Goal: Task Accomplishment & Management: Manage account settings

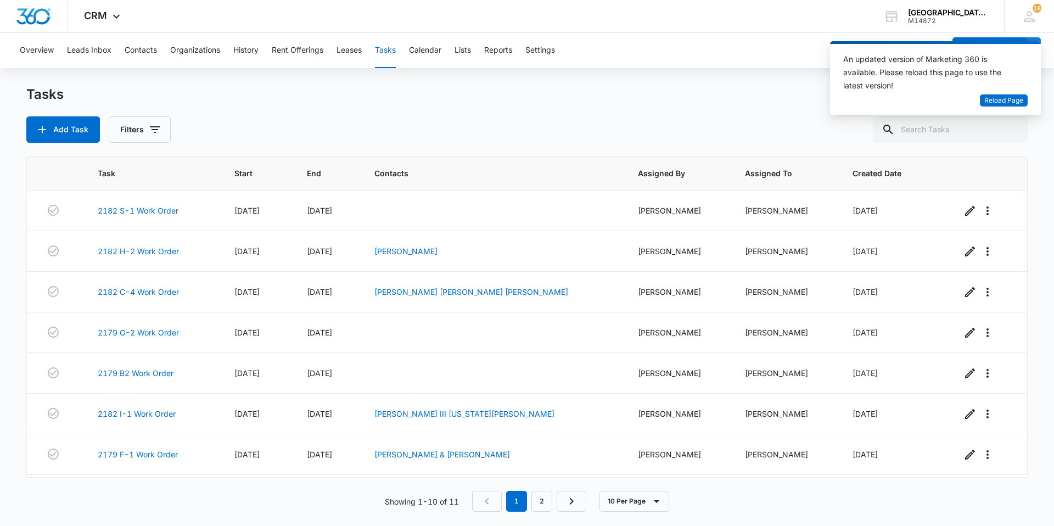
click at [730, 98] on div "Tasks" at bounding box center [526, 95] width 1001 height 18
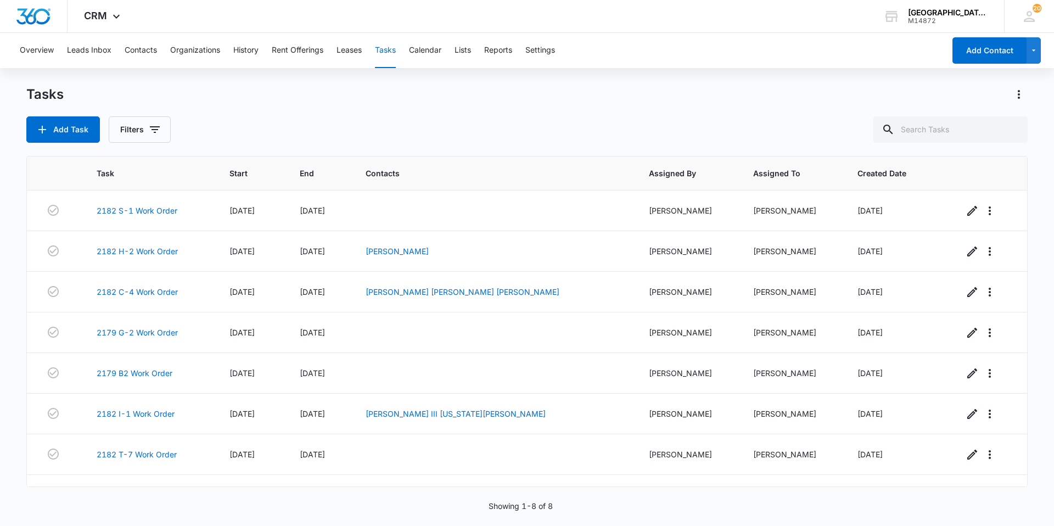
click at [378, 116] on div "Tasks Add Task Filters" at bounding box center [526, 114] width 1001 height 57
click at [142, 55] on button "Contacts" at bounding box center [141, 50] width 32 height 35
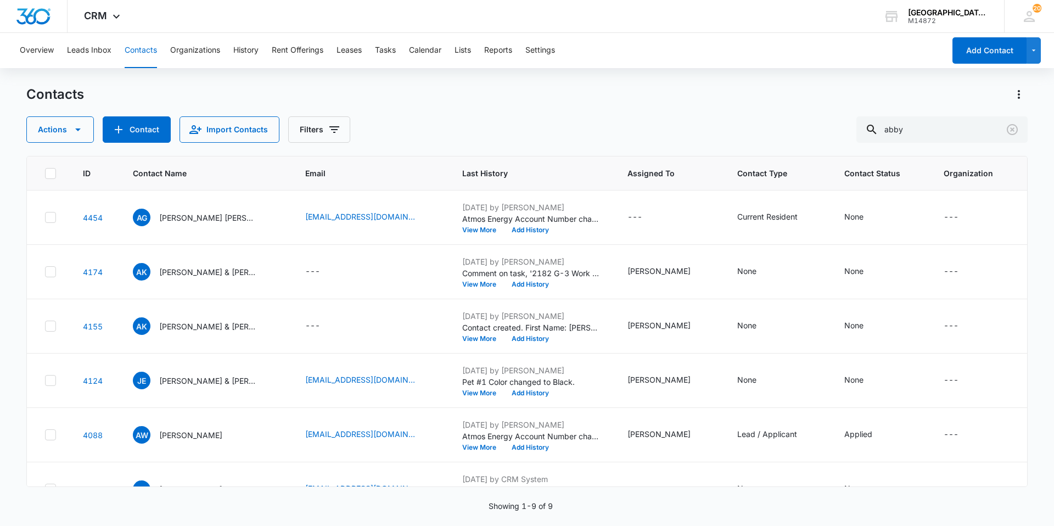
click at [385, 102] on div "Contacts" at bounding box center [526, 95] width 1001 height 18
click at [411, 109] on div "Contacts Actions Contact Import Contacts Filters abby" at bounding box center [526, 114] width 1001 height 57
click at [426, 103] on div "Contacts Actions Contact Import Contacts Filters abby" at bounding box center [526, 114] width 1001 height 57
click at [440, 104] on div "Contacts Actions Contact Import Contacts Filters abby" at bounding box center [526, 114] width 1001 height 57
click at [513, 135] on div "Actions Contact Import Contacts Filters abby" at bounding box center [526, 129] width 1001 height 26
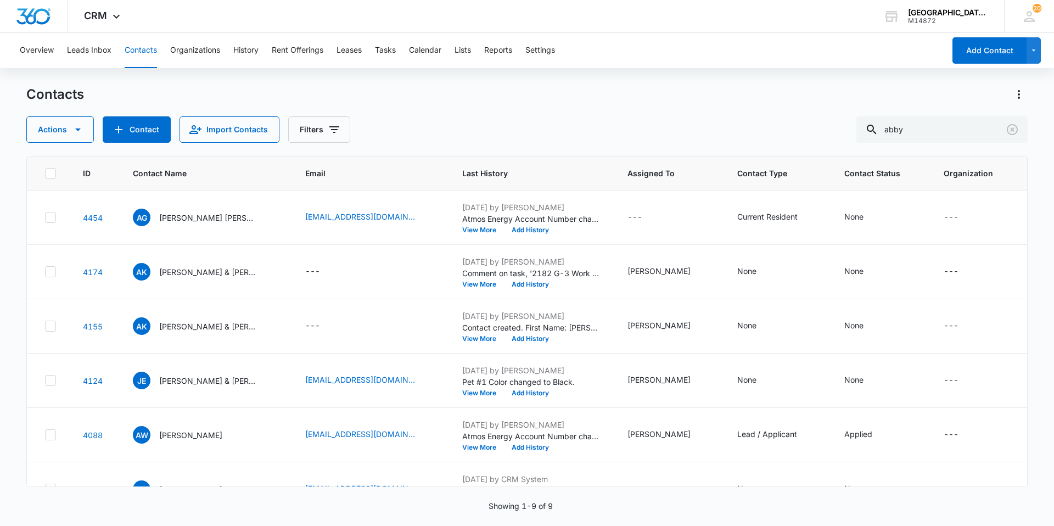
click at [430, 139] on div "Actions Contact Import Contacts Filters abby" at bounding box center [526, 129] width 1001 height 26
click at [430, 131] on div "Actions Contact Import Contacts Filters abby" at bounding box center [526, 129] width 1001 height 26
click at [960, 133] on input "abby" at bounding box center [941, 129] width 171 height 26
type input "[PERSON_NAME]"
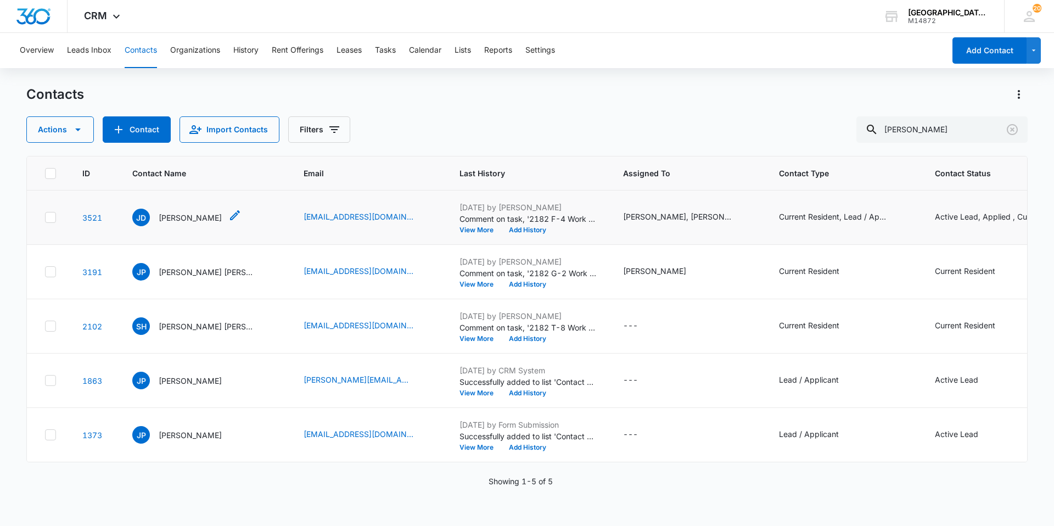
click at [173, 215] on p "[PERSON_NAME]" at bounding box center [190, 218] width 63 height 12
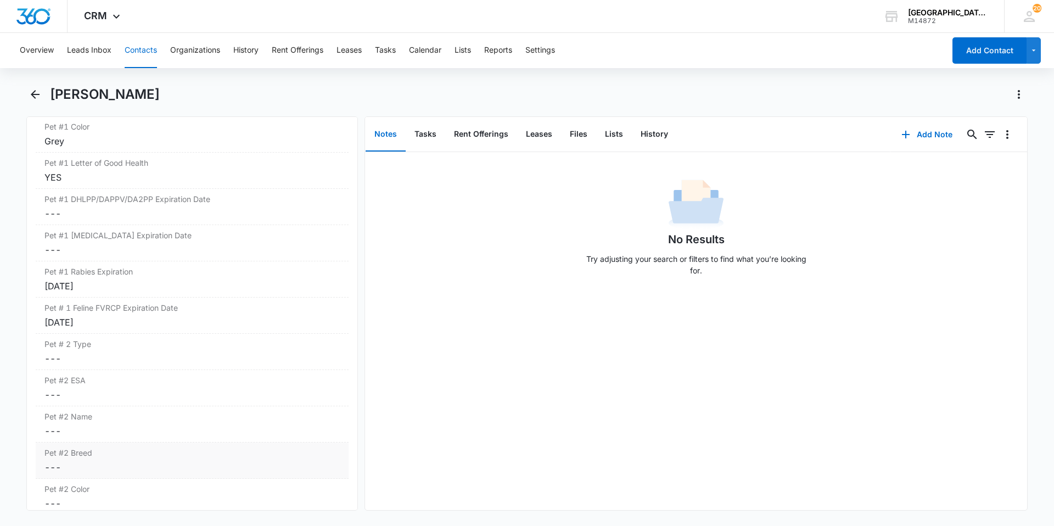
scroll to position [1647, 0]
click at [40, 97] on icon "Back" at bounding box center [35, 94] width 13 height 13
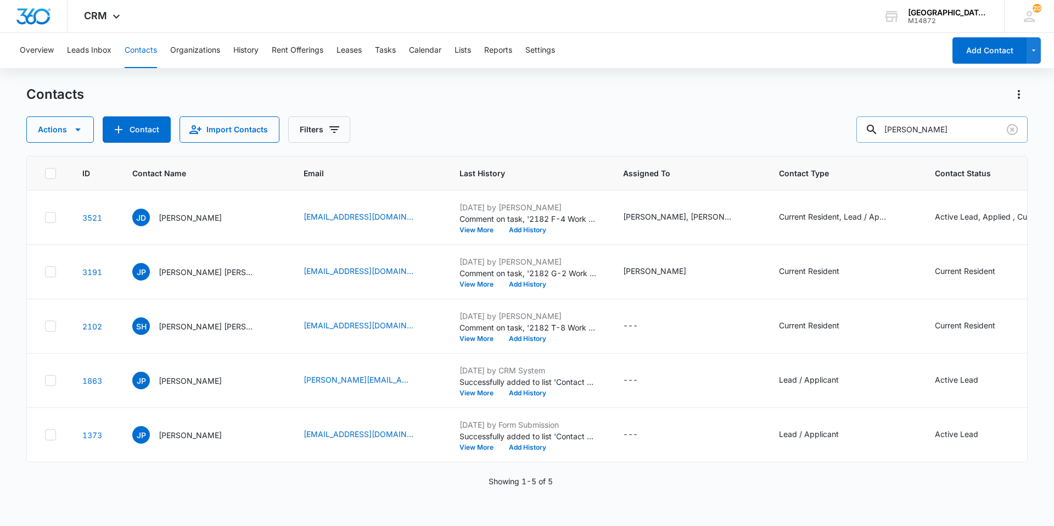
click at [964, 131] on input "[PERSON_NAME]" at bounding box center [941, 129] width 171 height 26
type input "[PERSON_NAME]"
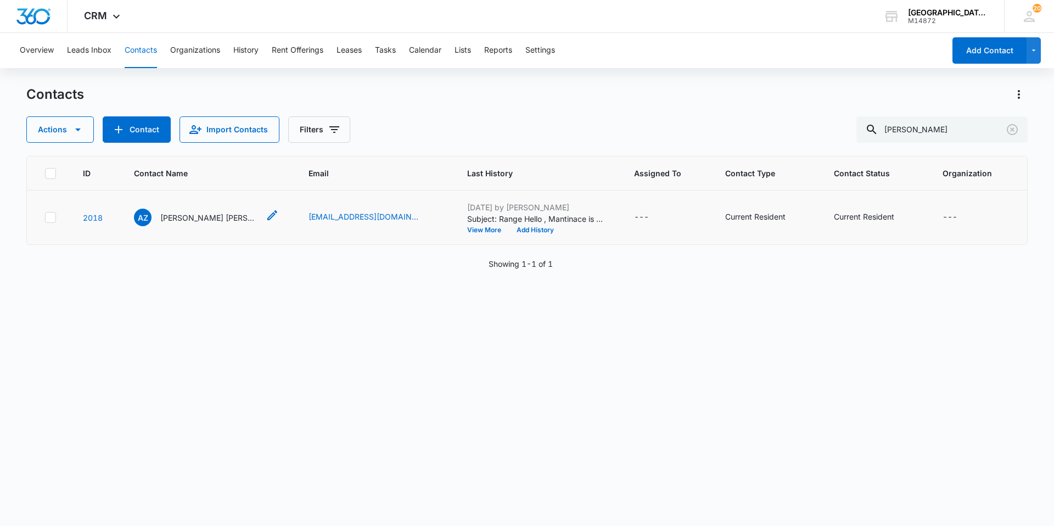
click at [215, 221] on p "[PERSON_NAME] [PERSON_NAME]" at bounding box center [209, 218] width 99 height 12
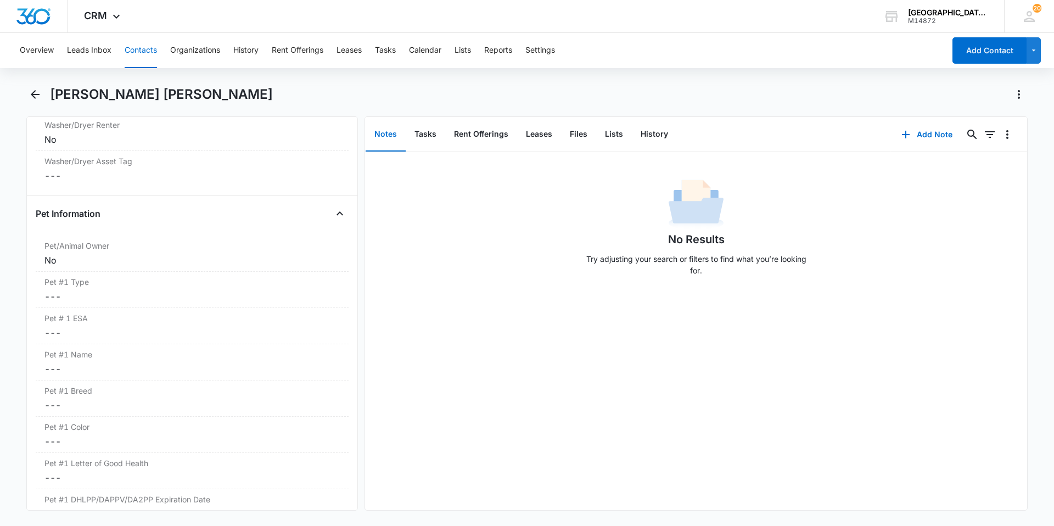
scroll to position [1427, 0]
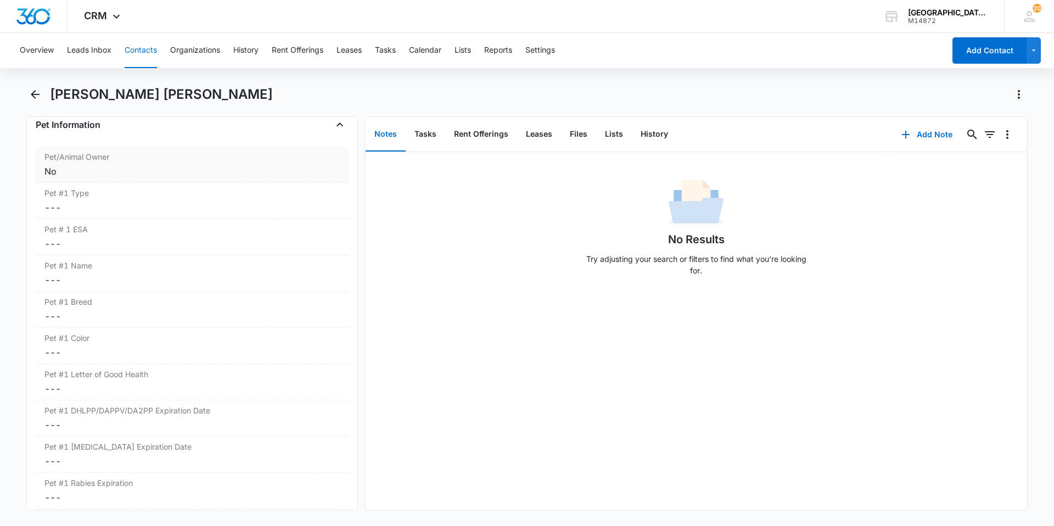
click at [178, 172] on div "No" at bounding box center [191, 171] width 295 height 13
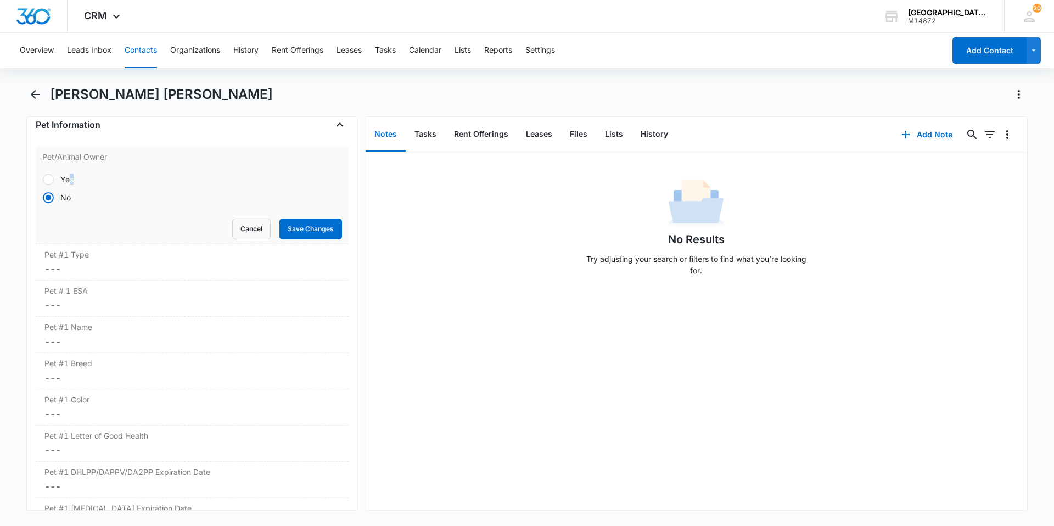
click at [71, 174] on div "Yes" at bounding box center [66, 179] width 13 height 12
click at [57, 182] on label "Yes" at bounding box center [192, 179] width 300 height 12
click at [43, 180] on input "Yes" at bounding box center [42, 179] width 1 height 1
radio input "true"
click at [301, 227] on button "Save Changes" at bounding box center [310, 229] width 63 height 21
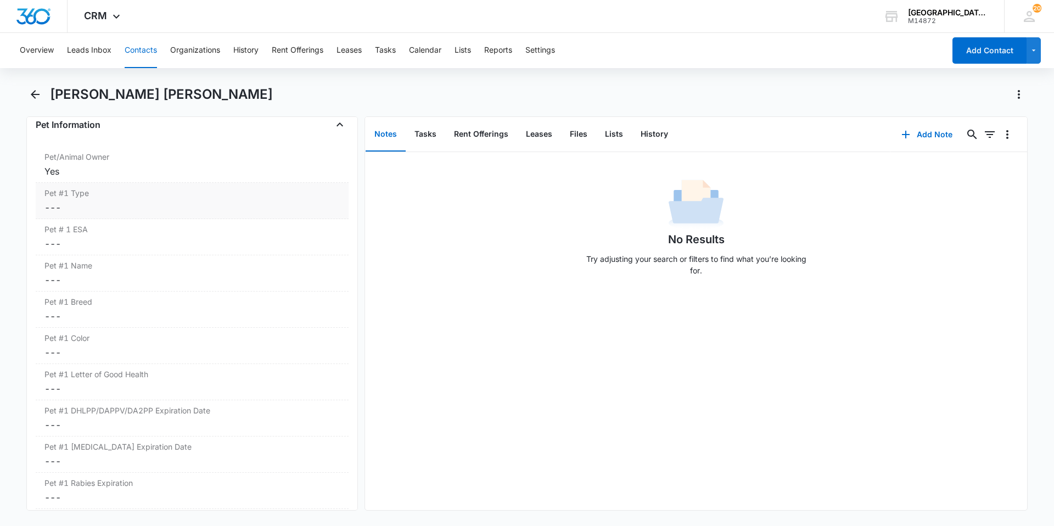
click at [138, 214] on div "Pet #1 Type Cancel Save Changes ---" at bounding box center [192, 201] width 313 height 36
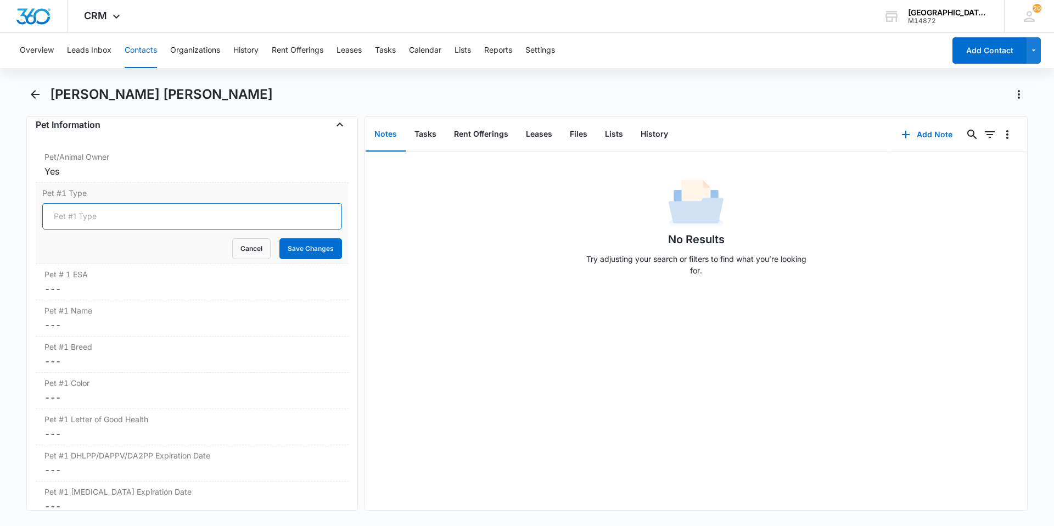
click at [93, 220] on input "Pet #1 Type" at bounding box center [192, 216] width 300 height 26
type input "Cat"
click at [306, 257] on button "Save Changes" at bounding box center [310, 248] width 63 height 21
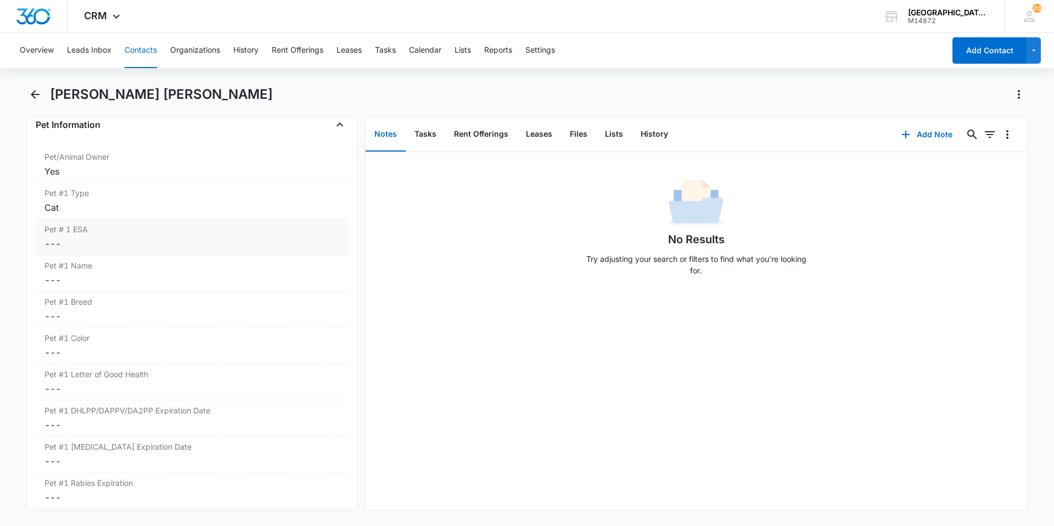
click at [80, 243] on dd "Cancel Save Changes ---" at bounding box center [191, 243] width 295 height 13
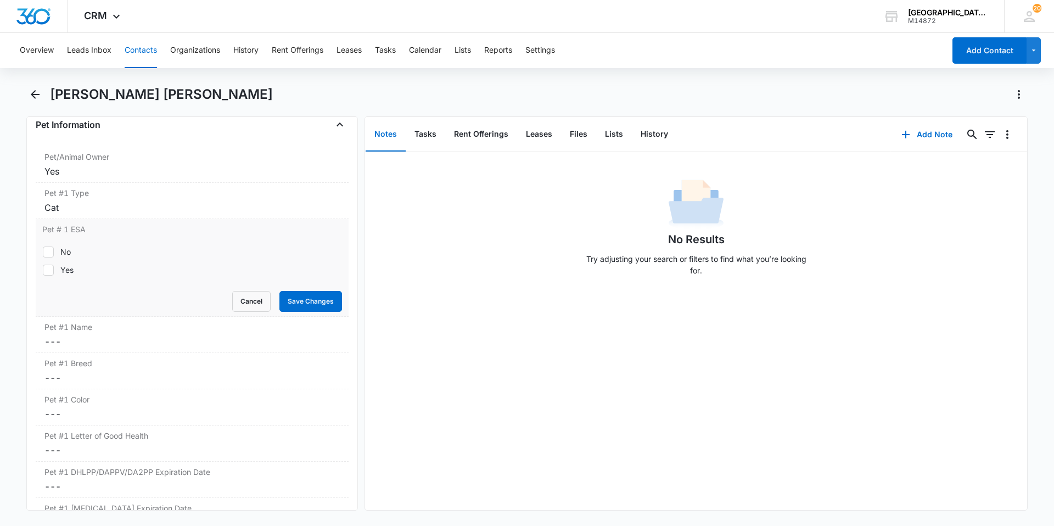
click at [61, 255] on div "No" at bounding box center [65, 252] width 10 height 12
click at [43, 252] on input "No" at bounding box center [42, 251] width 1 height 1
checkbox input "true"
click at [289, 300] on button "Save Changes" at bounding box center [310, 301] width 63 height 21
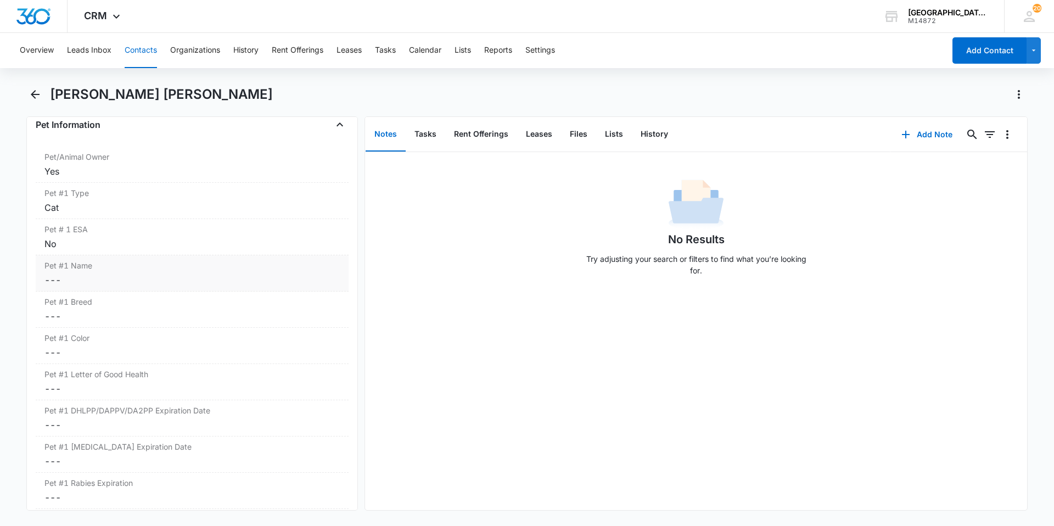
click at [110, 283] on dd "Cancel Save Changes ---" at bounding box center [191, 279] width 295 height 13
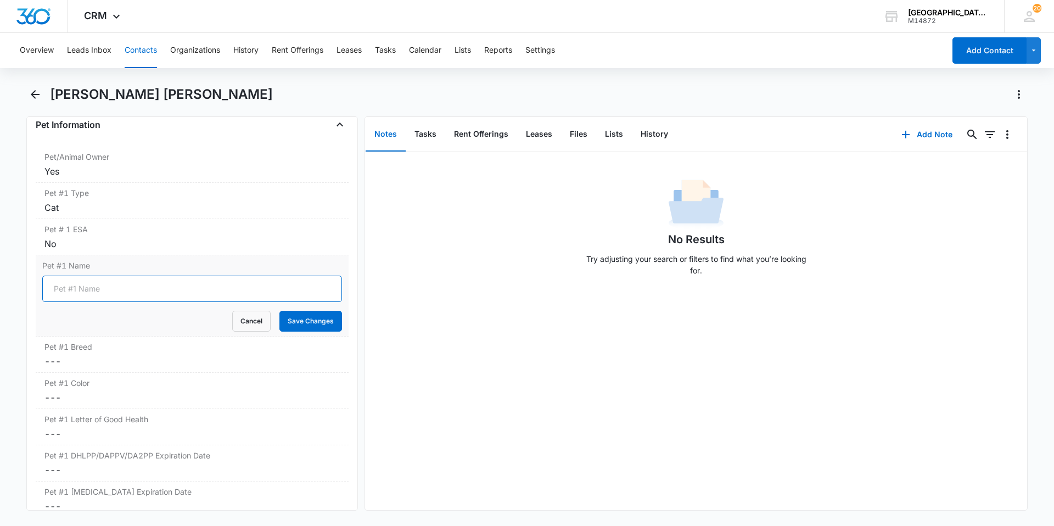
click at [110, 290] on input "Pet #1 Name" at bounding box center [192, 289] width 300 height 26
type input "Pearl"
click at [307, 314] on button "Save Changes" at bounding box center [310, 321] width 63 height 21
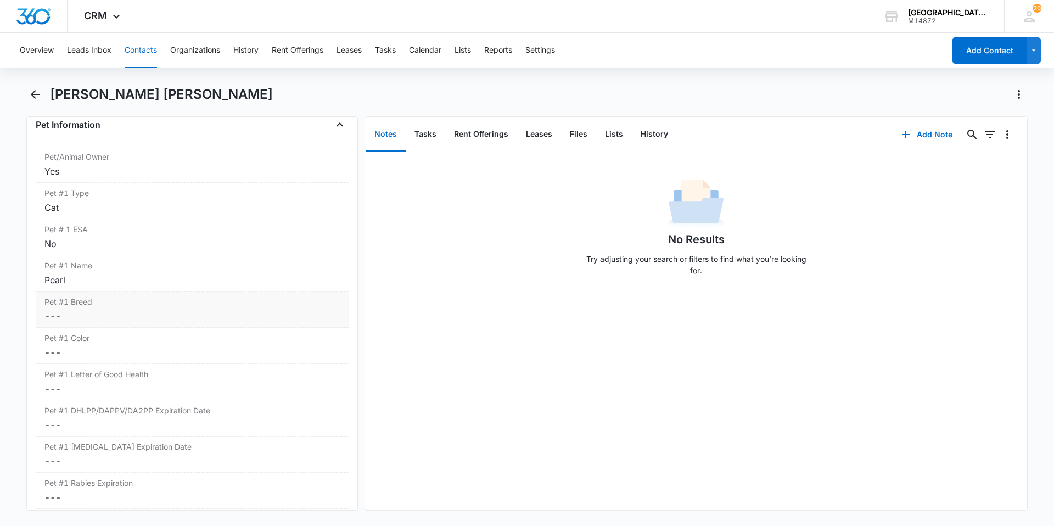
click at [196, 301] on label "Pet #1 Breed" at bounding box center [191, 302] width 295 height 12
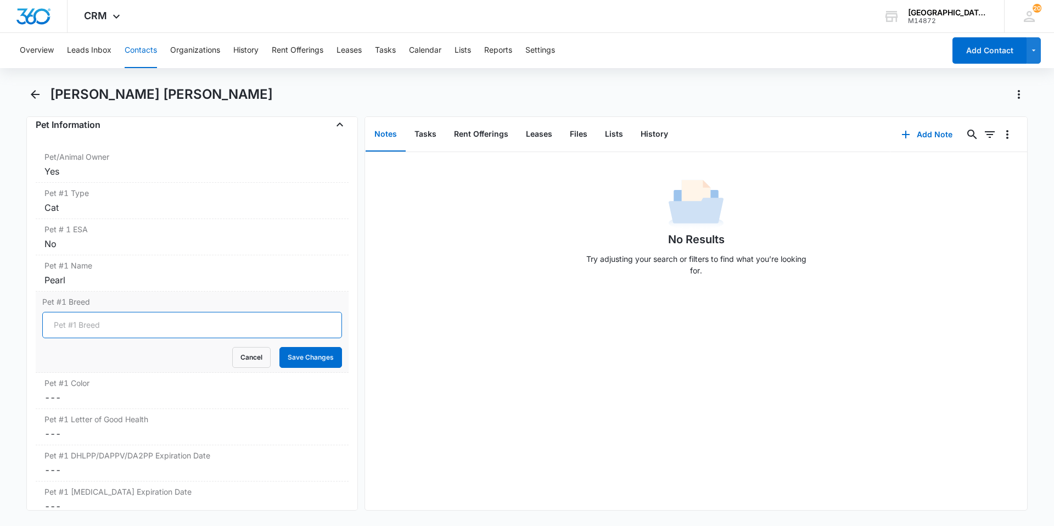
click at [143, 323] on input "Pet #1 Breed" at bounding box center [192, 325] width 300 height 26
type input "[US_STATE] [PERSON_NAME]"
click at [327, 355] on button "Save Changes" at bounding box center [310, 357] width 63 height 21
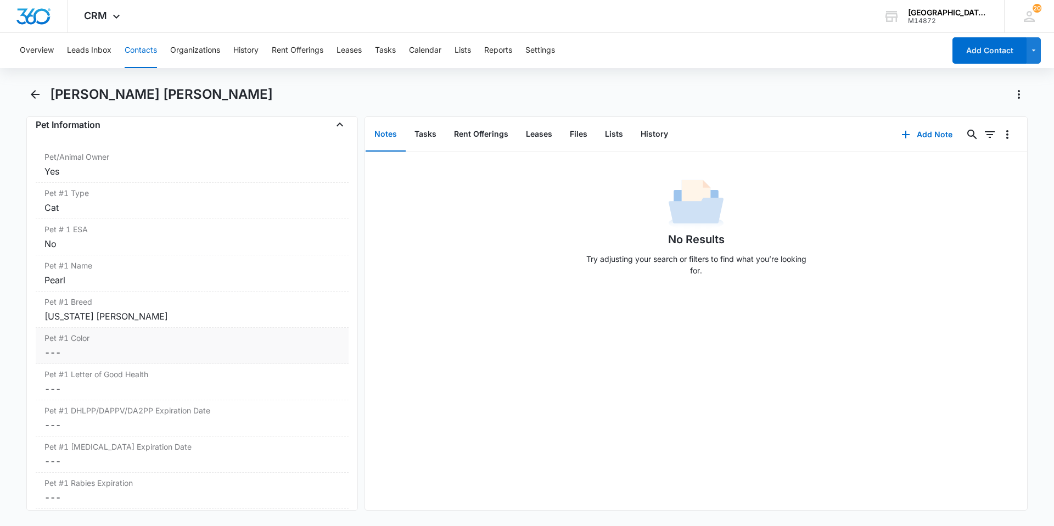
click at [156, 350] on dd "Cancel Save Changes ---" at bounding box center [191, 352] width 295 height 13
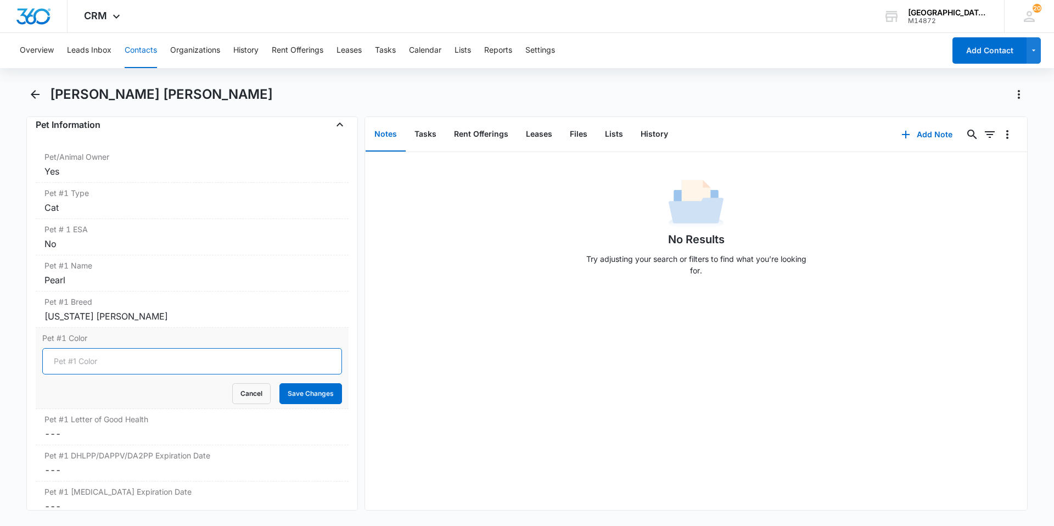
click at [156, 357] on input "Pet #1 Color" at bounding box center [192, 361] width 300 height 26
type input "Grey"
click at [320, 396] on button "Save Changes" at bounding box center [310, 393] width 63 height 21
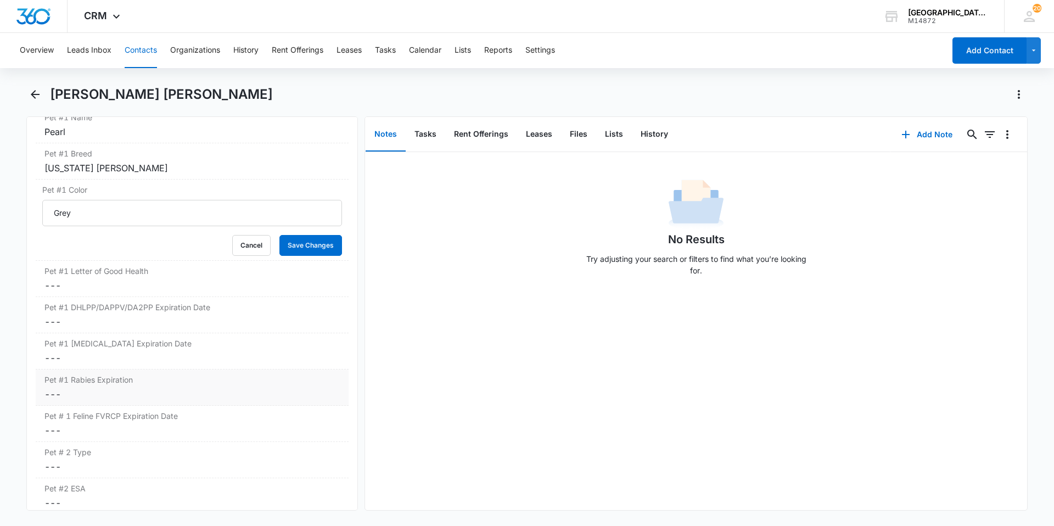
scroll to position [1592, 0]
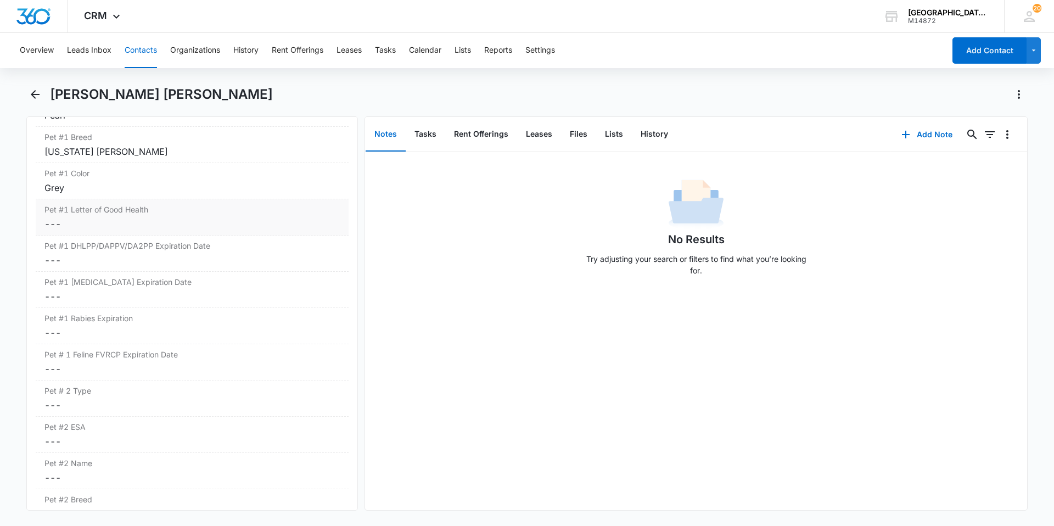
click at [127, 219] on dd "Cancel Save Changes ---" at bounding box center [191, 223] width 295 height 13
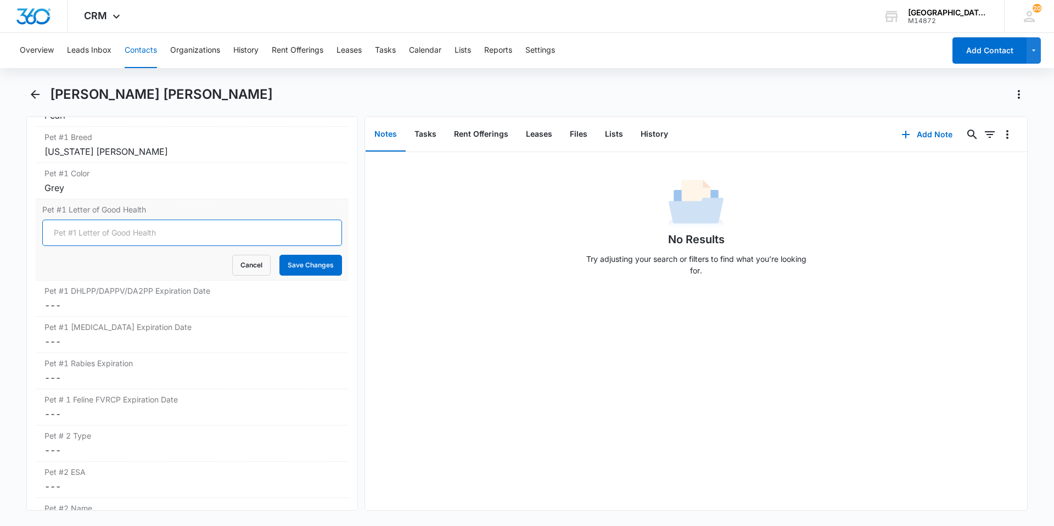
click at [126, 232] on input "Pet #1 Letter of Good Health" at bounding box center [192, 233] width 300 height 26
type input "YES"
click at [288, 270] on button "Save Changes" at bounding box center [310, 265] width 63 height 21
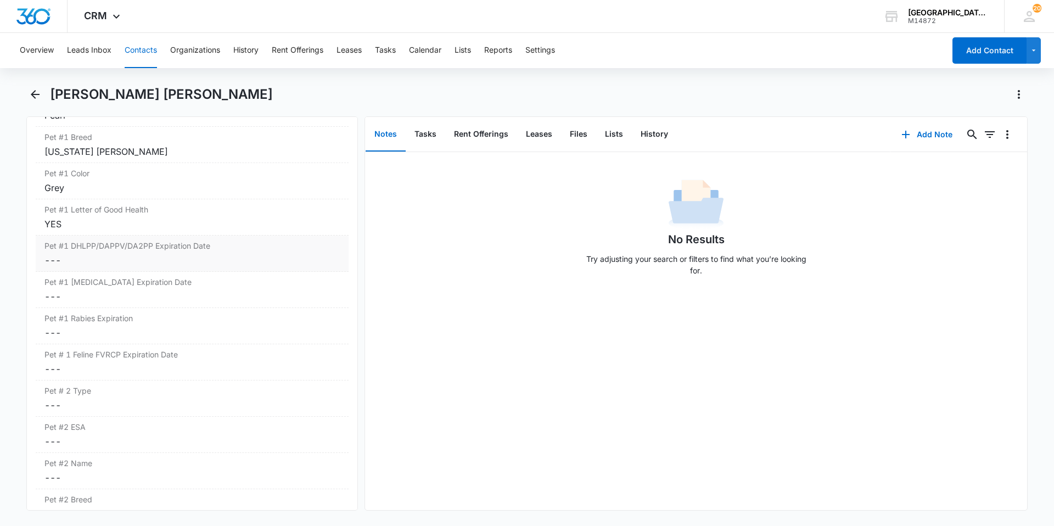
click at [97, 262] on dd "Cancel Save Changes ---" at bounding box center [191, 260] width 295 height 13
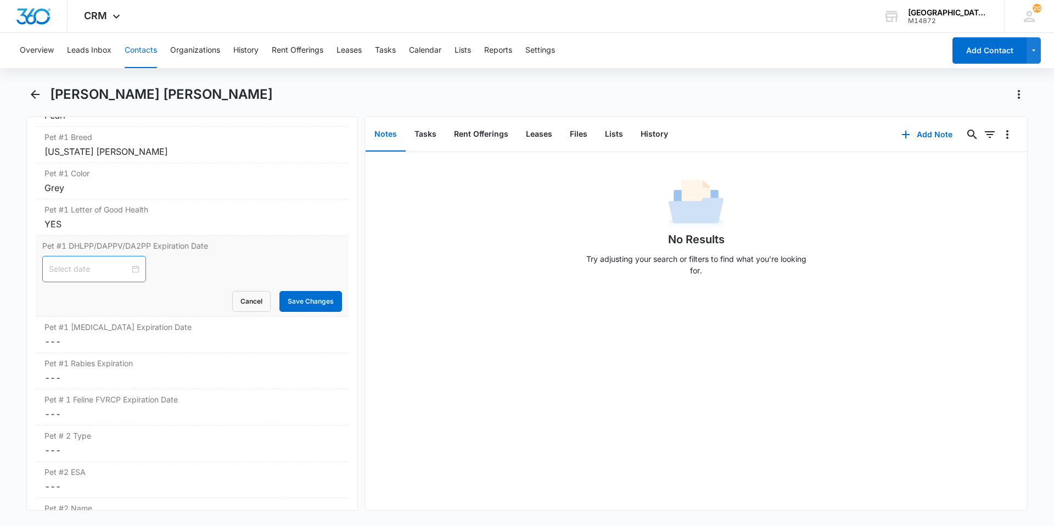
click at [90, 266] on input at bounding box center [89, 269] width 81 height 12
click at [130, 296] on button "2025" at bounding box center [128, 295] width 19 height 22
click at [176, 399] on div "2027" at bounding box center [167, 397] width 33 height 13
type input "[DATE]"
click at [107, 299] on button "Oct" at bounding box center [107, 295] width 13 height 22
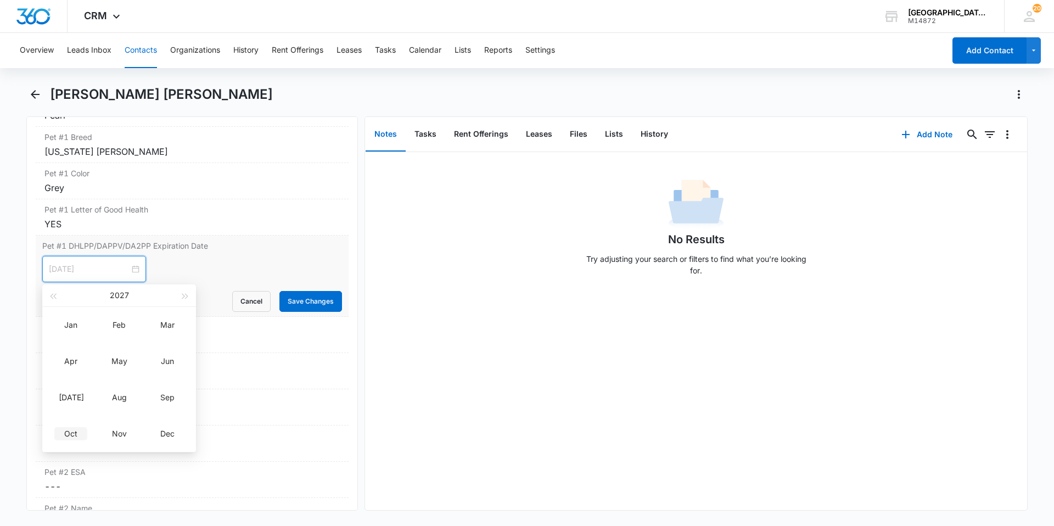
type input "[DATE]"
click at [64, 434] on div "Oct" at bounding box center [70, 433] width 33 height 13
type input "[DATE]"
click at [62, 384] on div "17" at bounding box center [58, 386] width 13 height 13
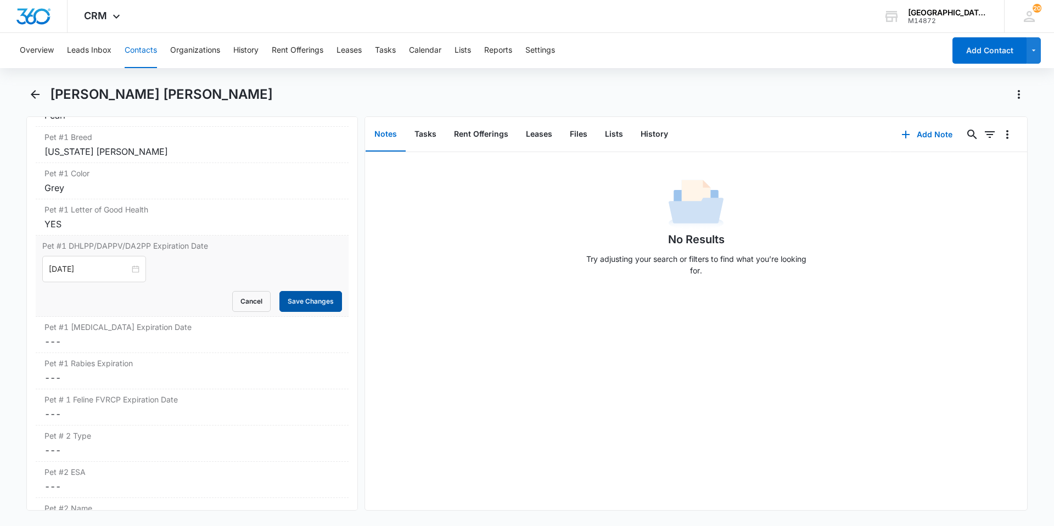
click at [299, 307] on button "Save Changes" at bounding box center [310, 301] width 63 height 21
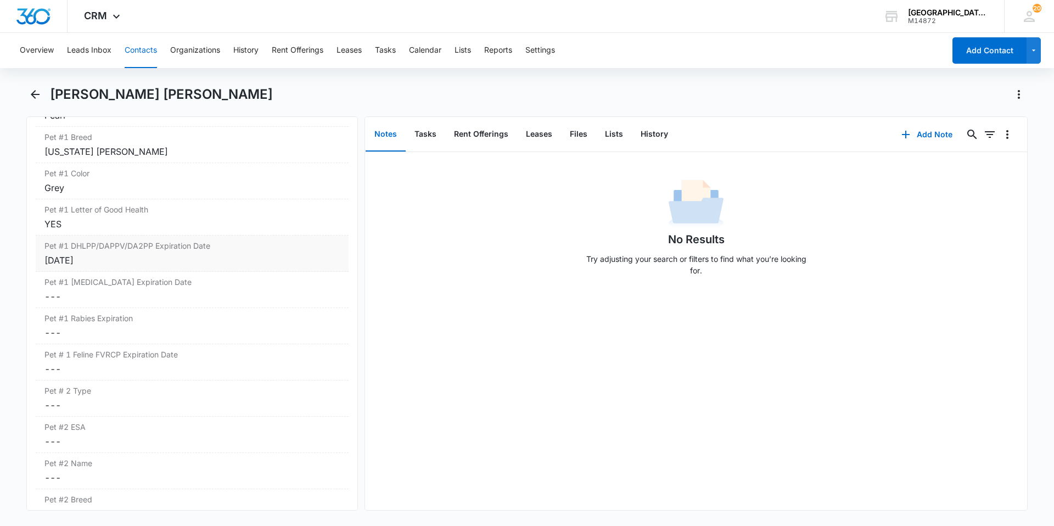
click at [141, 261] on div "[DATE]" at bounding box center [191, 260] width 295 height 13
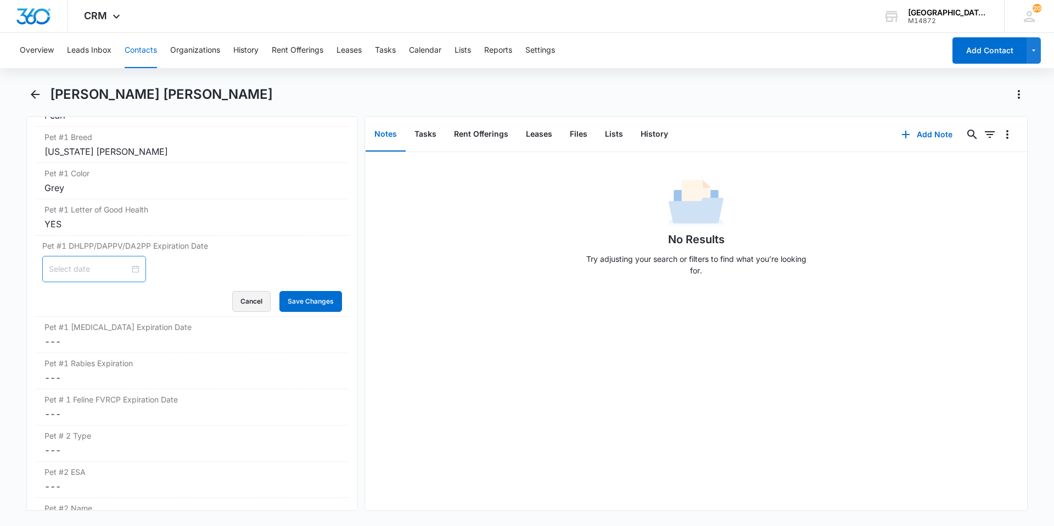
drag, startPoint x: 231, startPoint y: 298, endPoint x: 344, endPoint y: 315, distance: 114.3
click at [344, 315] on div "Remove AZ [PERSON_NAME] [PERSON_NAME] Contact Info Name Cancel Save Changes [PE…" at bounding box center [192, 313] width 332 height 394
click at [323, 305] on button "Save Changes" at bounding box center [310, 301] width 63 height 21
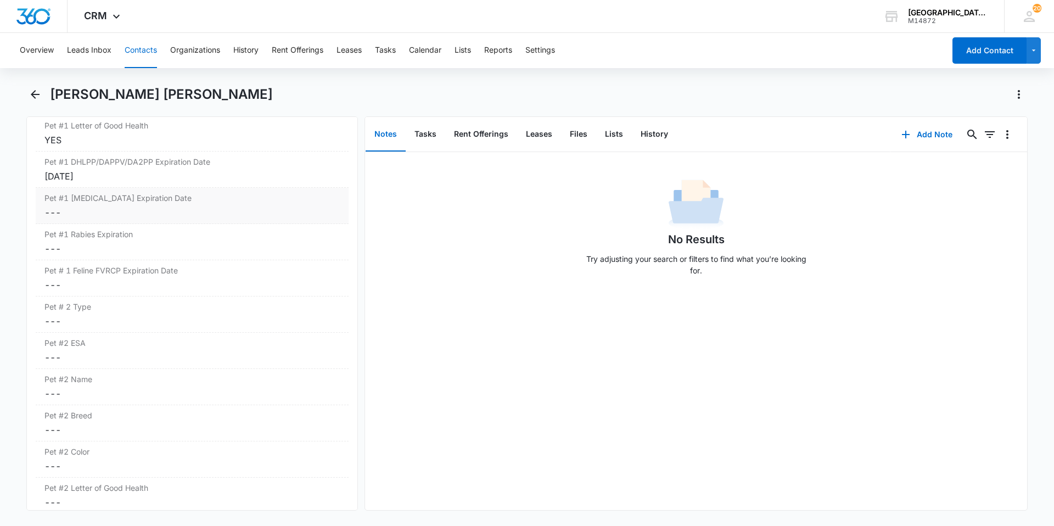
scroll to position [1702, 0]
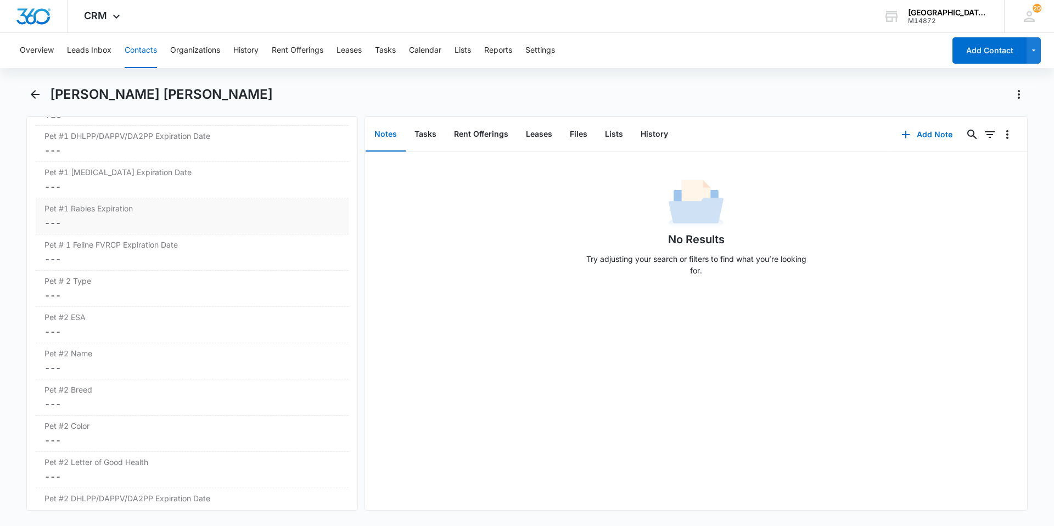
click at [151, 228] on dd "Cancel Save Changes ---" at bounding box center [191, 222] width 295 height 13
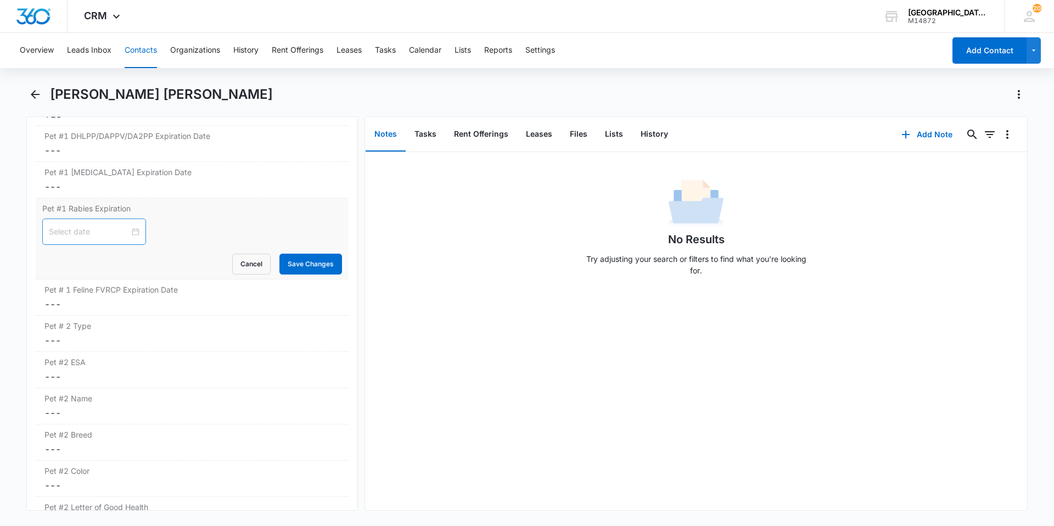
click at [131, 226] on div at bounding box center [94, 232] width 91 height 12
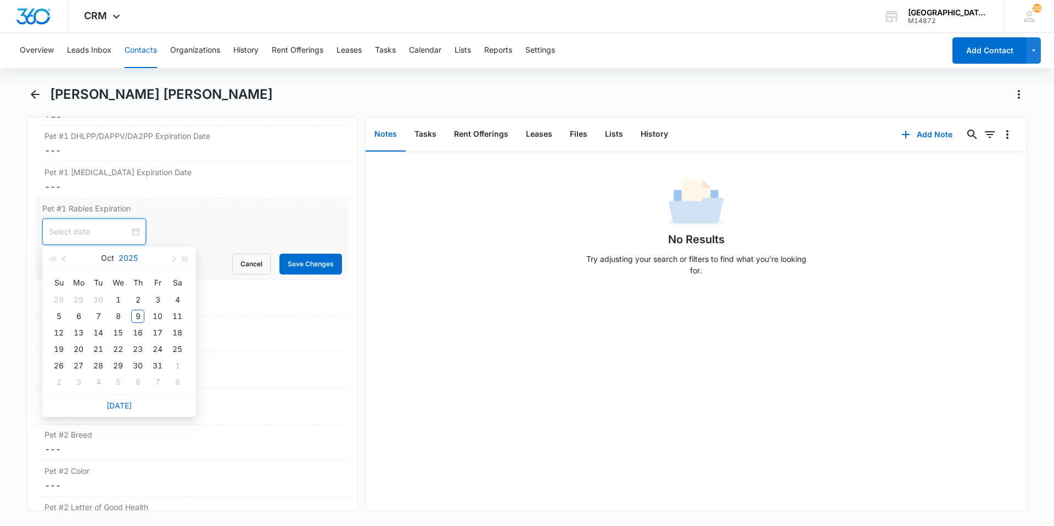
click at [131, 260] on button "2025" at bounding box center [128, 258] width 19 height 22
click at [158, 357] on div "2027" at bounding box center [167, 360] width 33 height 13
type input "[DATE]"
click at [61, 345] on div "17" at bounding box center [58, 349] width 13 height 13
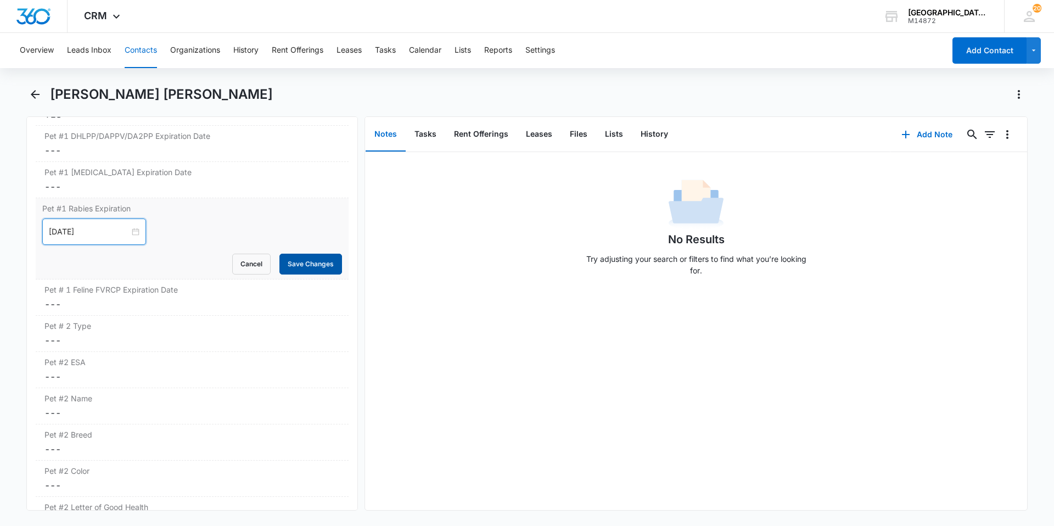
click at [292, 266] on button "Save Changes" at bounding box center [310, 264] width 63 height 21
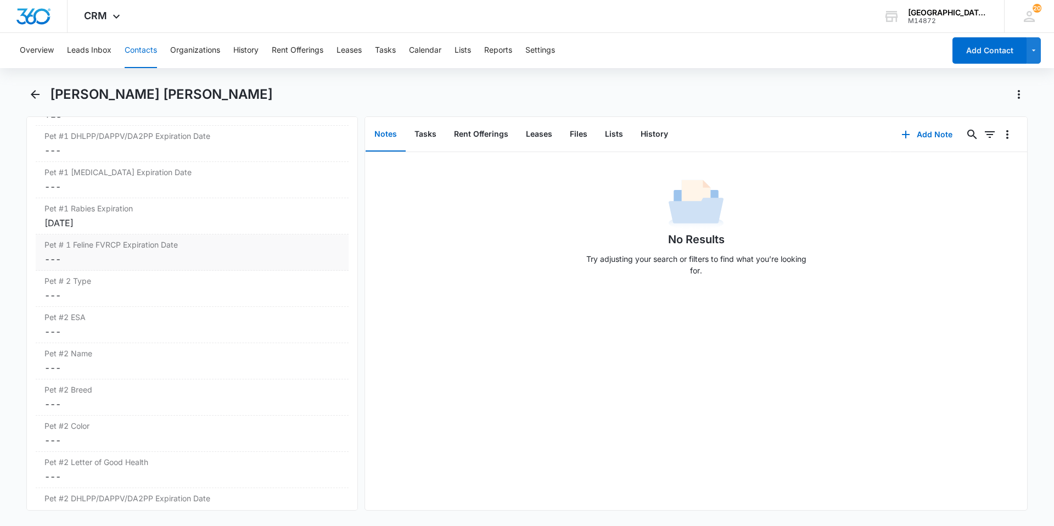
click at [149, 256] on dd "Cancel Save Changes ---" at bounding box center [191, 259] width 295 height 13
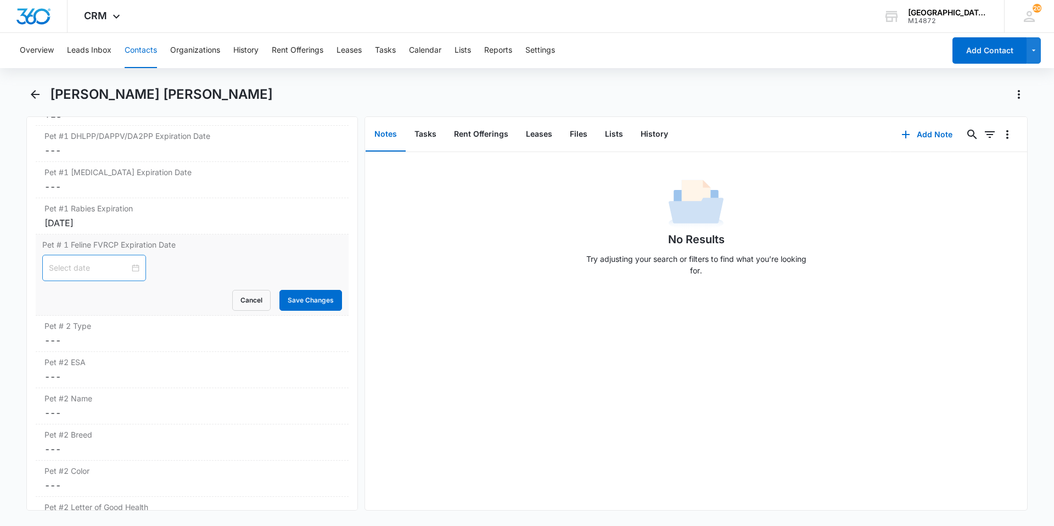
click at [126, 266] on div at bounding box center [94, 268] width 91 height 12
type input "[DATE]"
click at [170, 295] on button "button" at bounding box center [173, 294] width 12 height 22
type input "[DATE]"
click at [154, 368] on div "14" at bounding box center [157, 368] width 13 height 13
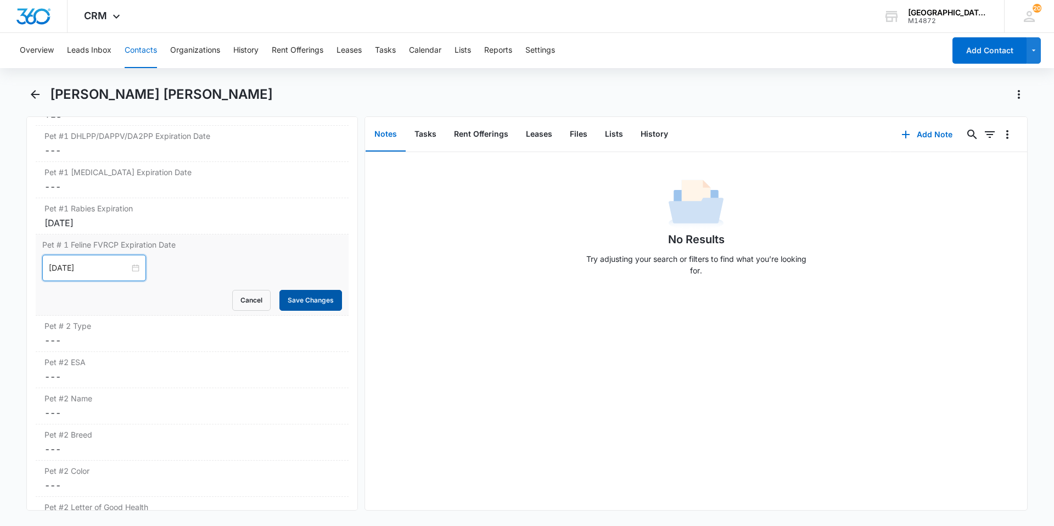
click at [286, 300] on button "Save Changes" at bounding box center [310, 300] width 63 height 21
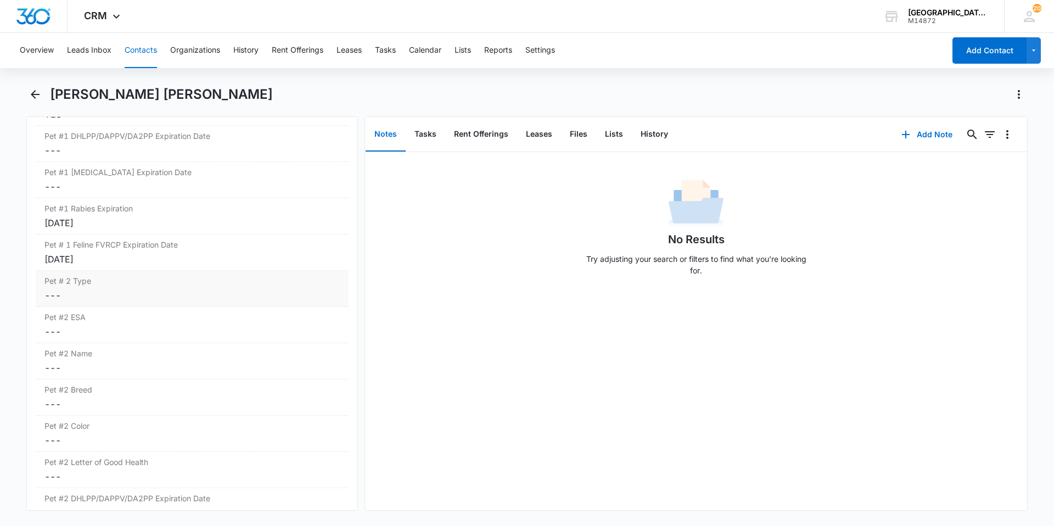
click at [98, 295] on dd "Cancel Save Changes ---" at bounding box center [191, 295] width 295 height 13
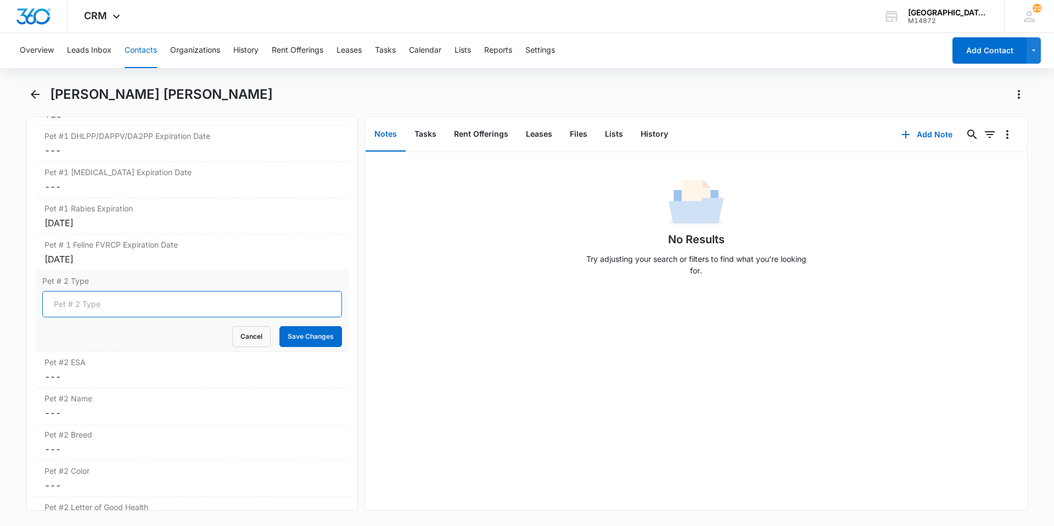
click at [93, 306] on input "Pet # 2 Type" at bounding box center [192, 304] width 300 height 26
type input "Cat"
click at [326, 343] on button "Save Changes" at bounding box center [310, 336] width 63 height 21
click at [136, 366] on label "Pet #2 ESA" at bounding box center [191, 362] width 295 height 12
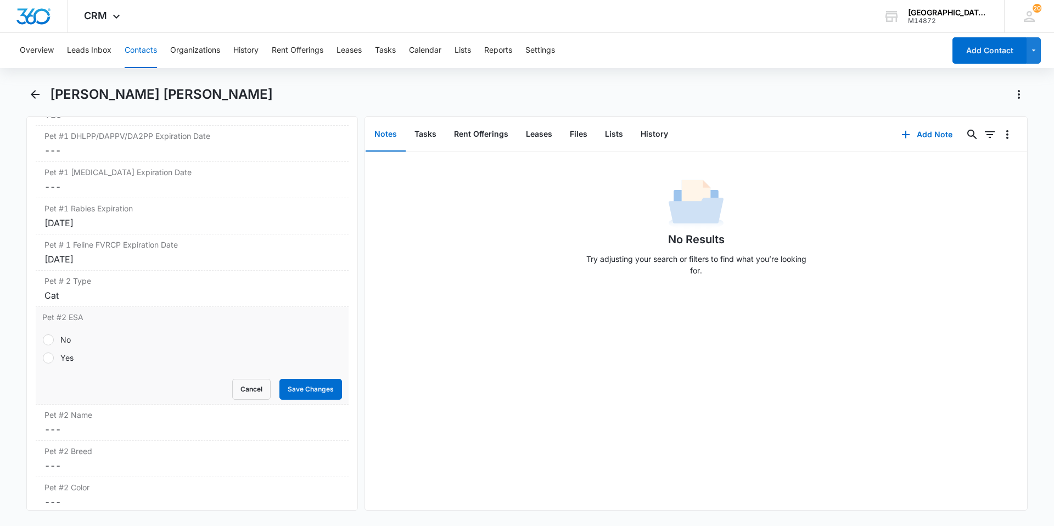
click at [59, 337] on label "No" at bounding box center [192, 340] width 300 height 12
click at [43, 339] on input "No" at bounding box center [42, 339] width 1 height 1
radio input "true"
click at [305, 387] on button "Save Changes" at bounding box center [310, 389] width 63 height 21
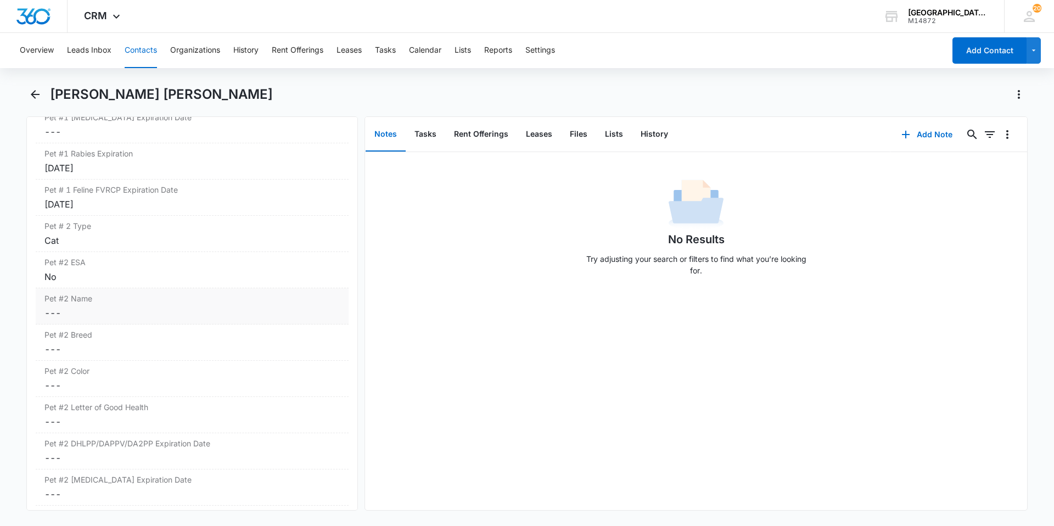
click at [127, 315] on dd "Cancel Save Changes ---" at bounding box center [191, 312] width 295 height 13
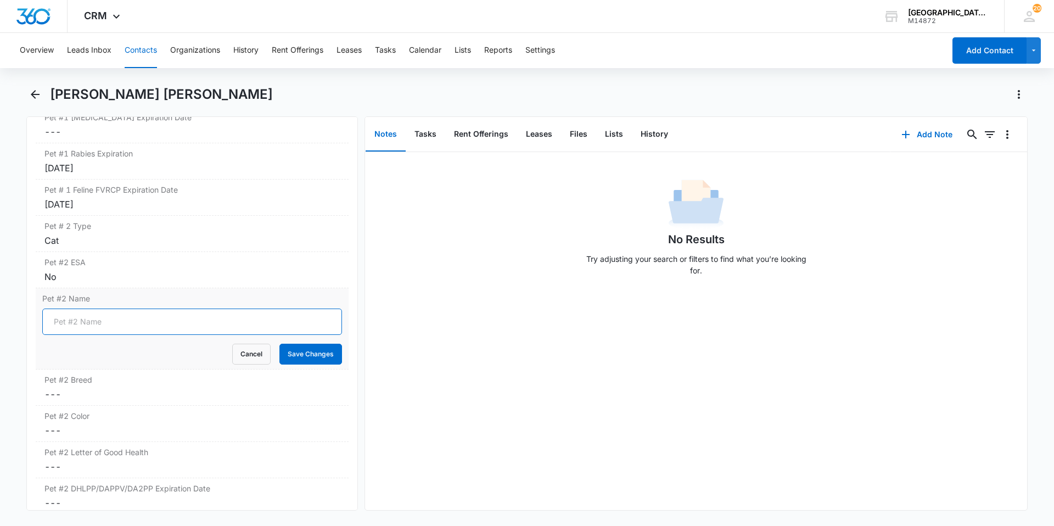
click at [123, 326] on input "Pet #2 Name" at bounding box center [192, 322] width 300 height 26
type input "Rafiki"
click at [289, 350] on button "Save Changes" at bounding box center [310, 354] width 63 height 21
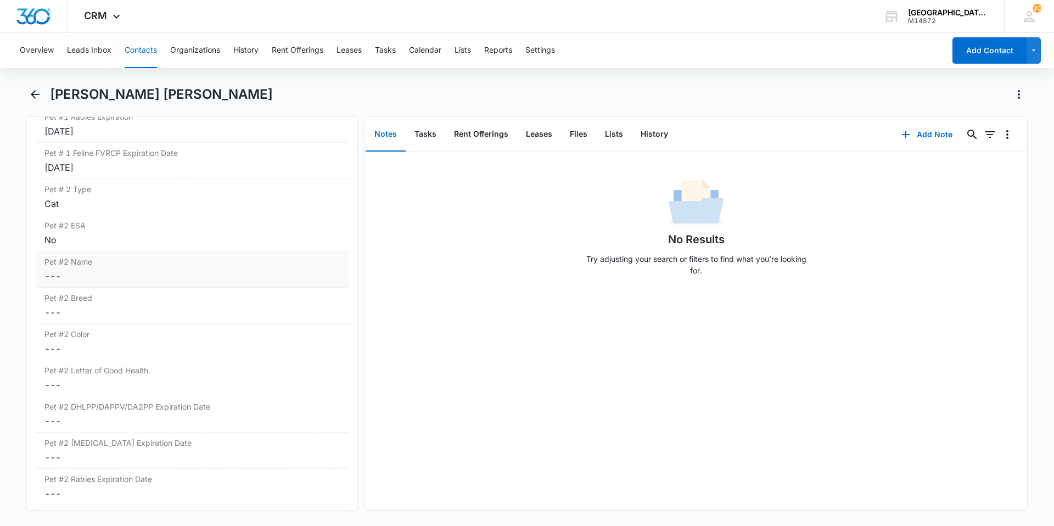
scroll to position [1812, 0]
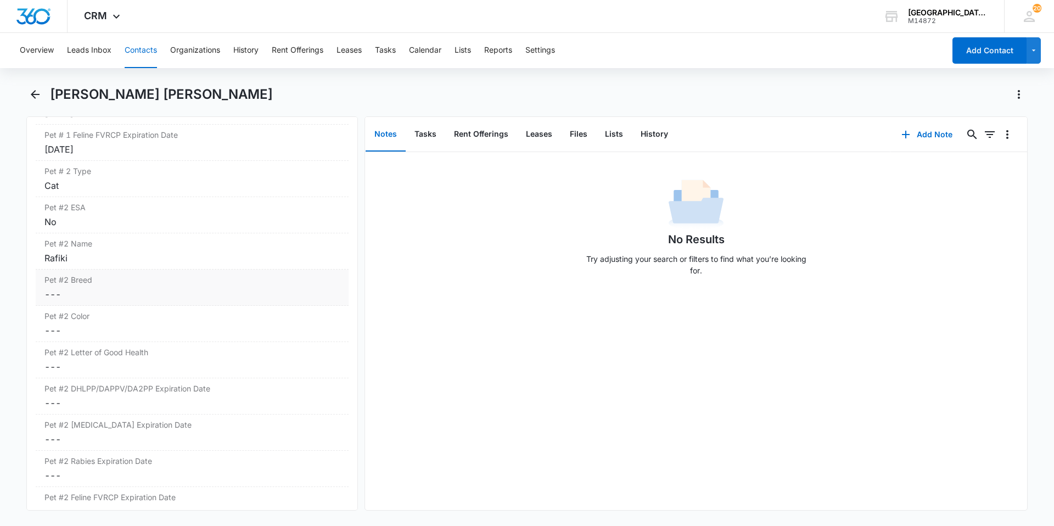
click at [158, 302] on div "Pet #2 Breed Cancel Save Changes ---" at bounding box center [192, 288] width 313 height 36
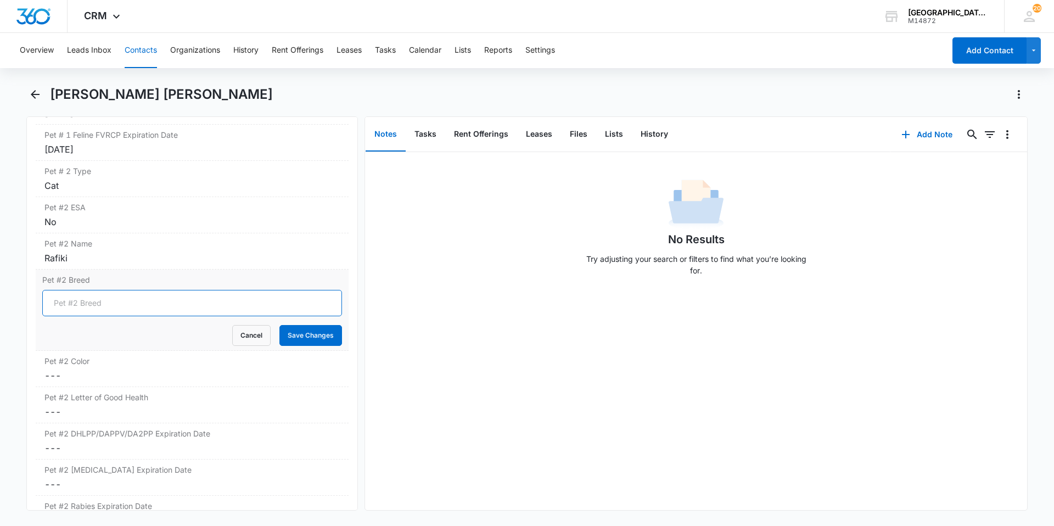
click at [150, 307] on input "Pet #2 Breed" at bounding box center [192, 303] width 300 height 26
type input "DLH"
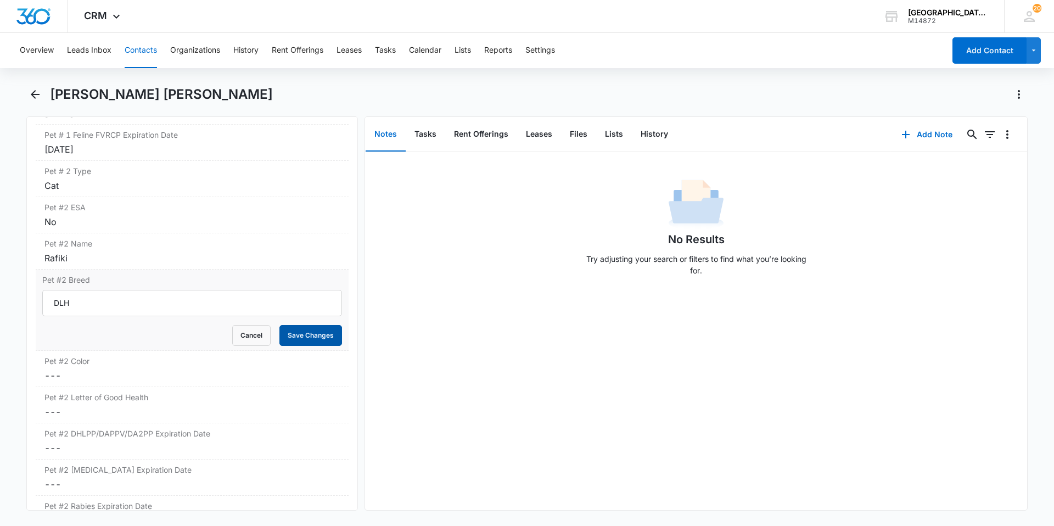
click at [296, 335] on button "Save Changes" at bounding box center [310, 335] width 63 height 21
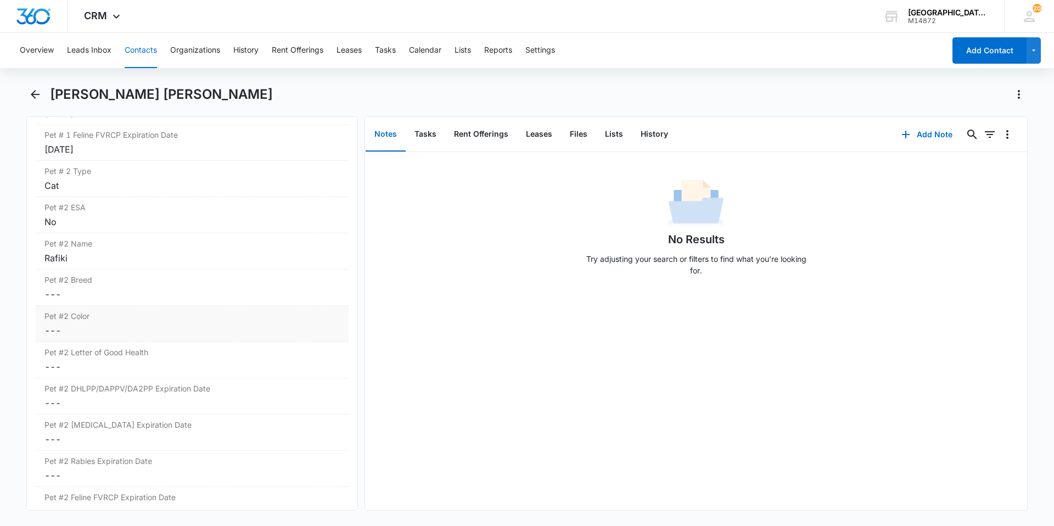
click at [173, 366] on div "Pet #2 Letter of Good Health Cancel Save Changes ---" at bounding box center [192, 360] width 313 height 36
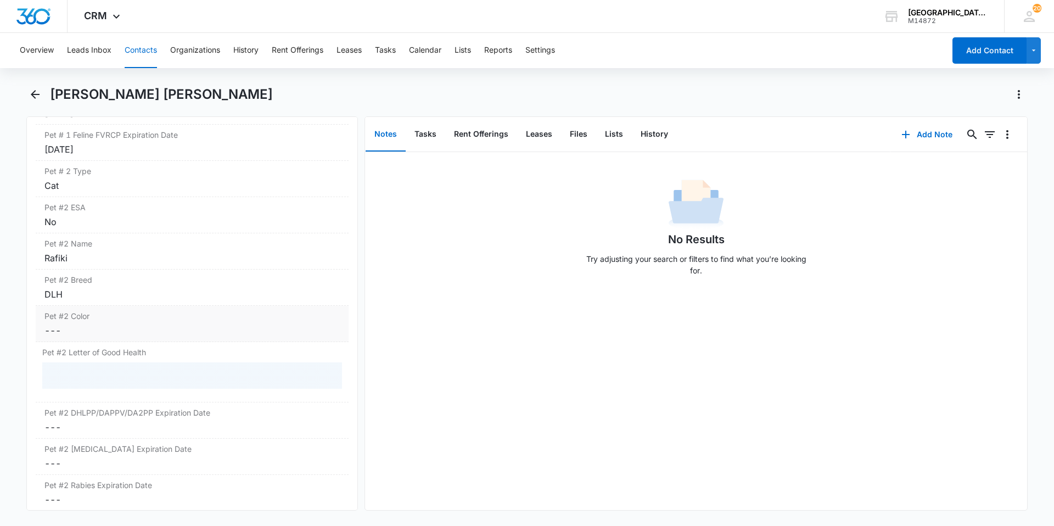
click at [166, 338] on div "Pet #2 Color Cancel Save Changes ---" at bounding box center [192, 324] width 313 height 36
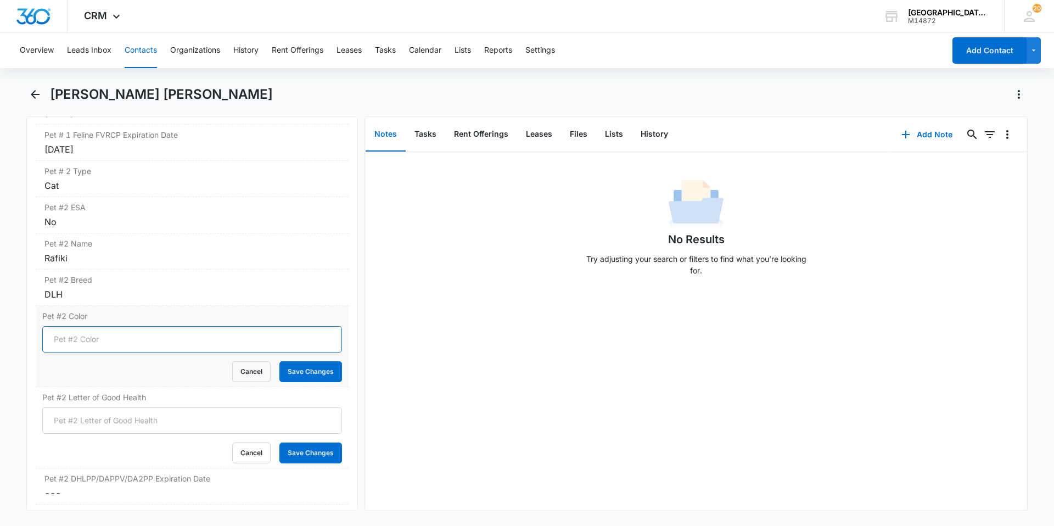
click at [165, 349] on input "Pet #2 Color" at bounding box center [192, 339] width 300 height 26
type input "Grey"
click at [327, 371] on button "Save Changes" at bounding box center [310, 371] width 63 height 21
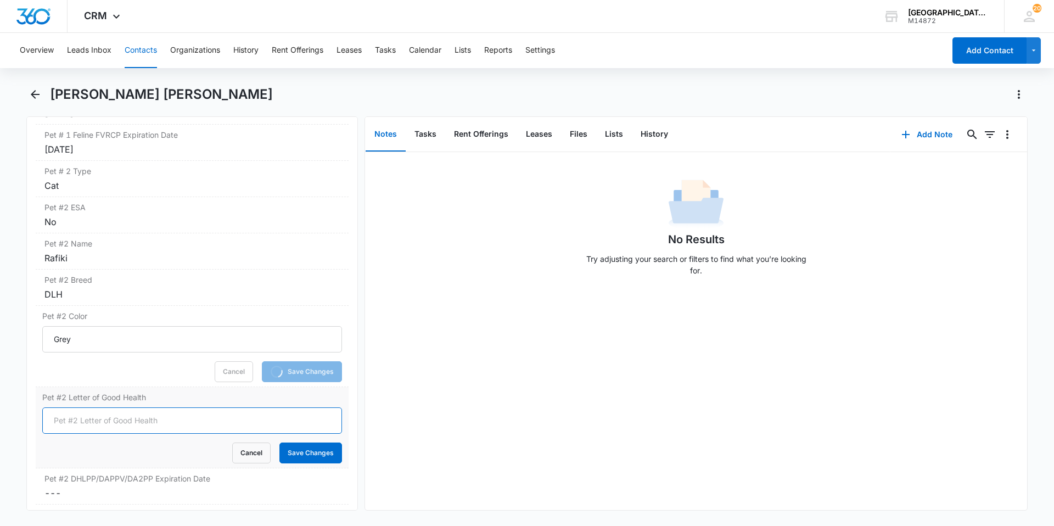
click at [110, 419] on input "Pet #2 Letter of Good Health" at bounding box center [192, 420] width 300 height 26
type input "yes"
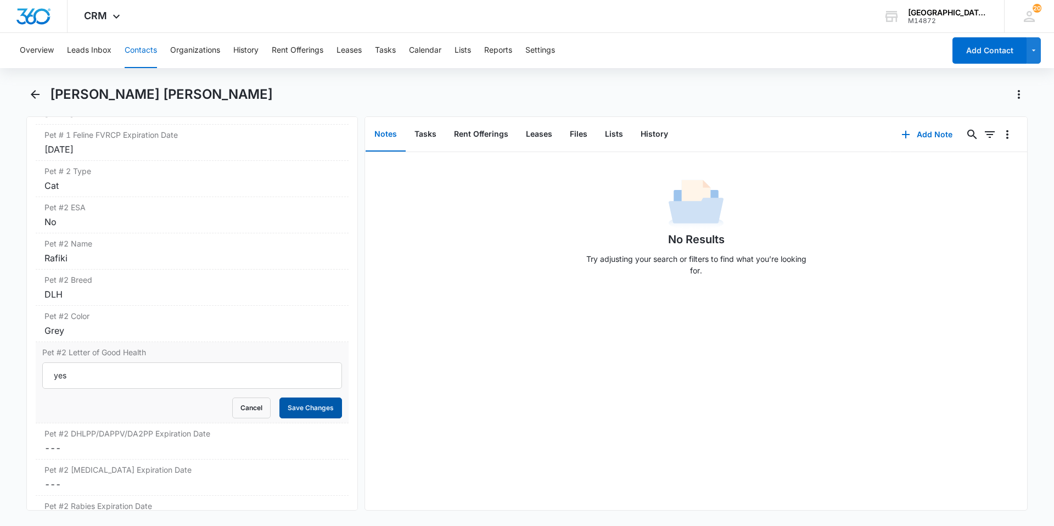
click at [288, 406] on button "Save Changes" at bounding box center [310, 408] width 63 height 21
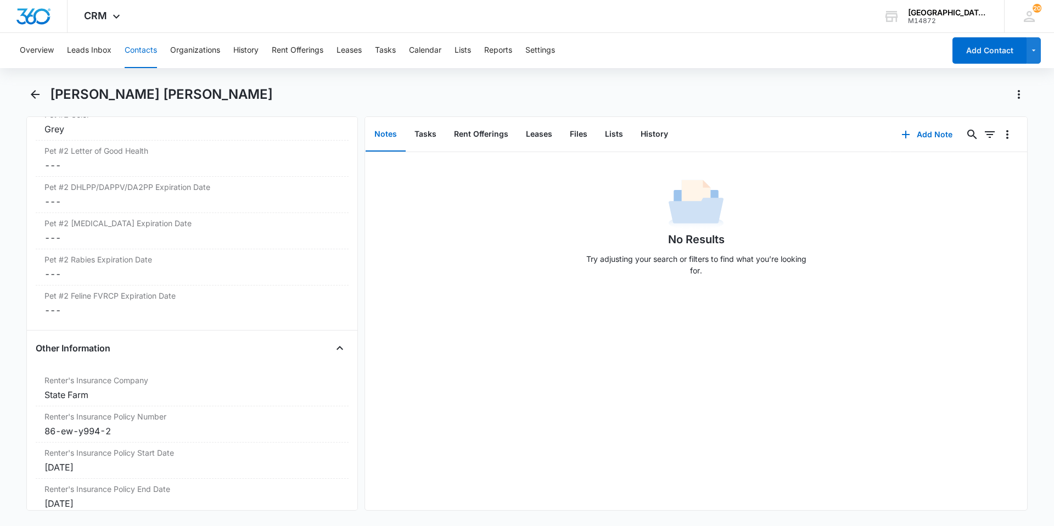
scroll to position [2031, 0]
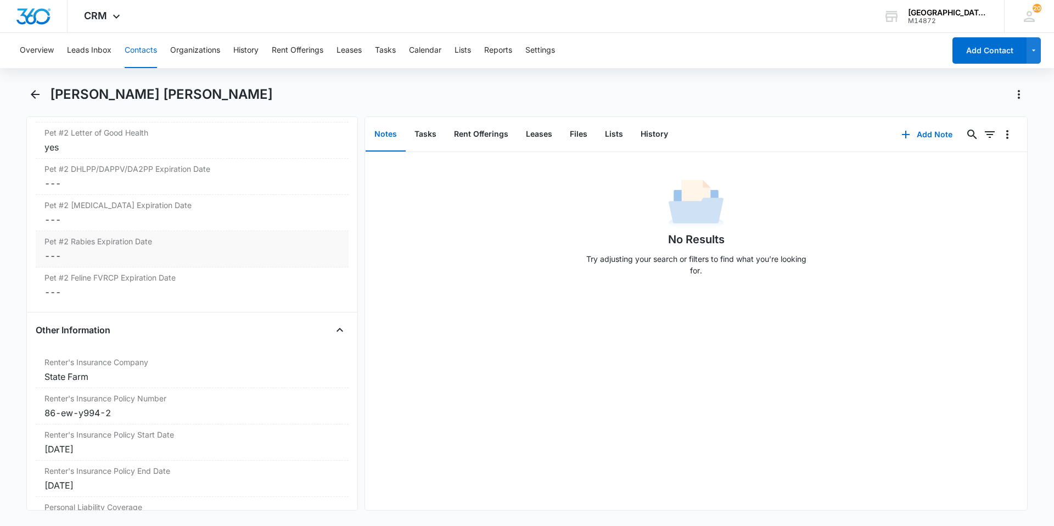
click at [137, 258] on dd "Cancel Save Changes ---" at bounding box center [191, 255] width 295 height 13
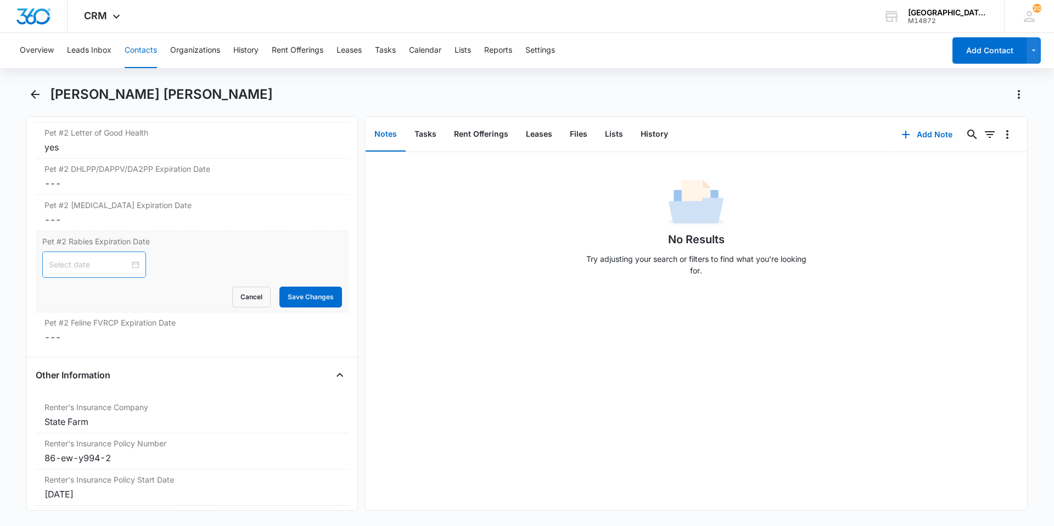
click at [130, 266] on div at bounding box center [94, 265] width 91 height 12
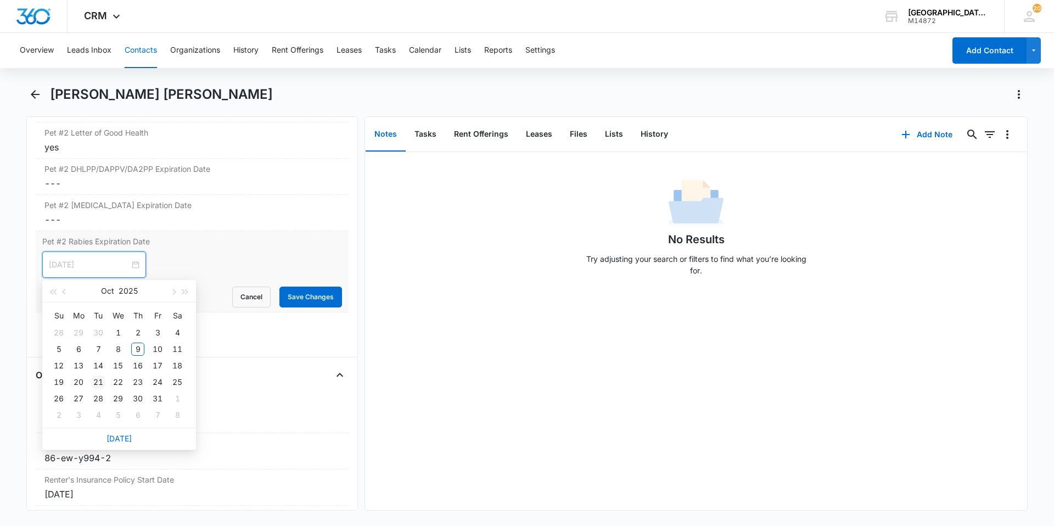
type input "[DATE]"
click at [92, 383] on div "21" at bounding box center [98, 382] width 13 height 13
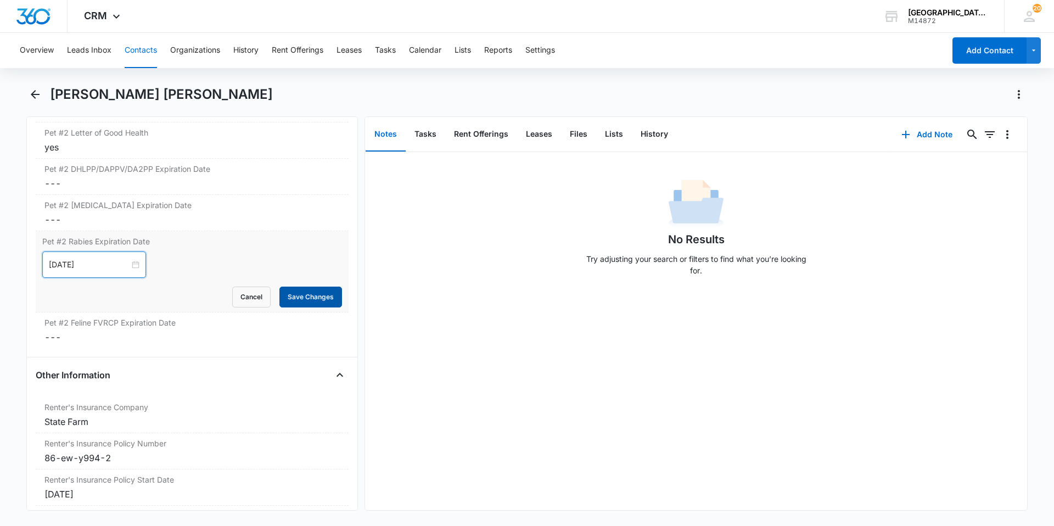
click at [285, 296] on button "Save Changes" at bounding box center [310, 297] width 63 height 21
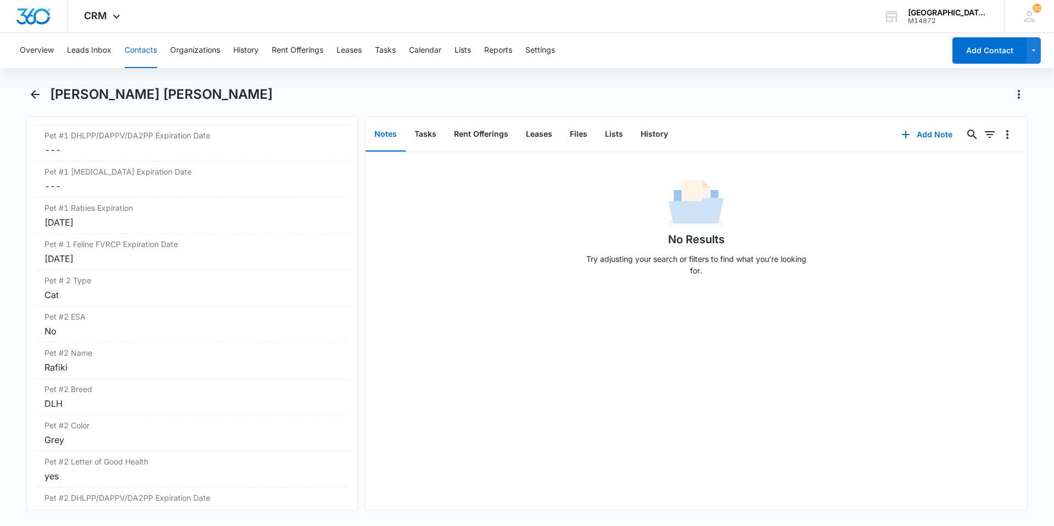
scroll to position [1702, 0]
click at [100, 227] on div "[DATE]" at bounding box center [191, 222] width 295 height 13
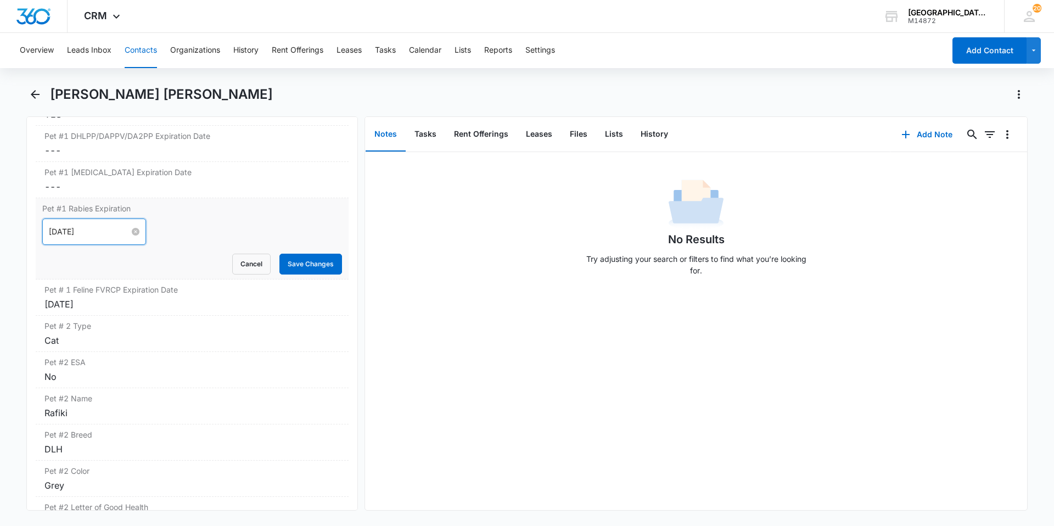
click at [87, 237] on input "[DATE]" at bounding box center [89, 232] width 81 height 12
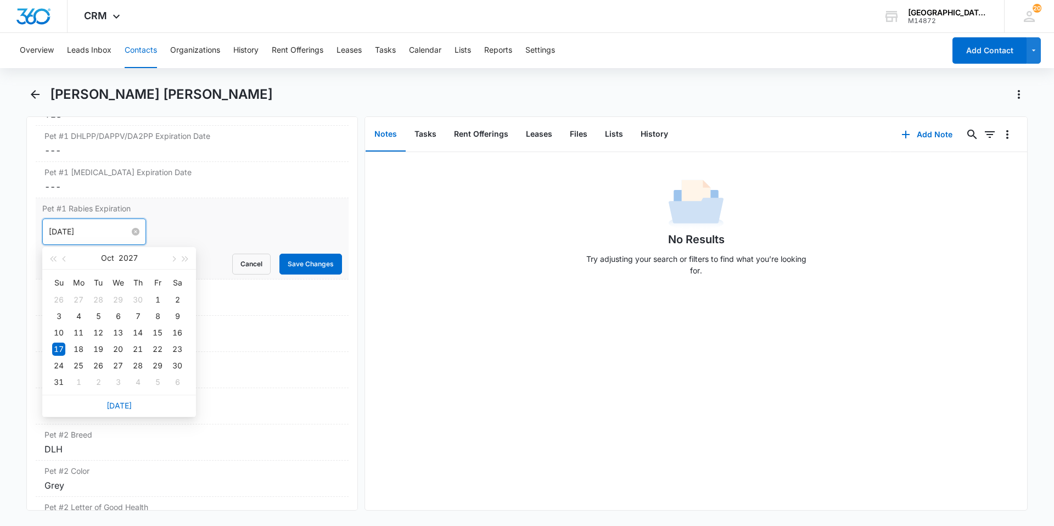
click at [110, 231] on input "[DATE]" at bounding box center [89, 232] width 81 height 12
type input "[DATE]"
click at [288, 260] on button "Save Changes" at bounding box center [310, 264] width 63 height 21
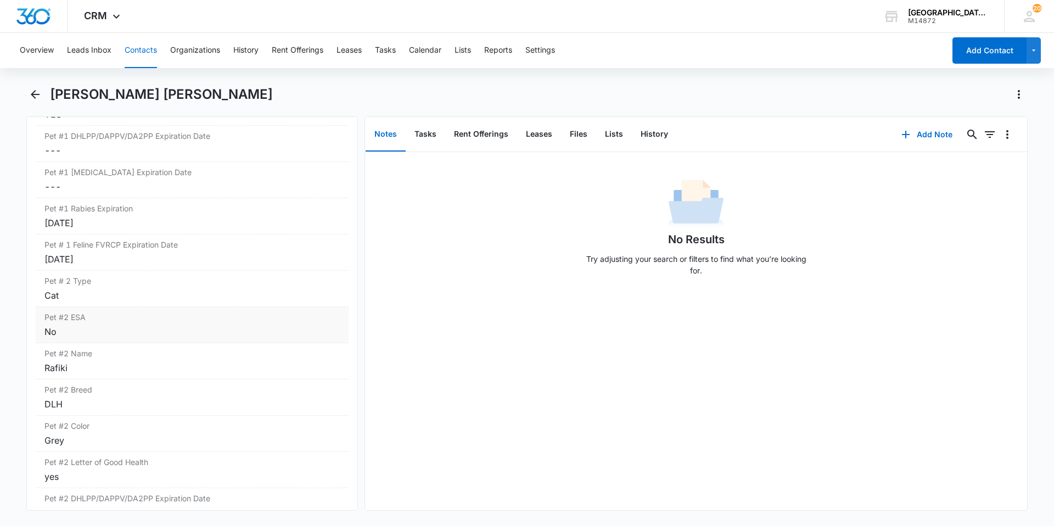
scroll to position [1647, 0]
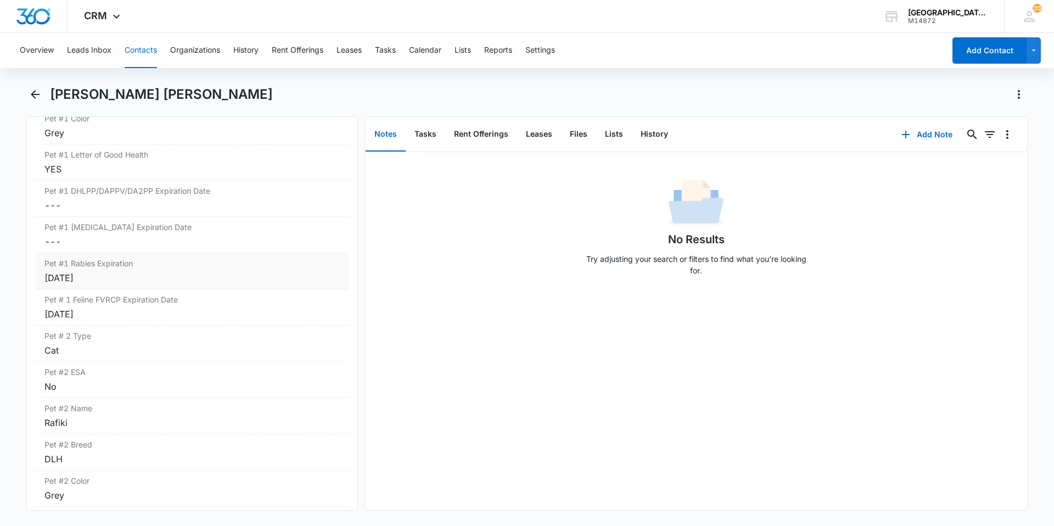
click at [132, 268] on label "Pet #1 Rabies Expiration" at bounding box center [191, 263] width 295 height 12
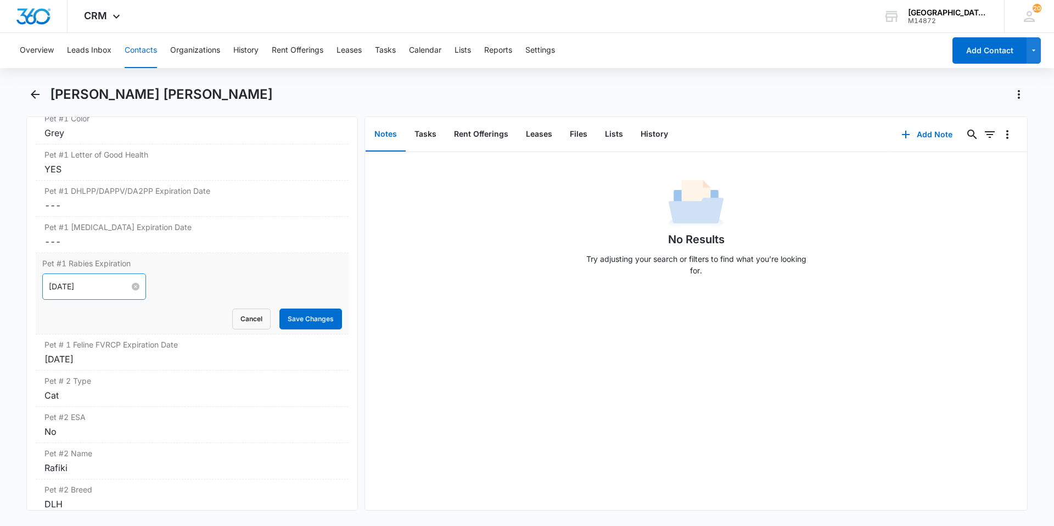
click at [102, 287] on input "[DATE]" at bounding box center [89, 287] width 81 height 12
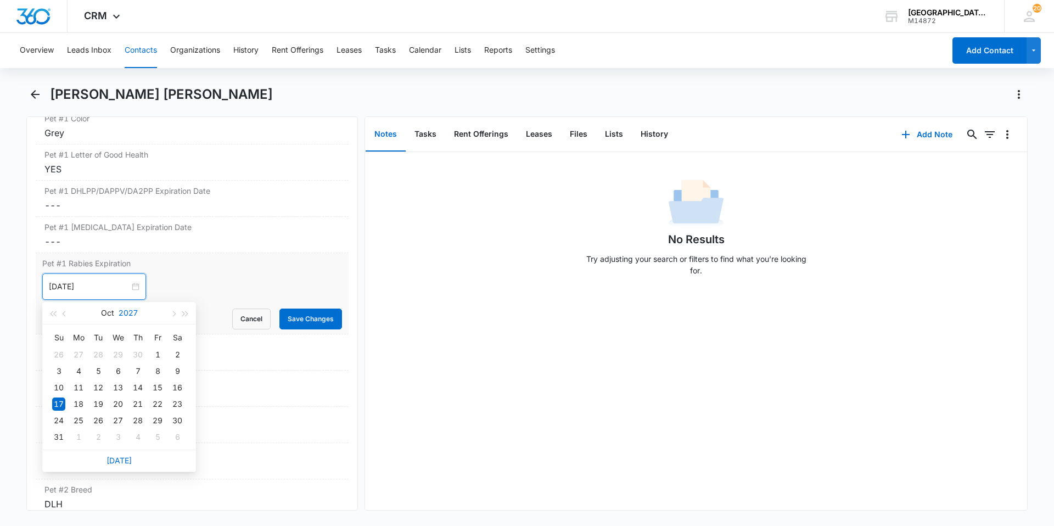
click at [122, 315] on button "2027" at bounding box center [128, 313] width 19 height 22
click at [62, 403] on td "2025" at bounding box center [71, 415] width 48 height 36
type input "[DATE]"
click at [154, 386] on div "17" at bounding box center [157, 387] width 13 height 13
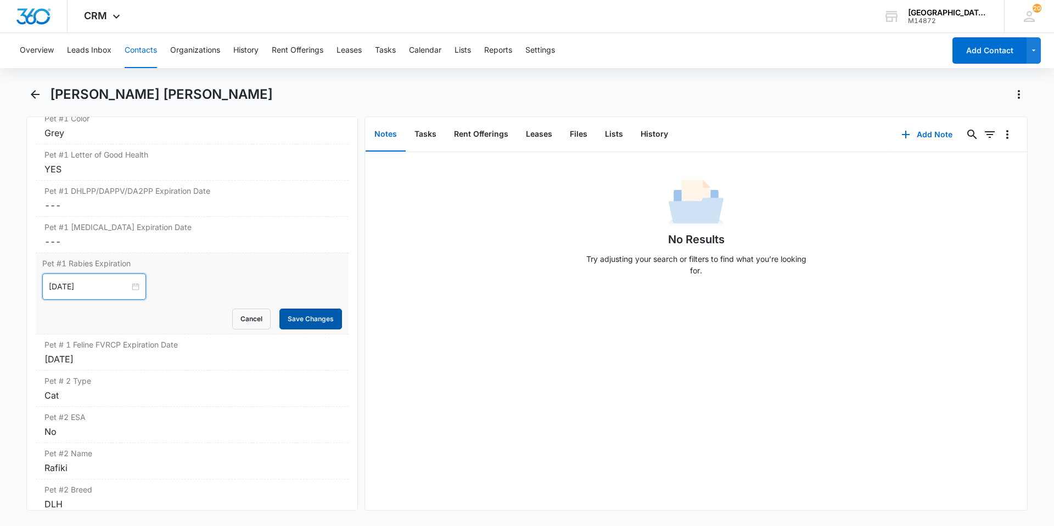
click at [300, 323] on button "Save Changes" at bounding box center [310, 319] width 63 height 21
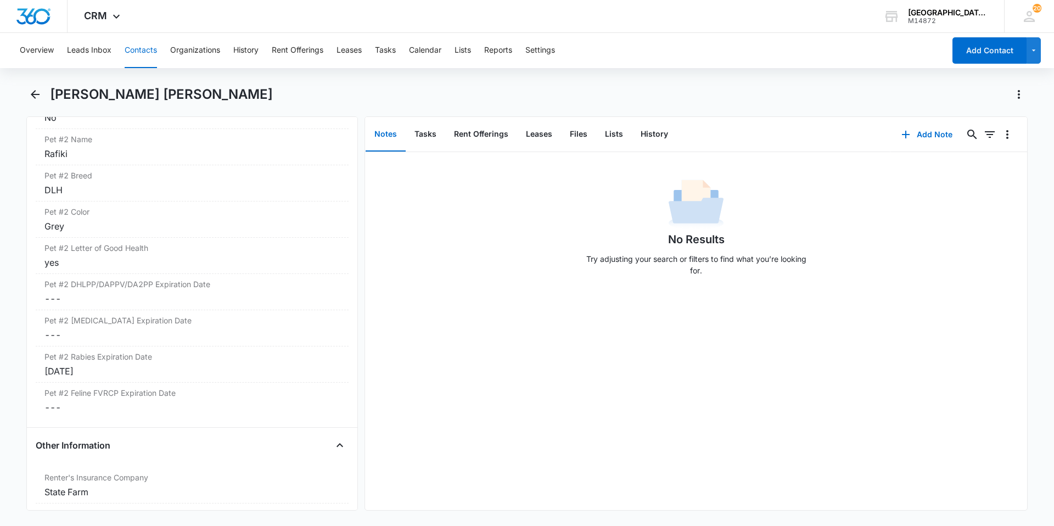
scroll to position [1956, 0]
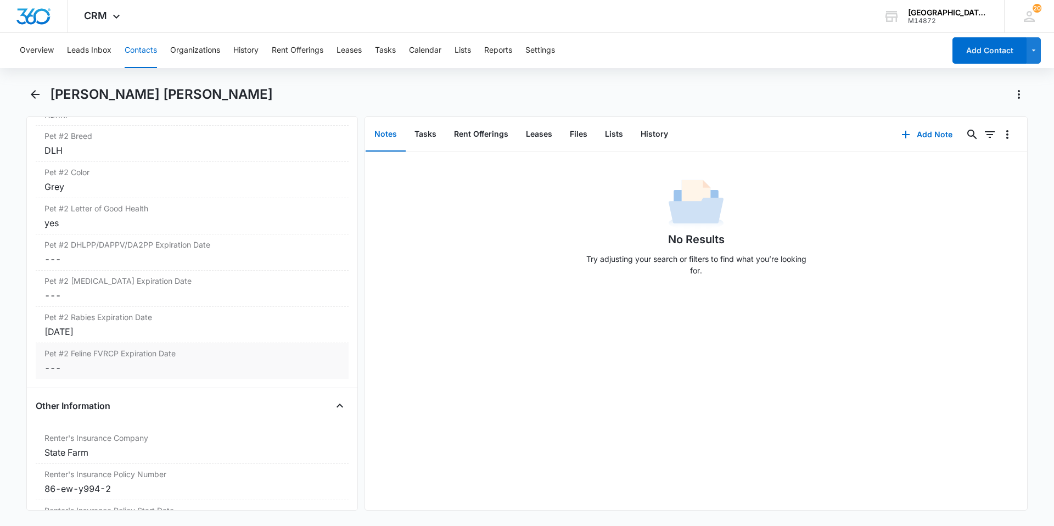
click at [183, 371] on dd "Cancel Save Changes ---" at bounding box center [191, 367] width 295 height 13
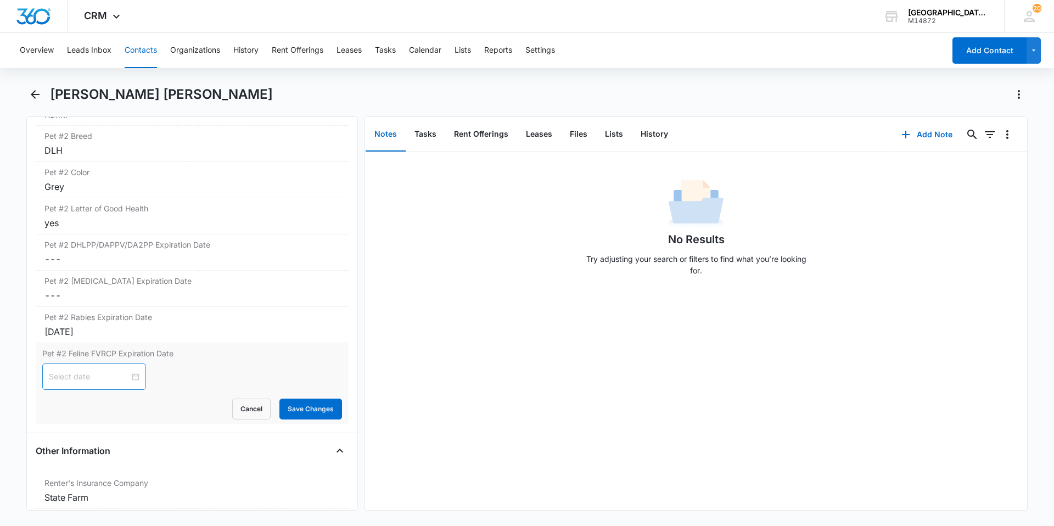
click at [126, 374] on div at bounding box center [94, 377] width 91 height 12
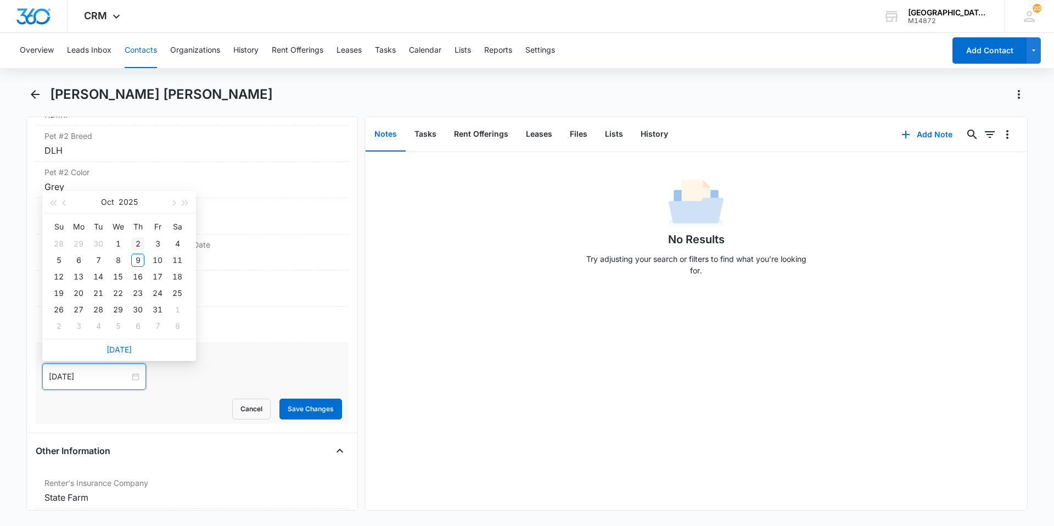
type input "[DATE]"
click at [176, 199] on button "button" at bounding box center [173, 202] width 12 height 22
type input "[DATE]"
click at [159, 278] on div "14" at bounding box center [157, 276] width 13 height 13
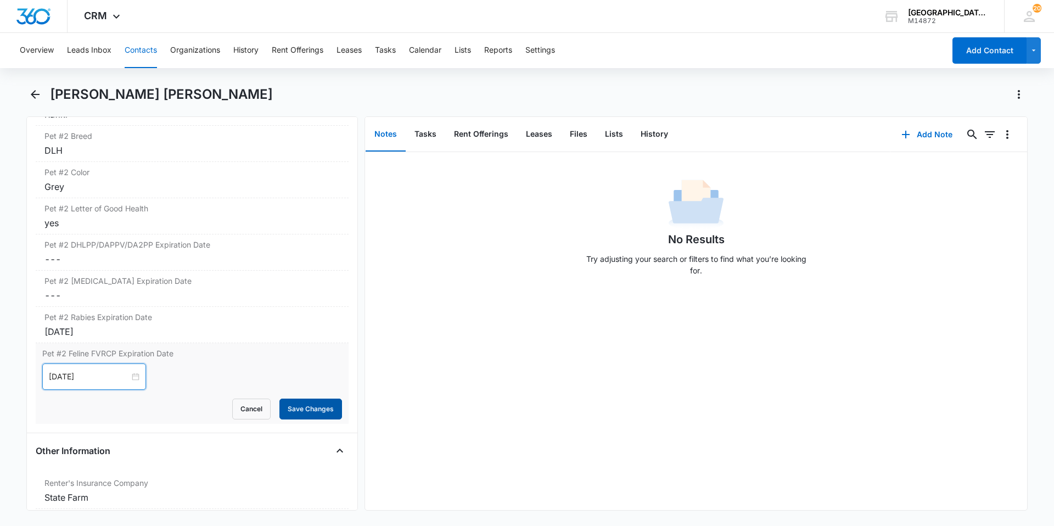
click at [279, 402] on button "Save Changes" at bounding box center [310, 409] width 63 height 21
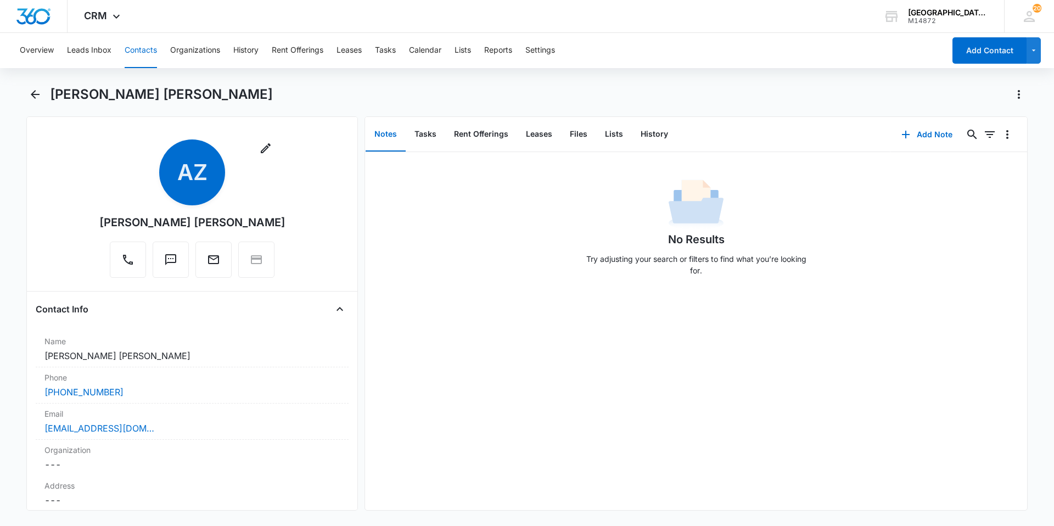
scroll to position [0, 0]
click at [42, 100] on button "Back" at bounding box center [34, 95] width 17 height 18
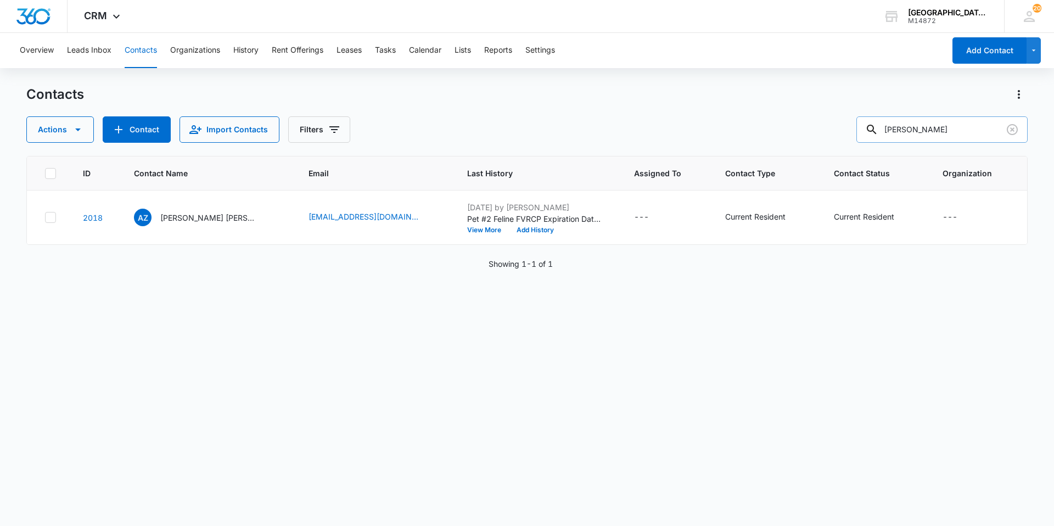
click at [893, 131] on input "[PERSON_NAME]" at bounding box center [941, 129] width 171 height 26
type input "[PERSON_NAME]"
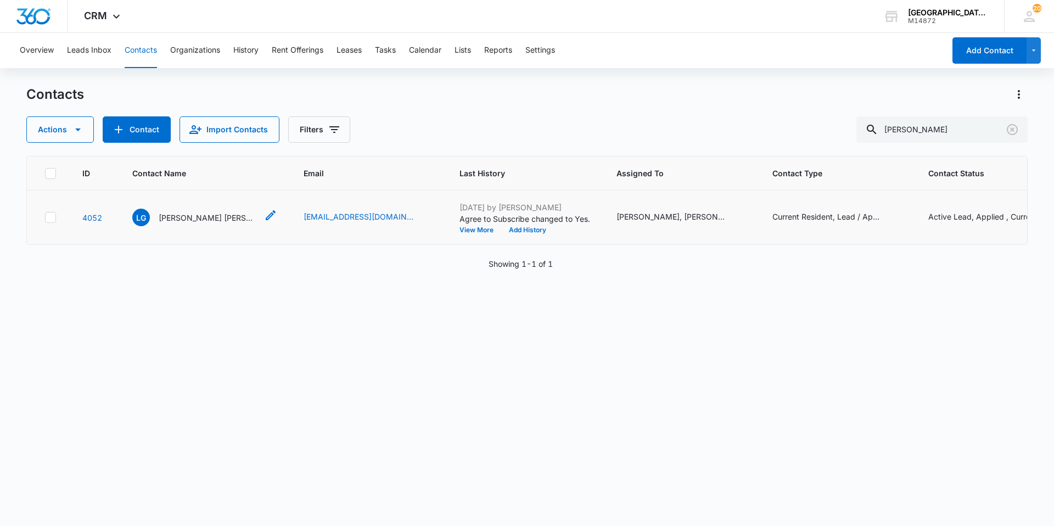
click at [206, 217] on p "[PERSON_NAME] [PERSON_NAME]" at bounding box center [208, 218] width 99 height 12
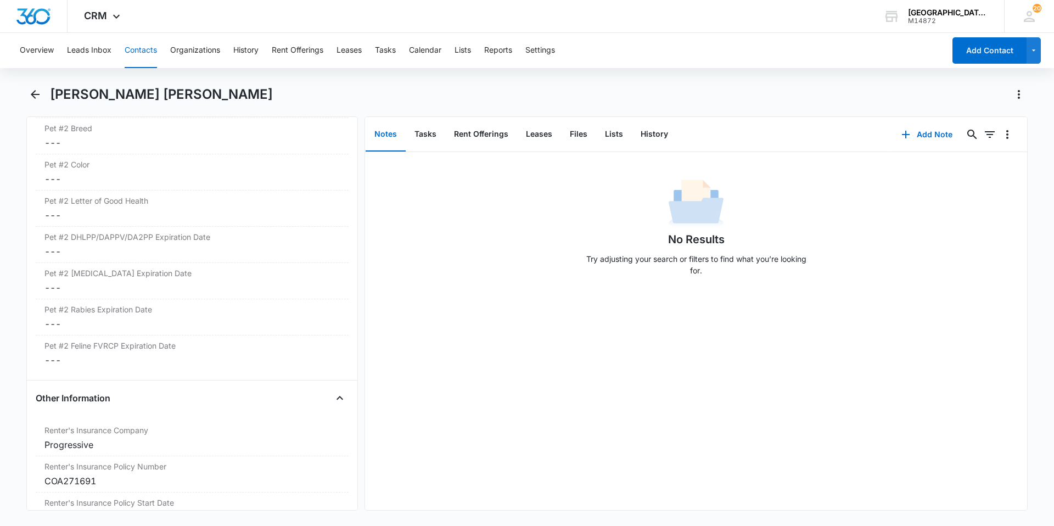
scroll to position [1922, 0]
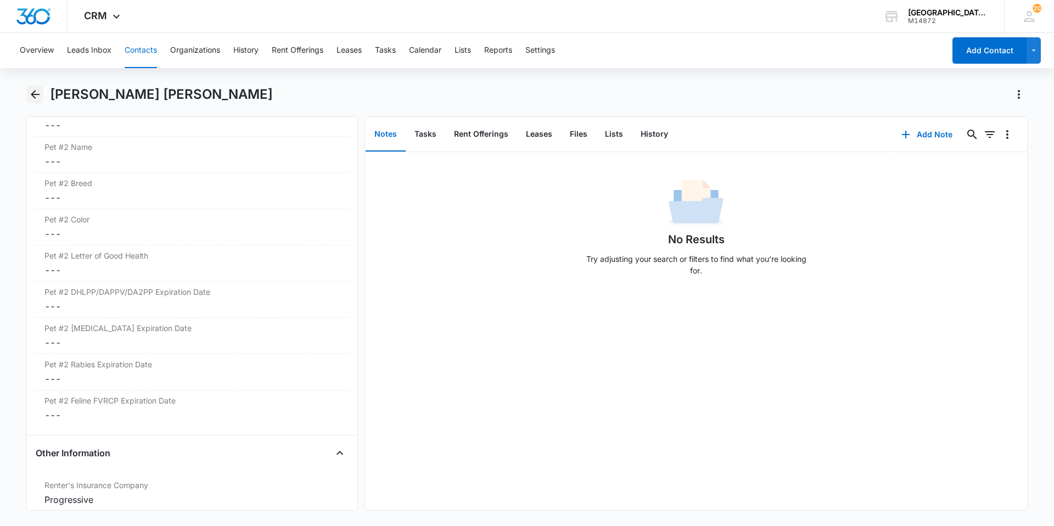
click at [37, 92] on icon "Back" at bounding box center [35, 94] width 13 height 13
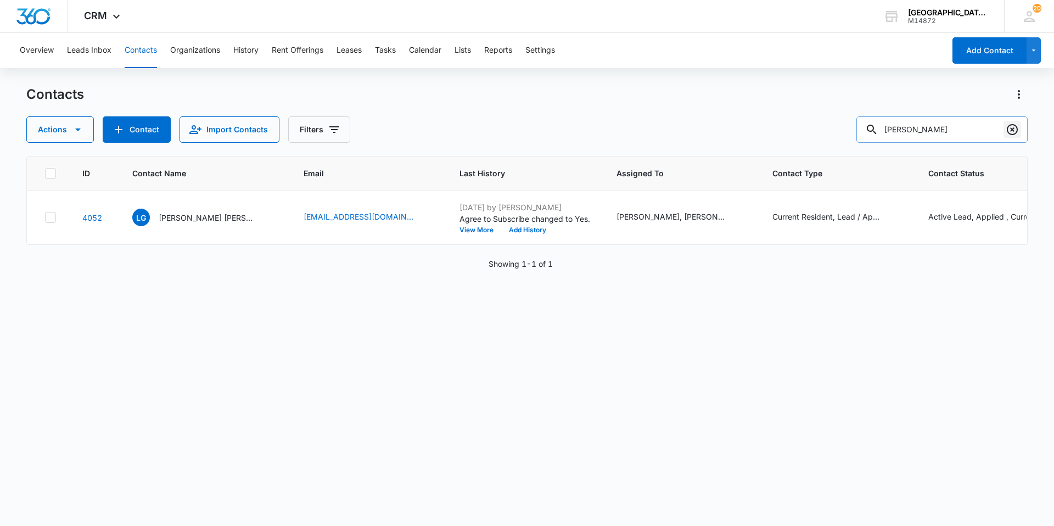
click at [1008, 124] on icon "Clear" at bounding box center [1012, 129] width 13 height 13
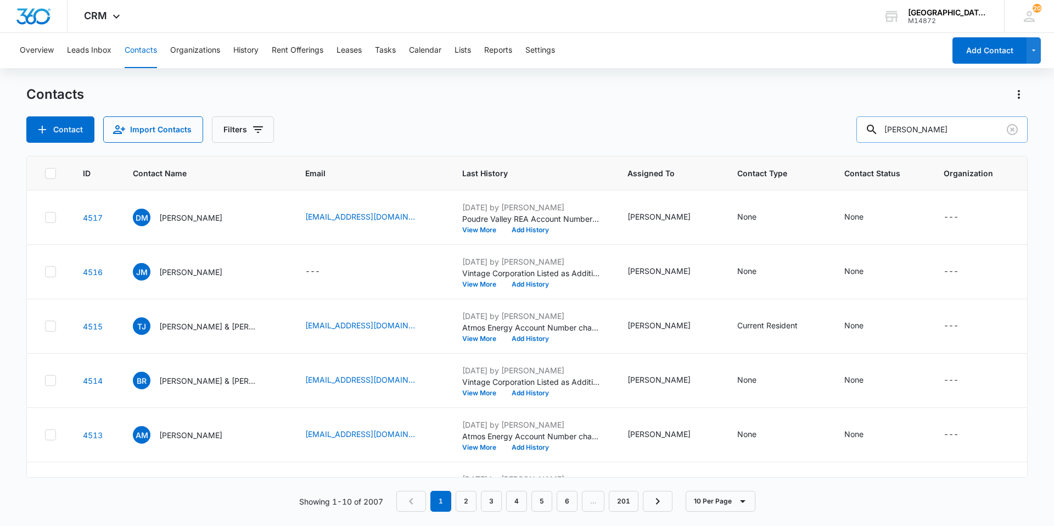
type input "[PERSON_NAME]"
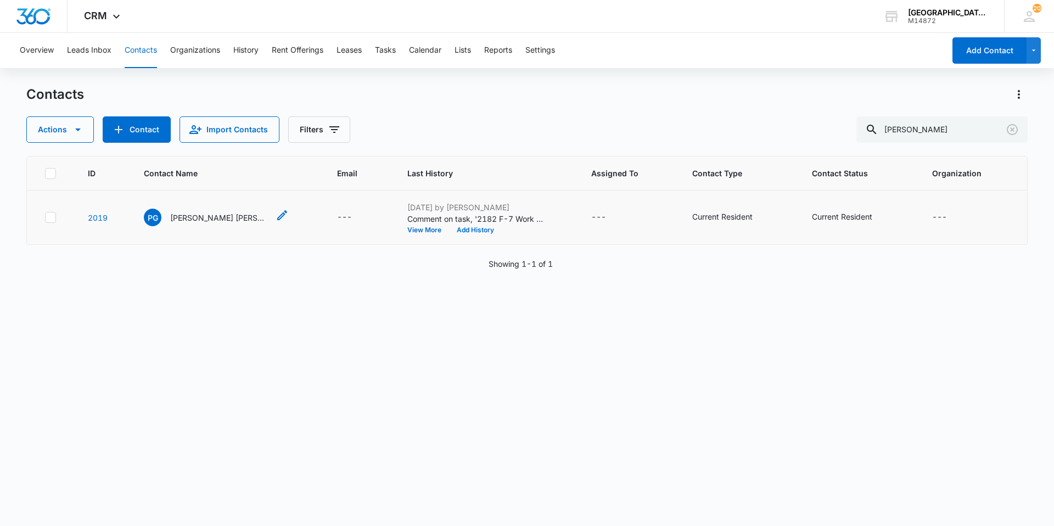
click at [220, 217] on p "[PERSON_NAME] [PERSON_NAME]" at bounding box center [219, 218] width 99 height 12
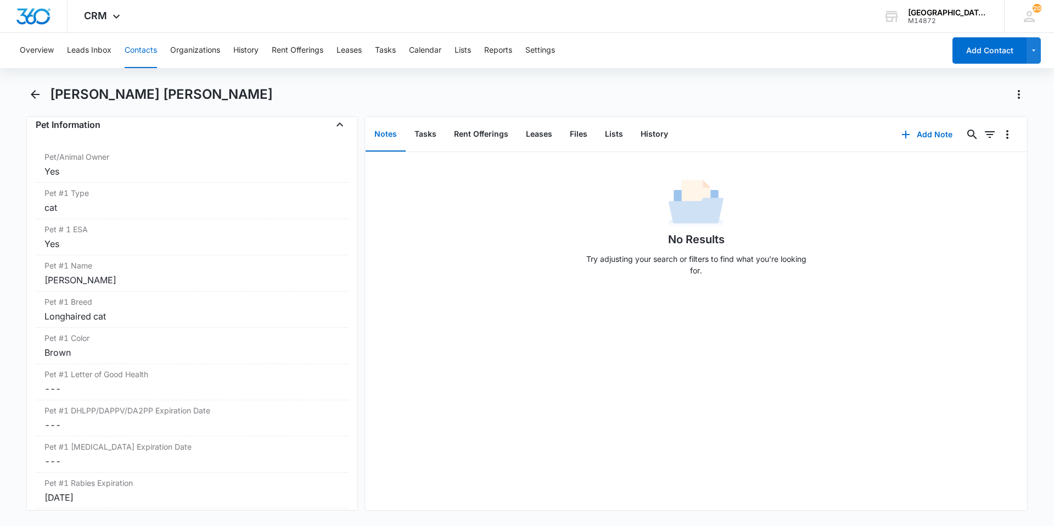
scroll to position [1482, 0]
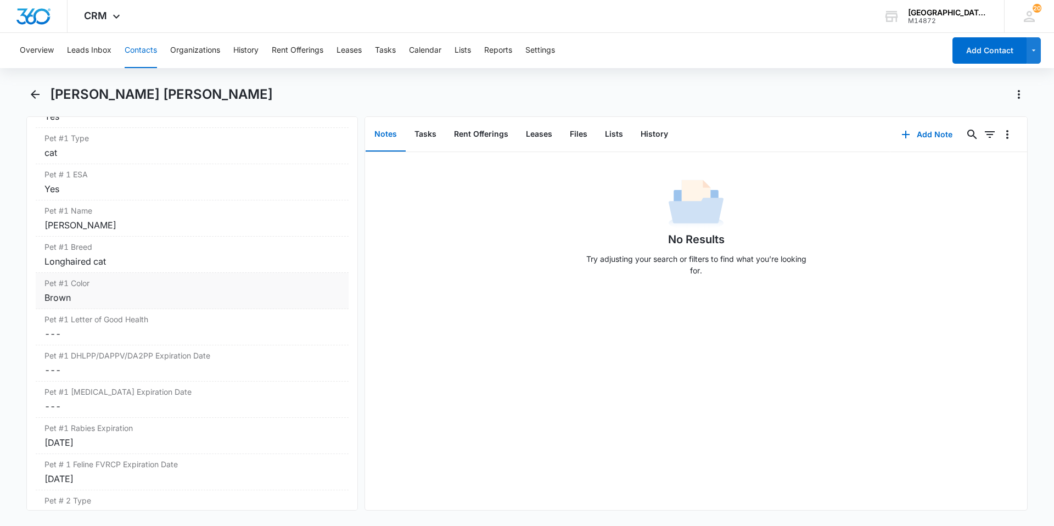
click at [150, 293] on div "Brown" at bounding box center [191, 297] width 295 height 13
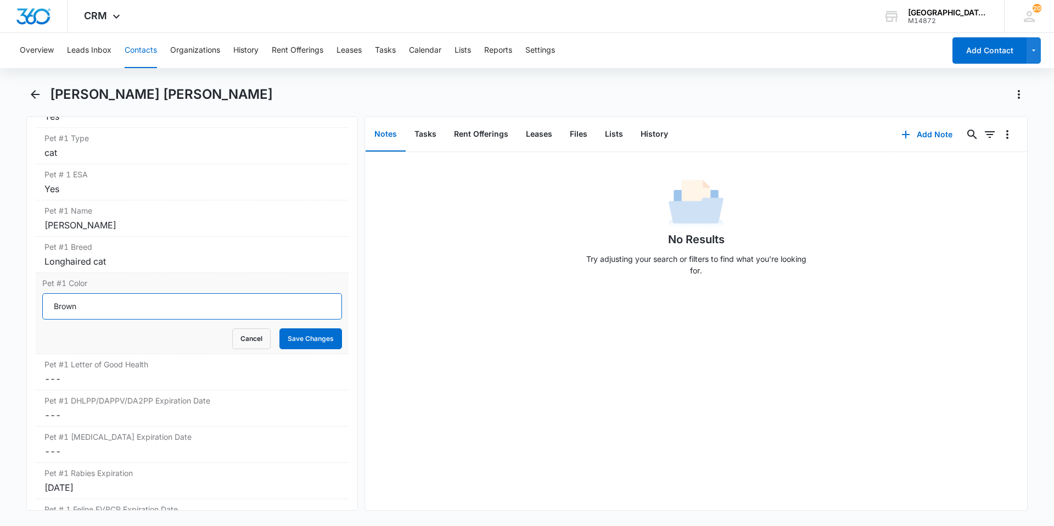
click at [152, 309] on input "Brown" at bounding box center [192, 306] width 300 height 26
click at [142, 313] on input "Brown" at bounding box center [192, 306] width 300 height 26
type input "Black"
click at [279, 328] on button "Save Changes" at bounding box center [310, 338] width 63 height 21
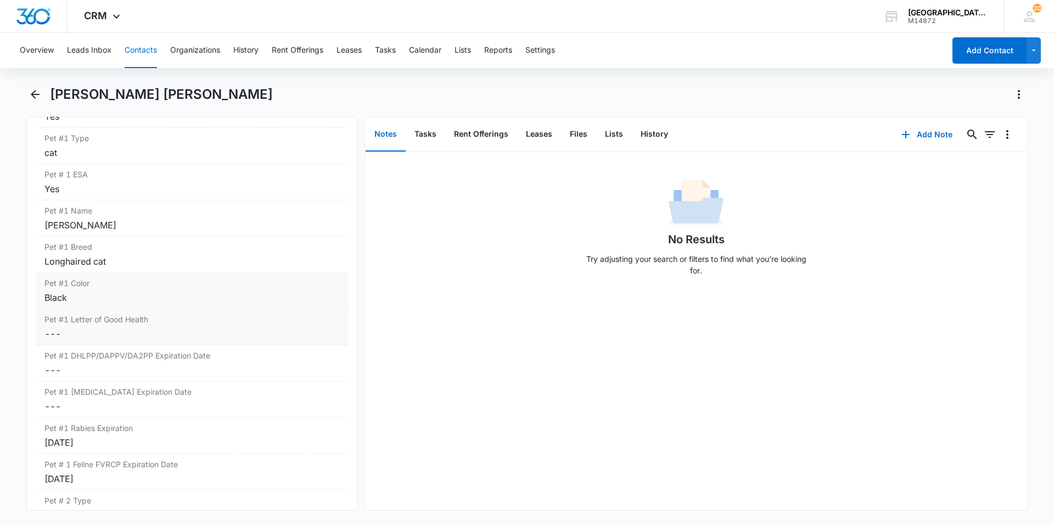
click at [159, 332] on dd "Cancel Save Changes ---" at bounding box center [191, 333] width 295 height 13
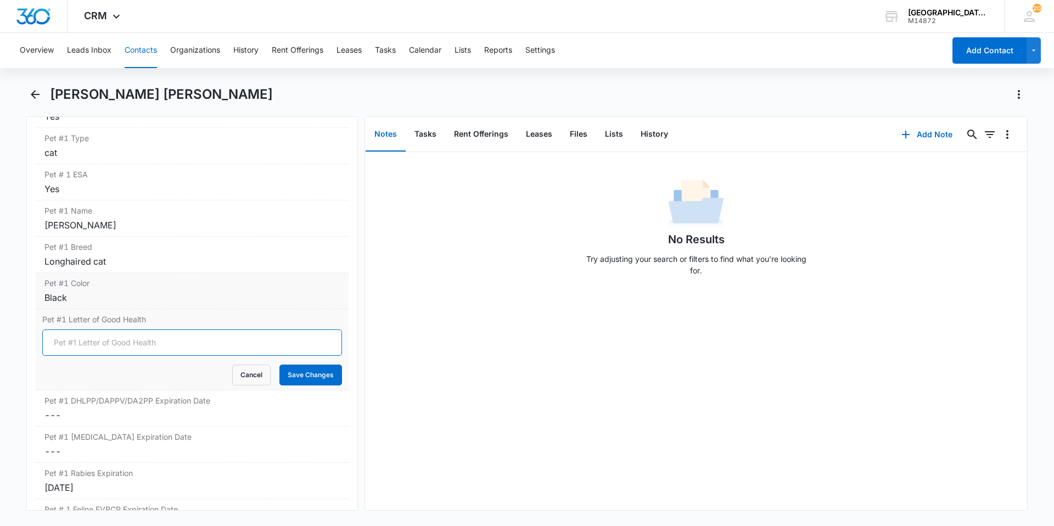
click at [189, 349] on input "Pet #1 Letter of Good Health" at bounding box center [192, 342] width 300 height 26
type input "YES"
click at [309, 380] on button "Save Changes" at bounding box center [310, 375] width 63 height 21
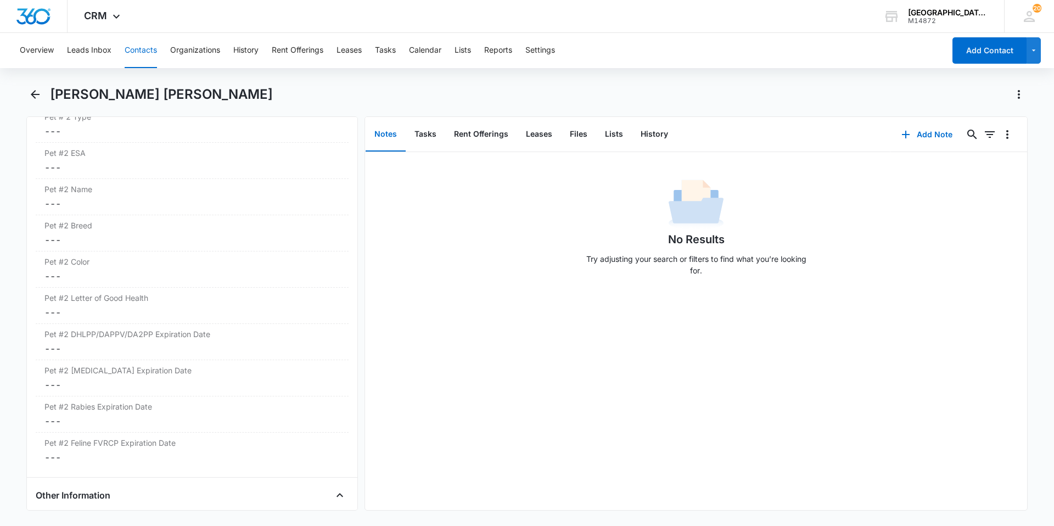
scroll to position [1867, 0]
click at [37, 100] on icon "Back" at bounding box center [35, 94] width 13 height 13
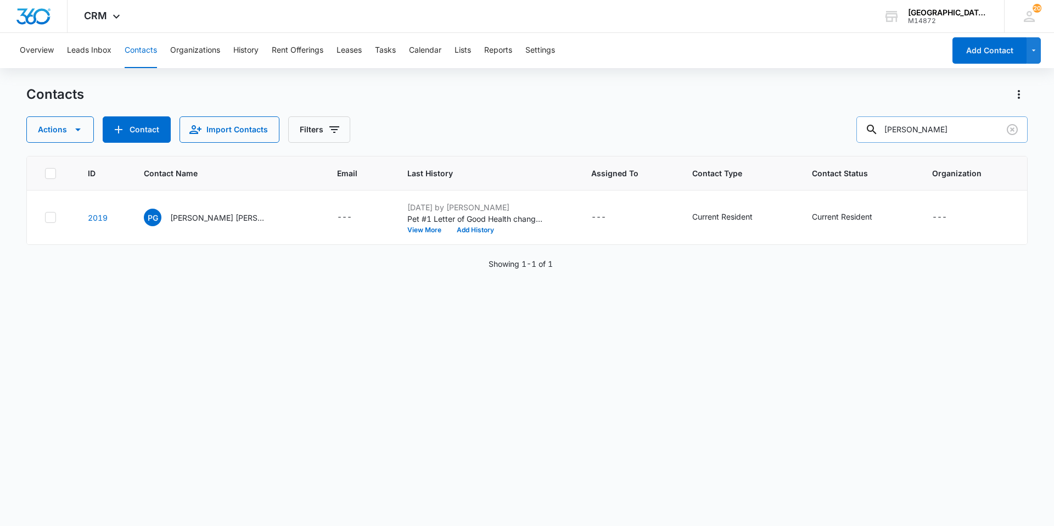
click at [958, 130] on input "[PERSON_NAME]" at bounding box center [941, 129] width 171 height 26
type input "[PERSON_NAME]"
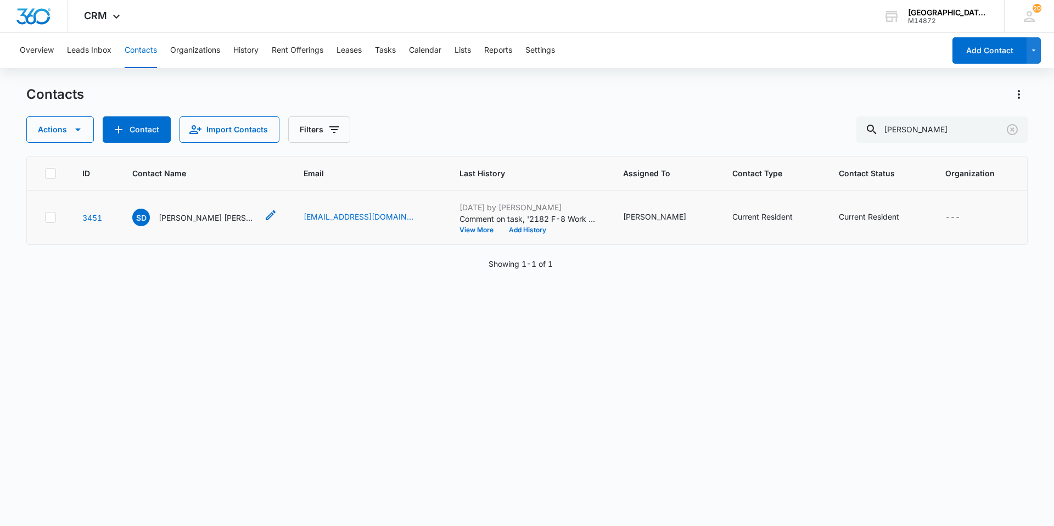
click at [209, 215] on p "[PERSON_NAME] [PERSON_NAME]" at bounding box center [208, 218] width 99 height 12
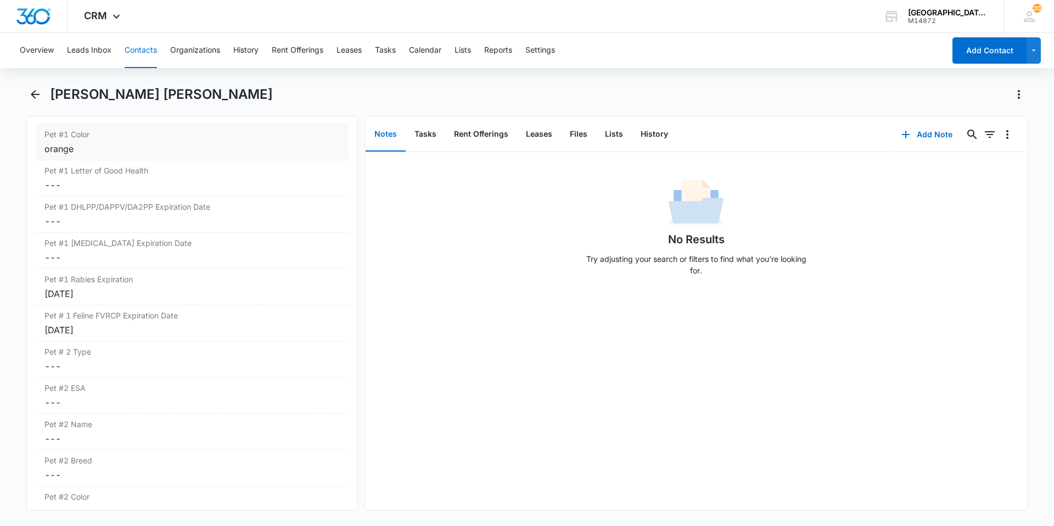
scroll to position [1570, 0]
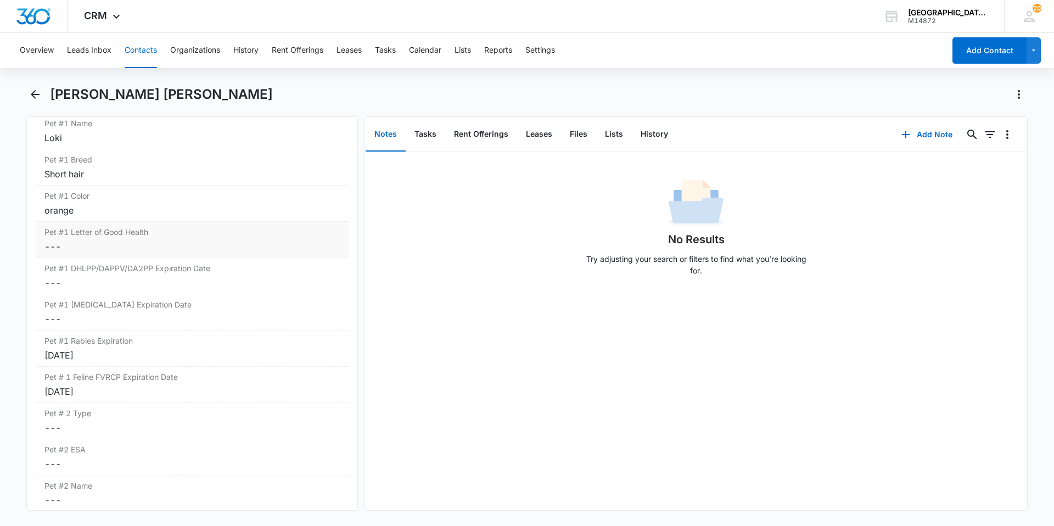
click at [214, 255] on div "Pet #1 Letter of Good Health Cancel Save Changes ---" at bounding box center [192, 240] width 313 height 36
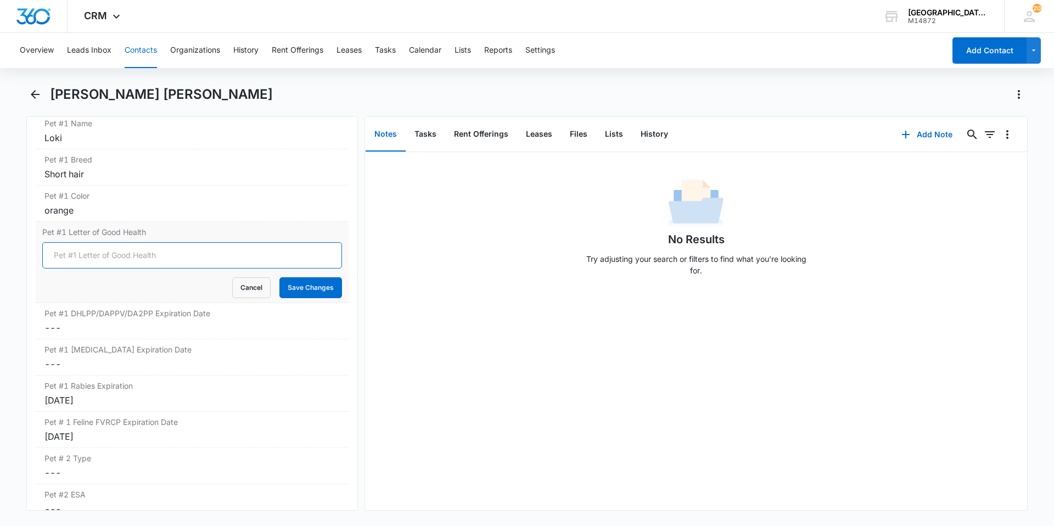
click at [203, 263] on input "Pet #1 Letter of Good Health" at bounding box center [192, 255] width 300 height 26
type input "YES"
click at [298, 299] on div "Pet #1 Letter of Good Health YES Cancel Save Changes" at bounding box center [192, 262] width 313 height 81
click at [298, 295] on button "Save Changes" at bounding box center [310, 287] width 63 height 21
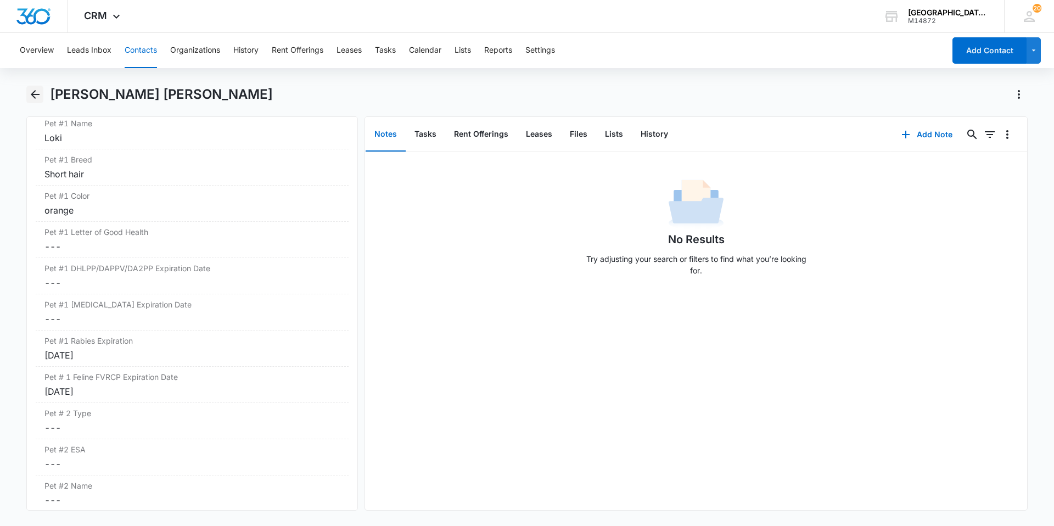
click at [42, 96] on button "Back" at bounding box center [34, 95] width 17 height 18
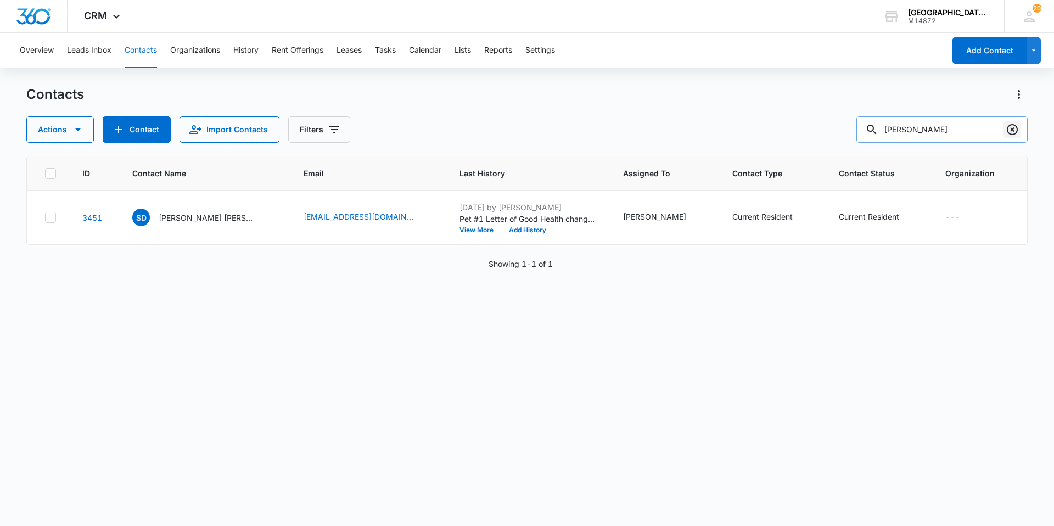
click at [1012, 128] on icon "Clear" at bounding box center [1012, 129] width 13 height 13
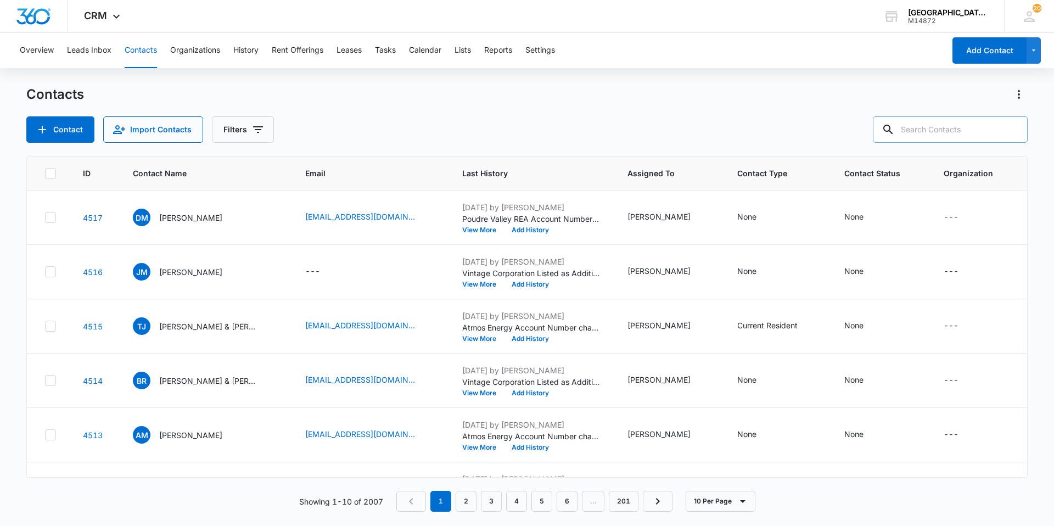
click at [690, 102] on div "Contacts" at bounding box center [526, 95] width 1001 height 18
click at [934, 127] on input "text" at bounding box center [950, 129] width 155 height 26
type input "[PERSON_NAME]"
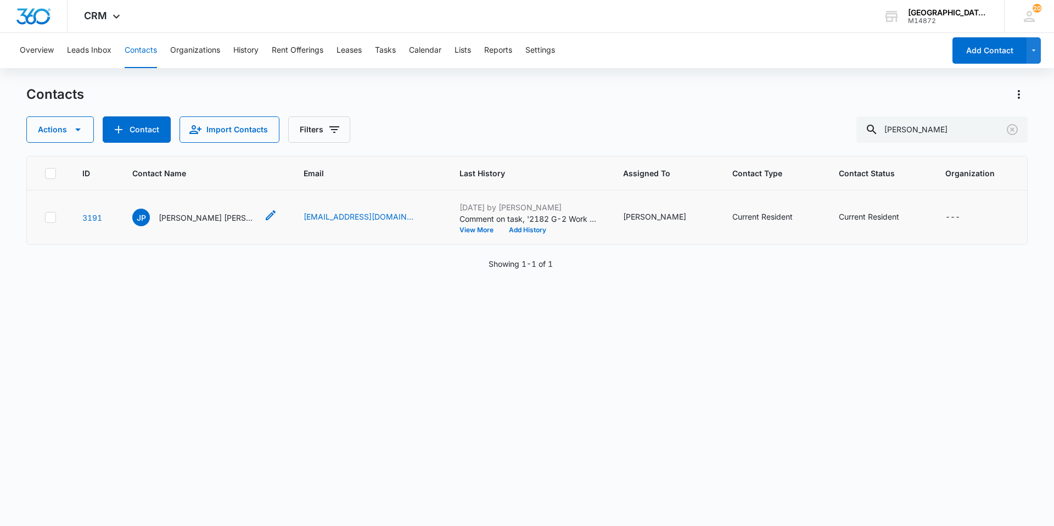
click at [216, 216] on p "[PERSON_NAME] [PERSON_NAME]" at bounding box center [208, 218] width 99 height 12
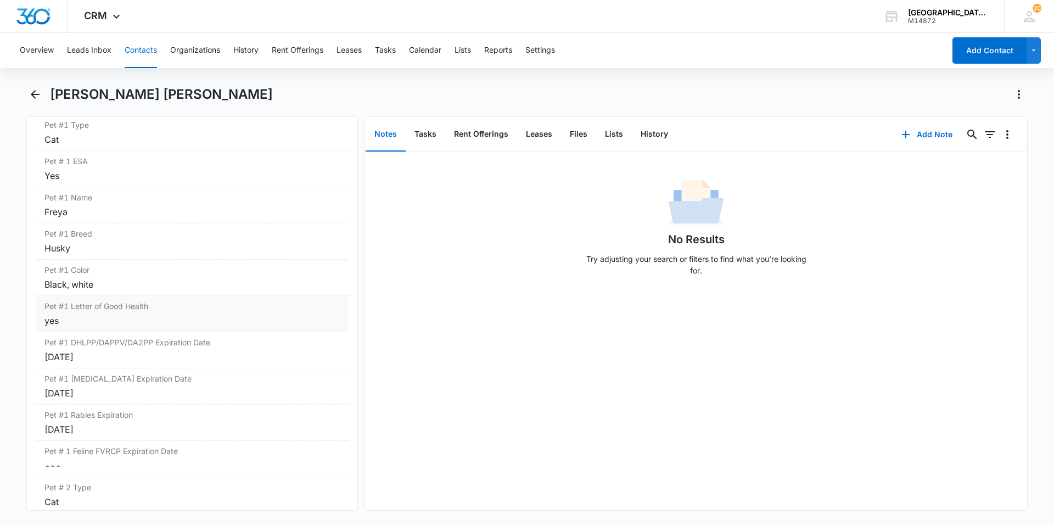
scroll to position [1515, 0]
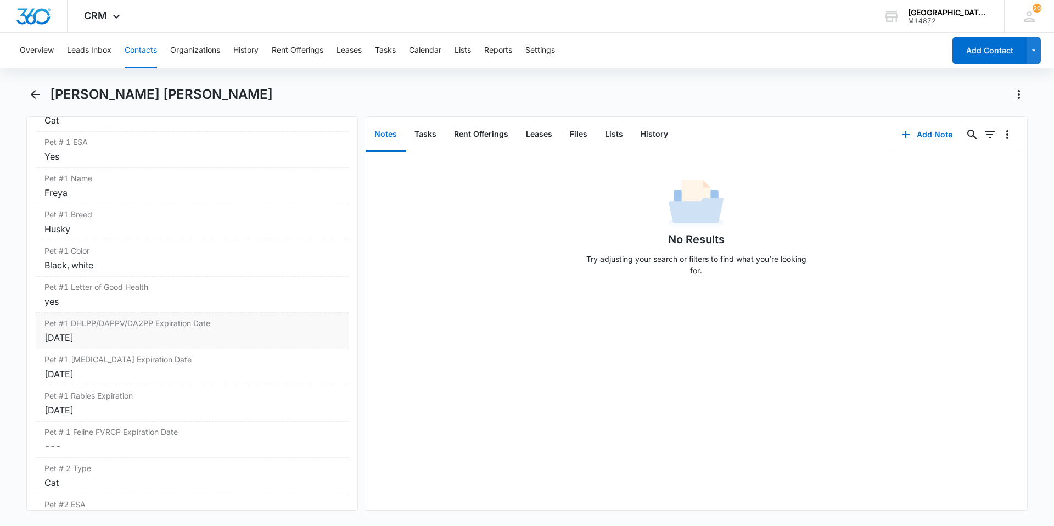
click at [198, 337] on div "[DATE]" at bounding box center [191, 337] width 295 height 13
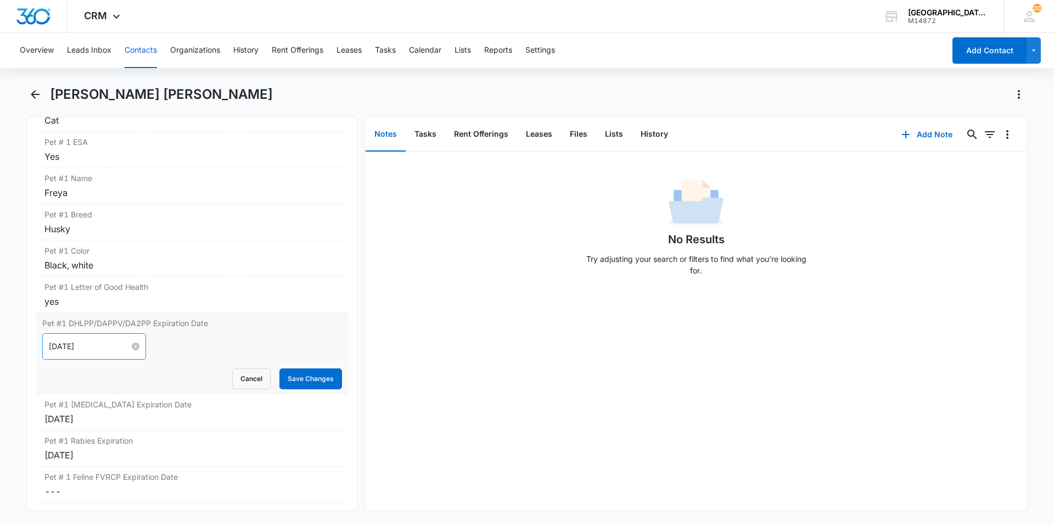
click at [125, 346] on div "[DATE]" at bounding box center [94, 346] width 91 height 12
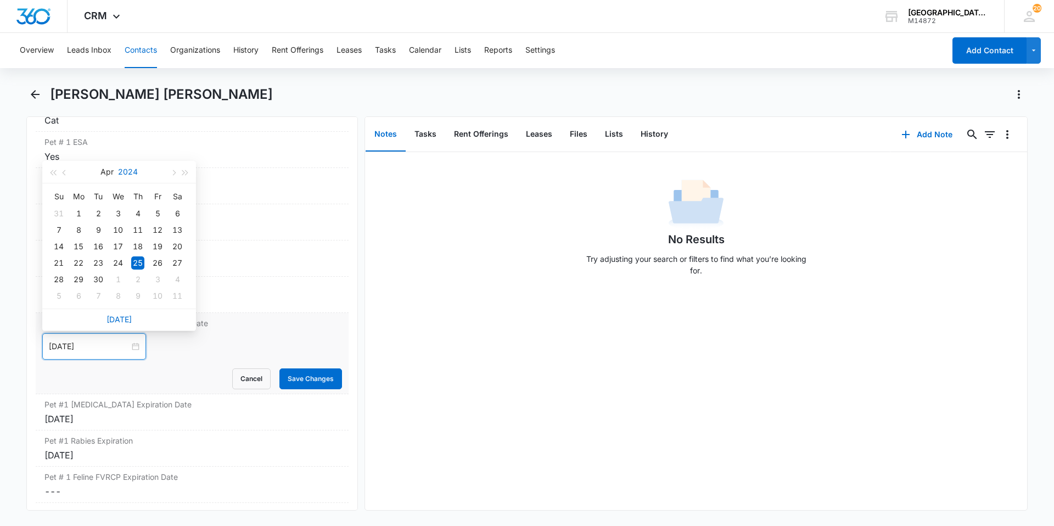
click at [130, 171] on button "2024" at bounding box center [128, 172] width 20 height 22
click at [74, 282] on div "2025" at bounding box center [70, 276] width 33 height 13
click at [112, 168] on button "Apr" at bounding box center [107, 172] width 13 height 22
click at [82, 312] on div "Oct" at bounding box center [70, 312] width 33 height 13
type input "[DATE]"
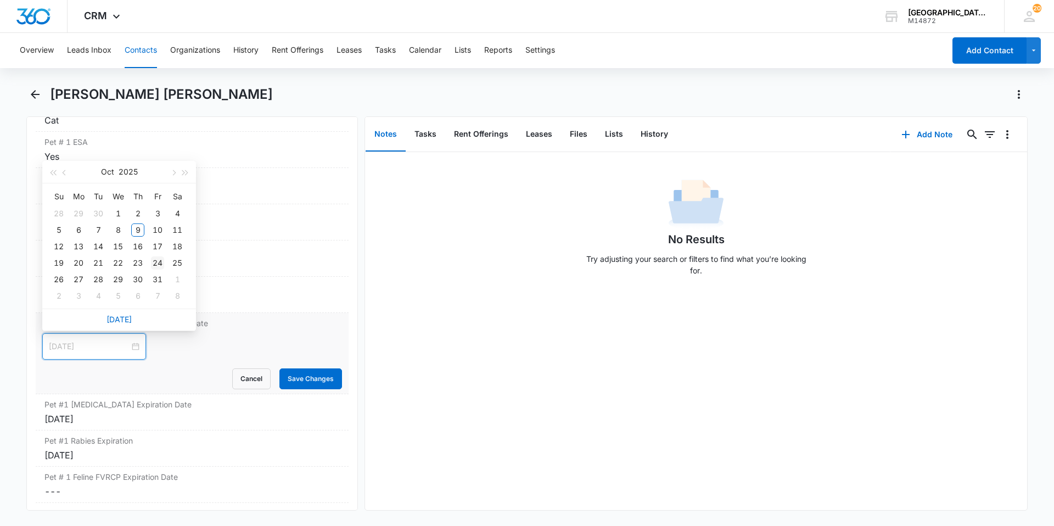
click at [158, 260] on div "24" at bounding box center [157, 262] width 13 height 13
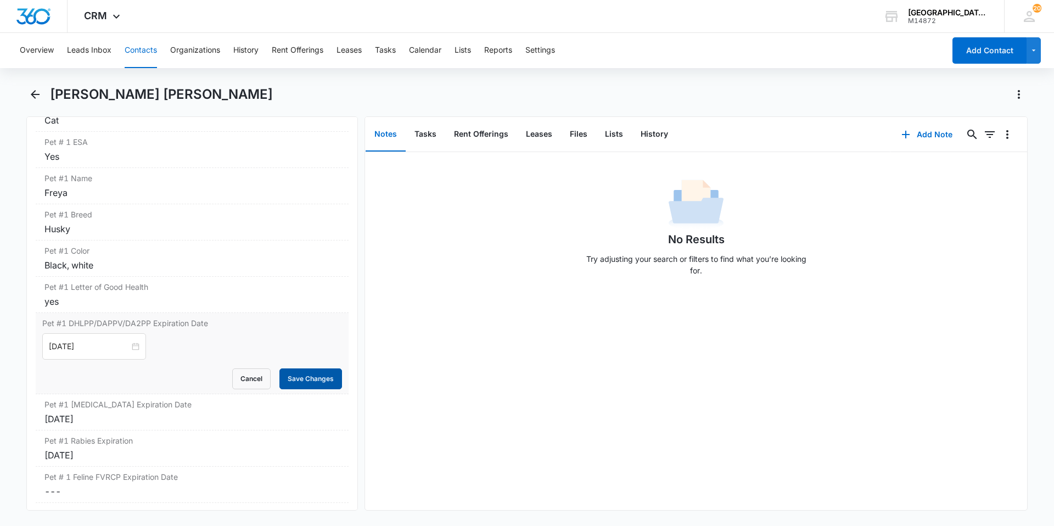
click at [314, 381] on button "Save Changes" at bounding box center [310, 378] width 63 height 21
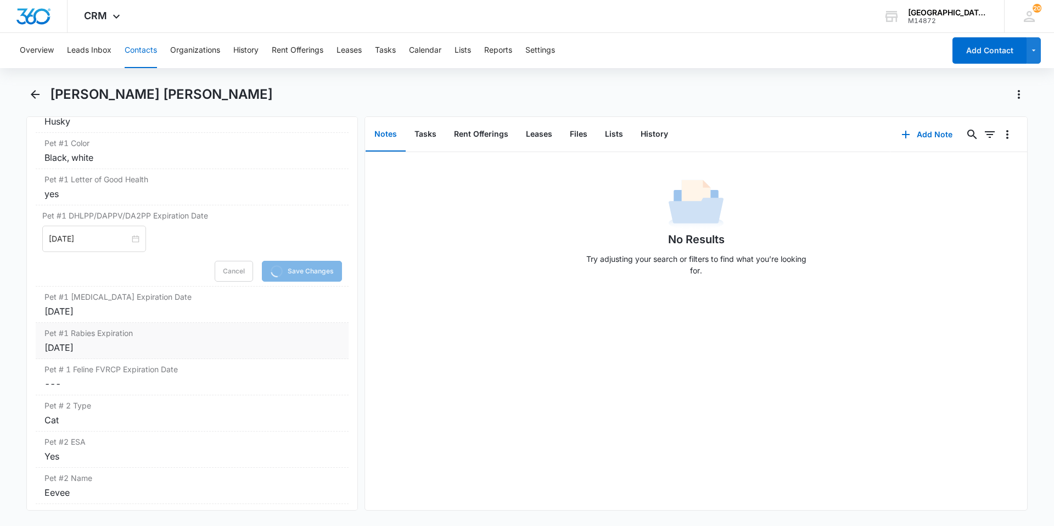
scroll to position [1625, 0]
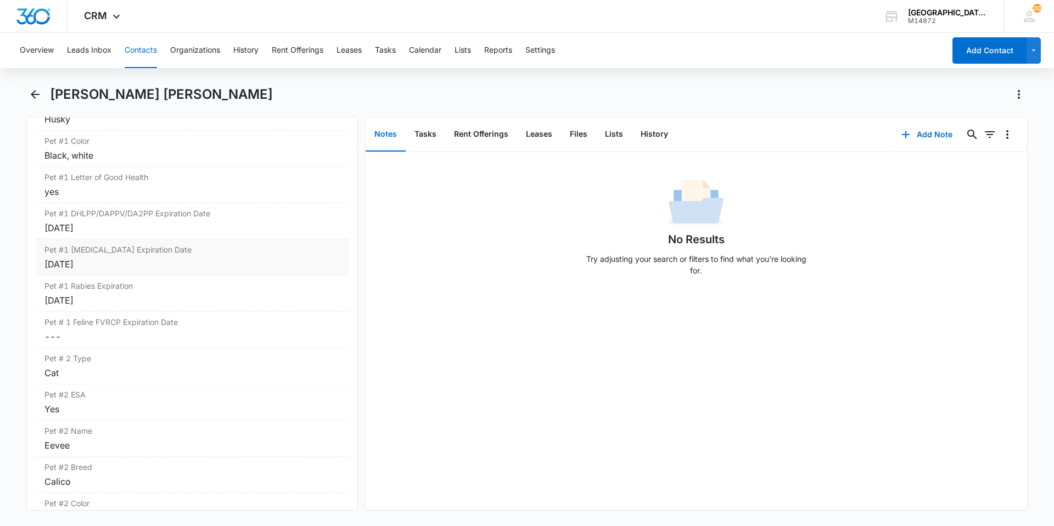
click at [114, 272] on div "Pet #1 [MEDICAL_DATA] Expiration Date Cancel Save Changes [DATE]" at bounding box center [192, 257] width 313 height 36
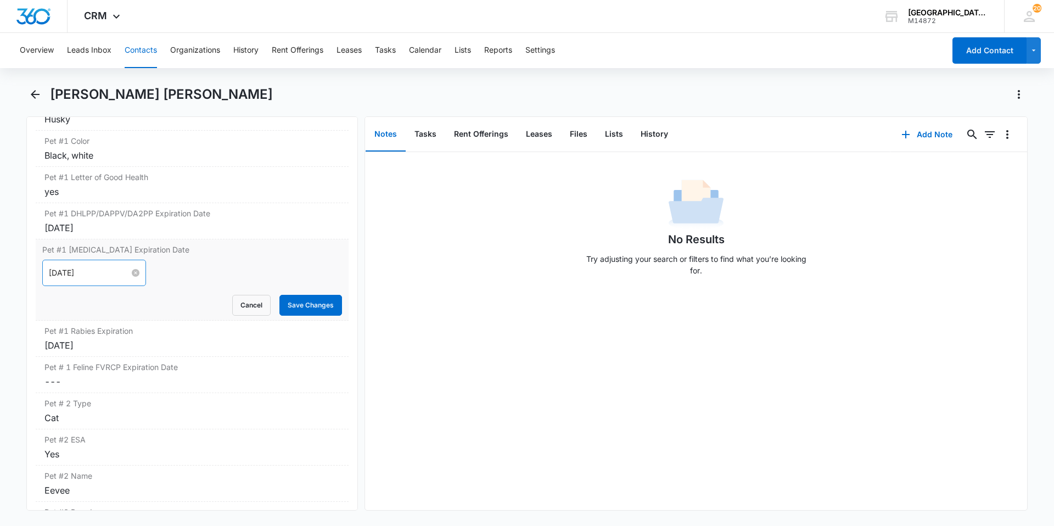
click at [71, 276] on input "[DATE]" at bounding box center [89, 273] width 81 height 12
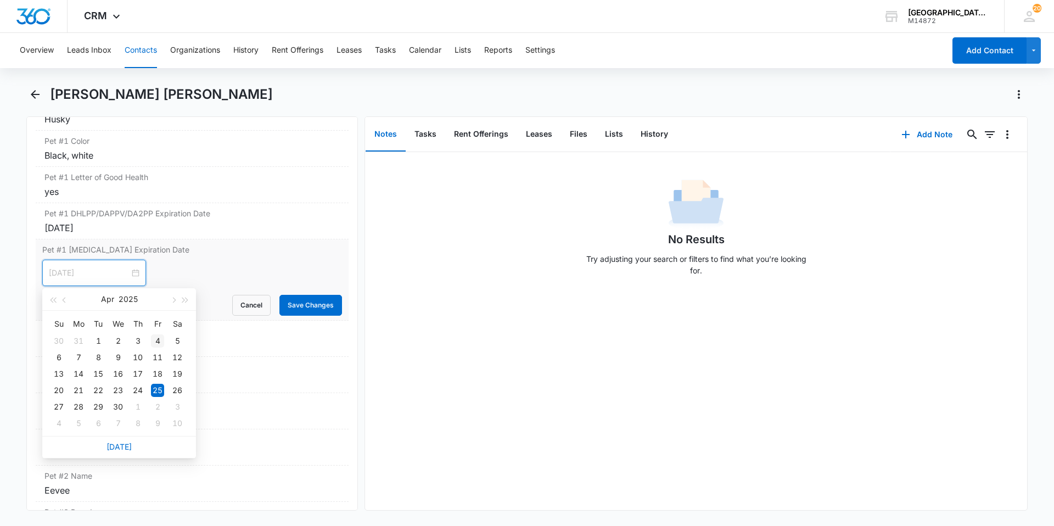
type input "[DATE]"
click at [155, 343] on div "4" at bounding box center [157, 340] width 13 height 13
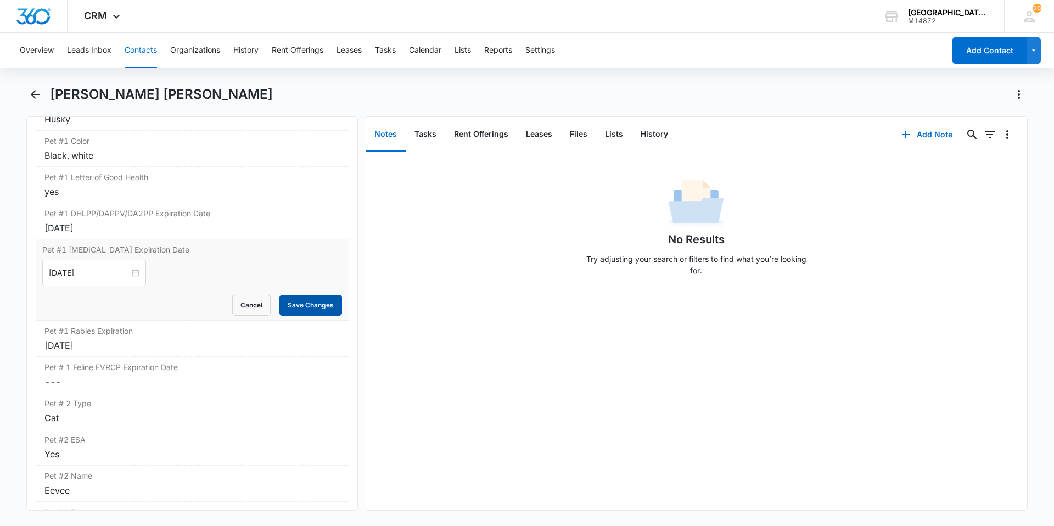
click at [289, 308] on button "Save Changes" at bounding box center [310, 305] width 63 height 21
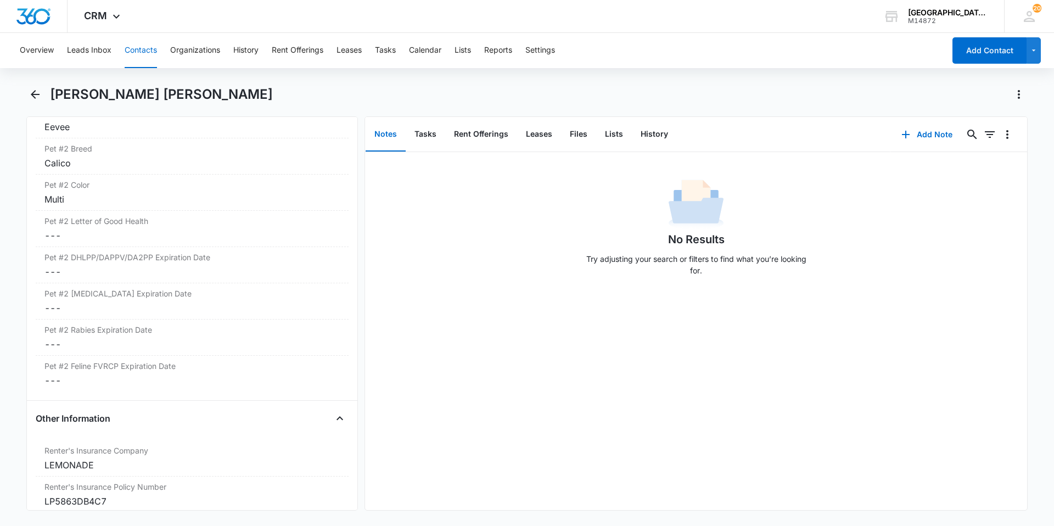
scroll to position [1954, 0]
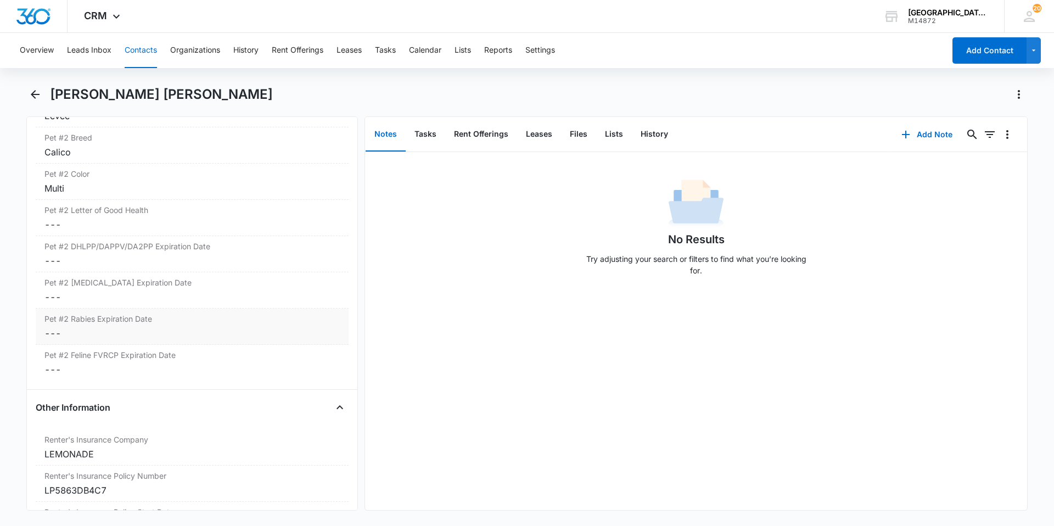
click at [122, 321] on label "Pet #2 Rabies Expiration Date" at bounding box center [191, 319] width 295 height 12
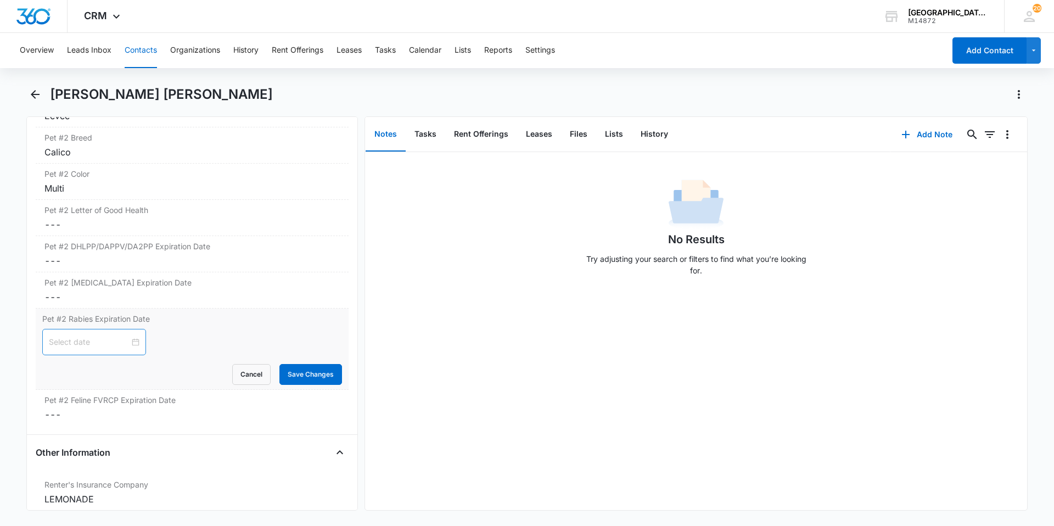
click at [131, 339] on div at bounding box center [94, 342] width 91 height 12
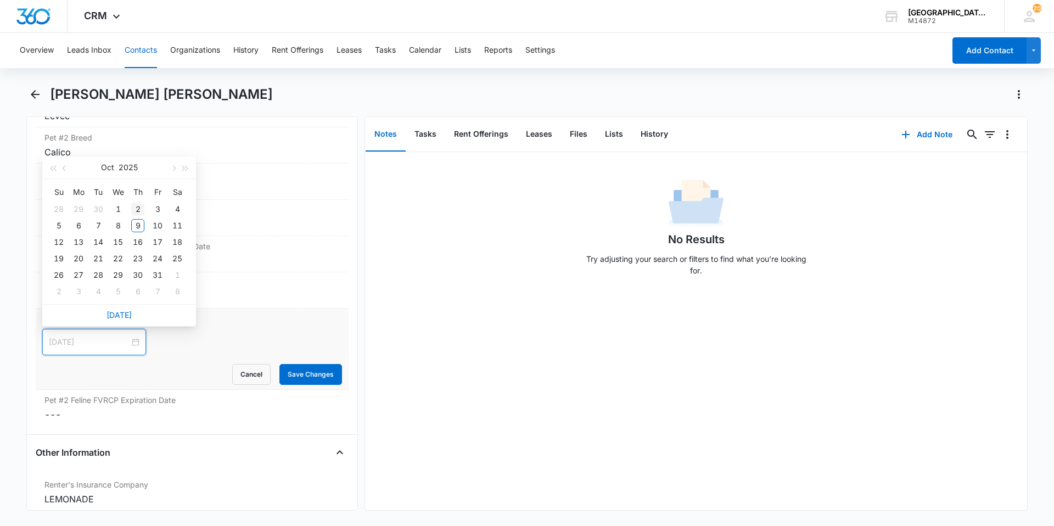
type input "[DATE]"
click at [129, 164] on button "2025" at bounding box center [128, 167] width 19 height 22
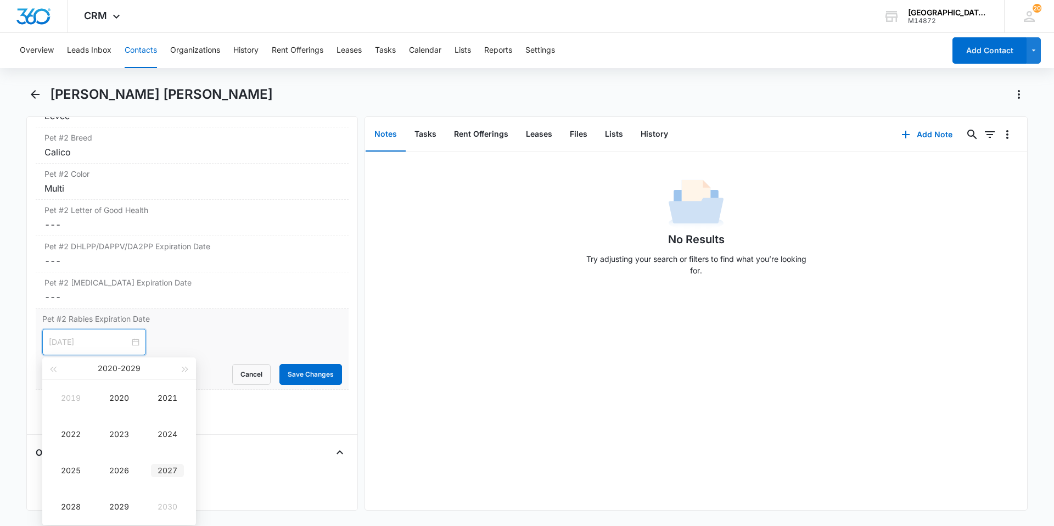
click at [164, 462] on td "2027" at bounding box center [167, 470] width 48 height 36
type input "[DATE]"
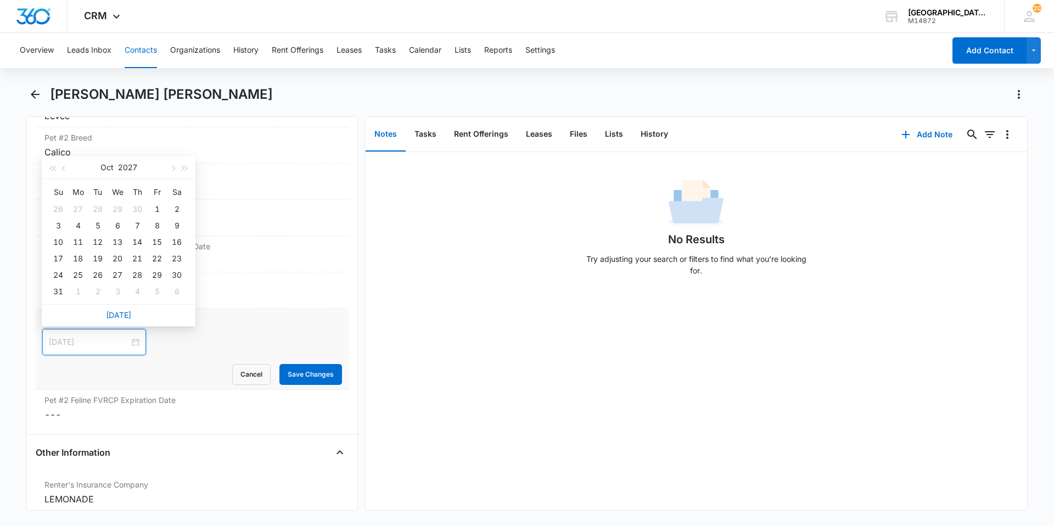
type input "[DATE]"
click at [110, 173] on button "Oct" at bounding box center [106, 167] width 13 height 22
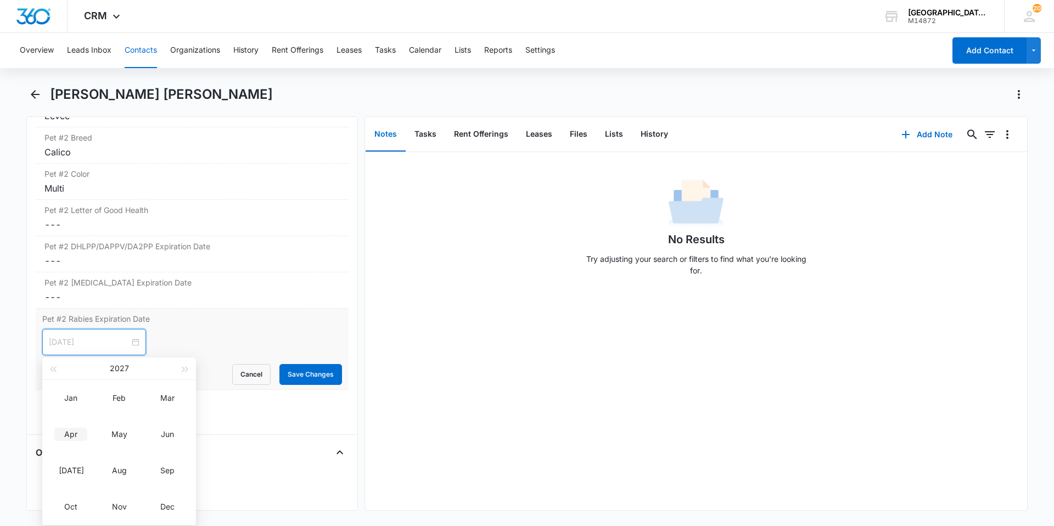
click at [78, 439] on div "Apr" at bounding box center [70, 434] width 33 height 13
type input "[DATE]"
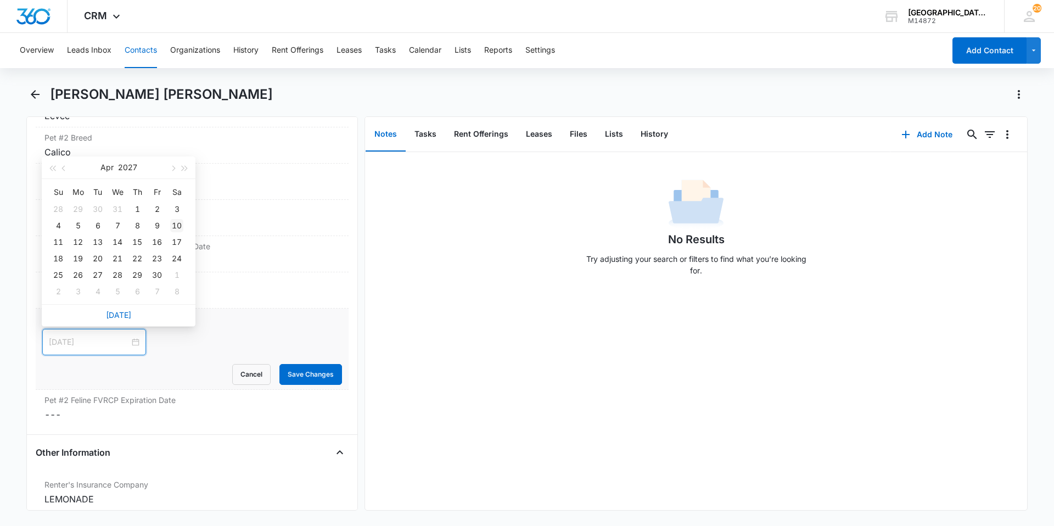
type input "[DATE]"
click at [182, 225] on div "10" at bounding box center [176, 225] width 13 height 13
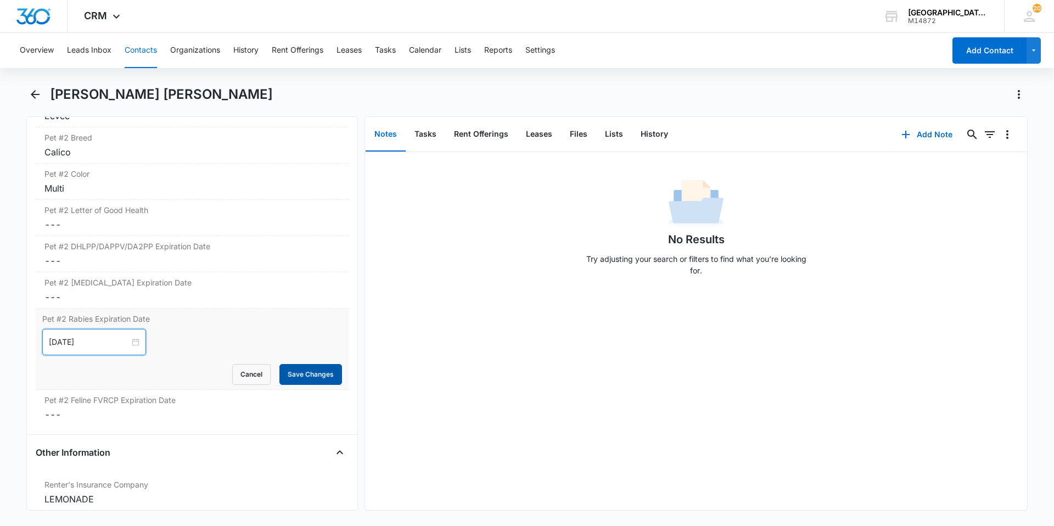
click at [288, 372] on button "Save Changes" at bounding box center [310, 374] width 63 height 21
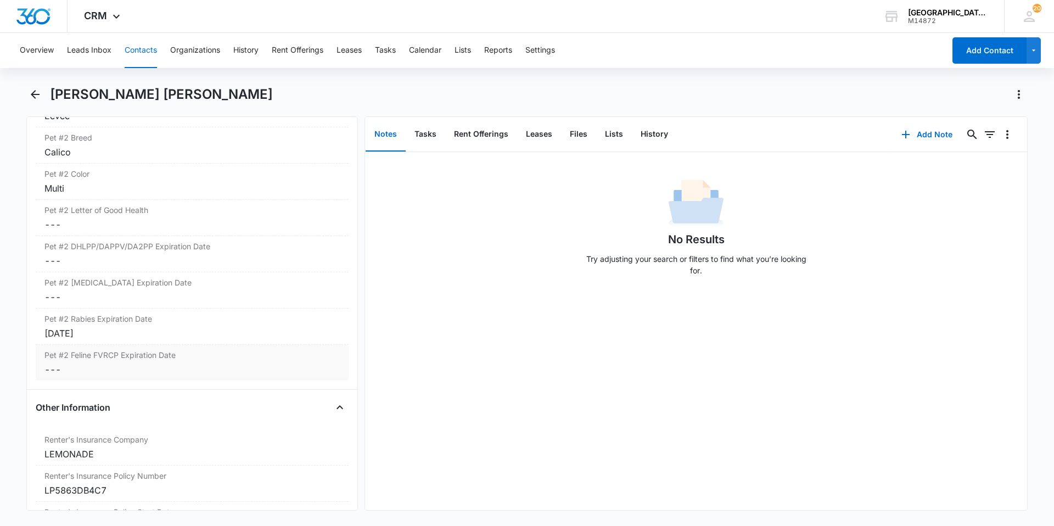
click at [85, 360] on label "Pet #2 Feline FVRCP Expiration Date" at bounding box center [191, 355] width 295 height 12
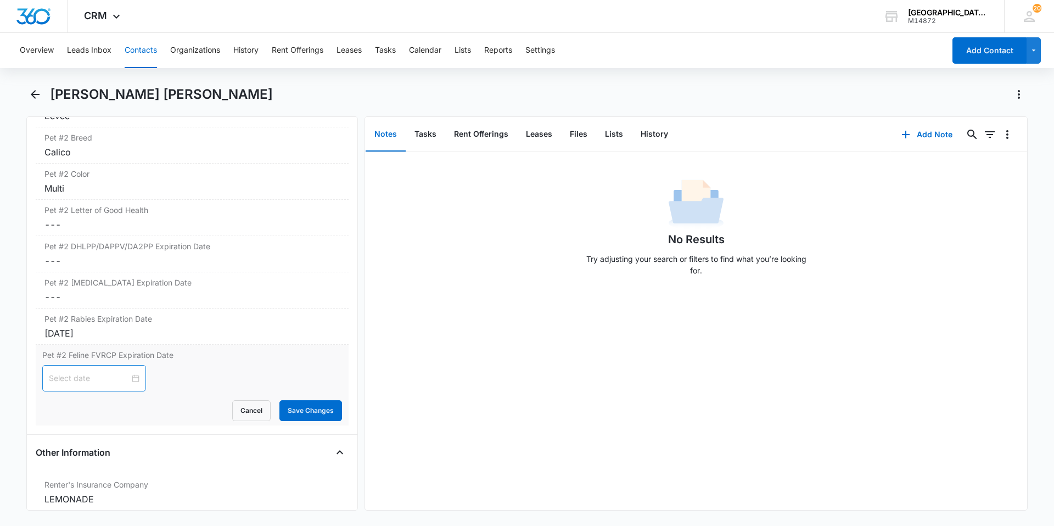
click at [127, 378] on div at bounding box center [94, 378] width 91 height 12
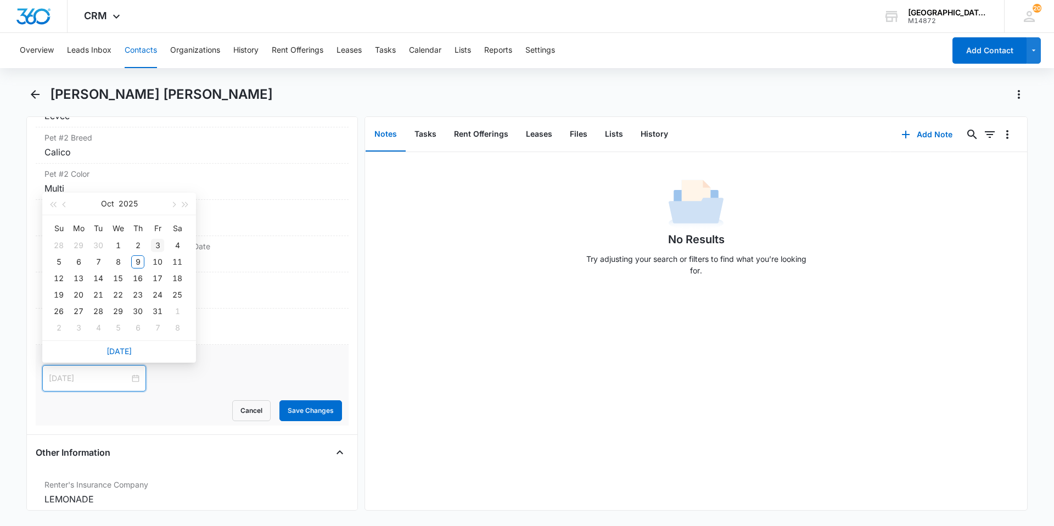
type input "[DATE]"
click at [124, 206] on button "2025" at bounding box center [128, 204] width 19 height 22
click at [165, 304] on div "2027" at bounding box center [167, 307] width 33 height 13
type input "[DATE]"
click at [63, 279] on div "10" at bounding box center [58, 278] width 13 height 13
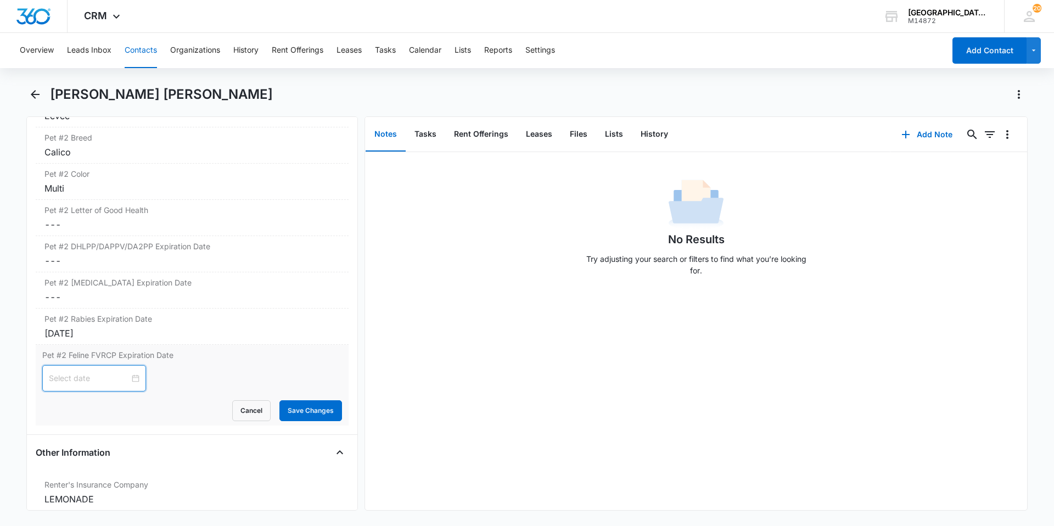
click at [121, 376] on input at bounding box center [89, 378] width 81 height 12
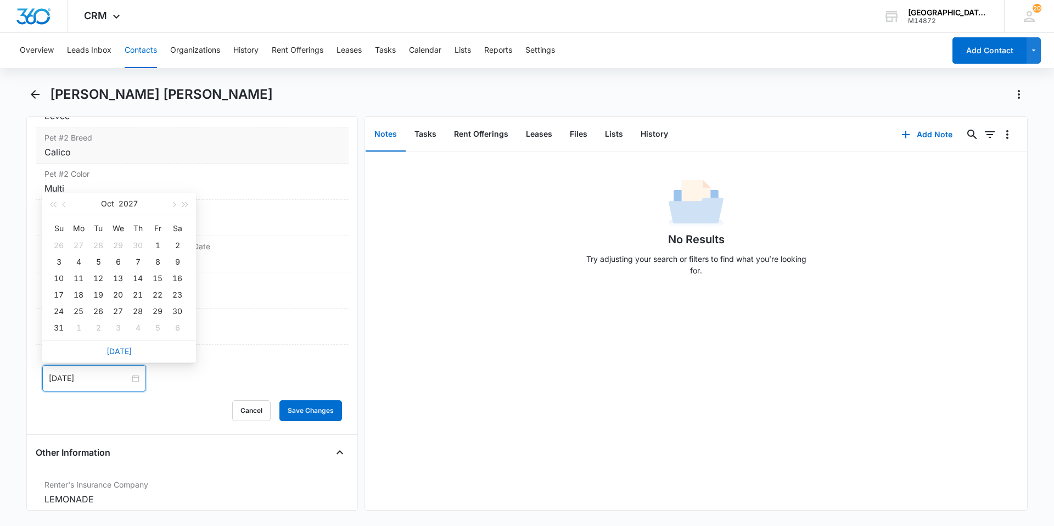
type input "[DATE]"
click at [110, 208] on button "Oct" at bounding box center [107, 204] width 13 height 22
click at [74, 276] on div "Apr" at bounding box center [70, 271] width 33 height 13
type input "[DATE]"
click at [183, 260] on div "10" at bounding box center [177, 261] width 13 height 13
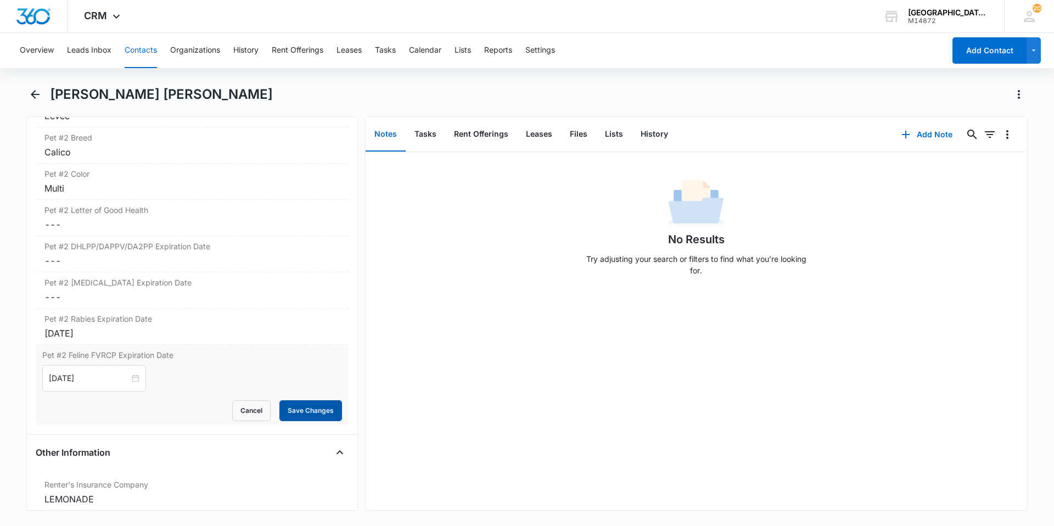
click at [301, 410] on button "Save Changes" at bounding box center [310, 410] width 63 height 21
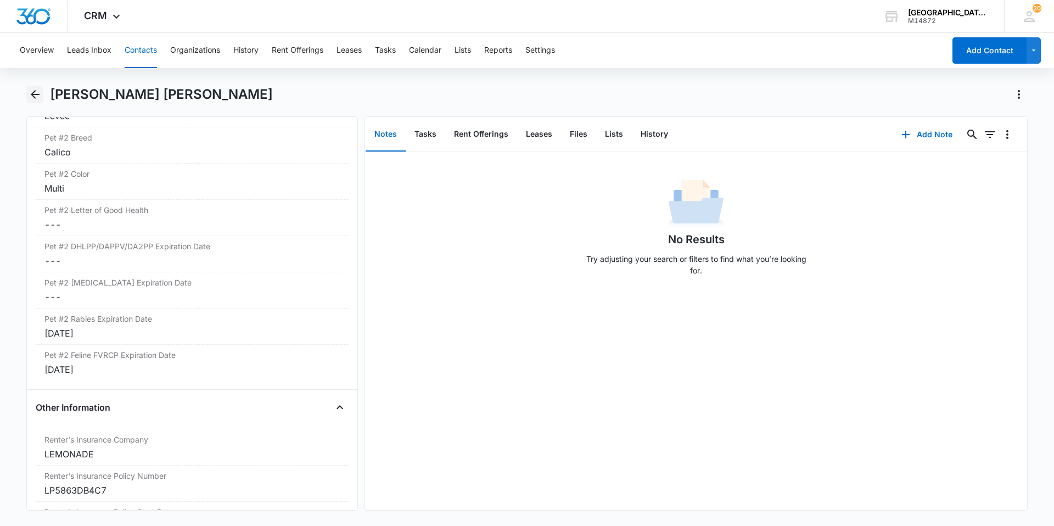
click at [37, 98] on icon "Back" at bounding box center [35, 94] width 13 height 13
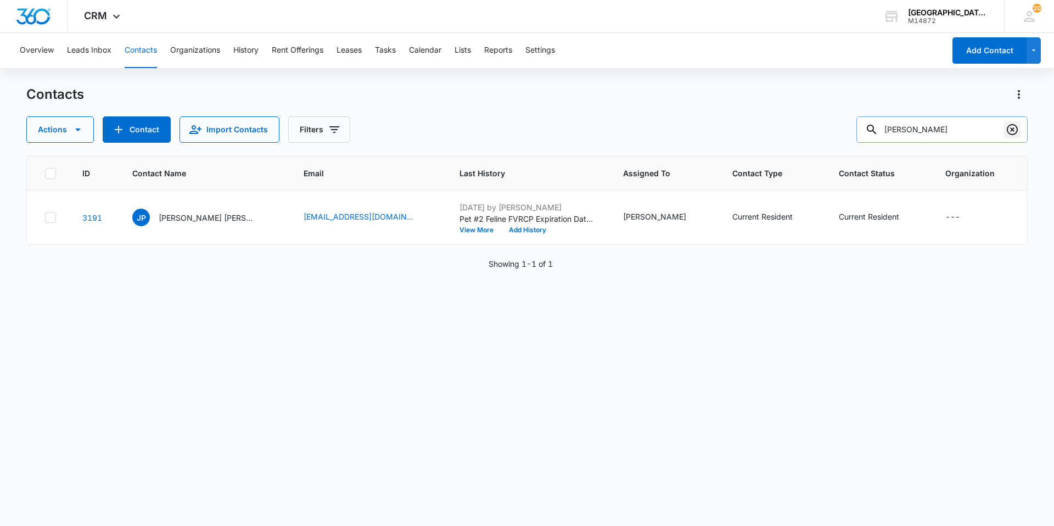
click at [1009, 134] on icon "Clear" at bounding box center [1012, 129] width 13 height 13
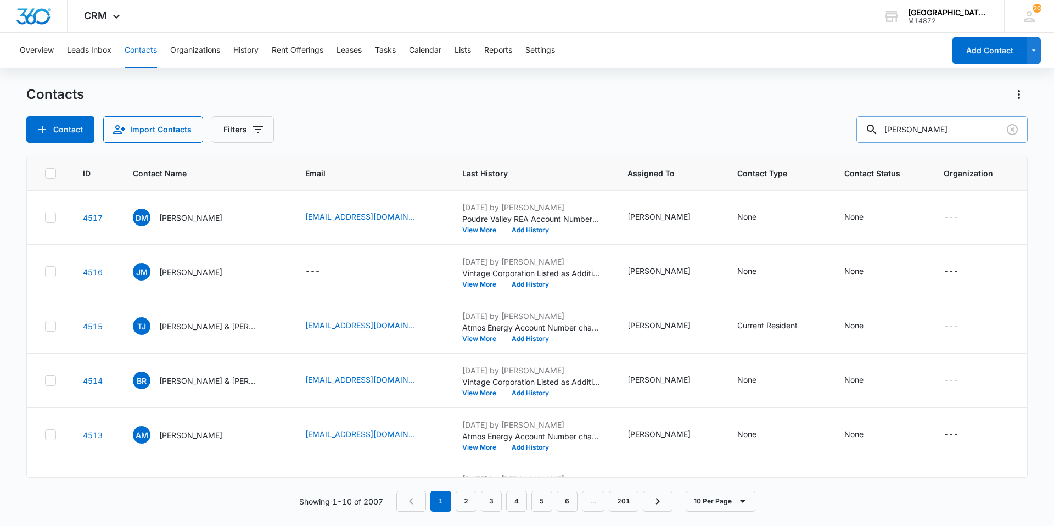
type input "[PERSON_NAME]"
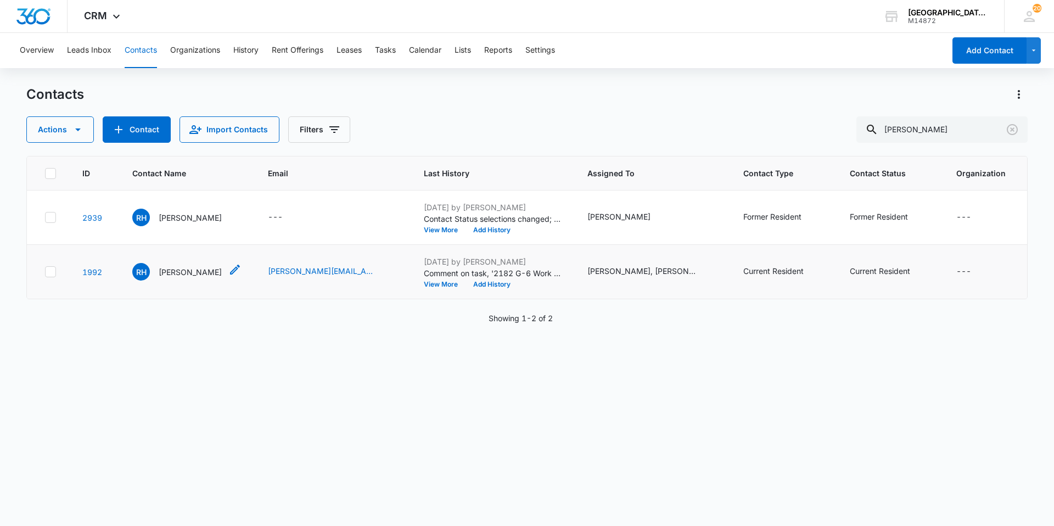
click at [180, 269] on p "[PERSON_NAME]" at bounding box center [190, 272] width 63 height 12
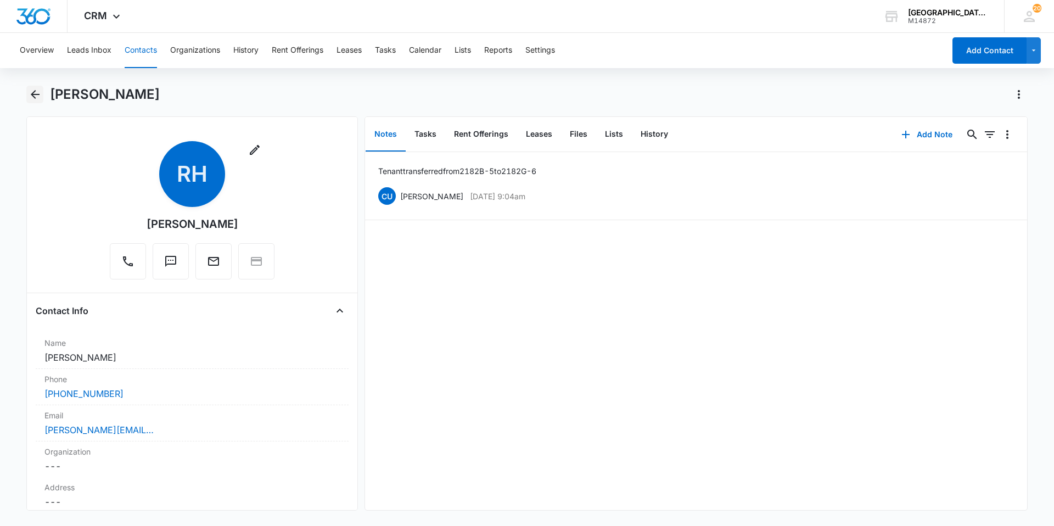
click at [39, 100] on icon "Back" at bounding box center [35, 94] width 13 height 13
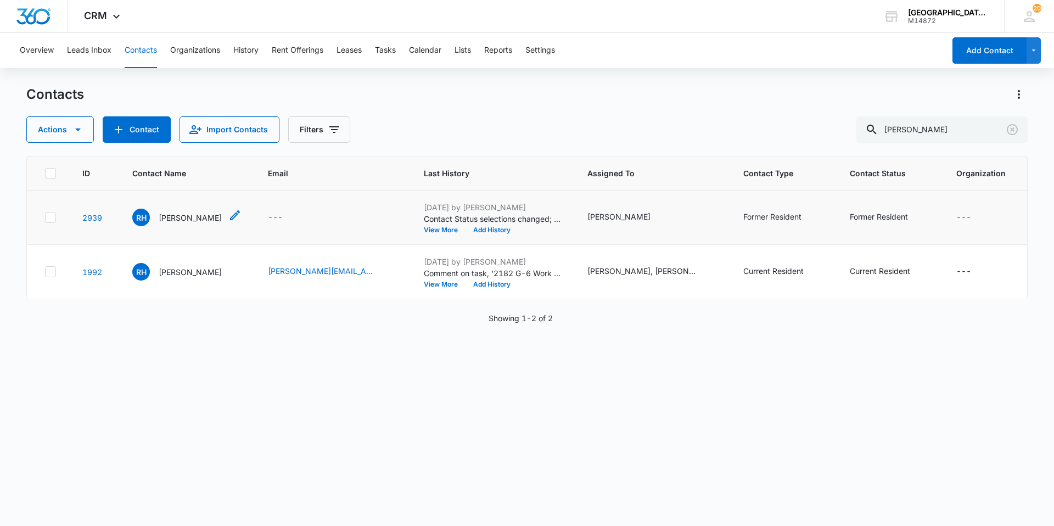
click at [167, 214] on p "[PERSON_NAME]" at bounding box center [190, 218] width 63 height 12
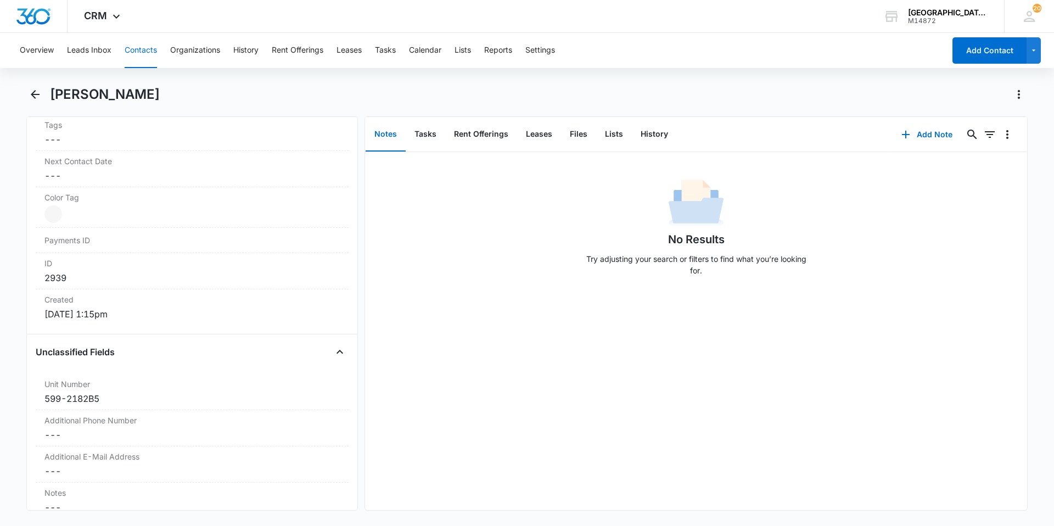
scroll to position [604, 0]
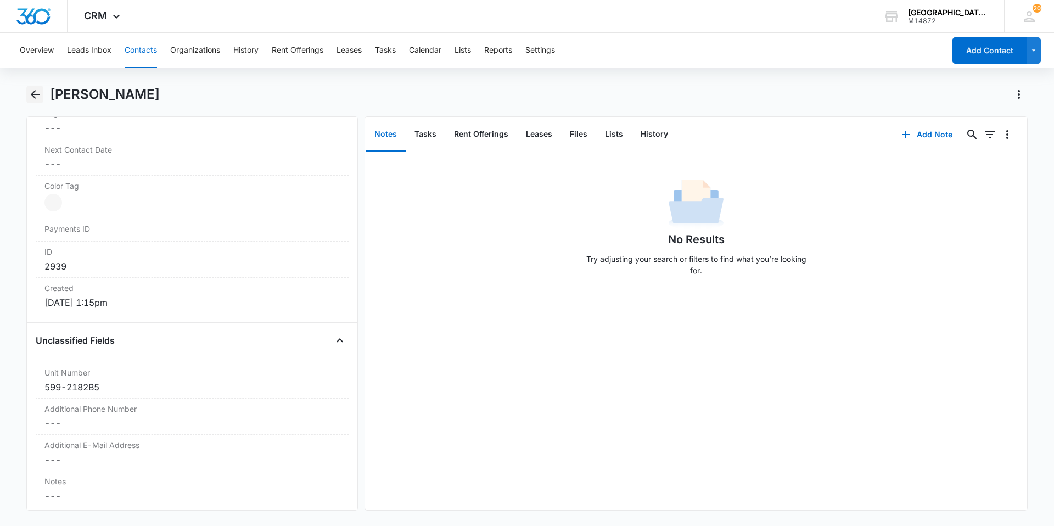
click at [41, 98] on icon "Back" at bounding box center [35, 94] width 13 height 13
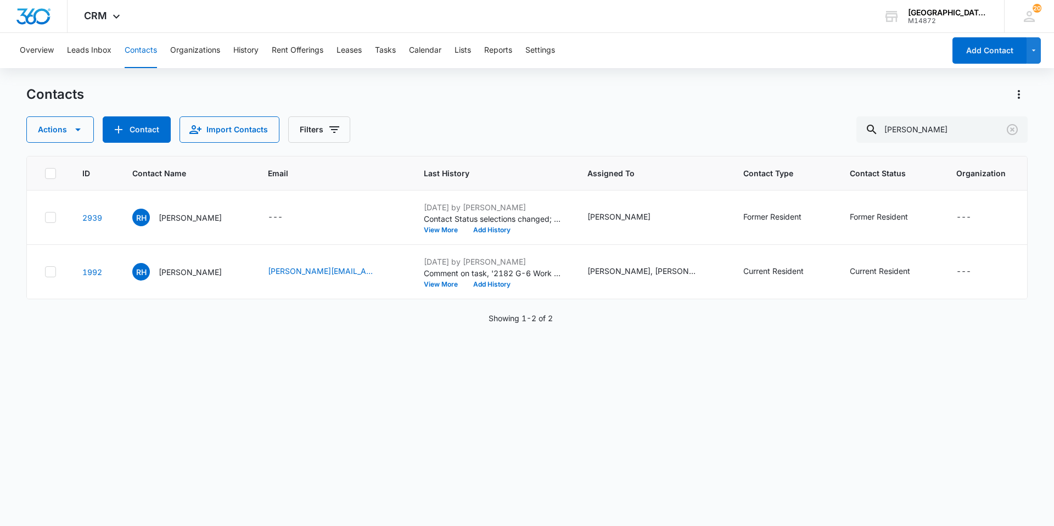
click at [169, 269] on p "[PERSON_NAME]" at bounding box center [190, 272] width 63 height 12
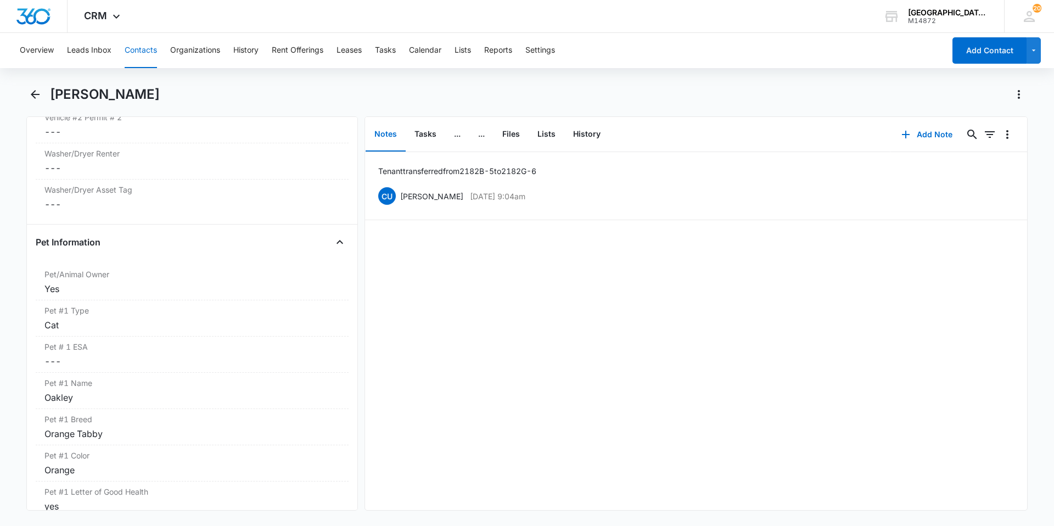
scroll to position [1373, 0]
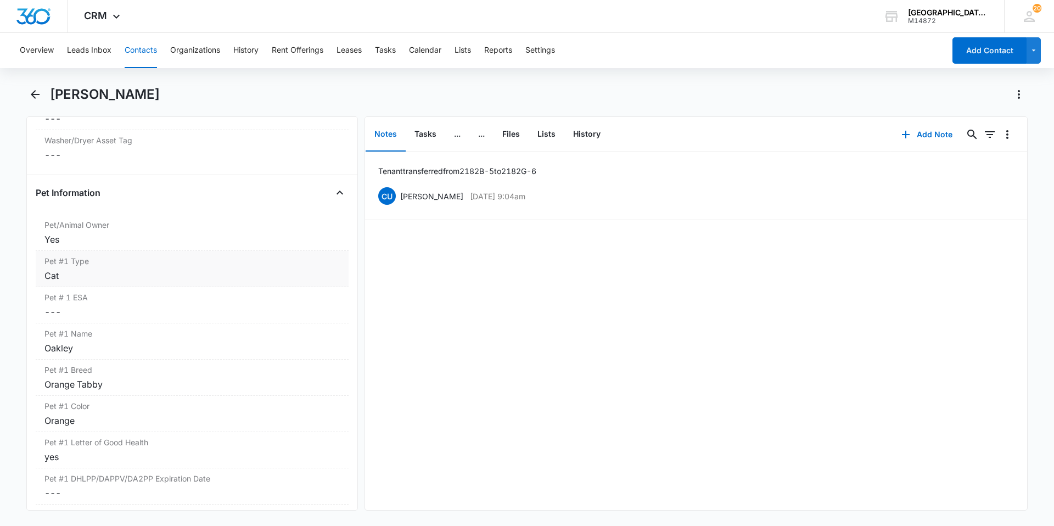
click at [143, 270] on div "Pet #1 Type Cancel Save Changes Cat" at bounding box center [192, 269] width 313 height 36
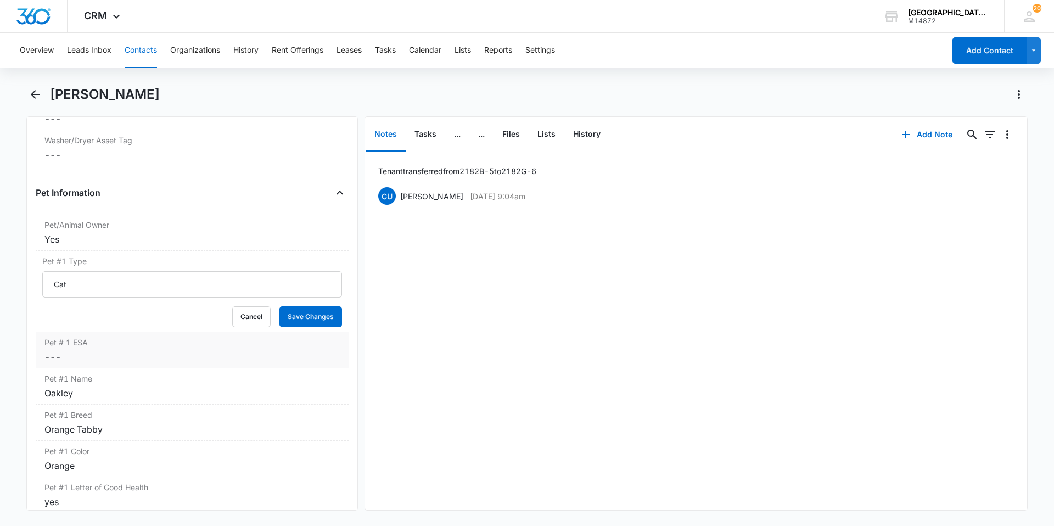
click at [150, 332] on div "Pet # 1 ESA Cancel Save Changes ---" at bounding box center [192, 350] width 313 height 36
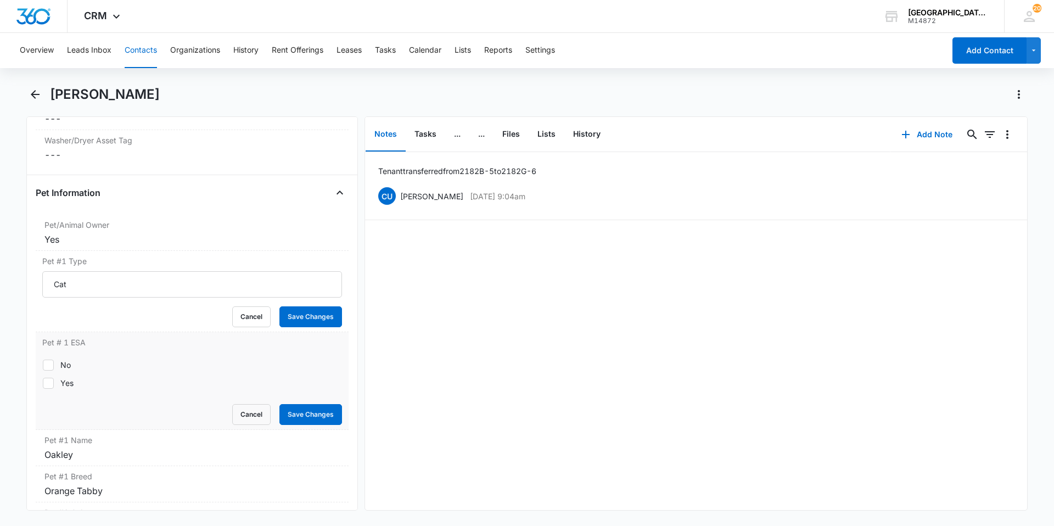
click at [61, 359] on div "No" at bounding box center [65, 365] width 10 height 12
click at [43, 365] on input "No" at bounding box center [42, 365] width 1 height 1
checkbox input "true"
click at [284, 404] on button "Save Changes" at bounding box center [310, 414] width 63 height 21
click at [246, 309] on button "Cancel" at bounding box center [251, 316] width 38 height 21
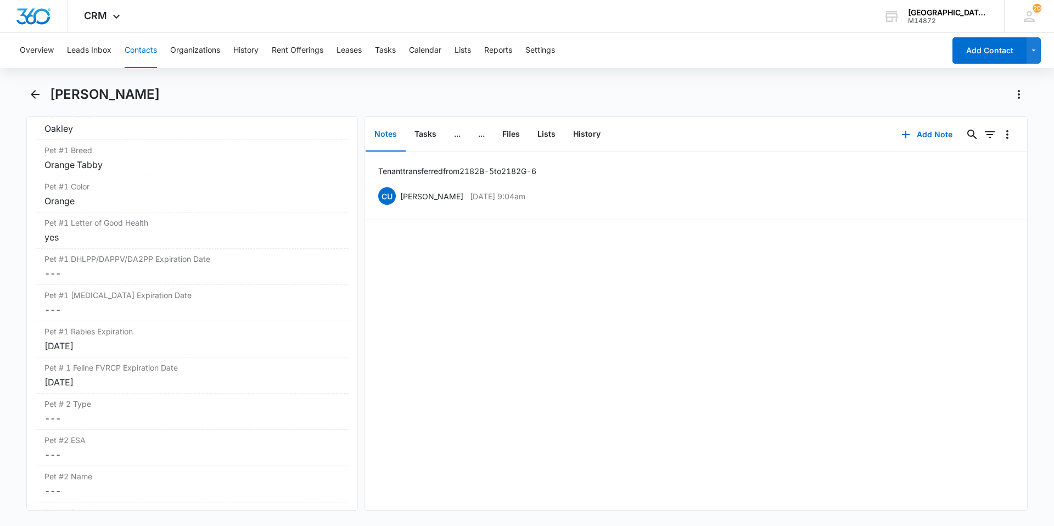
scroll to position [1647, 0]
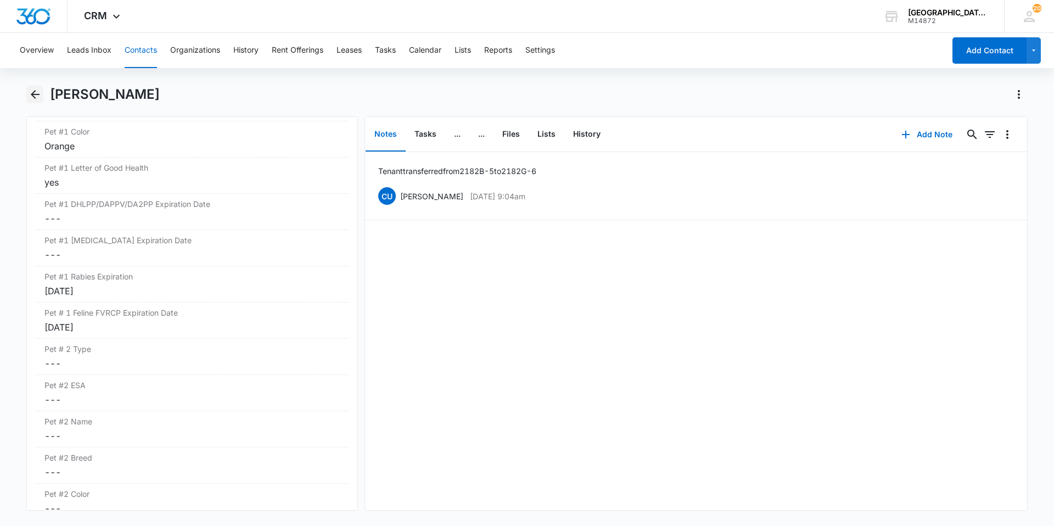
drag, startPoint x: 44, startPoint y: 95, endPoint x: 37, endPoint y: 99, distance: 7.9
click at [41, 99] on div "[PERSON_NAME]" at bounding box center [526, 101] width 1001 height 31
click at [37, 99] on icon "Back" at bounding box center [35, 94] width 13 height 13
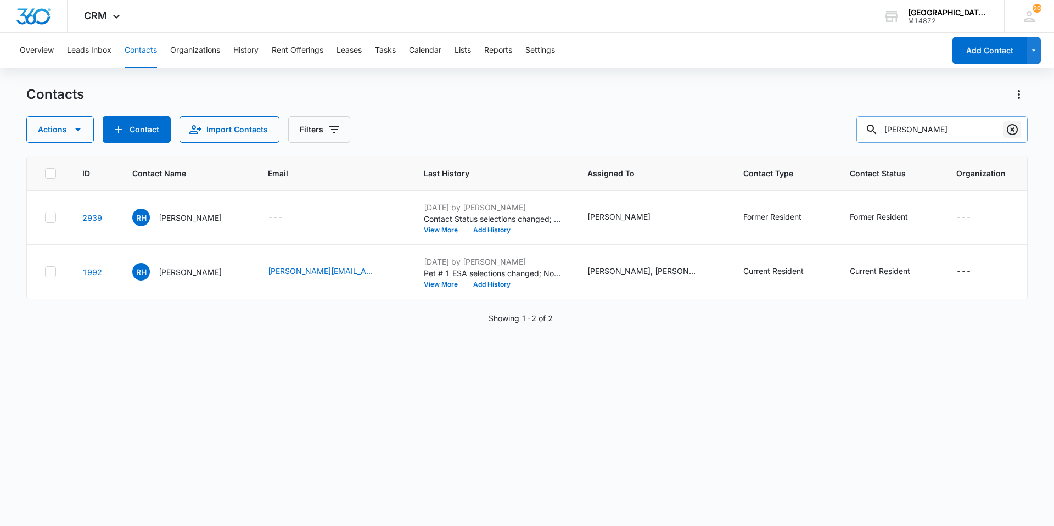
click at [1007, 129] on icon "Clear" at bounding box center [1012, 129] width 11 height 11
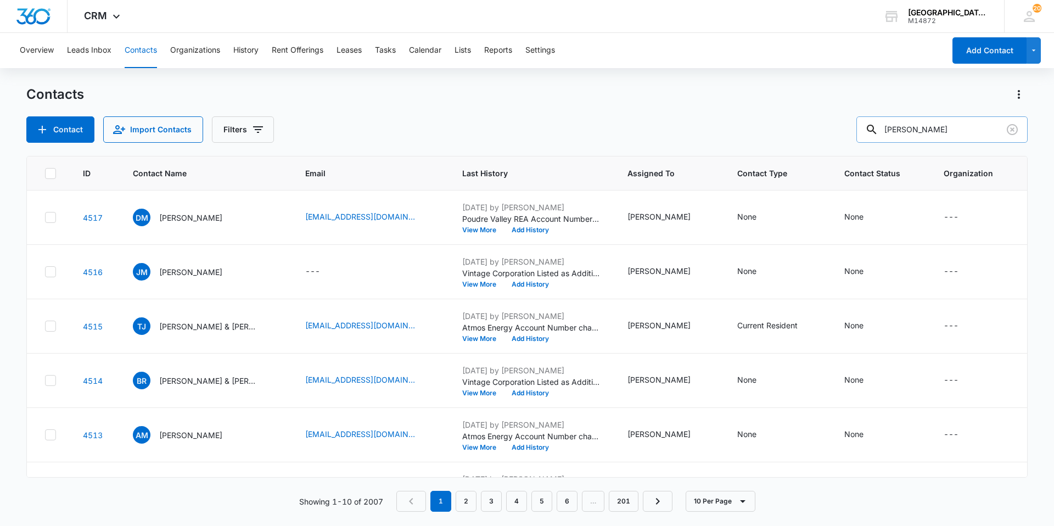
type input "[PERSON_NAME]"
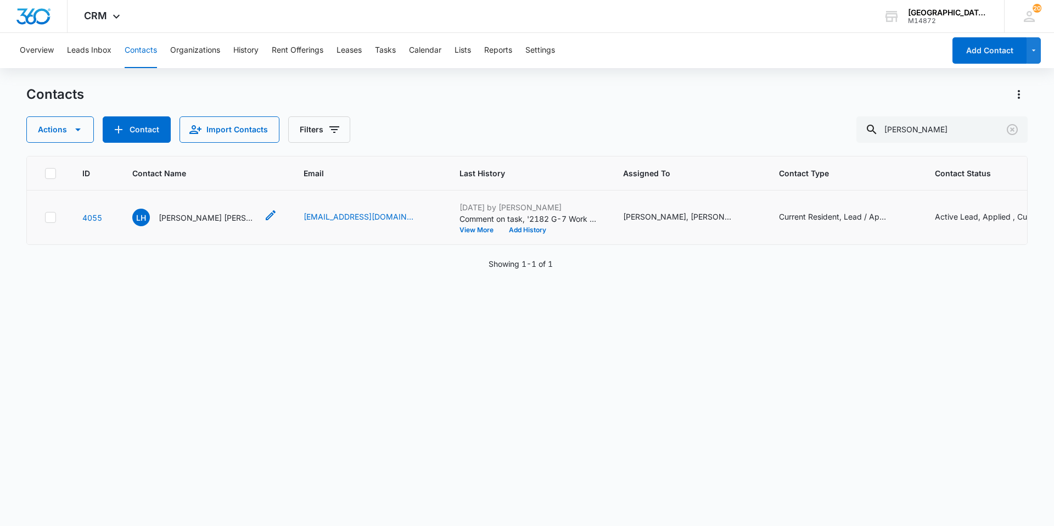
click at [155, 221] on div "LH [PERSON_NAME] [PERSON_NAME]" at bounding box center [194, 218] width 125 height 18
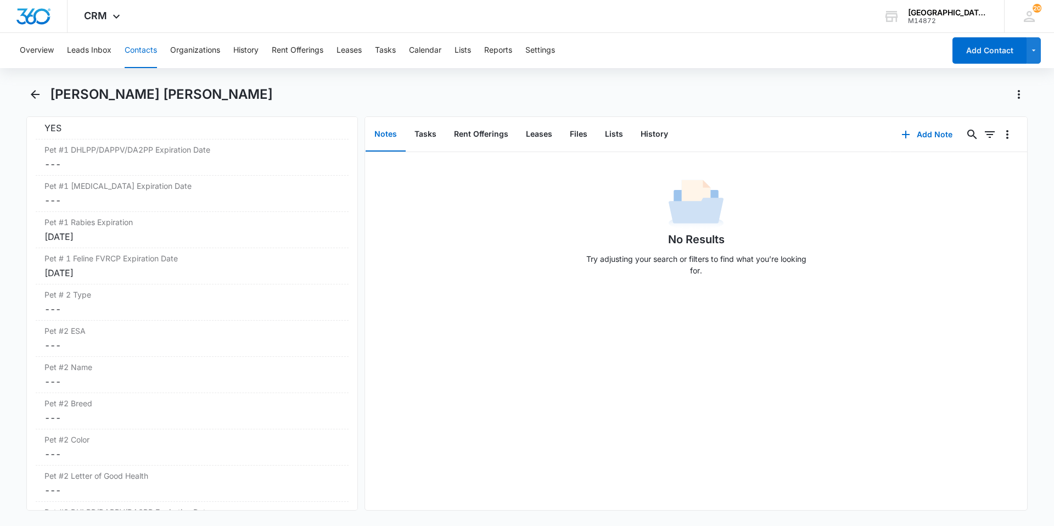
scroll to position [1702, 0]
click at [187, 266] on div "[DATE]" at bounding box center [191, 272] width 295 height 13
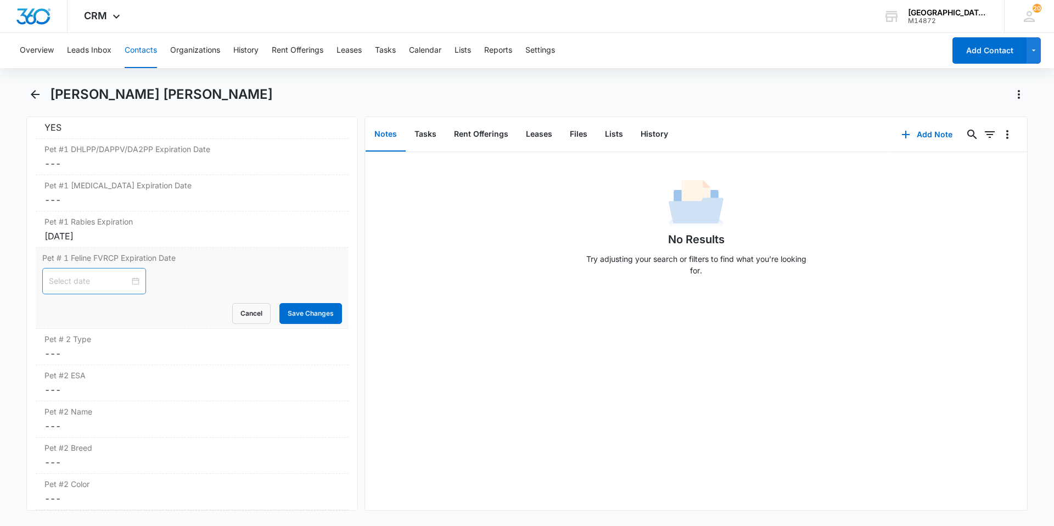
click at [126, 275] on div at bounding box center [94, 281] width 91 height 12
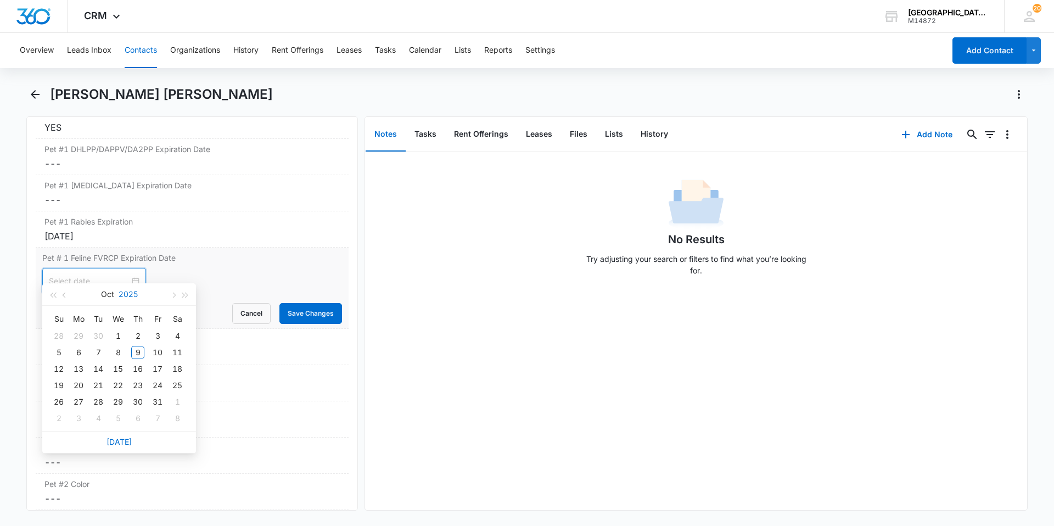
click at [125, 293] on button "2025" at bounding box center [128, 294] width 19 height 22
click at [119, 403] on td "2026" at bounding box center [119, 396] width 48 height 36
type input "[DATE]"
click at [106, 293] on button "Oct" at bounding box center [106, 294] width 13 height 22
click at [68, 329] on div "Jan" at bounding box center [70, 323] width 33 height 13
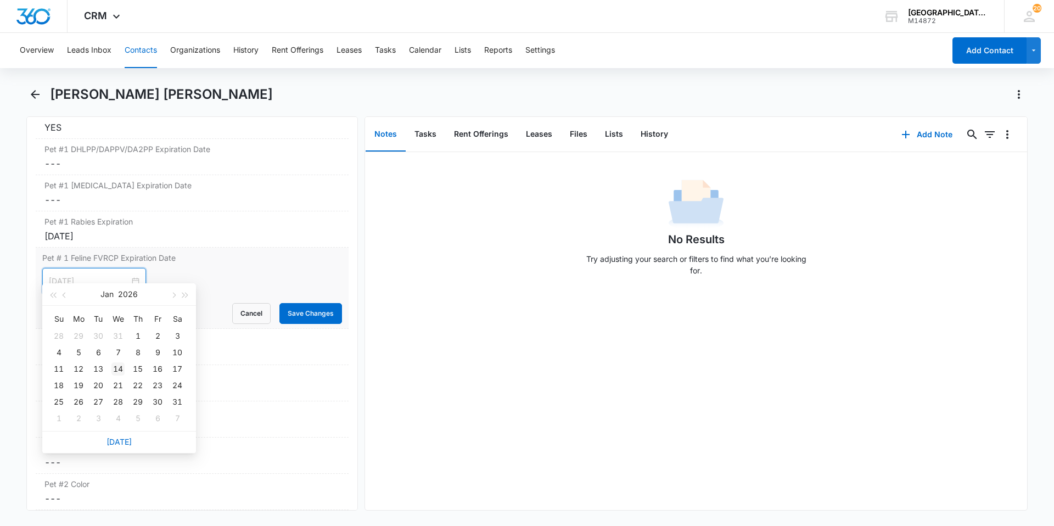
type input "[DATE]"
click at [117, 373] on div "14" at bounding box center [117, 368] width 13 height 13
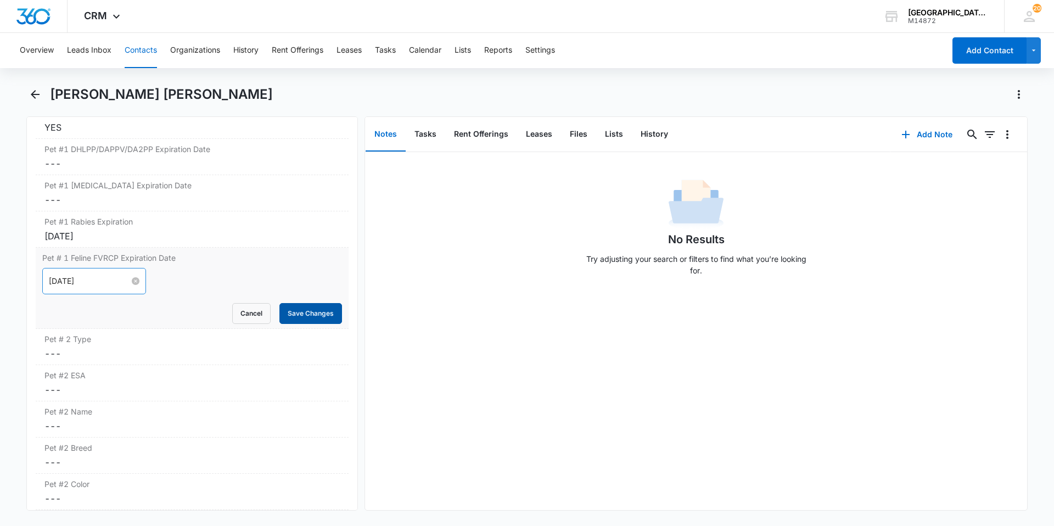
click at [285, 303] on button "Save Changes" at bounding box center [310, 313] width 63 height 21
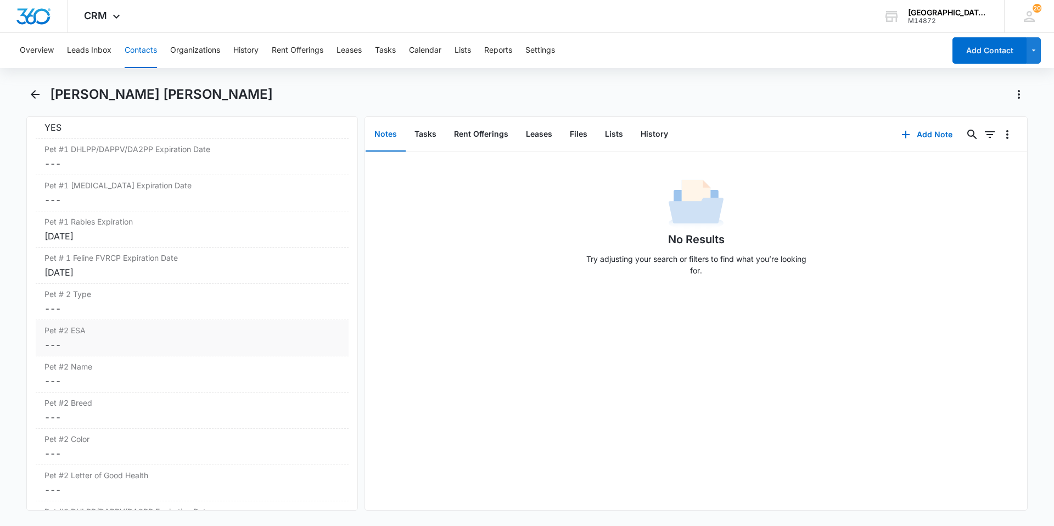
scroll to position [1757, 0]
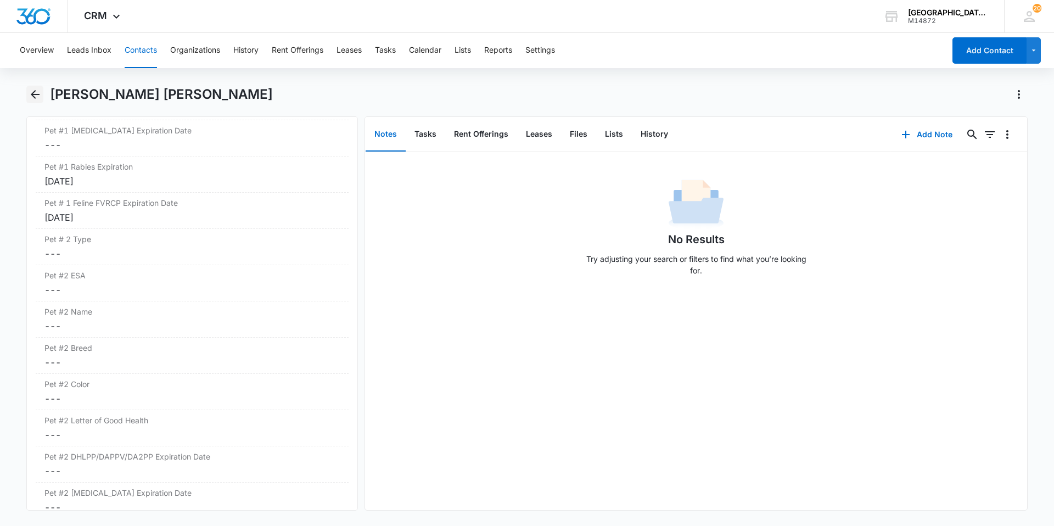
click at [36, 96] on icon "Back" at bounding box center [35, 94] width 13 height 13
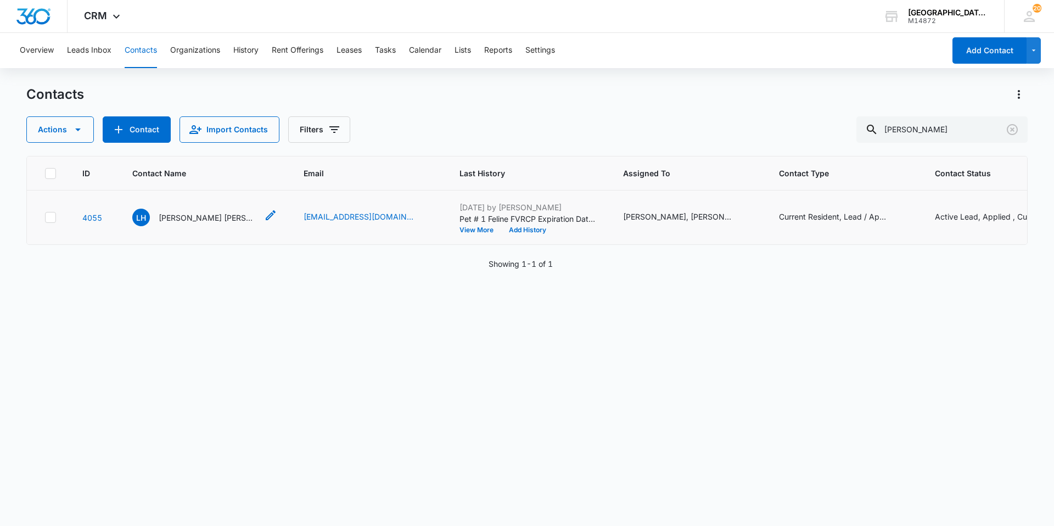
click at [205, 214] on p "[PERSON_NAME] [PERSON_NAME]" at bounding box center [208, 218] width 99 height 12
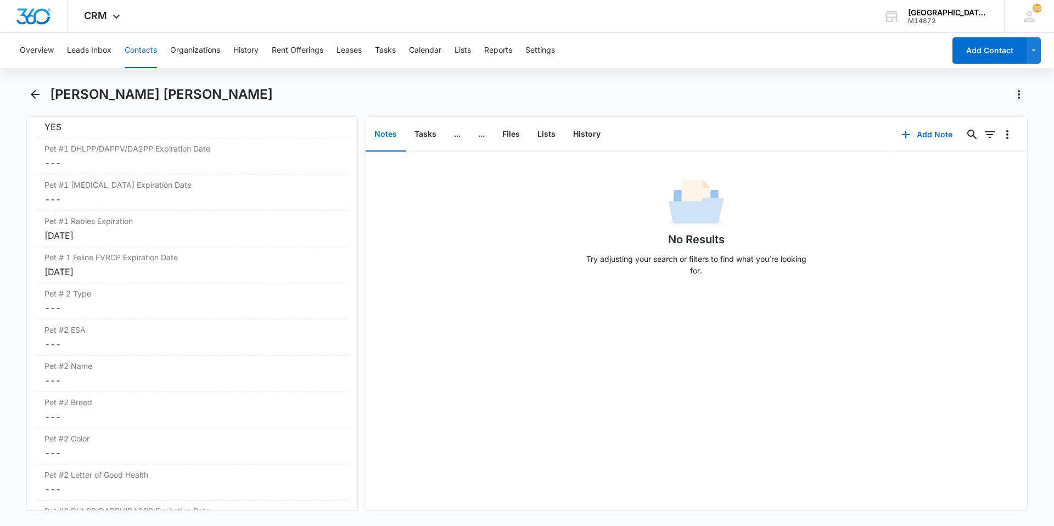
scroll to position [1751, 0]
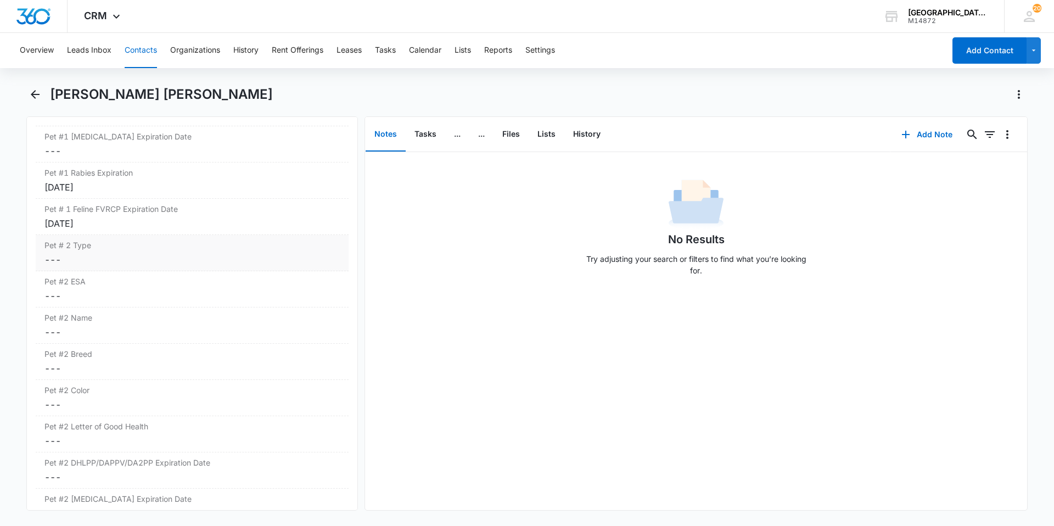
click at [151, 253] on dd "Cancel Save Changes ---" at bounding box center [191, 259] width 295 height 13
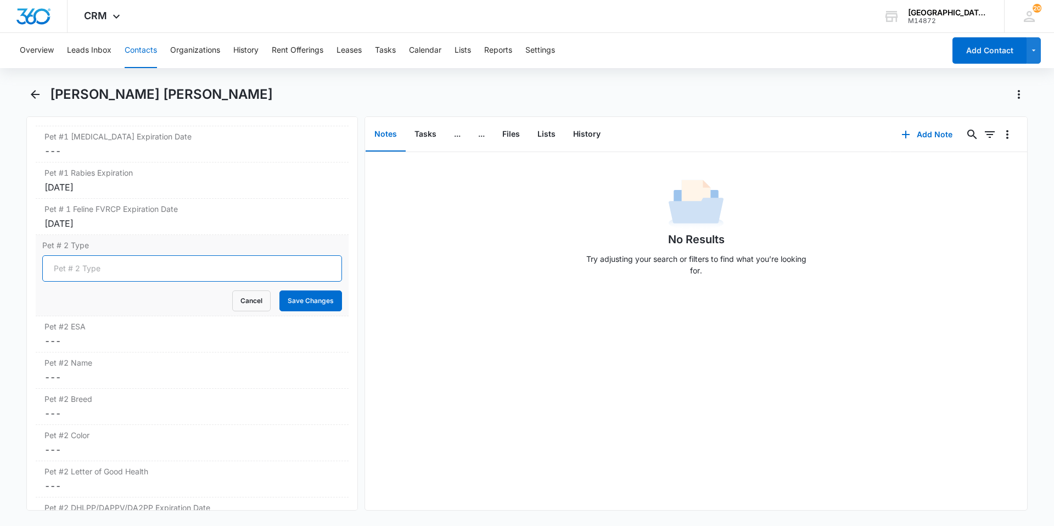
click at [148, 256] on input "Pet # 2 Type" at bounding box center [192, 268] width 300 height 26
type input "Dog"
click at [290, 293] on button "Save Changes" at bounding box center [310, 300] width 63 height 21
click at [156, 320] on div "Pet #2 ESA Cancel Save Changes ---" at bounding box center [192, 334] width 313 height 36
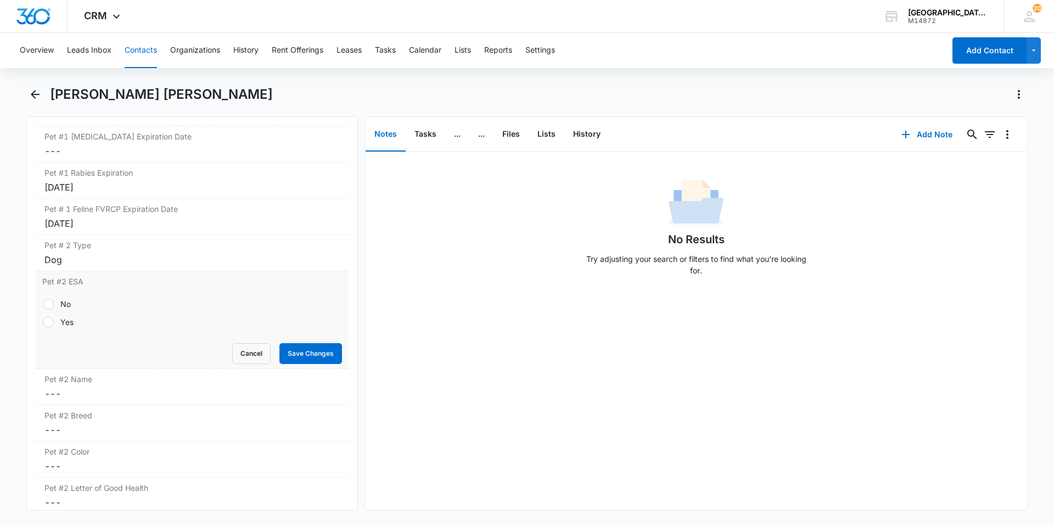
click at [63, 298] on div "No" at bounding box center [65, 304] width 10 height 12
click at [43, 304] on input "No" at bounding box center [42, 304] width 1 height 1
radio input "true"
click at [288, 345] on button "Save Changes" at bounding box center [310, 353] width 63 height 21
click at [137, 373] on label "Pet #2 Name" at bounding box center [191, 379] width 295 height 12
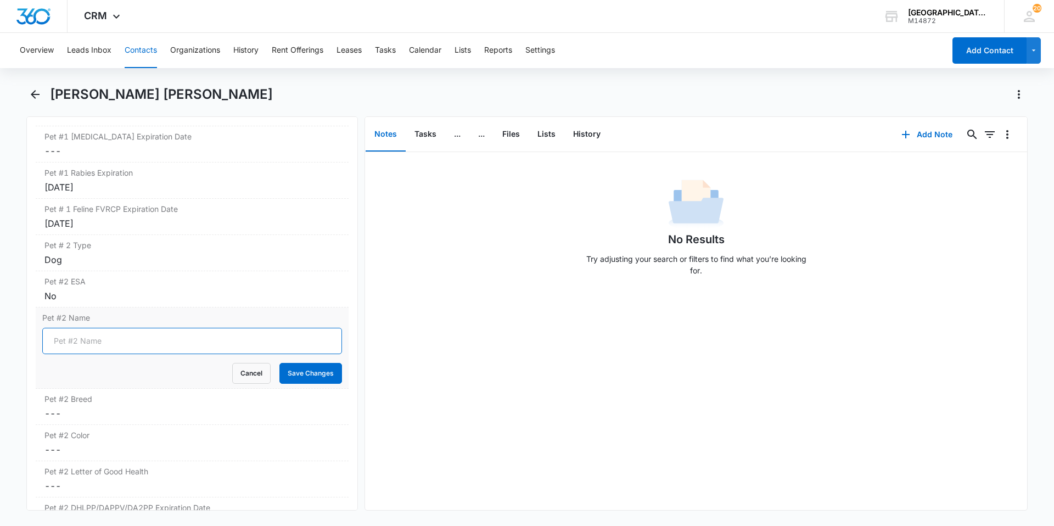
click at [119, 329] on input "Pet #2 Name" at bounding box center [192, 341] width 300 height 26
type input "Meatball"
click at [279, 363] on button "Save Changes" at bounding box center [310, 373] width 63 height 21
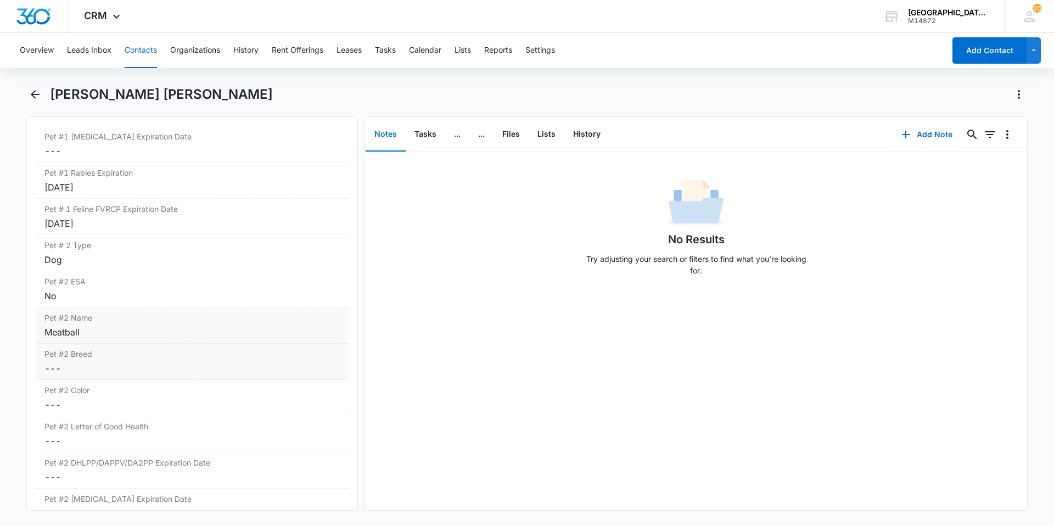
click at [106, 362] on dd "Cancel Save Changes ---" at bounding box center [191, 368] width 295 height 13
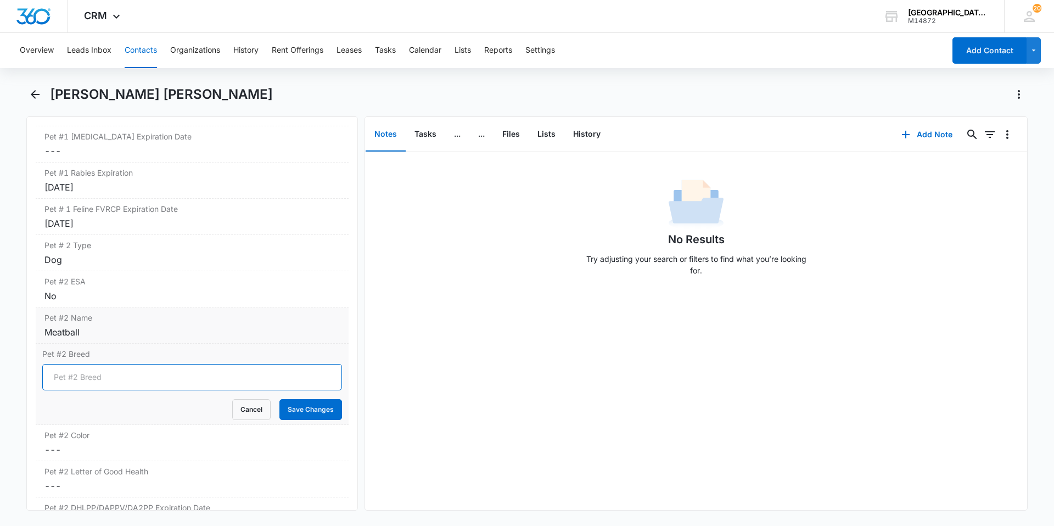
click at [106, 364] on input "Pet #2 Breed" at bounding box center [192, 377] width 300 height 26
click at [279, 399] on button "Save Changes" at bounding box center [310, 409] width 63 height 21
type input "Australian Cattle Dog'"
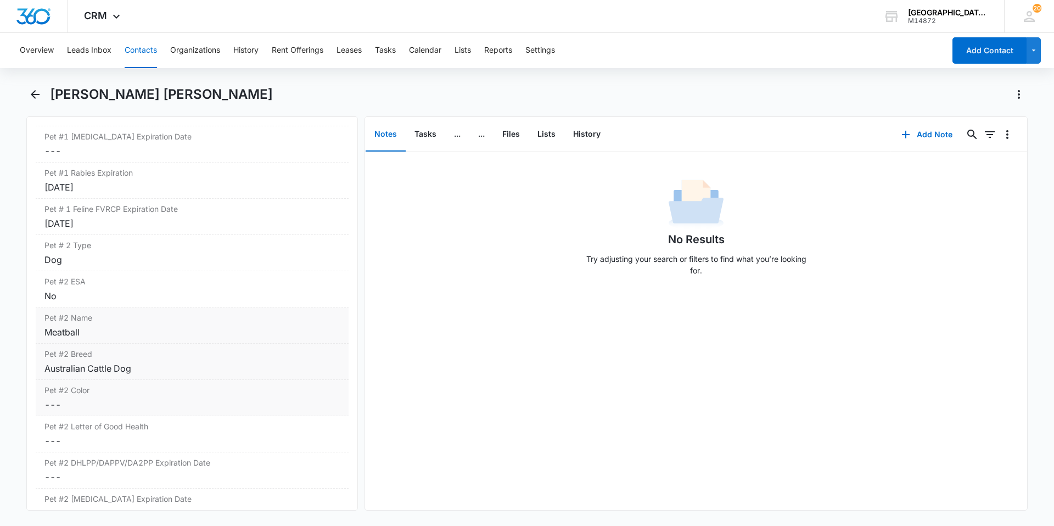
click at [158, 398] on dd "Cancel Save Changes ---" at bounding box center [191, 404] width 295 height 13
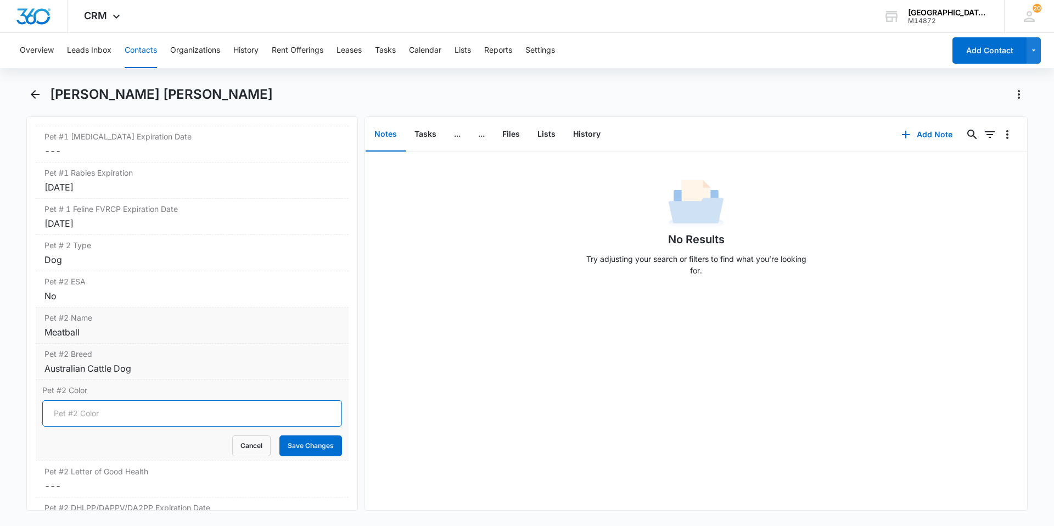
click at [154, 400] on input "Pet #2 Color" at bounding box center [192, 413] width 300 height 26
type input "Brown/White"
click at [305, 435] on button "Save Changes" at bounding box center [310, 445] width 63 height 21
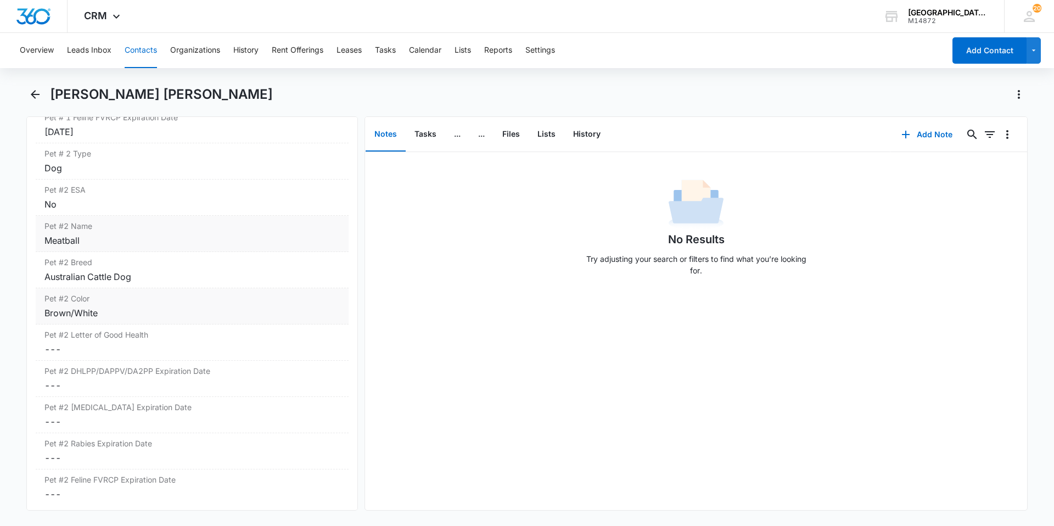
scroll to position [1861, 0]
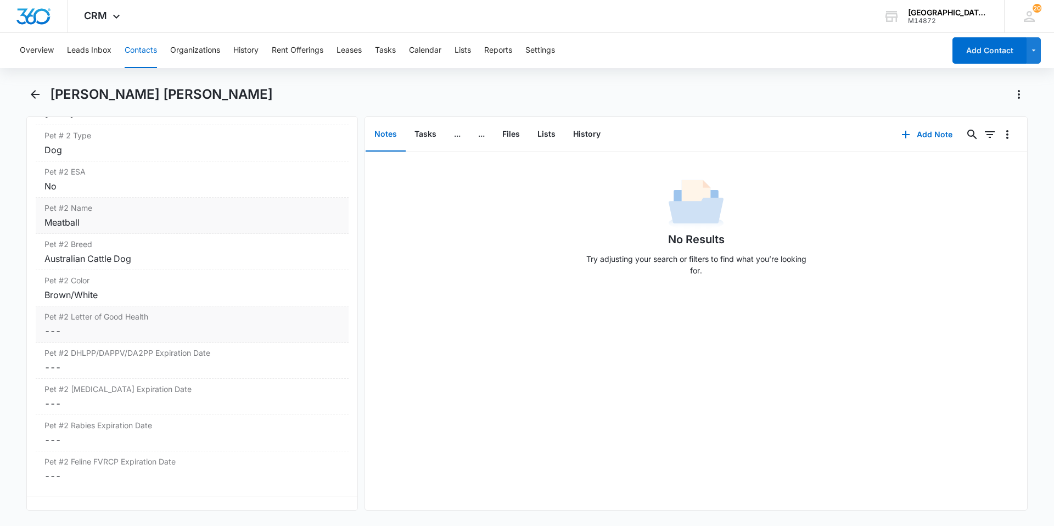
click at [173, 311] on label "Pet #2 Letter of Good Health" at bounding box center [191, 317] width 295 height 12
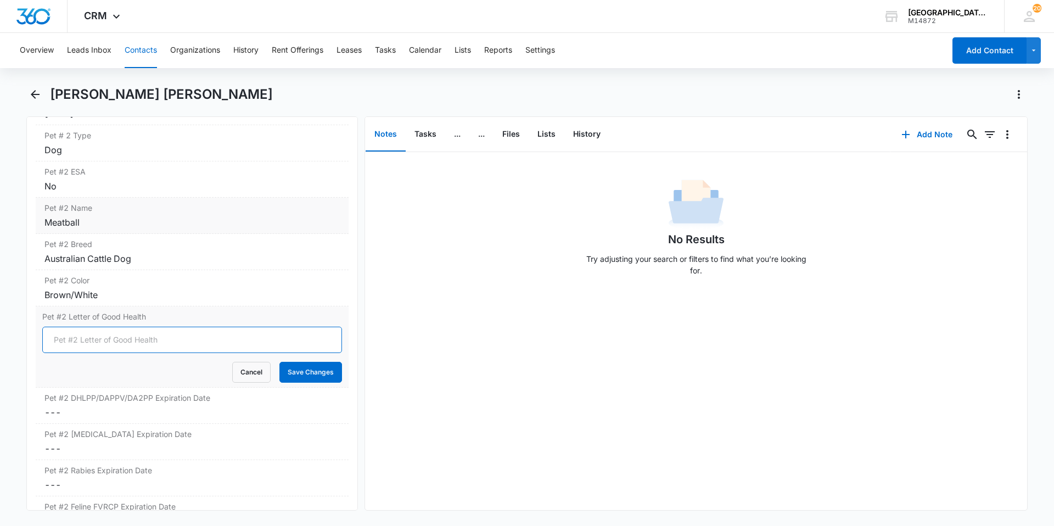
click at [110, 329] on input "Pet #2 Letter of Good Health" at bounding box center [192, 340] width 300 height 26
type input "yes"
click at [317, 362] on button "Save Changes" at bounding box center [310, 372] width 63 height 21
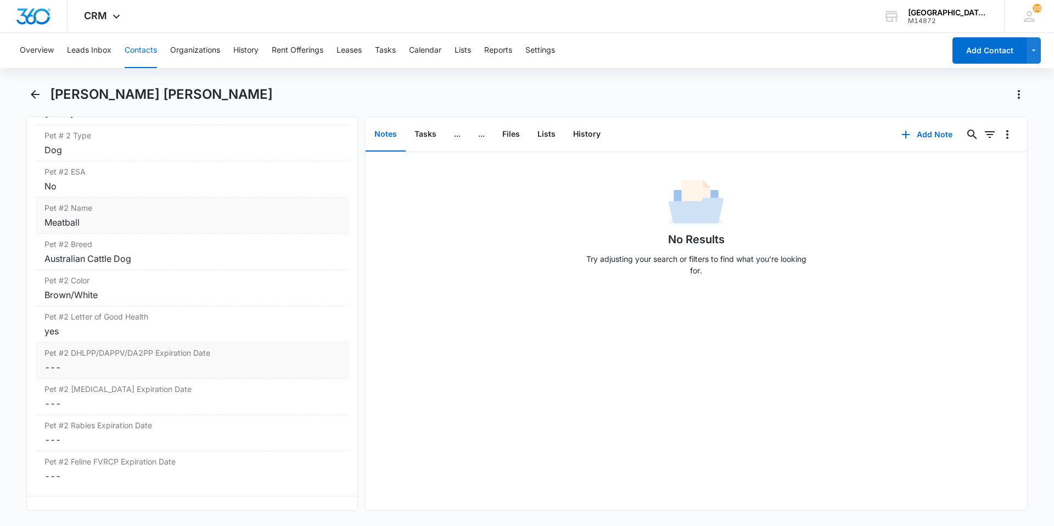
click at [85, 361] on dd "Cancel Save Changes ---" at bounding box center [191, 367] width 295 height 13
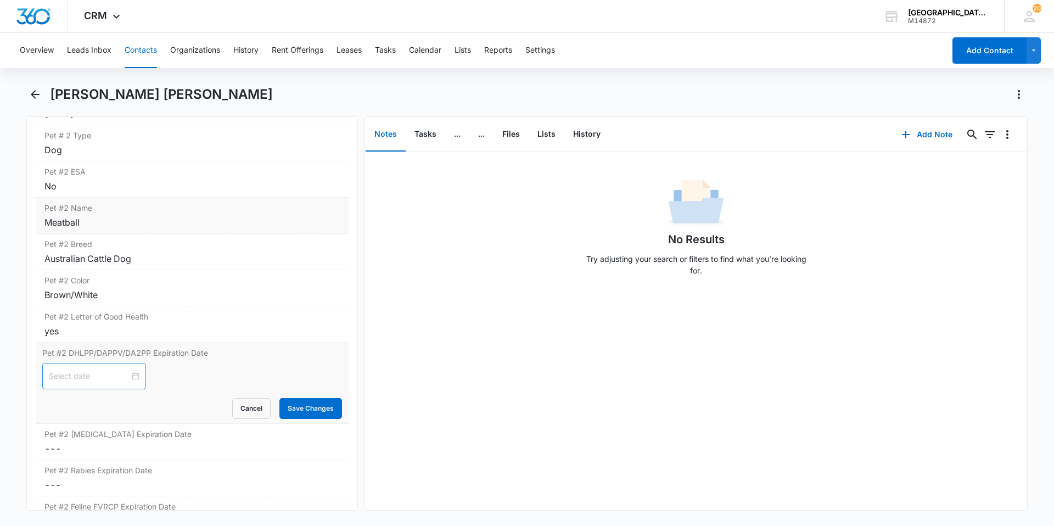
click at [130, 370] on div at bounding box center [94, 376] width 91 height 12
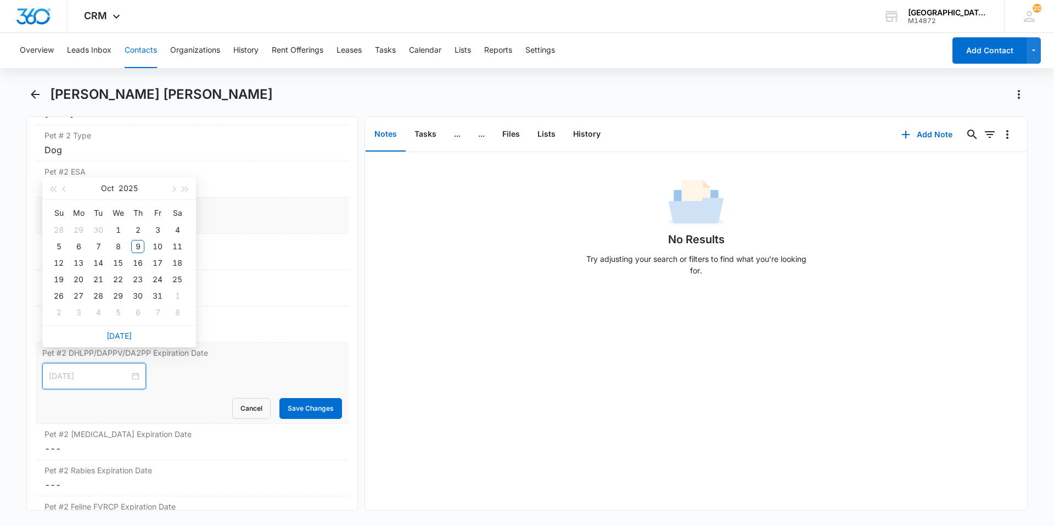
type input "[DATE]"
click at [134, 189] on button "2025" at bounding box center [128, 188] width 19 height 22
click at [119, 289] on div "2026" at bounding box center [119, 292] width 33 height 13
type input "[DATE]"
click at [107, 184] on button "Oct" at bounding box center [106, 188] width 13 height 22
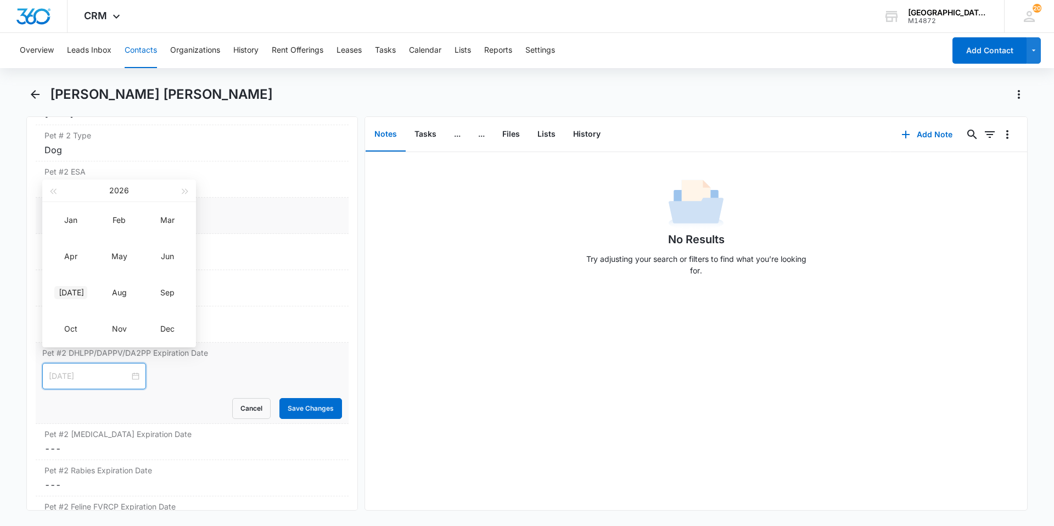
click at [78, 301] on td "[DATE]" at bounding box center [71, 293] width 48 height 36
click at [177, 282] on div "25" at bounding box center [177, 279] width 13 height 13
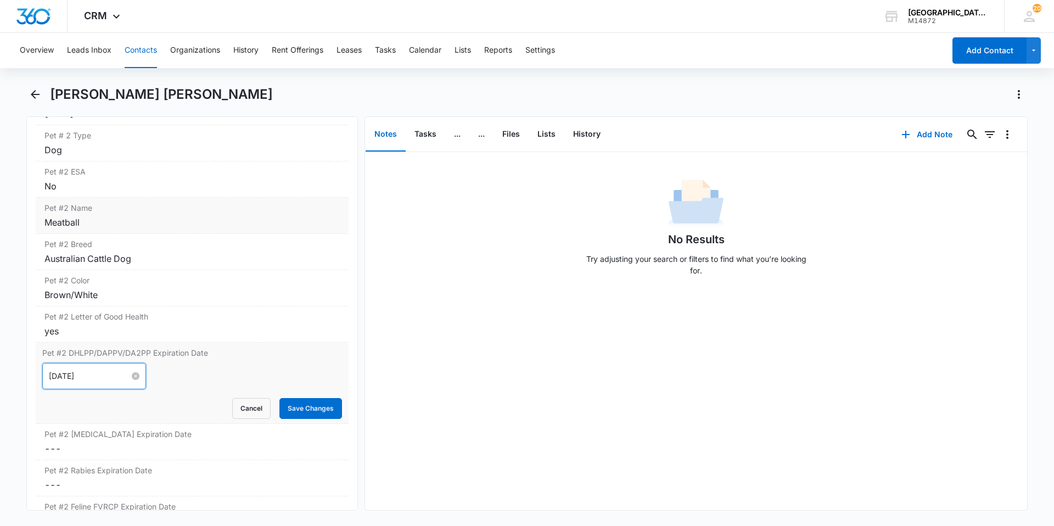
click at [57, 370] on input "[DATE]" at bounding box center [89, 376] width 81 height 12
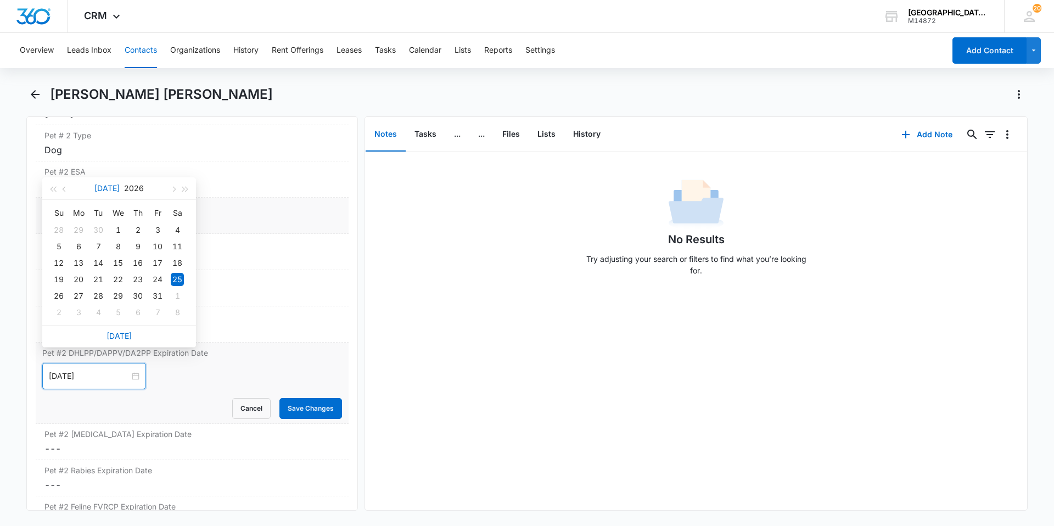
click at [102, 191] on button "[DATE]" at bounding box center [106, 188] width 25 height 22
click at [81, 264] on td "Apr" at bounding box center [71, 256] width 48 height 36
type input "[DATE]"
click at [173, 279] on div "25" at bounding box center [177, 279] width 13 height 13
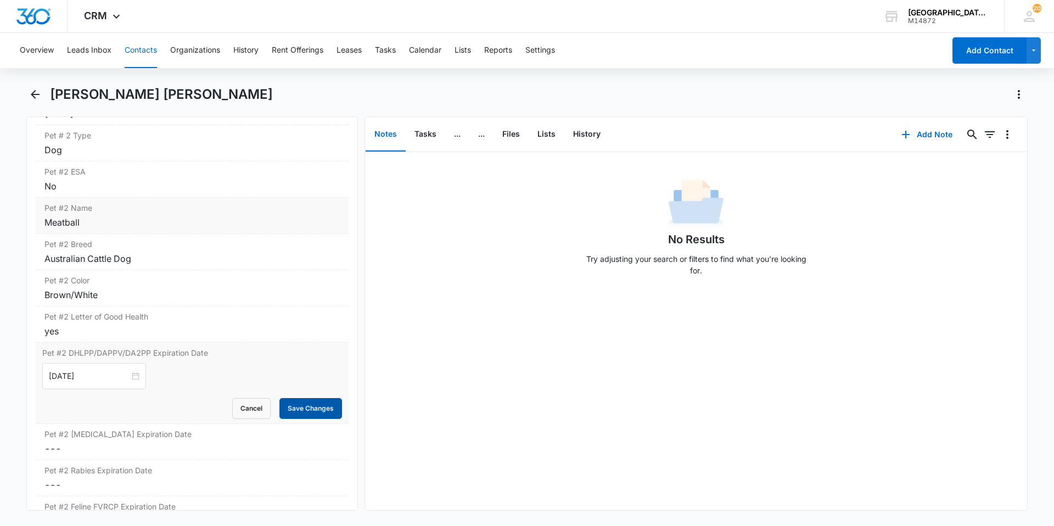
click at [282, 398] on button "Save Changes" at bounding box center [310, 408] width 63 height 21
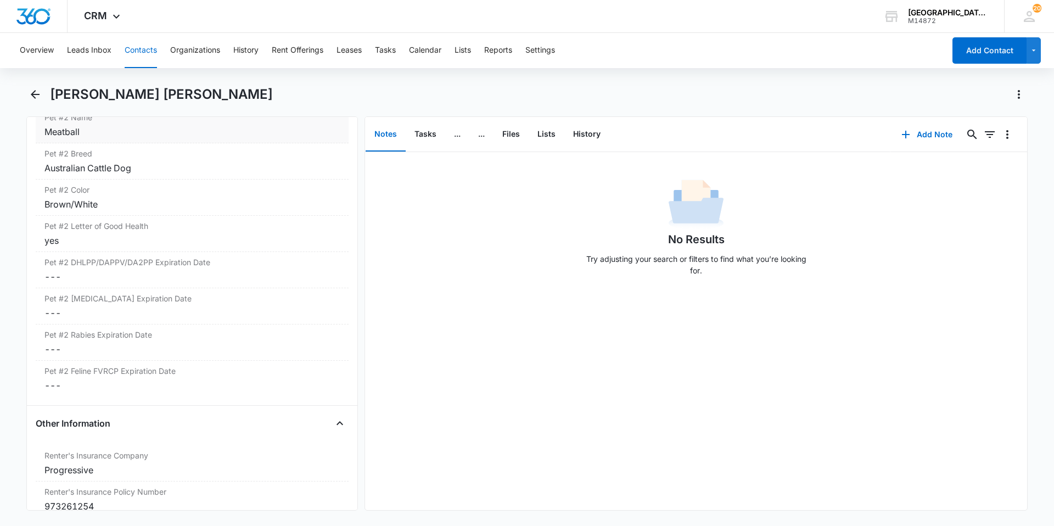
scroll to position [1970, 0]
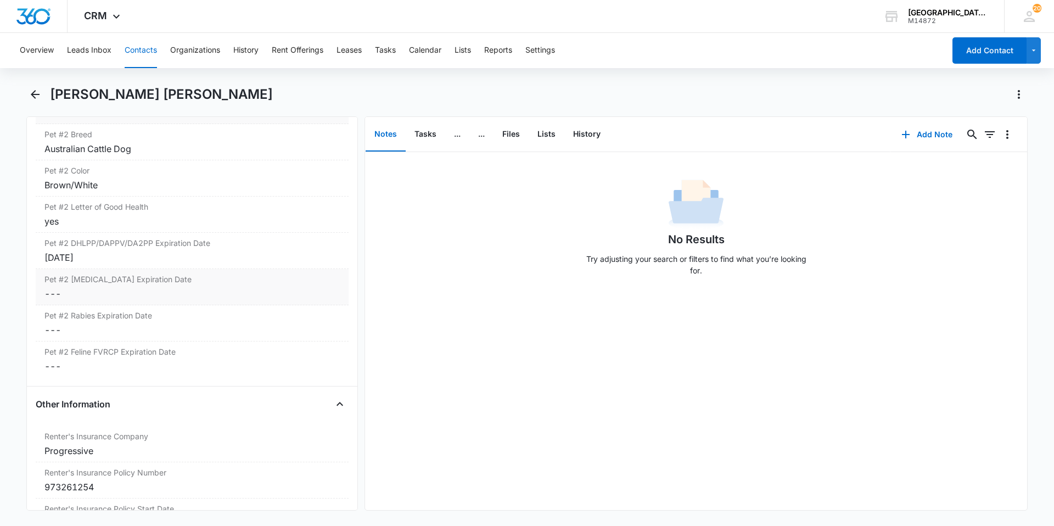
click at [127, 287] on dd "Cancel Save Changes ---" at bounding box center [191, 293] width 295 height 13
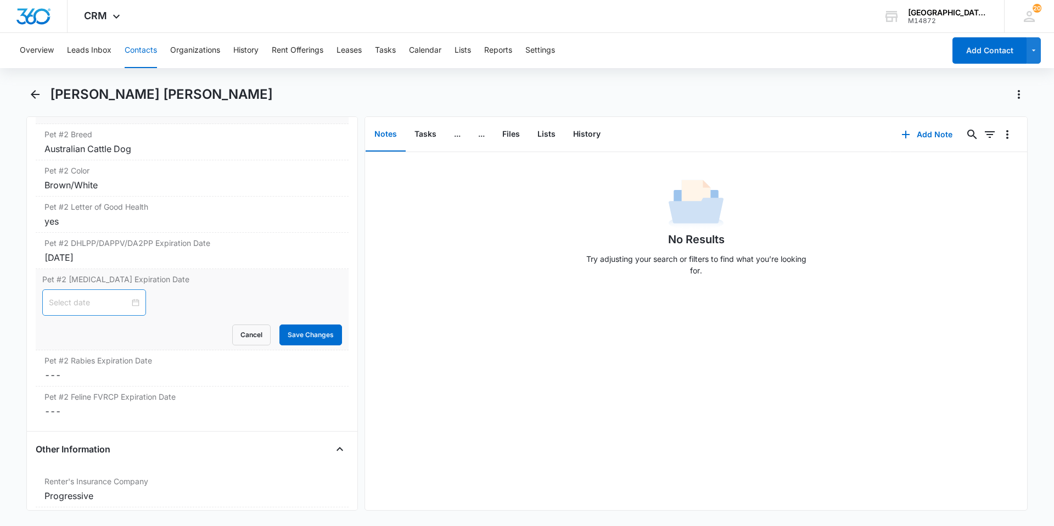
click at [130, 296] on div at bounding box center [94, 302] width 91 height 12
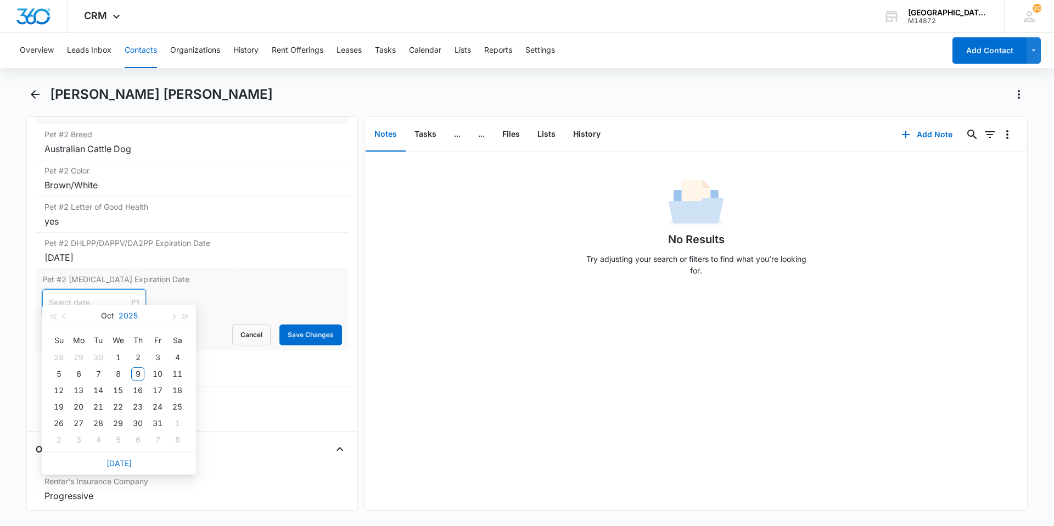
click at [126, 311] on button "2025" at bounding box center [128, 316] width 19 height 22
click at [116, 413] on div "2026" at bounding box center [119, 417] width 33 height 13
type input "[DATE]"
click at [103, 313] on button "Oct" at bounding box center [106, 316] width 13 height 22
click at [84, 376] on div "Apr" at bounding box center [70, 381] width 33 height 13
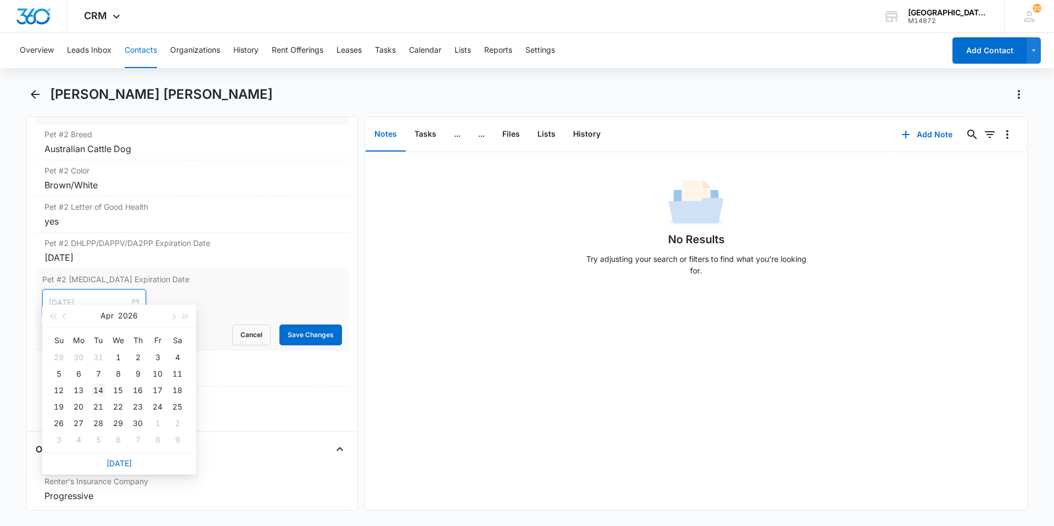
type input "[DATE]"
click at [105, 388] on td "14" at bounding box center [98, 390] width 20 height 16
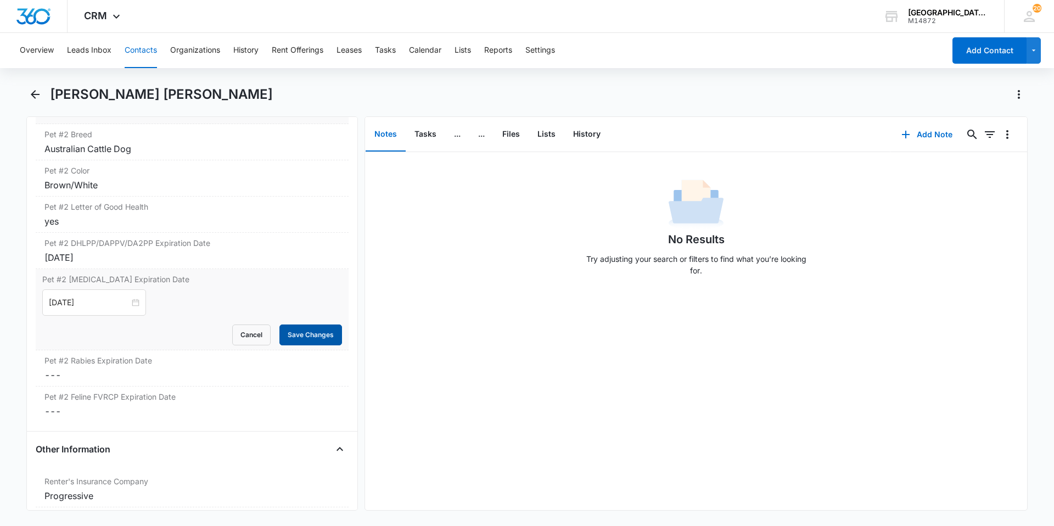
click at [300, 324] on button "Save Changes" at bounding box center [310, 334] width 63 height 21
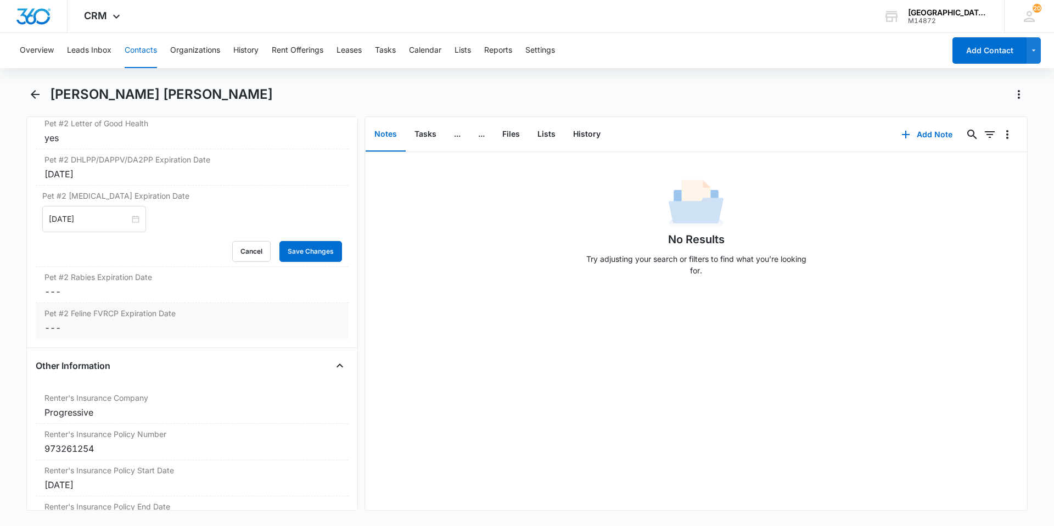
scroll to position [2080, 0]
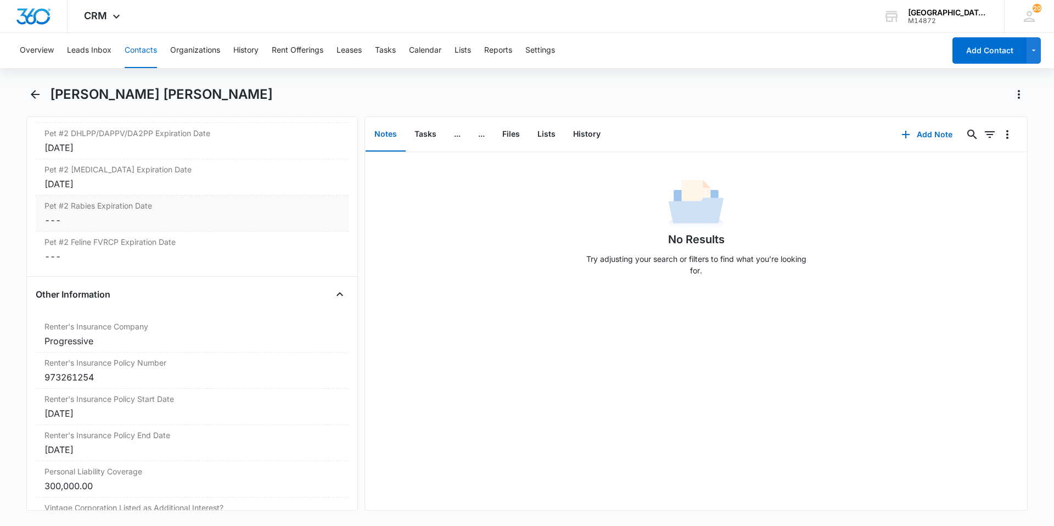
click at [187, 214] on div "Pet #2 [MEDICAL_DATA] Expiration Date Cancel Save Changes ---" at bounding box center [192, 213] width 313 height 36
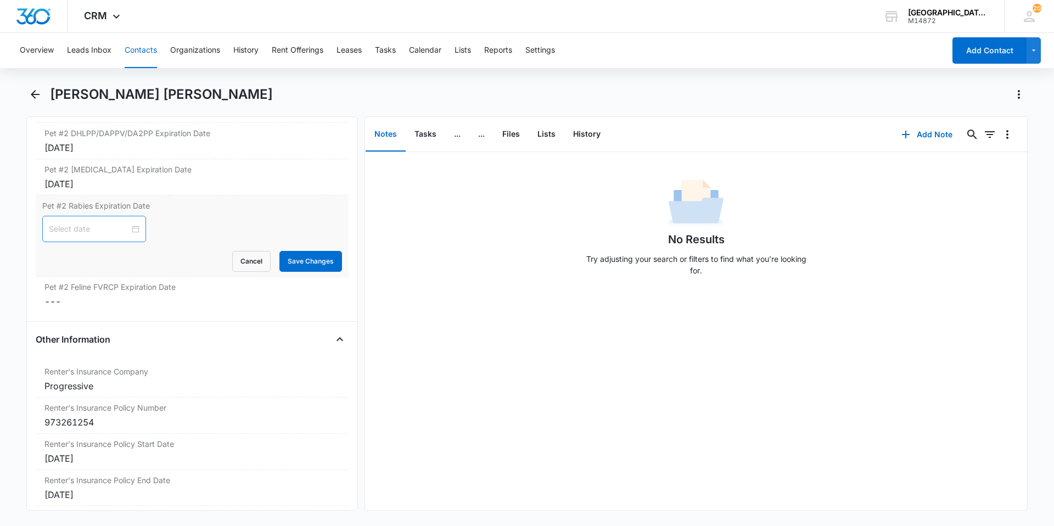
click at [130, 223] on div at bounding box center [94, 229] width 91 height 12
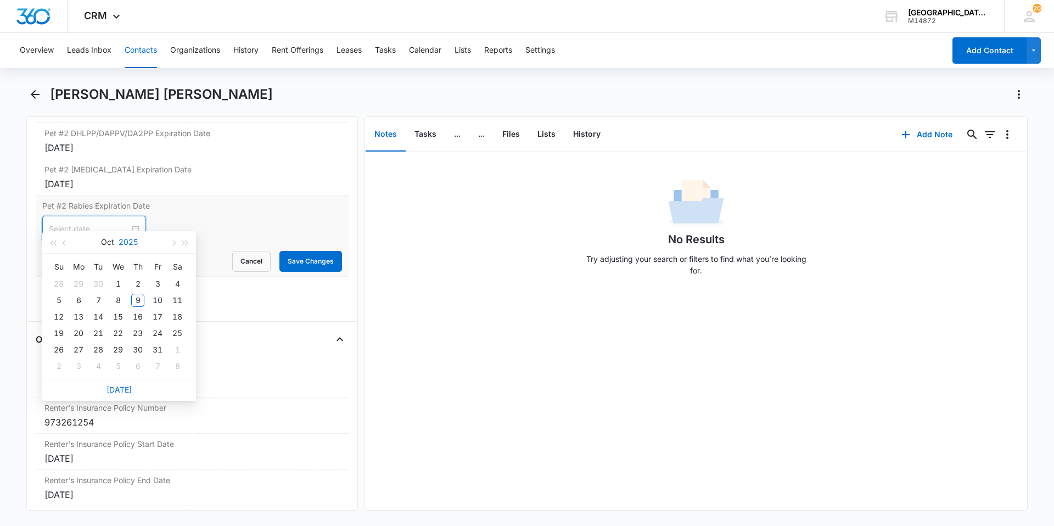
click at [133, 239] on button "2025" at bounding box center [128, 242] width 19 height 22
click at [119, 341] on div "2026" at bounding box center [119, 344] width 33 height 13
type input "[DATE]"
click at [109, 245] on button "Oct" at bounding box center [106, 242] width 13 height 22
click at [76, 341] on div "[DATE]" at bounding box center [70, 344] width 33 height 13
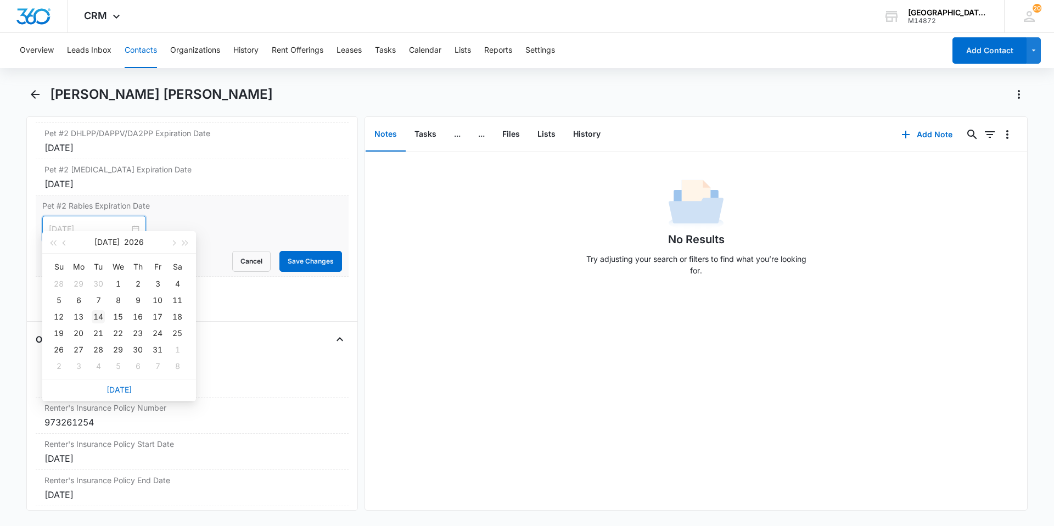
type input "[DATE]"
click at [100, 312] on div "14" at bounding box center [98, 316] width 13 height 13
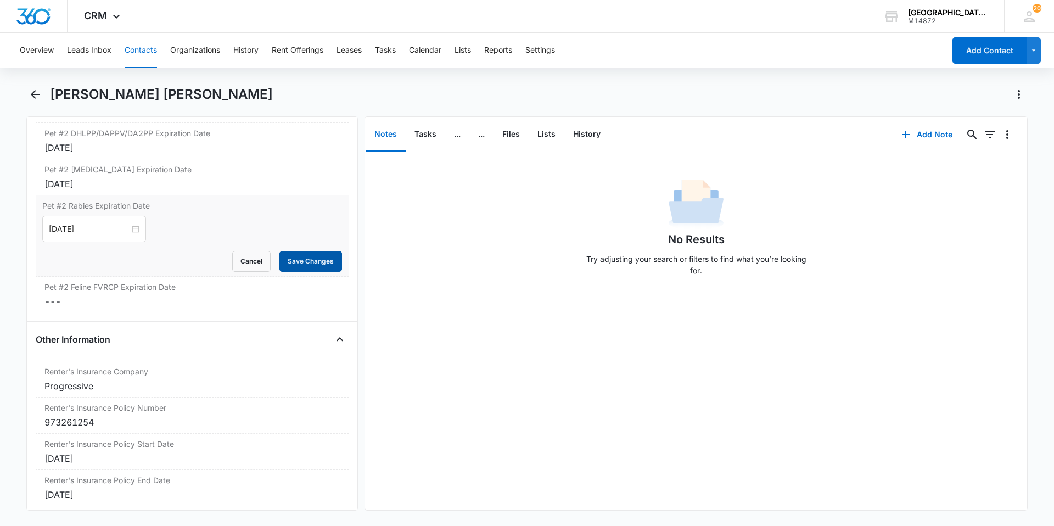
click at [295, 251] on button "Save Changes" at bounding box center [310, 261] width 63 height 21
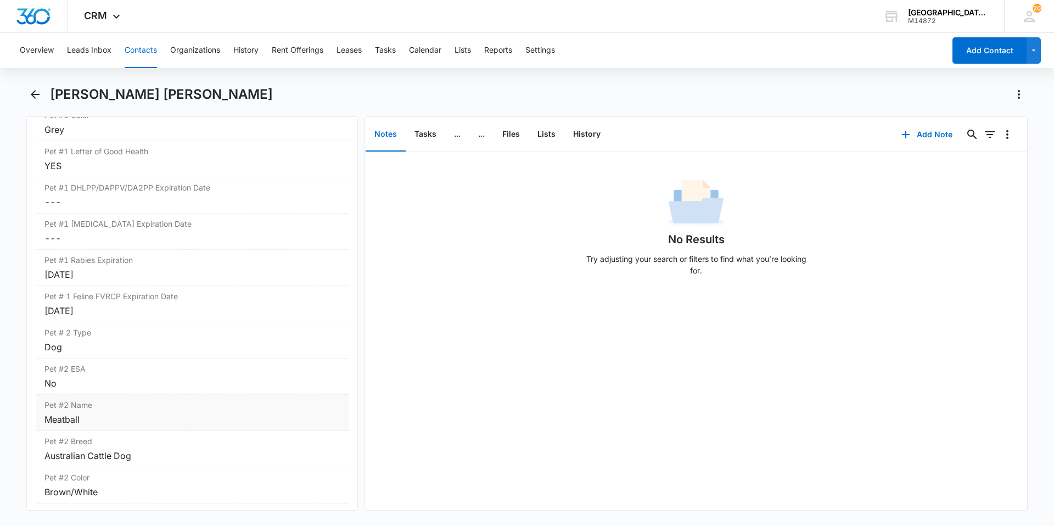
scroll to position [1641, 0]
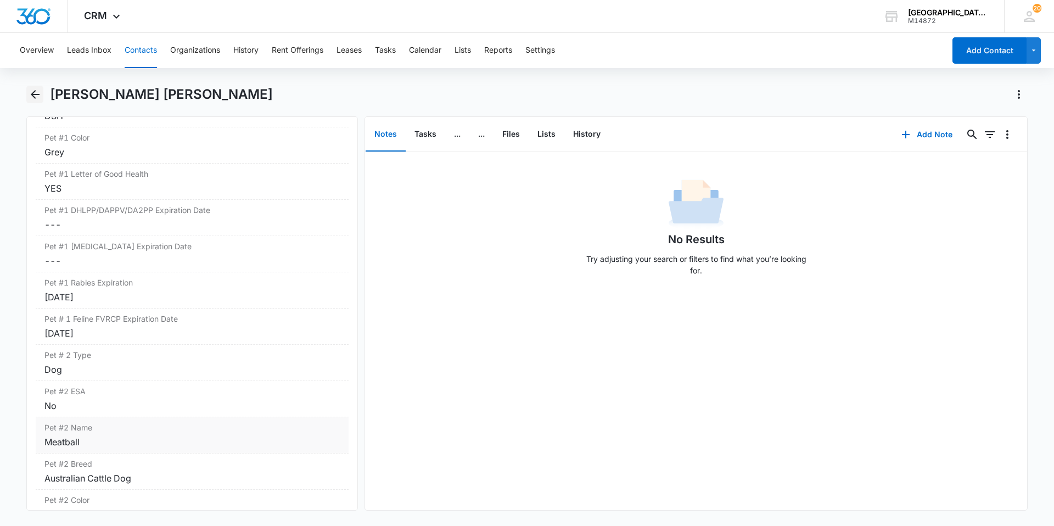
click at [40, 101] on button "Back" at bounding box center [34, 95] width 17 height 18
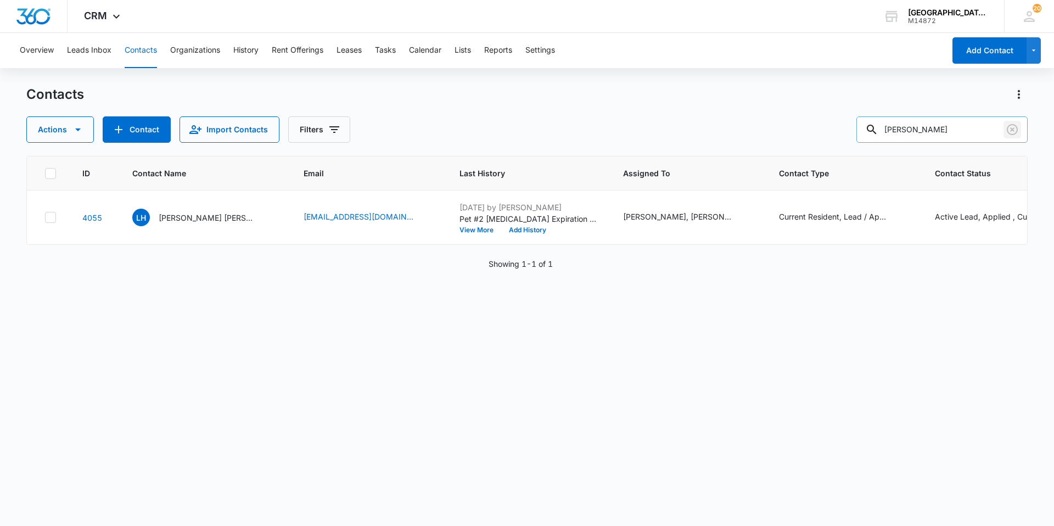
drag, startPoint x: 1011, startPoint y: 130, endPoint x: 1001, endPoint y: 130, distance: 9.3
click at [1011, 130] on icon "Clear" at bounding box center [1012, 129] width 13 height 13
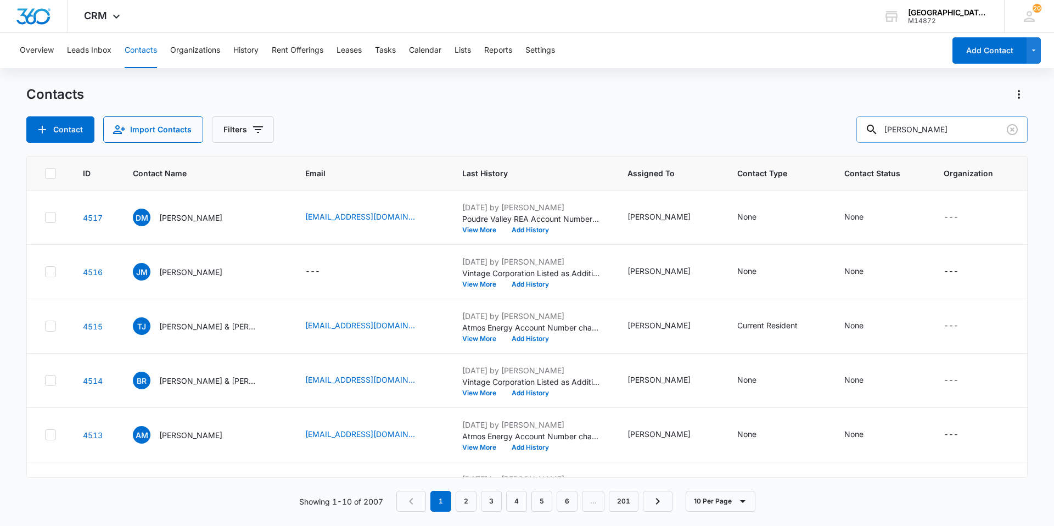
type input "[PERSON_NAME]"
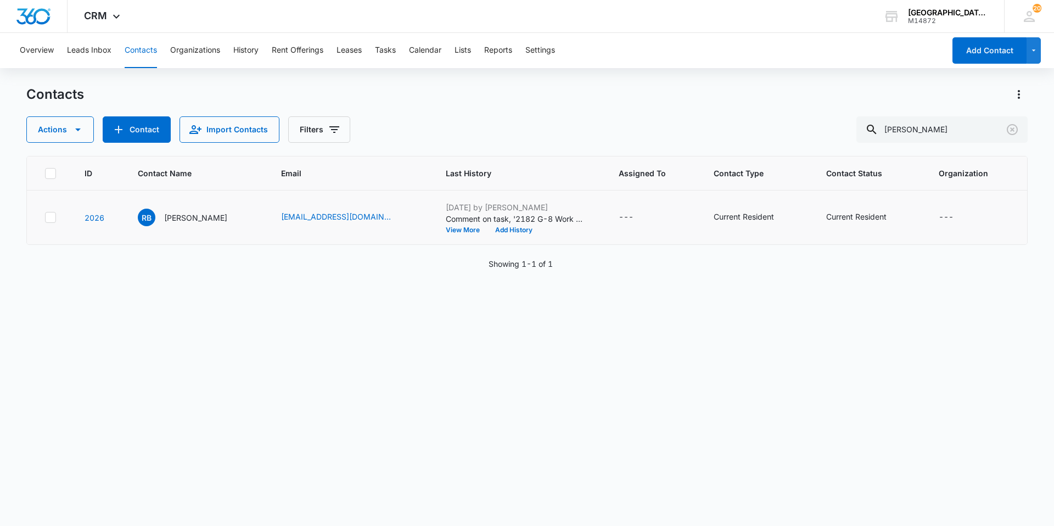
click at [200, 227] on td "RB [PERSON_NAME]" at bounding box center [196, 218] width 143 height 54
click at [199, 224] on div "RB [PERSON_NAME]" at bounding box center [182, 218] width 89 height 18
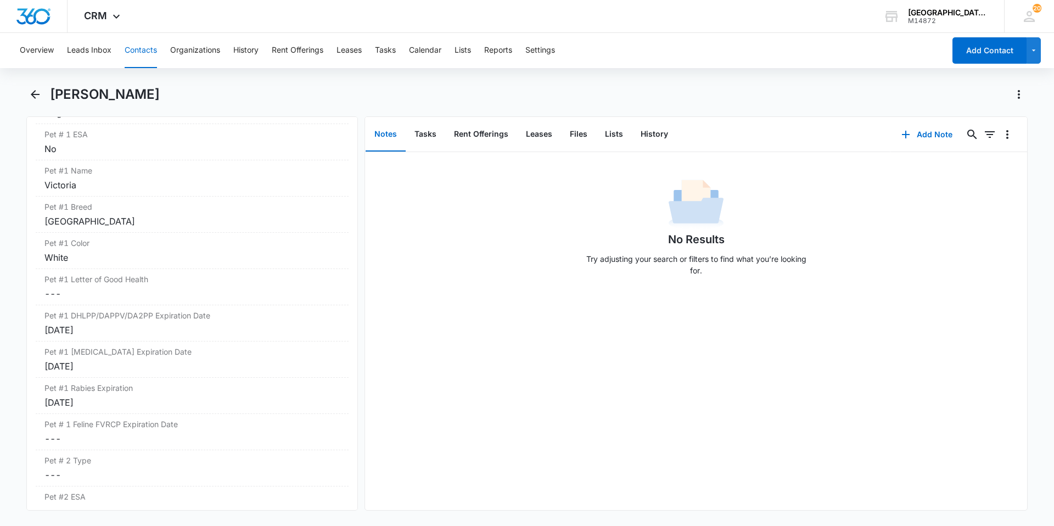
scroll to position [1537, 0]
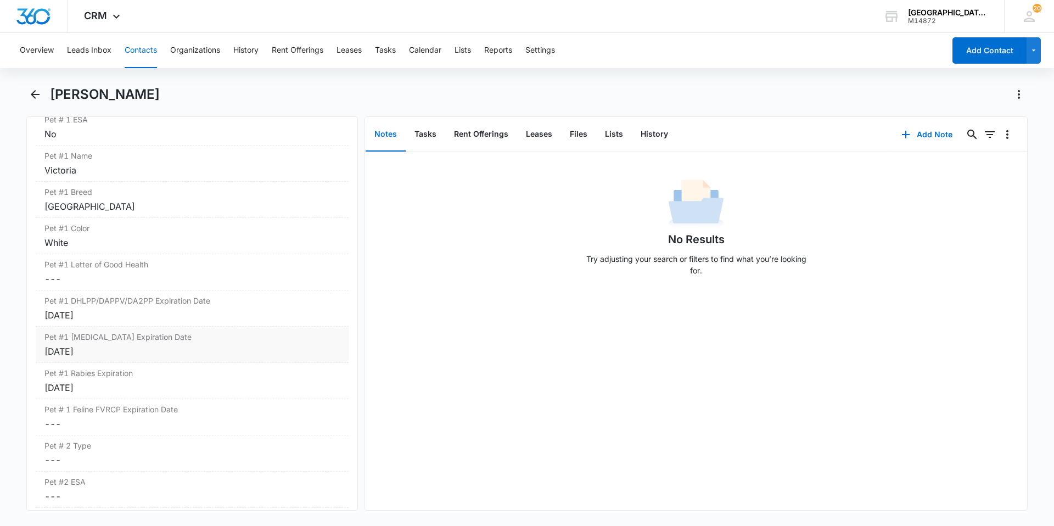
click at [105, 343] on div "Pet #1 [MEDICAL_DATA] Expiration Date Cancel Save Changes [DATE]" at bounding box center [192, 345] width 313 height 36
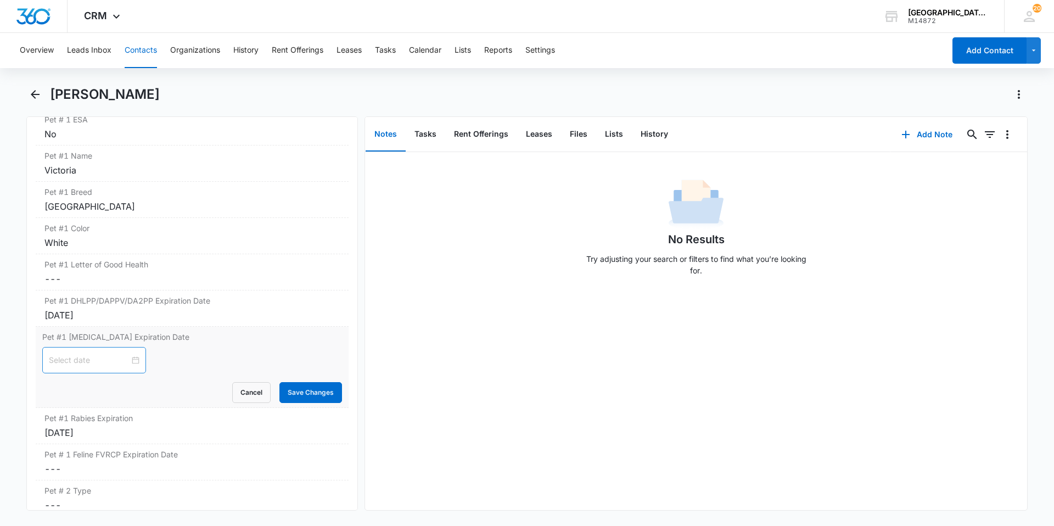
click at [127, 358] on div at bounding box center [94, 360] width 91 height 12
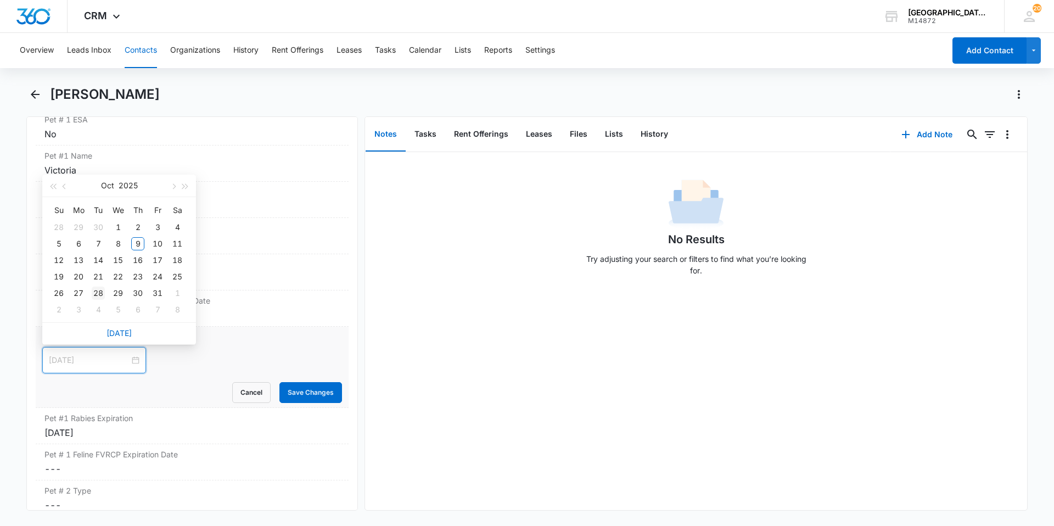
type input "[DATE]"
click at [101, 292] on div "28" at bounding box center [98, 293] width 13 height 13
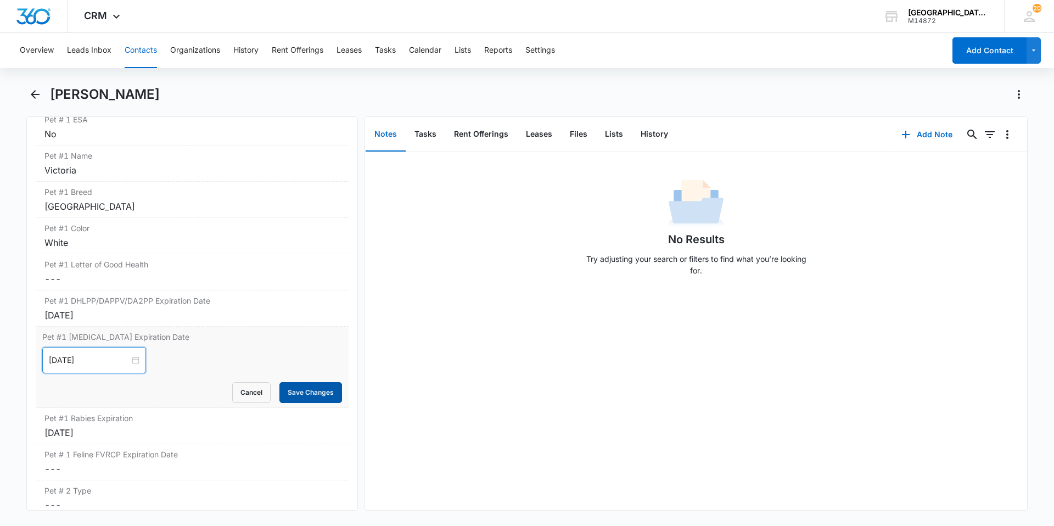
click at [284, 390] on button "Save Changes" at bounding box center [310, 392] width 63 height 21
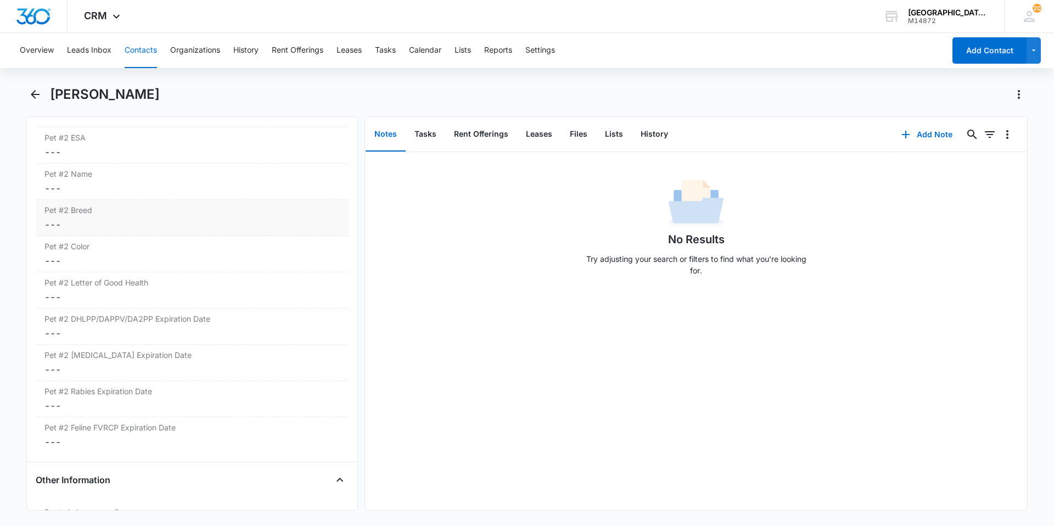
scroll to position [1757, 0]
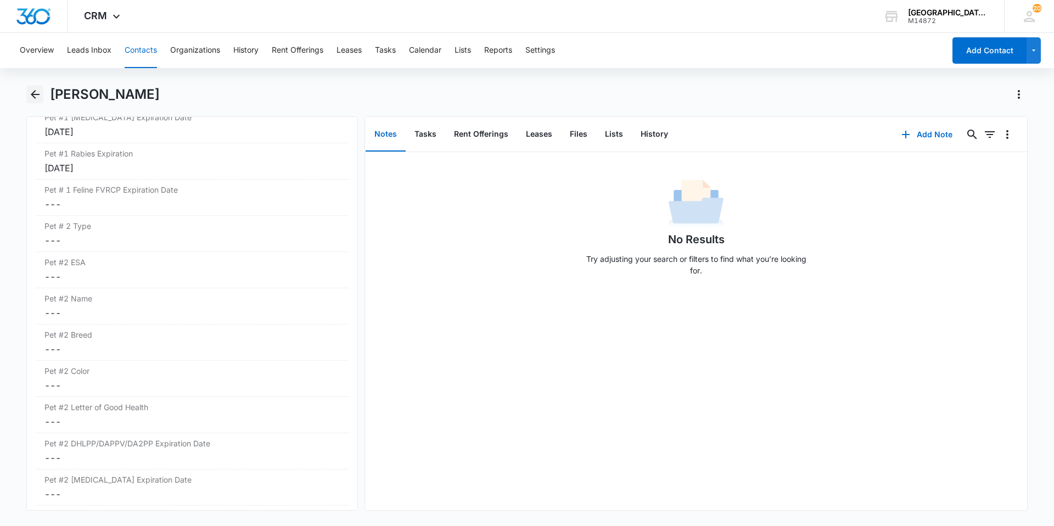
click at [29, 96] on icon "Back" at bounding box center [35, 94] width 13 height 13
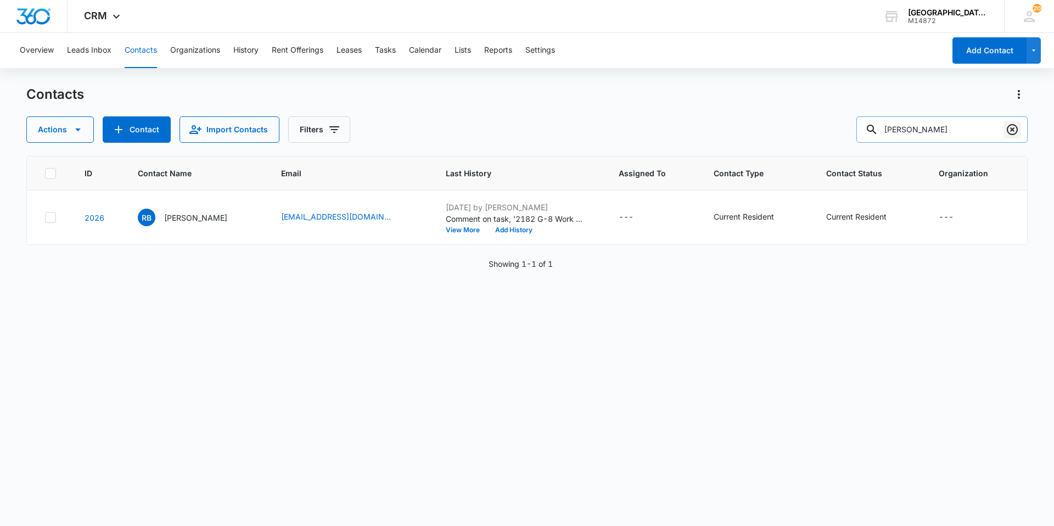
click at [1014, 133] on icon "Clear" at bounding box center [1012, 129] width 13 height 13
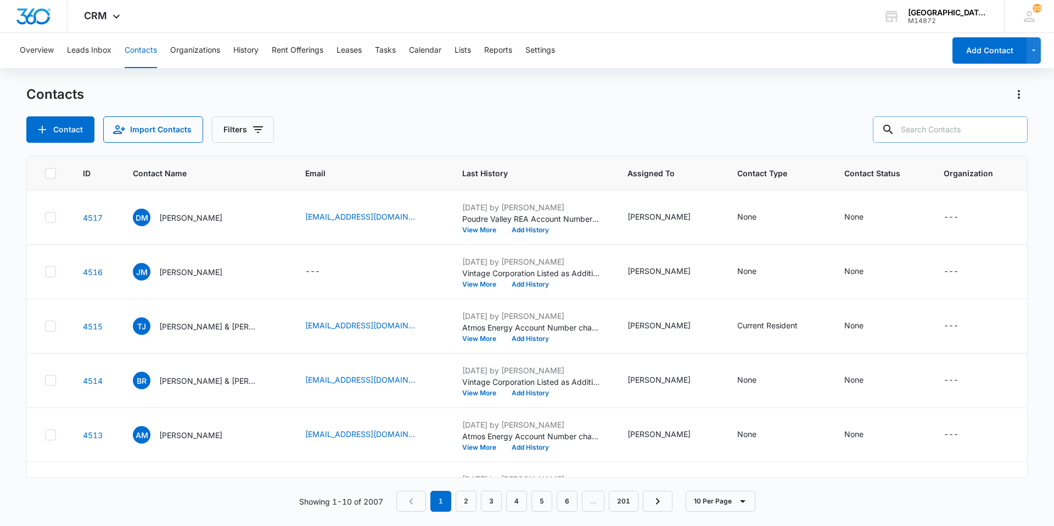
click at [970, 132] on input "text" at bounding box center [950, 129] width 155 height 26
type input "Windy"
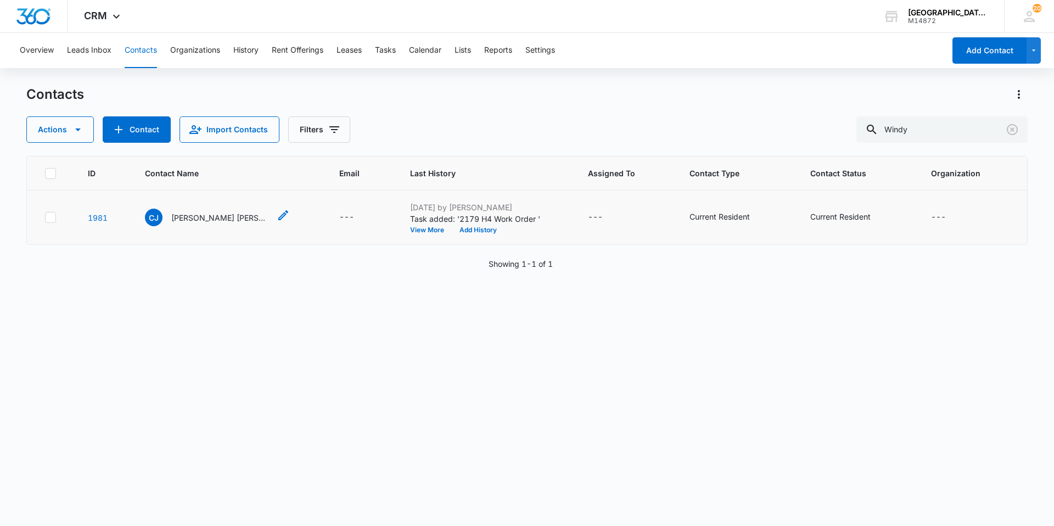
click at [231, 216] on p "[PERSON_NAME] [PERSON_NAME], [PERSON_NAME]" at bounding box center [220, 218] width 99 height 12
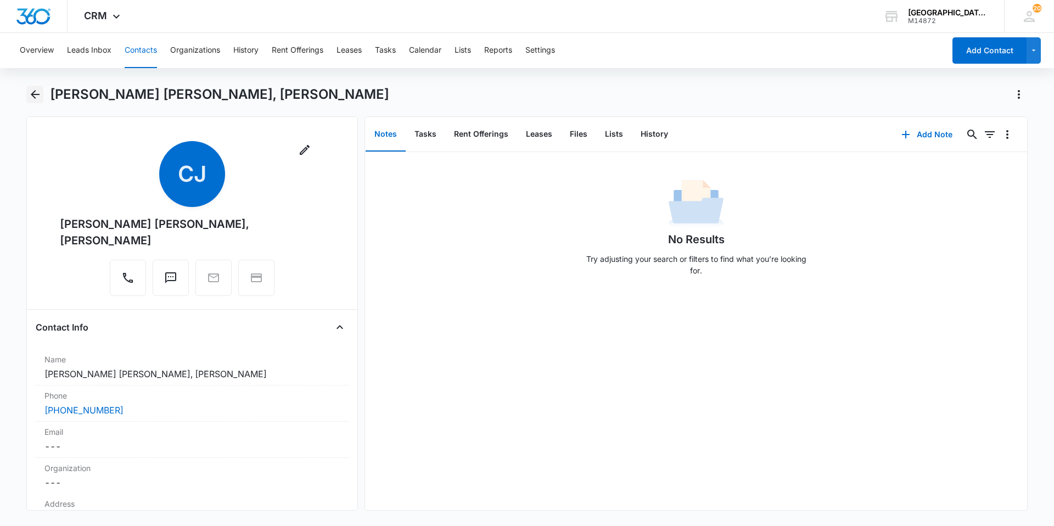
click at [31, 90] on icon "Back" at bounding box center [35, 94] width 13 height 13
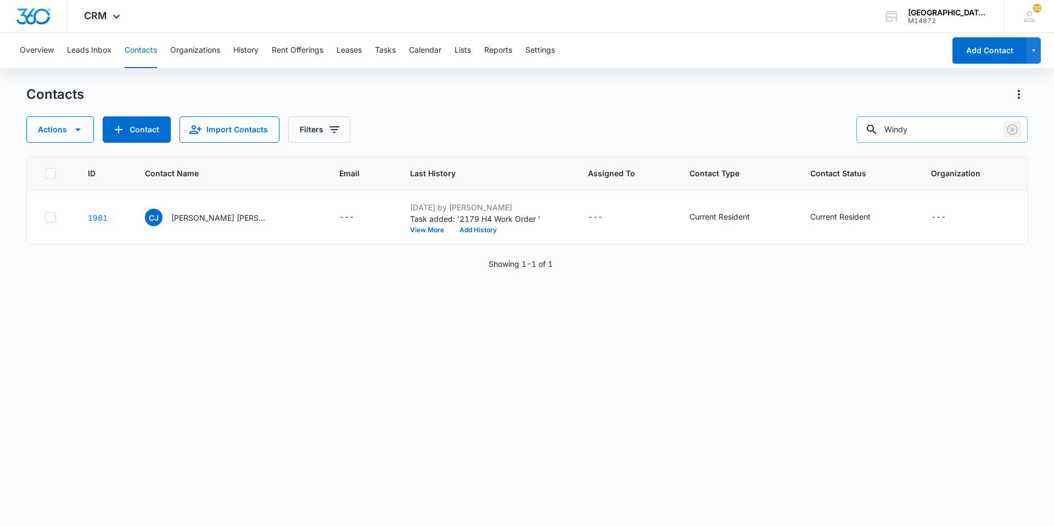
click at [1014, 138] on div at bounding box center [1013, 129] width 18 height 26
click at [1012, 132] on icon "Clear" at bounding box center [1012, 129] width 13 height 13
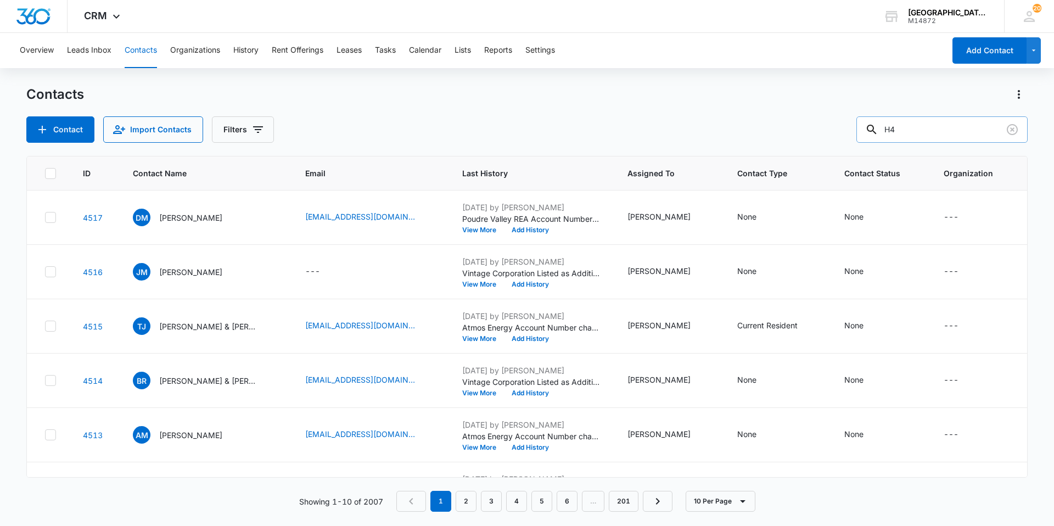
type input "H4"
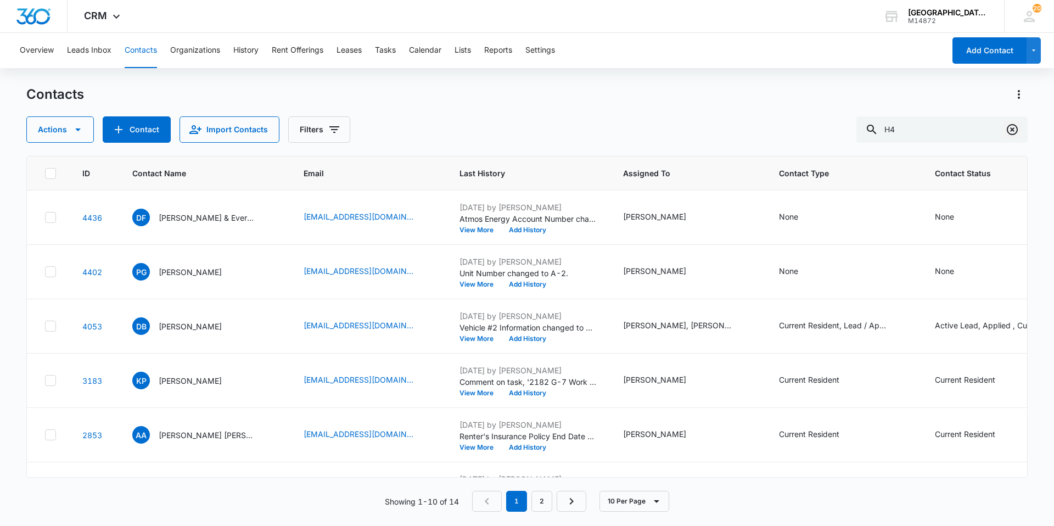
click at [1009, 131] on icon "Clear" at bounding box center [1012, 129] width 13 height 13
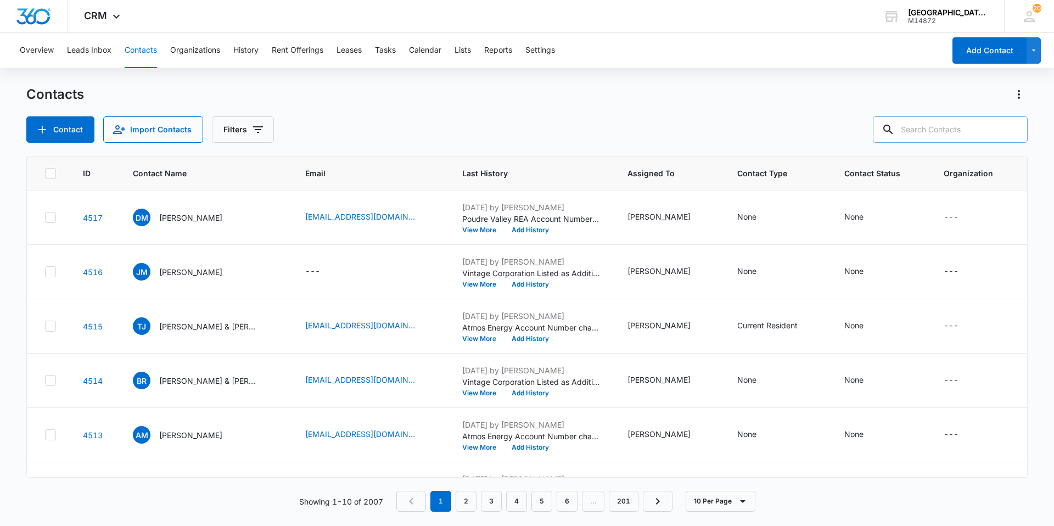
click at [954, 128] on input "text" at bounding box center [950, 129] width 155 height 26
type input "Windy"
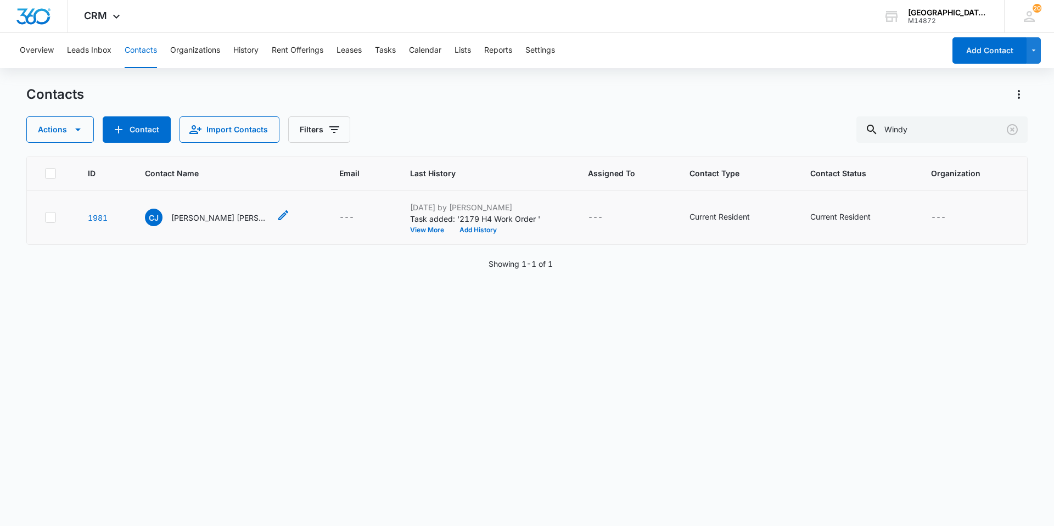
click at [237, 216] on p "[PERSON_NAME] [PERSON_NAME], [PERSON_NAME]" at bounding box center [220, 218] width 99 height 12
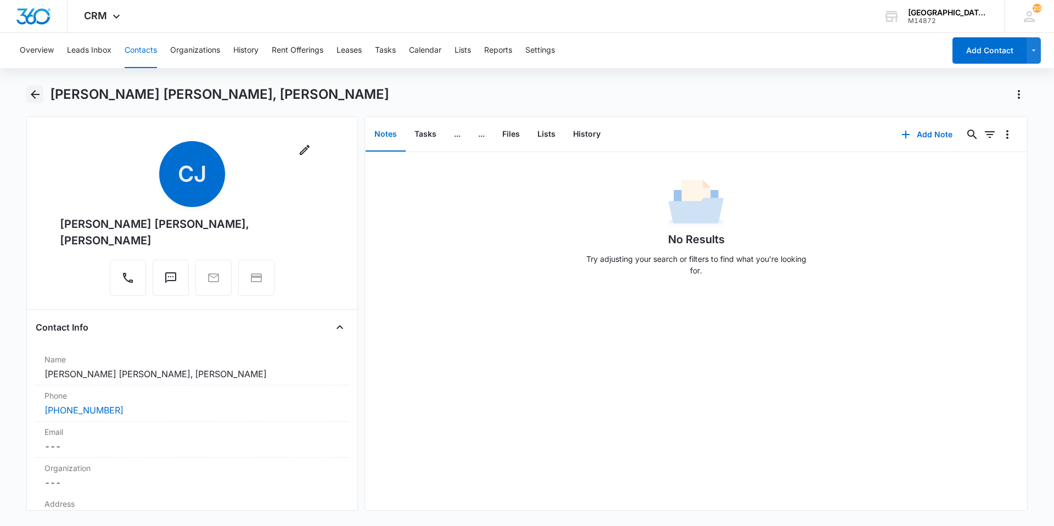
click at [33, 87] on button "Back" at bounding box center [34, 95] width 17 height 18
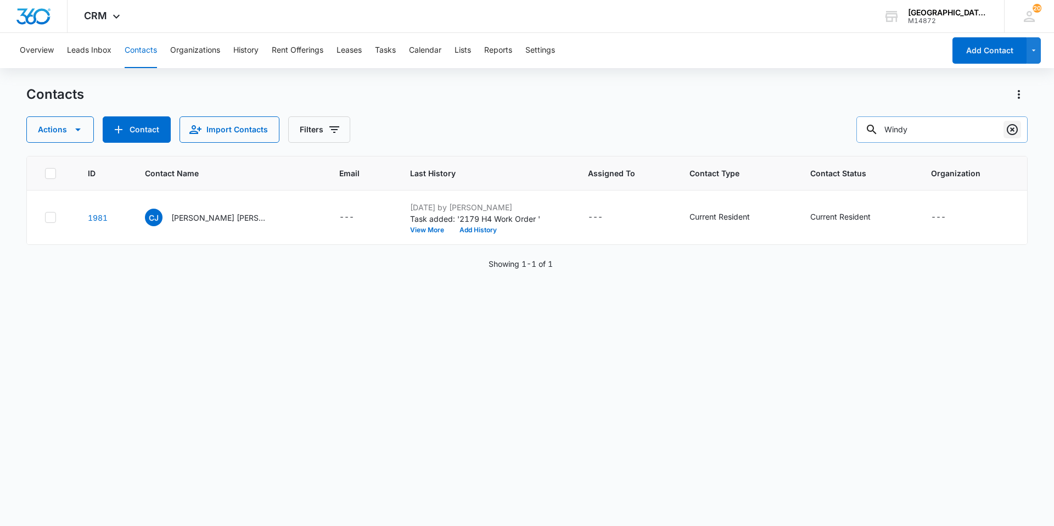
click at [1009, 128] on icon "Clear" at bounding box center [1012, 129] width 13 height 13
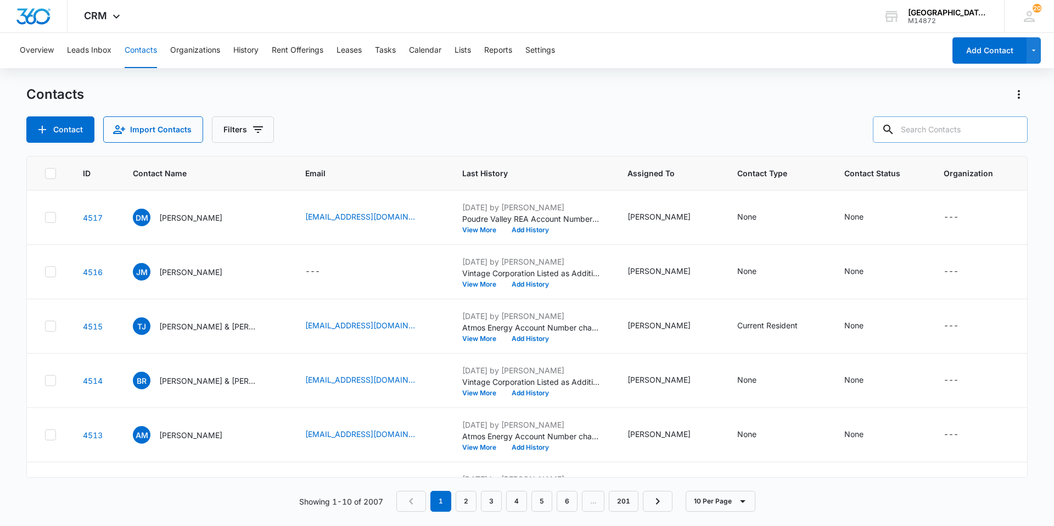
click at [966, 128] on input "text" at bounding box center [950, 129] width 155 height 26
type input "[PERSON_NAME]"
click at [959, 134] on input "[PERSON_NAME]" at bounding box center [941, 129] width 171 height 26
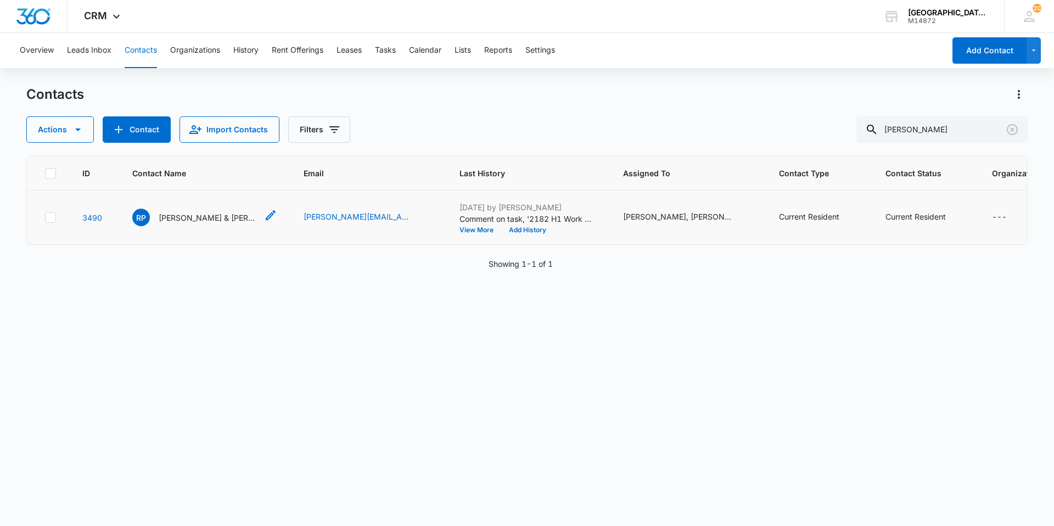
click at [212, 214] on p "[PERSON_NAME] & [PERSON_NAME]" at bounding box center [208, 218] width 99 height 12
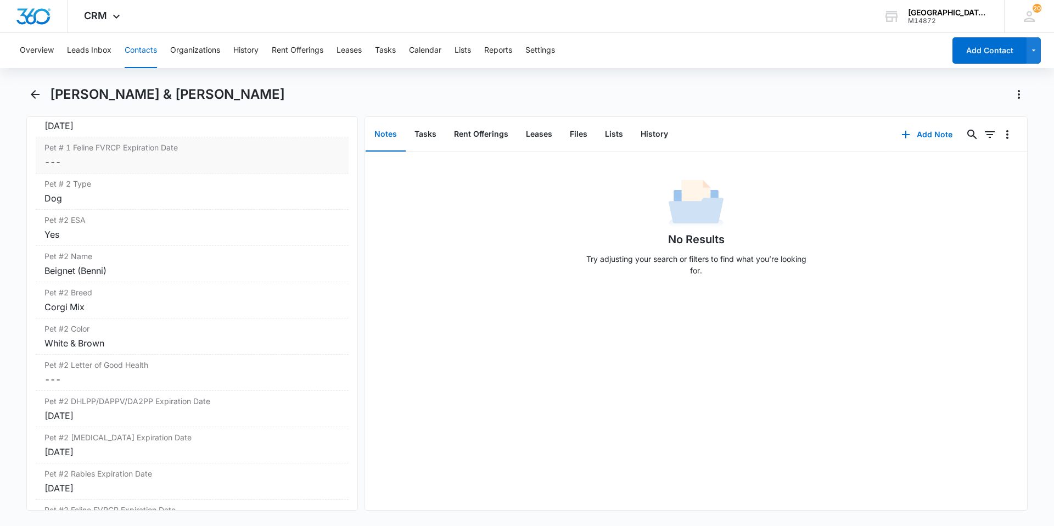
scroll to position [1812, 0]
click at [40, 98] on icon "Back" at bounding box center [35, 94] width 13 height 13
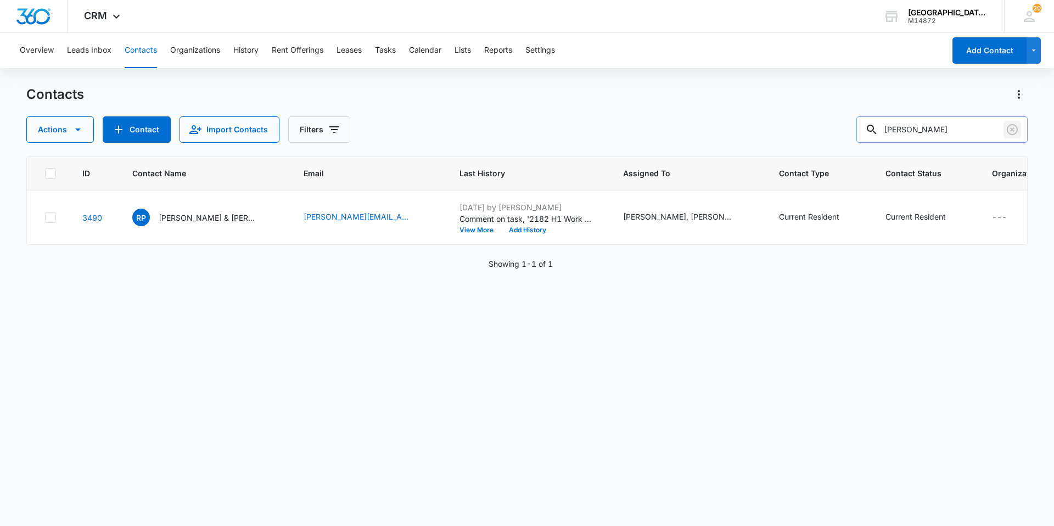
drag, startPoint x: 1011, startPoint y: 137, endPoint x: 900, endPoint y: 121, distance: 112.5
click at [1011, 137] on button "Clear" at bounding box center [1013, 130] width 18 height 18
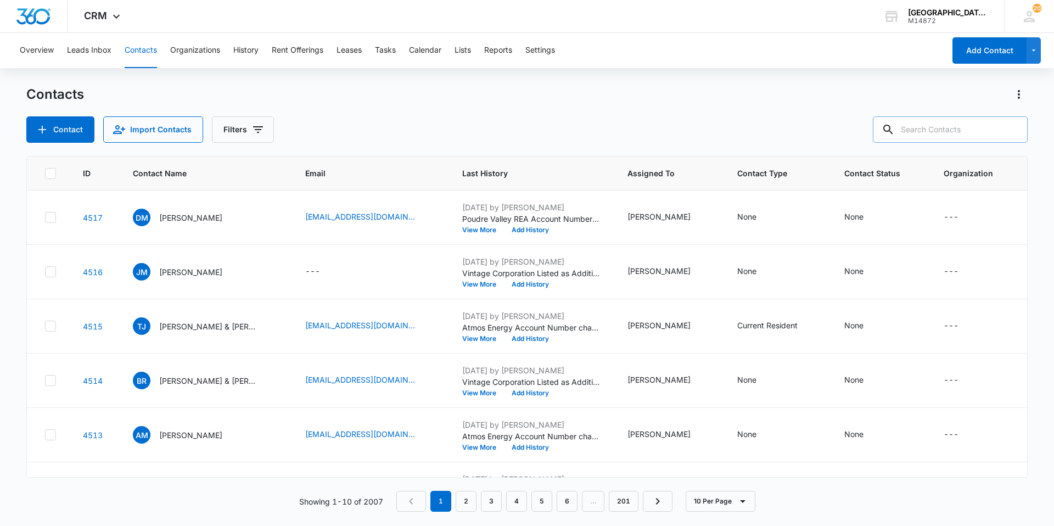
click at [933, 127] on input "text" at bounding box center [950, 129] width 155 height 26
click at [918, 125] on input "text" at bounding box center [950, 129] width 155 height 26
type input "Windy"
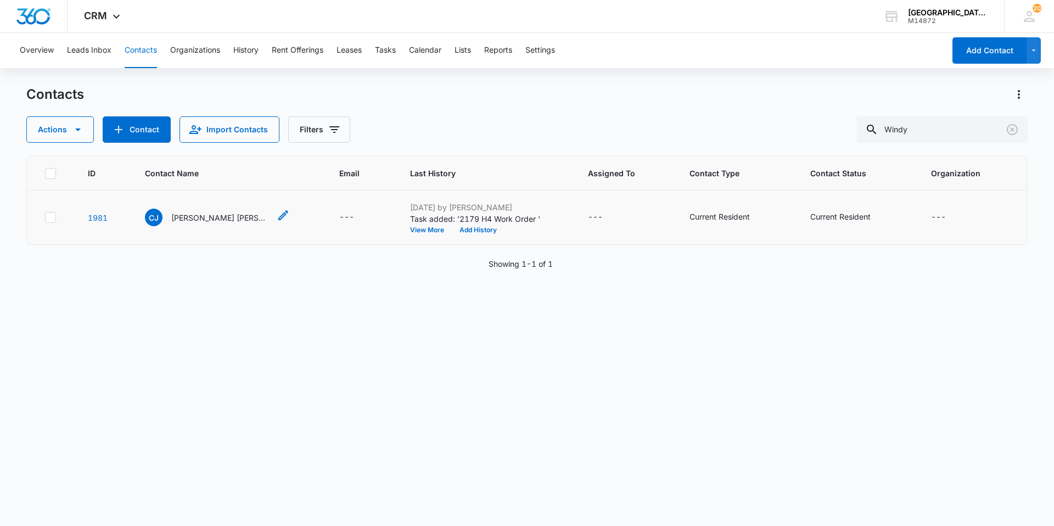
click at [213, 214] on p "[PERSON_NAME] [PERSON_NAME], [PERSON_NAME]" at bounding box center [220, 218] width 99 height 12
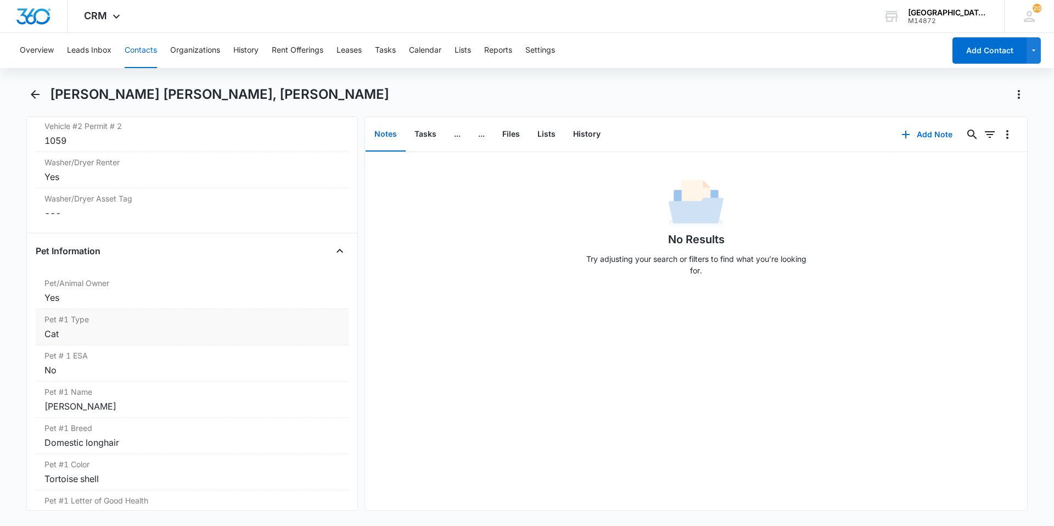
scroll to position [1373, 0]
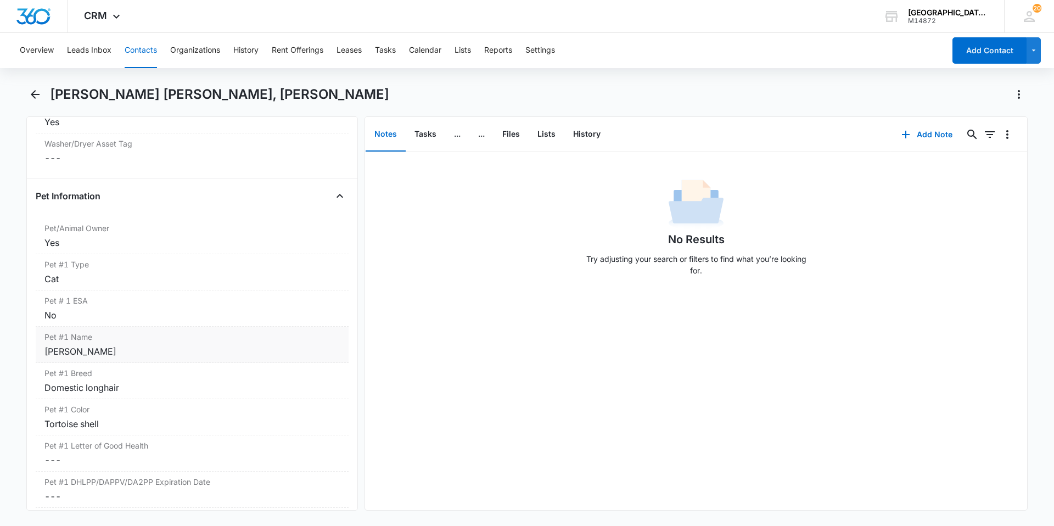
click at [202, 345] on div "[PERSON_NAME]" at bounding box center [191, 351] width 295 height 13
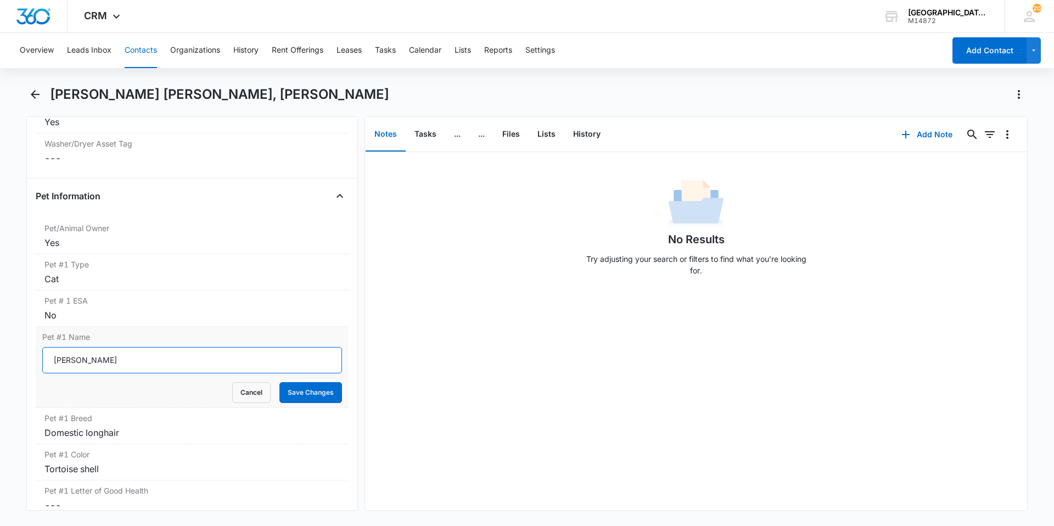
click at [199, 347] on input "[PERSON_NAME]" at bounding box center [192, 360] width 300 height 26
type input "[PERSON_NAME]"
click at [232, 382] on button "Cancel" at bounding box center [251, 392] width 38 height 21
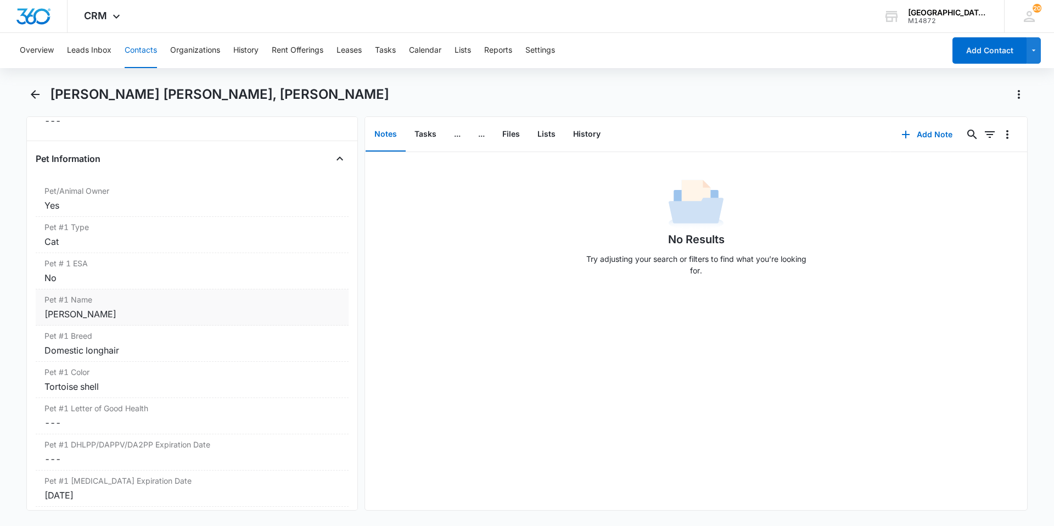
scroll to position [1427, 0]
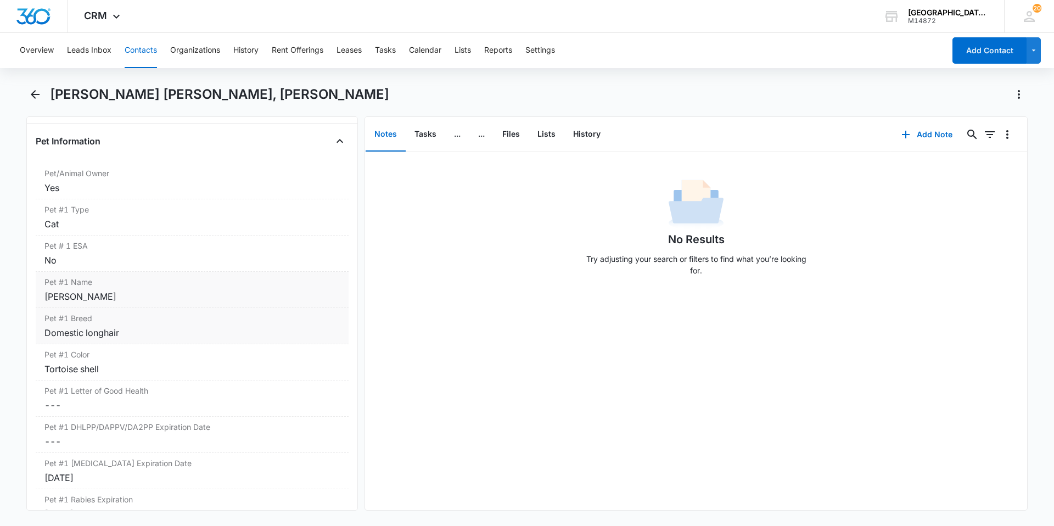
click at [196, 326] on div "Domestic longhair" at bounding box center [191, 332] width 295 height 13
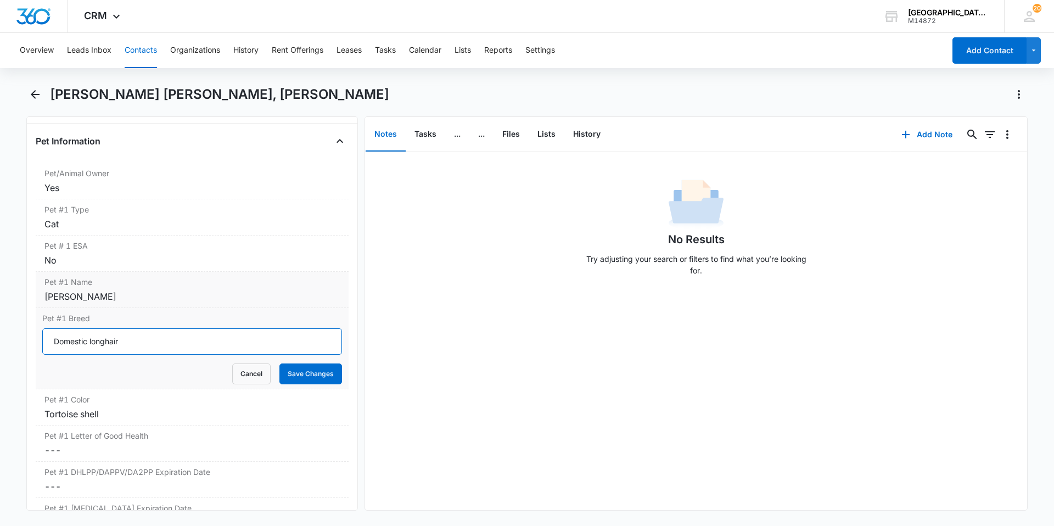
click at [196, 328] on input "Domestic longhair" at bounding box center [192, 341] width 300 height 26
type input "Tabby"
click at [279, 363] on button "Save Changes" at bounding box center [310, 373] width 63 height 21
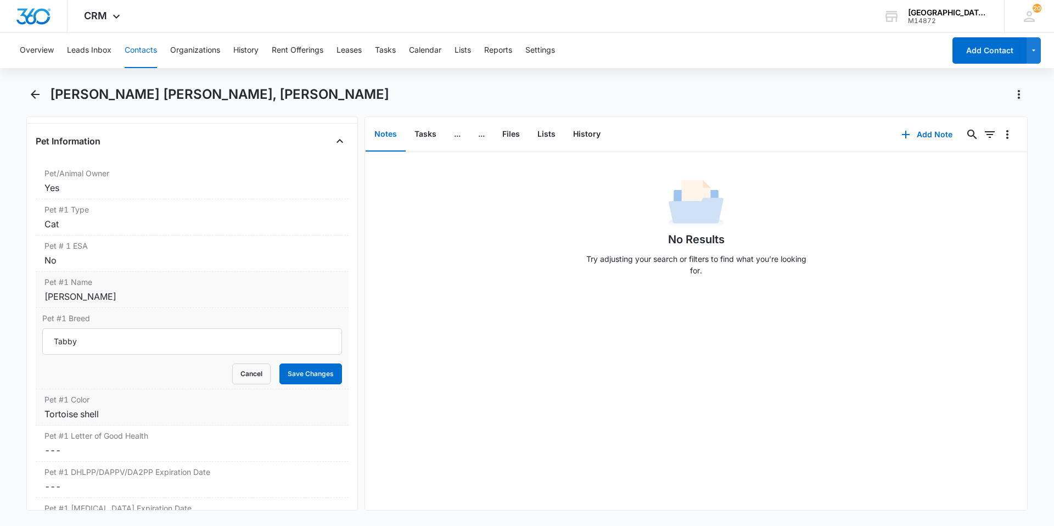
click at [191, 407] on div "Tortoise shell" at bounding box center [191, 413] width 295 height 13
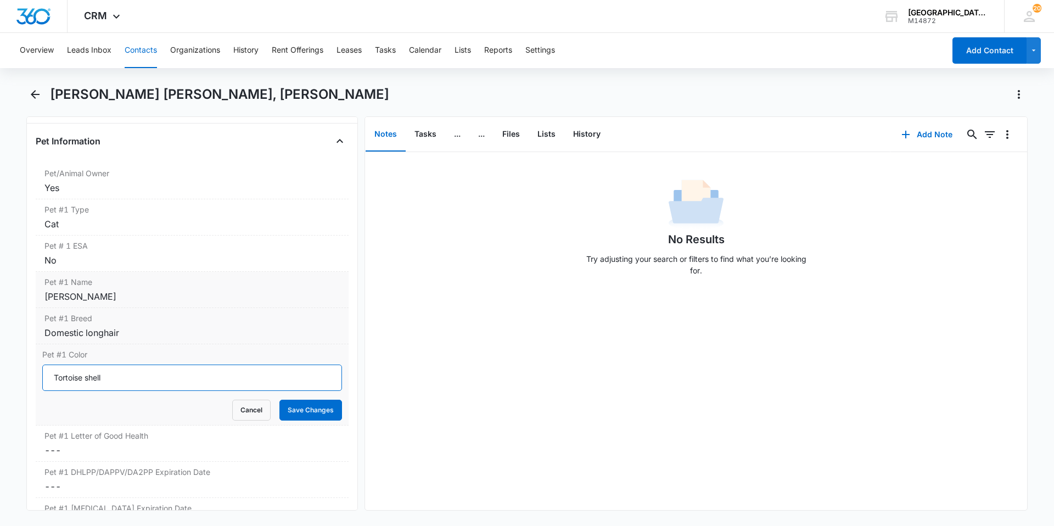
click at [186, 366] on input "Tortoise shell" at bounding box center [192, 378] width 300 height 26
type input "Multi"
click at [279, 400] on button "Save Changes" at bounding box center [310, 410] width 63 height 21
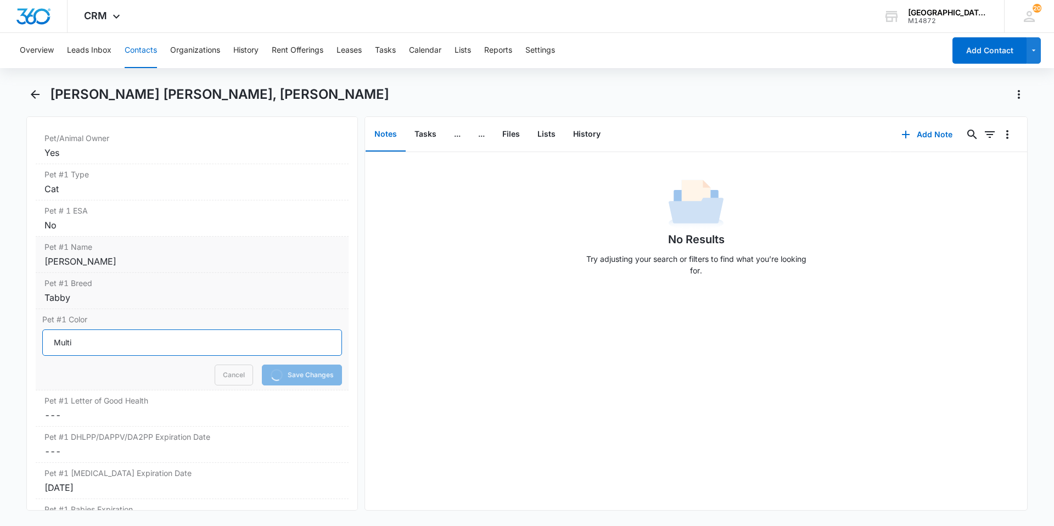
scroll to position [1482, 0]
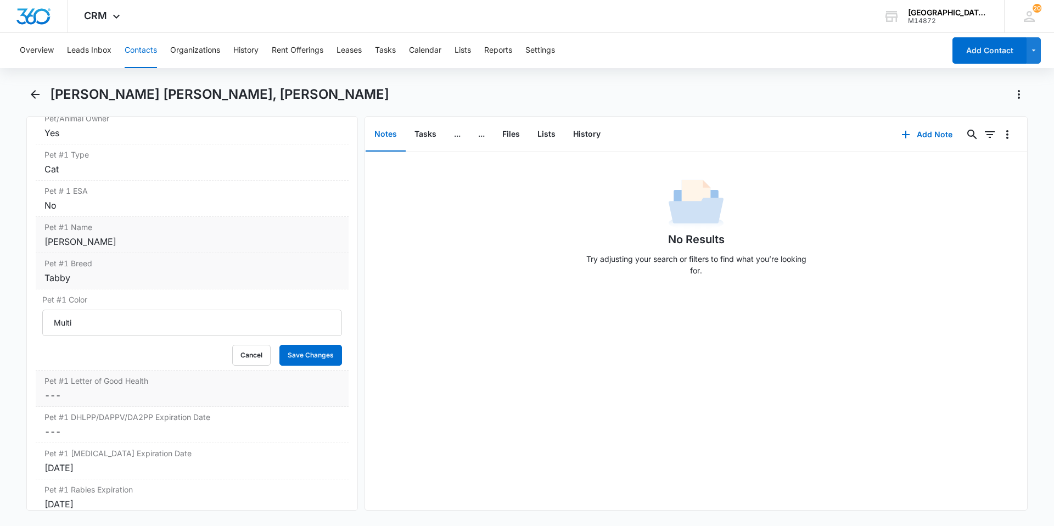
click at [186, 375] on label "Pet #1 Letter of Good Health" at bounding box center [191, 381] width 295 height 12
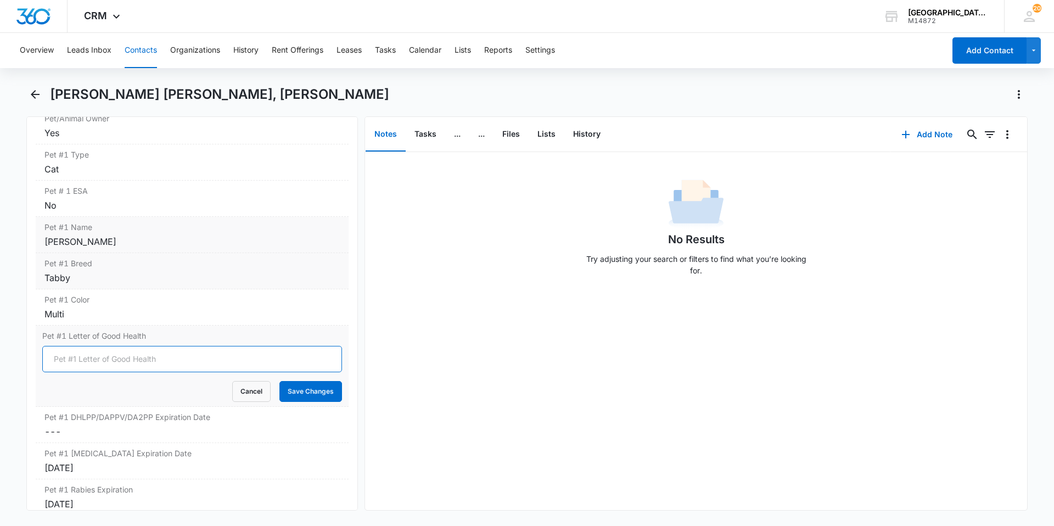
click at [131, 346] on input "Pet #1 Letter of Good Health" at bounding box center [192, 359] width 300 height 26
type input "YES"
click at [297, 381] on button "Save Changes" at bounding box center [310, 391] width 63 height 21
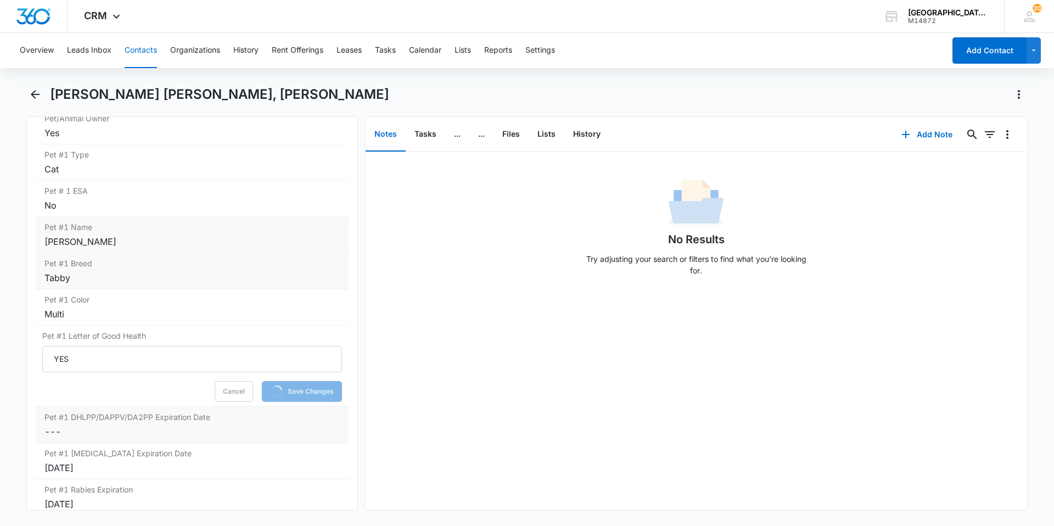
click at [188, 407] on div "Pet #1 DHLPP/DAPPV/DA2PP Expiration Date Cancel Save Changes ---" at bounding box center [192, 425] width 313 height 36
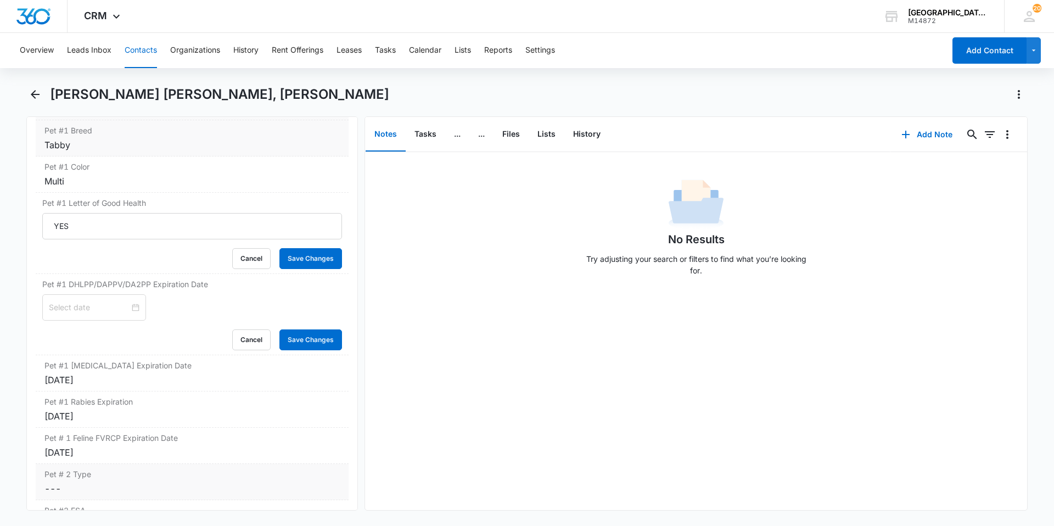
scroll to position [1647, 0]
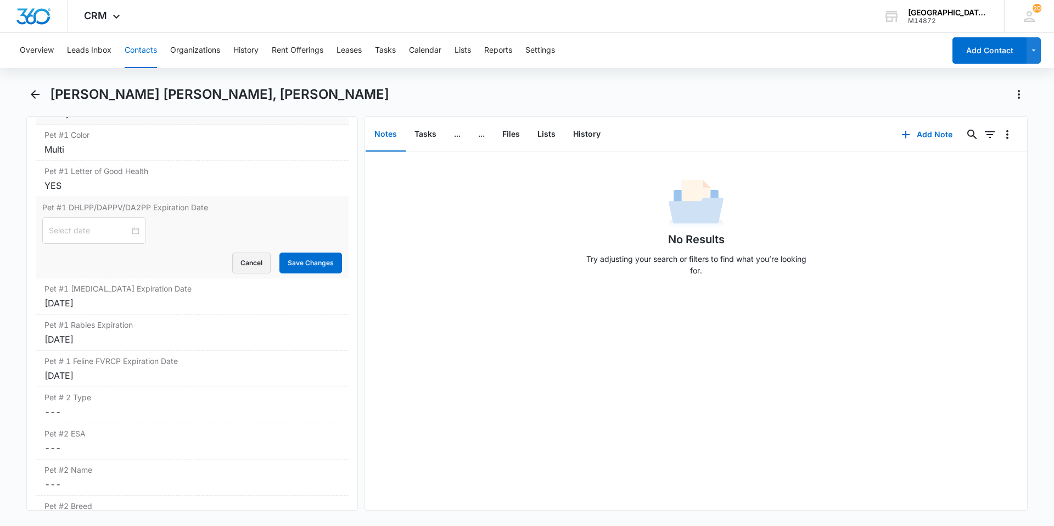
click at [232, 253] on button "Cancel" at bounding box center [251, 263] width 38 height 21
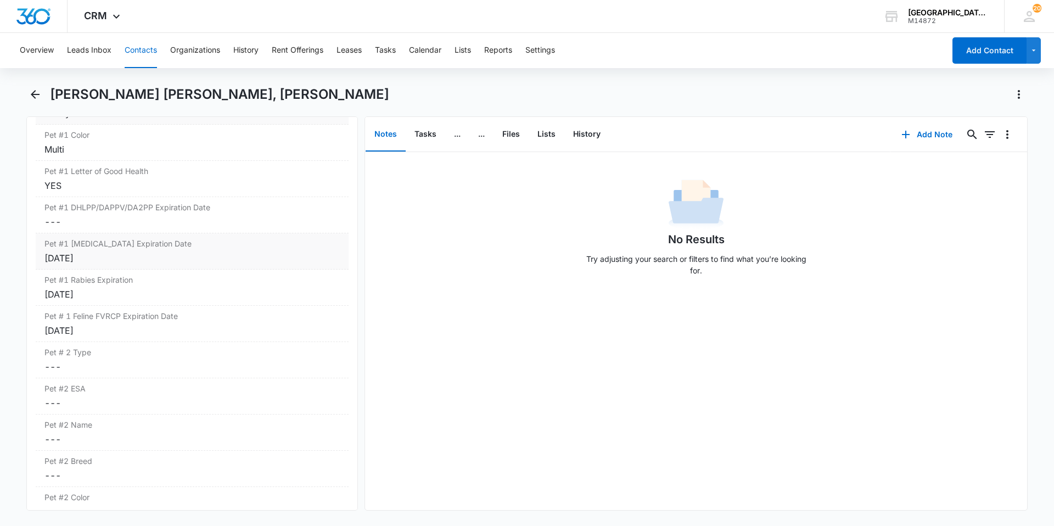
click at [156, 249] on div "Pet #1 [MEDICAL_DATA] Expiration Date Cancel Save Changes [DATE]" at bounding box center [192, 251] width 313 height 36
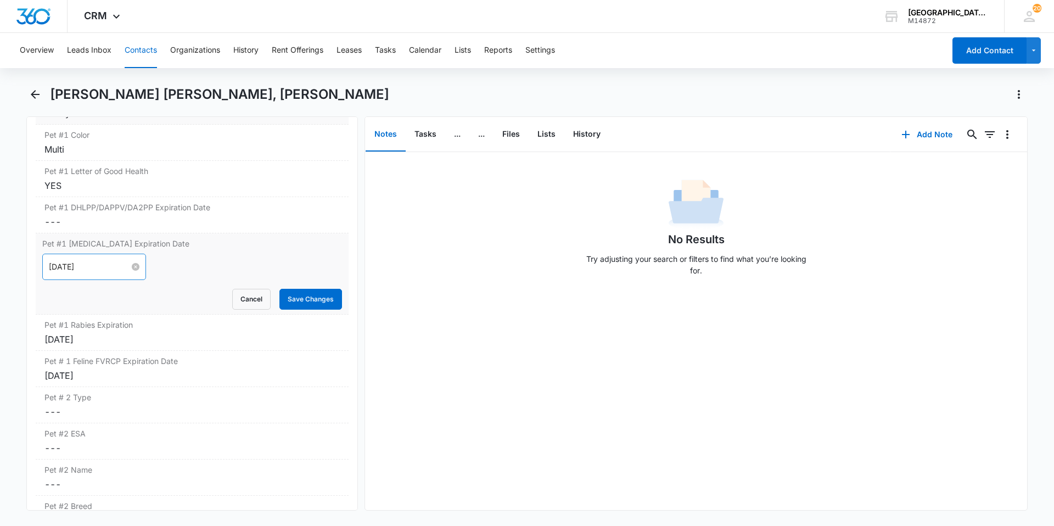
click at [127, 261] on div "[DATE]" at bounding box center [94, 267] width 91 height 12
click at [285, 289] on button "Save Changes" at bounding box center [310, 299] width 63 height 21
click at [160, 319] on label "Pet #1 Rabies Expiration" at bounding box center [191, 325] width 295 height 12
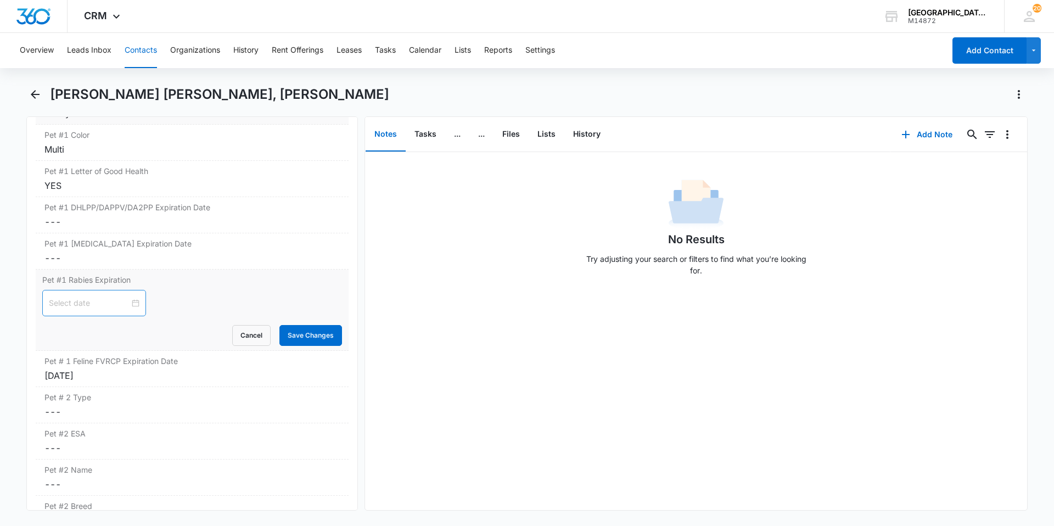
click at [127, 297] on div at bounding box center [94, 303] width 91 height 12
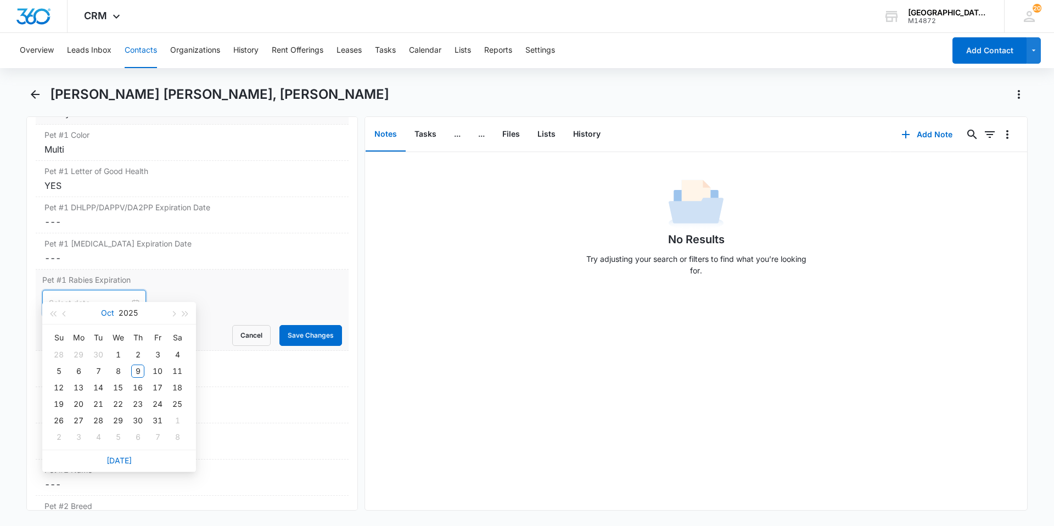
click at [113, 312] on button "Oct" at bounding box center [107, 313] width 13 height 22
click at [114, 415] on div "Aug" at bounding box center [119, 414] width 33 height 13
type input "[DATE]"
click at [122, 316] on button "2025" at bounding box center [128, 313] width 19 height 22
click at [164, 416] on div "2027" at bounding box center [167, 414] width 33 height 13
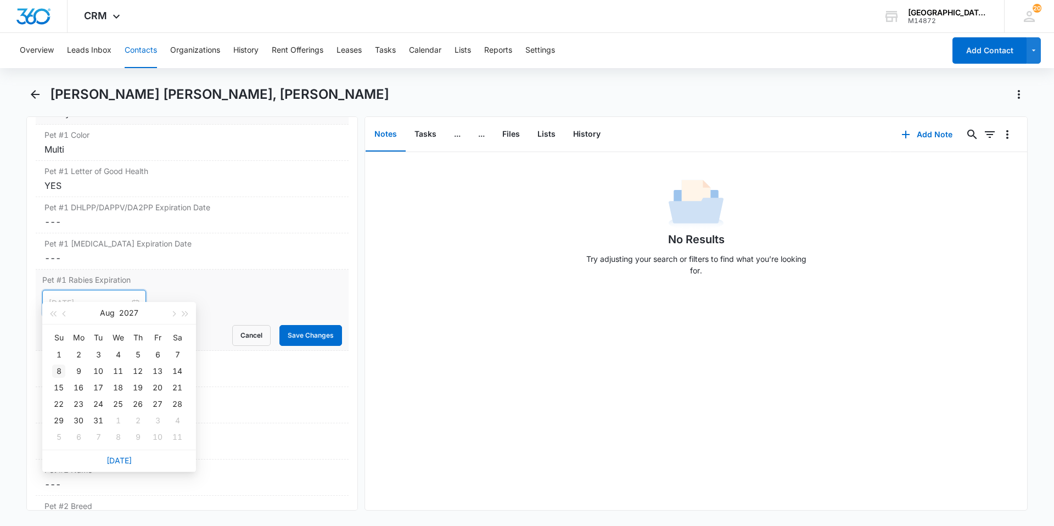
type input "[DATE]"
click at [61, 373] on div "8" at bounding box center [58, 371] width 13 height 13
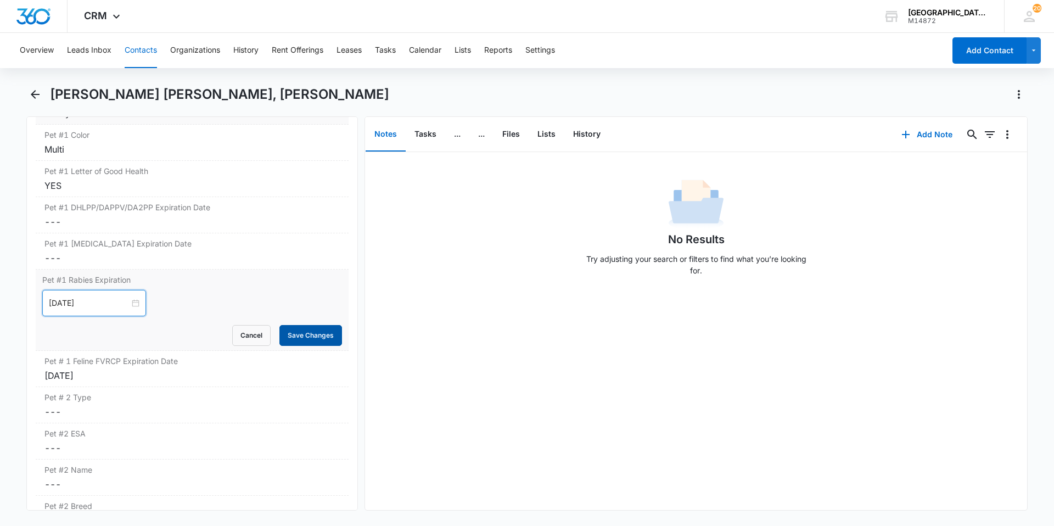
click at [292, 325] on button "Save Changes" at bounding box center [310, 335] width 63 height 21
click at [211, 352] on div "Pet # 1 Feline FVRCP Expiration Date Cancel Save Changes [DATE]" at bounding box center [192, 369] width 313 height 36
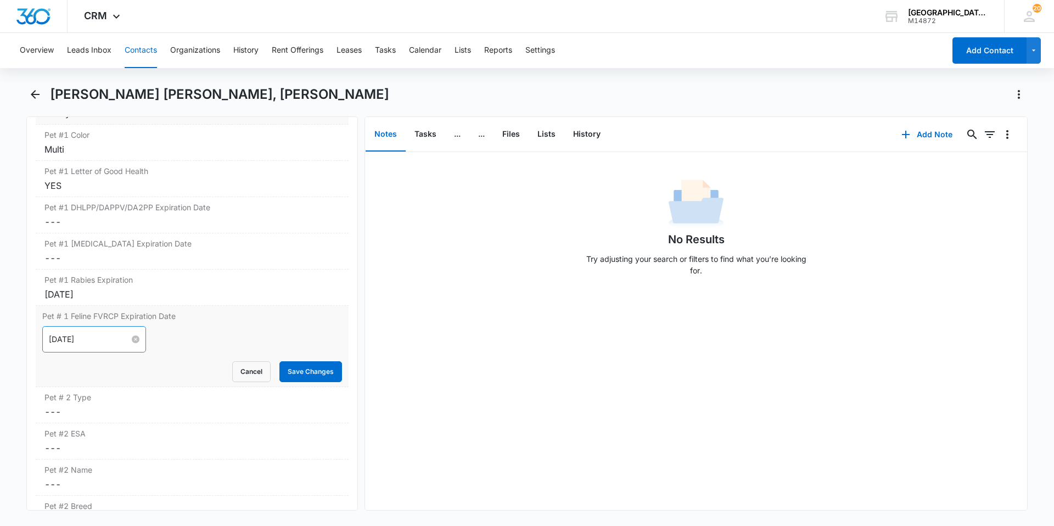
click at [130, 333] on div "[DATE]" at bounding box center [94, 339] width 91 height 12
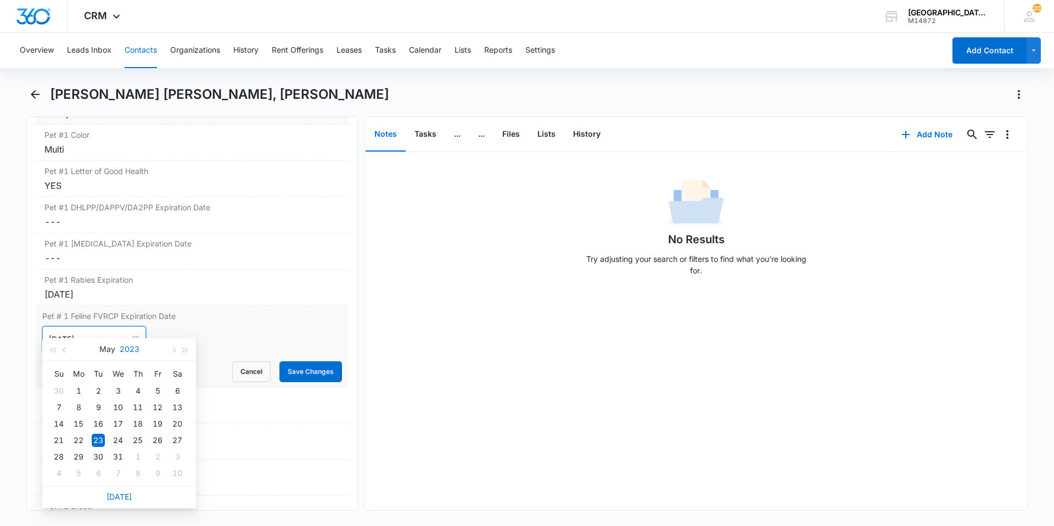
click at [130, 353] on button "2023" at bounding box center [130, 349] width 20 height 22
click at [159, 446] on div "2027" at bounding box center [167, 451] width 33 height 13
click at [108, 351] on button "May" at bounding box center [107, 349] width 16 height 22
click at [121, 439] on td "Aug" at bounding box center [119, 451] width 48 height 36
type input "[DATE]"
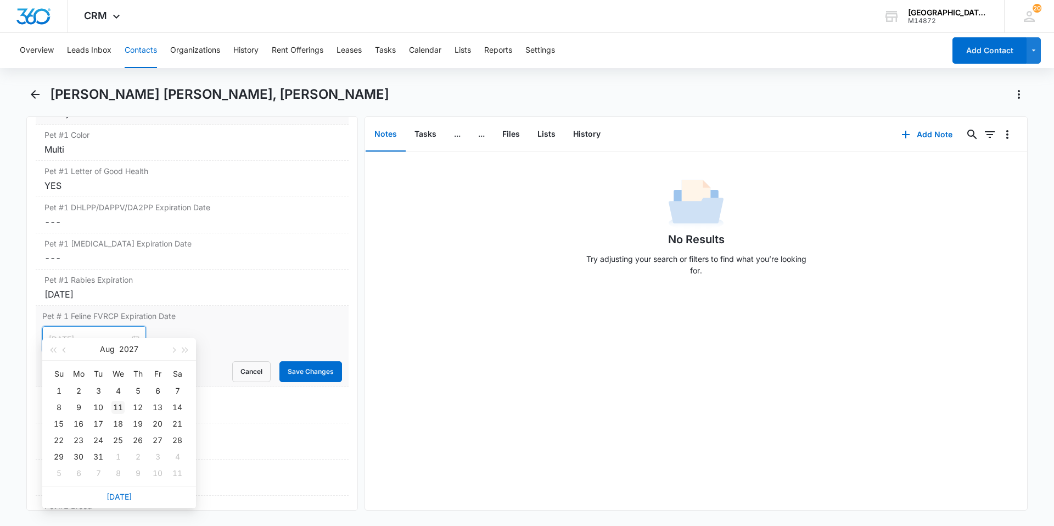
click at [120, 411] on div "11" at bounding box center [117, 407] width 13 height 13
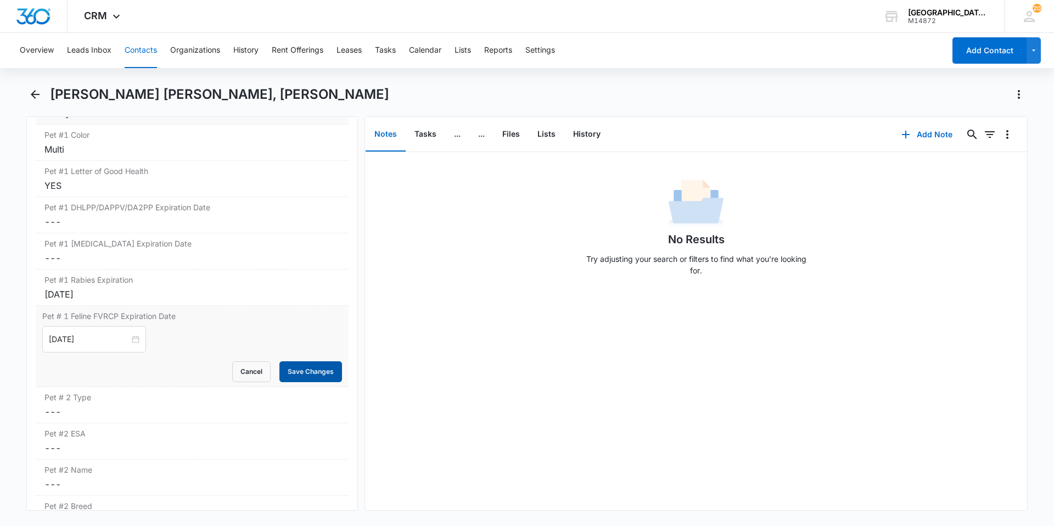
click at [312, 361] on button "Save Changes" at bounding box center [310, 371] width 63 height 21
click at [94, 288] on div "[DATE]" at bounding box center [191, 294] width 295 height 13
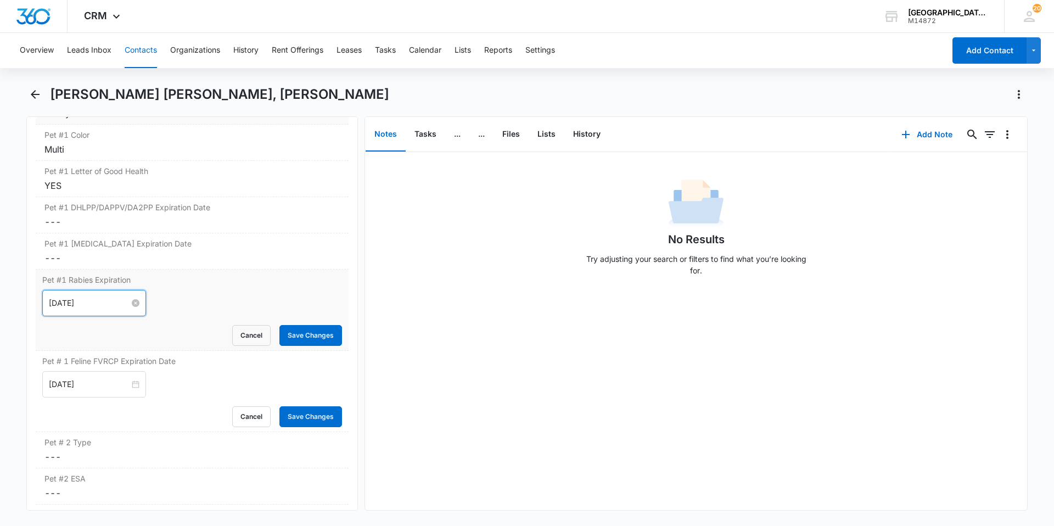
click at [69, 297] on input "[DATE]" at bounding box center [89, 303] width 81 height 12
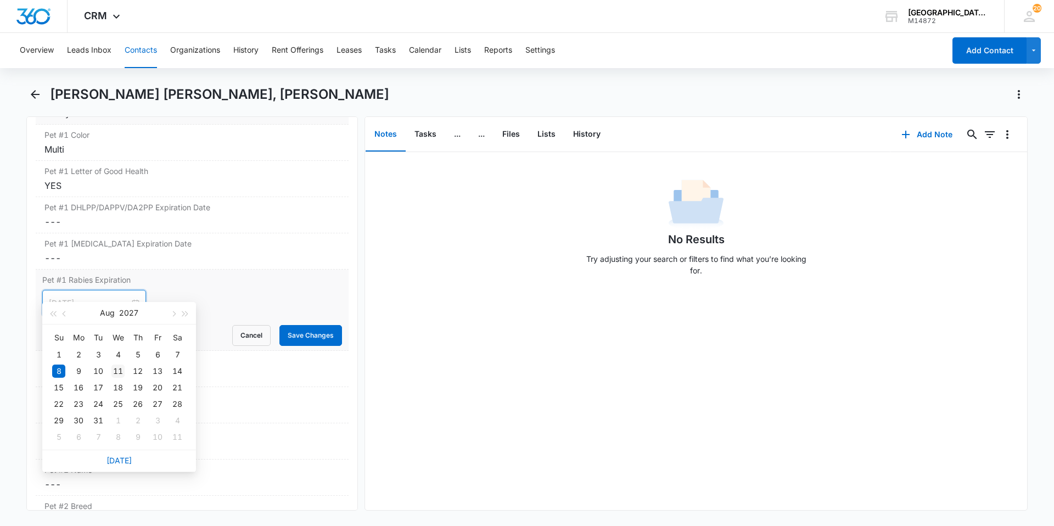
type input "[DATE]"
click at [114, 367] on div "11" at bounding box center [117, 371] width 13 height 13
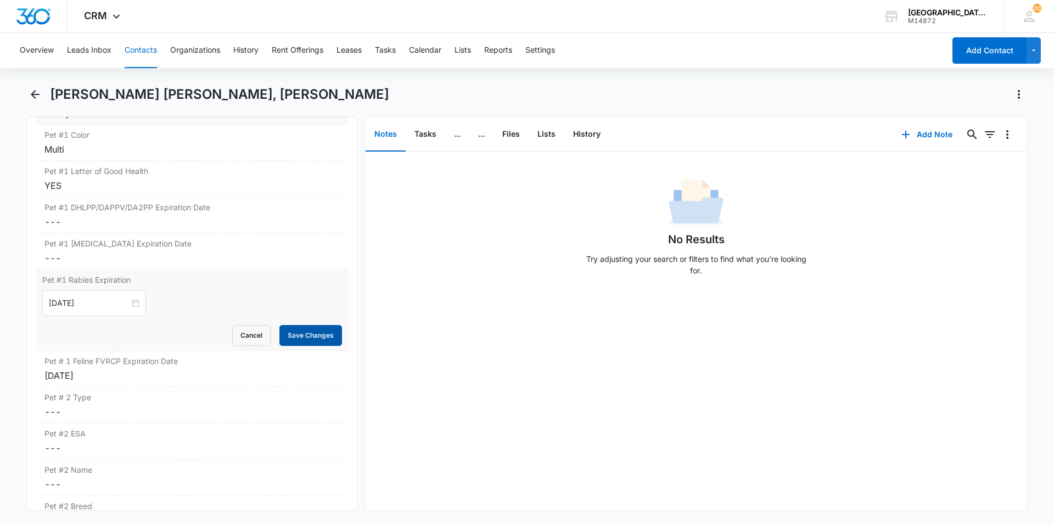
click at [281, 325] on button "Save Changes" at bounding box center [310, 335] width 63 height 21
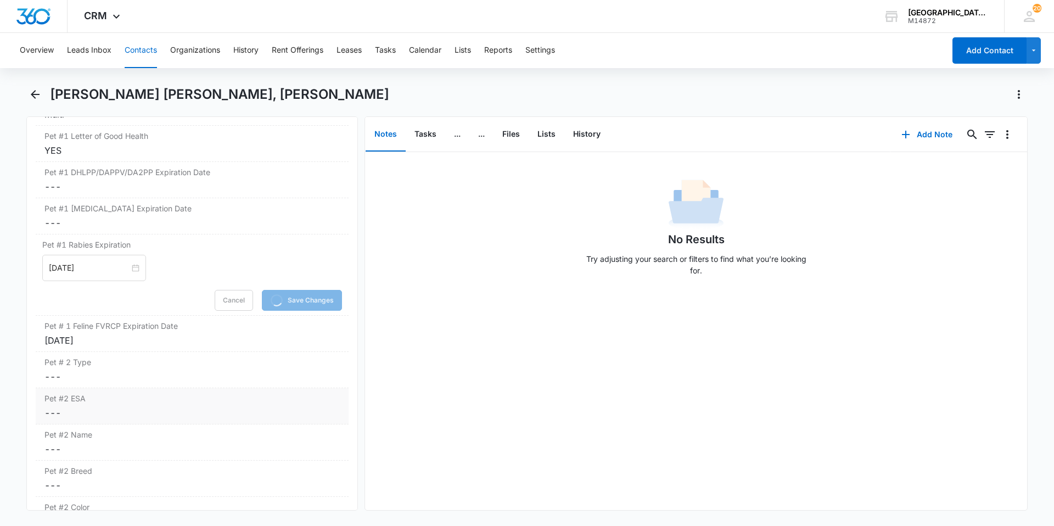
scroll to position [1702, 0]
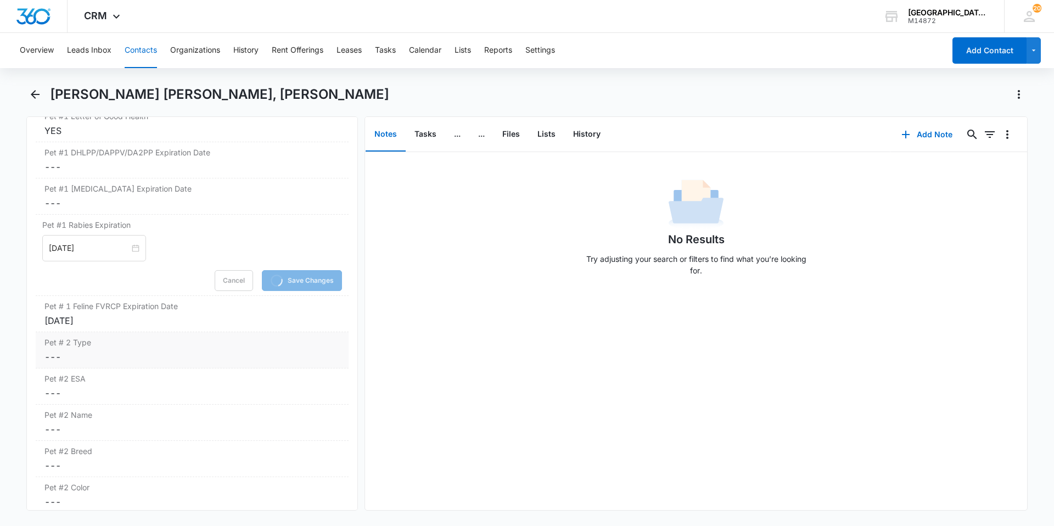
click at [143, 350] on dd "Cancel Save Changes ---" at bounding box center [191, 356] width 295 height 13
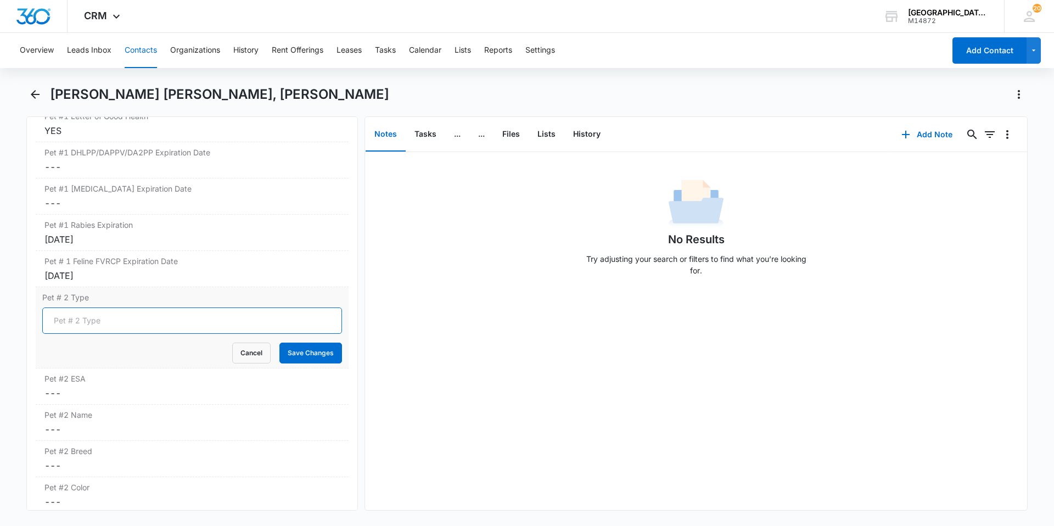
click at [132, 307] on input "Pet # 2 Type" at bounding box center [192, 320] width 300 height 26
type input "Dog"
click at [279, 343] on button "Save Changes" at bounding box center [310, 353] width 63 height 21
click at [139, 373] on label "Pet #2 ESA" at bounding box center [191, 379] width 295 height 12
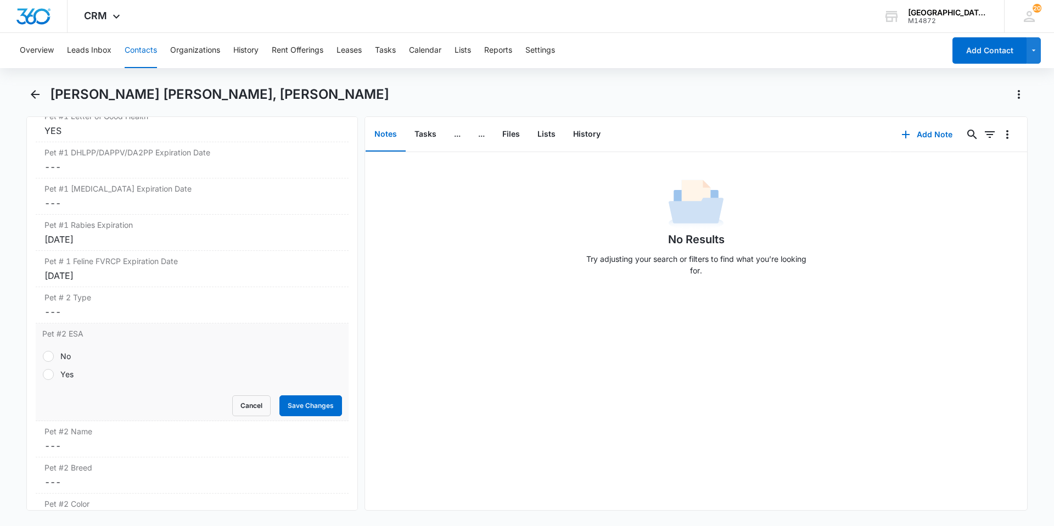
click at [123, 350] on div "No Yes" at bounding box center [192, 365] width 300 height 30
click at [55, 344] on div "No Yes" at bounding box center [192, 365] width 300 height 43
click at [70, 350] on div "No" at bounding box center [65, 356] width 10 height 12
click at [43, 356] on input "No" at bounding box center [42, 356] width 1 height 1
radio input "true"
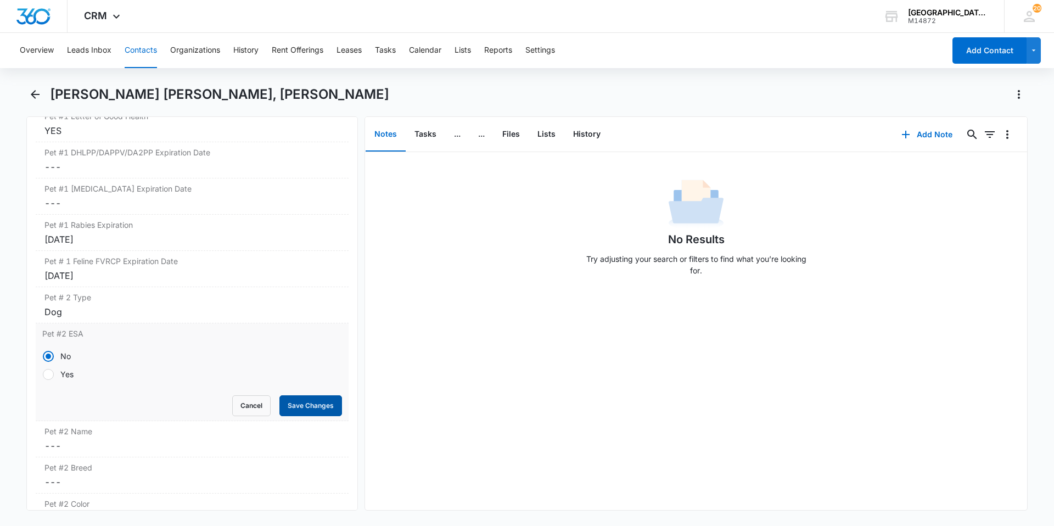
click at [304, 395] on button "Save Changes" at bounding box center [310, 405] width 63 height 21
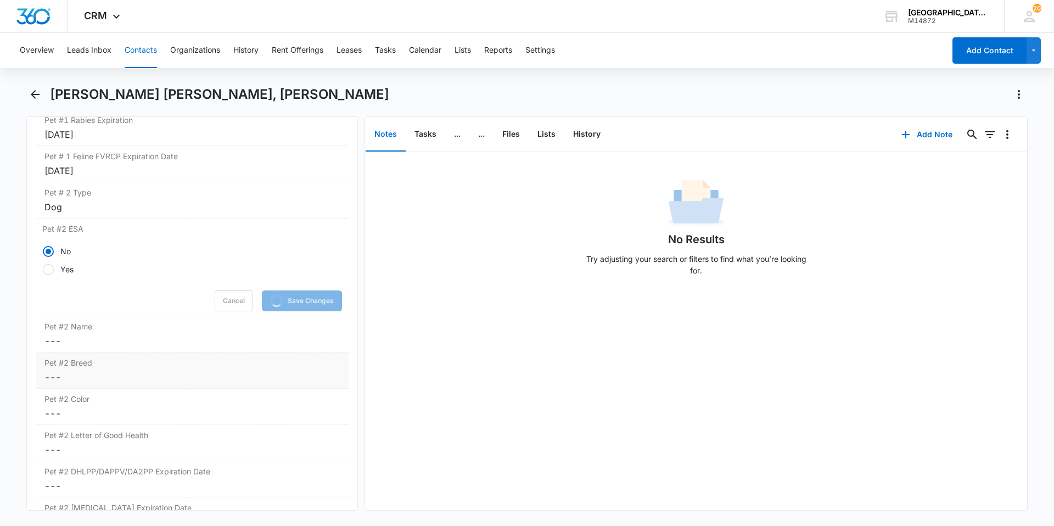
scroll to position [1812, 0]
click at [155, 327] on div "Pet #2 Name Cancel Save Changes ---" at bounding box center [192, 329] width 313 height 36
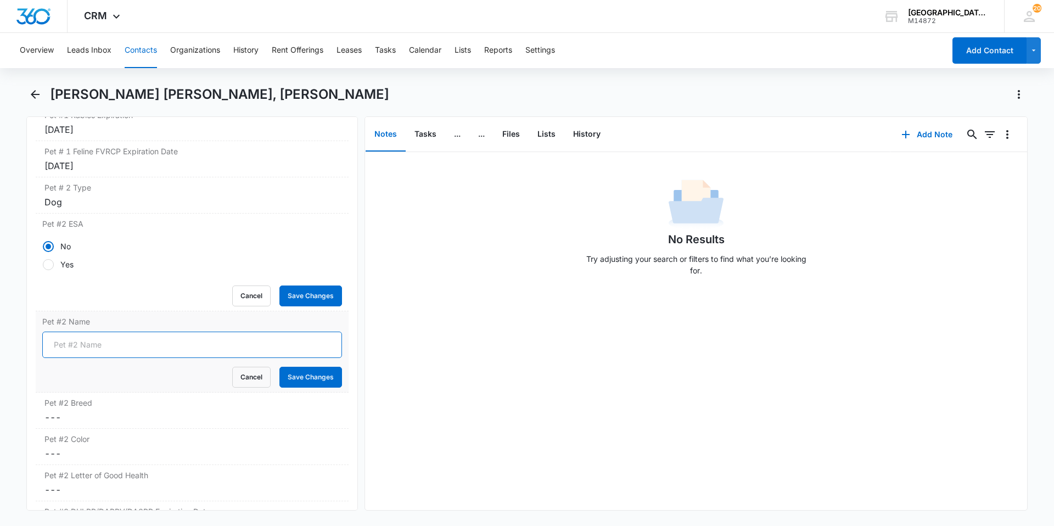
click at [152, 332] on input "Pet #2 Name" at bounding box center [192, 345] width 300 height 26
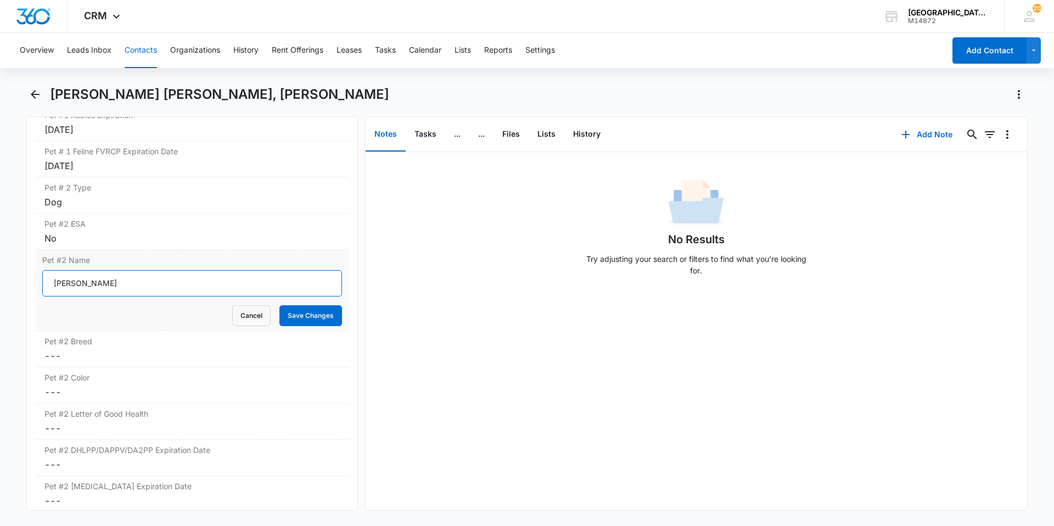
type input "[PERSON_NAME]"
click at [279, 305] on button "Save Changes" at bounding box center [310, 315] width 63 height 21
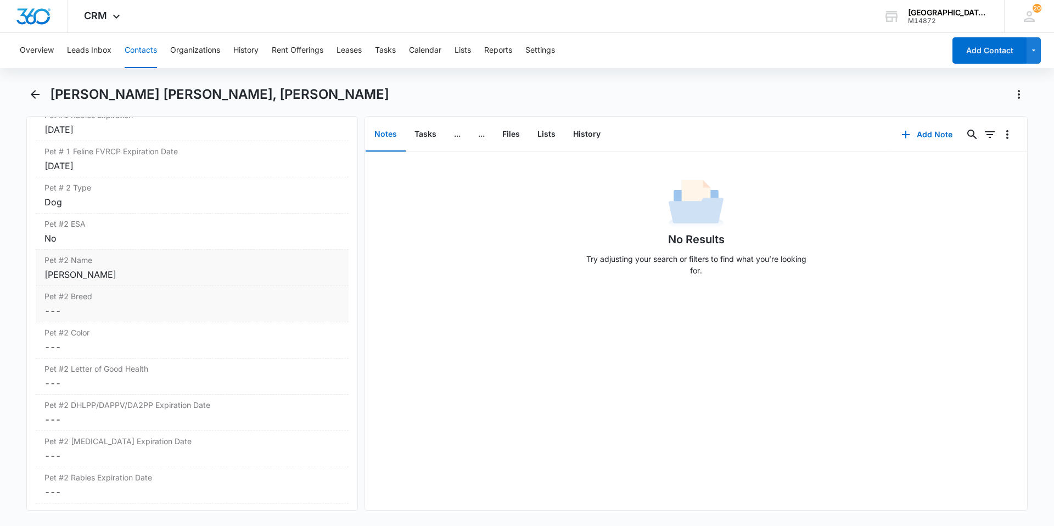
click at [159, 304] on dd "Cancel Save Changes ---" at bounding box center [191, 310] width 295 height 13
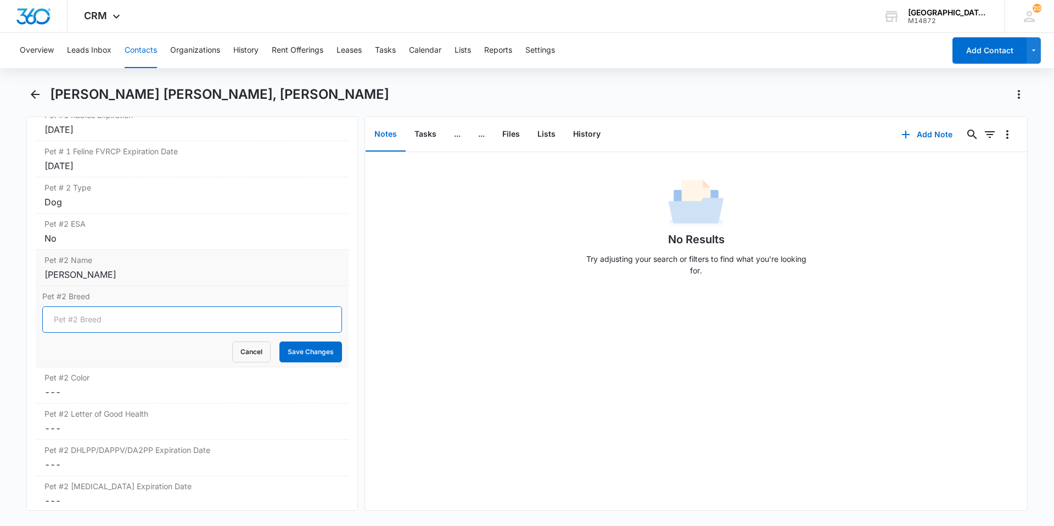
click at [159, 306] on input "Pet #2 Breed" at bounding box center [192, 319] width 300 height 26
type input "Mutt"
click at [279, 341] on button "Save Changes" at bounding box center [310, 351] width 63 height 21
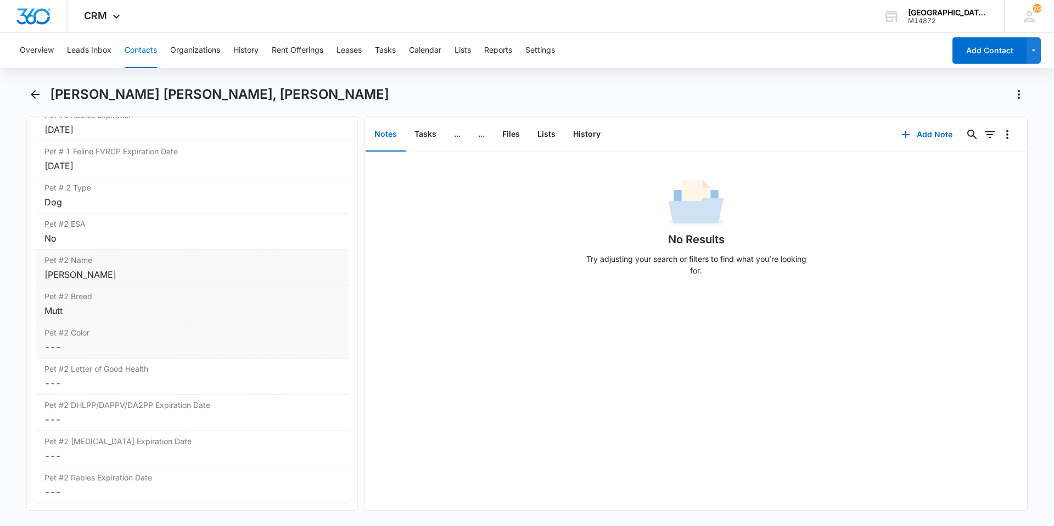
click at [155, 340] on dd "Cancel Save Changes ---" at bounding box center [191, 346] width 295 height 13
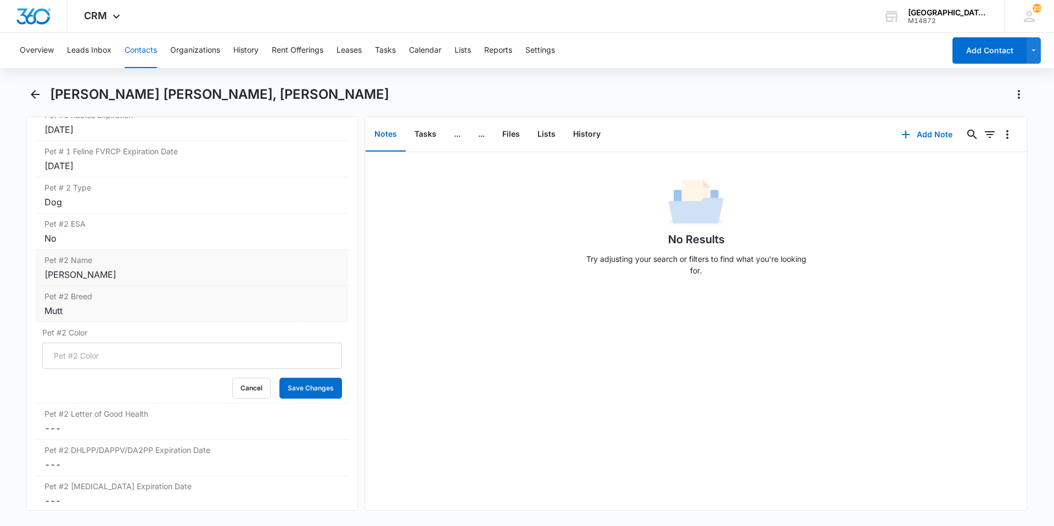
click at [152, 343] on input "Pet #2 Color" at bounding box center [192, 356] width 300 height 26
type input "Tan"
click at [279, 378] on button "Save Changes" at bounding box center [310, 388] width 63 height 21
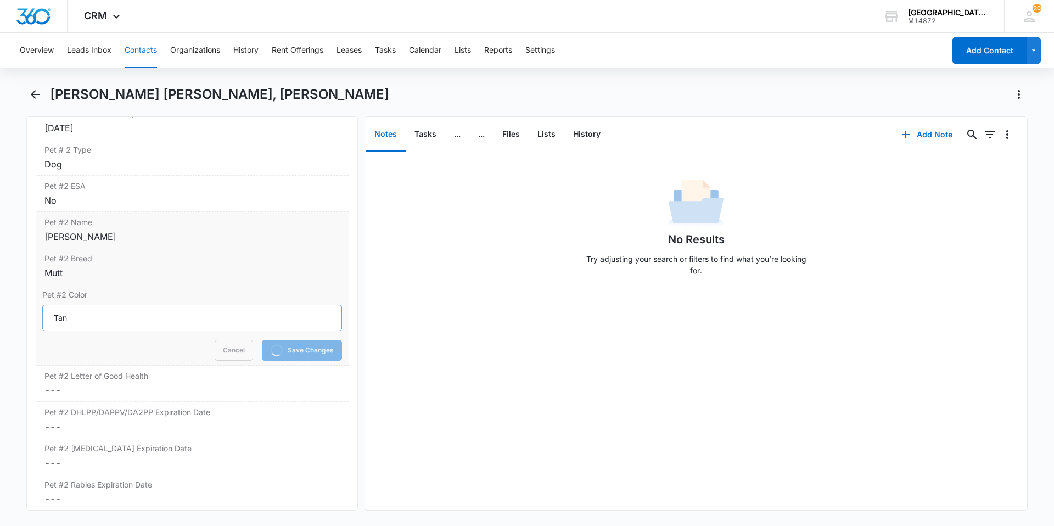
scroll to position [1867, 0]
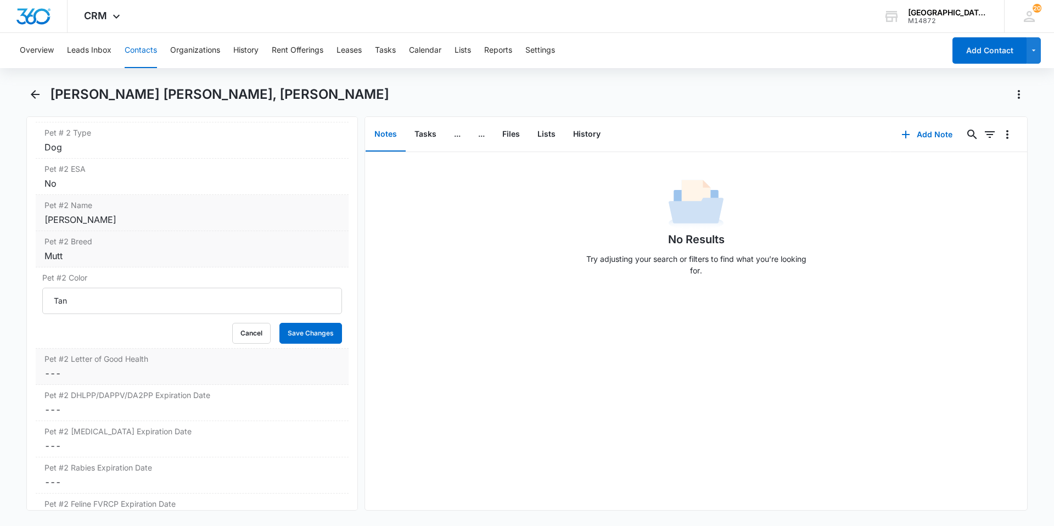
click at [150, 367] on dd "Cancel Save Changes ---" at bounding box center [191, 373] width 295 height 13
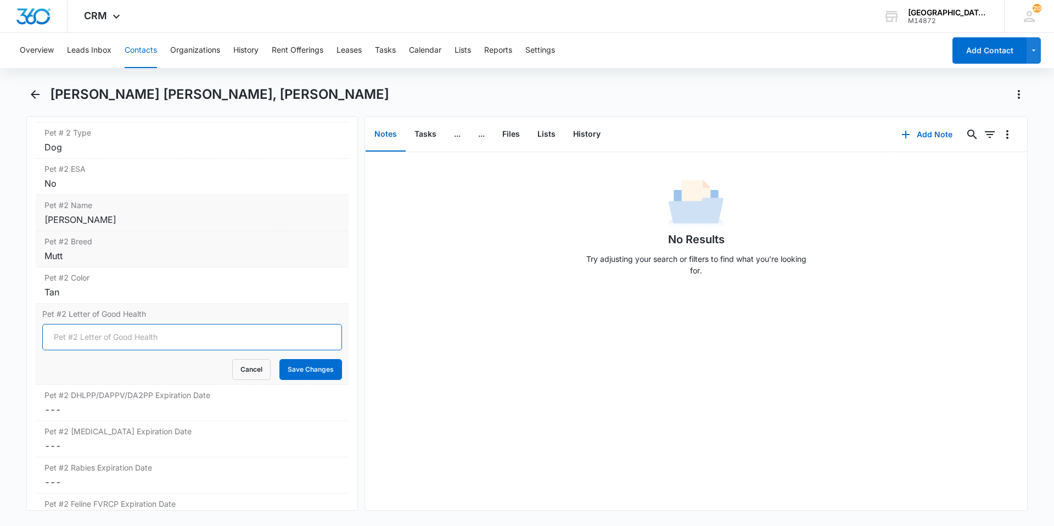
click at [139, 329] on input "Pet #2 Letter of Good Health" at bounding box center [192, 337] width 300 height 26
type input "yes"
click at [316, 359] on button "Save Changes" at bounding box center [310, 369] width 63 height 21
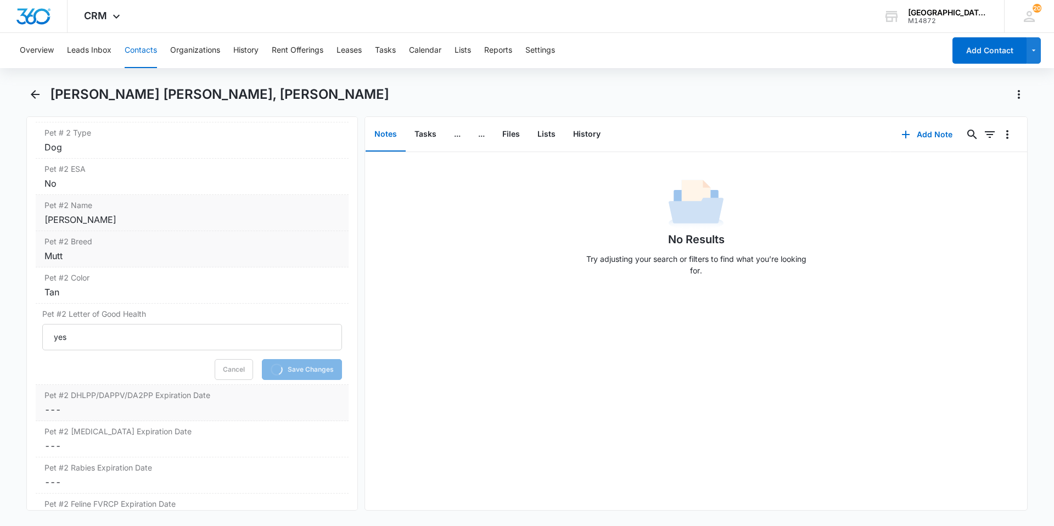
click at [103, 403] on dd "Cancel Save Changes ---" at bounding box center [191, 409] width 295 height 13
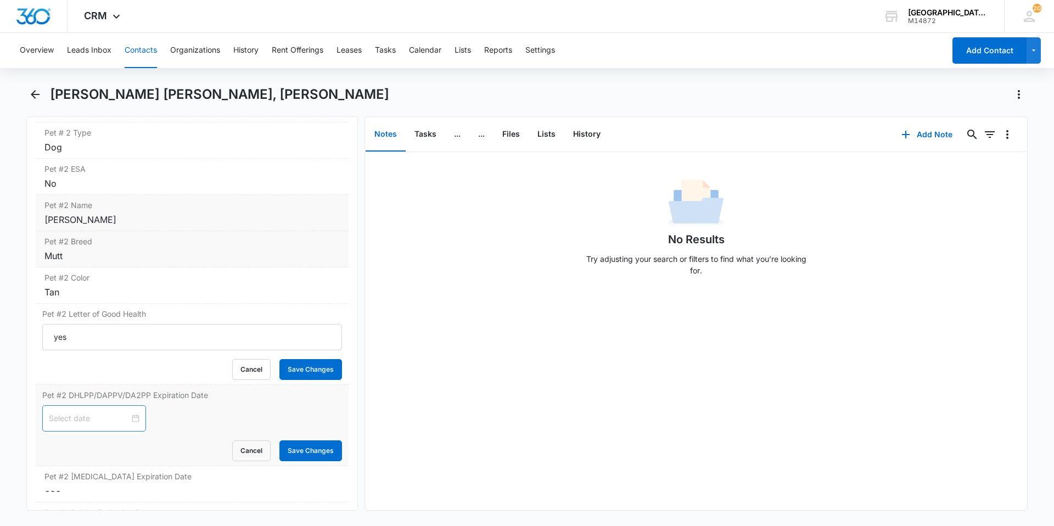
click at [103, 412] on input at bounding box center [89, 418] width 81 height 12
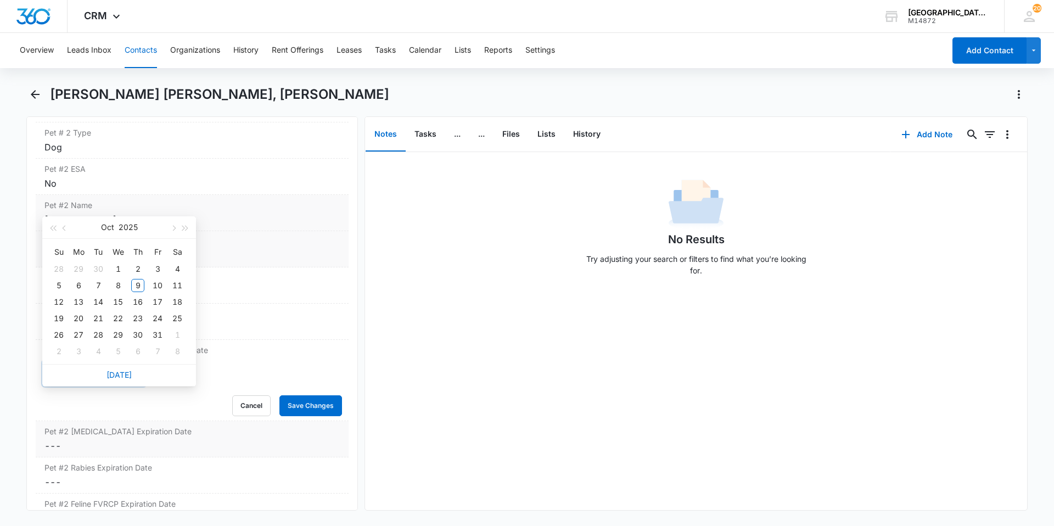
click at [147, 421] on div "Pet #2 [MEDICAL_DATA] Expiration Date Cancel Save Changes ---" at bounding box center [192, 439] width 313 height 36
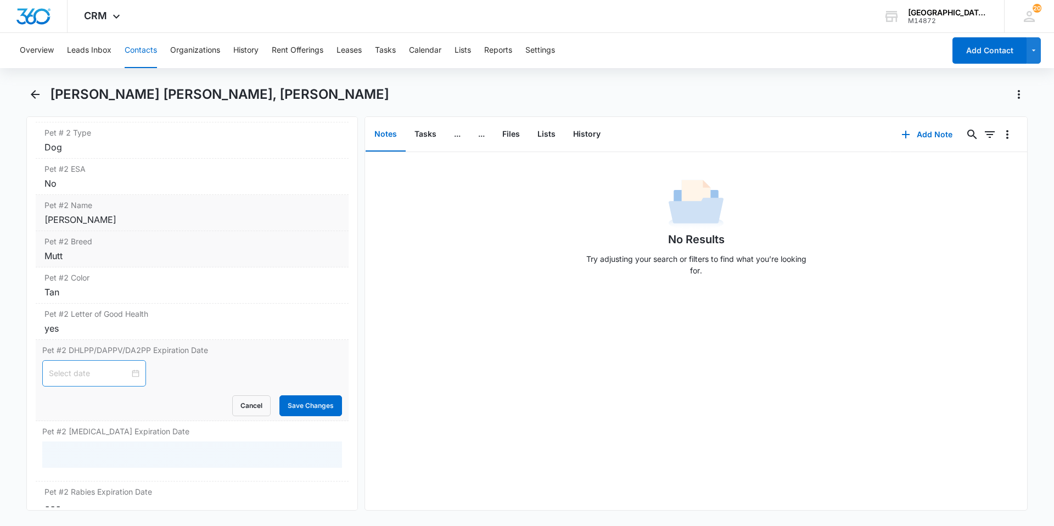
click at [130, 367] on div at bounding box center [94, 373] width 91 height 12
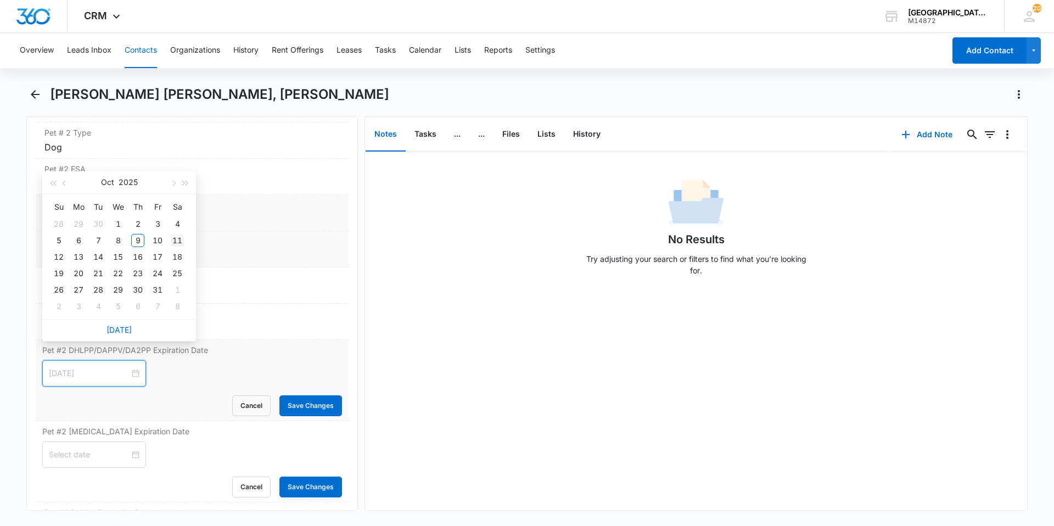
type input "[DATE]"
click at [172, 238] on div "11" at bounding box center [177, 240] width 13 height 13
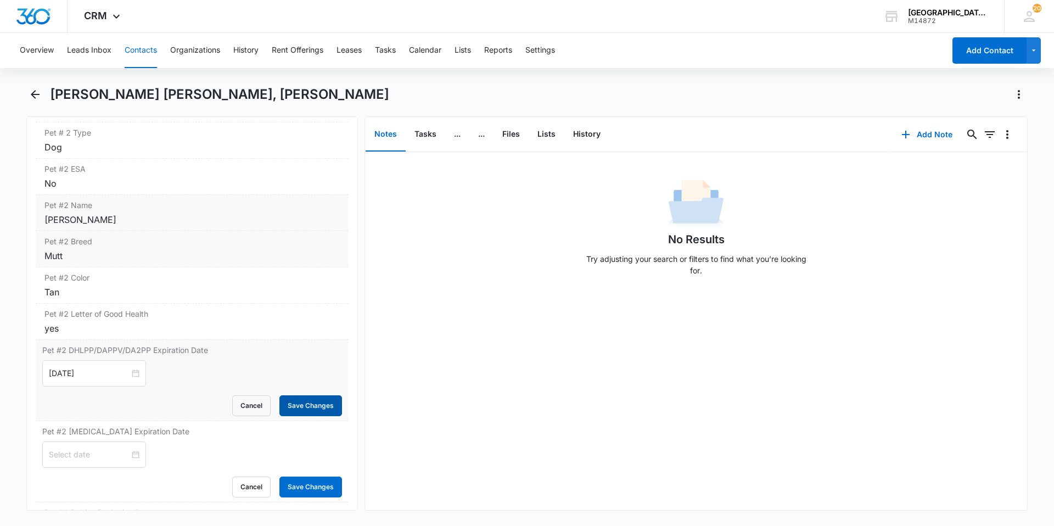
click at [279, 395] on button "Save Changes" at bounding box center [310, 405] width 63 height 21
click at [96, 449] on input at bounding box center [89, 455] width 81 height 12
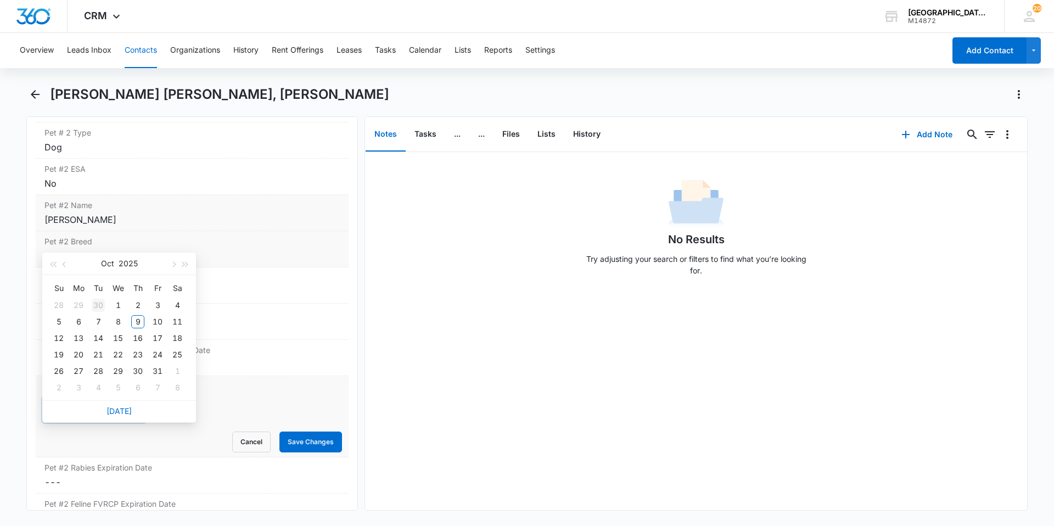
type input "[DATE]"
click at [110, 265] on button "Oct" at bounding box center [107, 264] width 13 height 22
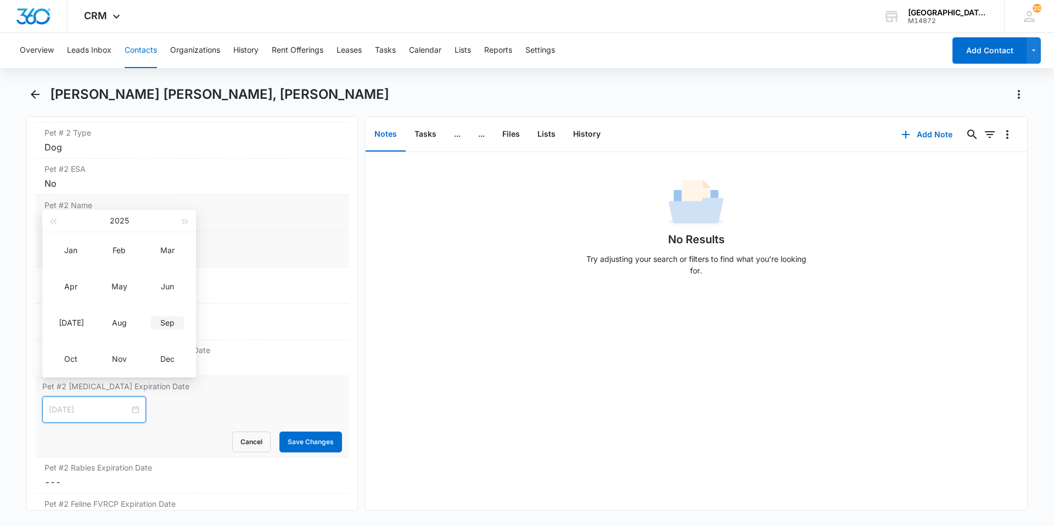
click at [154, 322] on div "Sep" at bounding box center [167, 322] width 33 height 13
type input "[DATE]"
click at [114, 263] on div "3" at bounding box center [117, 260] width 13 height 13
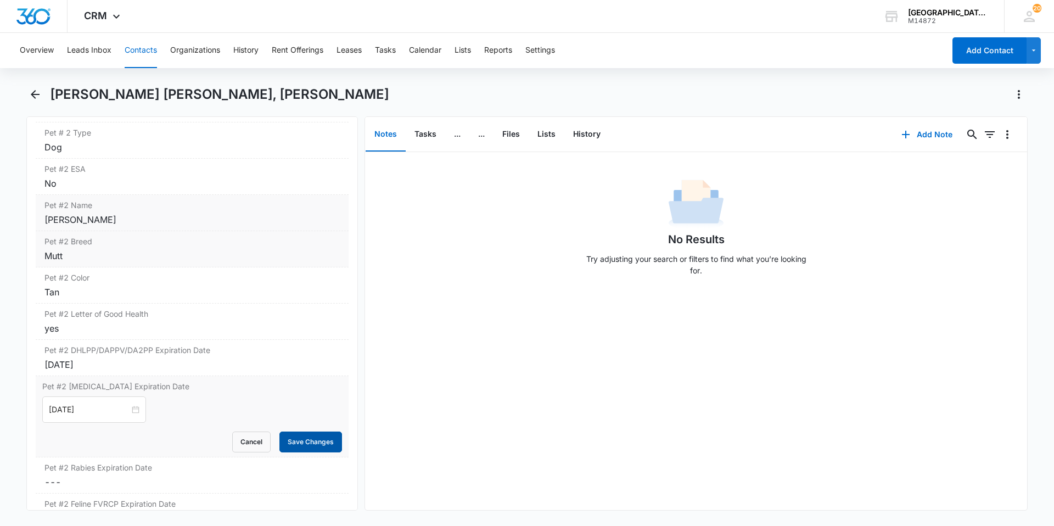
click at [284, 432] on button "Save Changes" at bounding box center [310, 442] width 63 height 21
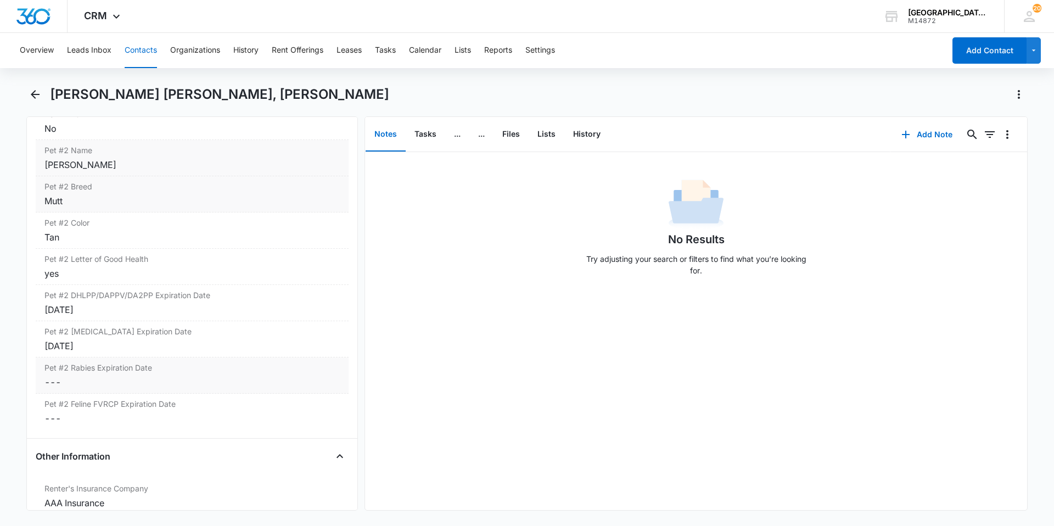
click at [156, 376] on dd "Cancel Save Changes ---" at bounding box center [191, 382] width 295 height 13
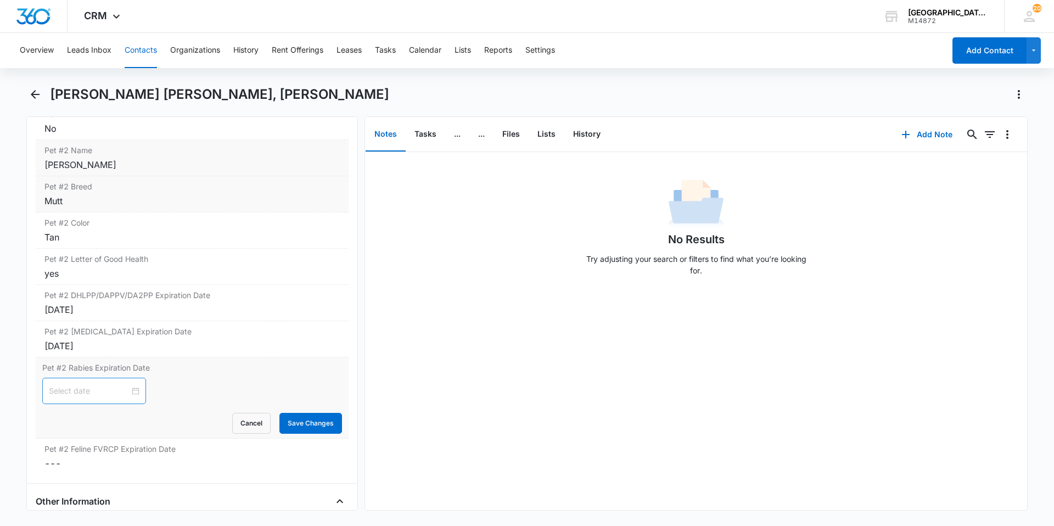
click at [127, 385] on div at bounding box center [94, 391] width 91 height 12
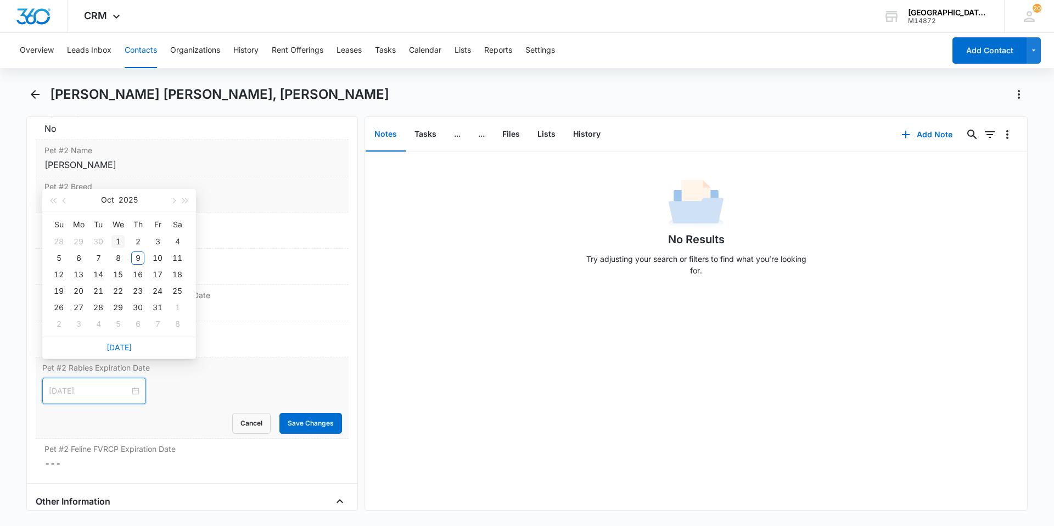
type input "[DATE]"
click at [123, 202] on button "2025" at bounding box center [128, 200] width 19 height 22
click at [165, 298] on div "2027" at bounding box center [167, 304] width 33 height 13
type input "[DATE]"
click at [104, 194] on button "Oct" at bounding box center [107, 200] width 13 height 22
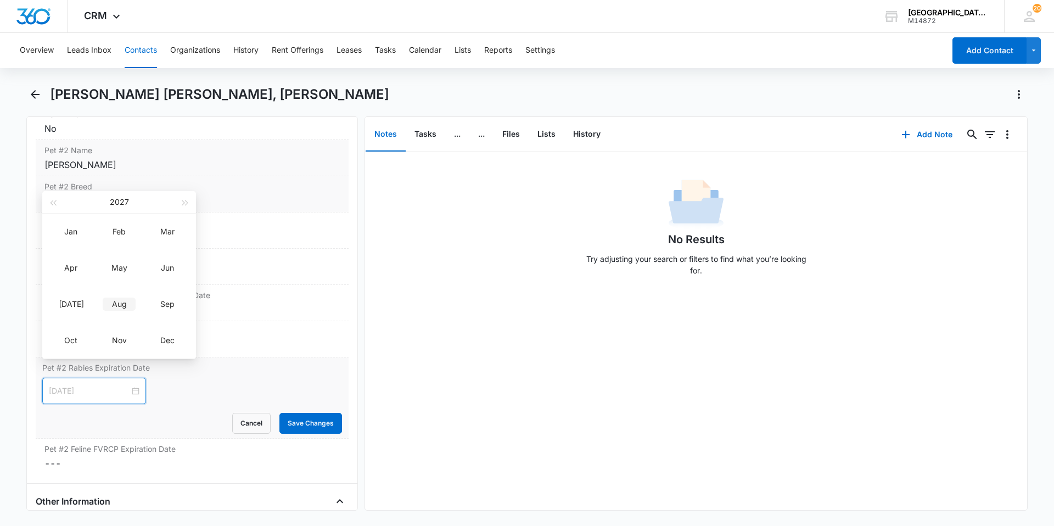
click at [122, 296] on td "Aug" at bounding box center [119, 304] width 48 height 36
type input "[DATE]"
click at [114, 256] on div "11" at bounding box center [117, 257] width 13 height 13
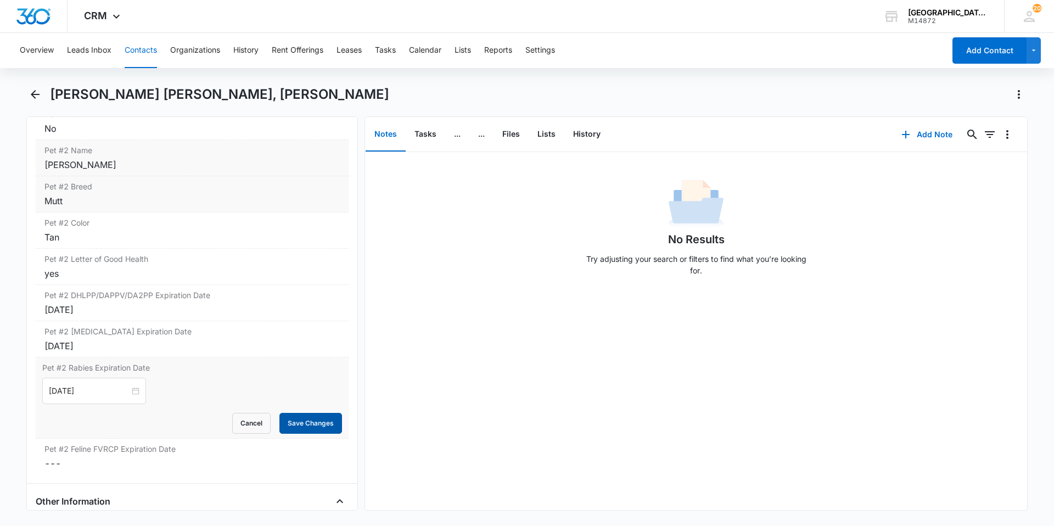
click at [287, 413] on button "Save Changes" at bounding box center [310, 423] width 63 height 21
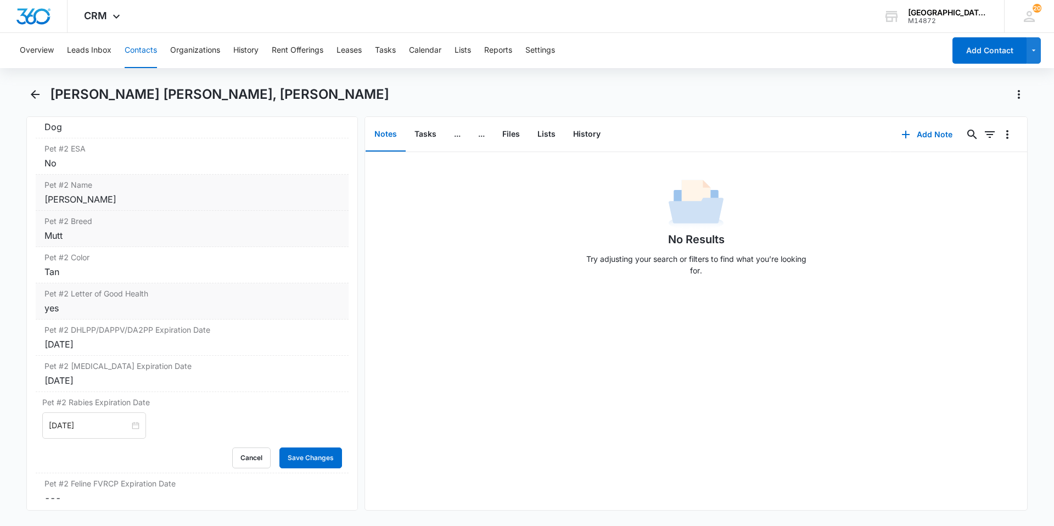
scroll to position [1867, 0]
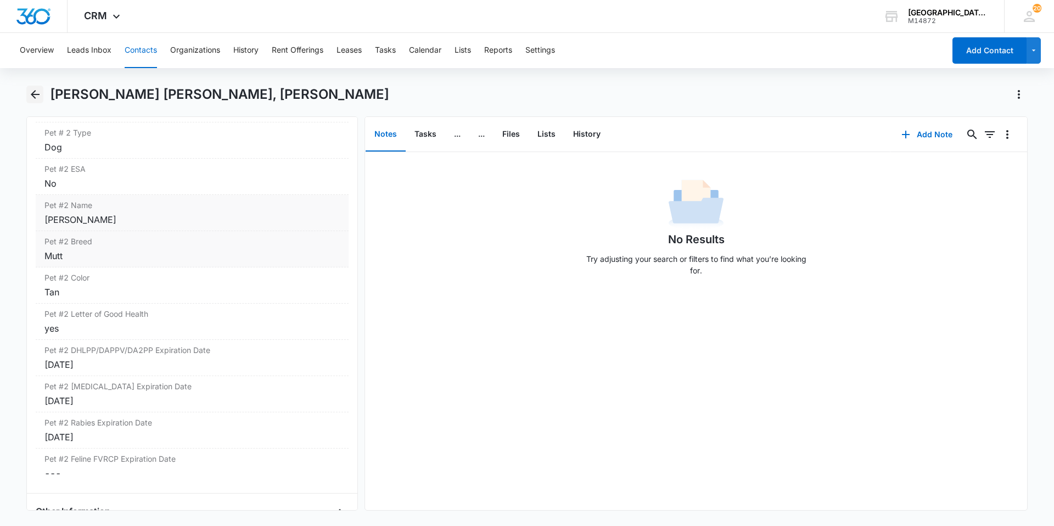
click at [36, 95] on icon "Back" at bounding box center [35, 94] width 9 height 9
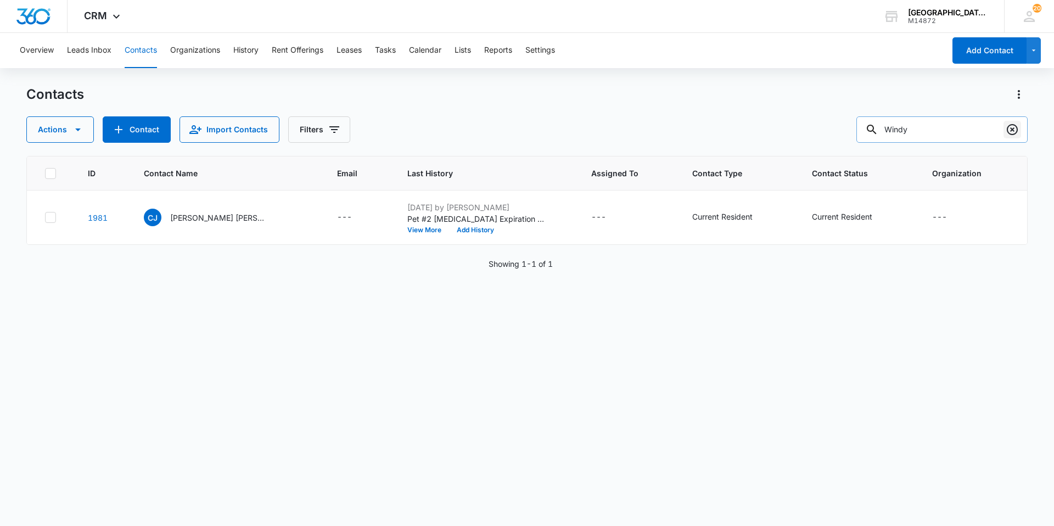
click at [1008, 133] on icon "Clear" at bounding box center [1012, 129] width 13 height 13
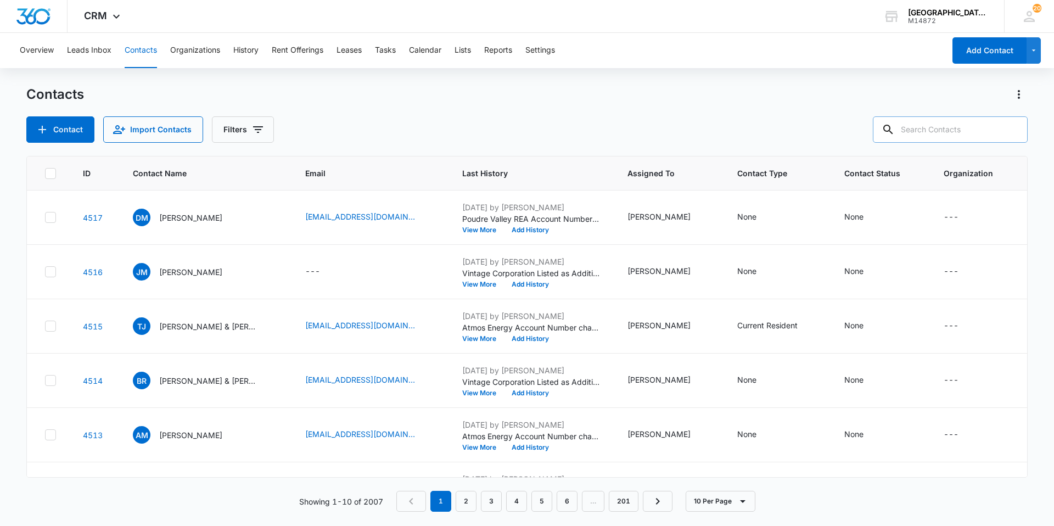
click at [959, 126] on input "text" at bounding box center [950, 129] width 155 height 26
type input "Nathaneal"
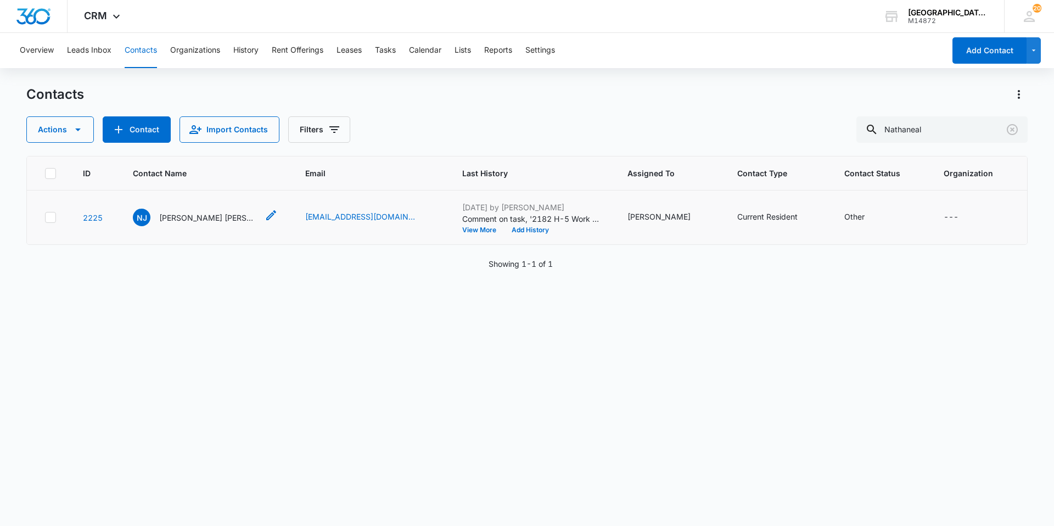
click at [227, 223] on p "[PERSON_NAME] [PERSON_NAME] & [PERSON_NAME]" at bounding box center [208, 218] width 99 height 12
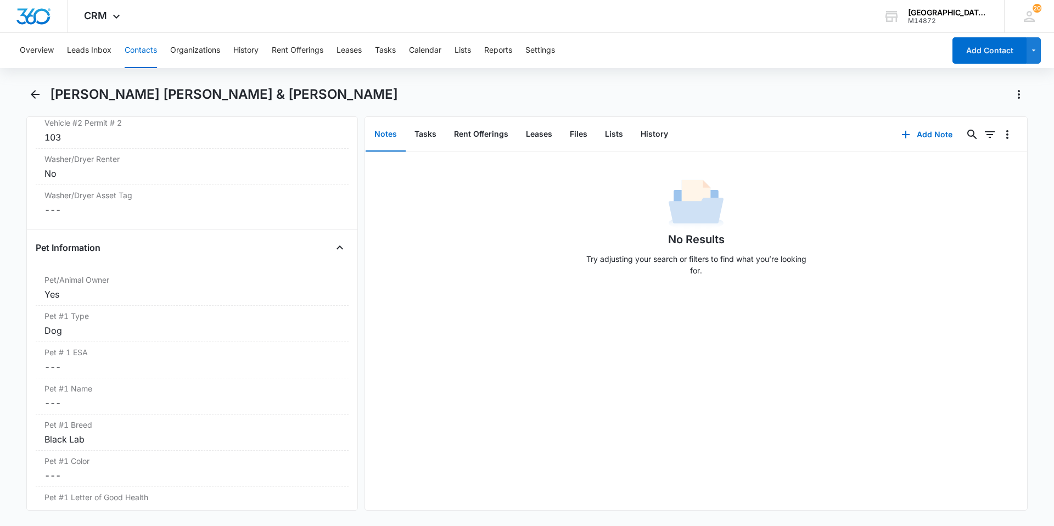
scroll to position [1318, 0]
click at [219, 273] on div "Pet/Animal Owner Cancel Save Changes Yes" at bounding box center [192, 291] width 313 height 36
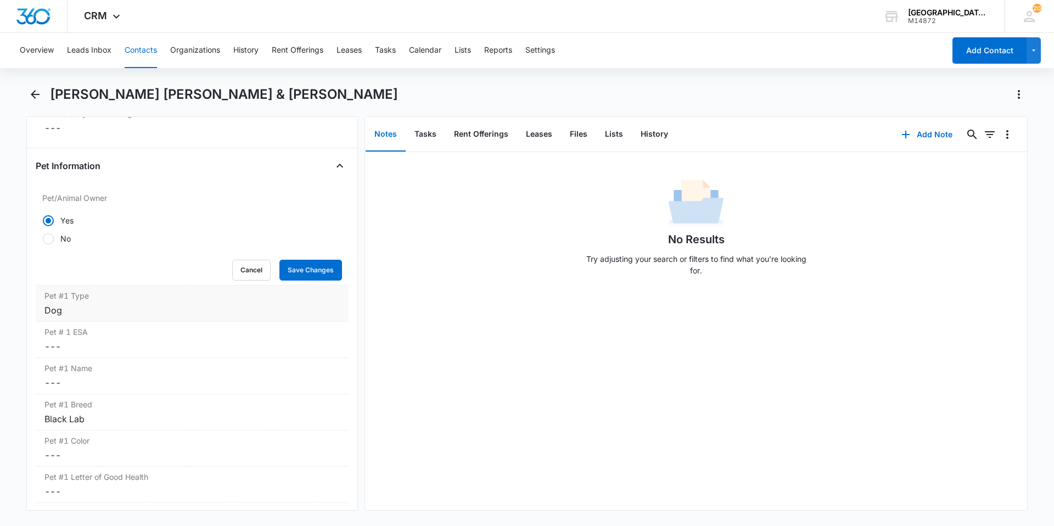
scroll to position [1427, 0]
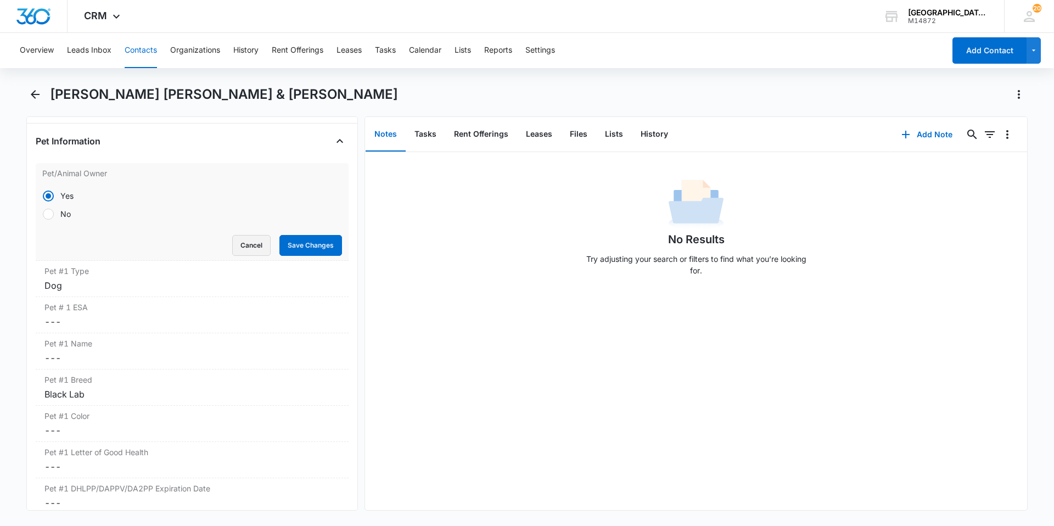
click at [245, 235] on button "Cancel" at bounding box center [251, 245] width 38 height 21
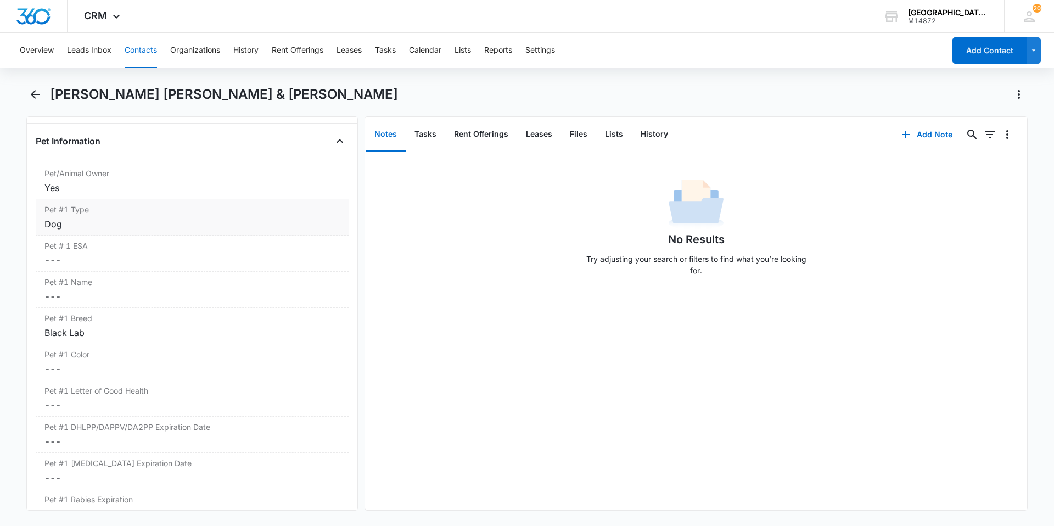
click at [156, 217] on div "Dog" at bounding box center [191, 223] width 295 height 13
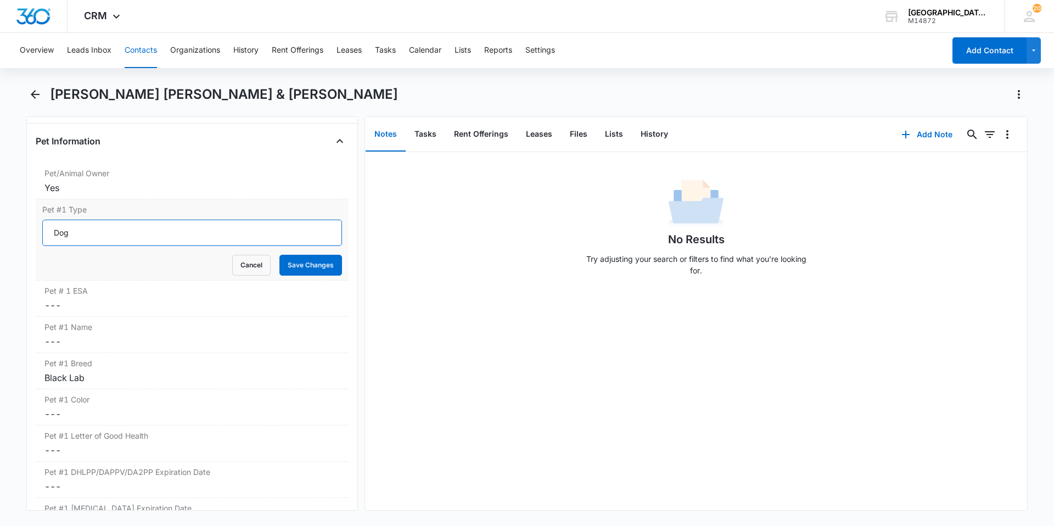
click at [196, 223] on input "Dog" at bounding box center [192, 233] width 300 height 26
type input "Cat"
click at [279, 255] on button "Save Changes" at bounding box center [310, 265] width 63 height 21
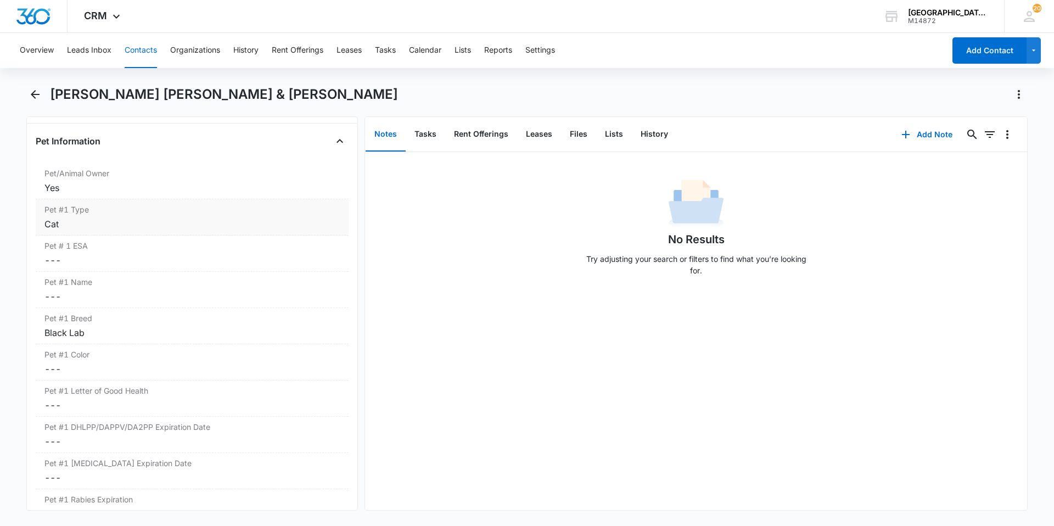
click at [195, 217] on div "Cat" at bounding box center [191, 223] width 295 height 13
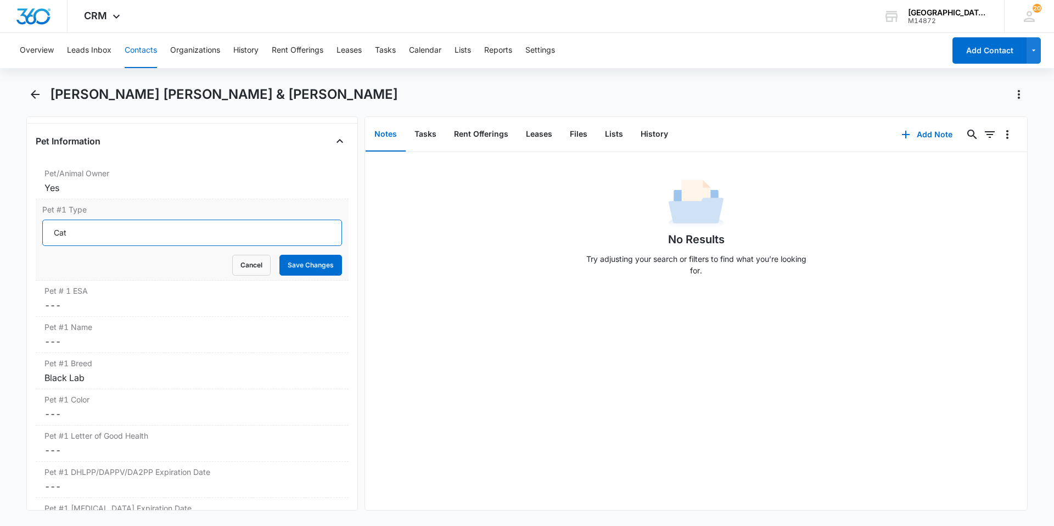
click at [192, 221] on input "Cat" at bounding box center [192, 233] width 300 height 26
type input "C"
type input "Dog"
click at [279, 255] on button "Save Changes" at bounding box center [310, 265] width 63 height 21
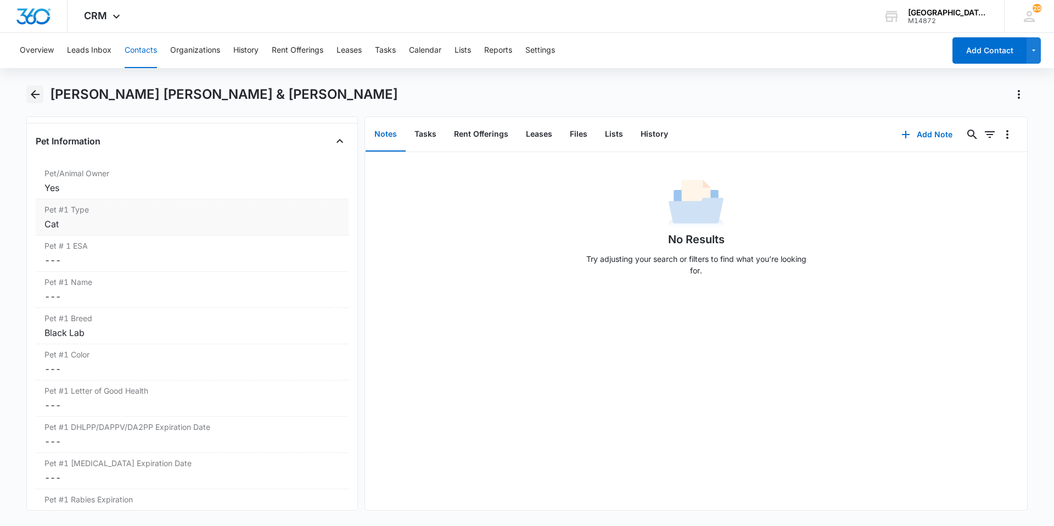
click at [34, 88] on icon "Back" at bounding box center [35, 94] width 13 height 13
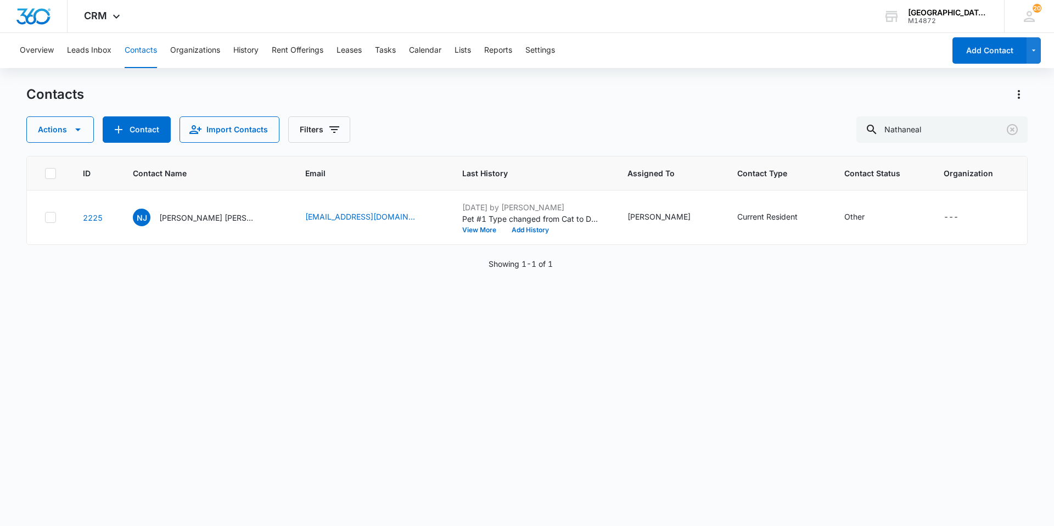
click at [198, 218] on p "[PERSON_NAME] [PERSON_NAME] & [PERSON_NAME]" at bounding box center [208, 218] width 99 height 12
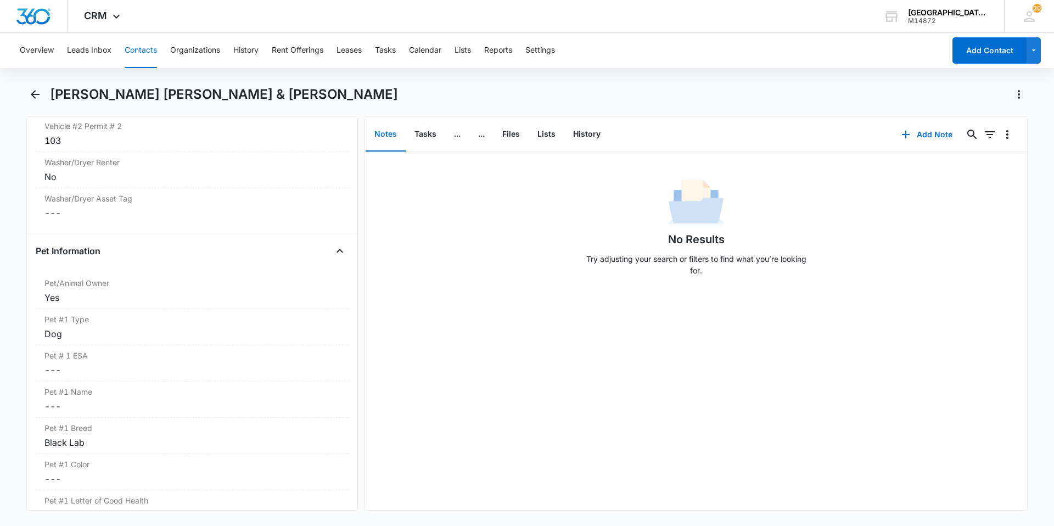
scroll to position [1373, 0]
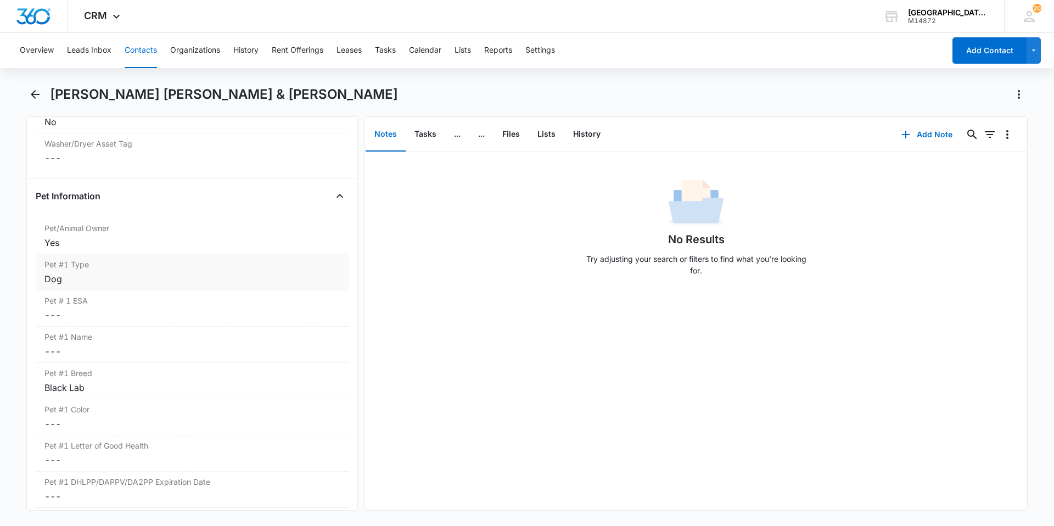
click at [127, 272] on div "Dog" at bounding box center [191, 278] width 295 height 13
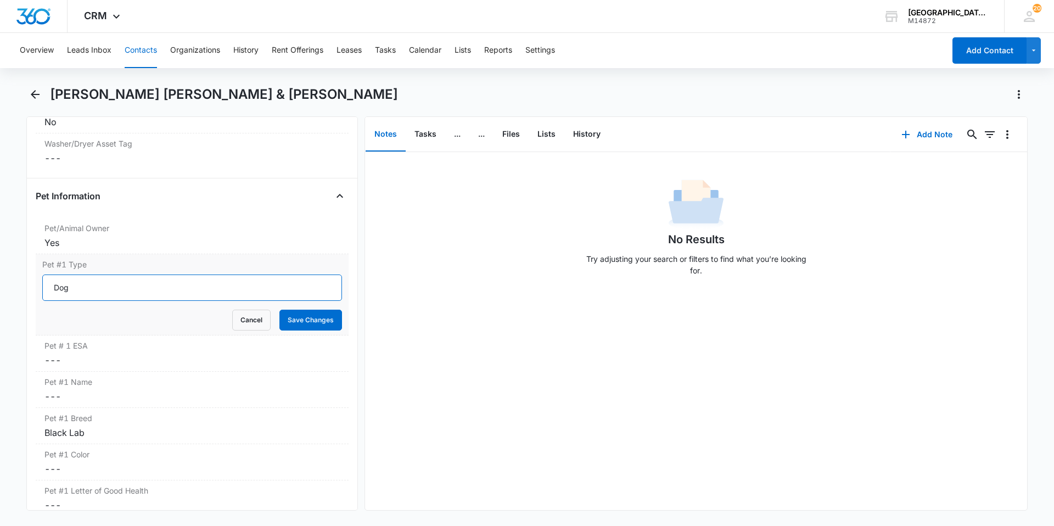
click at [131, 275] on input "Dog" at bounding box center [192, 288] width 300 height 26
type input "Cat"
click at [279, 310] on button "Save Changes" at bounding box center [310, 320] width 63 height 21
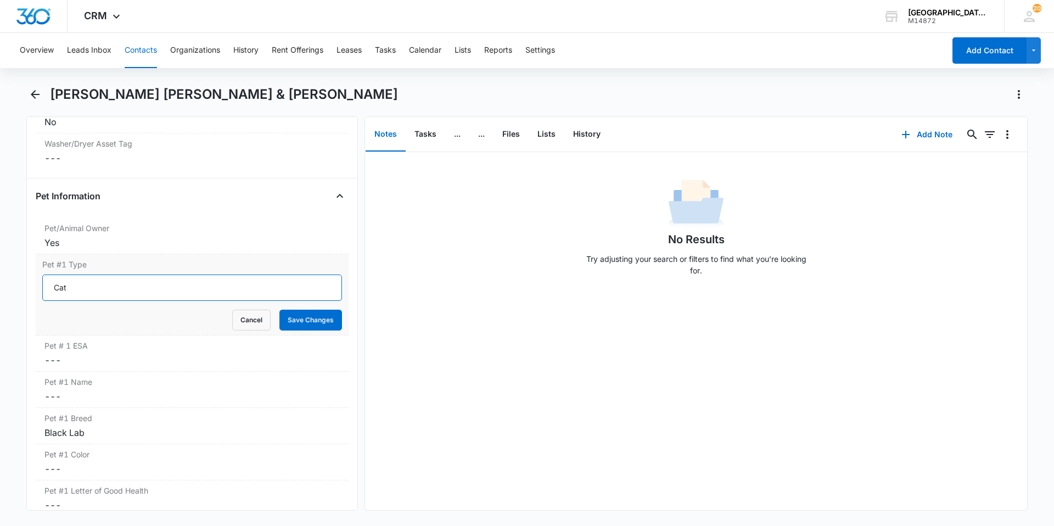
scroll to position [1427, 0]
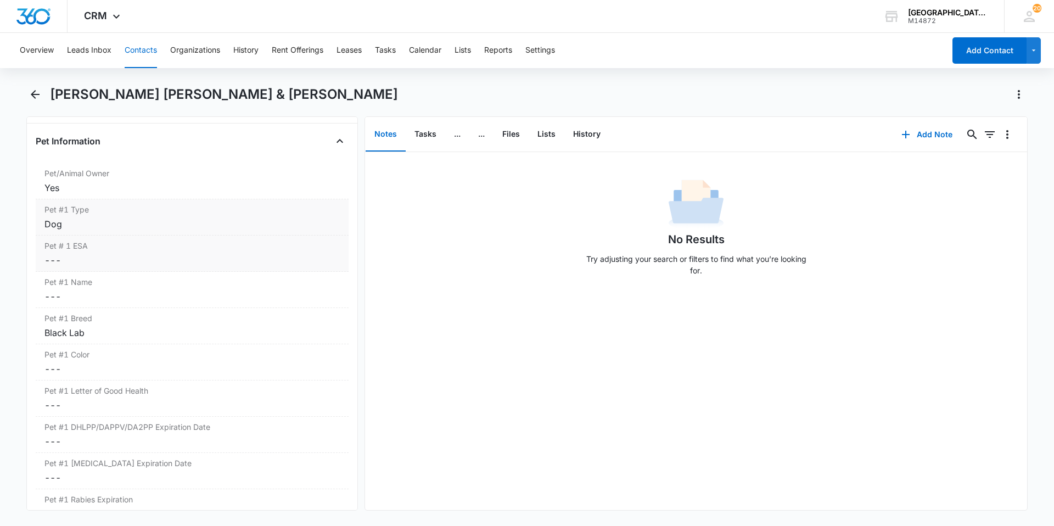
click at [139, 253] on div "Pet # 1 ESA Cancel Save Changes ---" at bounding box center [192, 254] width 313 height 36
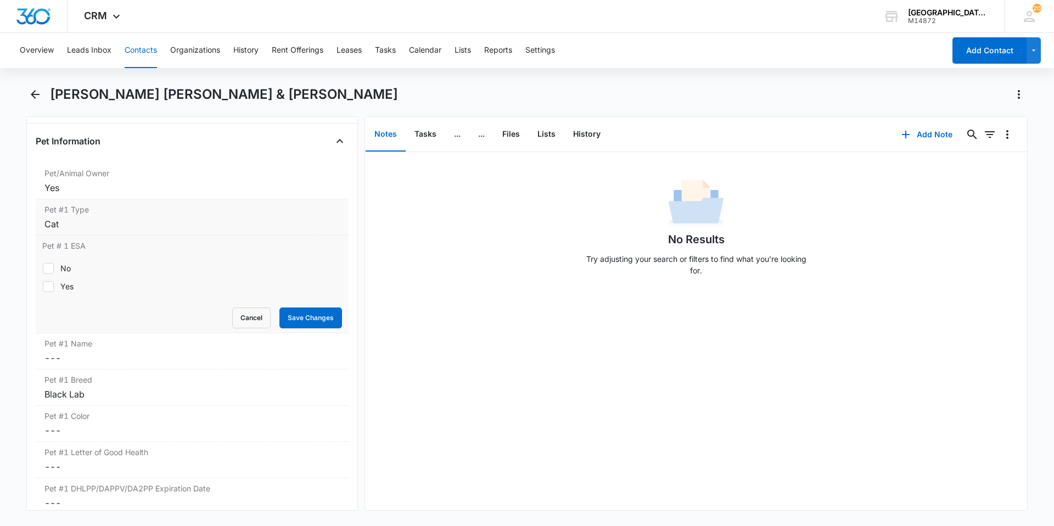
click at [65, 262] on div "No" at bounding box center [65, 268] width 10 height 12
click at [43, 268] on input "No" at bounding box center [42, 268] width 1 height 1
checkbox input "true"
click at [279, 307] on button "Save Changes" at bounding box center [310, 317] width 63 height 21
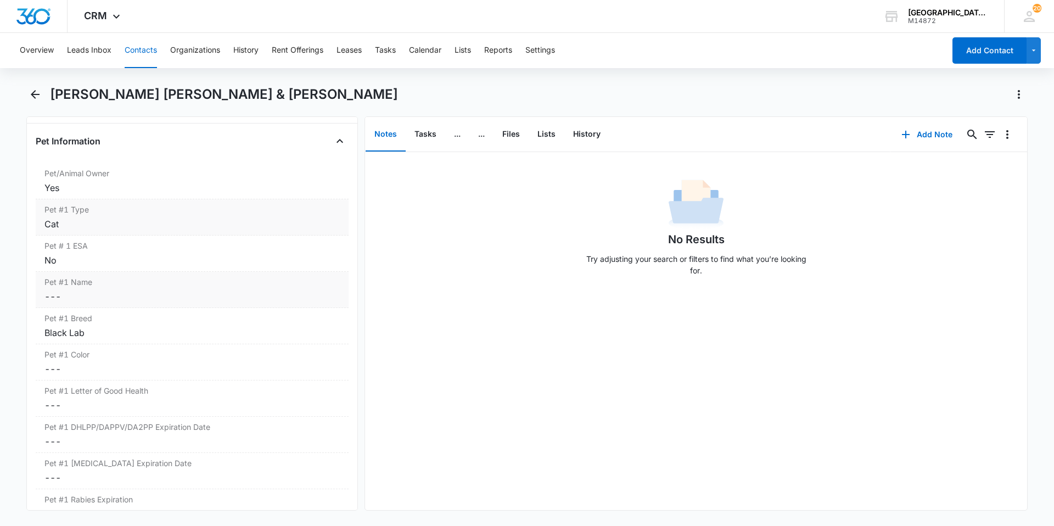
click at [165, 290] on dd "Cancel Save Changes ---" at bounding box center [191, 296] width 295 height 13
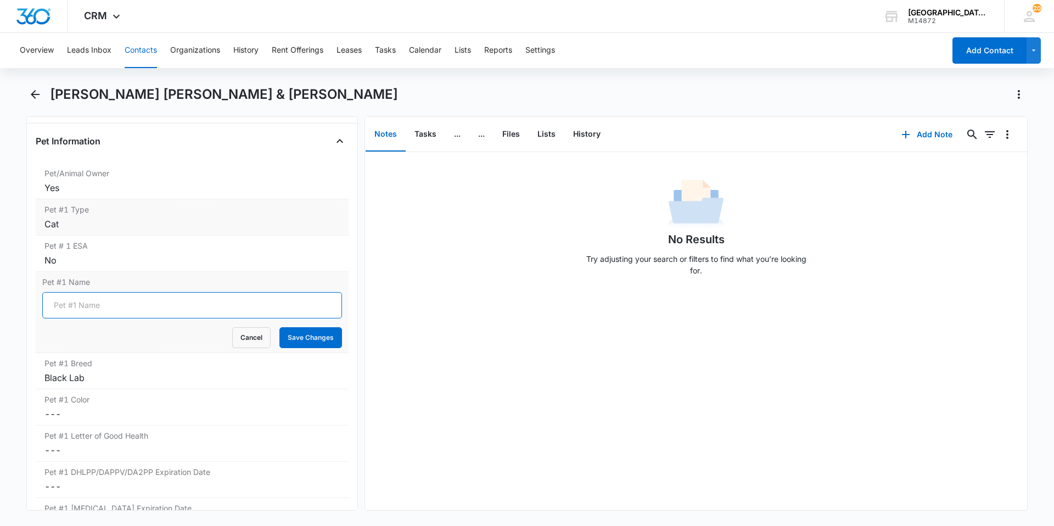
click at [157, 292] on input "Pet #1 Name" at bounding box center [192, 305] width 300 height 26
type input "Theo"
click at [279, 327] on button "Save Changes" at bounding box center [310, 337] width 63 height 21
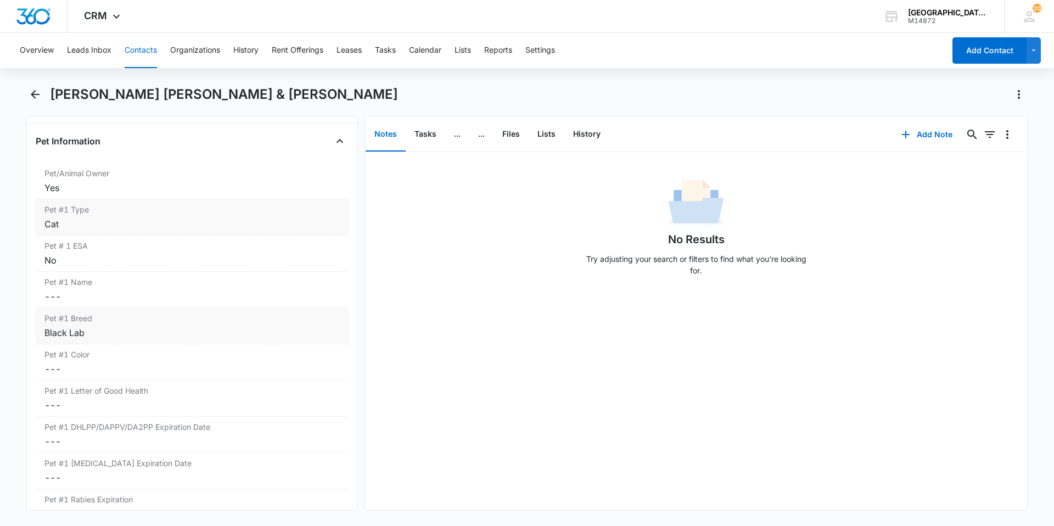
click at [192, 356] on div "Pet #1 Color Cancel Save Changes ---" at bounding box center [192, 362] width 313 height 36
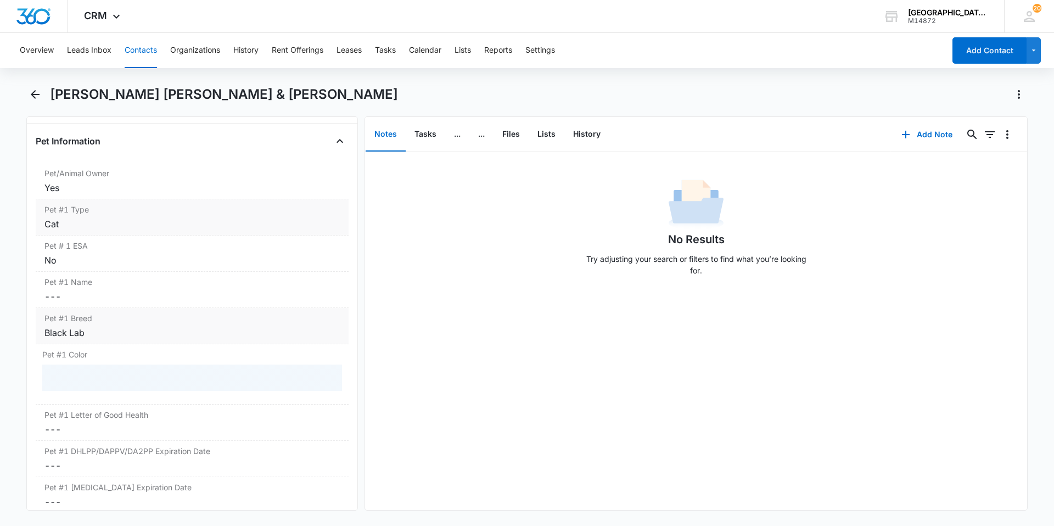
click at [176, 326] on div "Black Lab" at bounding box center [191, 332] width 295 height 13
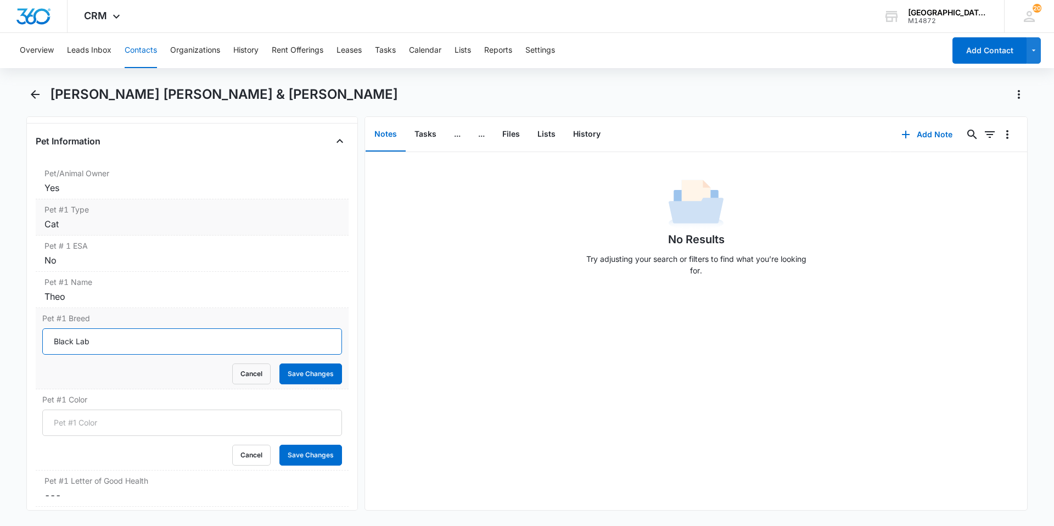
click at [171, 329] on input "Black Lab" at bounding box center [192, 341] width 300 height 26
type input "DSH"
click at [279, 363] on button "Save Changes" at bounding box center [310, 373] width 63 height 21
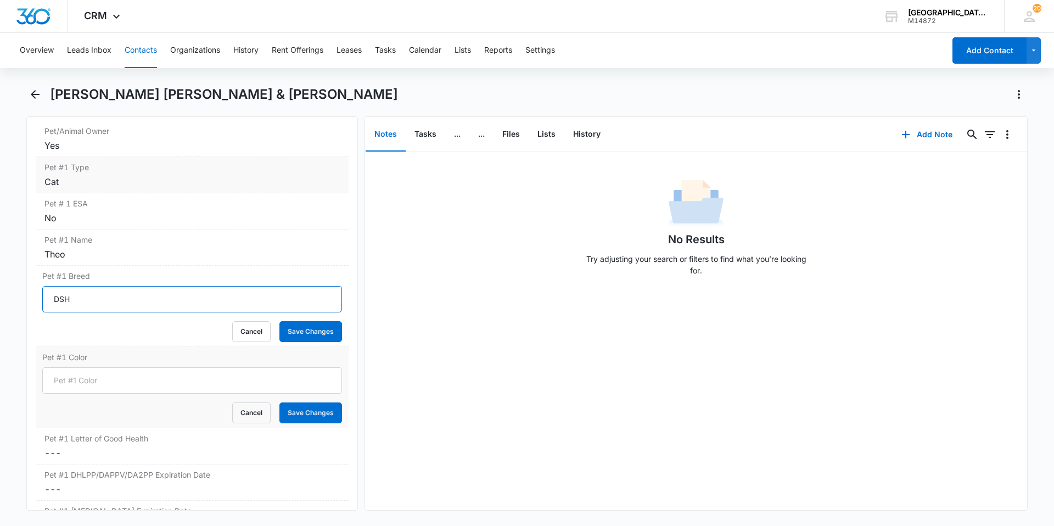
scroll to position [1482, 0]
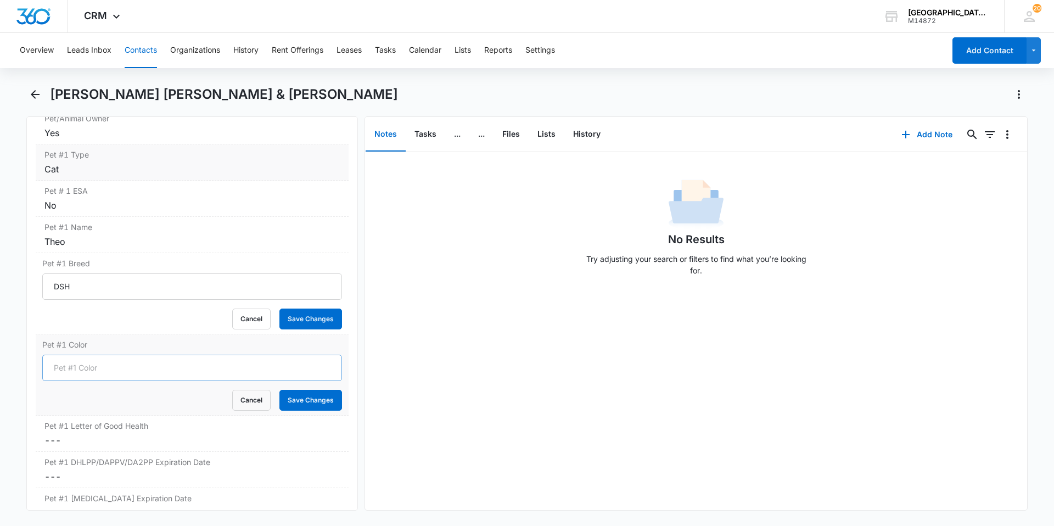
click at [173, 355] on form "Cancel Save Changes" at bounding box center [192, 383] width 300 height 56
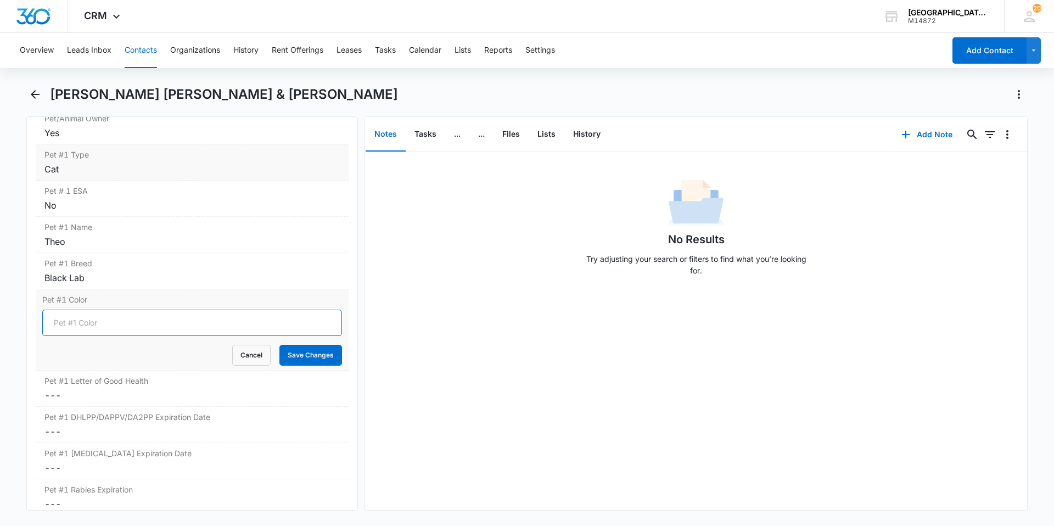
click at [169, 317] on input "Pet #1 Color" at bounding box center [192, 323] width 300 height 26
type input "Black/White"
click at [279, 345] on button "Save Changes" at bounding box center [310, 355] width 63 height 21
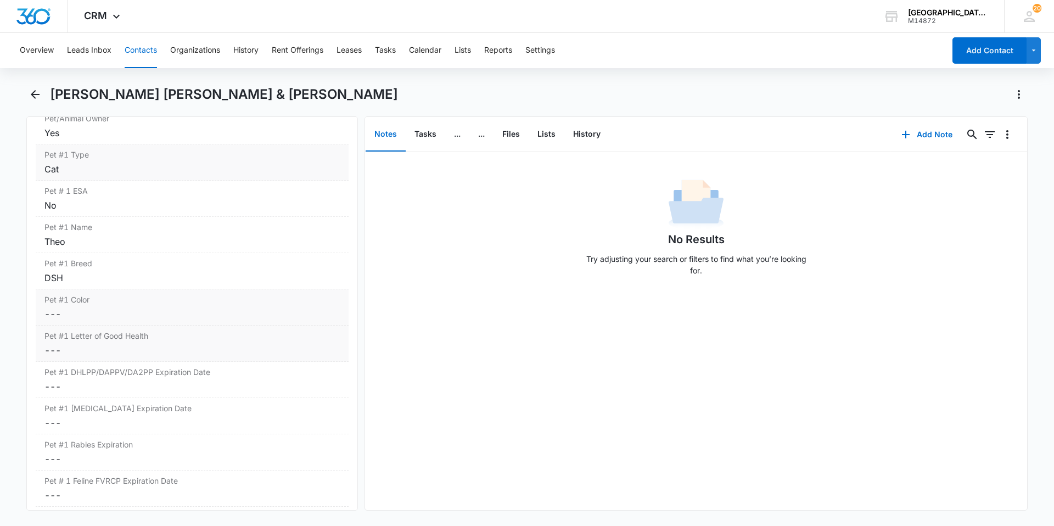
click at [152, 330] on label "Pet #1 Letter of Good Health" at bounding box center [191, 336] width 295 height 12
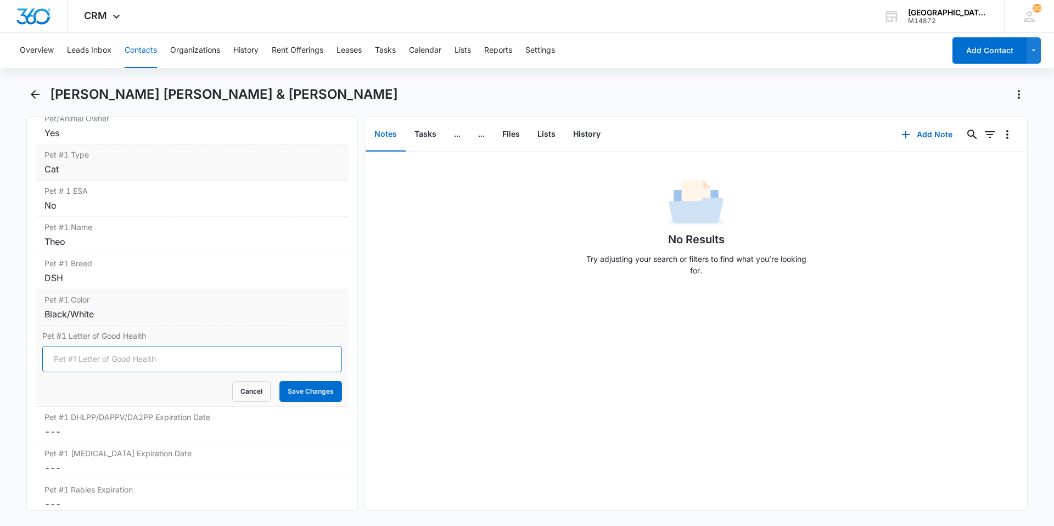
click at [143, 346] on input "Pet #1 Letter of Good Health" at bounding box center [192, 359] width 300 height 26
type input "YES"
click at [290, 381] on button "Save Changes" at bounding box center [310, 391] width 63 height 21
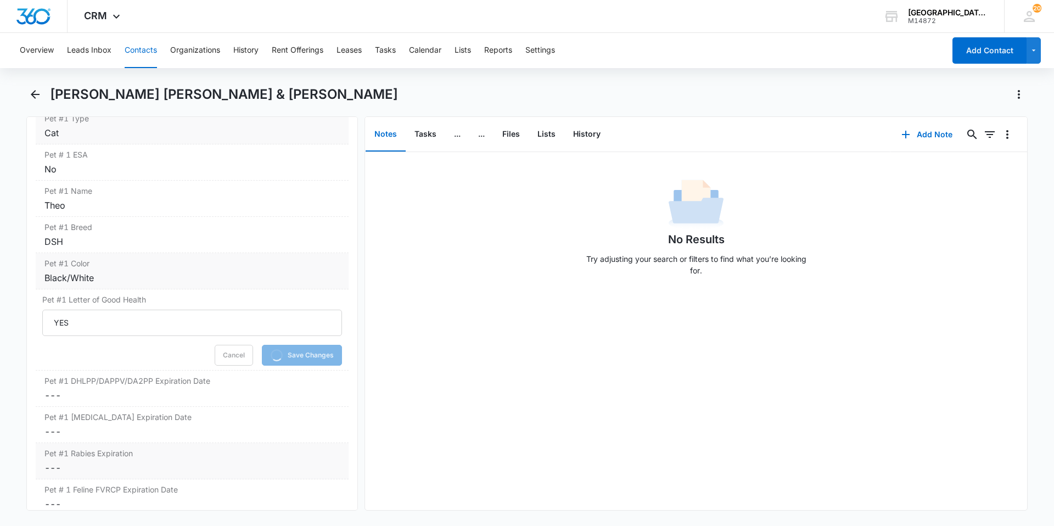
scroll to position [1592, 0]
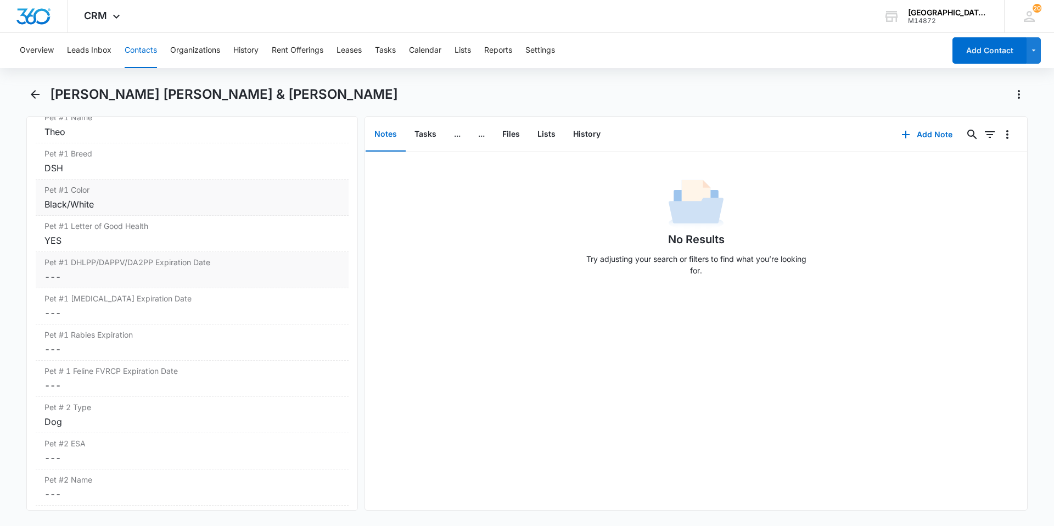
click at [107, 307] on div "Pet #1 [MEDICAL_DATA] Expiration Date Cancel Save Changes ---" at bounding box center [192, 306] width 313 height 36
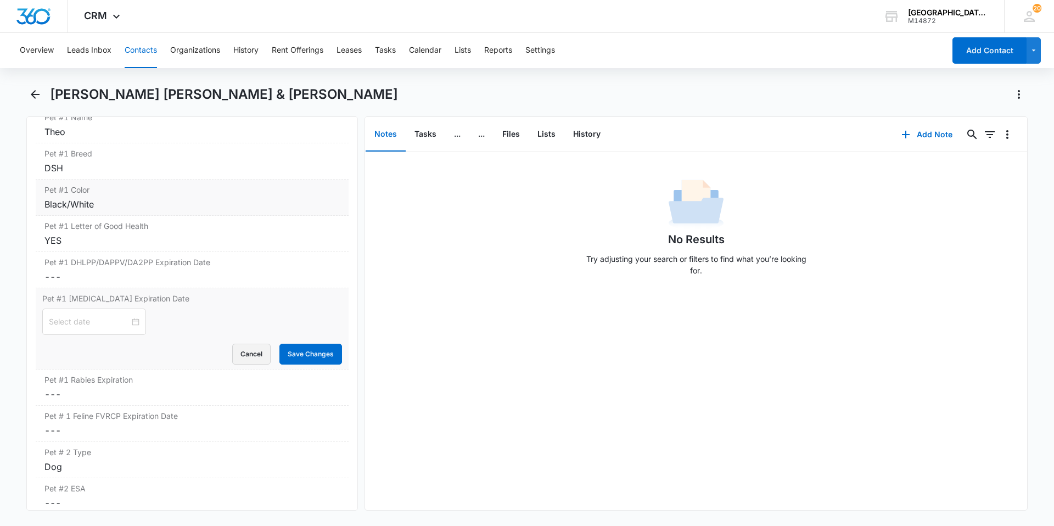
click at [234, 344] on button "Cancel" at bounding box center [251, 354] width 38 height 21
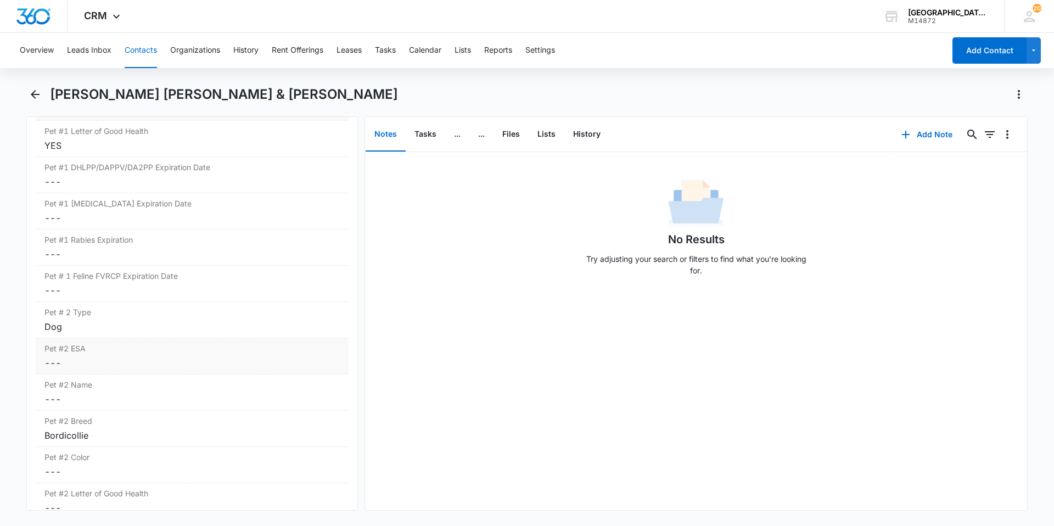
scroll to position [1702, 0]
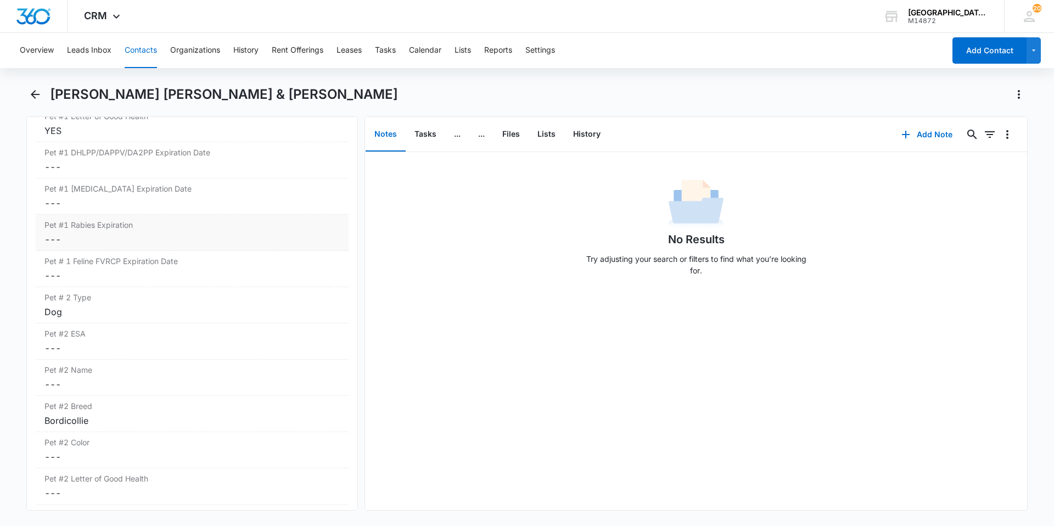
click at [144, 233] on dd "Cancel Save Changes ---" at bounding box center [191, 239] width 295 height 13
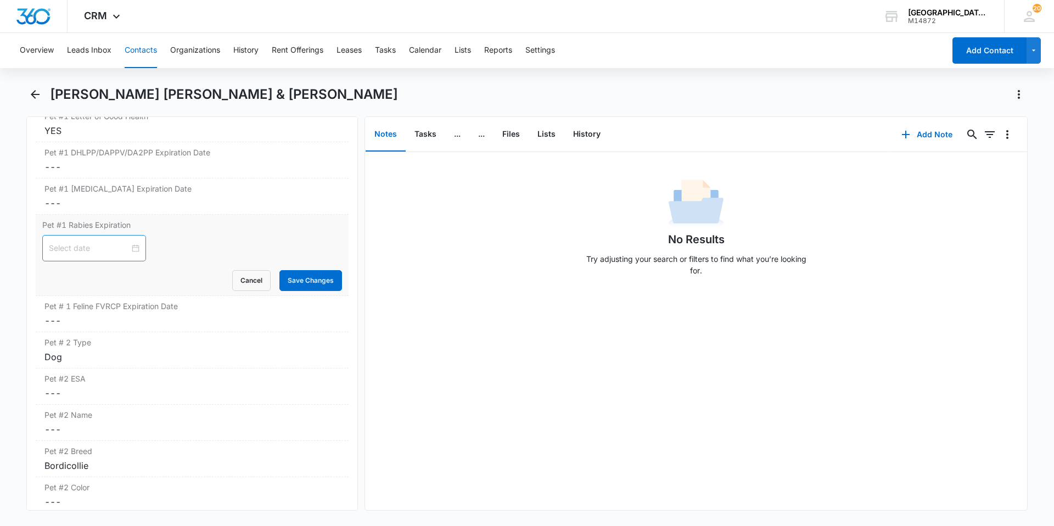
click at [126, 242] on div at bounding box center [94, 248] width 91 height 12
click at [129, 242] on div at bounding box center [94, 248] width 91 height 12
click at [124, 257] on button "2025" at bounding box center [128, 258] width 19 height 22
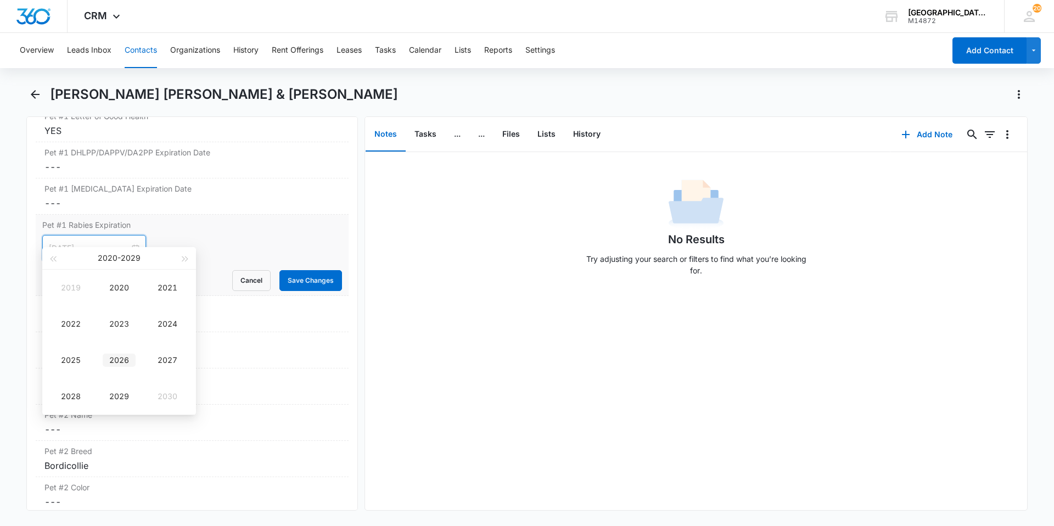
click at [122, 350] on td "2026" at bounding box center [119, 360] width 48 height 36
type input "[DATE]"
click at [109, 258] on button "Oct" at bounding box center [106, 258] width 13 height 22
click at [161, 366] on div "Sep" at bounding box center [167, 360] width 33 height 13
type input "[DATE]"
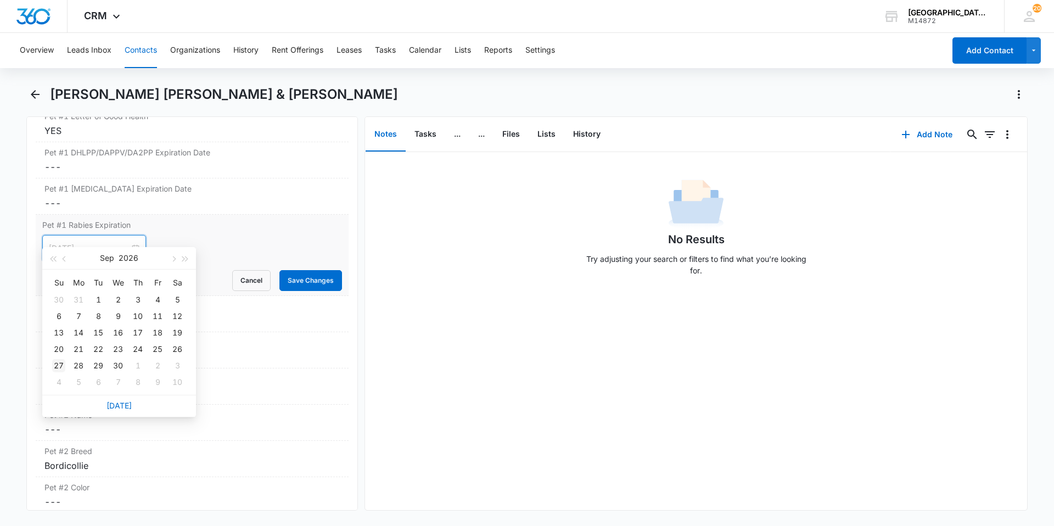
click at [55, 366] on div "27" at bounding box center [58, 365] width 13 height 13
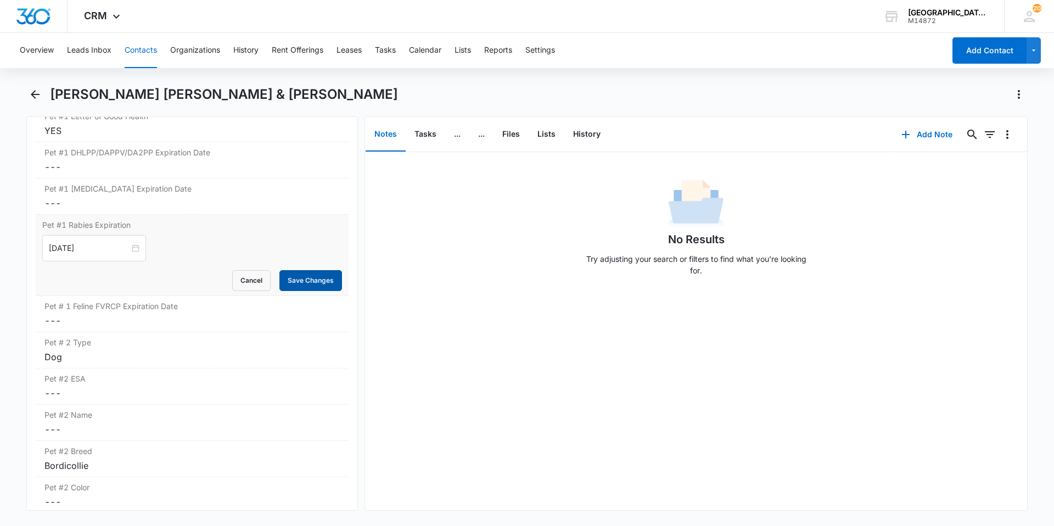
click at [294, 270] on button "Save Changes" at bounding box center [310, 280] width 63 height 21
click at [143, 314] on dd "Cancel Save Changes ---" at bounding box center [191, 320] width 295 height 13
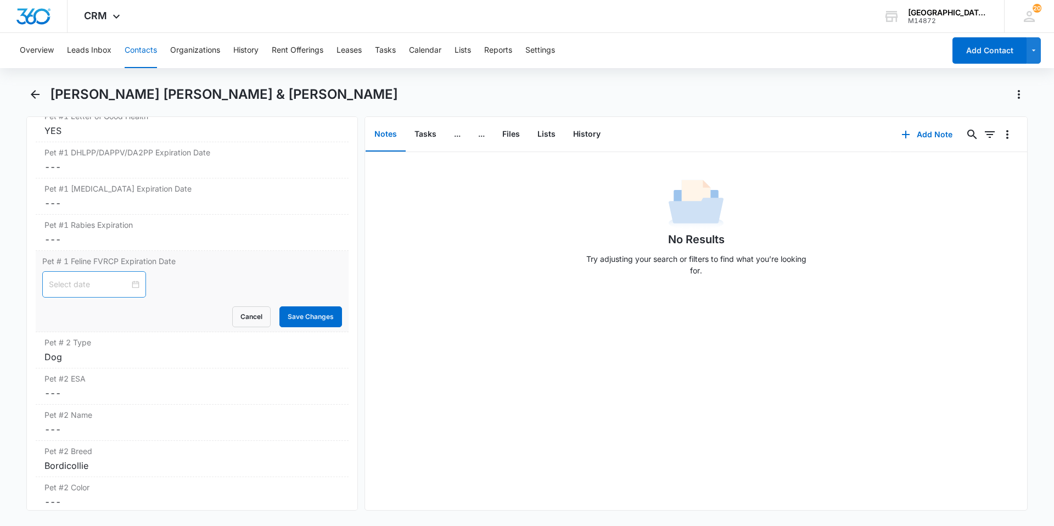
click at [125, 278] on div at bounding box center [94, 284] width 91 height 12
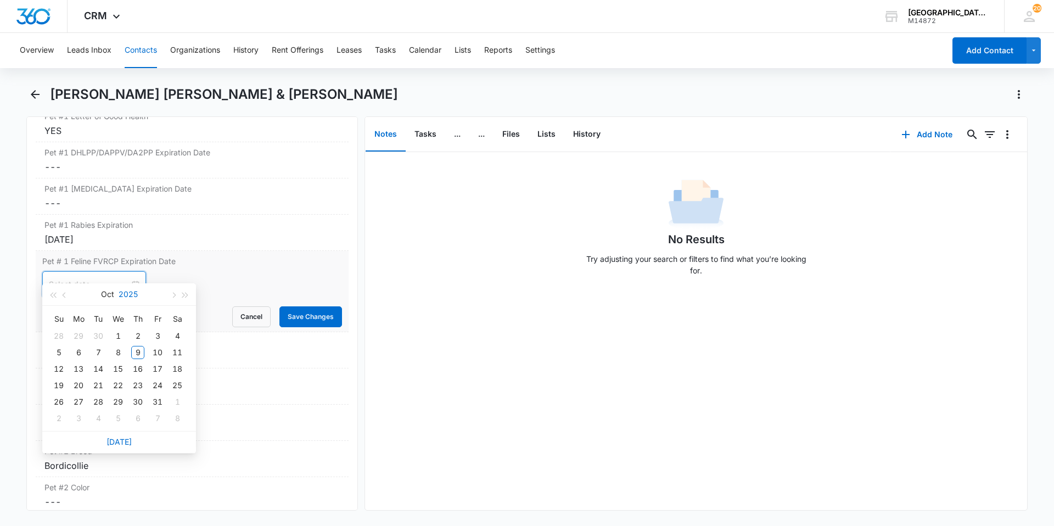
click at [134, 293] on button "2025" at bounding box center [128, 294] width 19 height 22
click at [153, 396] on div "2027" at bounding box center [167, 396] width 33 height 13
type input "[DATE]"
click at [104, 289] on button "Oct" at bounding box center [107, 294] width 13 height 22
type input "[DATE]"
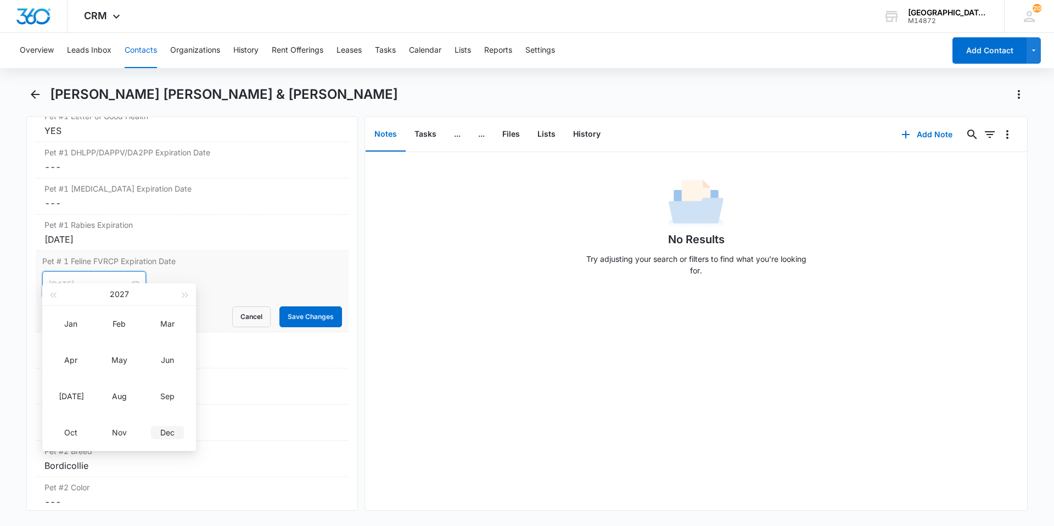
click at [160, 428] on div "Dec" at bounding box center [167, 432] width 33 height 13
type input "[DATE]"
click at [132, 339] on div "2" at bounding box center [137, 335] width 13 height 13
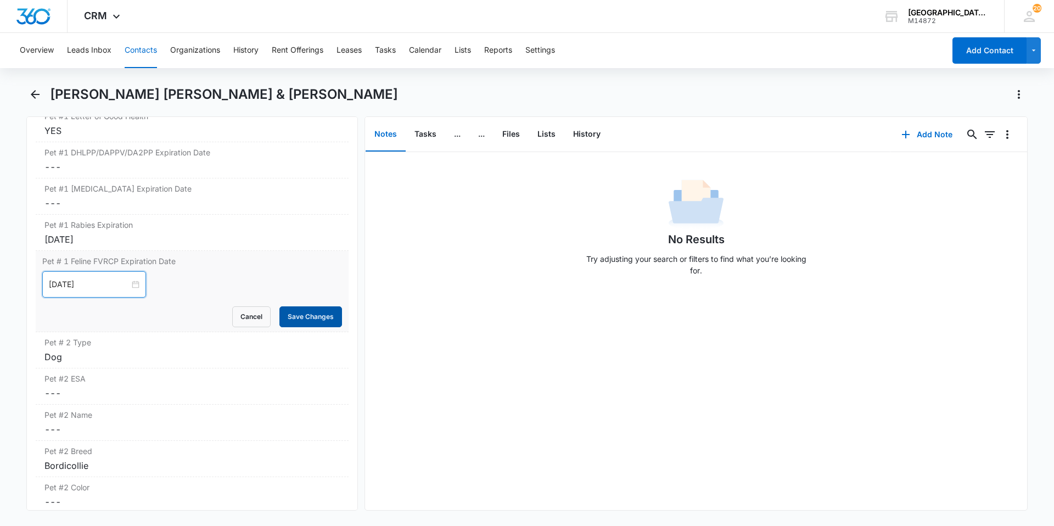
click at [296, 307] on button "Save Changes" at bounding box center [310, 316] width 63 height 21
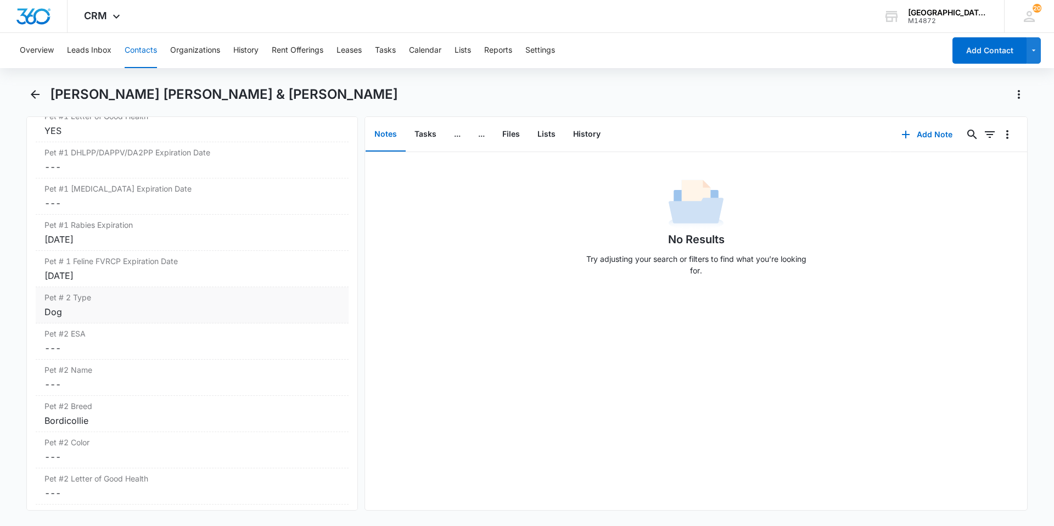
click at [135, 303] on div "Pet # 2 Type Cancel Save Changes Dog" at bounding box center [192, 305] width 313 height 36
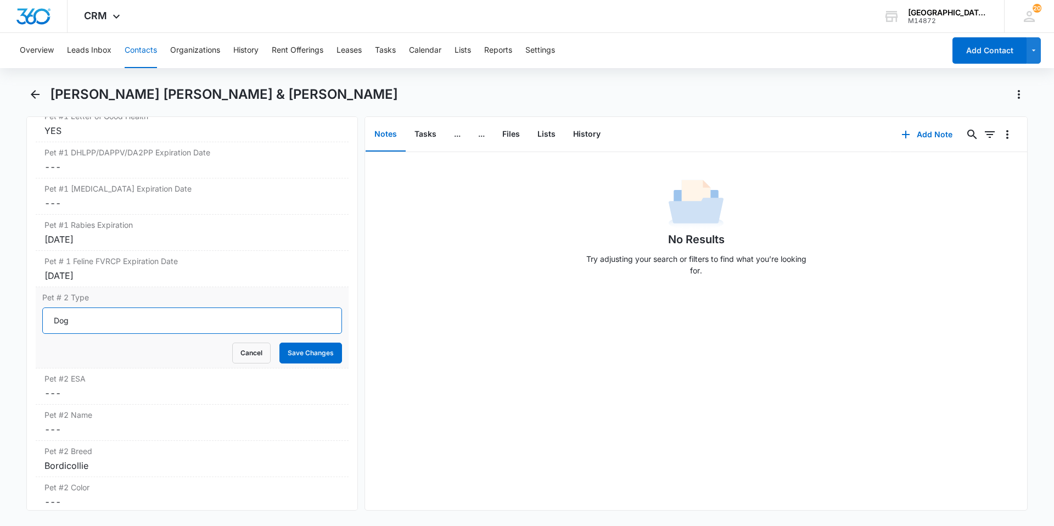
click at [129, 307] on input "Dog" at bounding box center [192, 320] width 300 height 26
type input "Cat"
click at [279, 343] on button "Save Changes" at bounding box center [310, 353] width 63 height 21
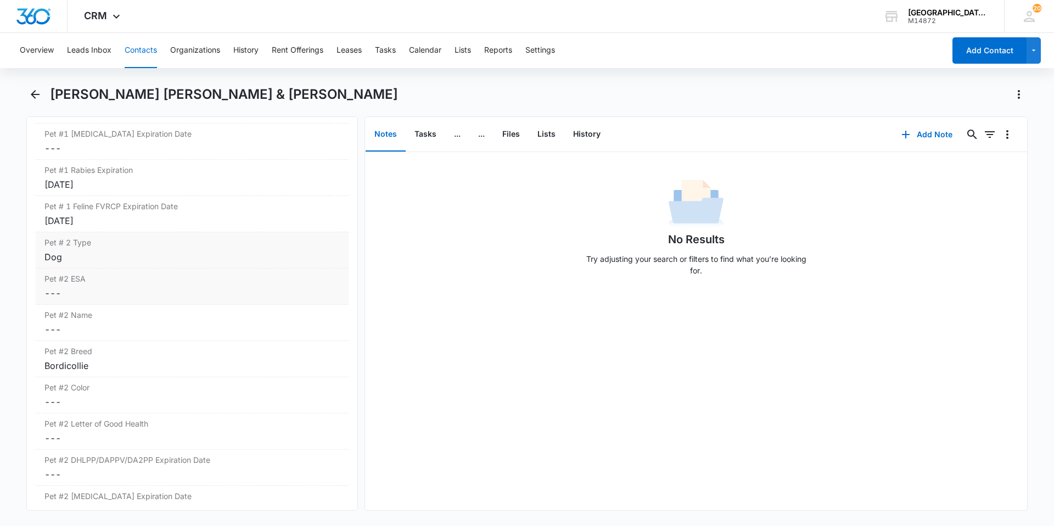
click at [133, 287] on dd "Cancel Save Changes ---" at bounding box center [191, 293] width 295 height 13
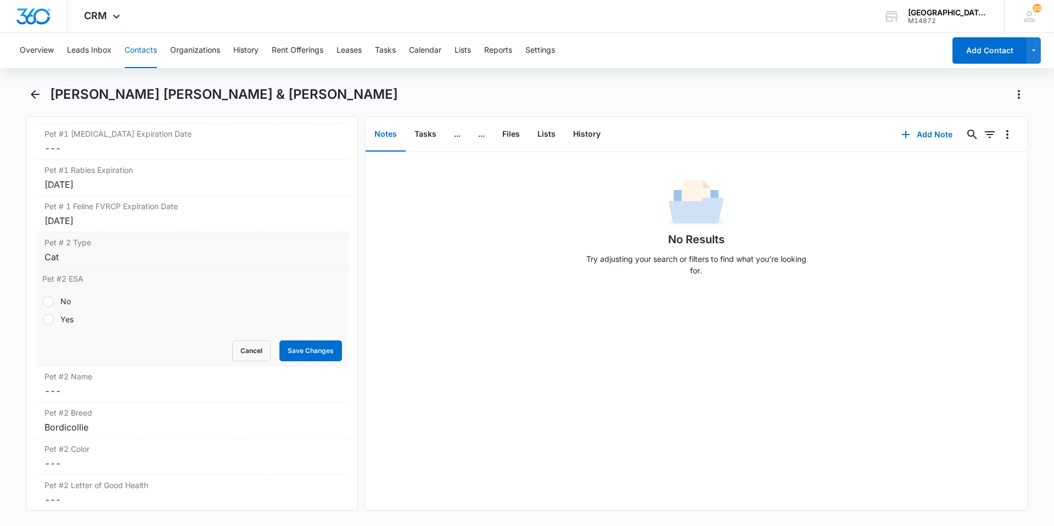
click at [81, 295] on label "No" at bounding box center [192, 301] width 300 height 12
click at [43, 301] on input "No" at bounding box center [42, 301] width 1 height 1
radio input "true"
click at [300, 340] on button "Save Changes" at bounding box center [310, 350] width 63 height 21
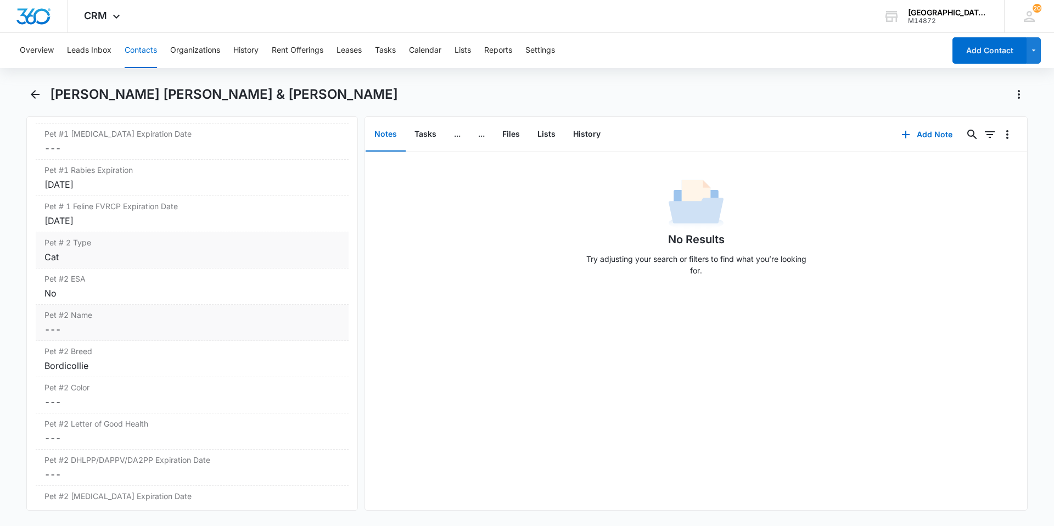
click at [131, 323] on dd "Cancel Save Changes ---" at bounding box center [191, 329] width 295 height 13
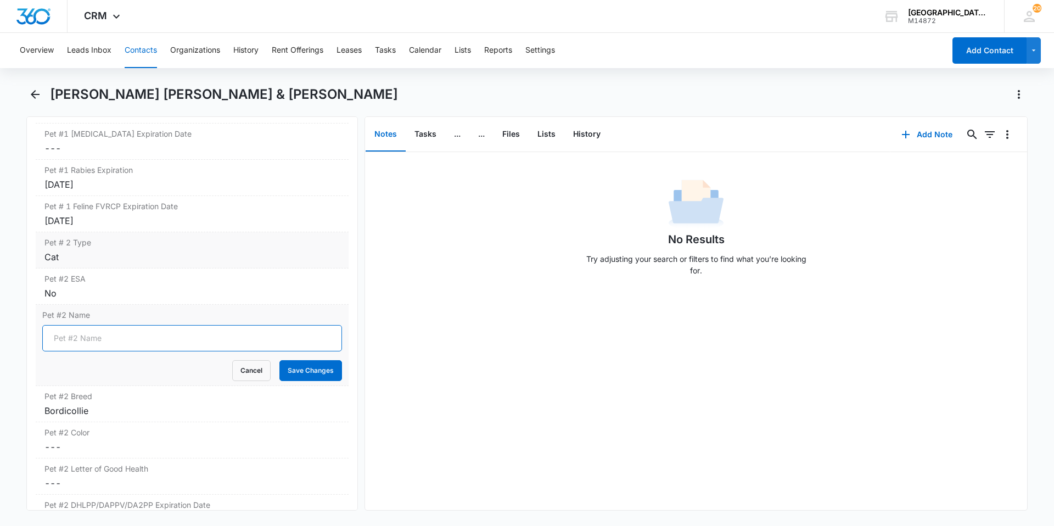
click at [127, 325] on input "Pet #2 Name" at bounding box center [192, 338] width 300 height 26
type input "Bell"
click at [279, 360] on button "Save Changes" at bounding box center [310, 370] width 63 height 21
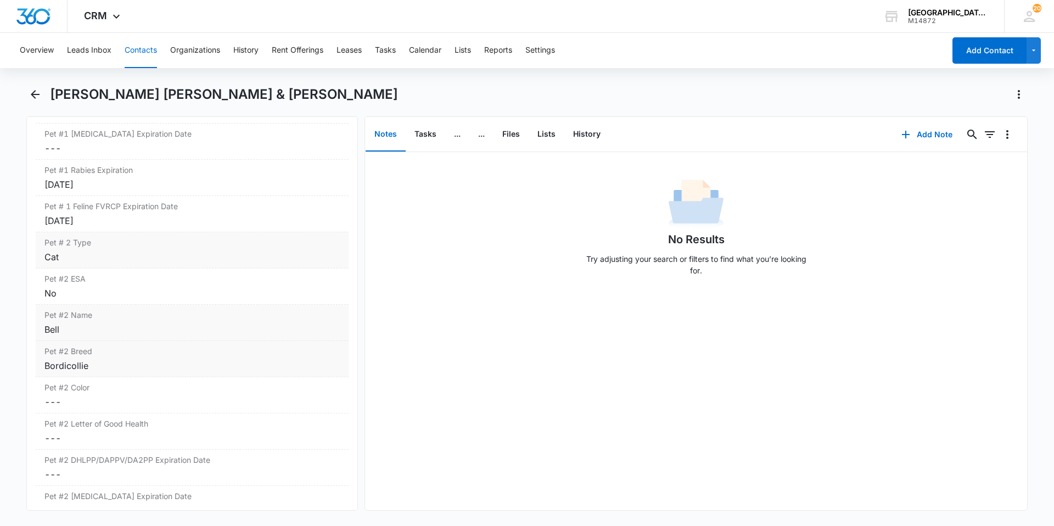
click at [113, 341] on div "Pet #2 Breed Cancel Save Changes Bordicollie" at bounding box center [192, 359] width 313 height 36
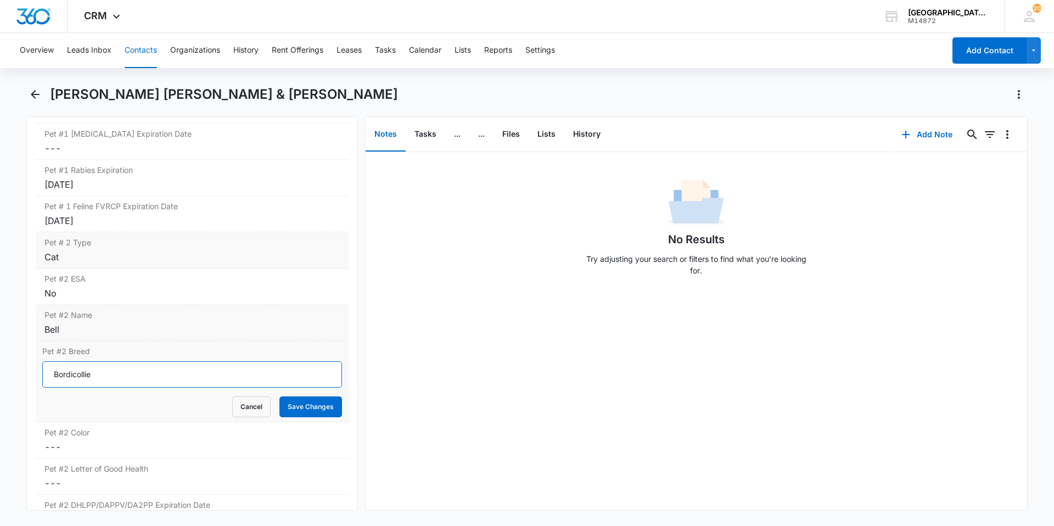
click at [114, 361] on input "Bordicollie" at bounding box center [192, 374] width 300 height 26
type input "DSH"
click at [279, 396] on button "Save Changes" at bounding box center [310, 406] width 63 height 21
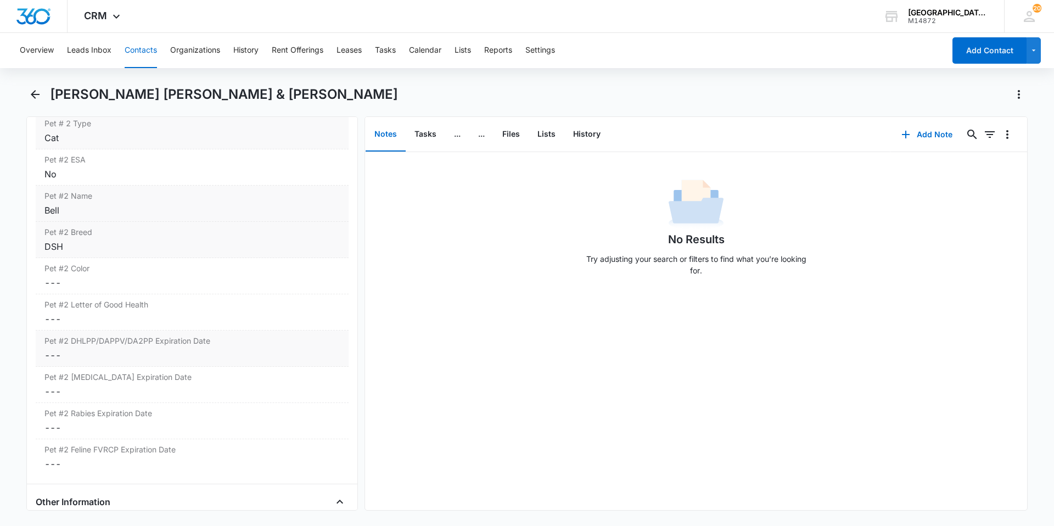
scroll to position [1867, 0]
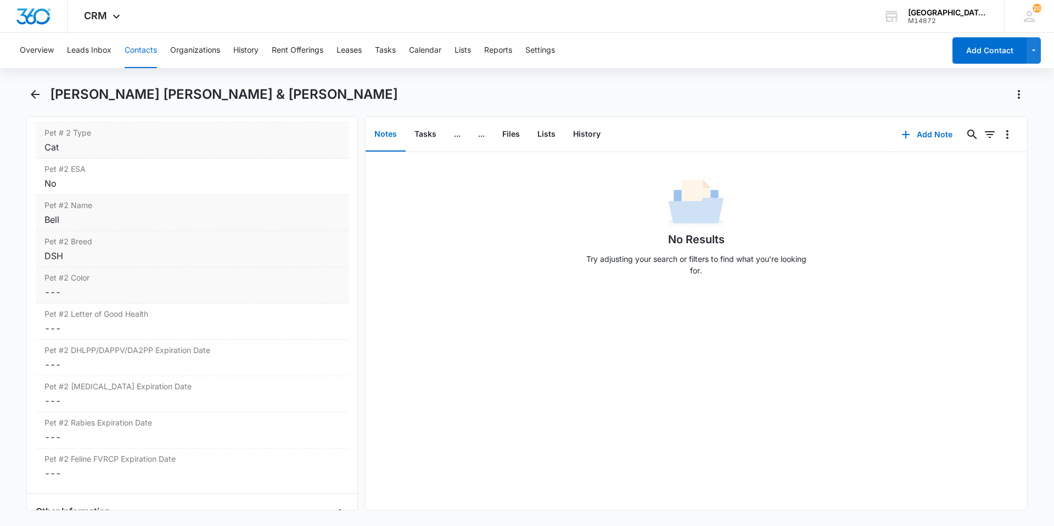
click at [115, 267] on div "Pet #2 Color Cancel Save Changes ---" at bounding box center [192, 285] width 313 height 36
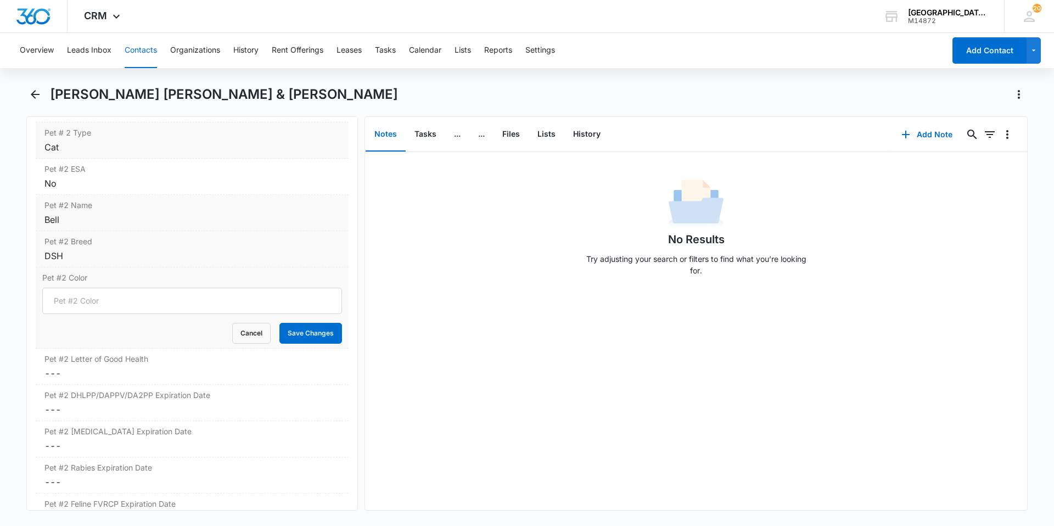
click at [114, 270] on div "Pet #2 Color Cancel Save Changes" at bounding box center [192, 307] width 313 height 81
click at [113, 288] on input "Pet #2 Color" at bounding box center [192, 301] width 300 height 26
type input "Black/White"
click at [279, 323] on button "Save Changes" at bounding box center [310, 333] width 63 height 21
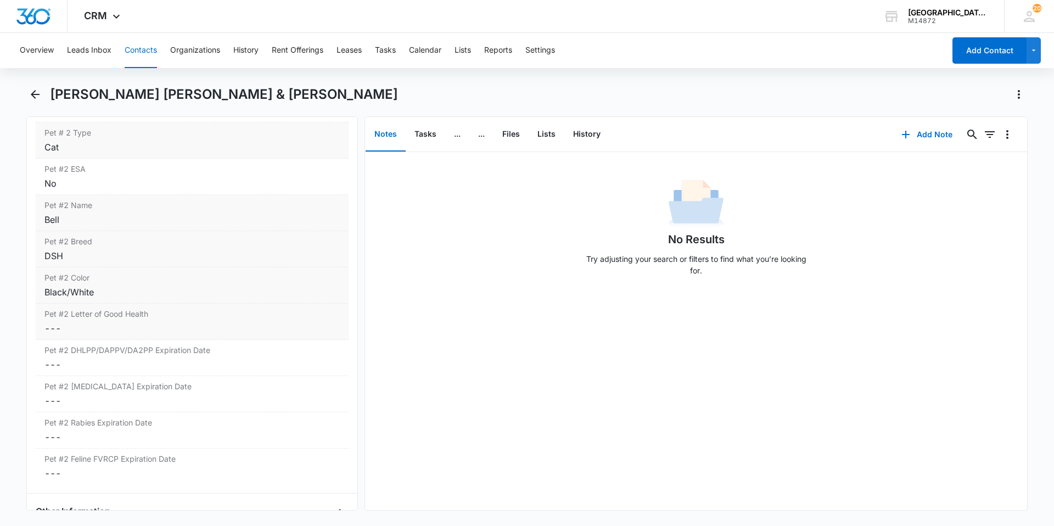
click at [181, 305] on div "Pet #2 Letter of Good Health Cancel Save Changes ---" at bounding box center [192, 322] width 313 height 36
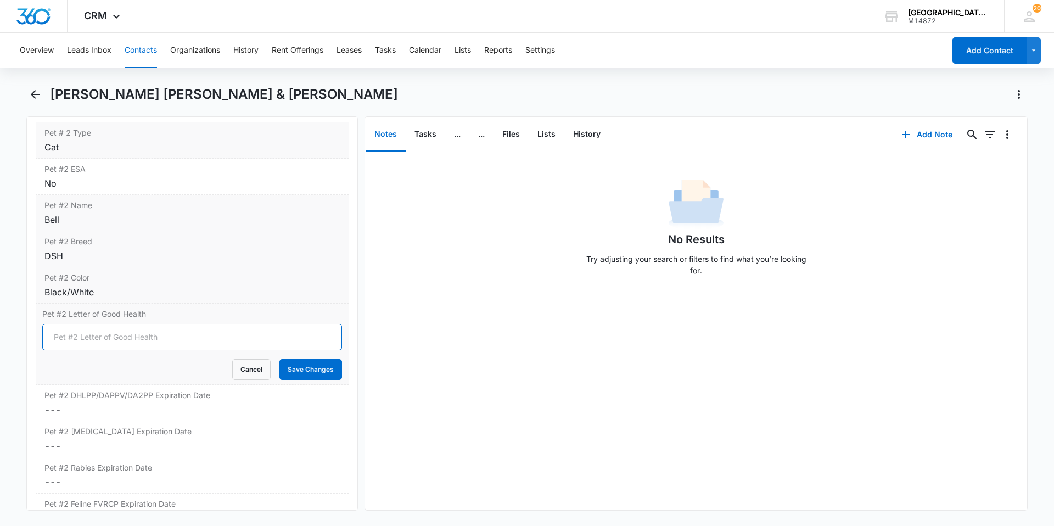
click at [150, 324] on input "Pet #2 Letter of Good Health" at bounding box center [192, 337] width 300 height 26
type input "yes"
click at [295, 359] on button "Save Changes" at bounding box center [310, 369] width 63 height 21
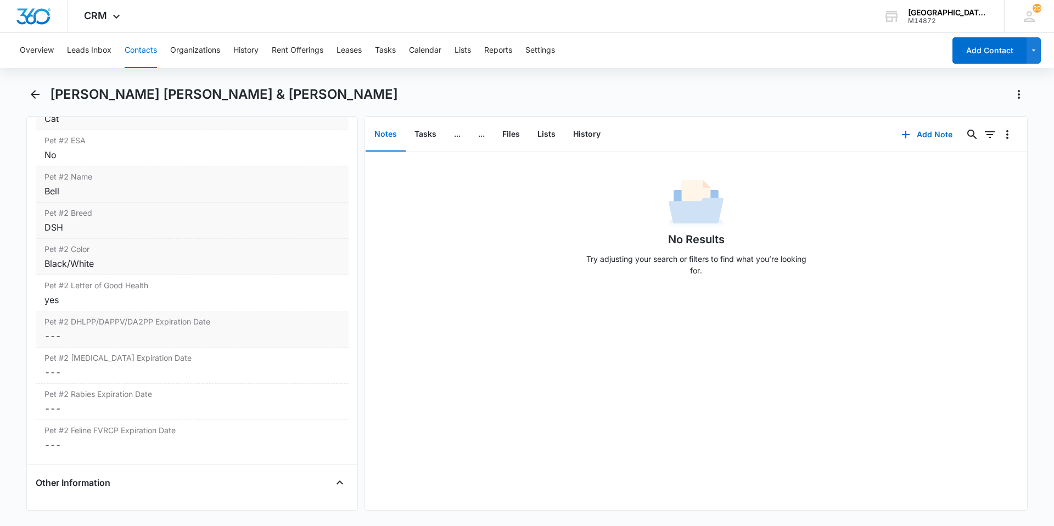
scroll to position [1922, 0]
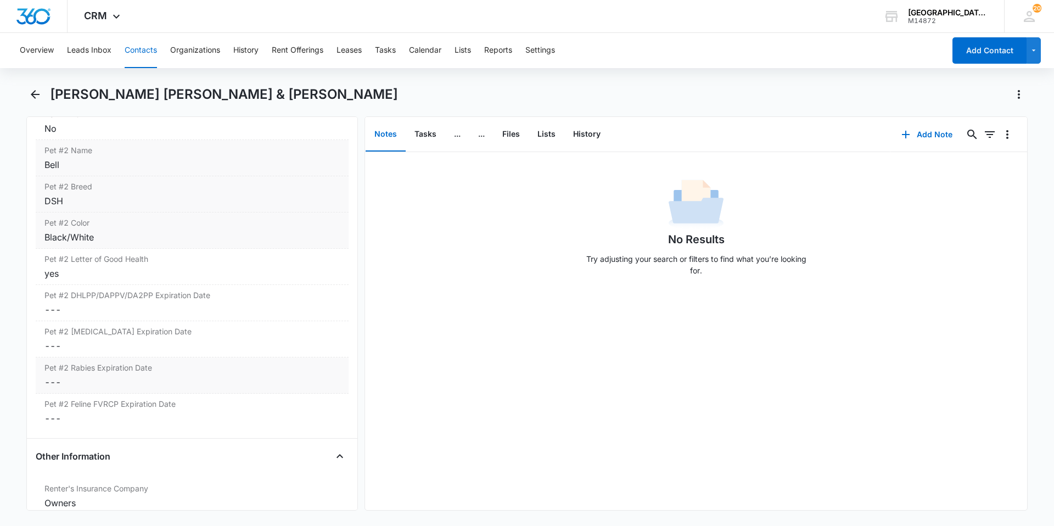
click at [130, 362] on label "Pet #2 Rabies Expiration Date" at bounding box center [191, 368] width 295 height 12
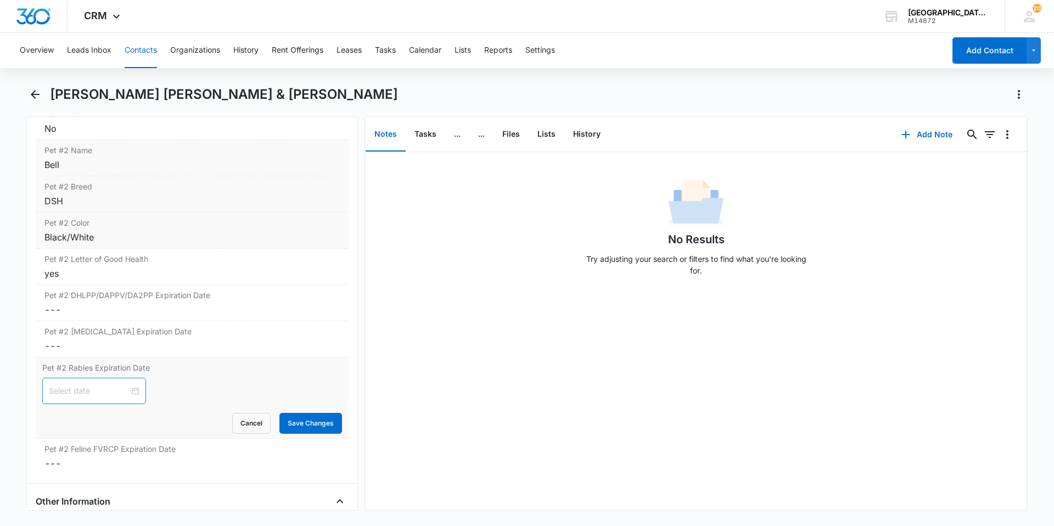
click at [131, 385] on div at bounding box center [94, 391] width 91 height 12
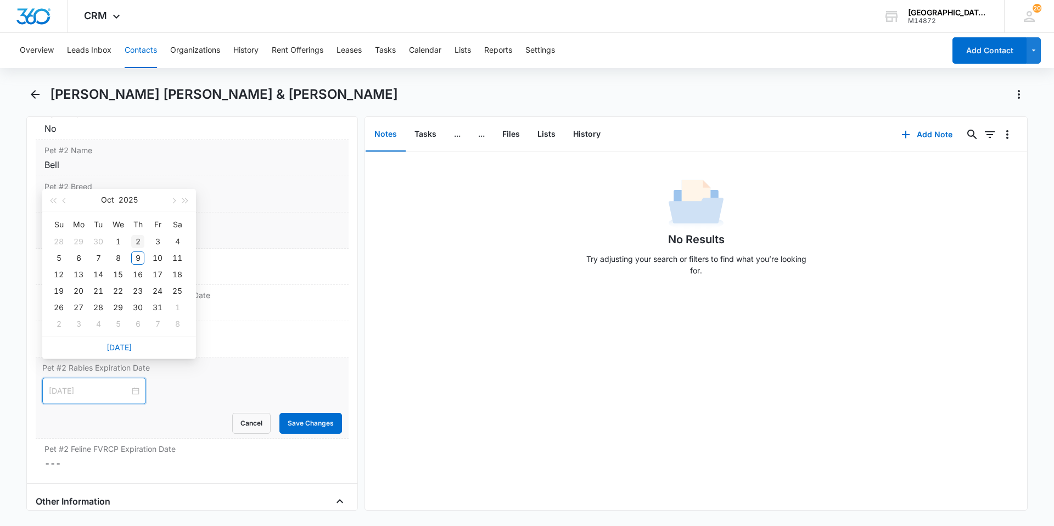
type input "[DATE]"
click at [130, 198] on button "2025" at bounding box center [128, 200] width 19 height 22
click at [120, 299] on div "2026" at bounding box center [119, 304] width 33 height 13
type input "[DATE]"
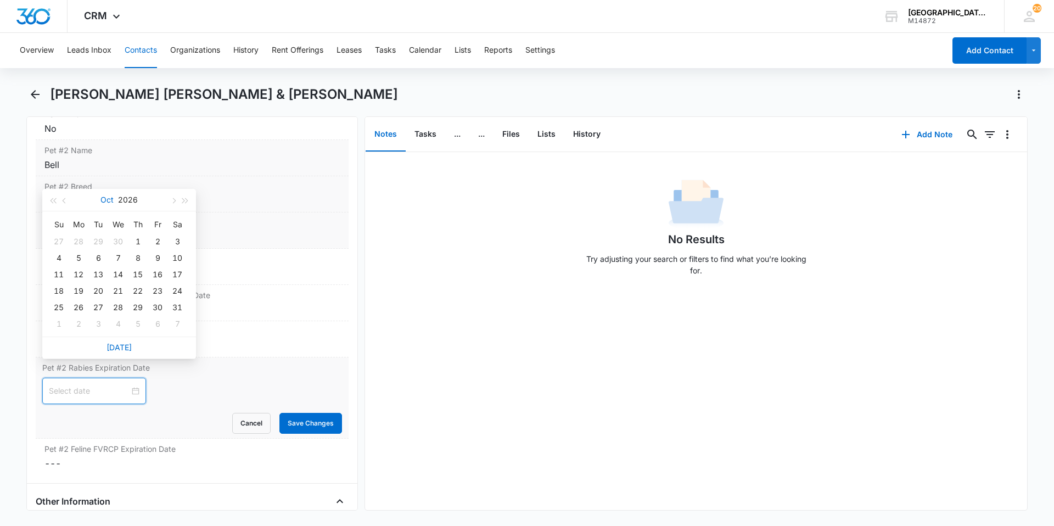
click at [108, 198] on button "Oct" at bounding box center [106, 200] width 13 height 22
click at [171, 307] on div "Sep" at bounding box center [167, 304] width 33 height 13
type input "[DATE]"
click at [64, 305] on div "27" at bounding box center [58, 307] width 13 height 13
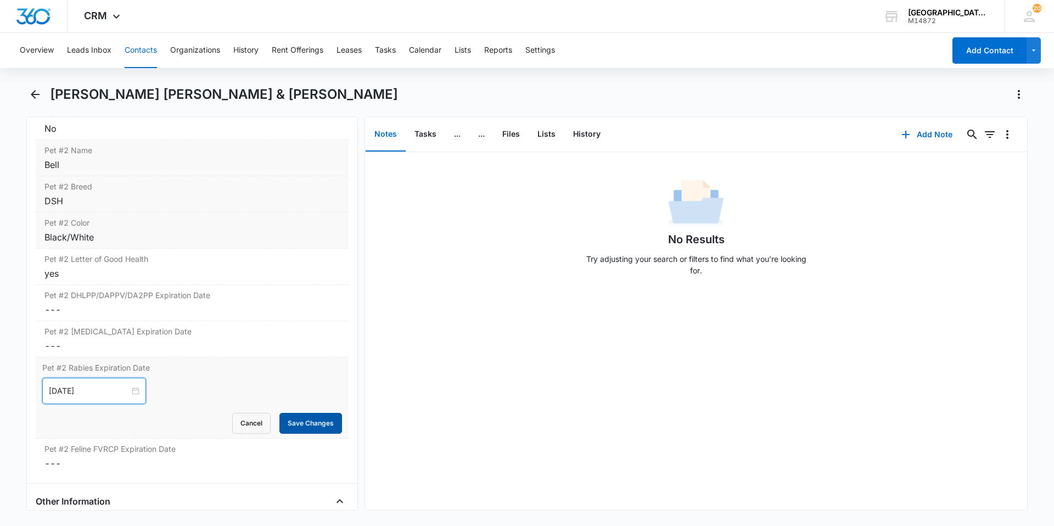
click at [288, 413] on button "Save Changes" at bounding box center [310, 423] width 63 height 21
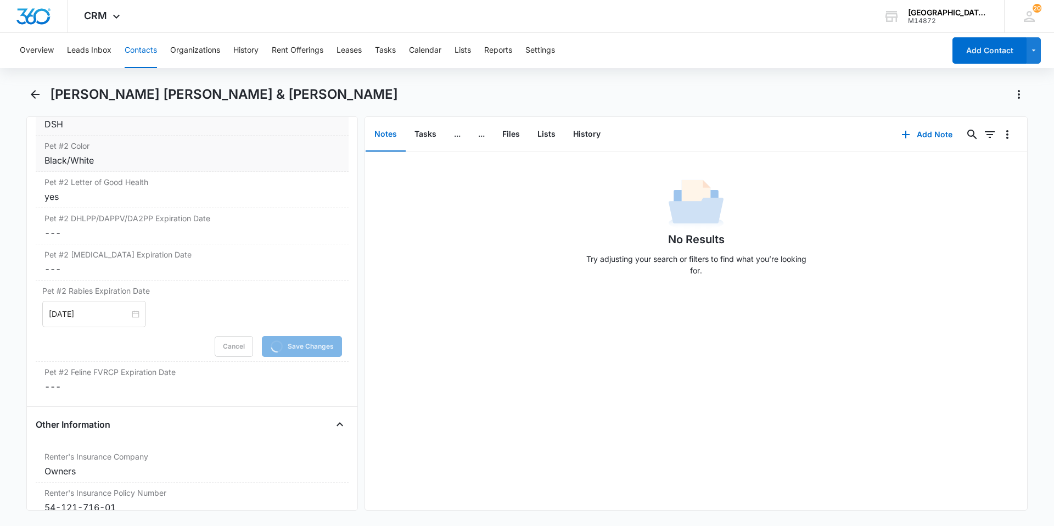
scroll to position [2031, 0]
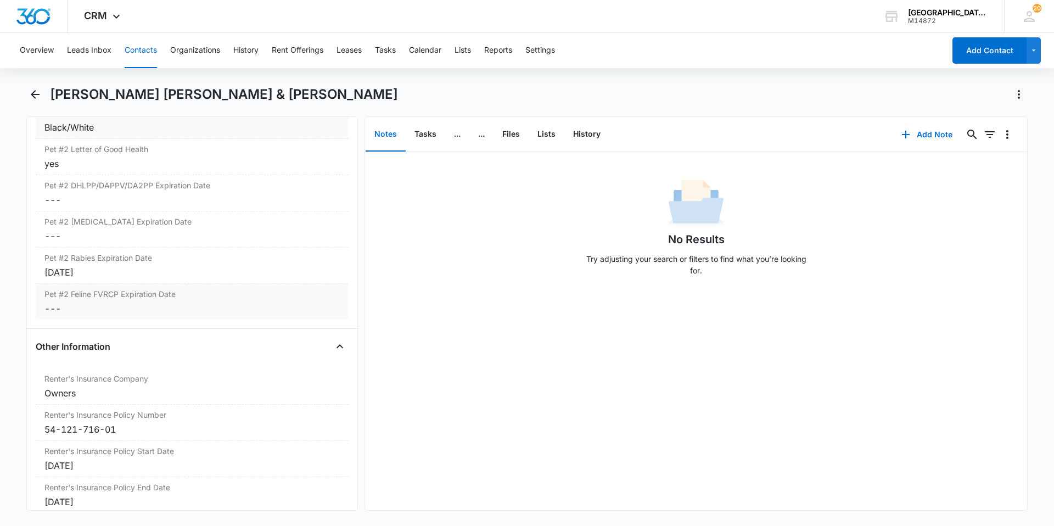
click at [128, 339] on div "Other Information Renter's Insurance Company Cancel Save Changes Owners Renter'…" at bounding box center [192, 521] width 313 height 366
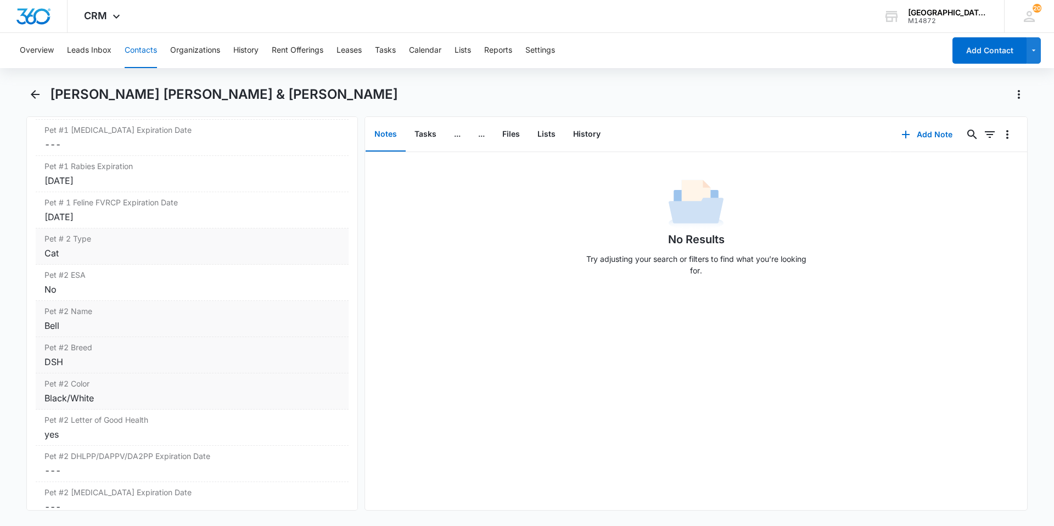
scroll to position [1702, 0]
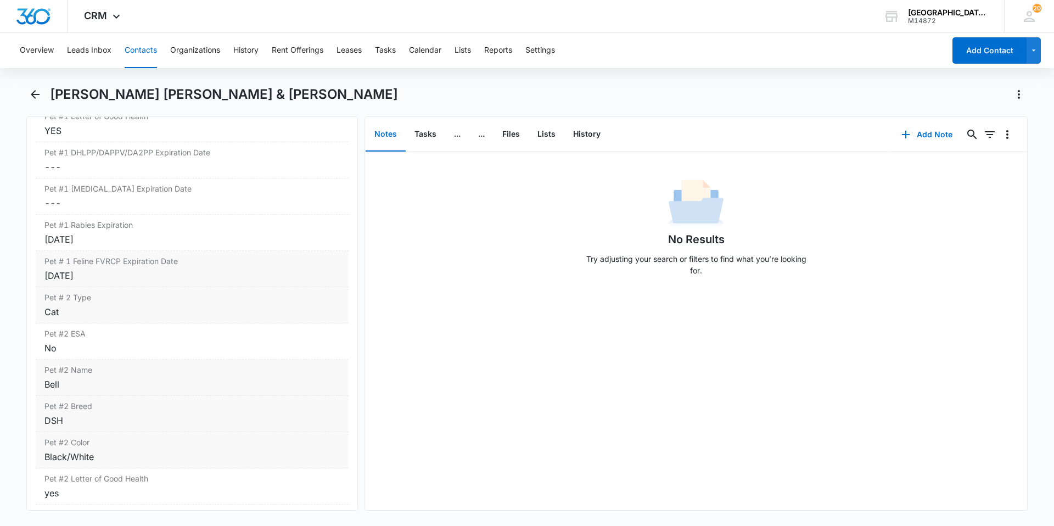
click at [128, 270] on div "Pet # 1 Feline FVRCP Expiration Date Cancel Save Changes [DATE]" at bounding box center [192, 269] width 313 height 36
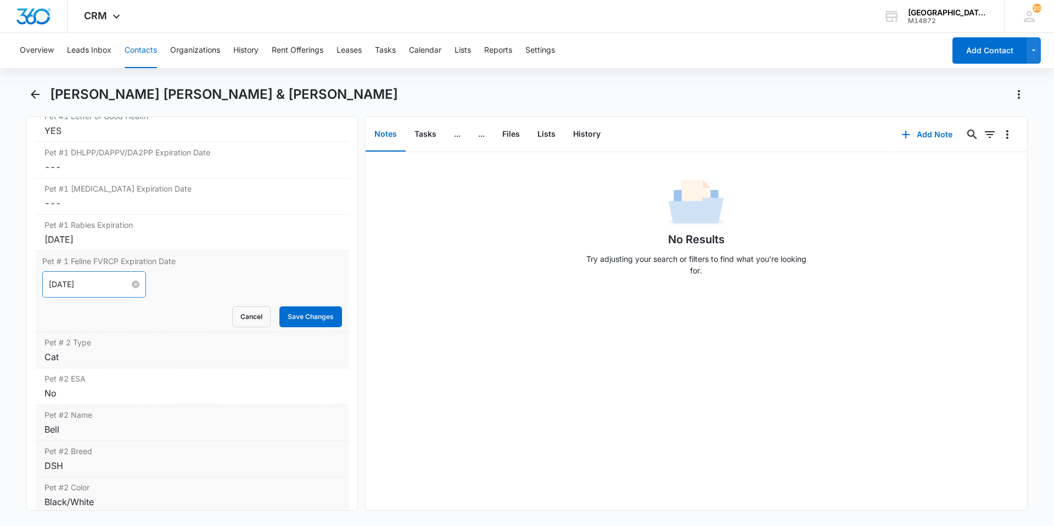
click at [66, 278] on input "[DATE]" at bounding box center [89, 284] width 81 height 12
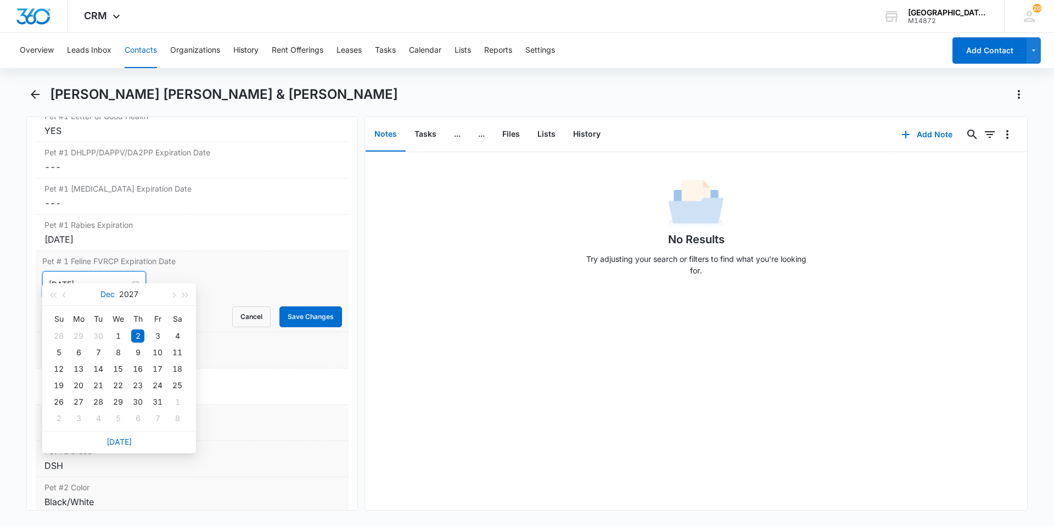
click at [112, 292] on button "Dec" at bounding box center [107, 294] width 14 height 22
click at [153, 403] on td "Sep" at bounding box center [167, 396] width 48 height 36
type input "[DATE]"
click at [145, 385] on td "23" at bounding box center [138, 385] width 20 height 16
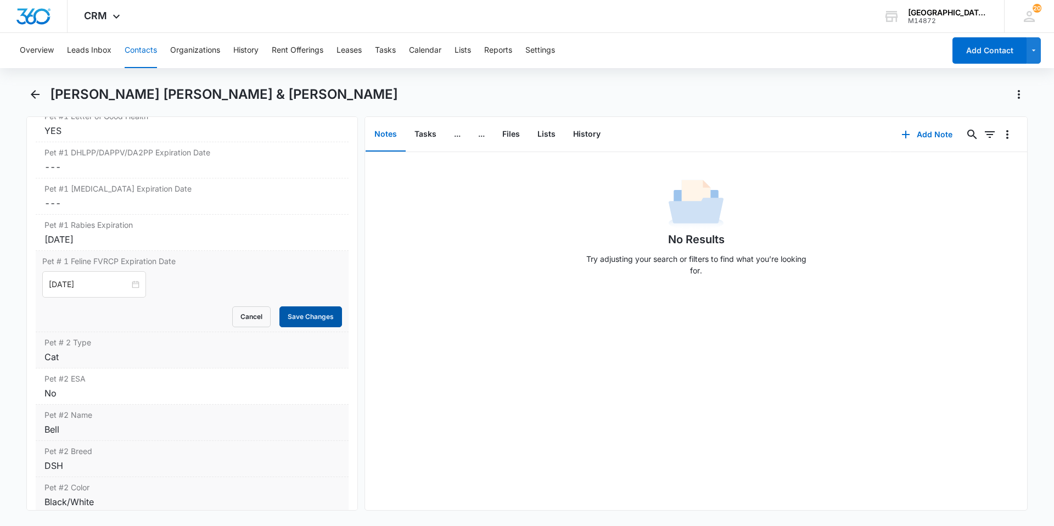
click at [315, 310] on button "Save Changes" at bounding box center [310, 316] width 63 height 21
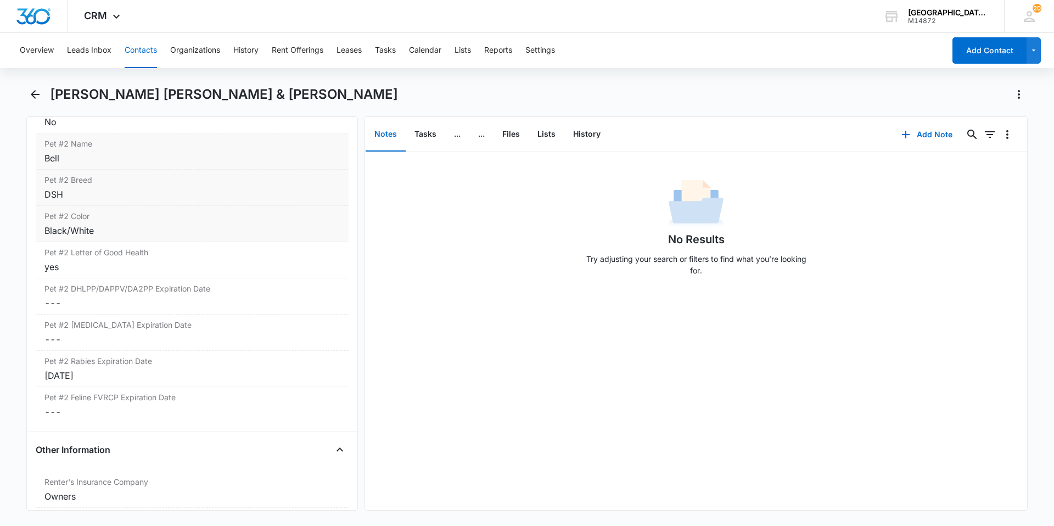
scroll to position [2031, 0]
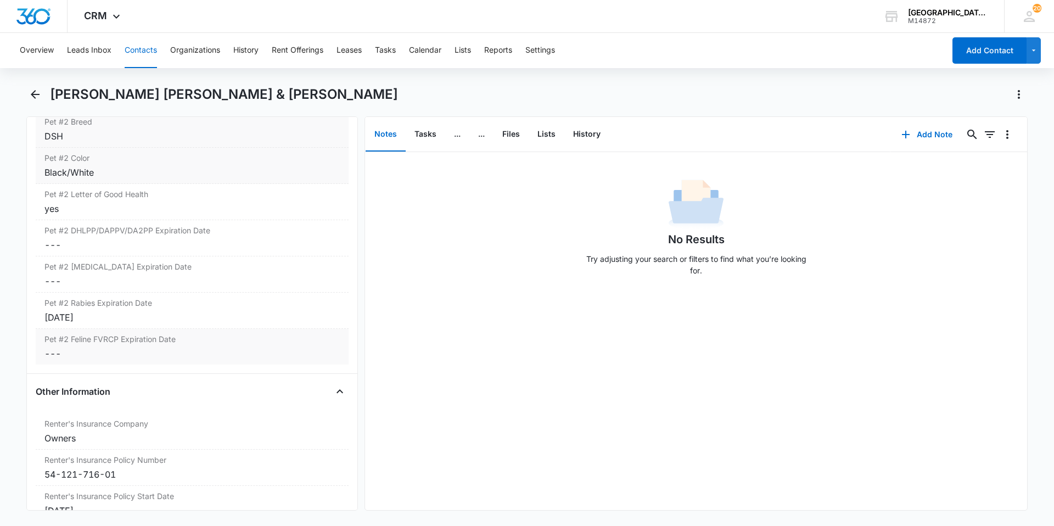
click at [137, 347] on dd "Cancel Save Changes ---" at bounding box center [191, 353] width 295 height 13
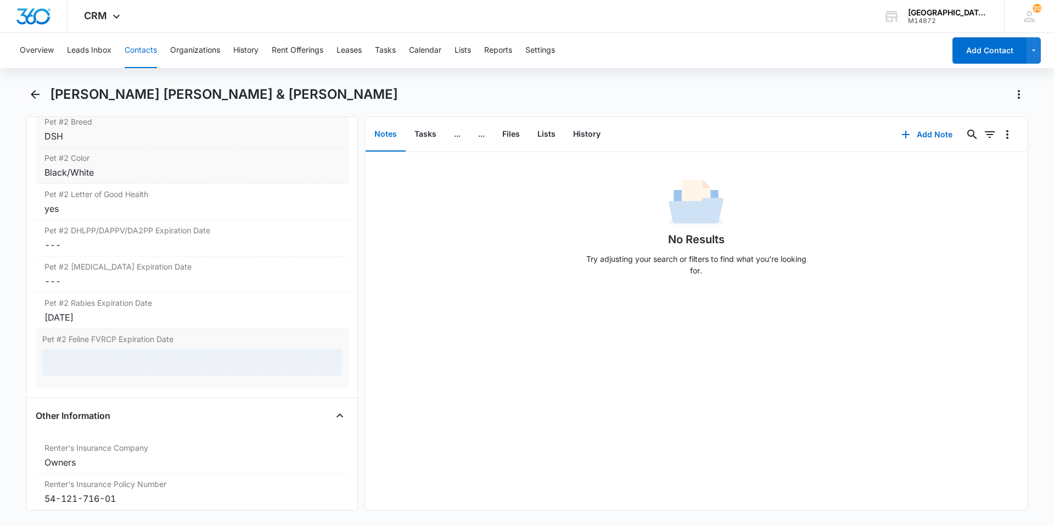
scroll to position [1986, 0]
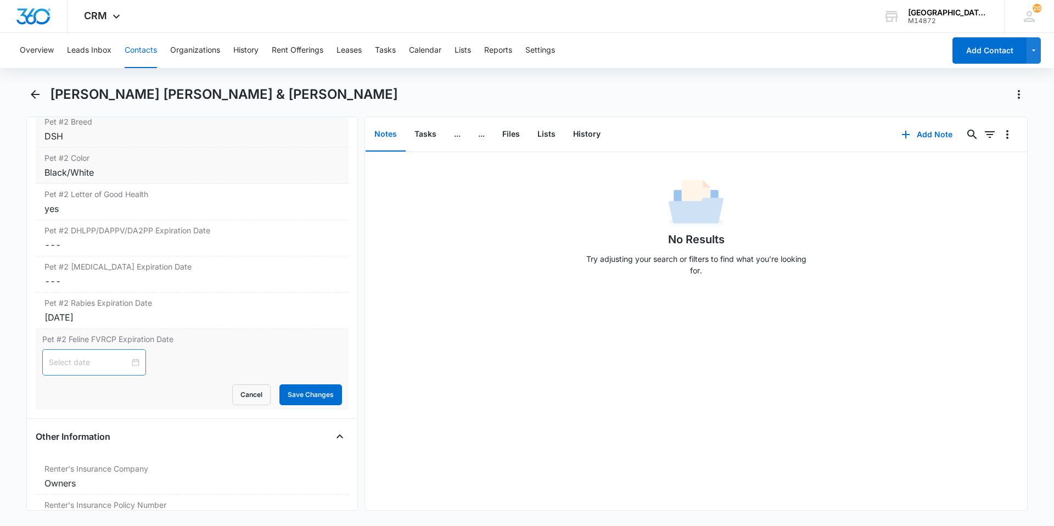
click at [131, 356] on div at bounding box center [94, 362] width 91 height 12
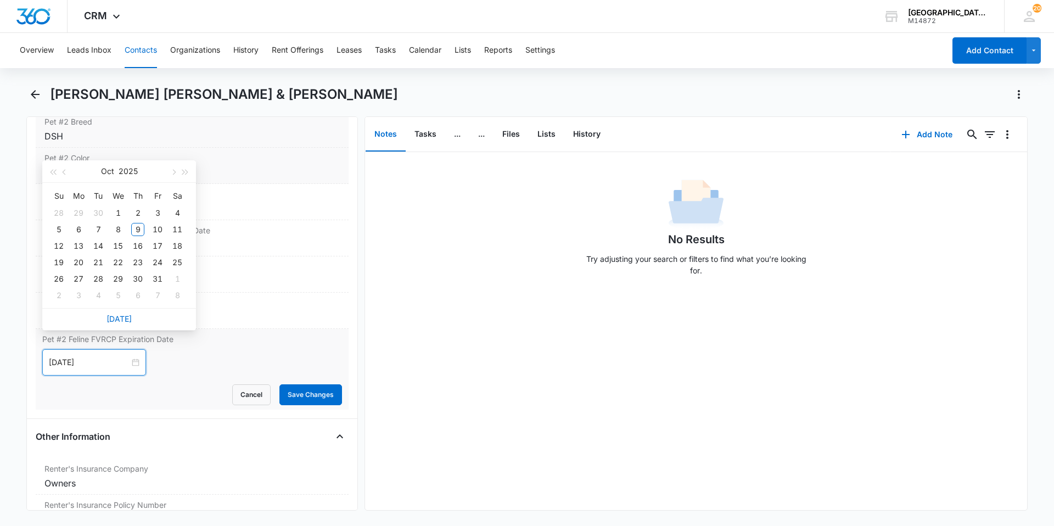
type input "[DATE]"
click at [135, 176] on button "2025" at bounding box center [128, 171] width 19 height 22
click at [114, 272] on div "2026" at bounding box center [119, 275] width 33 height 13
type input "[DATE]"
click at [107, 170] on button "Oct" at bounding box center [106, 171] width 13 height 22
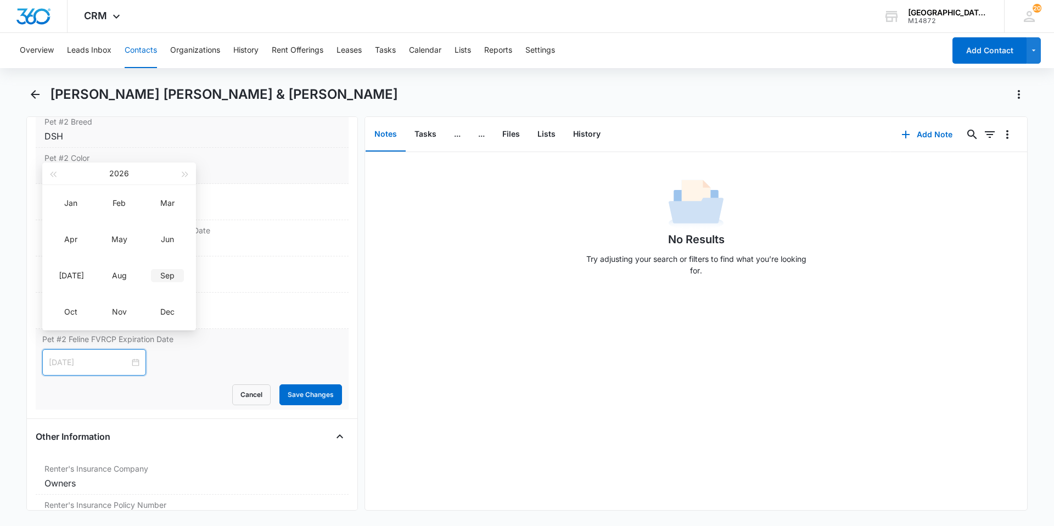
click at [154, 275] on div "Sep" at bounding box center [167, 275] width 33 height 13
type input "[DATE]"
click at [119, 265] on div "23" at bounding box center [117, 262] width 13 height 13
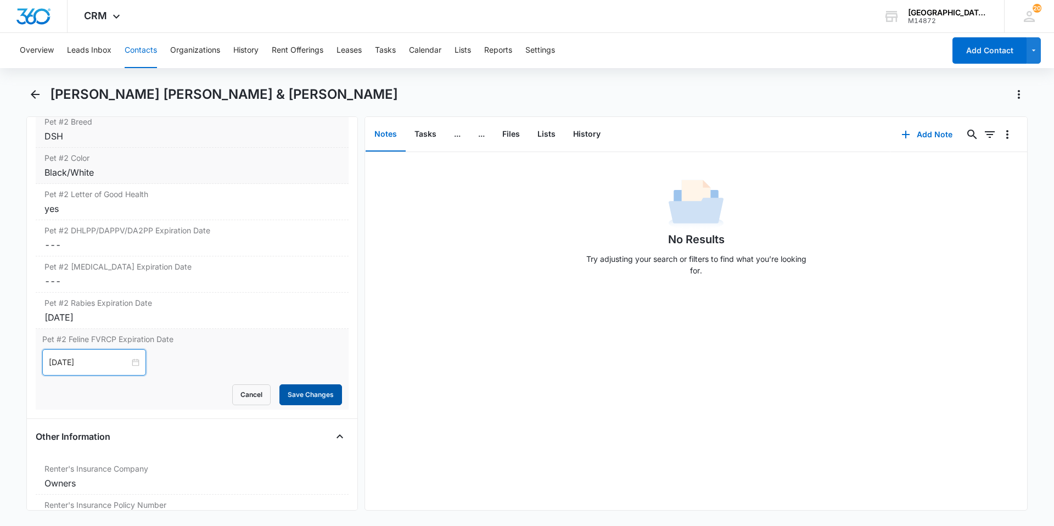
click at [294, 384] on button "Save Changes" at bounding box center [310, 394] width 63 height 21
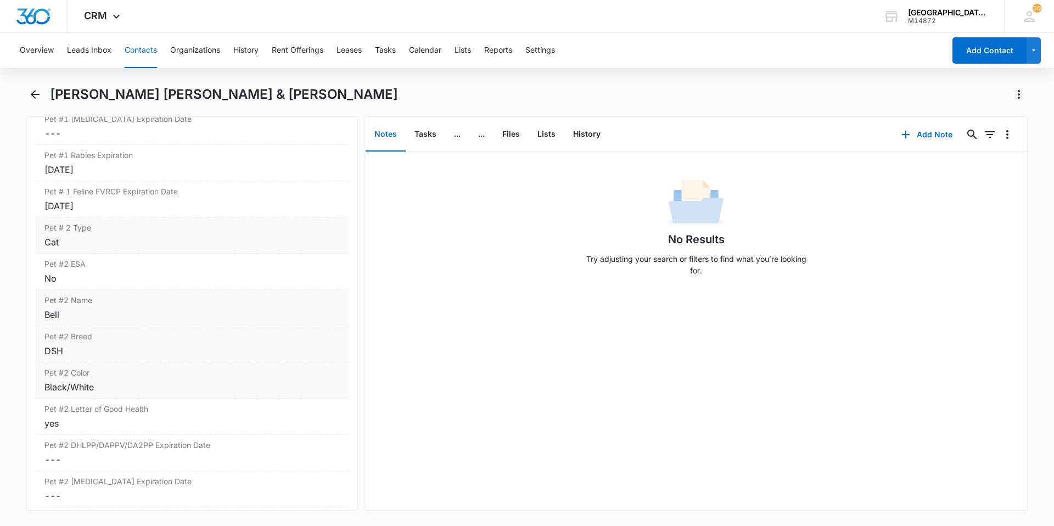
scroll to position [1767, 0]
click at [42, 94] on button "Back" at bounding box center [34, 95] width 17 height 18
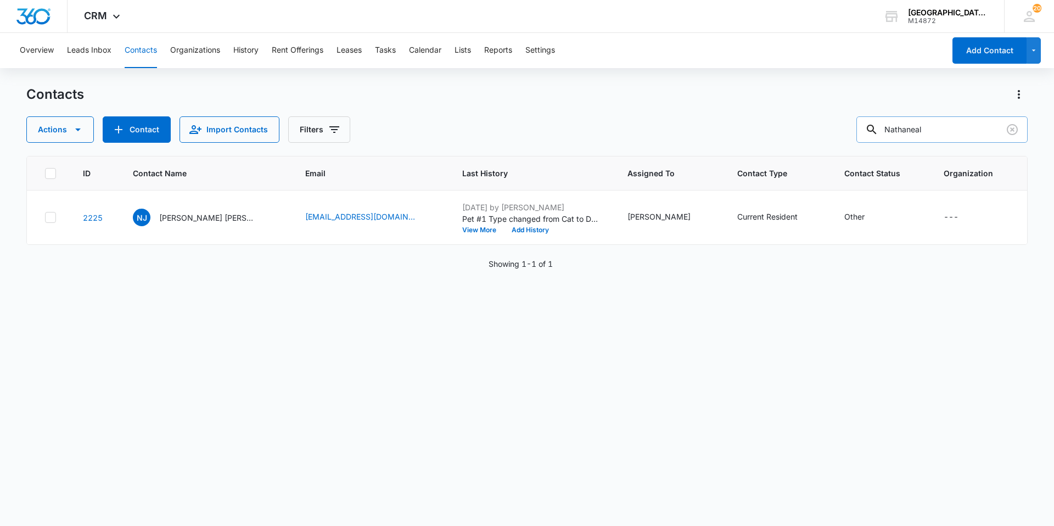
click at [943, 138] on input "Nathaneal" at bounding box center [941, 129] width 171 height 26
type input "[PERSON_NAME]"
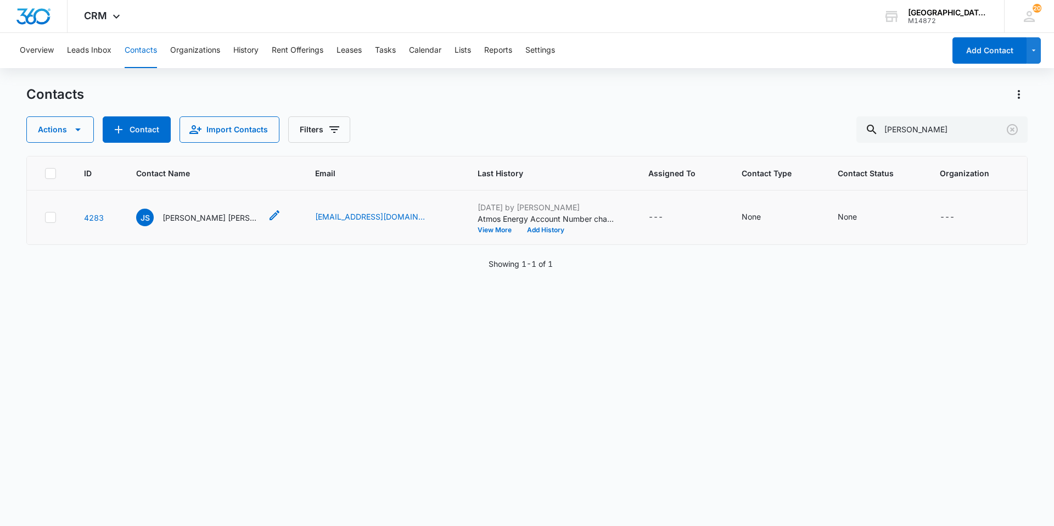
click at [215, 219] on p "[PERSON_NAME] [PERSON_NAME]" at bounding box center [212, 218] width 99 height 12
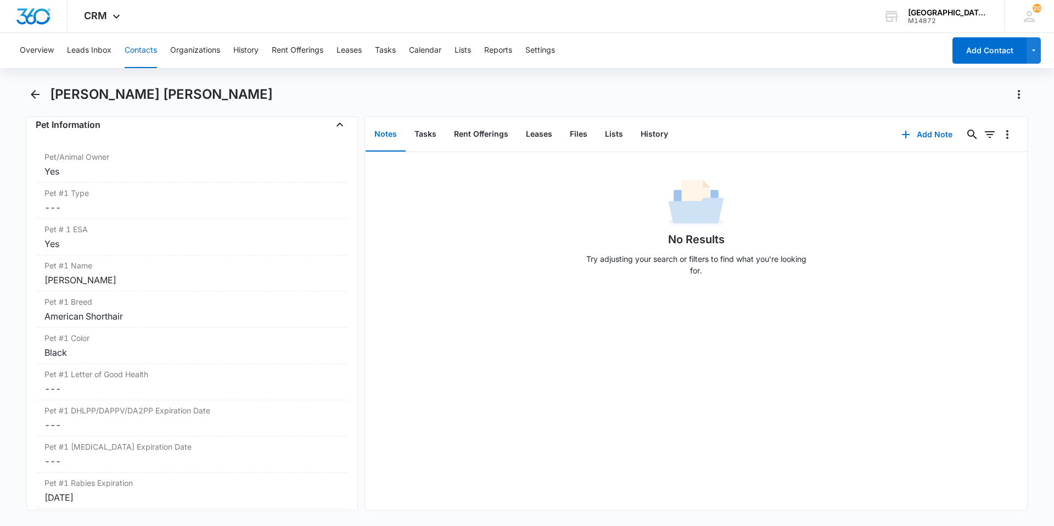
scroll to position [1482, 0]
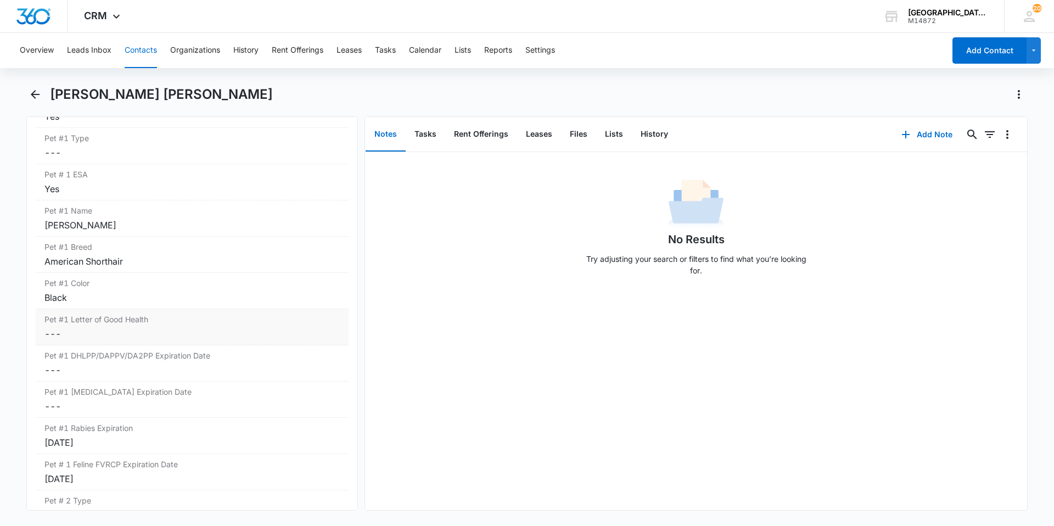
click at [130, 323] on label "Pet #1 Letter of Good Health" at bounding box center [191, 319] width 295 height 12
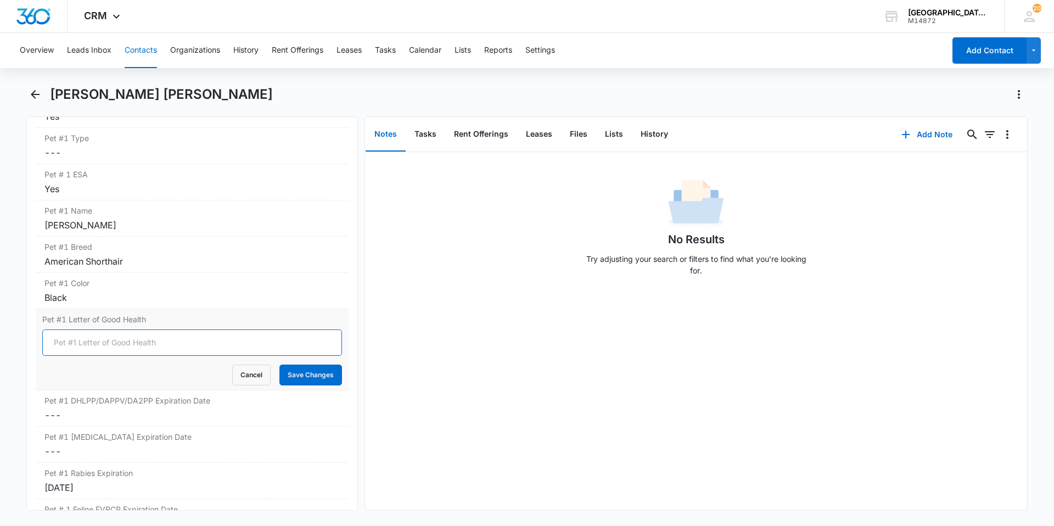
click at [110, 338] on input "Pet #1 Letter of Good Health" at bounding box center [192, 342] width 300 height 26
type input "YES"
click at [287, 371] on button "Save Changes" at bounding box center [310, 375] width 63 height 21
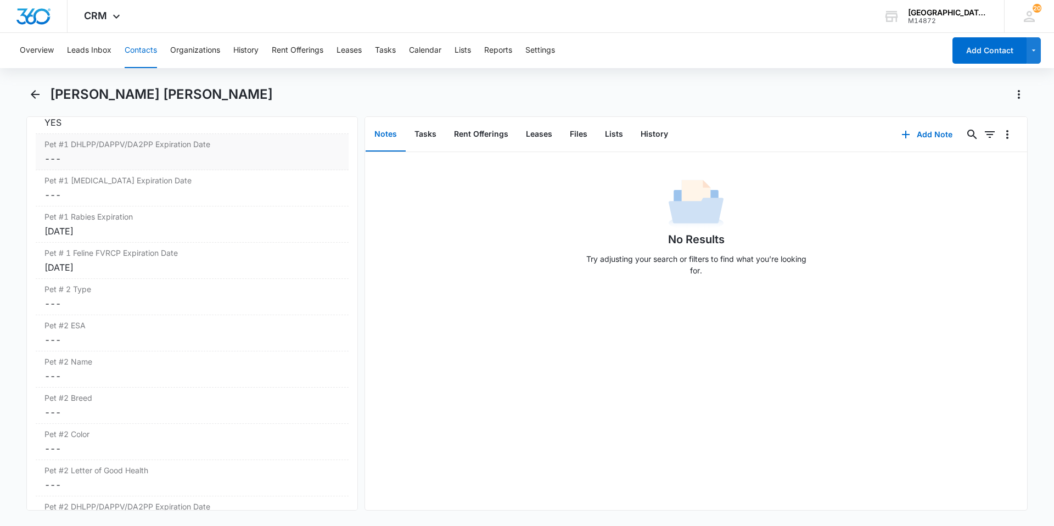
scroll to position [1757, 0]
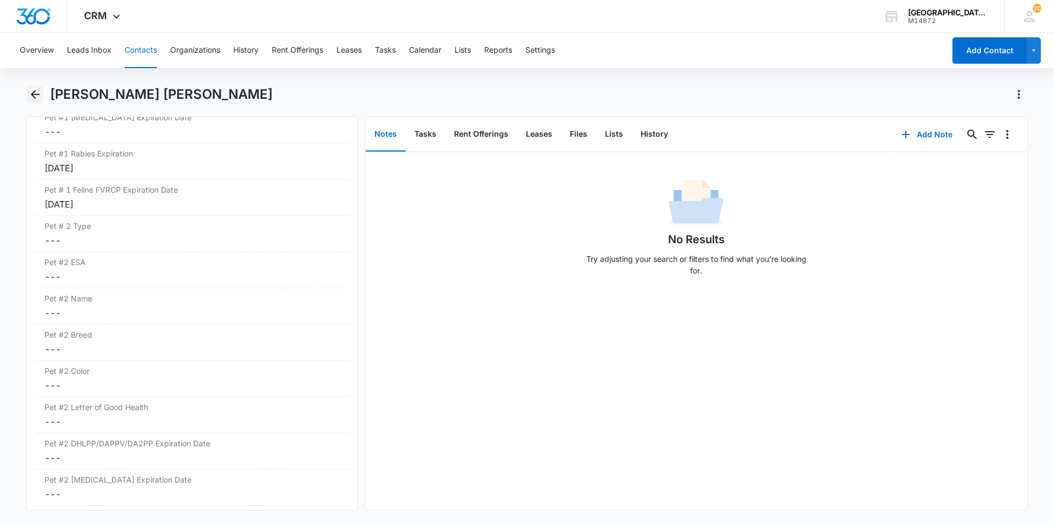
click at [33, 91] on icon "Back" at bounding box center [35, 94] width 13 height 13
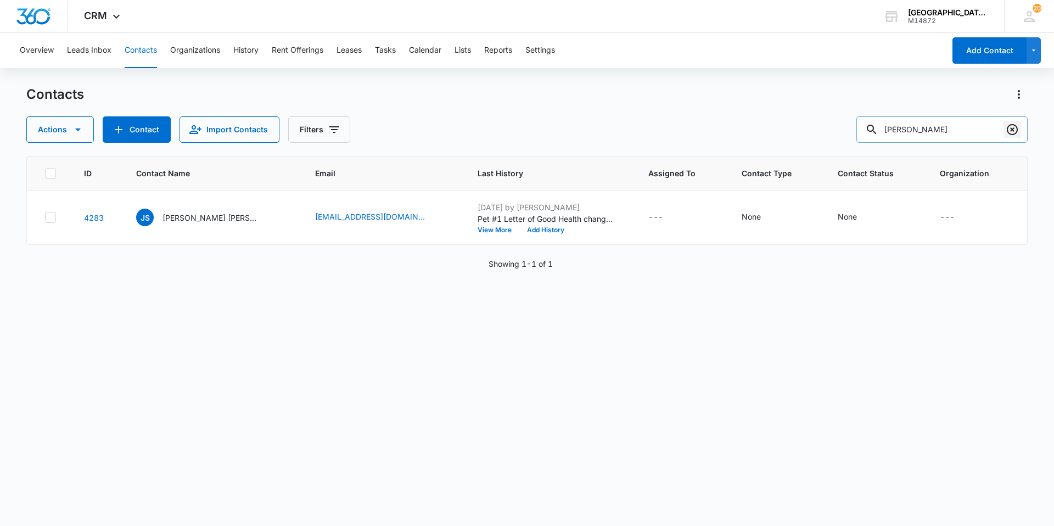
click at [1005, 136] on button "Clear" at bounding box center [1013, 130] width 18 height 18
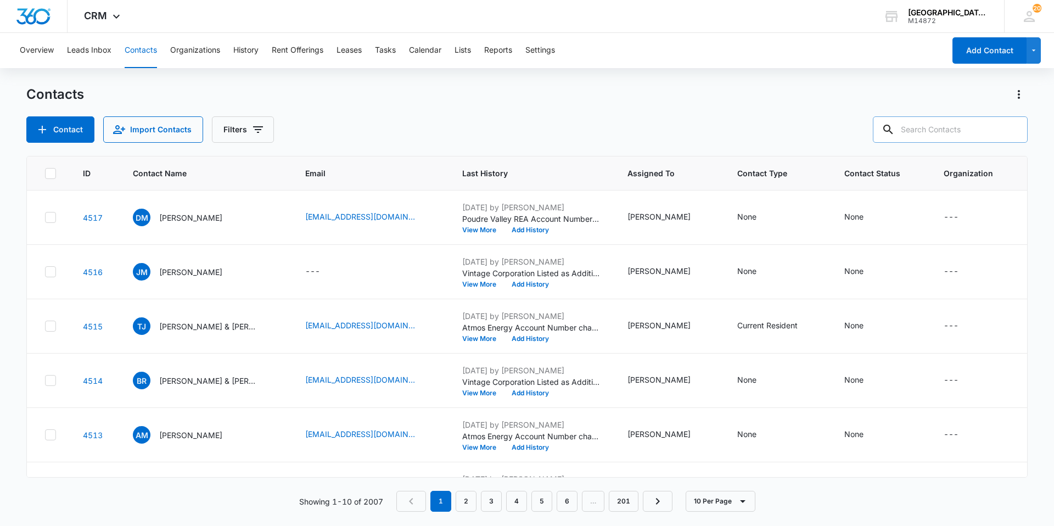
click at [939, 129] on input "text" at bounding box center [950, 129] width 155 height 26
type input "[PERSON_NAME]"
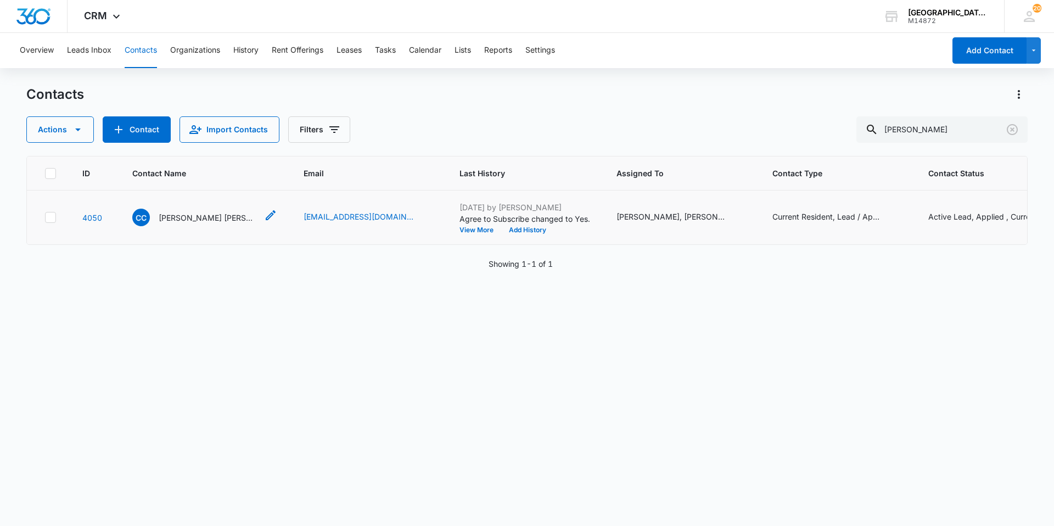
click at [235, 212] on p "[PERSON_NAME] [PERSON_NAME]" at bounding box center [208, 218] width 99 height 12
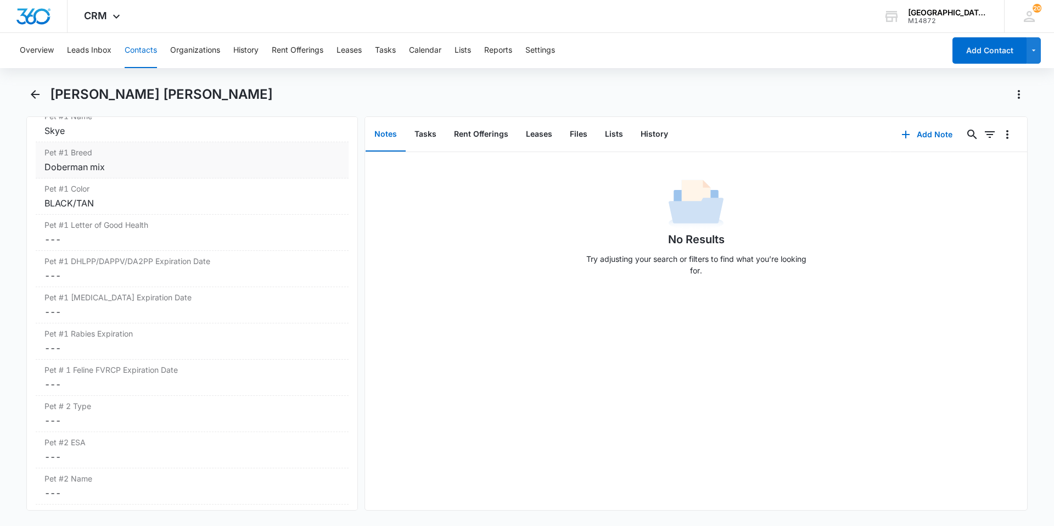
scroll to position [1592, 0]
click at [181, 223] on label "Pet #1 Letter of Good Health" at bounding box center [191, 223] width 295 height 12
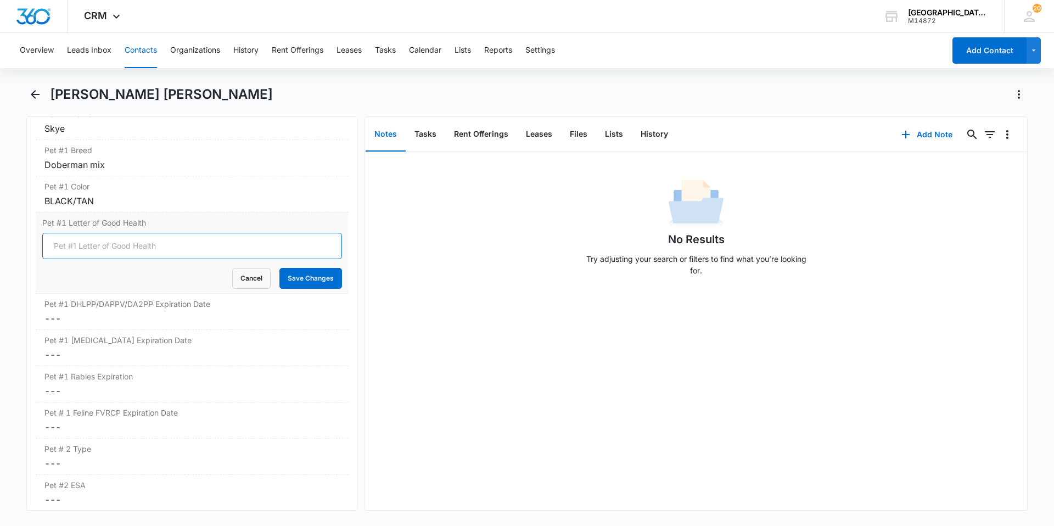
click at [170, 247] on input "Pet #1 Letter of Good Health" at bounding box center [192, 246] width 300 height 26
type input "YES"
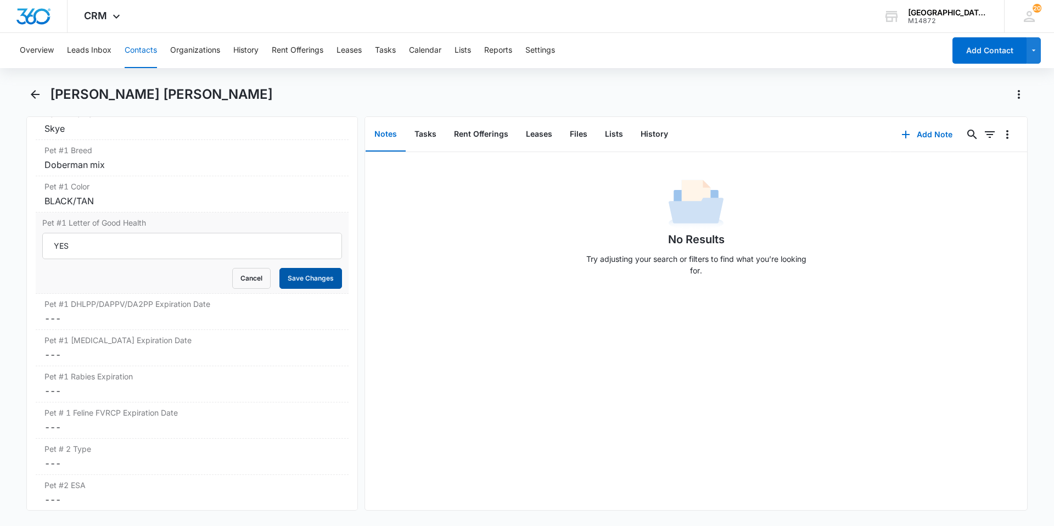
click at [288, 281] on button "Save Changes" at bounding box center [310, 278] width 63 height 21
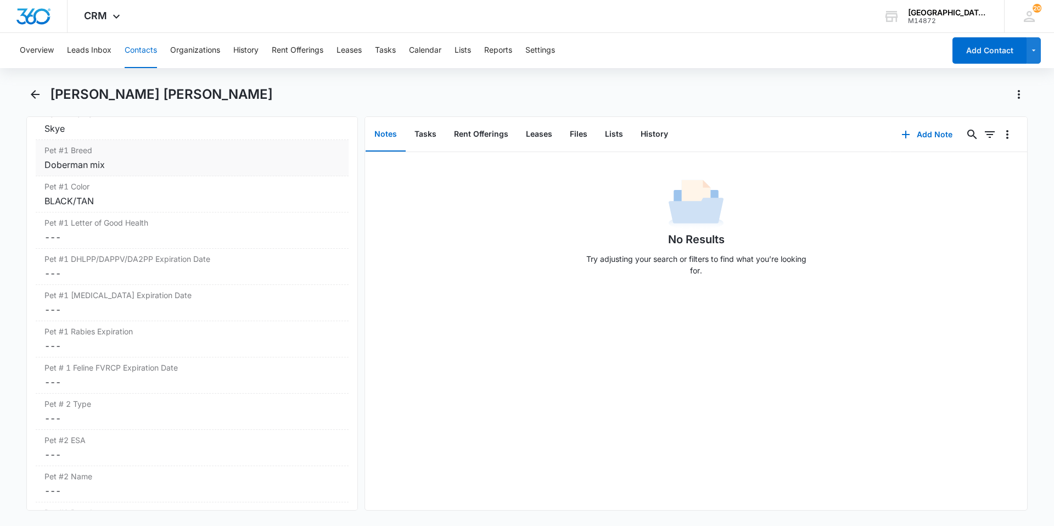
click at [132, 173] on div "Pet #1 Breed Cancel Save Changes Doberman mix" at bounding box center [192, 158] width 313 height 36
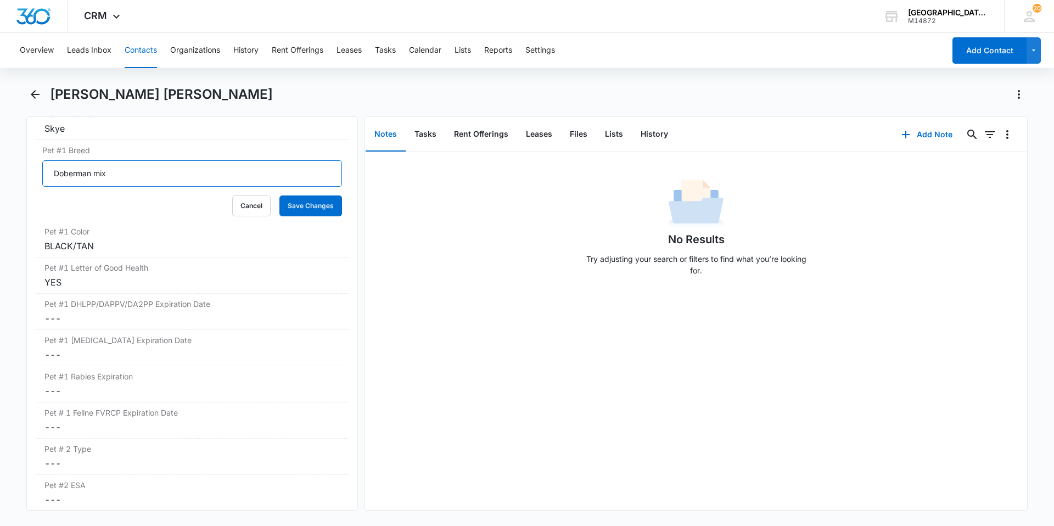
click at [131, 176] on input "Doberman mix" at bounding box center [192, 173] width 300 height 26
type input "Husky/Mix"
click at [279, 195] on button "Save Changes" at bounding box center [310, 205] width 63 height 21
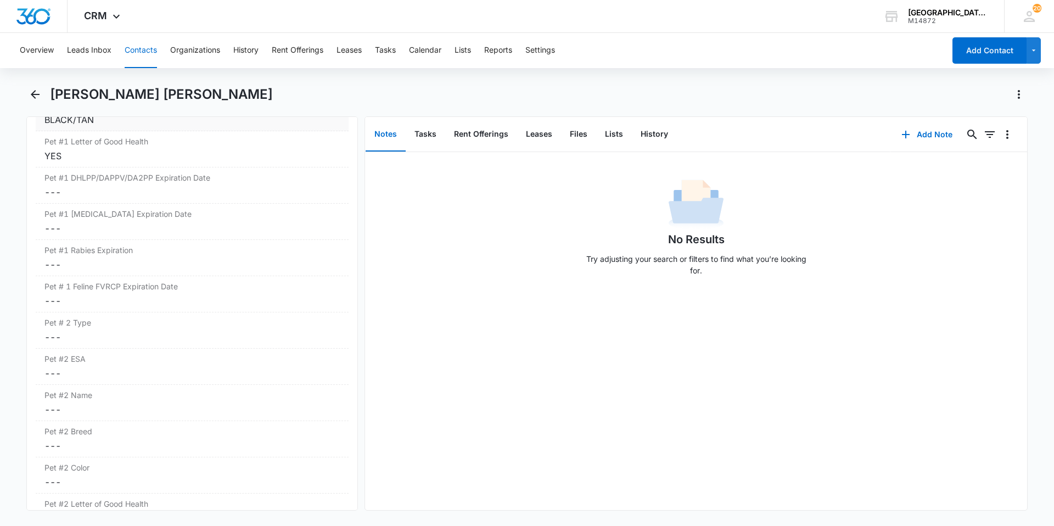
scroll to position [1690, 0]
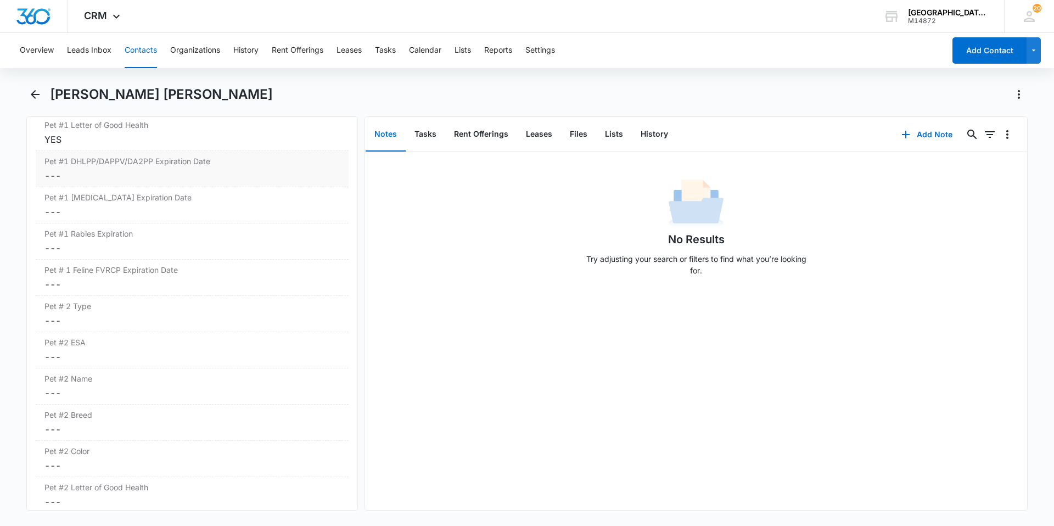
click at [132, 173] on dd "Cancel Save Changes ---" at bounding box center [191, 175] width 295 height 13
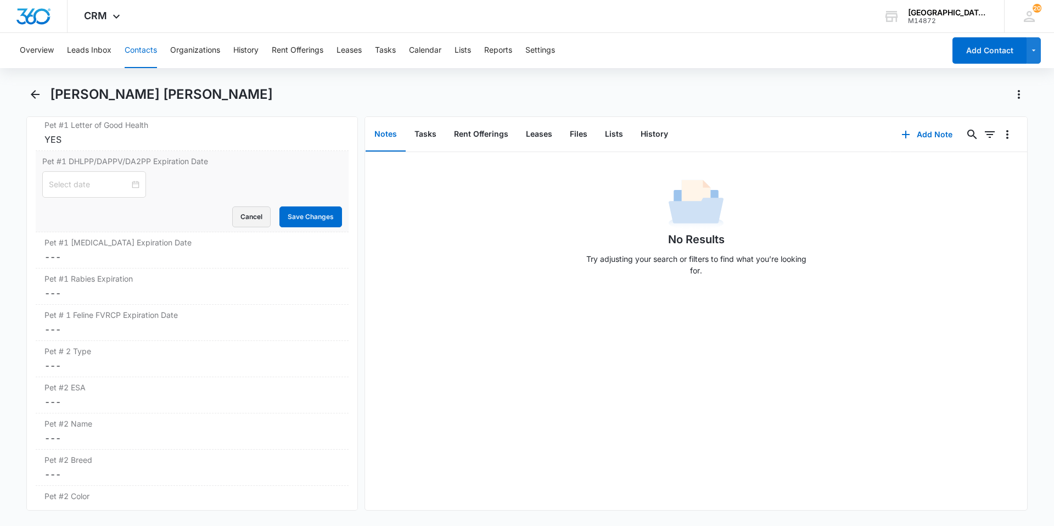
click at [259, 212] on button "Cancel" at bounding box center [251, 216] width 38 height 21
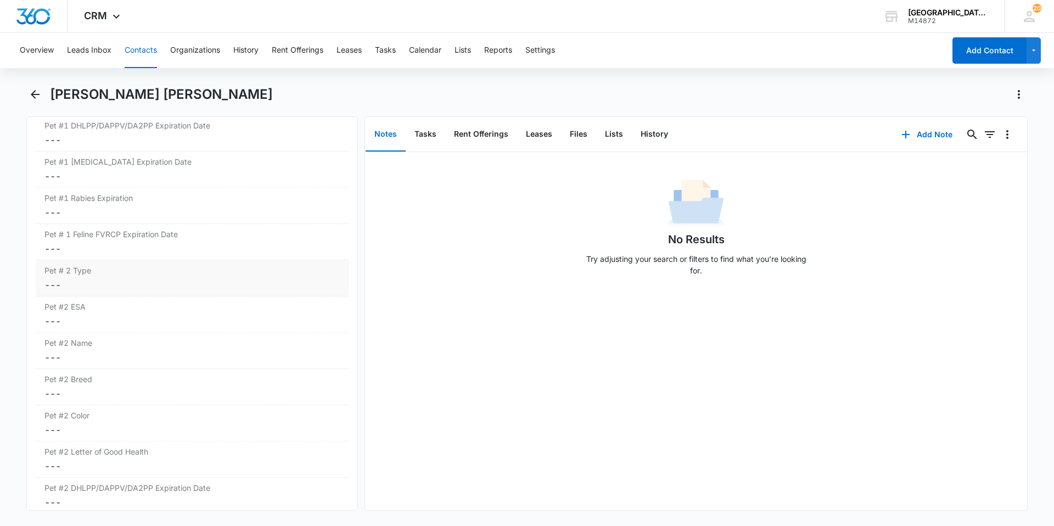
scroll to position [1745, 0]
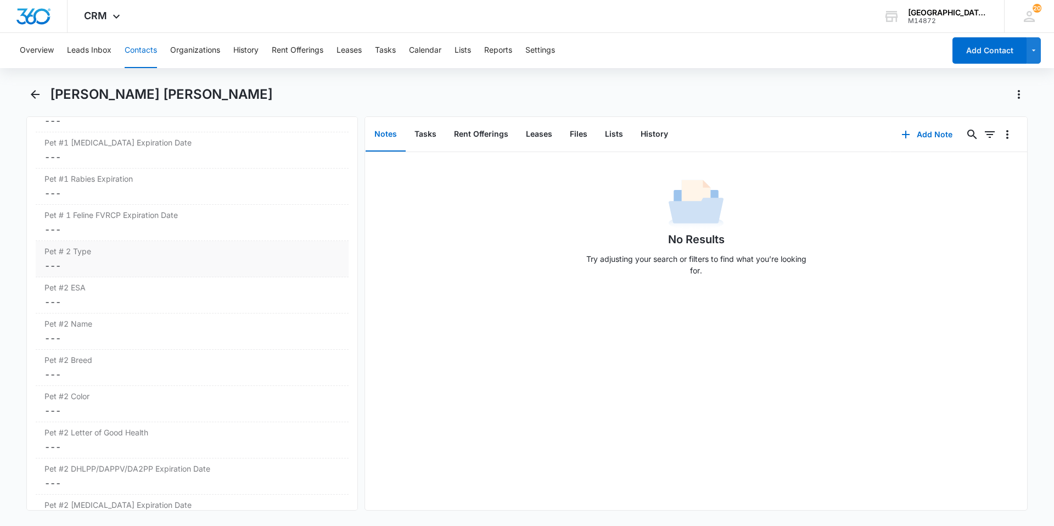
click at [170, 256] on label "Pet # 2 Type" at bounding box center [191, 251] width 295 height 12
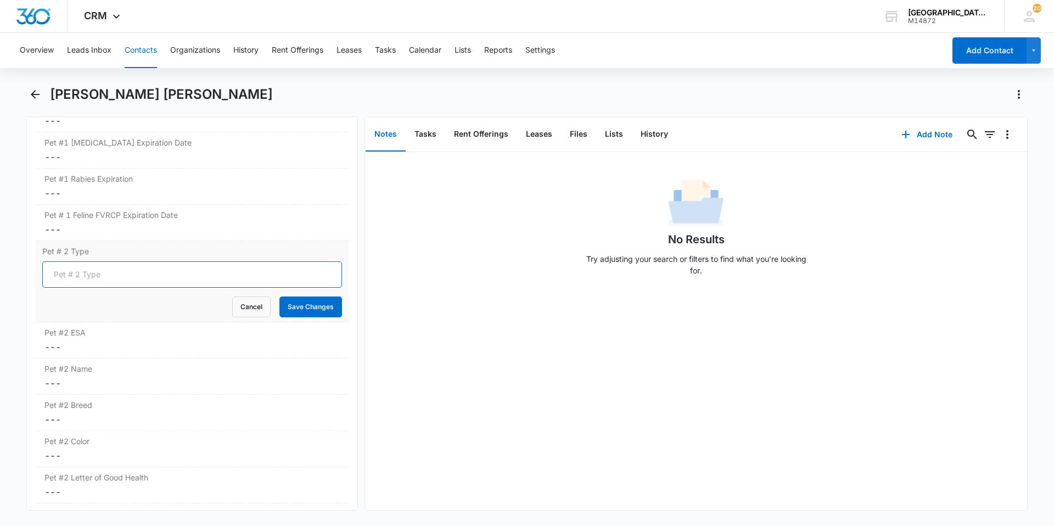
click at [156, 268] on input "Pet # 2 Type" at bounding box center [192, 274] width 300 height 26
click at [243, 306] on button "Cancel" at bounding box center [251, 306] width 38 height 21
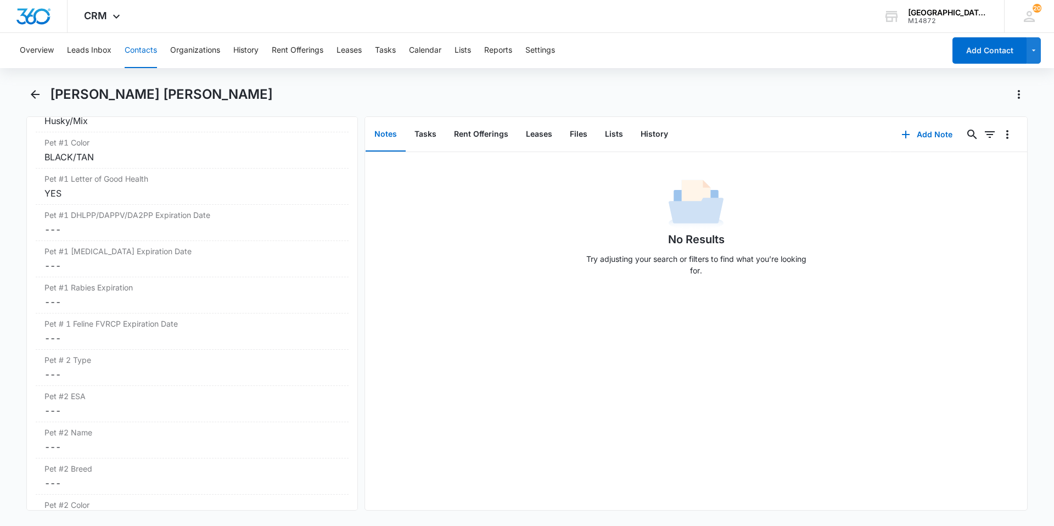
scroll to position [1635, 0]
click at [44, 93] on div "[PERSON_NAME] [PERSON_NAME]" at bounding box center [526, 101] width 1001 height 31
click at [40, 96] on icon "Back" at bounding box center [35, 94] width 13 height 13
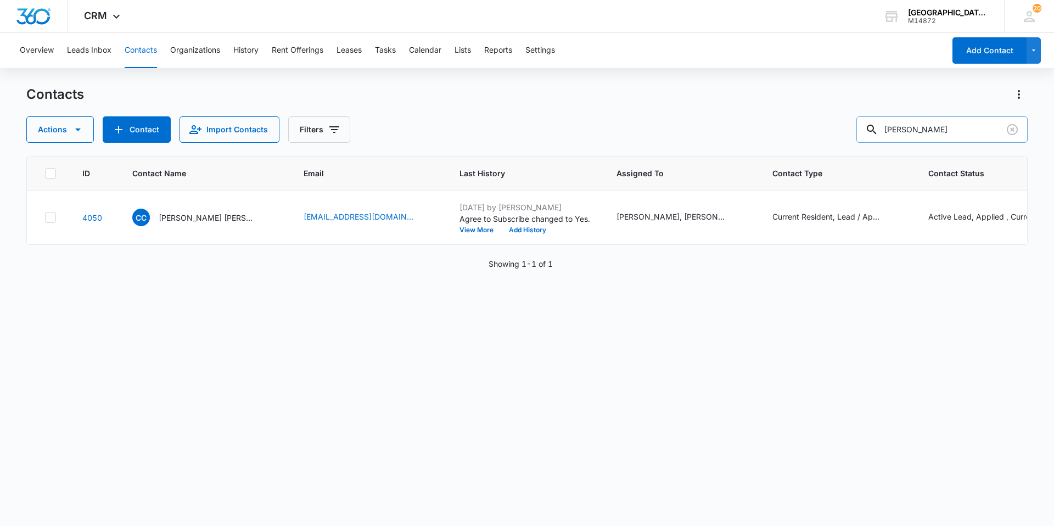
click at [933, 133] on input "[PERSON_NAME]" at bounding box center [941, 129] width 171 height 26
type input "[PERSON_NAME]"
click at [191, 215] on p "[PERSON_NAME] [PERSON_NAME]" at bounding box center [208, 218] width 99 height 12
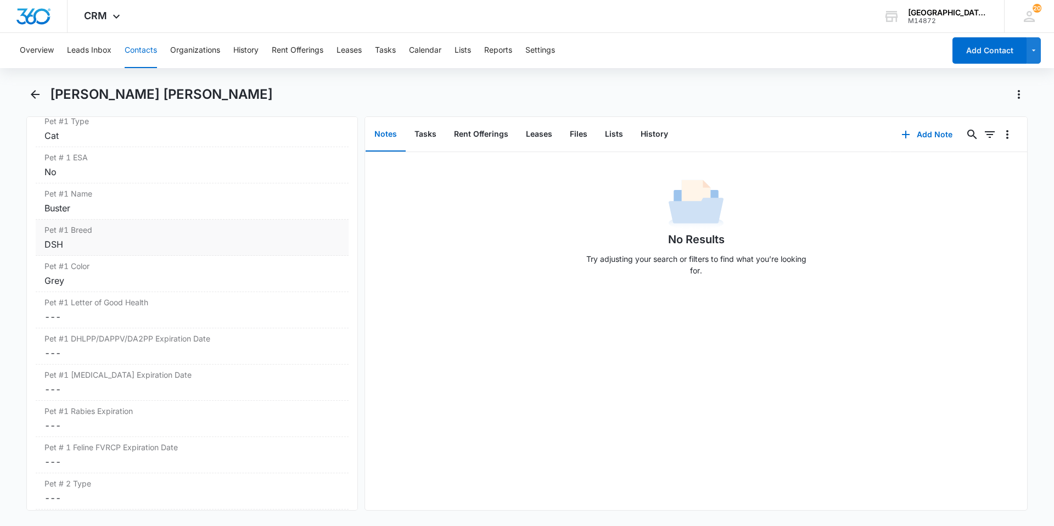
scroll to position [1537, 0]
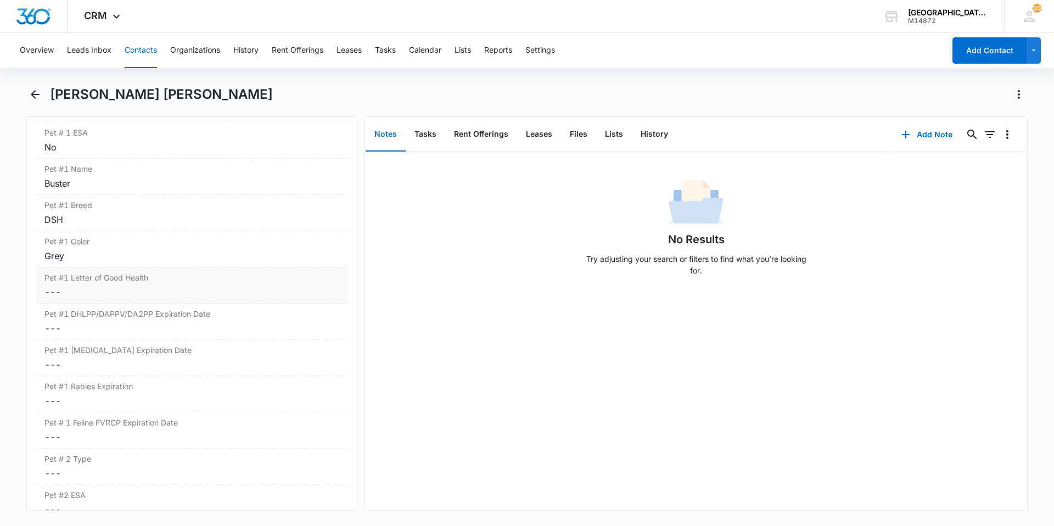
click at [161, 288] on div "Pet #1 Letter of Good Health Cancel Save Changes ---" at bounding box center [192, 285] width 313 height 36
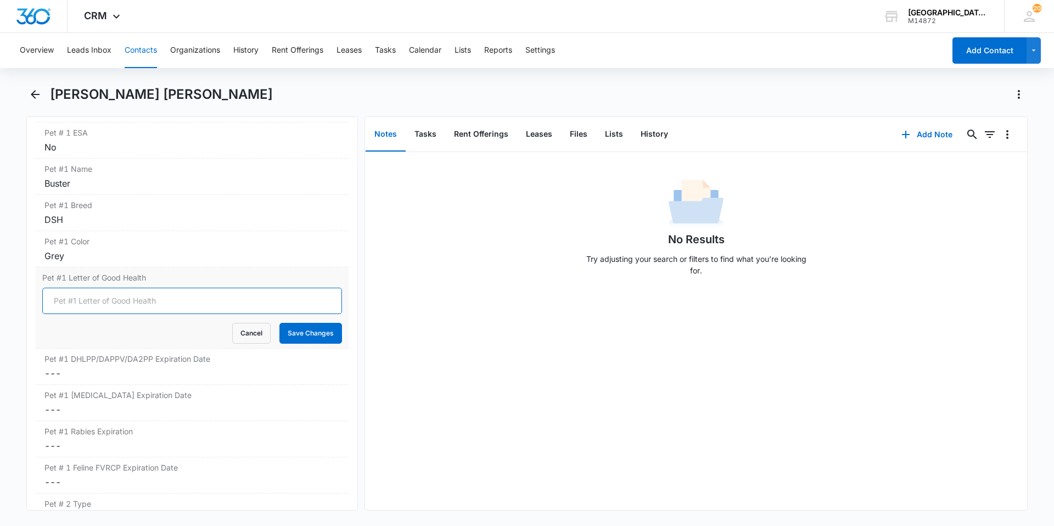
drag, startPoint x: 113, startPoint y: 291, endPoint x: 101, endPoint y: 293, distance: 12.3
click at [101, 293] on input "Pet #1 Letter of Good Health" at bounding box center [192, 301] width 300 height 26
type input "YES"
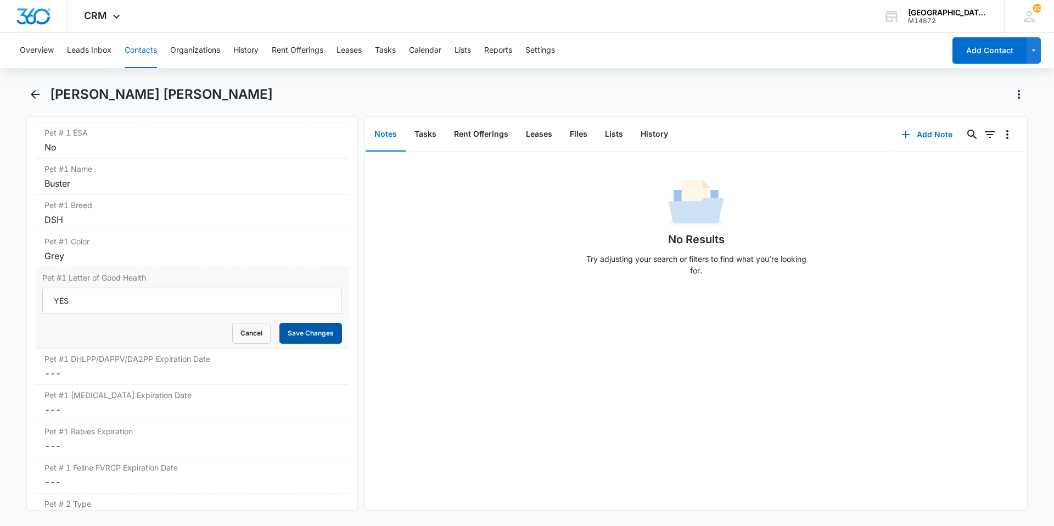
click at [318, 323] on button "Save Changes" at bounding box center [310, 333] width 63 height 21
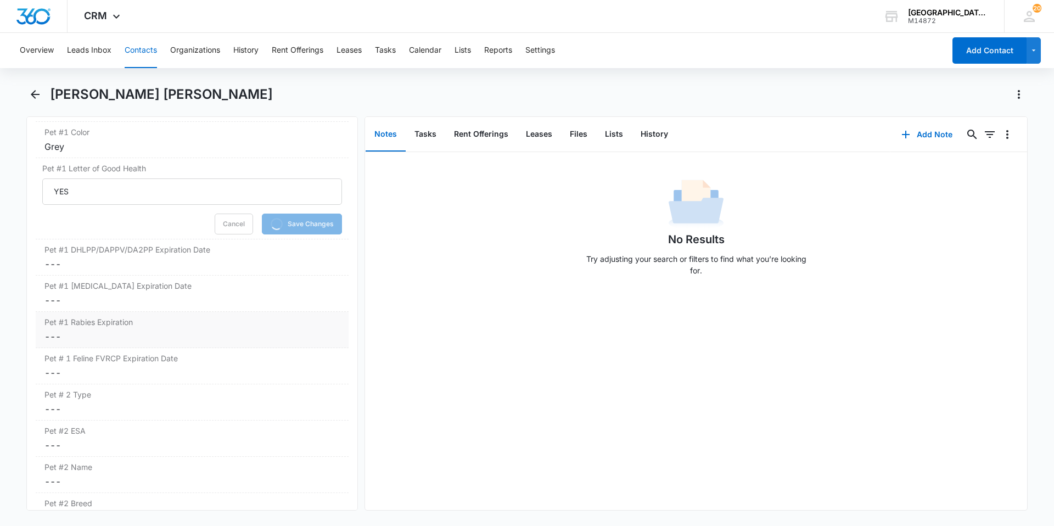
scroll to position [1647, 0]
click at [137, 316] on label "Pet #1 Rabies Expiration" at bounding box center [191, 322] width 295 height 12
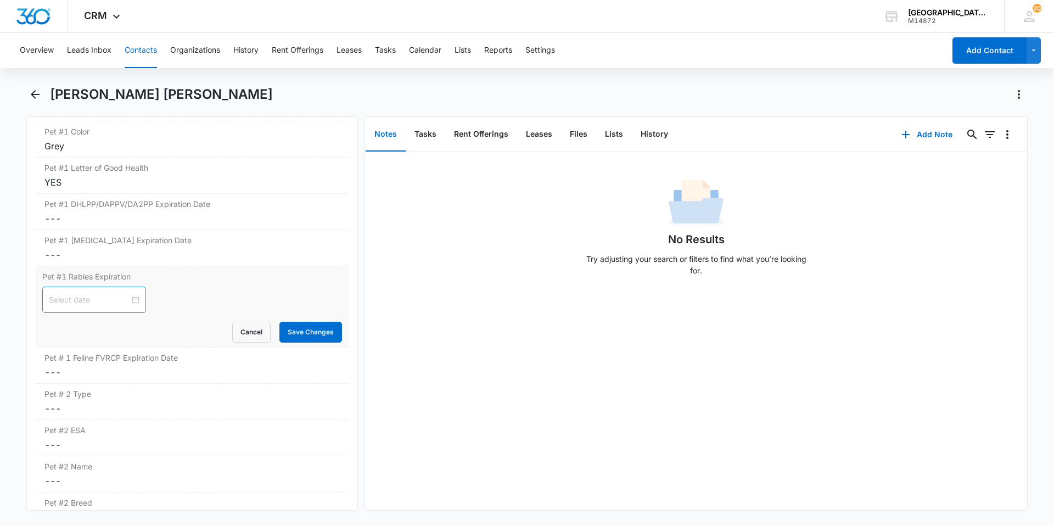
click at [130, 294] on div at bounding box center [94, 300] width 91 height 12
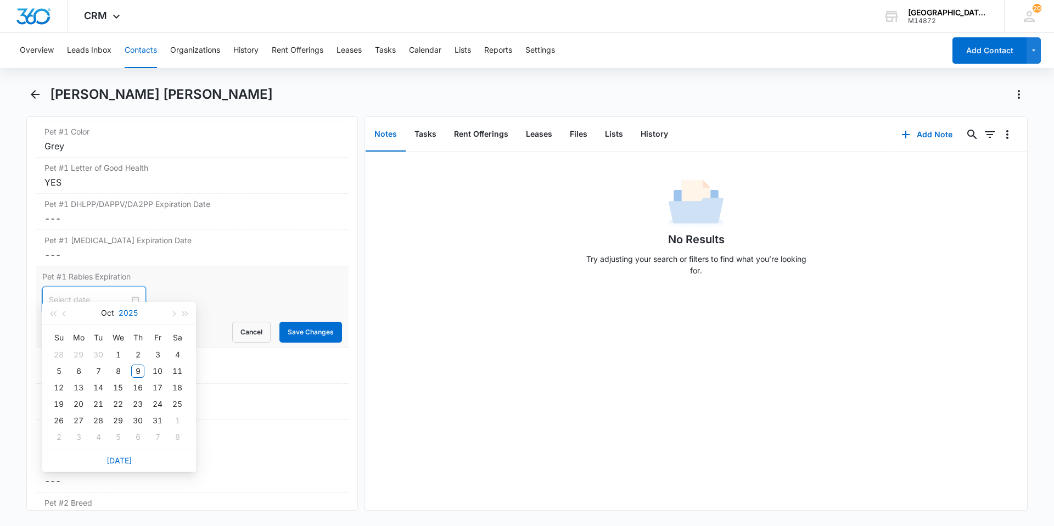
click at [134, 314] on button "2025" at bounding box center [128, 313] width 19 height 22
click at [172, 414] on div "2027" at bounding box center [167, 414] width 33 height 13
type input "[DATE]"
click at [113, 316] on button "Oct" at bounding box center [107, 313] width 13 height 22
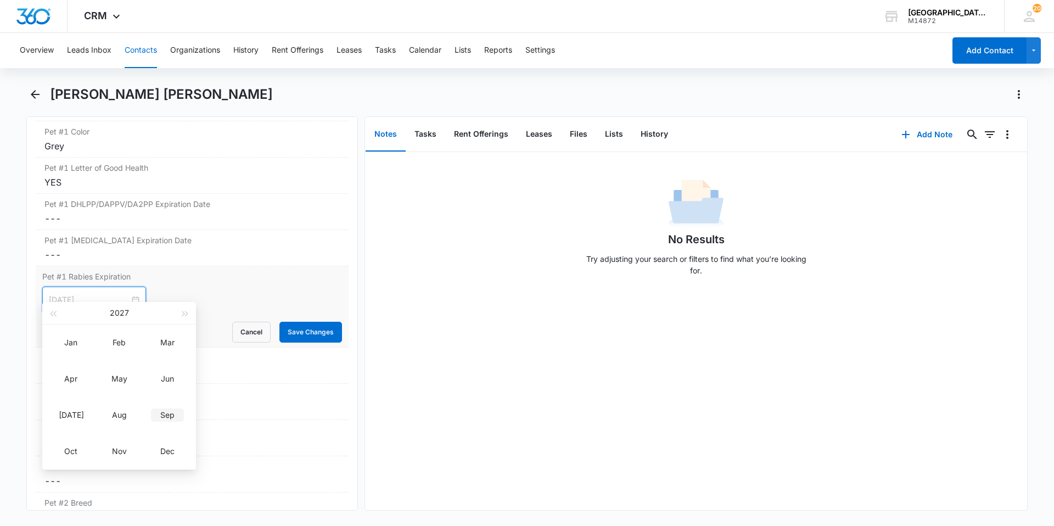
click at [175, 421] on div "Sep" at bounding box center [167, 414] width 33 height 13
type input "[DATE]"
click at [118, 374] on div "8" at bounding box center [117, 371] width 13 height 13
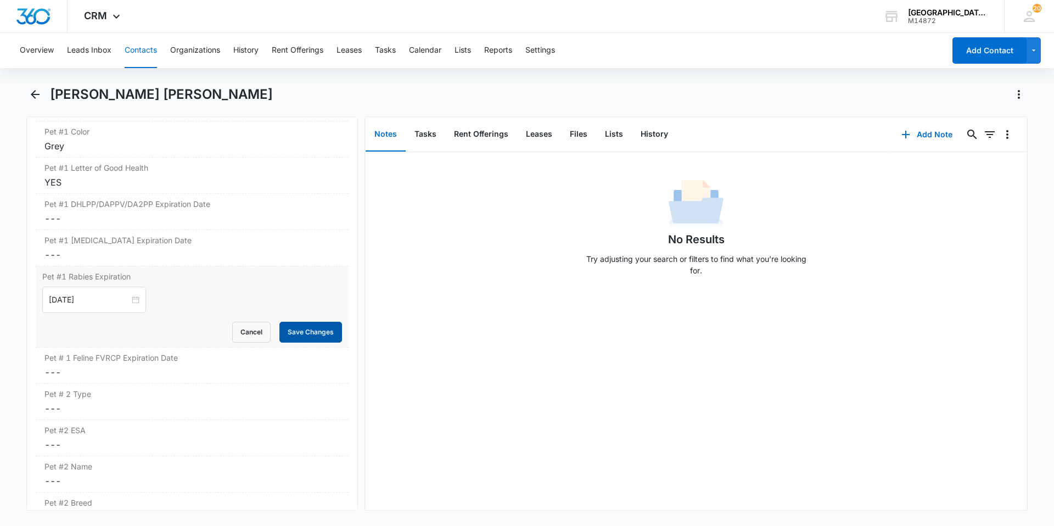
click at [287, 322] on button "Save Changes" at bounding box center [310, 332] width 63 height 21
click at [177, 352] on label "Pet # 1 Feline FVRCP Expiration Date" at bounding box center [191, 358] width 295 height 12
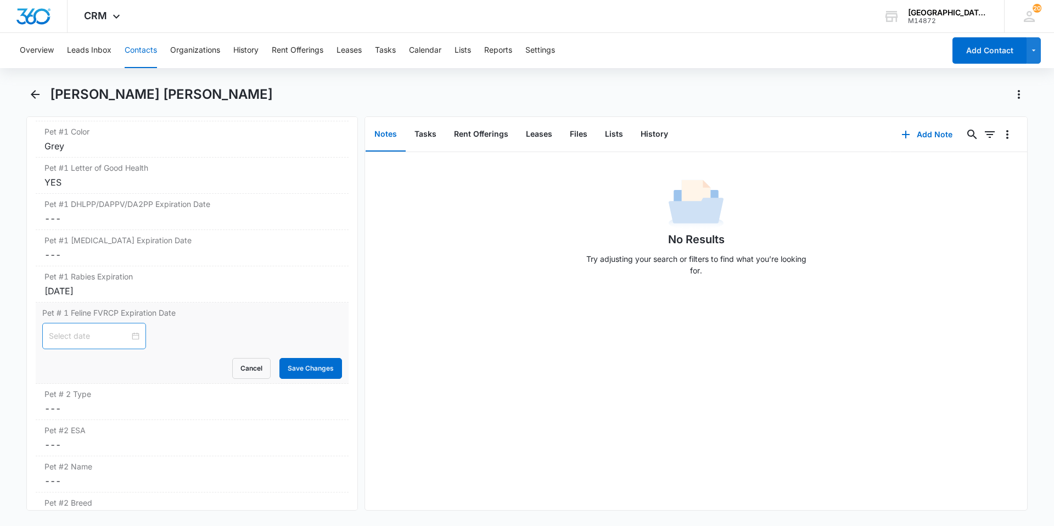
click at [132, 330] on div at bounding box center [94, 336] width 91 height 12
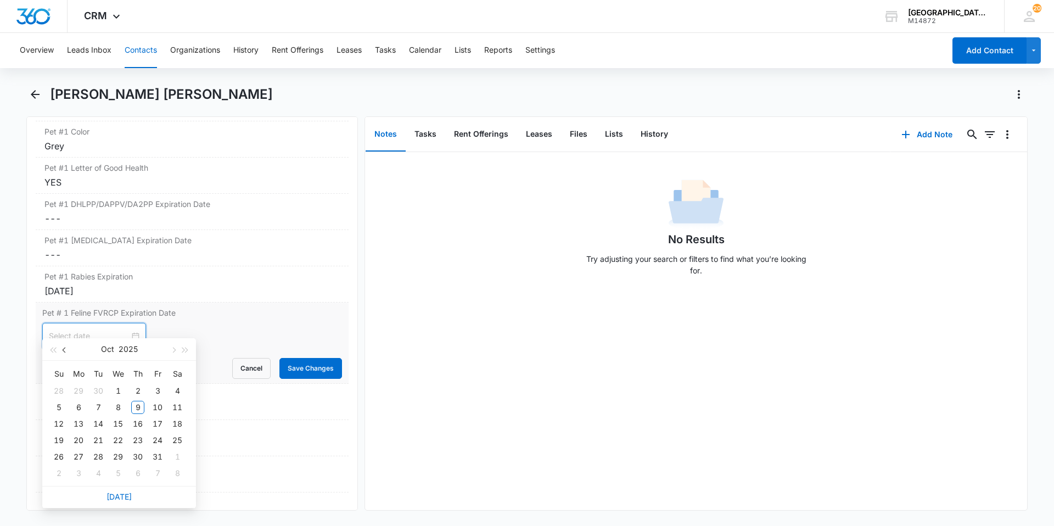
click at [61, 354] on button "button" at bounding box center [65, 349] width 12 height 22
click at [137, 440] on div "25" at bounding box center [137, 440] width 13 height 13
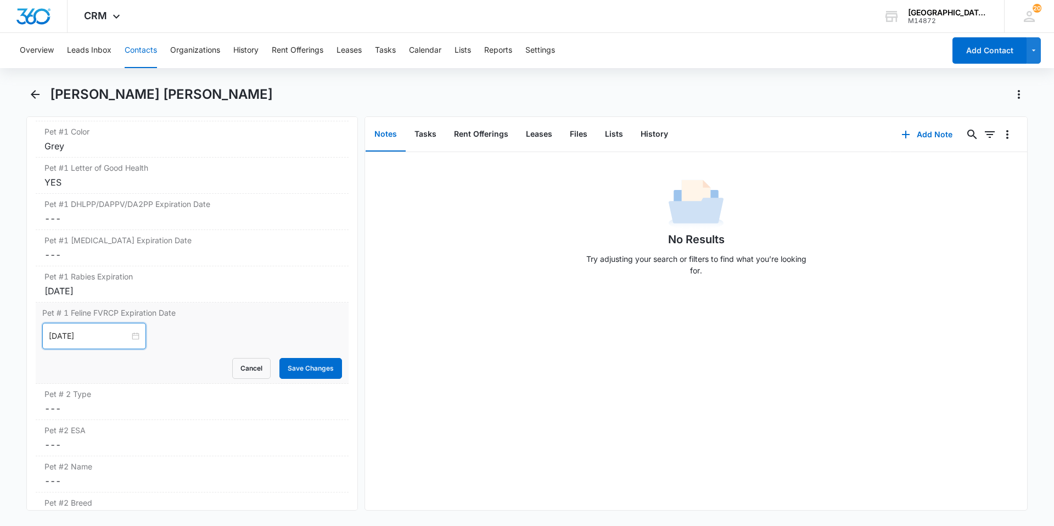
click at [90, 329] on div "[DATE]" at bounding box center [94, 336] width 104 height 26
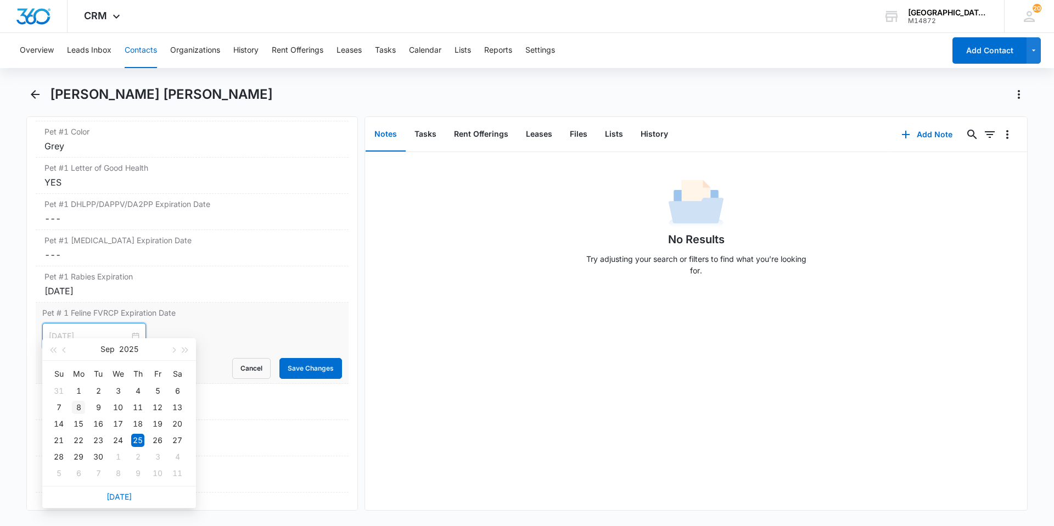
type input "[DATE]"
click at [76, 408] on div "8" at bounding box center [78, 407] width 13 height 13
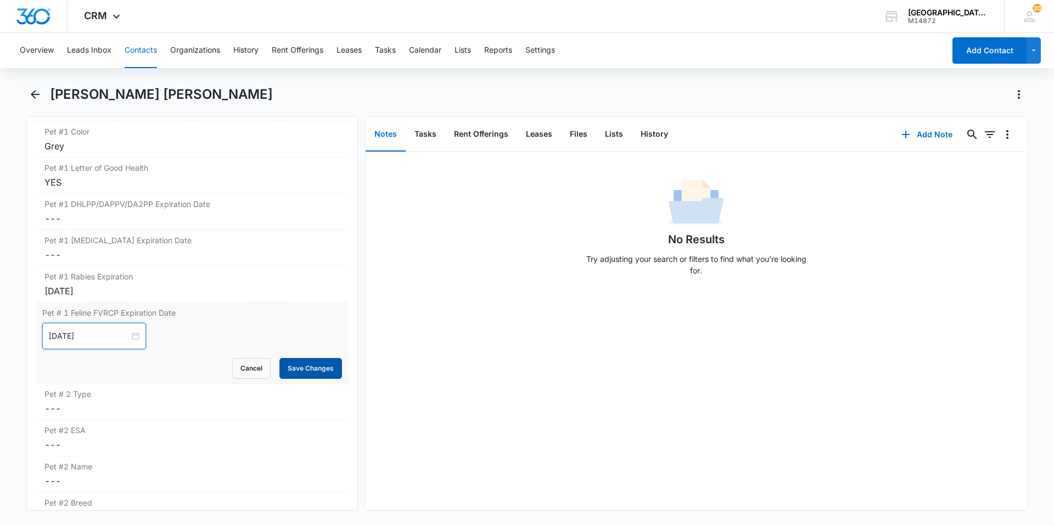
click at [322, 360] on button "Save Changes" at bounding box center [310, 368] width 63 height 21
click at [180, 388] on label "Pet # 2 Type" at bounding box center [191, 394] width 295 height 12
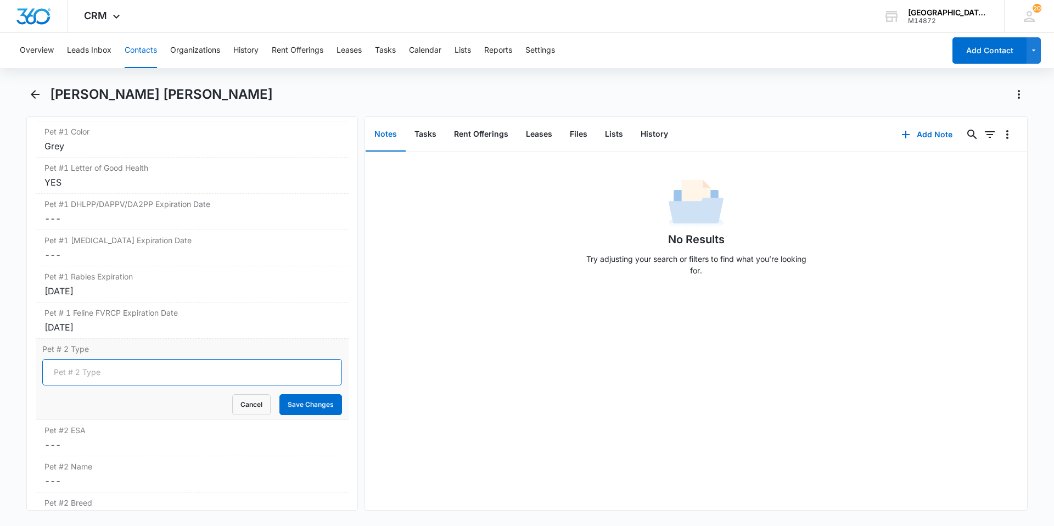
click at [164, 365] on input "Pet # 2 Type" at bounding box center [192, 372] width 300 height 26
click at [256, 396] on button "Cancel" at bounding box center [251, 404] width 38 height 21
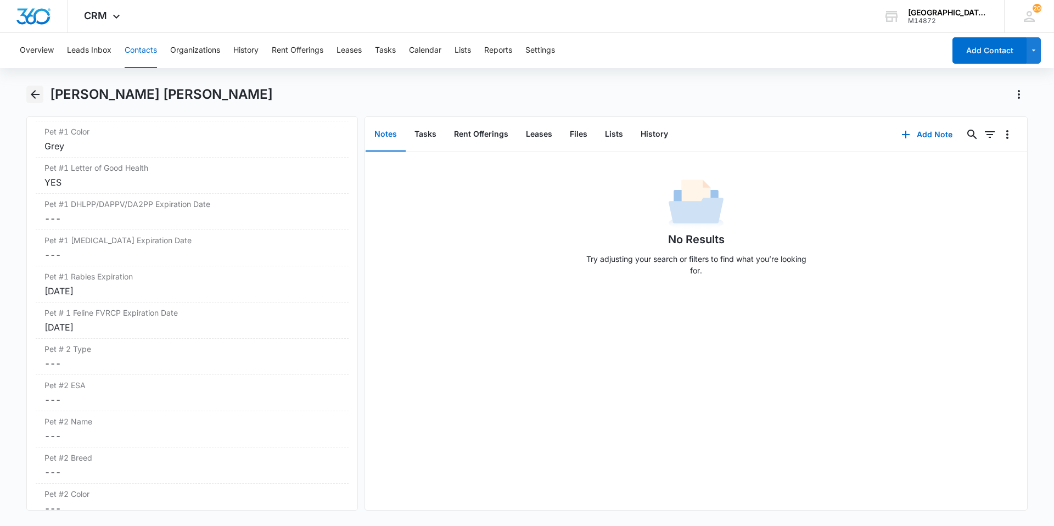
click at [35, 97] on icon "Back" at bounding box center [35, 94] width 13 height 13
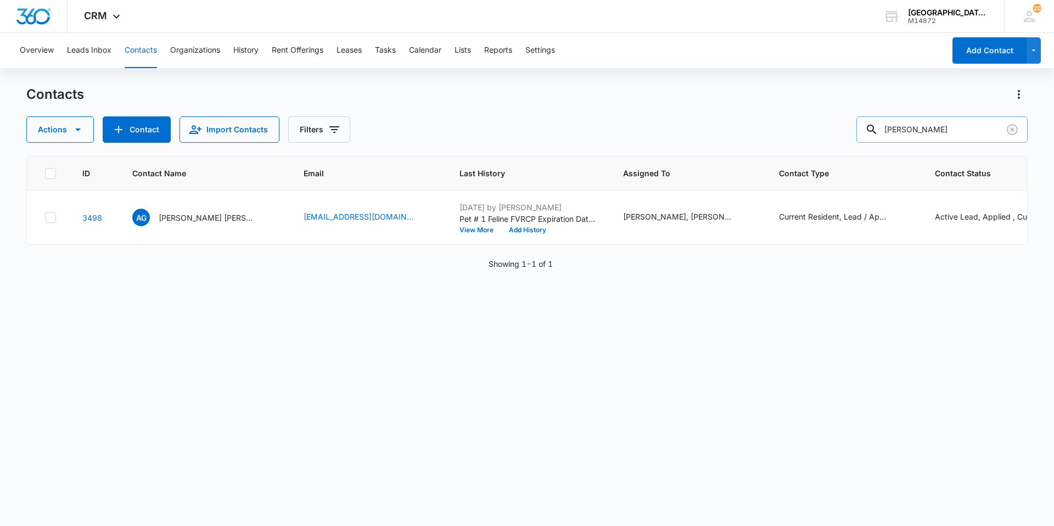
click at [950, 135] on input "[PERSON_NAME]" at bounding box center [941, 129] width 171 height 26
type input "[PERSON_NAME]"
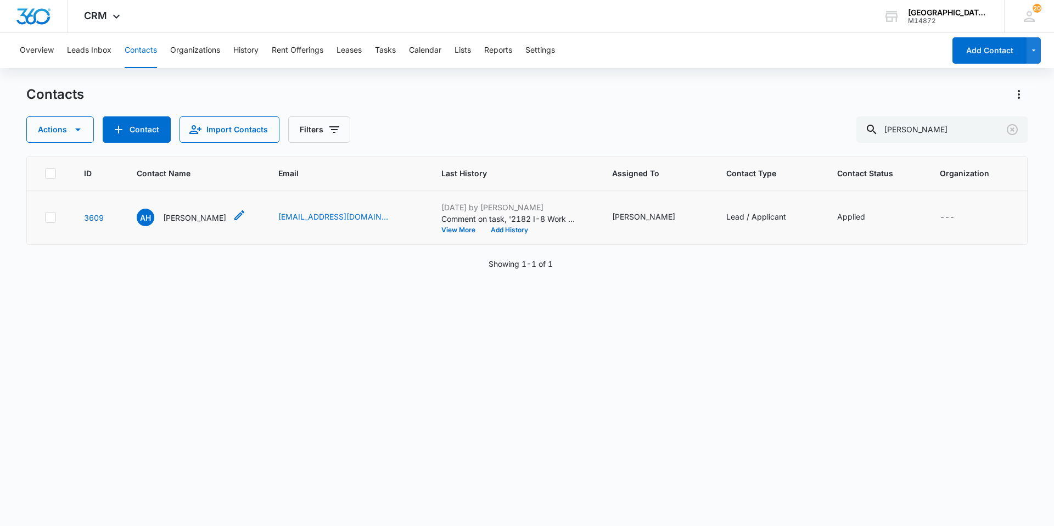
click at [197, 217] on p "[PERSON_NAME]" at bounding box center [194, 218] width 63 height 12
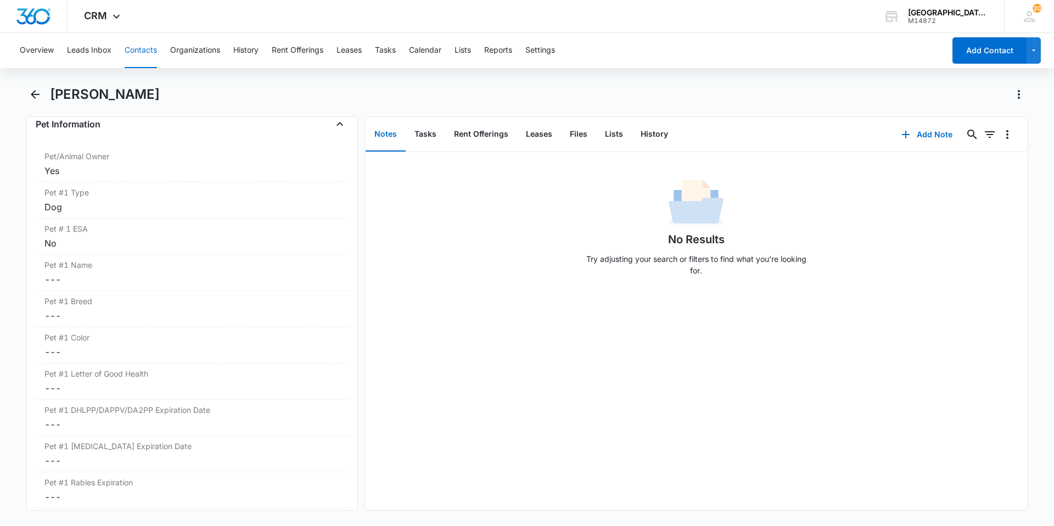
scroll to position [1427, 0]
click at [177, 282] on dd "Cancel Save Changes ---" at bounding box center [191, 279] width 295 height 13
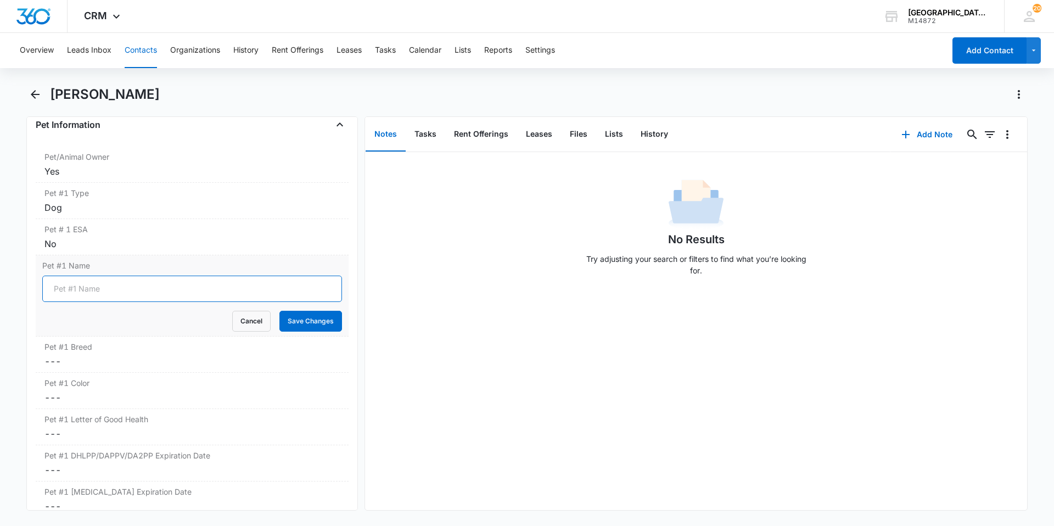
click at [177, 288] on input "Pet #1 Name" at bounding box center [192, 289] width 300 height 26
type input "[PERSON_NAME]"
click at [279, 311] on button "Save Changes" at bounding box center [310, 321] width 63 height 21
click at [180, 360] on dd "Cancel Save Changes ---" at bounding box center [191, 361] width 295 height 13
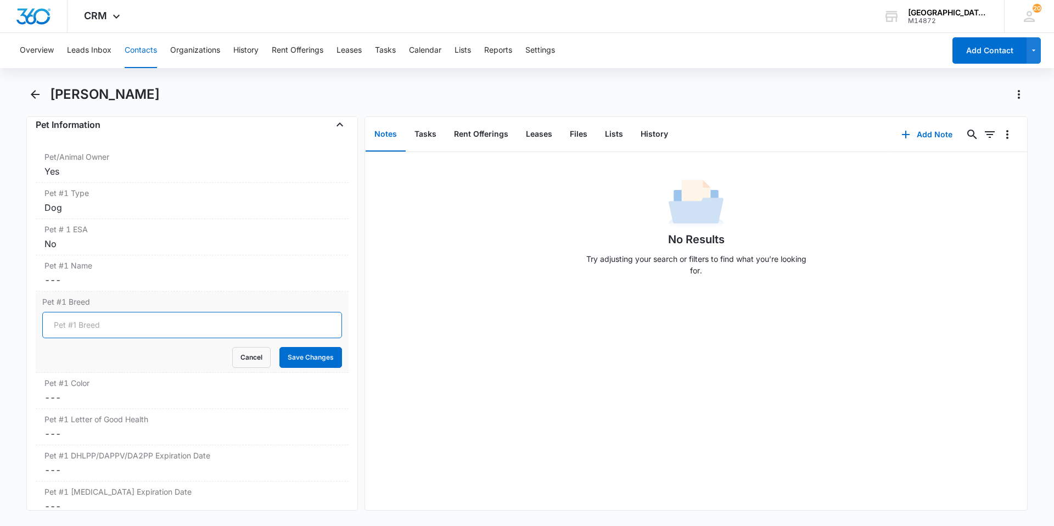
click at [160, 324] on input "Pet #1 Breed" at bounding box center [192, 325] width 300 height 26
type input "Golden Retriever"
click at [279, 347] on button "Save Changes" at bounding box center [310, 357] width 63 height 21
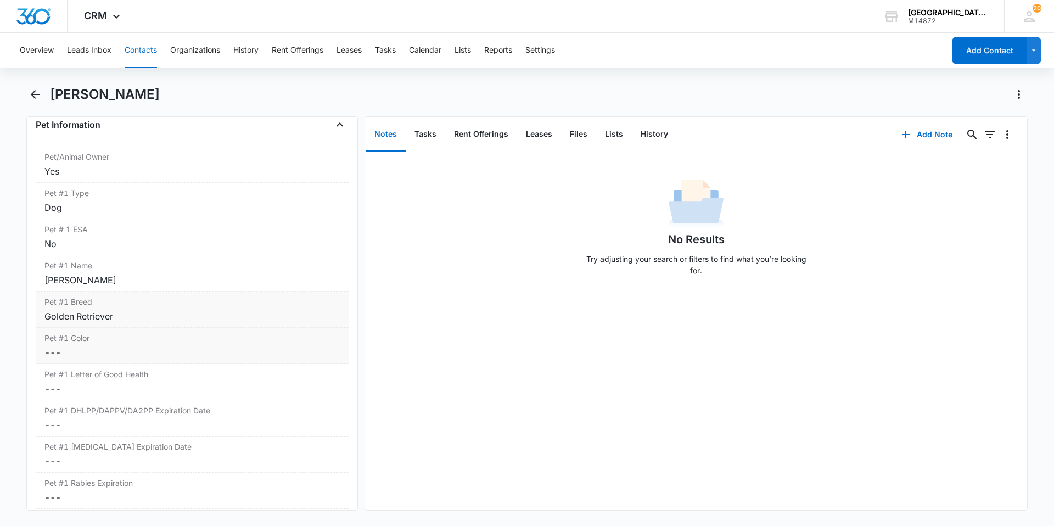
click at [160, 337] on label "Pet #1 Color" at bounding box center [191, 338] width 295 height 12
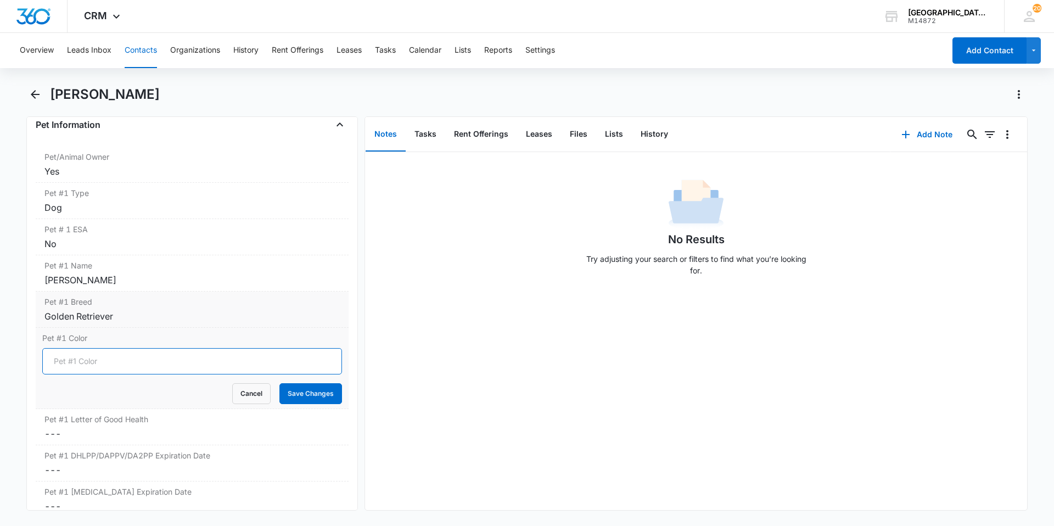
click at [159, 351] on input "Pet #1 Color" at bounding box center [192, 361] width 300 height 26
type input "Tan"
click at [279, 383] on button "Save Changes" at bounding box center [310, 393] width 63 height 21
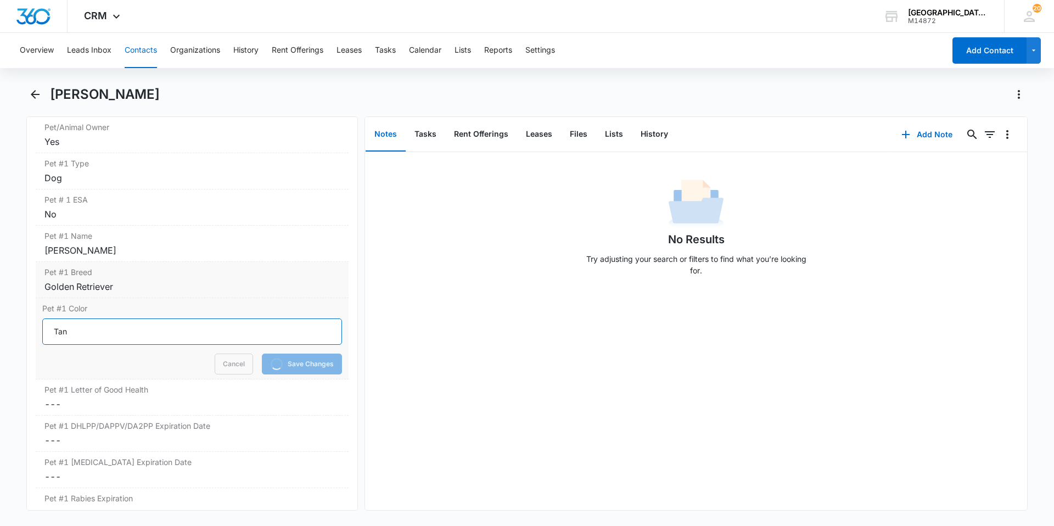
scroll to position [1482, 0]
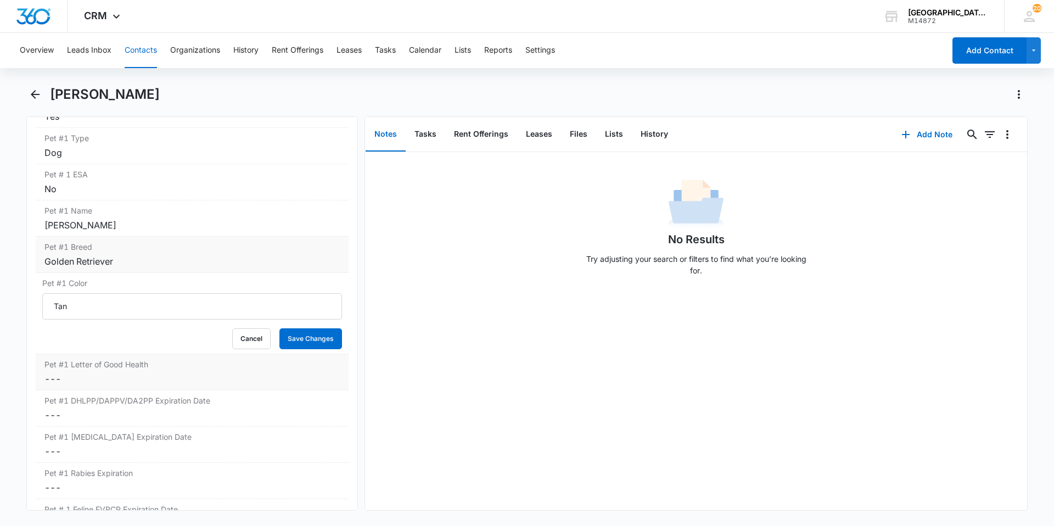
click at [161, 367] on label "Pet #1 Letter of Good Health" at bounding box center [191, 365] width 295 height 12
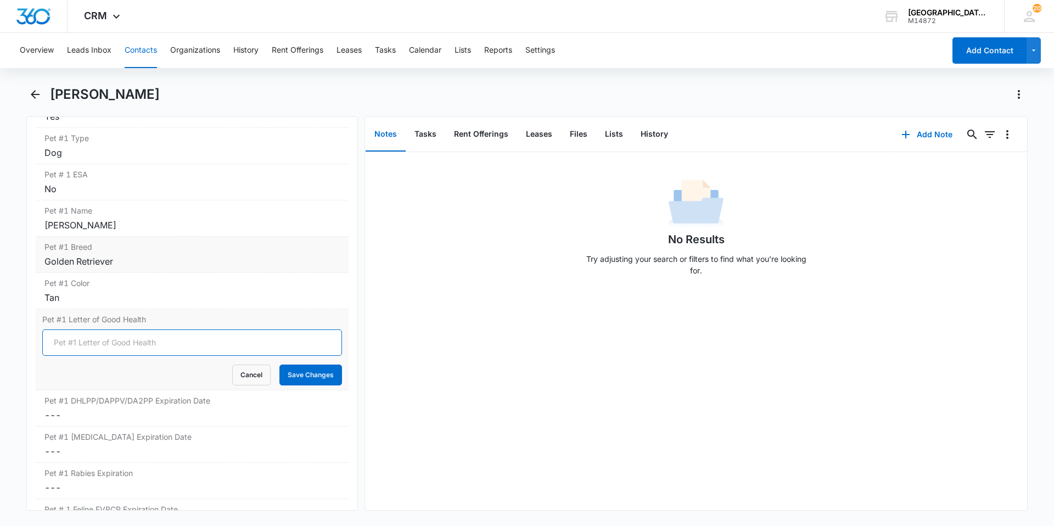
click at [154, 340] on input "Pet #1 Letter of Good Health" at bounding box center [192, 342] width 300 height 26
type input "YES"
click at [294, 377] on button "Save Changes" at bounding box center [310, 375] width 63 height 21
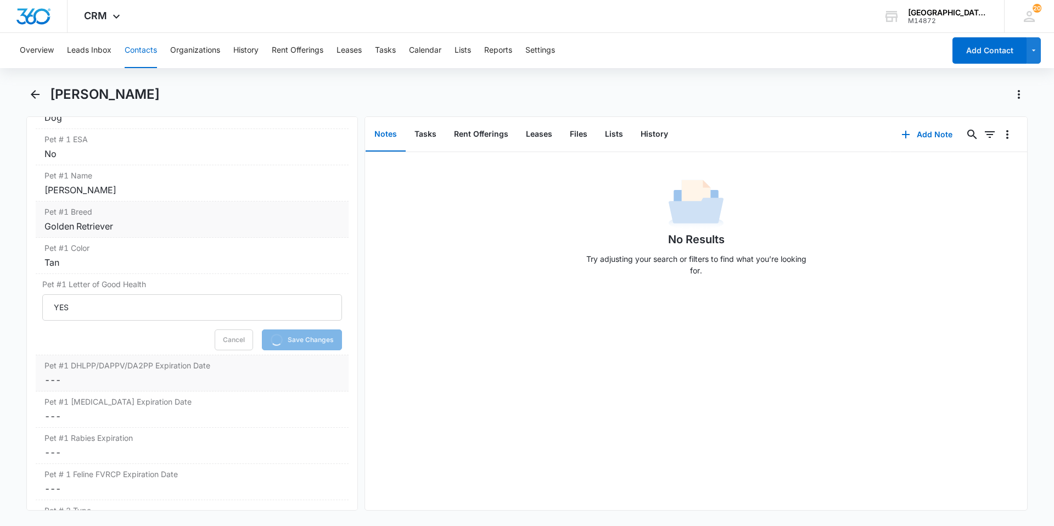
scroll to position [1537, 0]
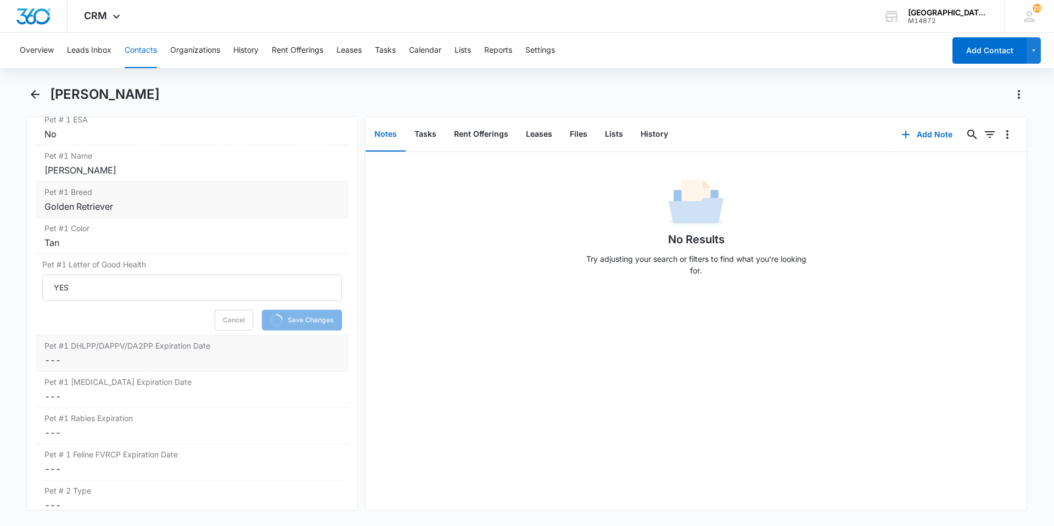
click at [128, 350] on label "Pet #1 DHLPP/DAPPV/DA2PP Expiration Date" at bounding box center [191, 346] width 295 height 12
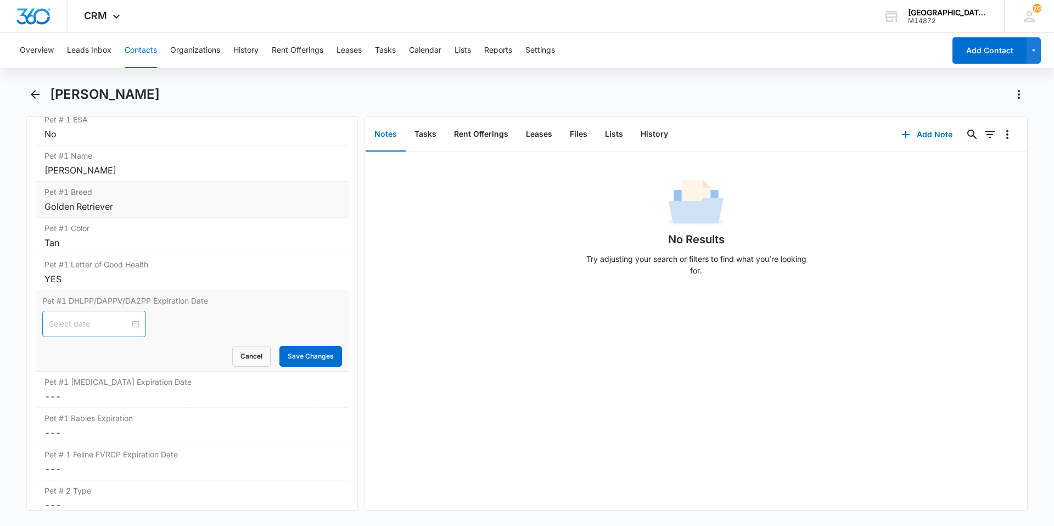
click at [132, 326] on div at bounding box center [94, 324] width 91 height 12
click at [103, 325] on input at bounding box center [89, 324] width 81 height 12
type input "[DATE]"
click at [289, 354] on button "Save Changes" at bounding box center [310, 356] width 63 height 21
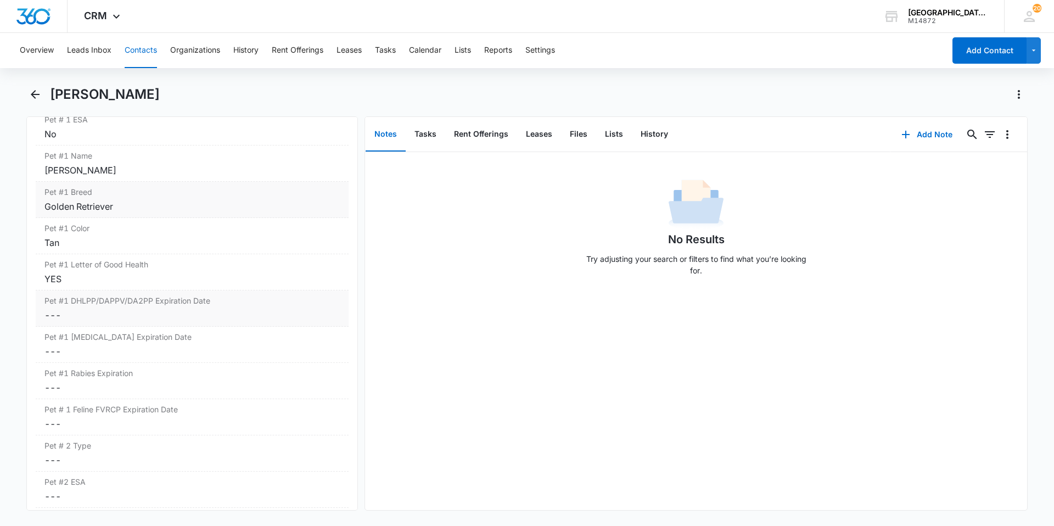
click at [109, 317] on dd "Cancel Save Changes ---" at bounding box center [191, 315] width 295 height 13
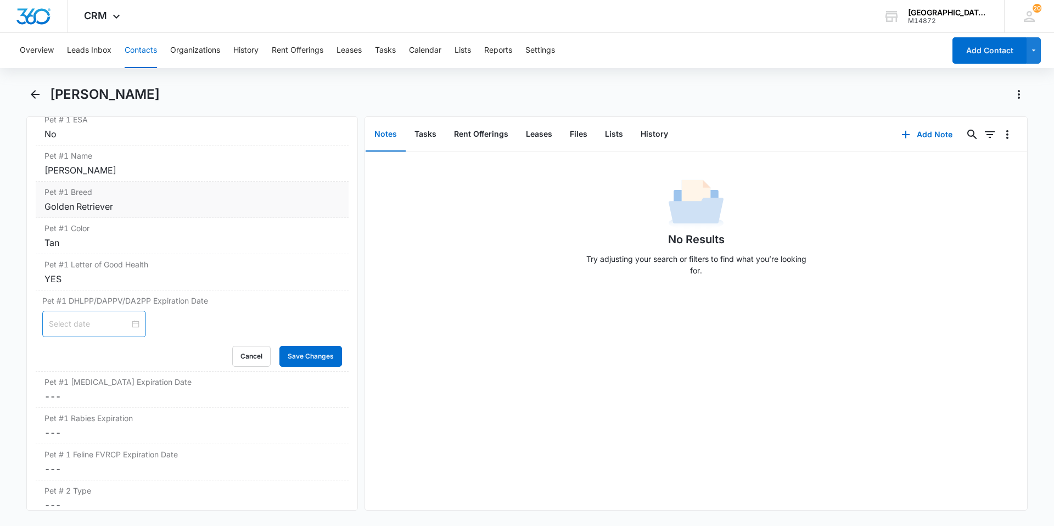
click at [132, 327] on div at bounding box center [94, 324] width 91 height 12
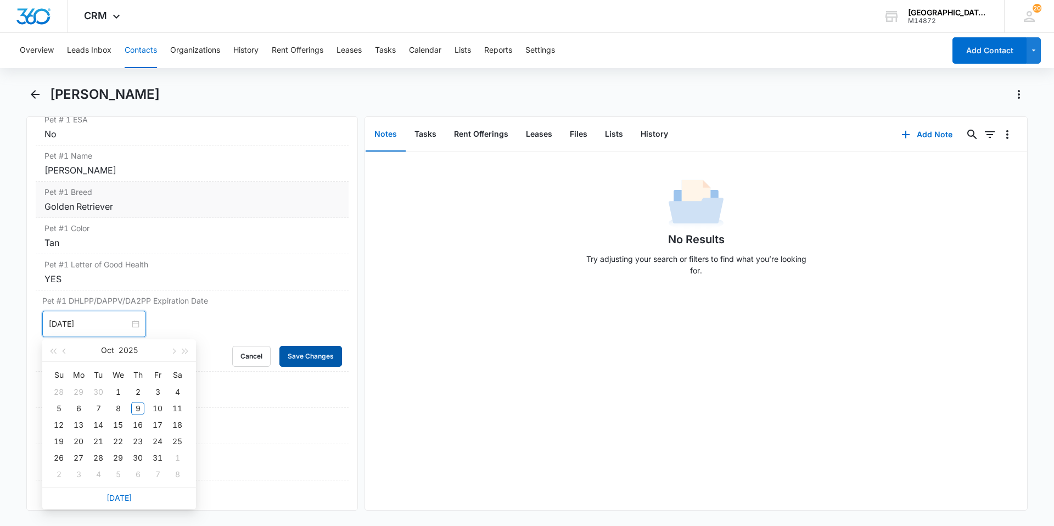
type input "[DATE]"
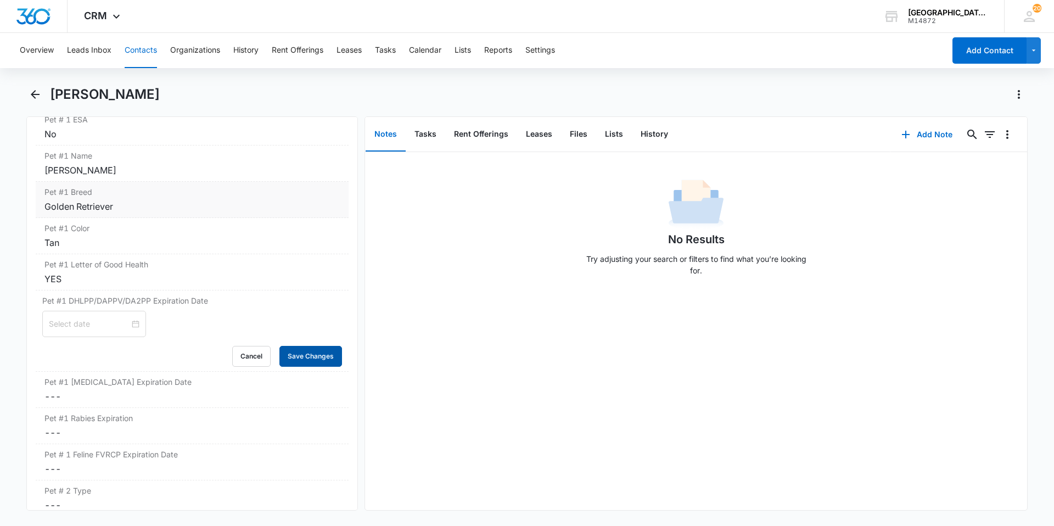
click at [293, 365] on button "Save Changes" at bounding box center [310, 356] width 63 height 21
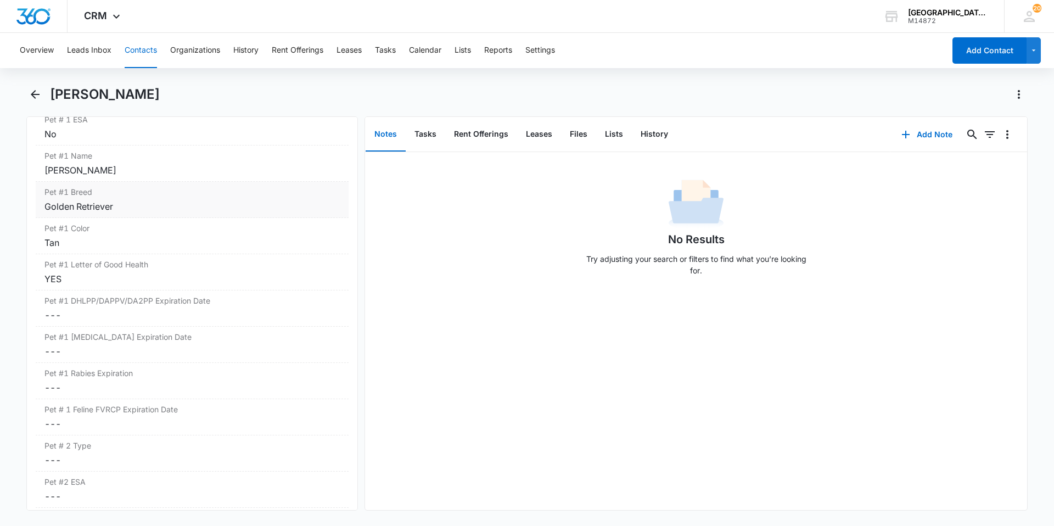
click at [122, 318] on dd "Cancel Save Changes ---" at bounding box center [191, 315] width 295 height 13
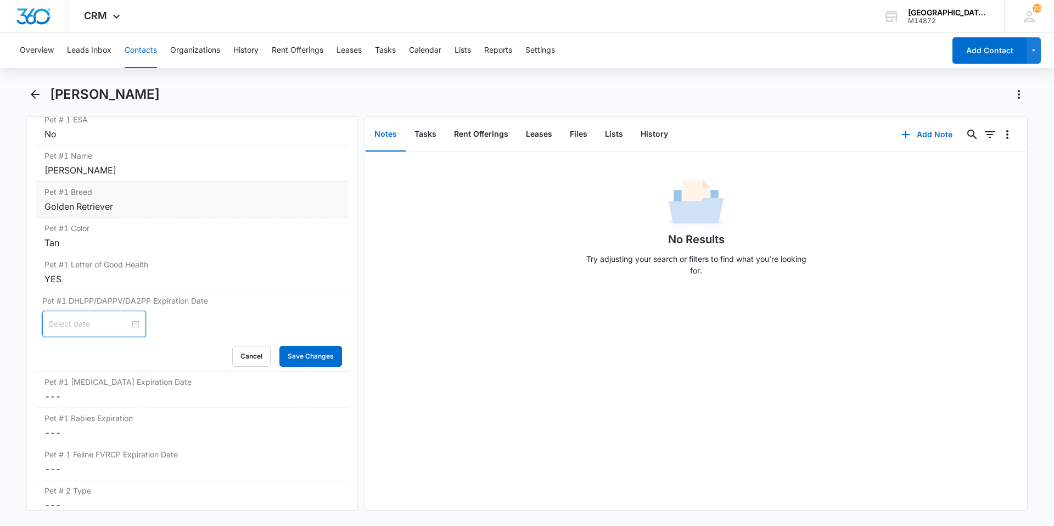
click at [112, 329] on input at bounding box center [89, 324] width 81 height 12
click at [124, 353] on button "2025" at bounding box center [128, 350] width 19 height 22
click at [127, 451] on div "2026" at bounding box center [119, 452] width 33 height 13
type input "[DATE]"
click at [108, 355] on button "Oct" at bounding box center [106, 350] width 13 height 22
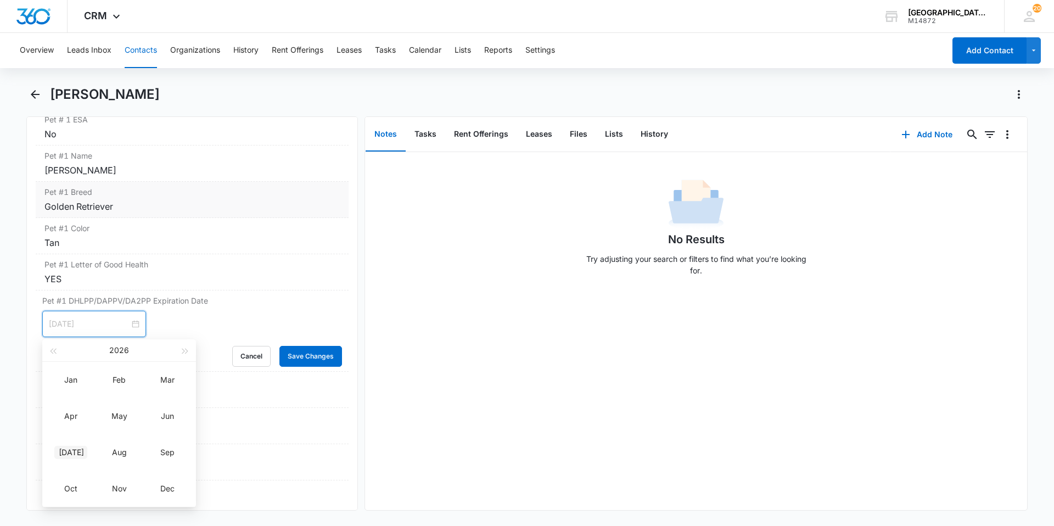
click at [72, 451] on div "[DATE]" at bounding box center [70, 452] width 33 height 13
type input "[DATE]"
click at [172, 443] on div "25" at bounding box center [177, 441] width 13 height 13
click at [279, 357] on button "Save Changes" at bounding box center [310, 356] width 63 height 21
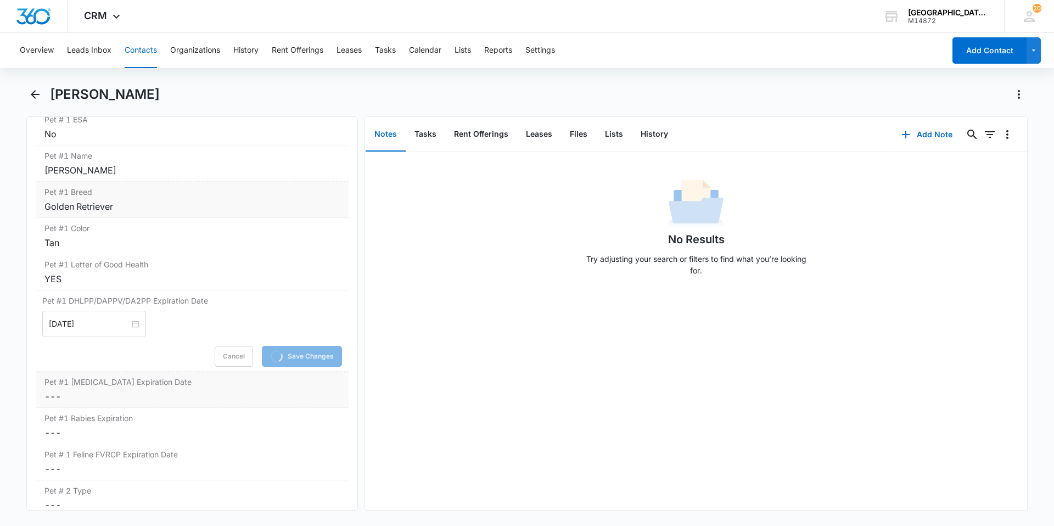
click at [127, 394] on dd "Cancel Save Changes ---" at bounding box center [191, 396] width 295 height 13
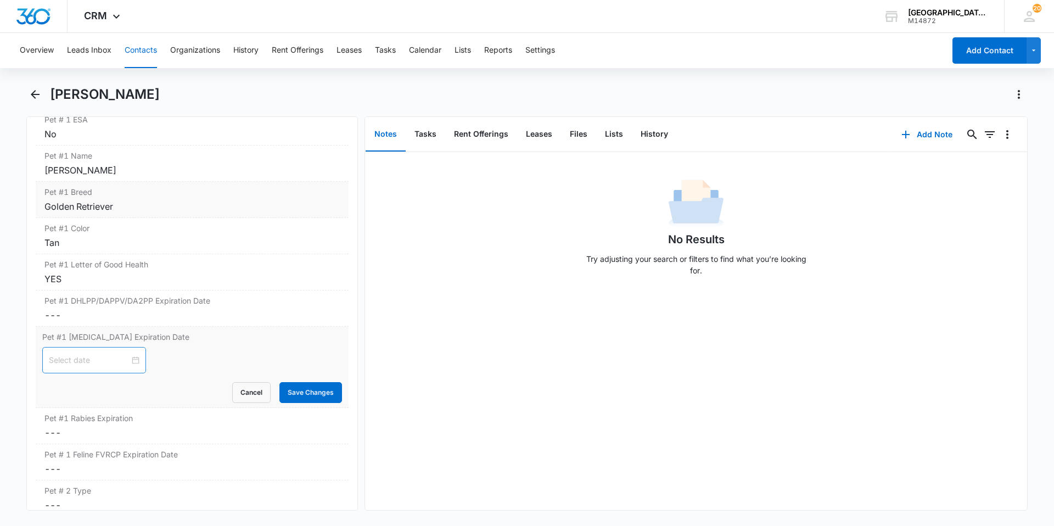
click at [131, 404] on div "Pet #1 [MEDICAL_DATA] Expiration Date Cancel Save Changes" at bounding box center [192, 367] width 313 height 81
click at [131, 362] on div at bounding box center [94, 360] width 91 height 12
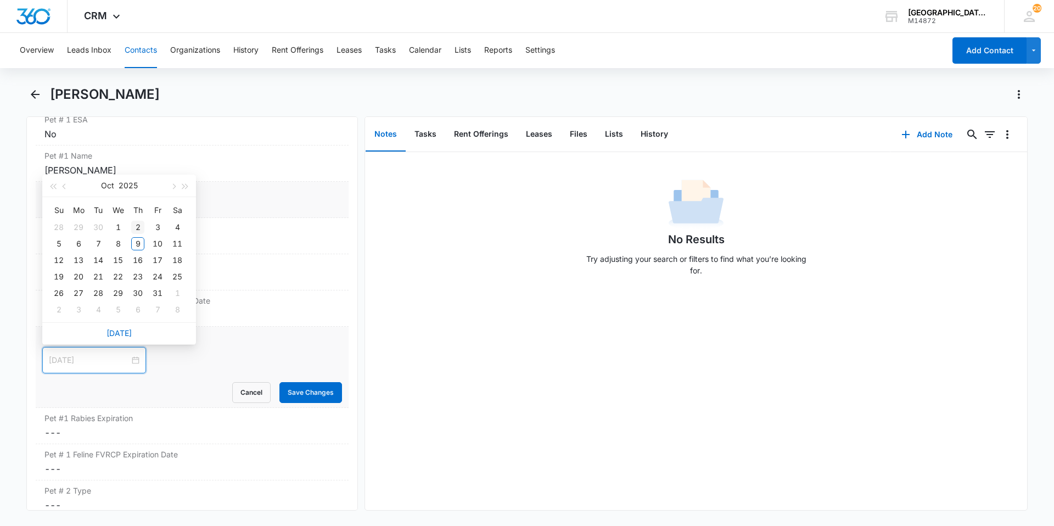
type input "[DATE]"
click at [124, 186] on button "2025" at bounding box center [128, 186] width 19 height 22
click at [115, 297] on td "2026" at bounding box center [119, 290] width 48 height 36
type input "[DATE]"
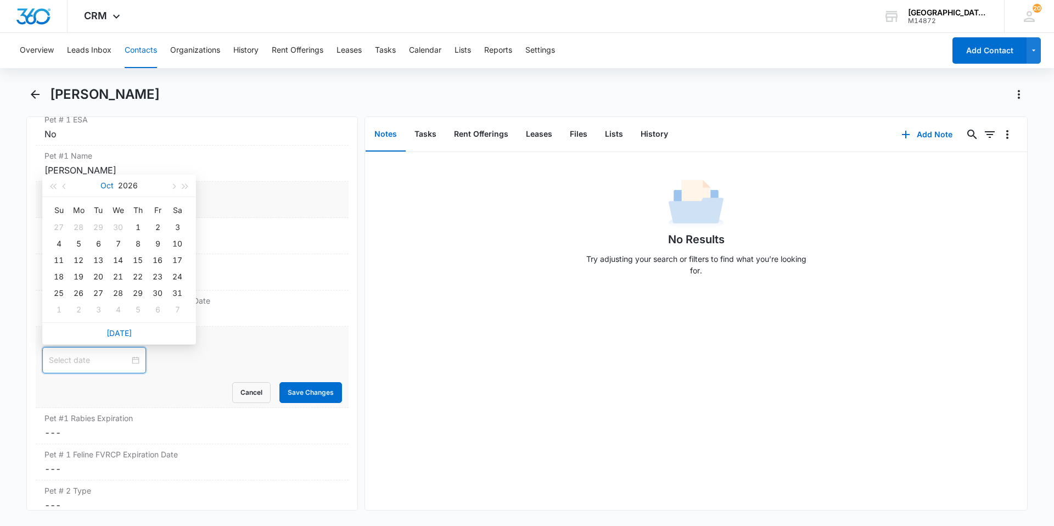
click at [107, 184] on button "Oct" at bounding box center [106, 186] width 13 height 22
click at [68, 291] on div "[DATE]" at bounding box center [70, 289] width 33 height 13
type input "[DATE]"
click at [82, 293] on div "27" at bounding box center [78, 293] width 13 height 13
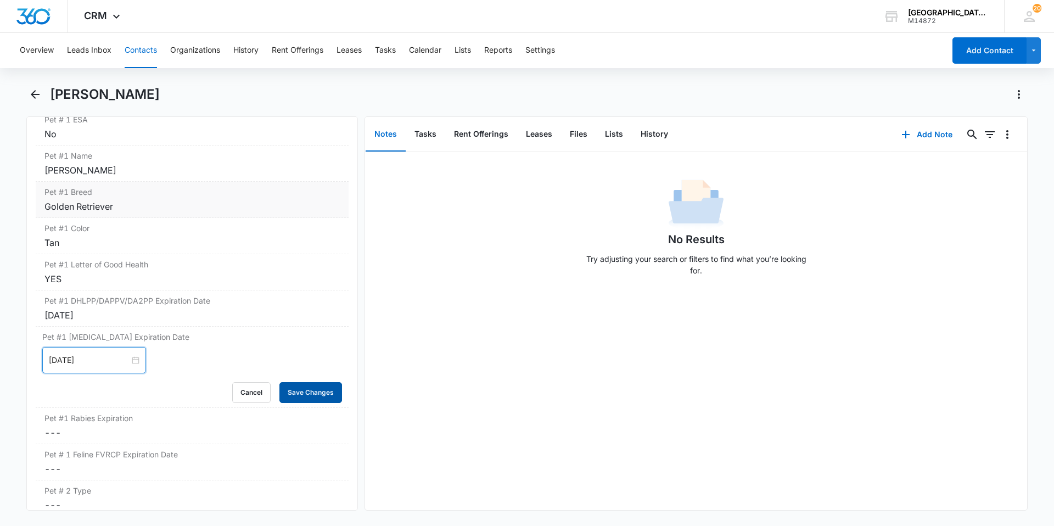
drag, startPoint x: 277, startPoint y: 378, endPoint x: 278, endPoint y: 385, distance: 6.7
click at [277, 383] on form "[DATE] [DATE] Su Mo Tu We Th Fr Sa 28 29 30 1 2 3 4 5 6 7 8 9 10 11 12 13 14 15…" at bounding box center [192, 375] width 300 height 56
click at [279, 386] on button "Save Changes" at bounding box center [310, 392] width 63 height 21
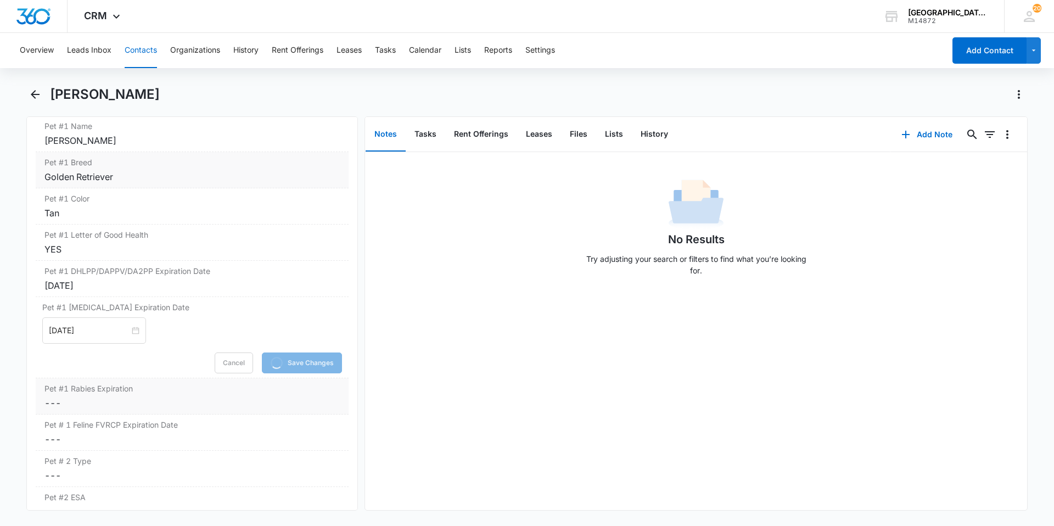
scroll to position [1592, 0]
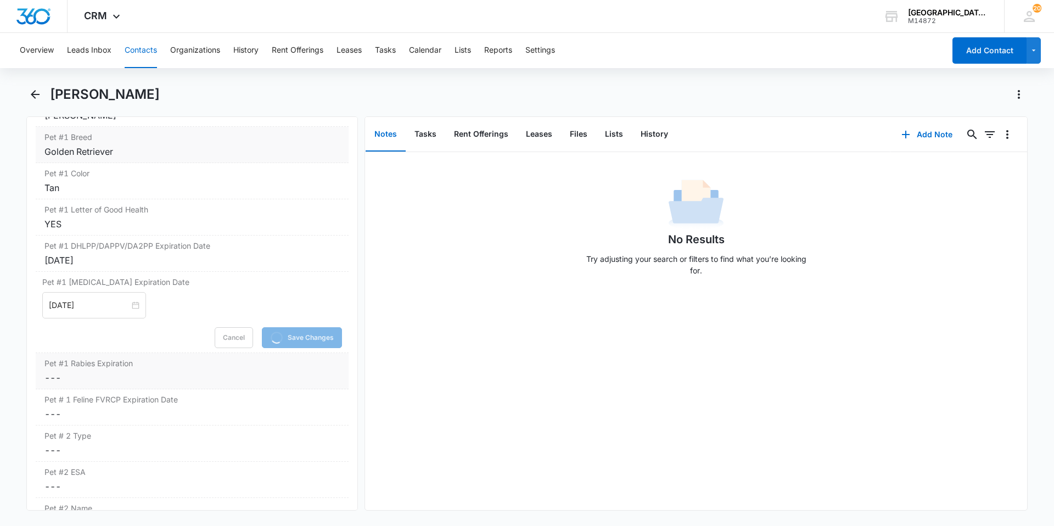
click at [144, 366] on label "Pet #1 Rabies Expiration" at bounding box center [191, 363] width 295 height 12
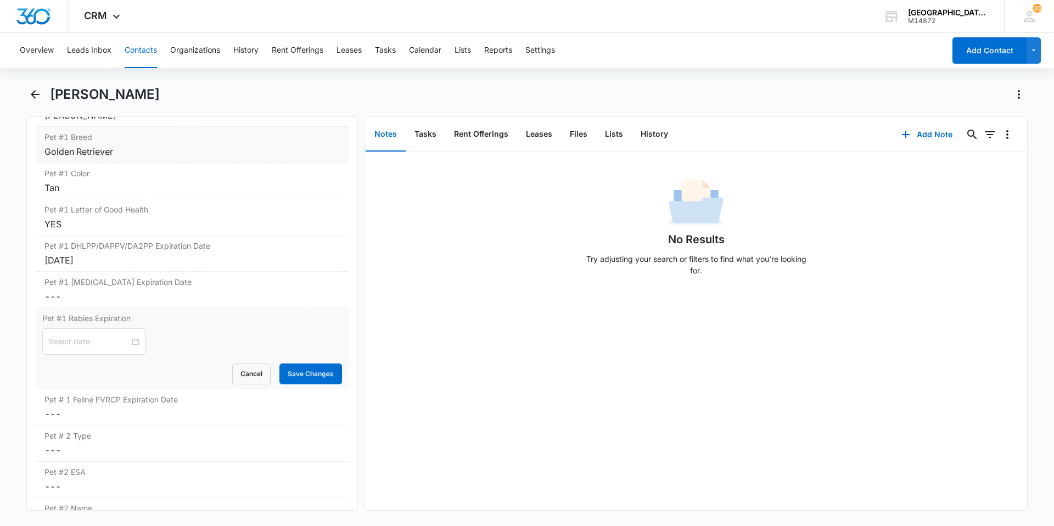
click at [131, 387] on div "Pet #1 [MEDICAL_DATA] Expiration Cancel Save Changes" at bounding box center [192, 348] width 313 height 81
click at [126, 340] on div at bounding box center [94, 341] width 91 height 12
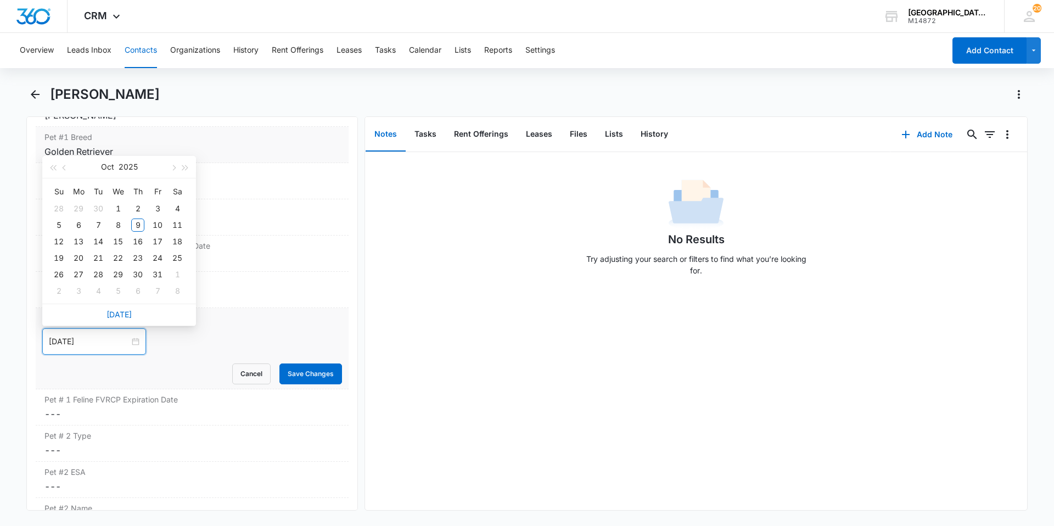
type input "[DATE]"
click at [128, 164] on button "2025" at bounding box center [128, 167] width 19 height 22
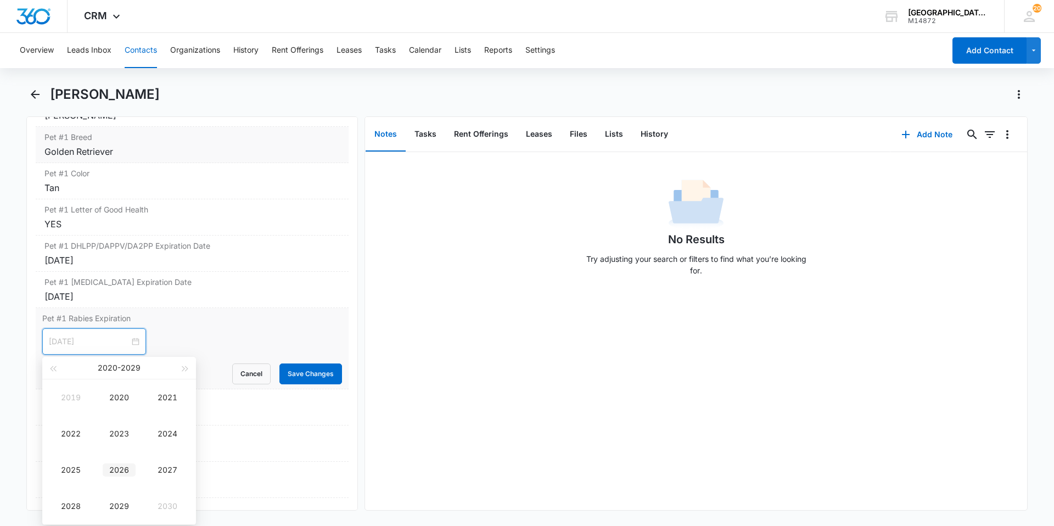
click at [131, 464] on div "2026" at bounding box center [119, 469] width 33 height 13
type input "[DATE]"
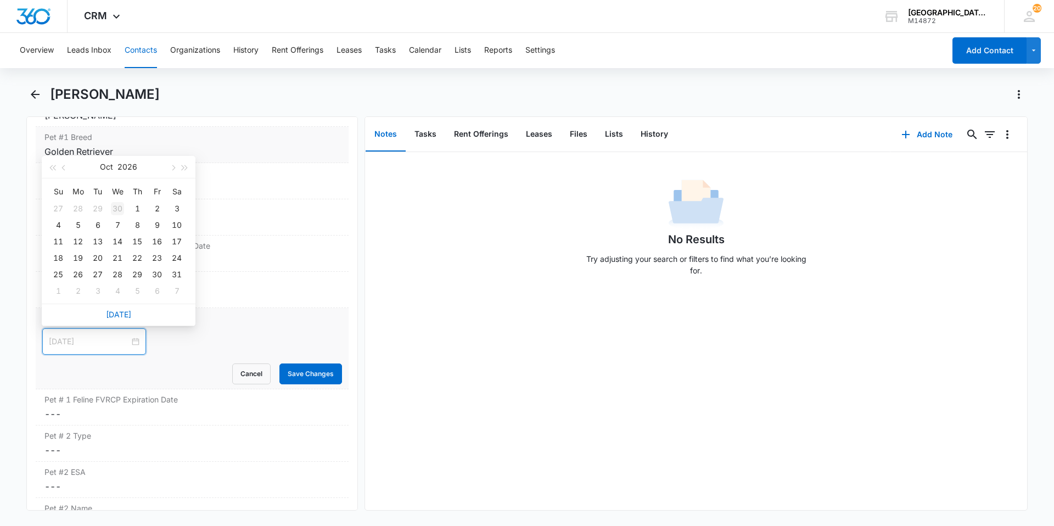
type input "[DATE]"
click at [109, 161] on button "Oct" at bounding box center [106, 167] width 13 height 22
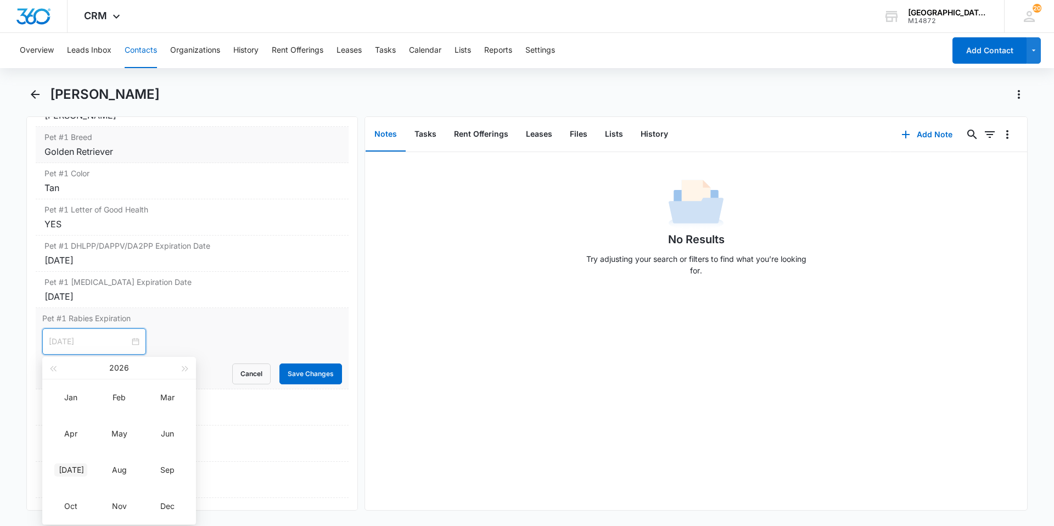
click at [69, 466] on div "[DATE]" at bounding box center [70, 469] width 33 height 13
type input "[DATE]"
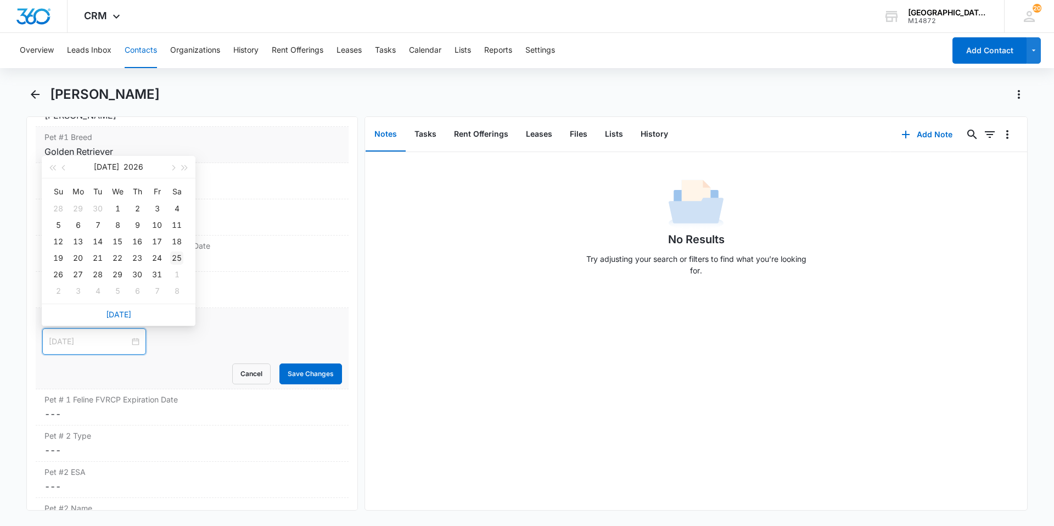
type input "[DATE]"
click at [172, 255] on div "25" at bounding box center [176, 257] width 13 height 13
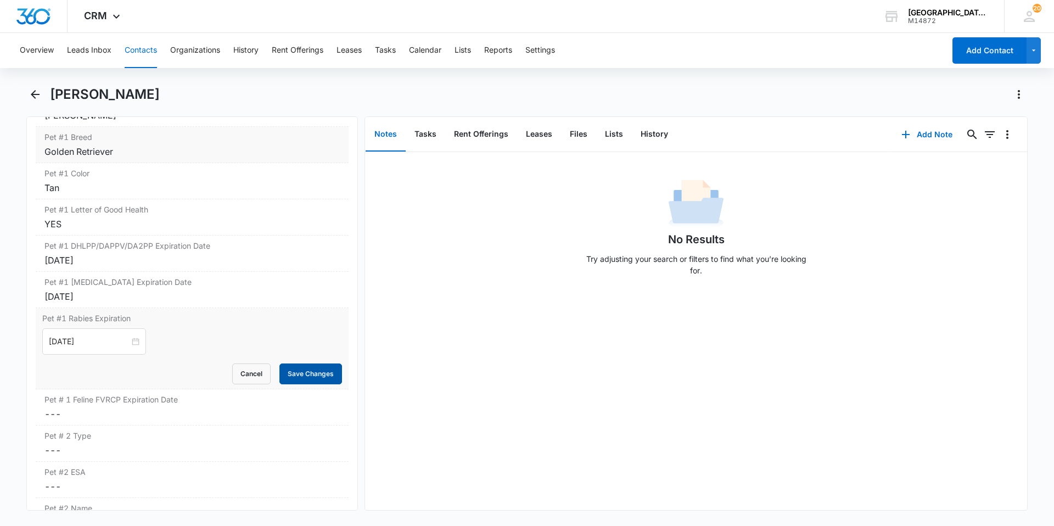
click at [282, 374] on button "Save Changes" at bounding box center [310, 373] width 63 height 21
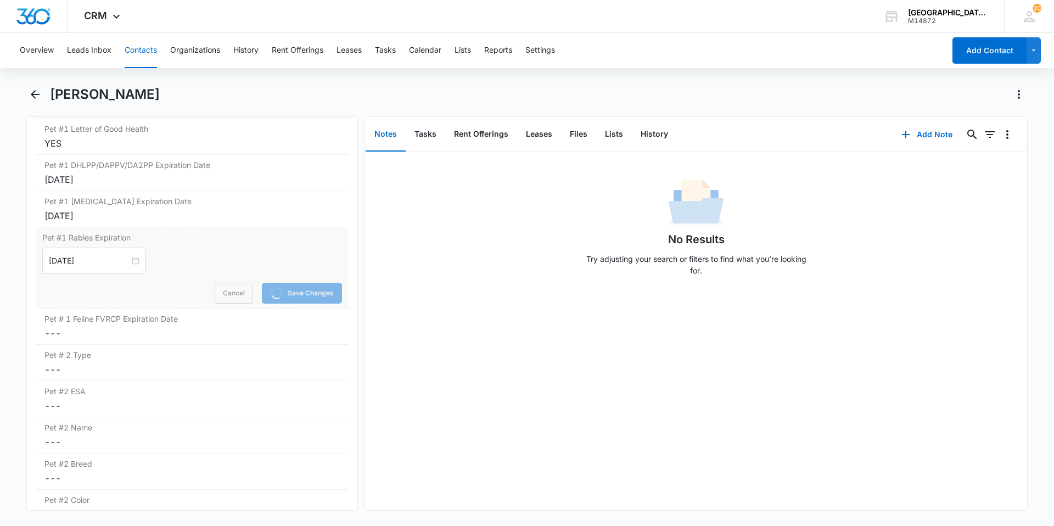
scroll to position [1702, 0]
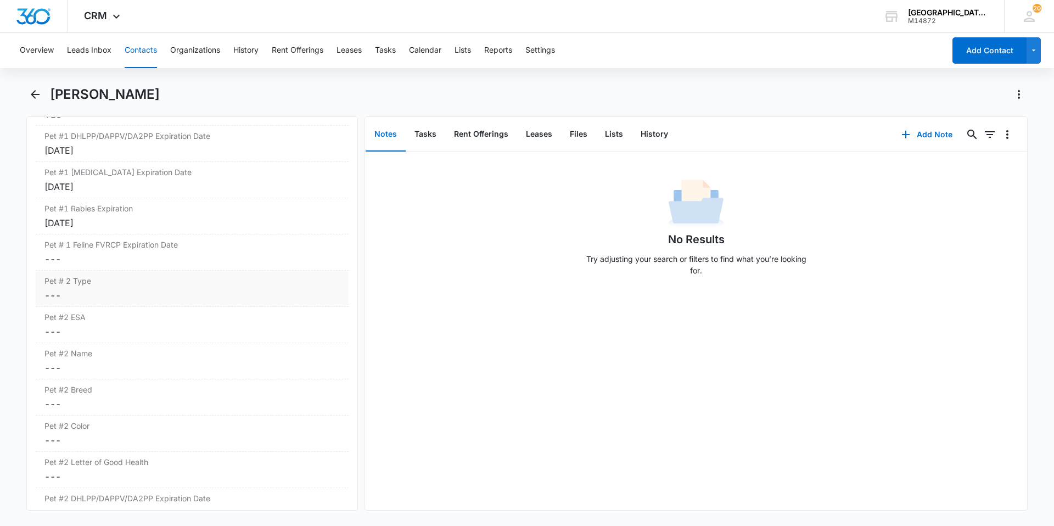
click at [90, 294] on dd "Cancel Save Changes ---" at bounding box center [191, 295] width 295 height 13
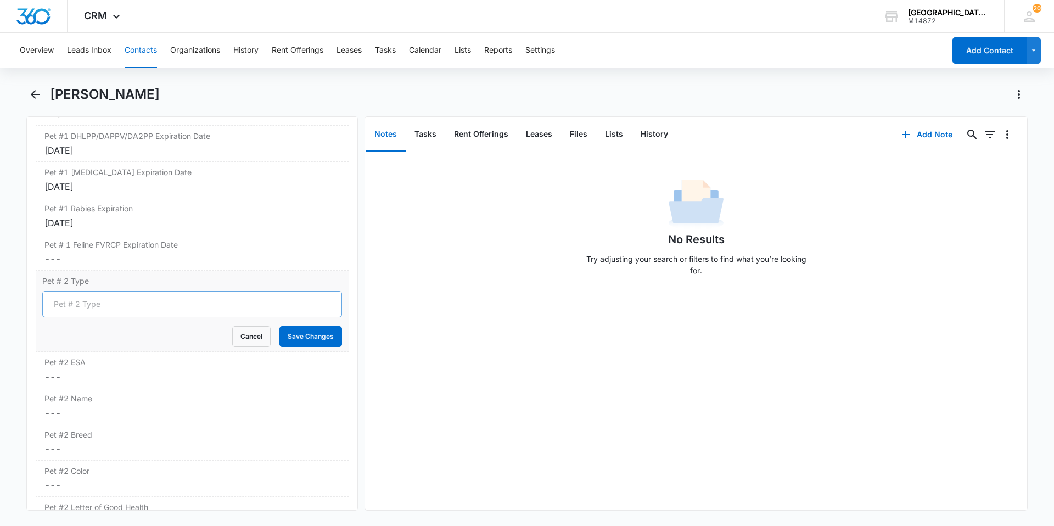
click at [90, 302] on input "Pet # 2 Type" at bounding box center [192, 304] width 300 height 26
type input "Dog"
click at [299, 346] on button "Save Changes" at bounding box center [310, 336] width 63 height 21
click at [185, 360] on label "Pet #2 ESA" at bounding box center [191, 362] width 295 height 12
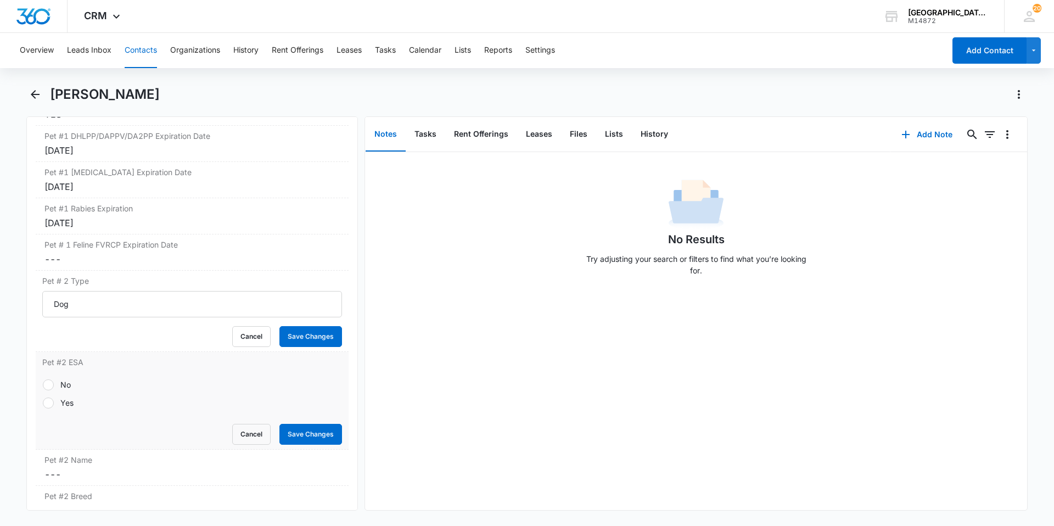
click at [65, 424] on div "Cancel Save Changes" at bounding box center [192, 434] width 300 height 21
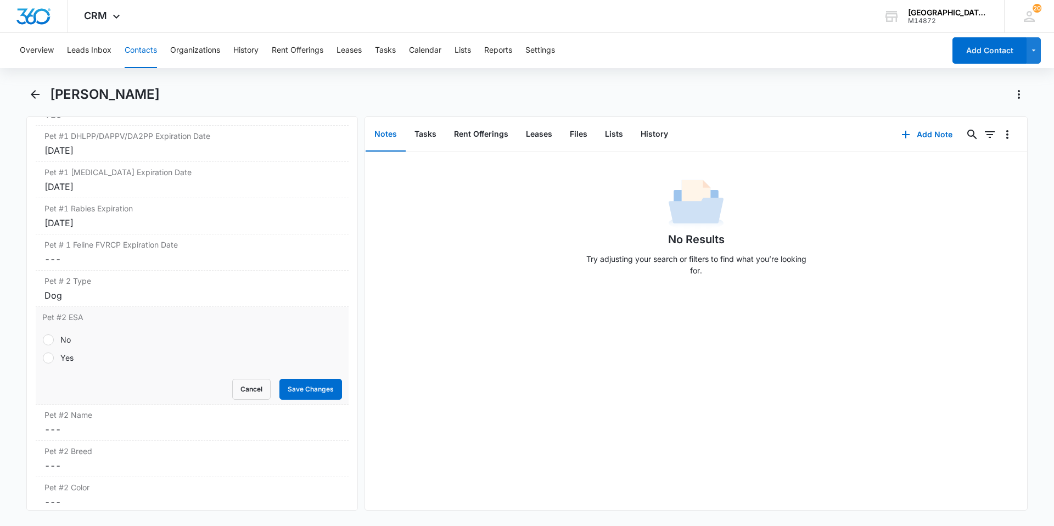
click at [73, 344] on label "No" at bounding box center [192, 340] width 300 height 12
click at [43, 340] on input "No" at bounding box center [42, 339] width 1 height 1
radio input "true"
click at [280, 379] on button "Save Changes" at bounding box center [310, 389] width 63 height 21
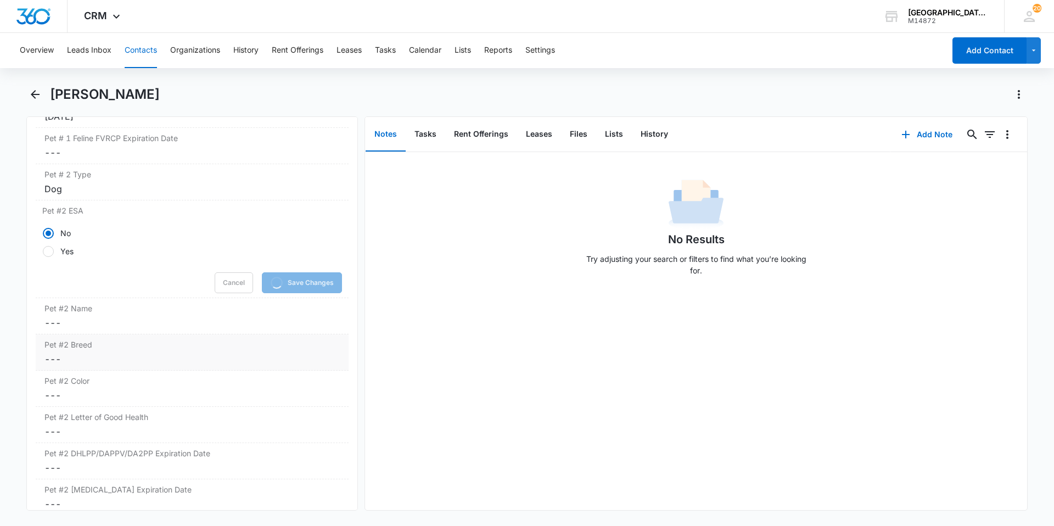
scroll to position [1812, 0]
click at [115, 329] on div "Pet #2 Name Cancel Save Changes ---" at bounding box center [192, 313] width 313 height 36
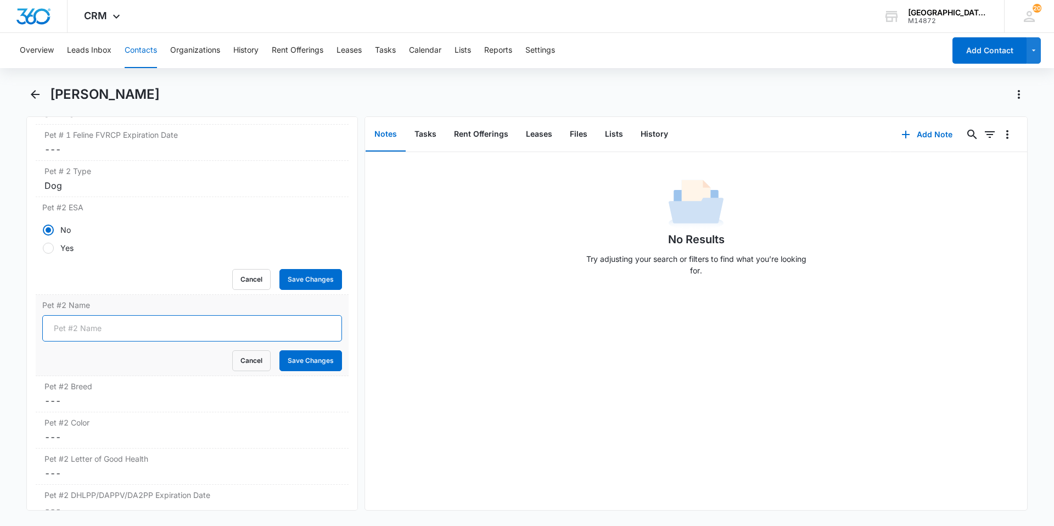
click at [110, 332] on input "Pet #2 Name" at bounding box center [192, 328] width 300 height 26
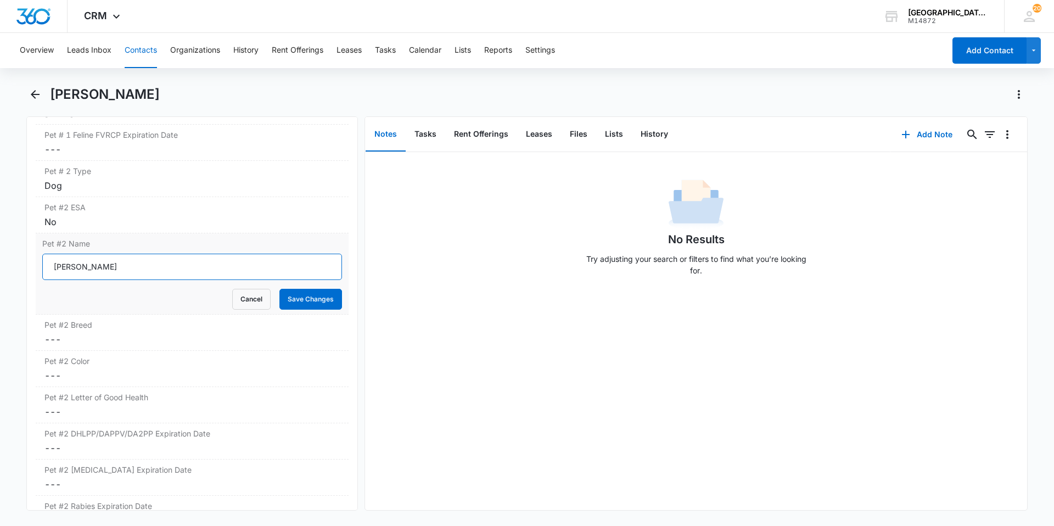
type input "[PERSON_NAME]"
click at [279, 289] on button "Save Changes" at bounding box center [310, 299] width 63 height 21
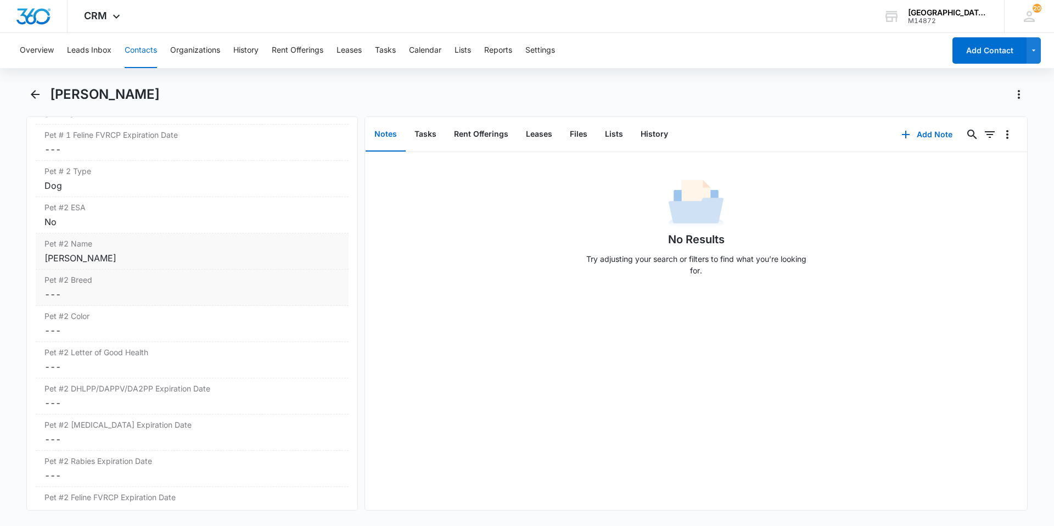
click at [111, 292] on dd "Cancel Save Changes ---" at bounding box center [191, 294] width 295 height 13
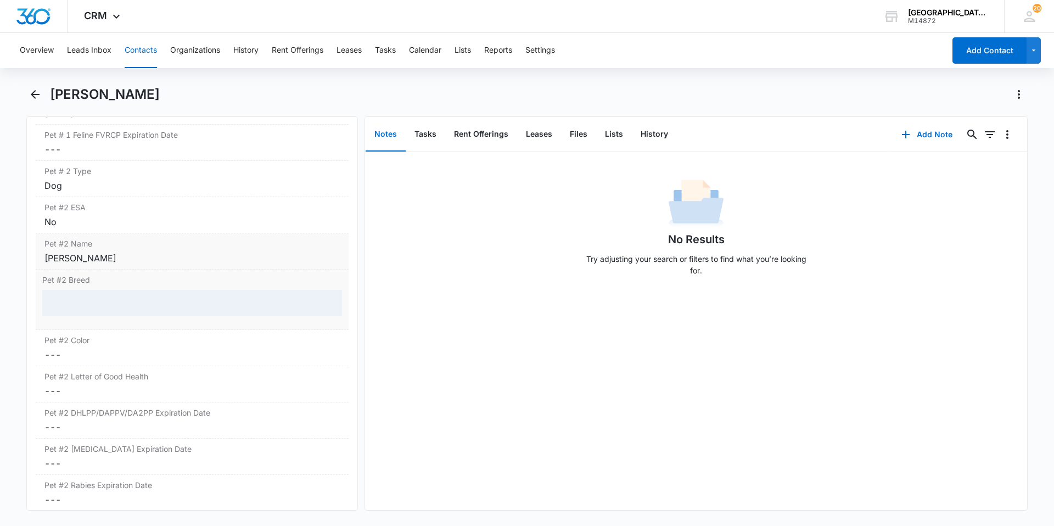
click at [110, 304] on div at bounding box center [192, 303] width 300 height 26
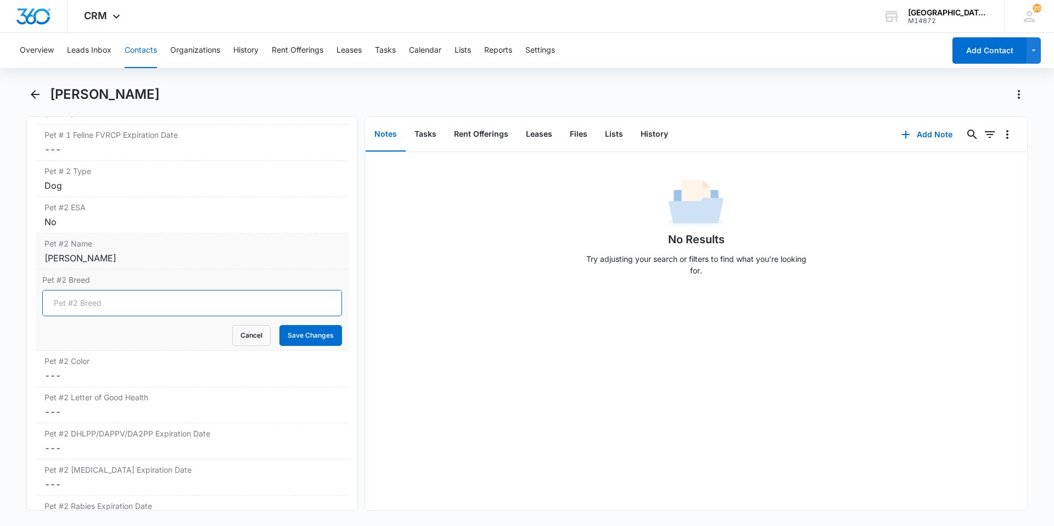
click at [110, 304] on input "Pet #2 Breed" at bounding box center [192, 303] width 300 height 26
type input "[GEOGRAPHIC_DATA]"
click at [279, 325] on button "Save Changes" at bounding box center [310, 335] width 63 height 21
click at [142, 377] on dd "Cancel Save Changes ---" at bounding box center [191, 375] width 295 height 13
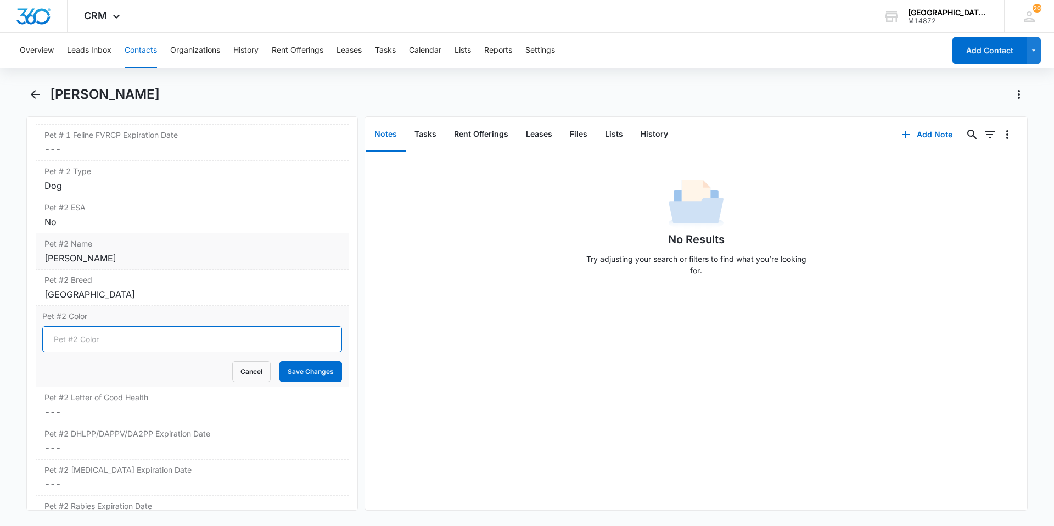
click at [135, 351] on input "Pet #2 Color" at bounding box center [192, 339] width 300 height 26
type input "Black"
click at [279, 361] on button "Save Changes" at bounding box center [310, 371] width 63 height 21
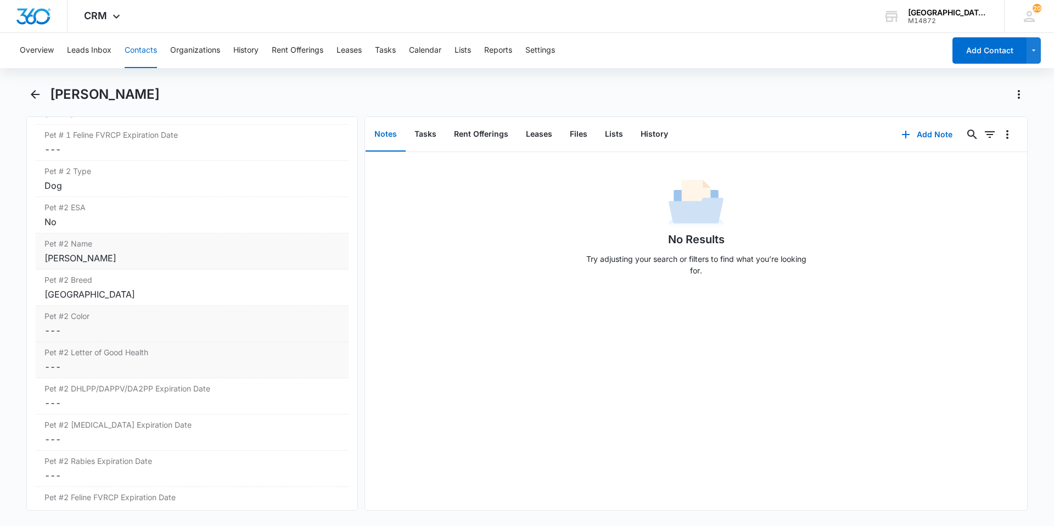
click at [135, 352] on label "Pet #2 Letter of Good Health" at bounding box center [191, 352] width 295 height 12
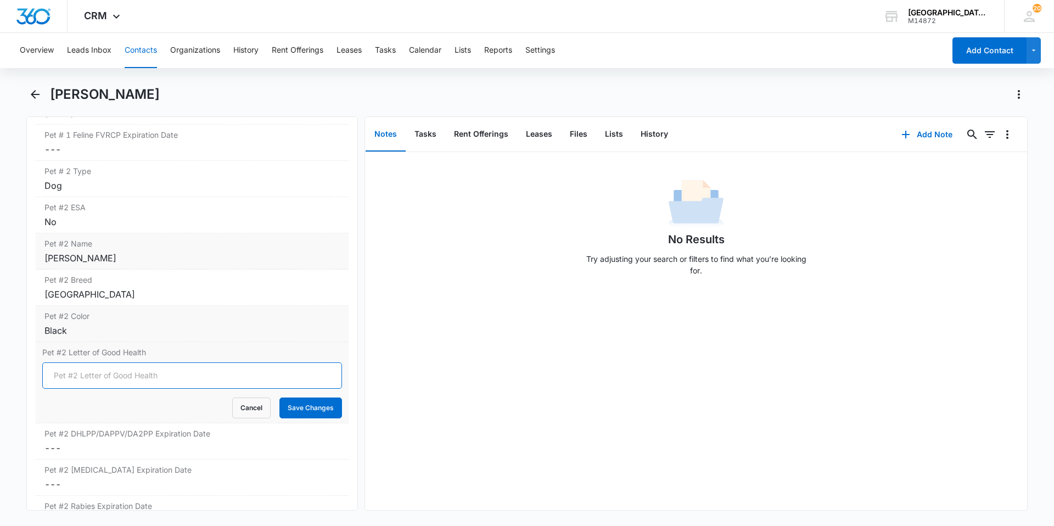
click at [126, 373] on input "Pet #2 Letter of Good Health" at bounding box center [192, 375] width 300 height 26
type input "yes"
click at [313, 405] on button "Save Changes" at bounding box center [310, 408] width 63 height 21
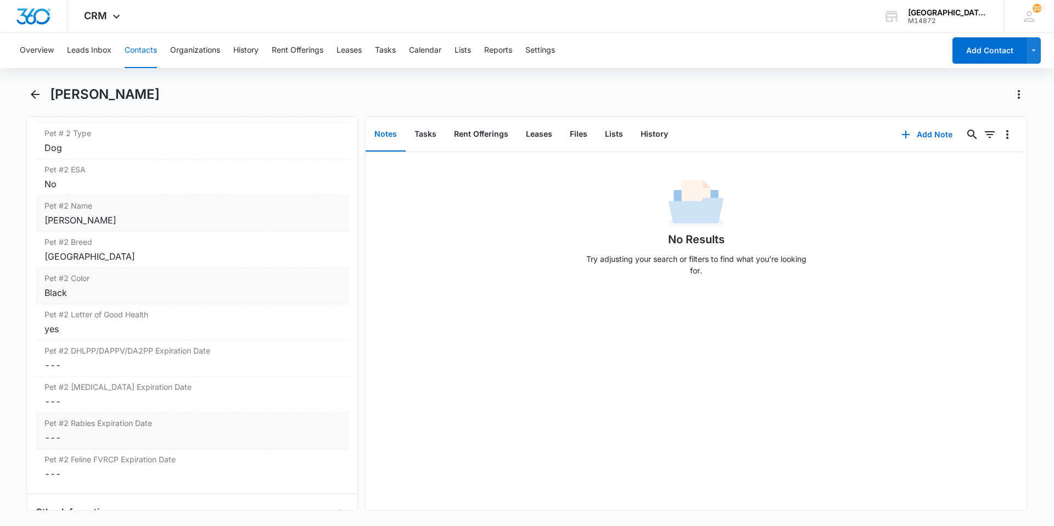
scroll to position [1867, 0]
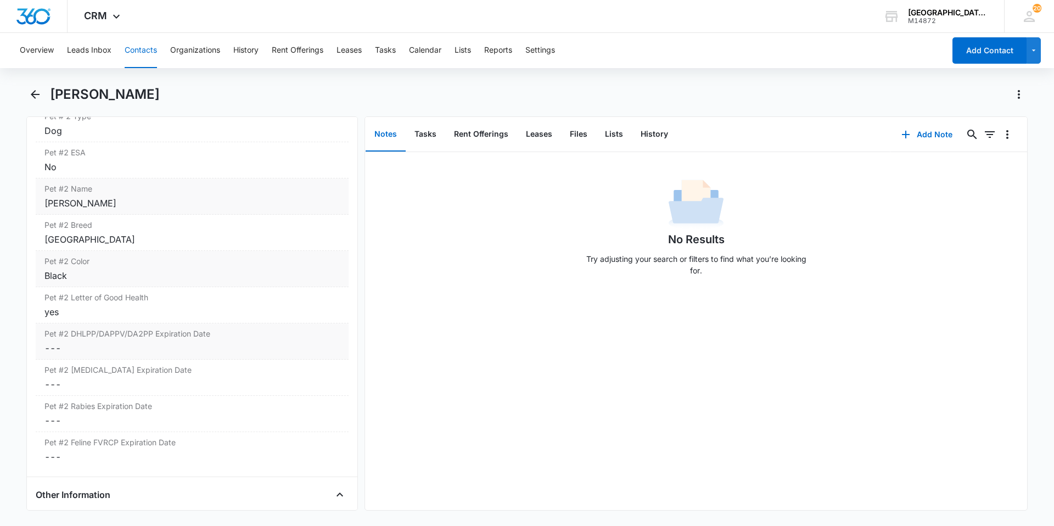
click at [237, 344] on dd "Cancel Save Changes ---" at bounding box center [191, 347] width 295 height 13
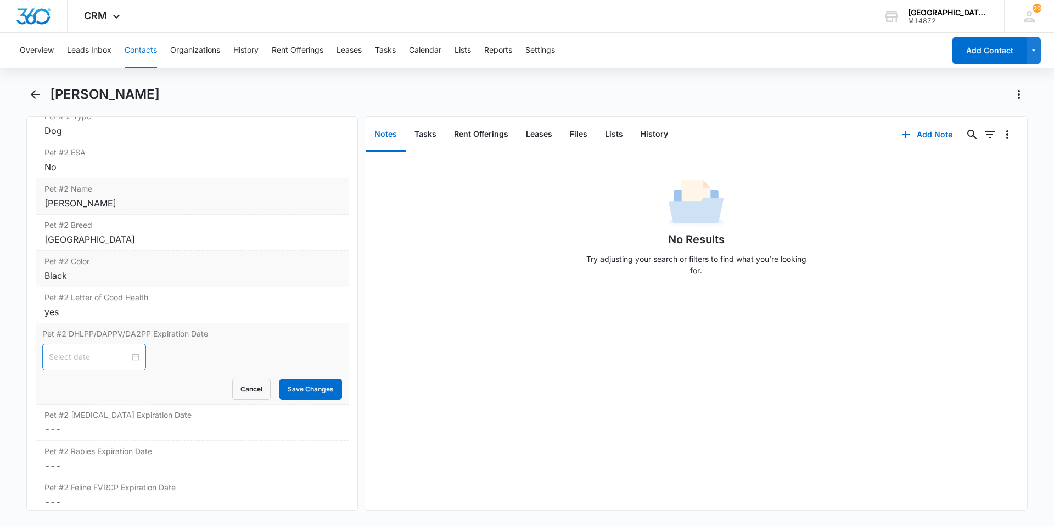
click at [130, 354] on div at bounding box center [94, 357] width 91 height 12
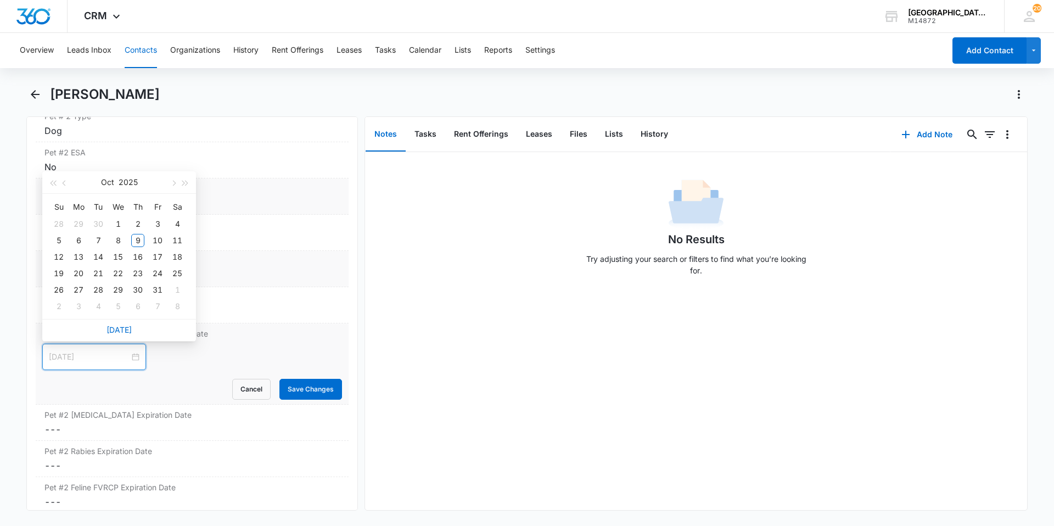
type input "[DATE]"
click at [122, 182] on button "2025" at bounding box center [128, 182] width 19 height 22
click at [125, 287] on div "2026" at bounding box center [119, 286] width 33 height 13
type input "[DATE]"
click at [102, 181] on button "Oct" at bounding box center [106, 182] width 13 height 22
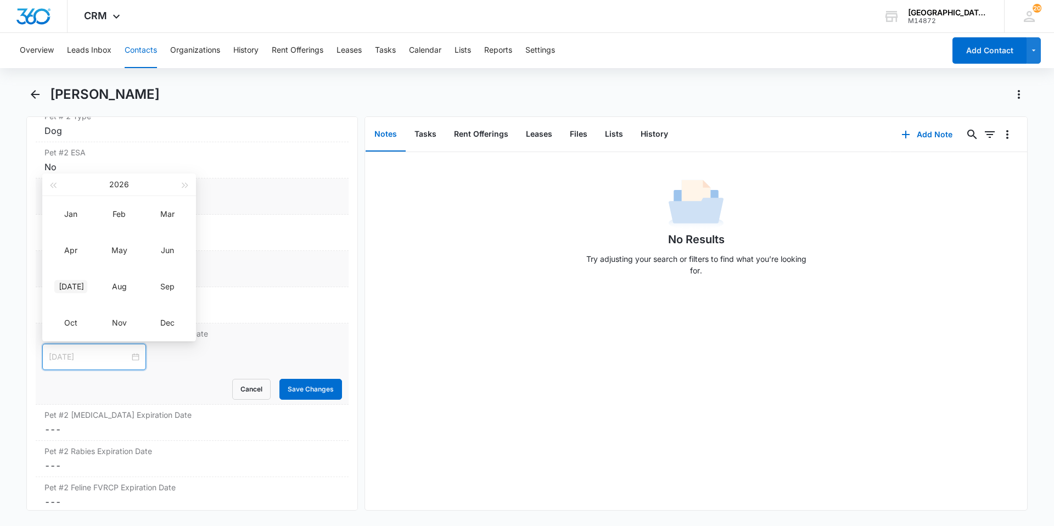
click at [70, 282] on div "[DATE]" at bounding box center [70, 286] width 33 height 13
type input "[DATE]"
click at [56, 270] on div "19" at bounding box center [58, 273] width 13 height 13
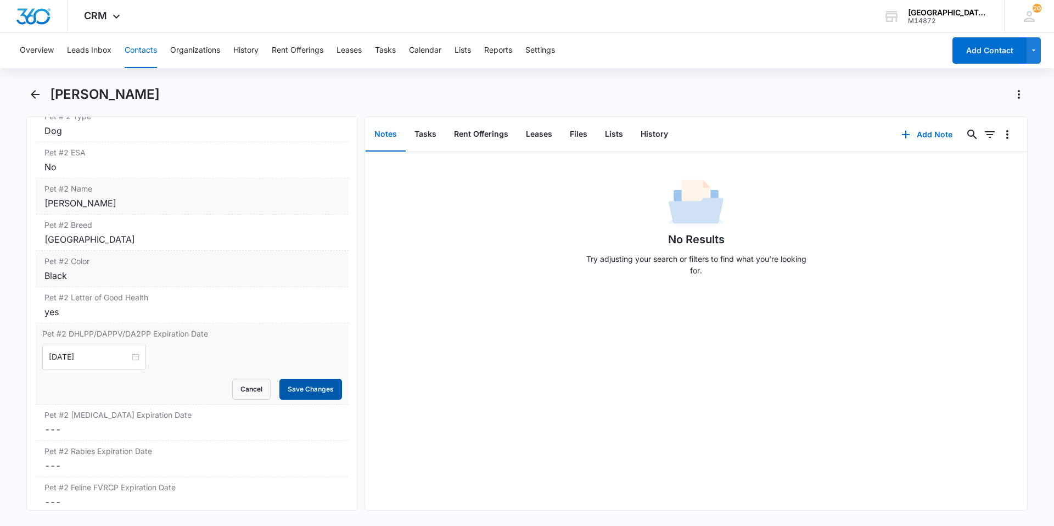
click at [285, 391] on button "Save Changes" at bounding box center [310, 389] width 63 height 21
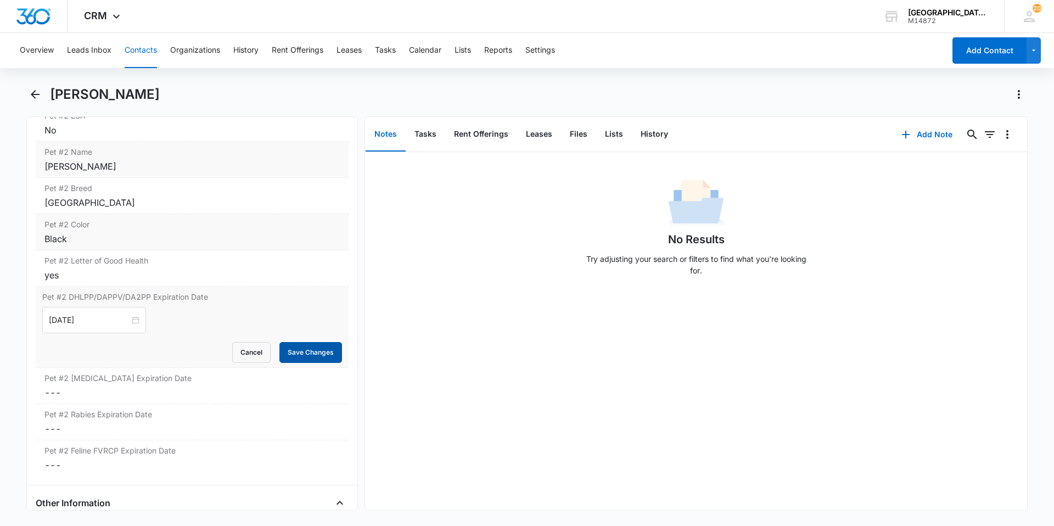
scroll to position [1922, 0]
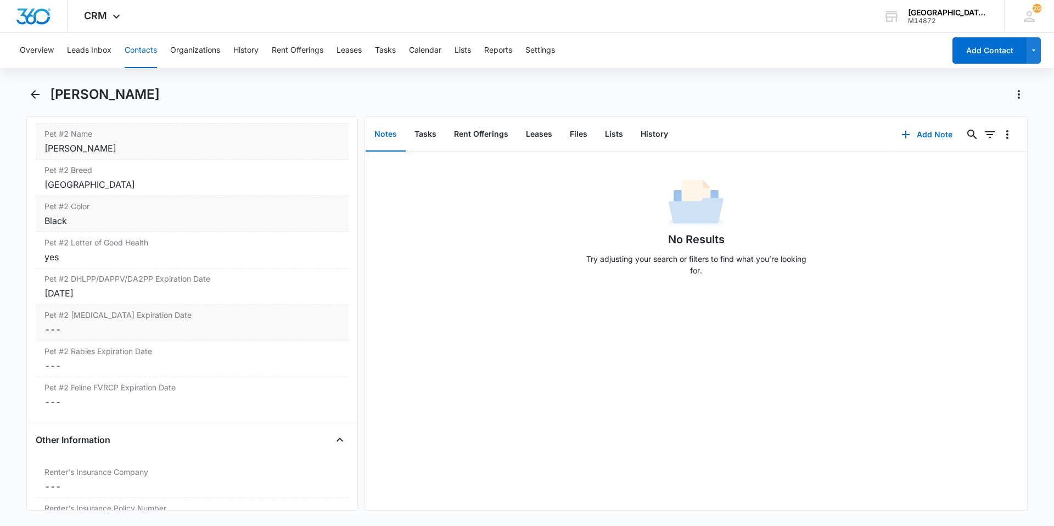
click at [117, 322] on div "Pet #2 [MEDICAL_DATA] Expiration Date Cancel Save Changes ---" at bounding box center [192, 323] width 313 height 36
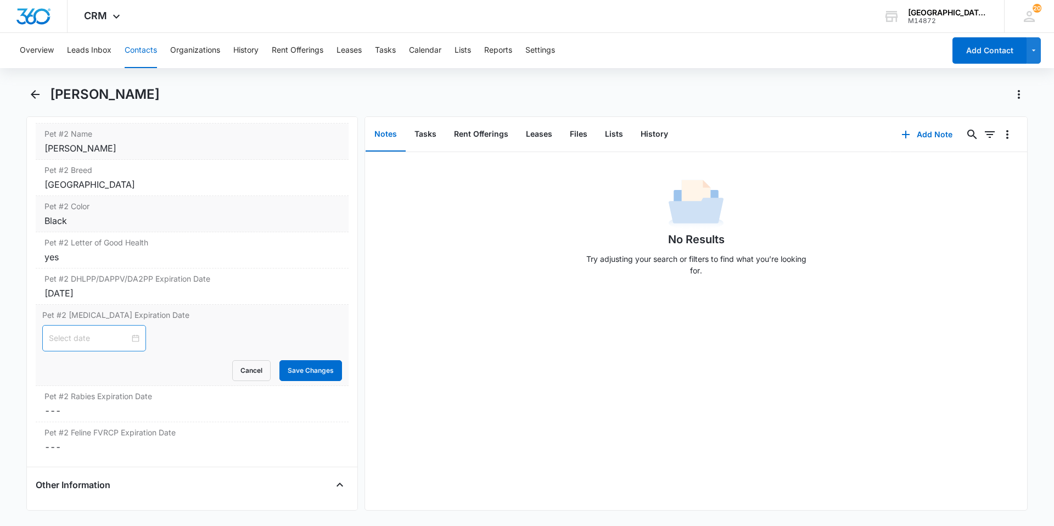
click at [124, 339] on div at bounding box center [94, 338] width 91 height 12
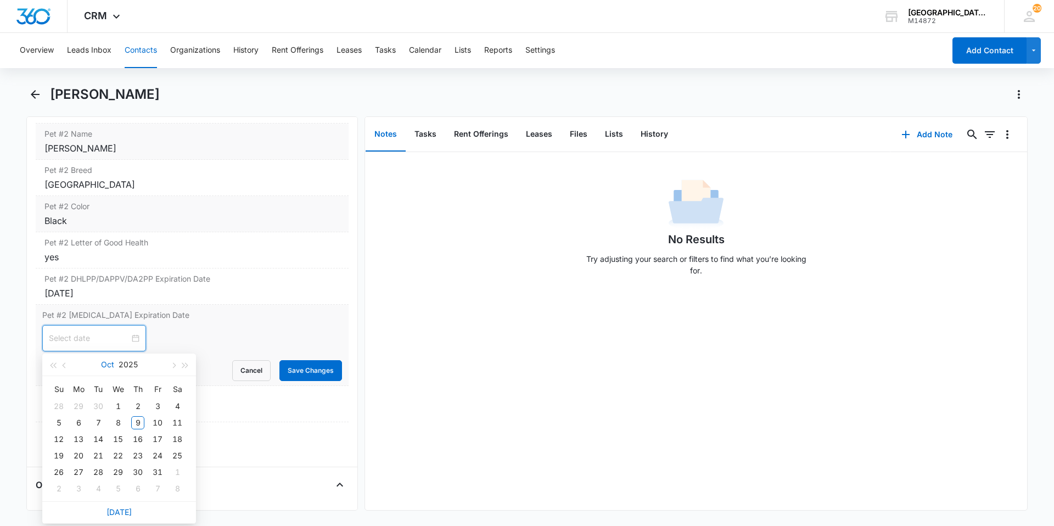
click at [108, 365] on button "Oct" at bounding box center [107, 365] width 13 height 22
type input "[DATE]"
click at [178, 393] on div "Mar" at bounding box center [167, 394] width 33 height 13
type input "[DATE]"
click at [182, 451] on div "22" at bounding box center [177, 455] width 13 height 13
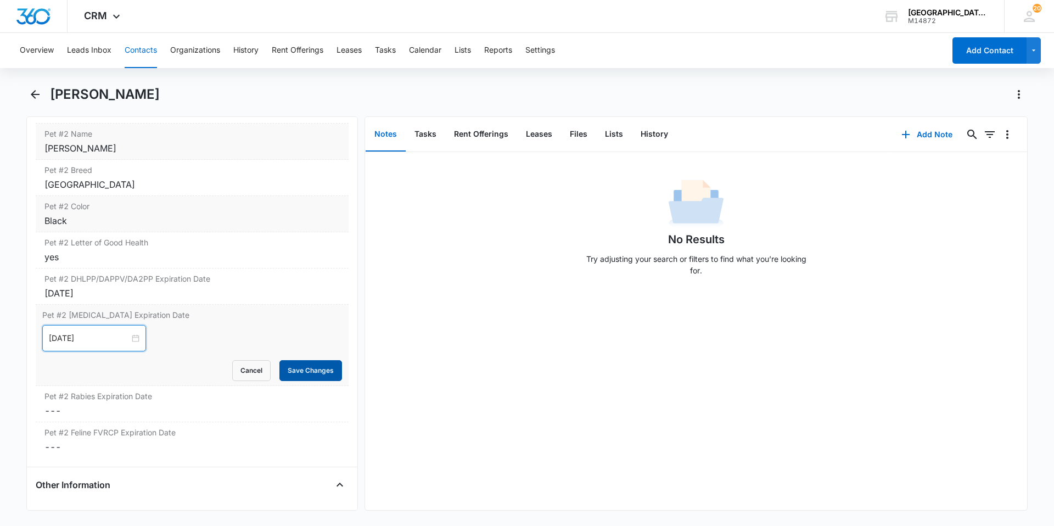
click at [293, 371] on button "Save Changes" at bounding box center [310, 370] width 63 height 21
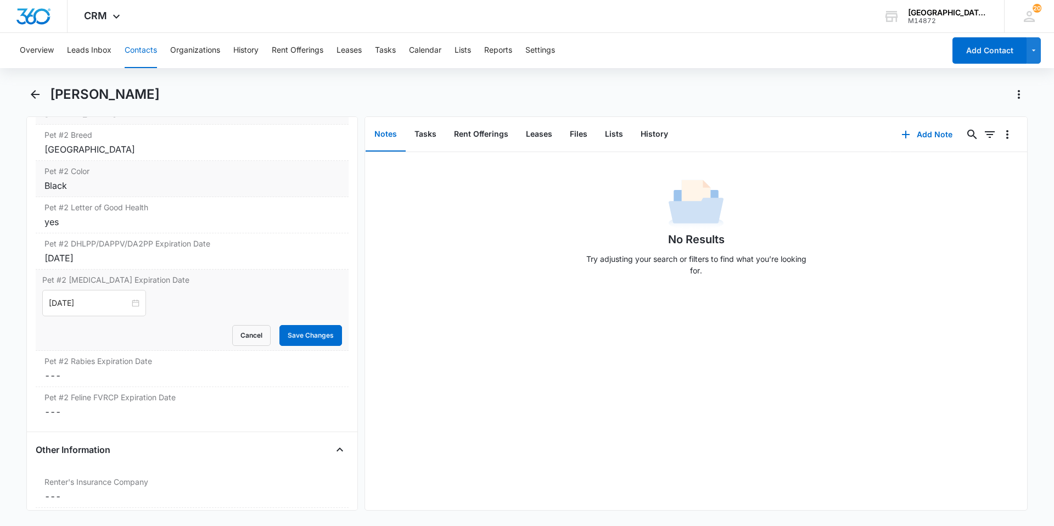
scroll to position [1977, 0]
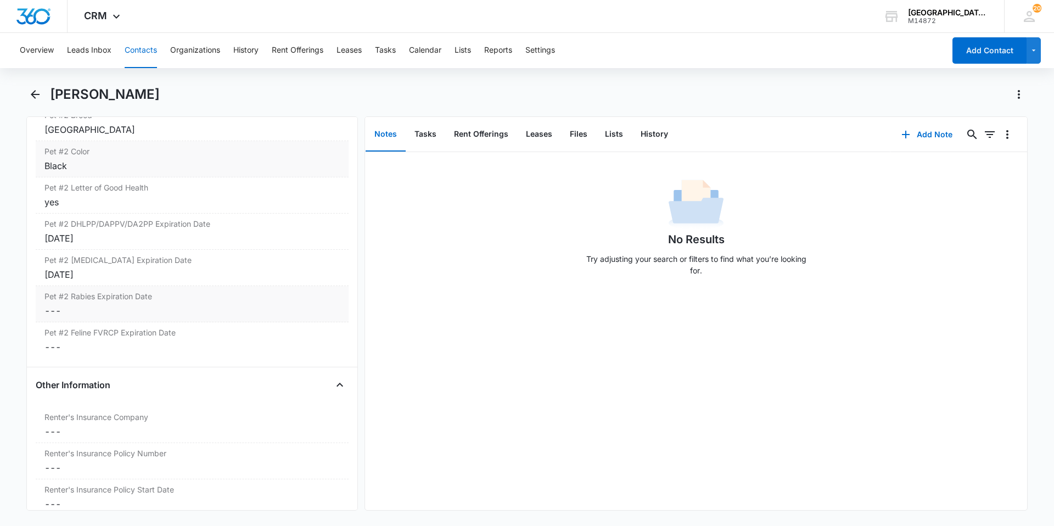
click at [113, 307] on dd "Cancel Save Changes ---" at bounding box center [191, 310] width 295 height 13
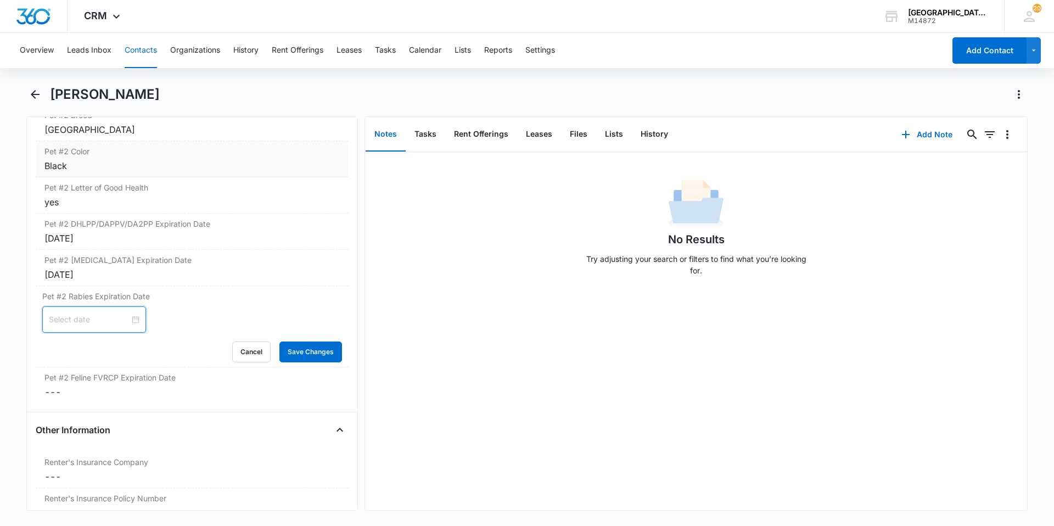
click at [72, 322] on input at bounding box center [89, 319] width 81 height 12
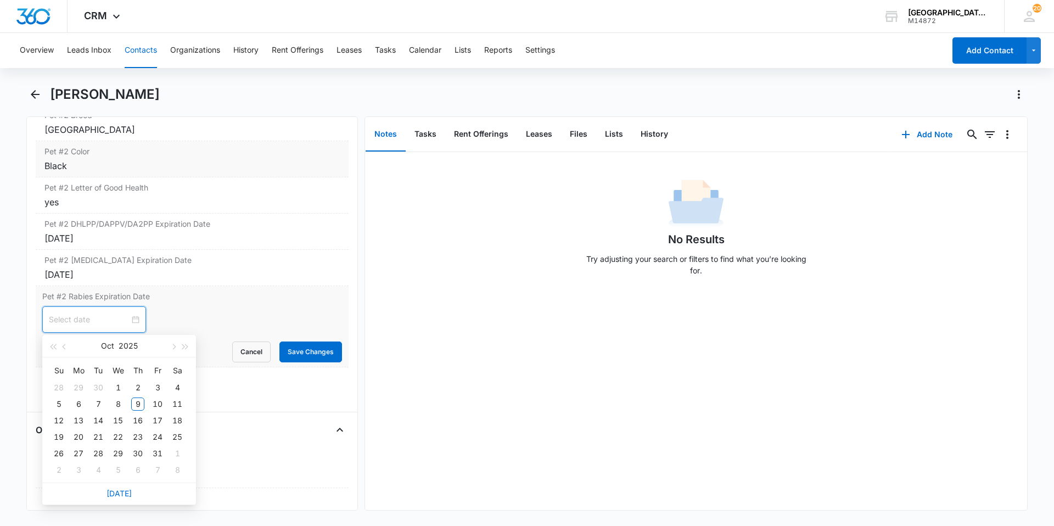
click at [131, 320] on div at bounding box center [94, 319] width 91 height 12
click at [128, 321] on div at bounding box center [94, 319] width 91 height 12
click at [122, 345] on button "2025" at bounding box center [128, 346] width 19 height 22
click at [119, 447] on div "2026" at bounding box center [119, 447] width 33 height 13
type input "[DATE]"
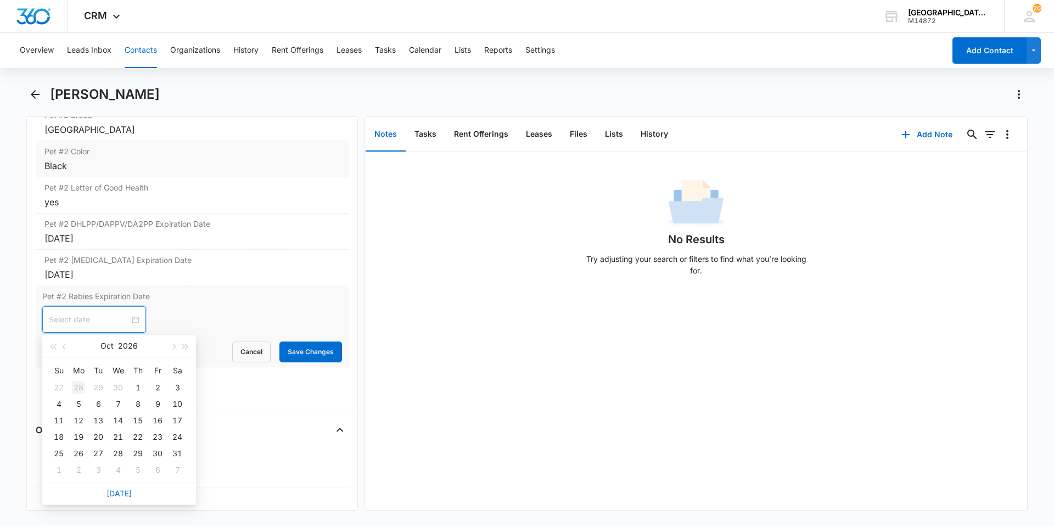
type input "[DATE]"
click at [98, 341] on div "[DATE]" at bounding box center [119, 346] width 96 height 22
click at [99, 341] on div "[DATE]" at bounding box center [119, 346] width 96 height 22
click at [100, 343] on div "[DATE]" at bounding box center [119, 346] width 96 height 22
click at [102, 344] on button "Oct" at bounding box center [106, 346] width 13 height 22
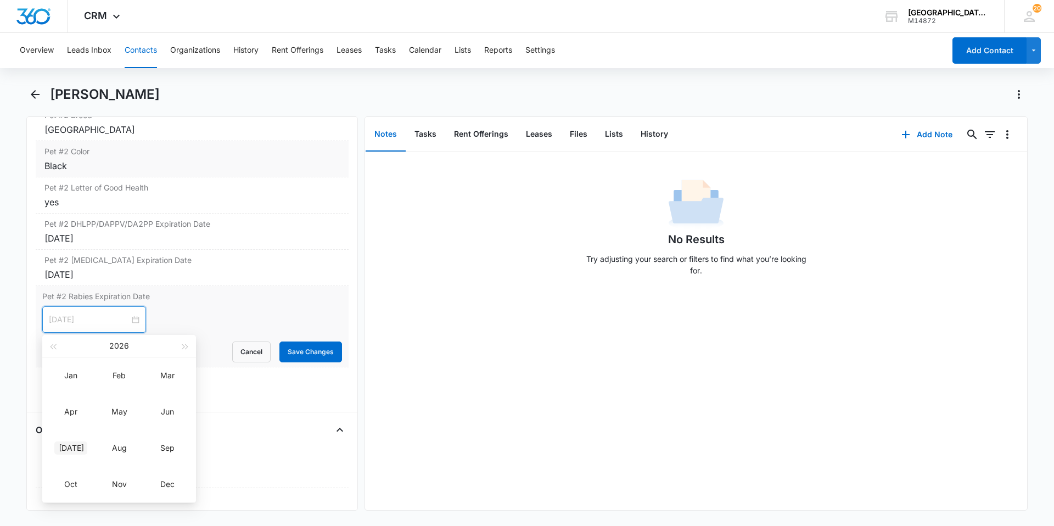
click at [81, 442] on div "[DATE]" at bounding box center [70, 447] width 33 height 13
type input "[DATE]"
click at [95, 419] on div "14" at bounding box center [98, 420] width 13 height 13
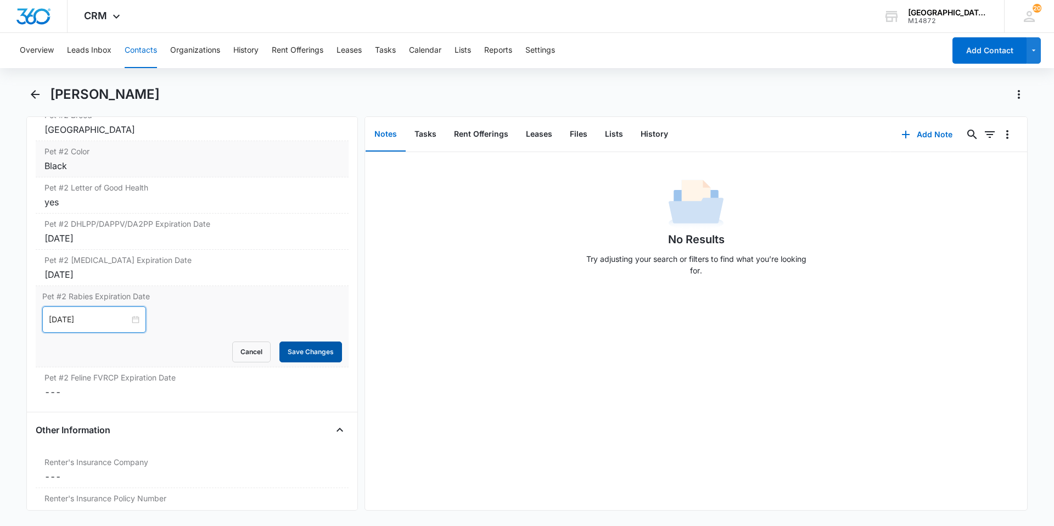
click at [283, 356] on button "Save Changes" at bounding box center [310, 351] width 63 height 21
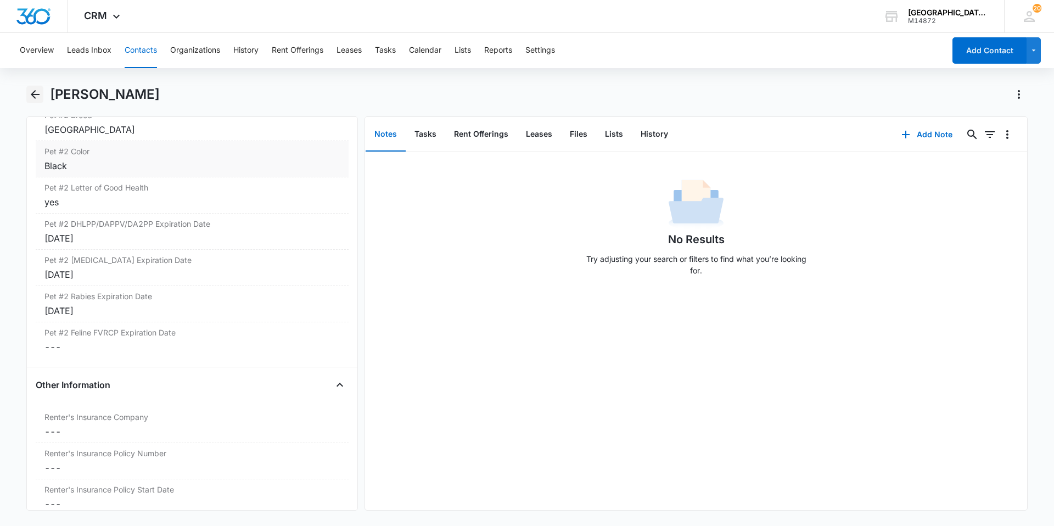
click at [43, 94] on button "Back" at bounding box center [34, 95] width 17 height 18
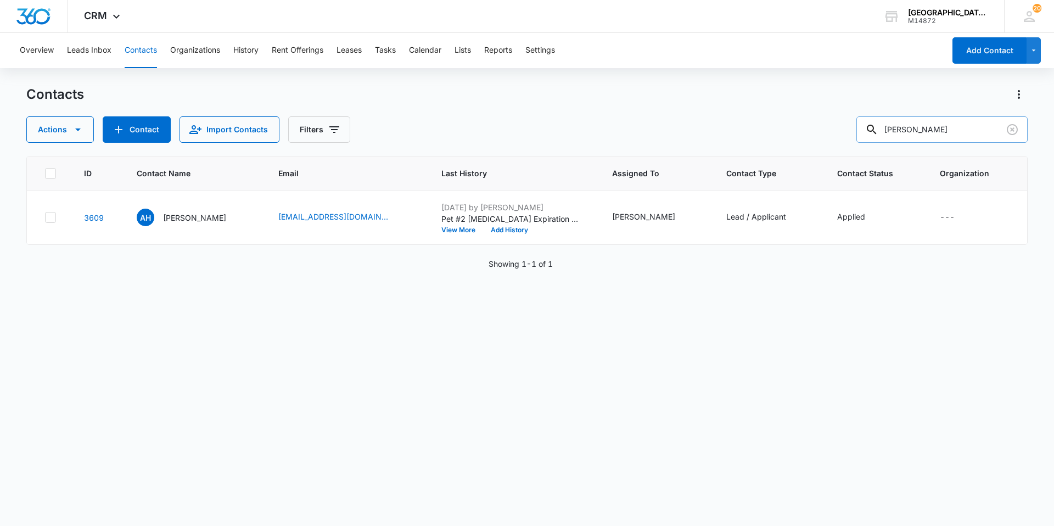
click at [953, 133] on input "[PERSON_NAME]" at bounding box center [941, 129] width 171 height 26
click at [999, 126] on input "text" at bounding box center [950, 129] width 155 height 26
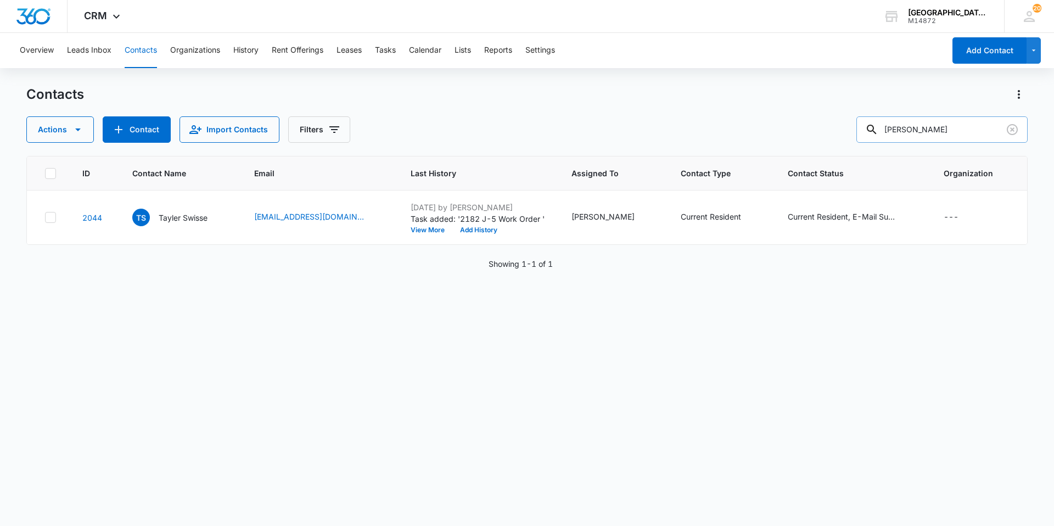
click at [926, 136] on input "[PERSON_NAME]" at bounding box center [941, 129] width 171 height 26
type input "[PERSON_NAME]"
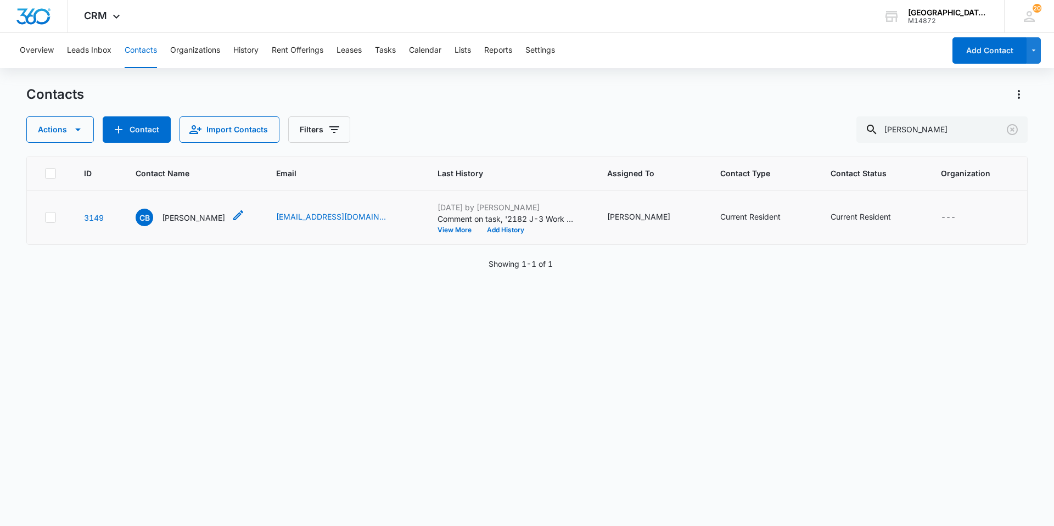
click at [196, 221] on p "[PERSON_NAME]" at bounding box center [193, 218] width 63 height 12
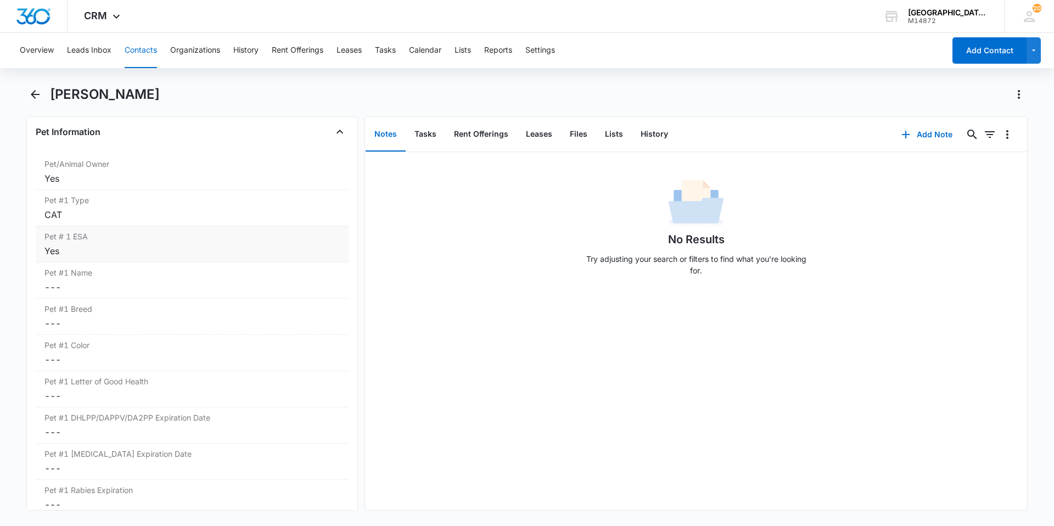
scroll to position [1427, 0]
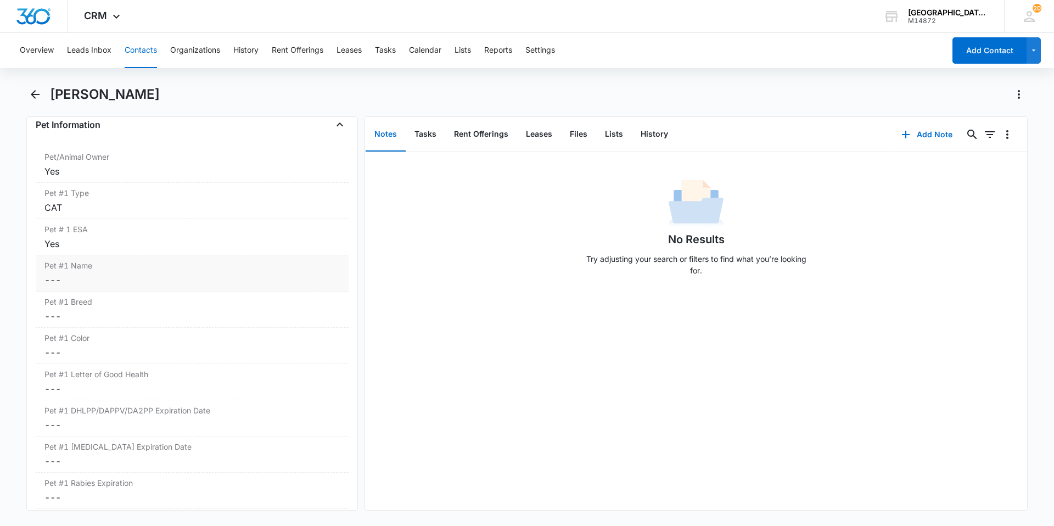
click at [165, 264] on label "Pet #1 Name" at bounding box center [191, 266] width 295 height 12
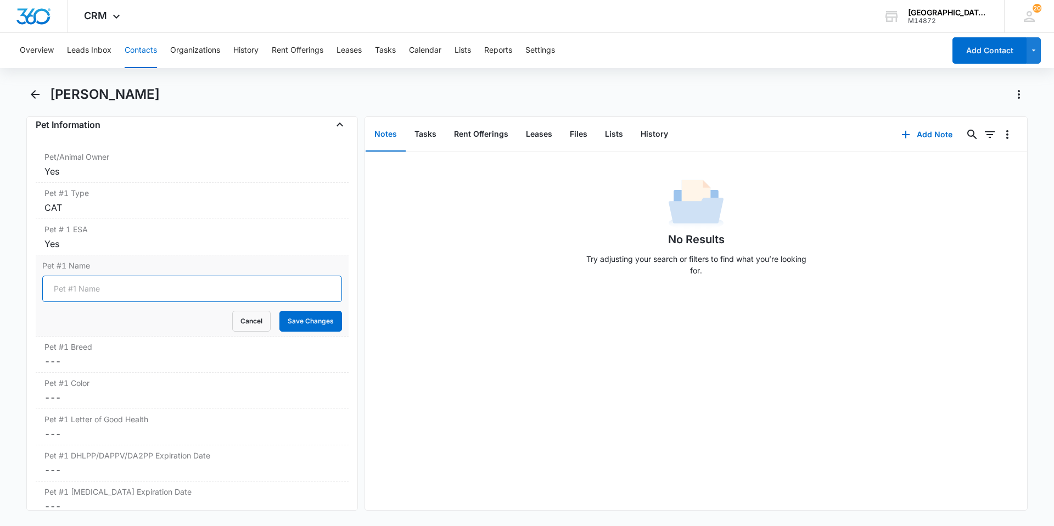
click at [124, 285] on input "Pet #1 Name" at bounding box center [192, 289] width 300 height 26
type input "Guppy"
click at [279, 311] on button "Save Changes" at bounding box center [310, 321] width 63 height 21
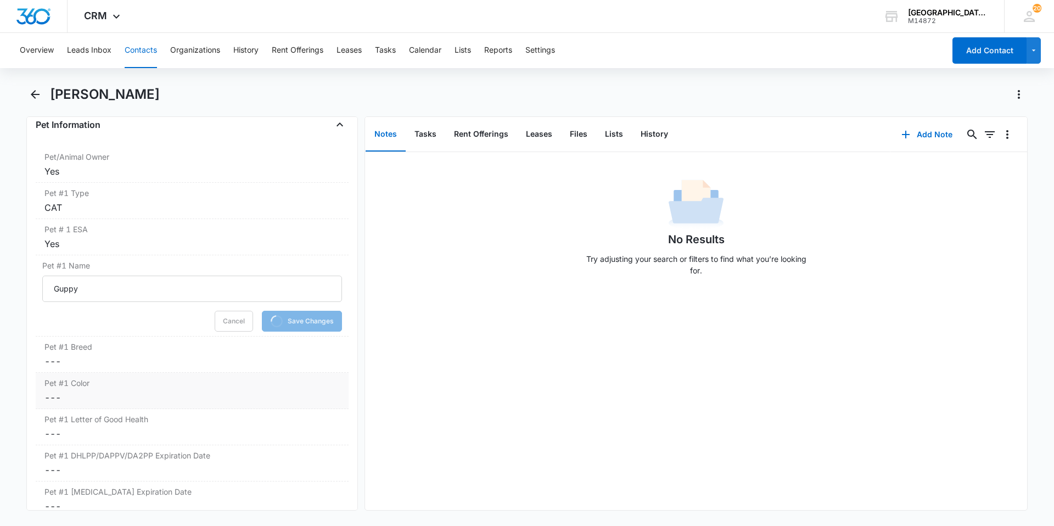
click at [130, 387] on label "Pet #1 Color" at bounding box center [191, 383] width 295 height 12
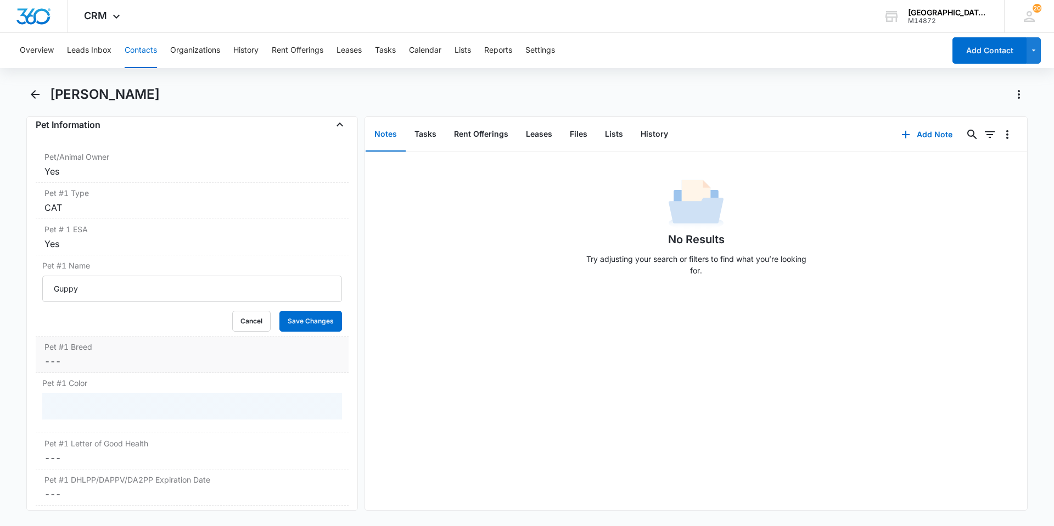
click at [128, 361] on dd "Cancel Save Changes ---" at bounding box center [191, 361] width 295 height 13
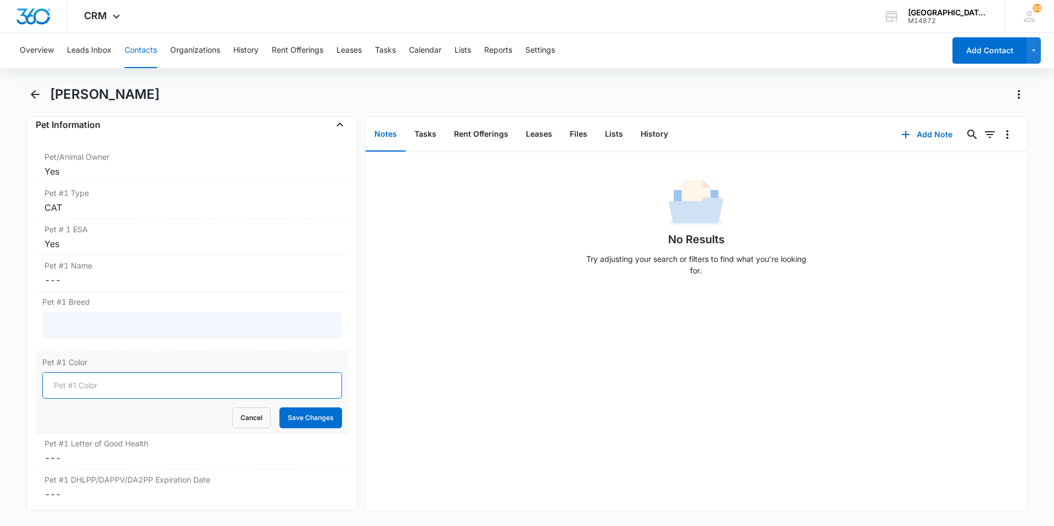
click at [123, 373] on div "Pet #1 Color Cancel Save Changes" at bounding box center [192, 392] width 313 height 81
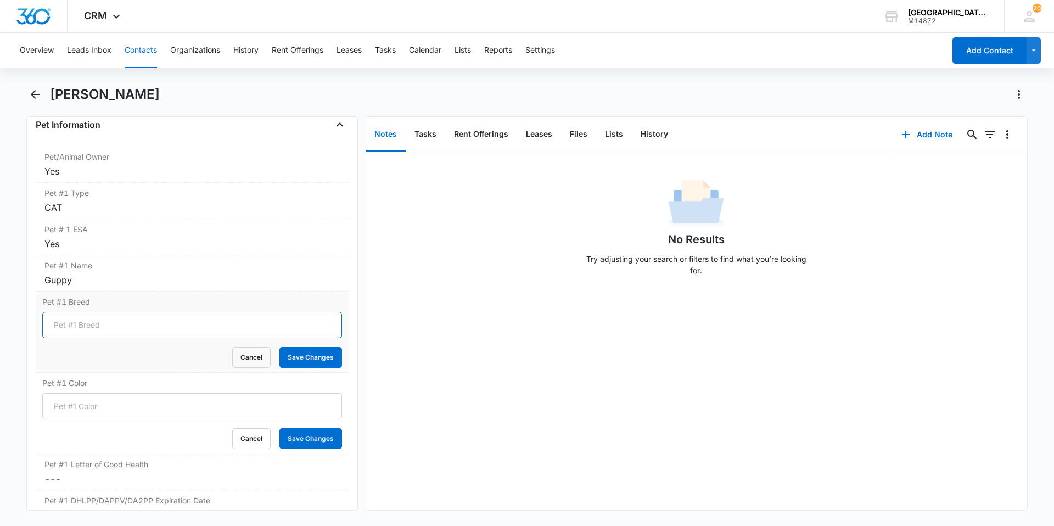
click at [52, 324] on input "Pet #1 Breed" at bounding box center [192, 325] width 300 height 26
click at [53, 324] on input "Pet #1 Breed" at bounding box center [192, 325] width 300 height 26
click at [82, 326] on input "Pet #1 Breed" at bounding box center [192, 325] width 300 height 26
type input "[US_STATE] [PERSON_NAME]"
click at [279, 347] on button "Save Changes" at bounding box center [310, 357] width 63 height 21
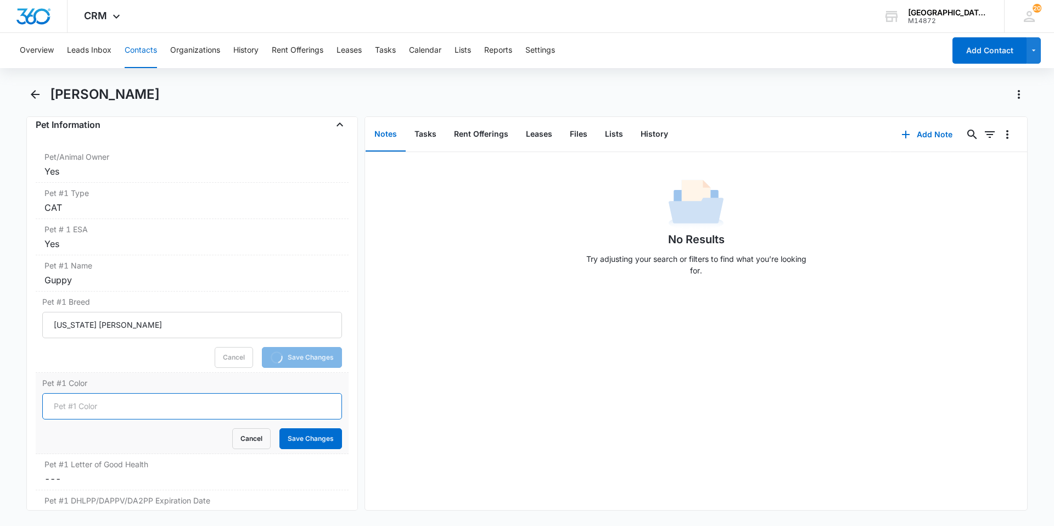
click at [105, 402] on input "Pet #1 Color" at bounding box center [192, 406] width 300 height 26
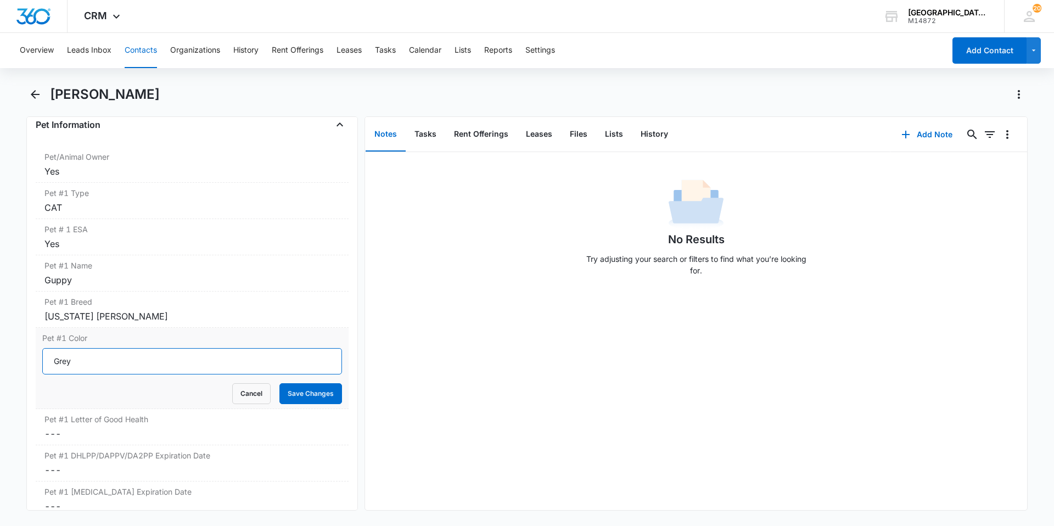
type input "Grey"
click at [279, 383] on button "Save Changes" at bounding box center [310, 393] width 63 height 21
click at [49, 432] on dd "Cancel Save Changes ---" at bounding box center [191, 433] width 295 height 13
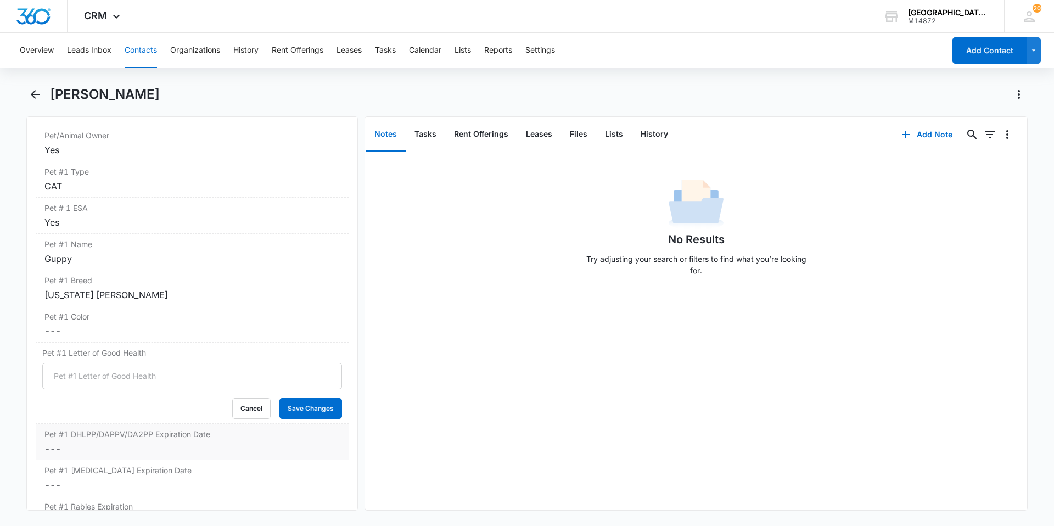
scroll to position [1482, 0]
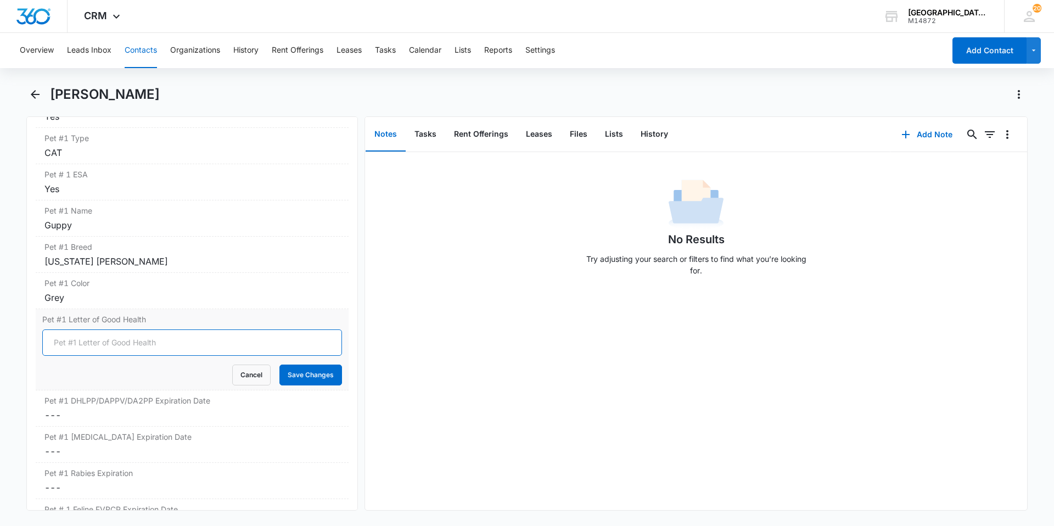
click at [104, 334] on input "Pet #1 Letter of Good Health" at bounding box center [192, 342] width 300 height 26
type input "YES"
click at [265, 377] on div "Cancel Save Changes" at bounding box center [192, 375] width 300 height 21
click at [281, 378] on button "Save Changes" at bounding box center [310, 375] width 63 height 21
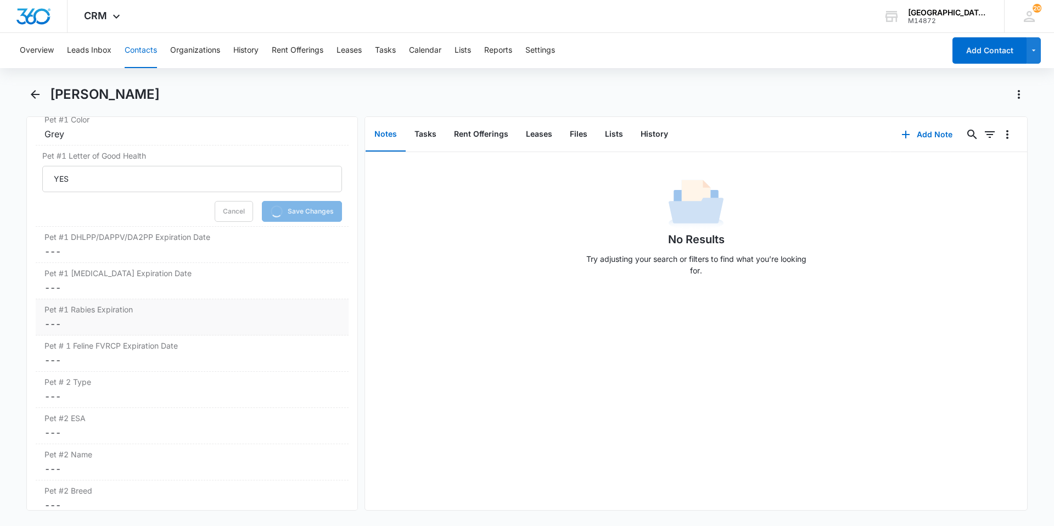
scroll to position [1647, 0]
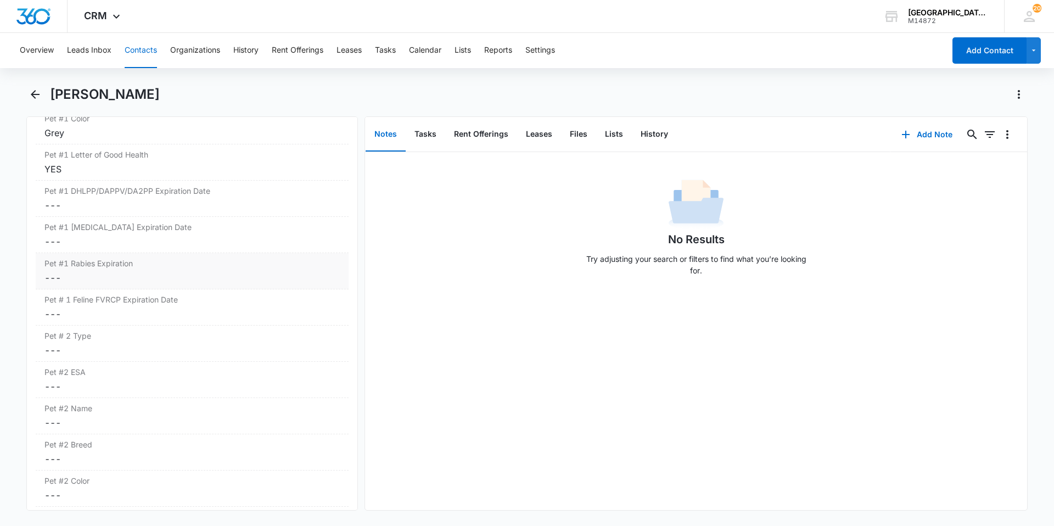
click at [104, 270] on div "Pet #1 [MEDICAL_DATA] Expiration Cancel Save Changes ---" at bounding box center [192, 271] width 313 height 36
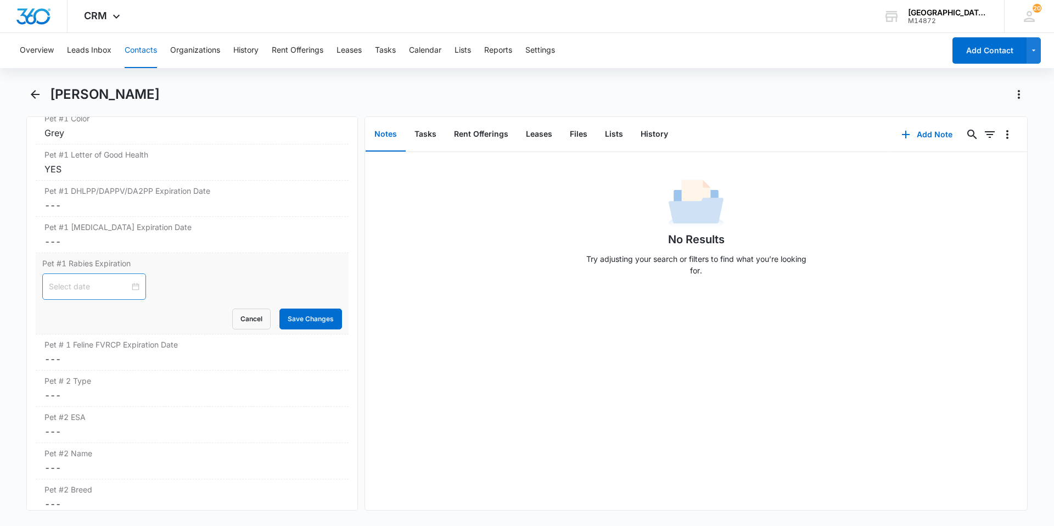
click at [127, 284] on div at bounding box center [94, 287] width 91 height 12
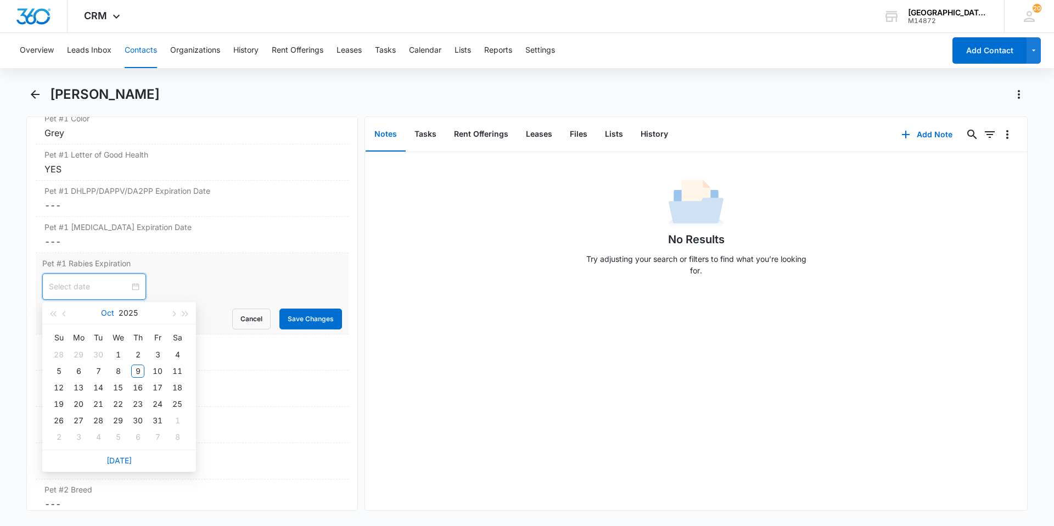
click at [109, 315] on button "Oct" at bounding box center [107, 313] width 13 height 22
type input "[DATE]"
click at [169, 342] on div "Mar" at bounding box center [167, 342] width 33 height 13
click at [123, 315] on button "2025" at bounding box center [128, 313] width 19 height 22
type input "[DATE]"
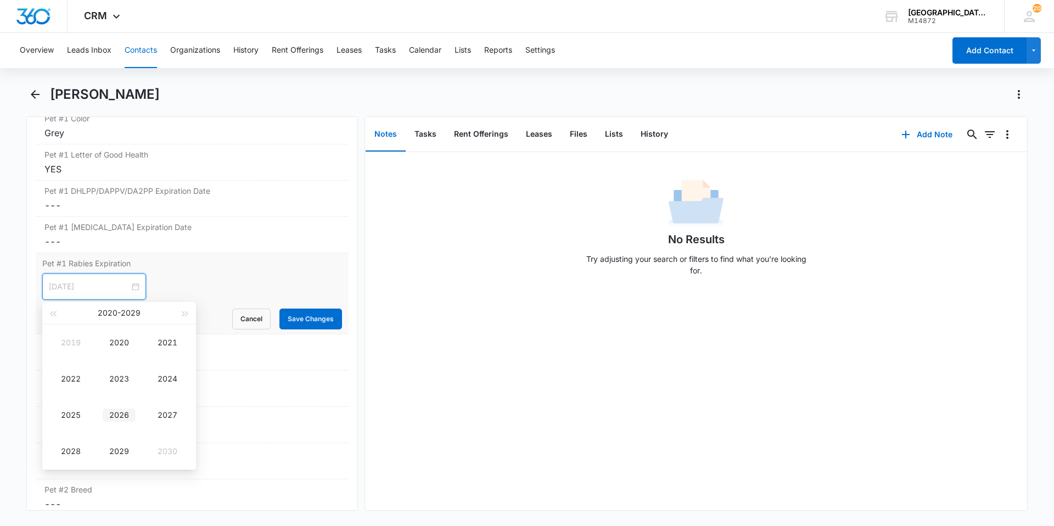
click at [120, 412] on div "2026" at bounding box center [119, 414] width 33 height 13
click at [97, 356] on div "3" at bounding box center [98, 354] width 13 height 13
click at [97, 292] on input "[DATE]" at bounding box center [89, 287] width 81 height 12
type input "[DATE]"
drag, startPoint x: 159, startPoint y: 357, endPoint x: 185, endPoint y: 351, distance: 26.9
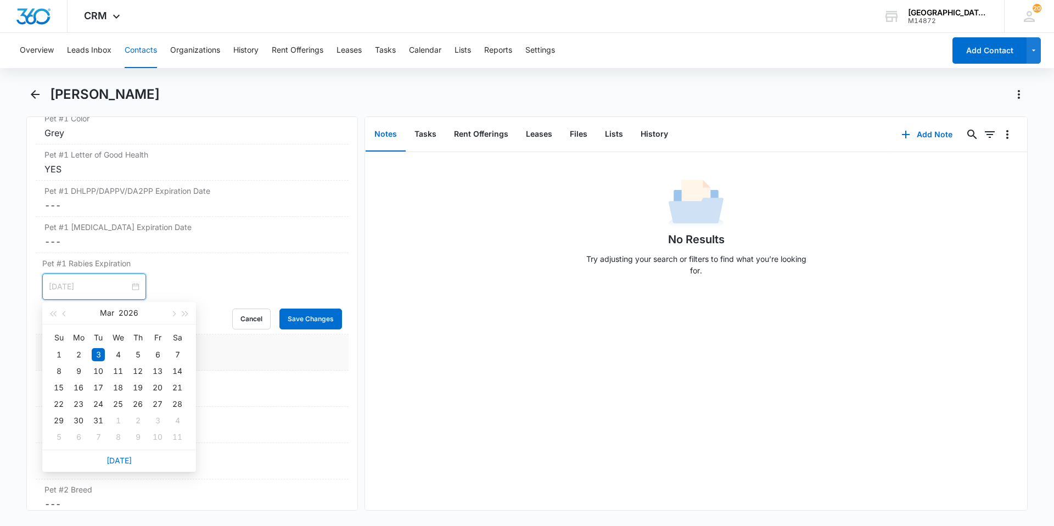
click at [158, 357] on div "6" at bounding box center [157, 354] width 13 height 13
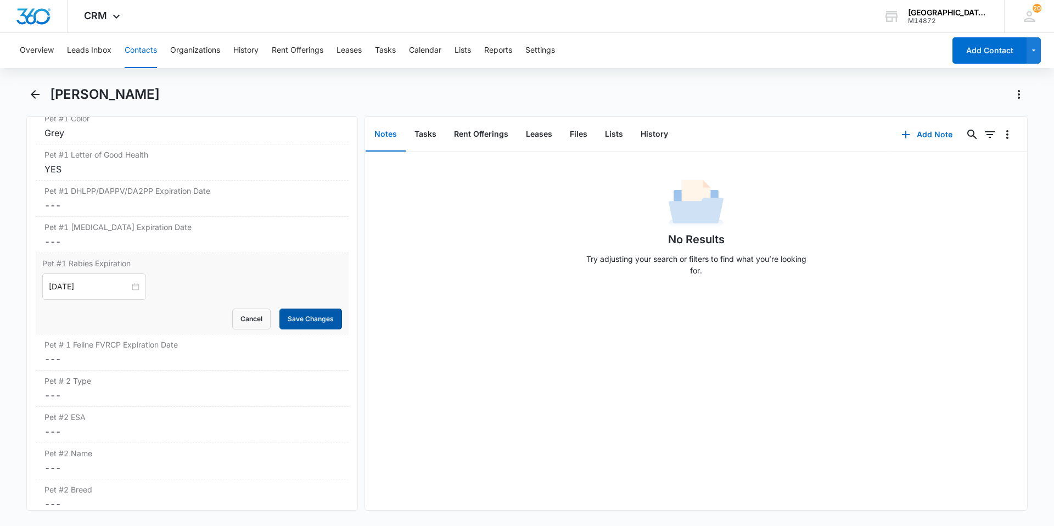
click at [281, 325] on button "Save Changes" at bounding box center [310, 319] width 63 height 21
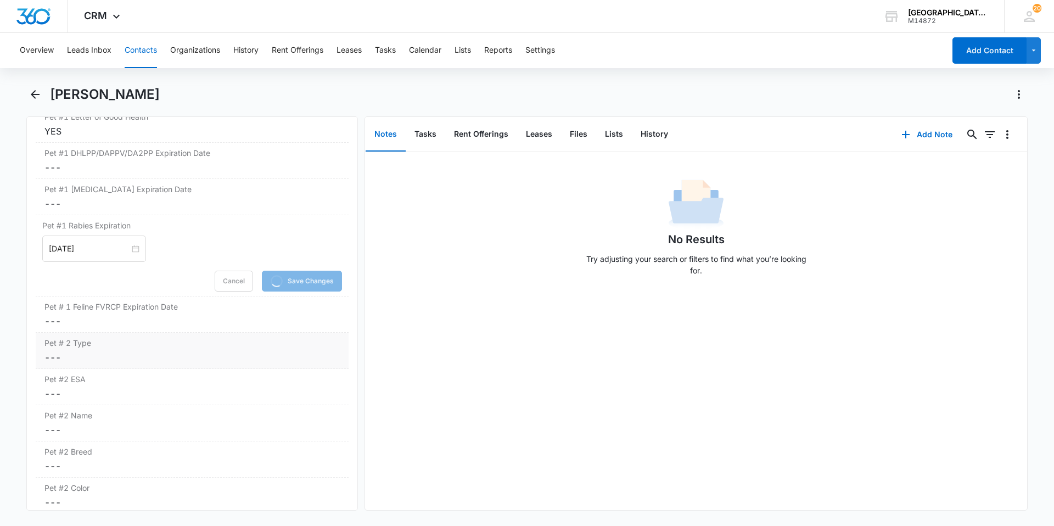
scroll to position [1702, 0]
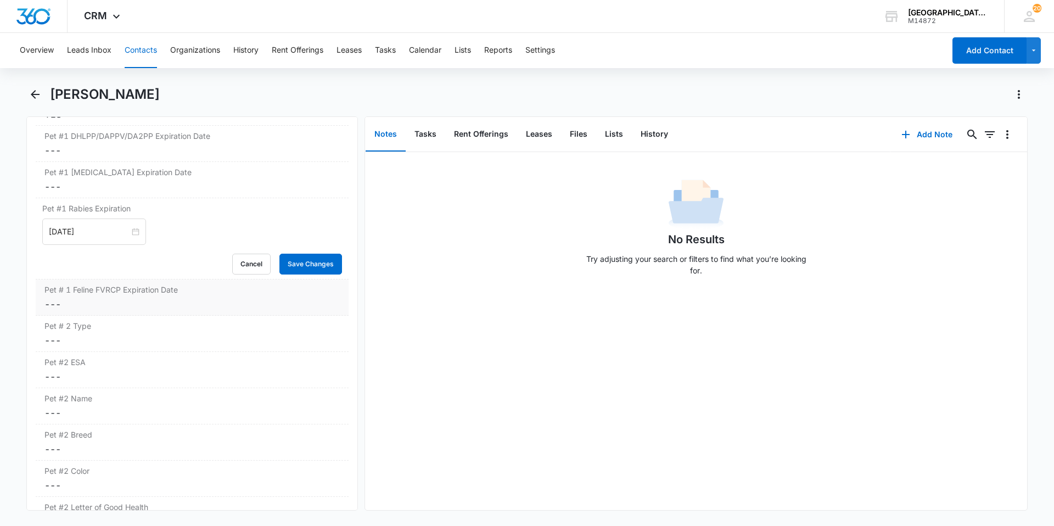
click at [113, 305] on dd "Cancel Save Changes ---" at bounding box center [191, 304] width 295 height 13
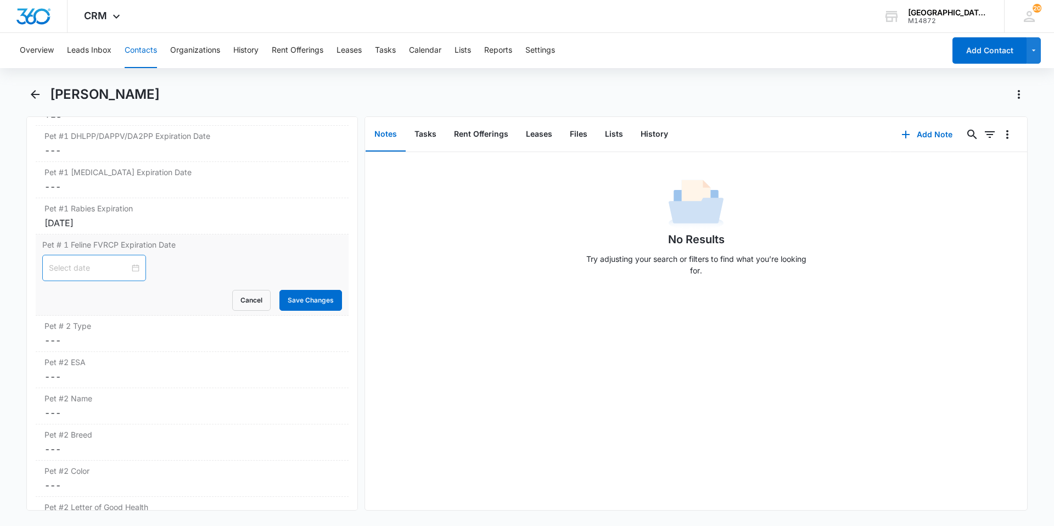
click at [126, 272] on div at bounding box center [94, 268] width 91 height 12
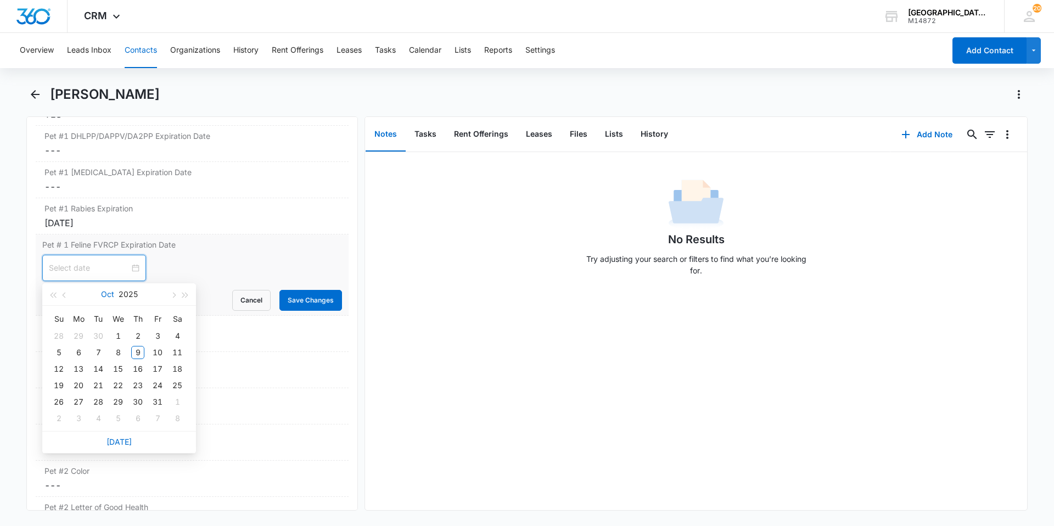
click at [105, 292] on button "Oct" at bounding box center [107, 294] width 13 height 22
click at [71, 356] on div "Apr" at bounding box center [70, 360] width 33 height 13
click at [61, 357] on div "6" at bounding box center [58, 352] width 13 height 13
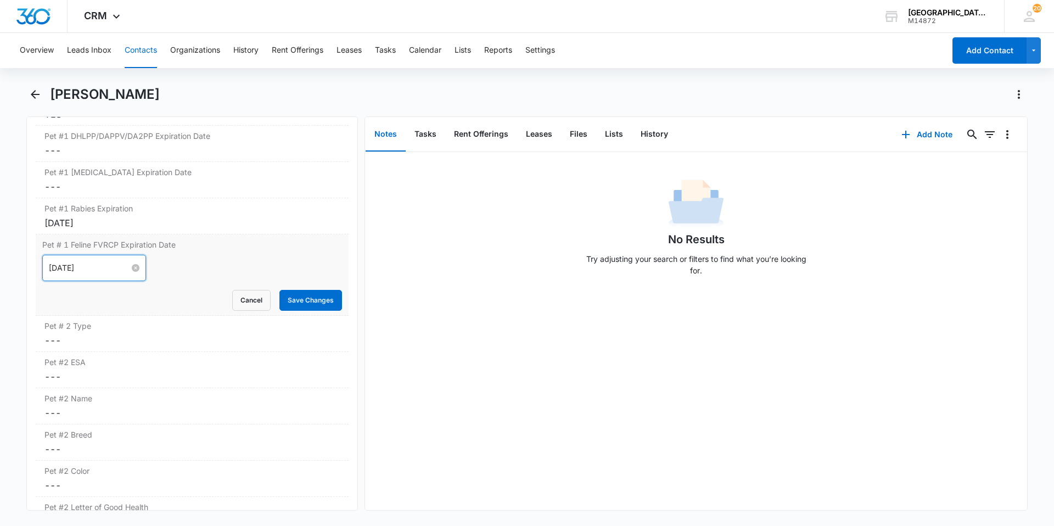
click at [114, 271] on input "[DATE]" at bounding box center [89, 268] width 81 height 12
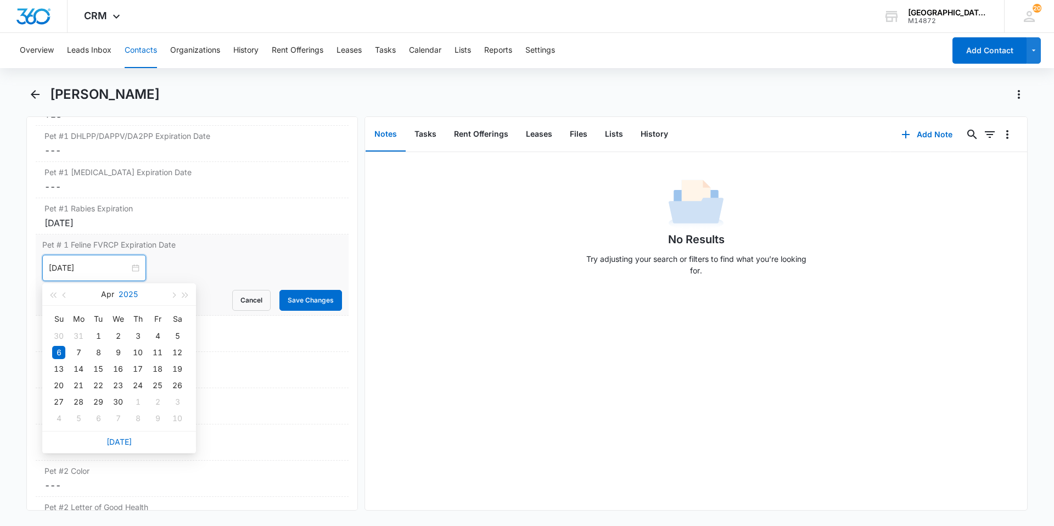
click at [119, 294] on button "2025" at bounding box center [128, 294] width 19 height 22
click at [115, 394] on div "2026" at bounding box center [119, 396] width 33 height 13
click at [74, 354] on div "6" at bounding box center [78, 352] width 13 height 13
click at [108, 268] on input "[DATE]" at bounding box center [89, 268] width 81 height 12
click at [126, 296] on button "2026" at bounding box center [128, 294] width 20 height 22
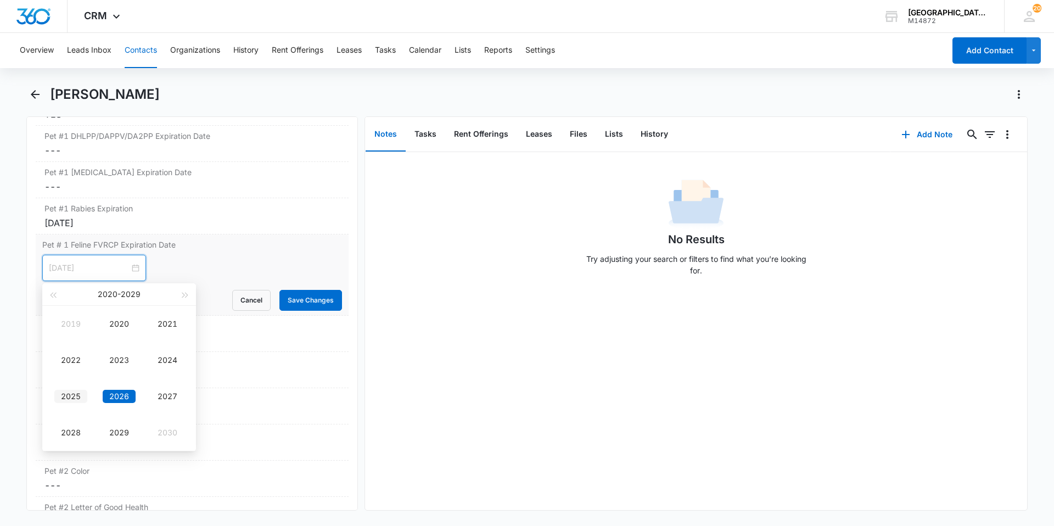
click at [64, 401] on div "2025" at bounding box center [70, 396] width 33 height 13
type input "[DATE]"
click at [56, 352] on div "6" at bounding box center [58, 352] width 13 height 13
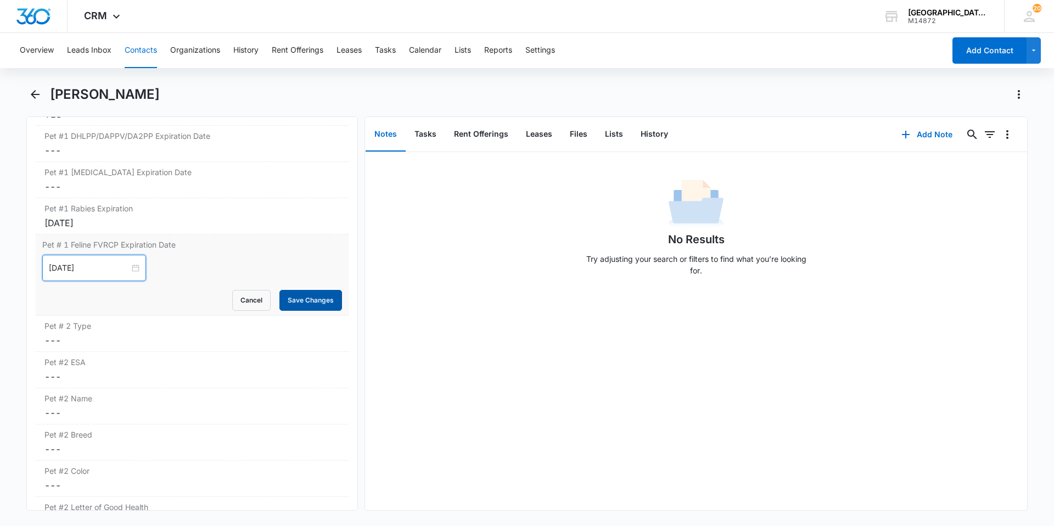
click at [282, 301] on button "Save Changes" at bounding box center [310, 300] width 63 height 21
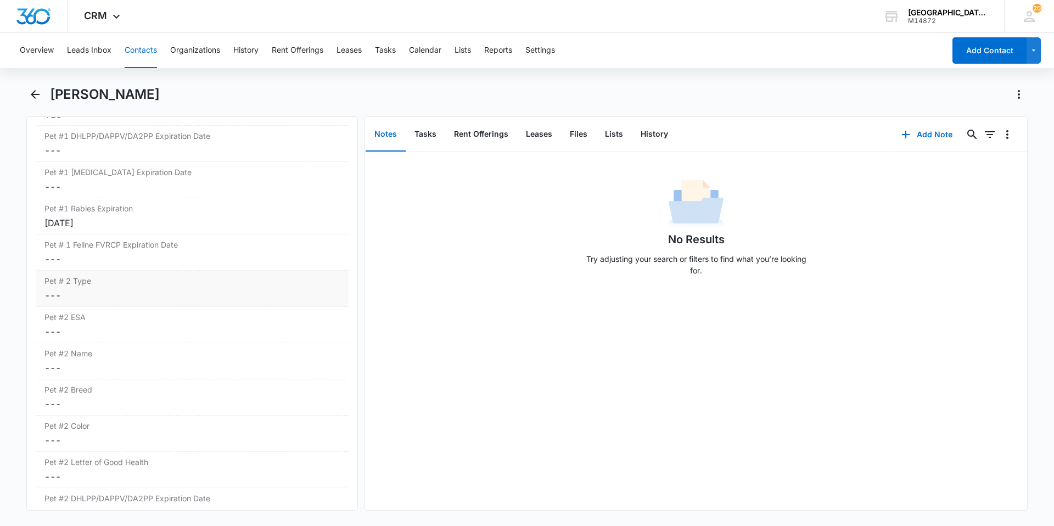
click at [117, 301] on dd "Cancel Save Changes ---" at bounding box center [191, 295] width 295 height 13
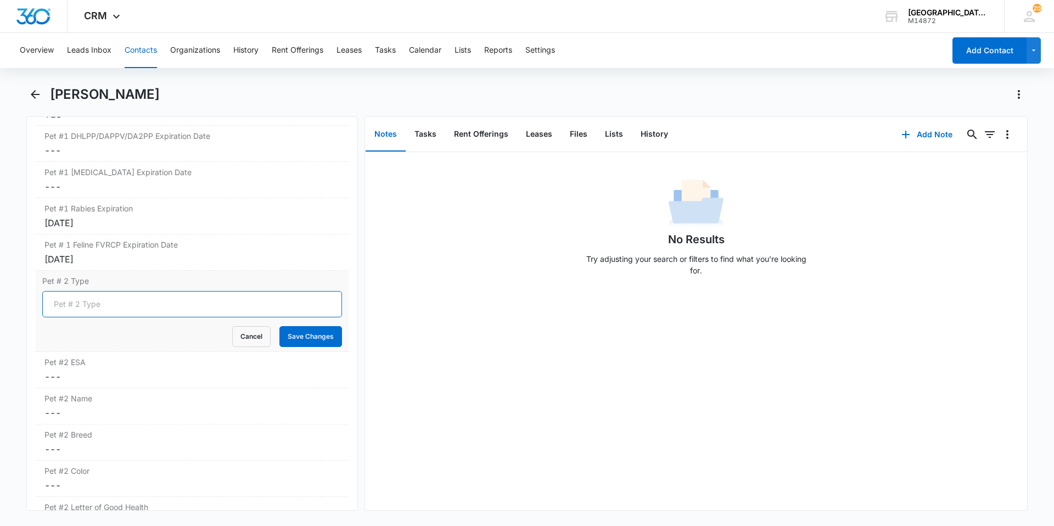
click at [116, 312] on input "Pet # 2 Type" at bounding box center [192, 304] width 300 height 26
type input "Cat"
click at [320, 334] on button "Save Changes" at bounding box center [310, 336] width 63 height 21
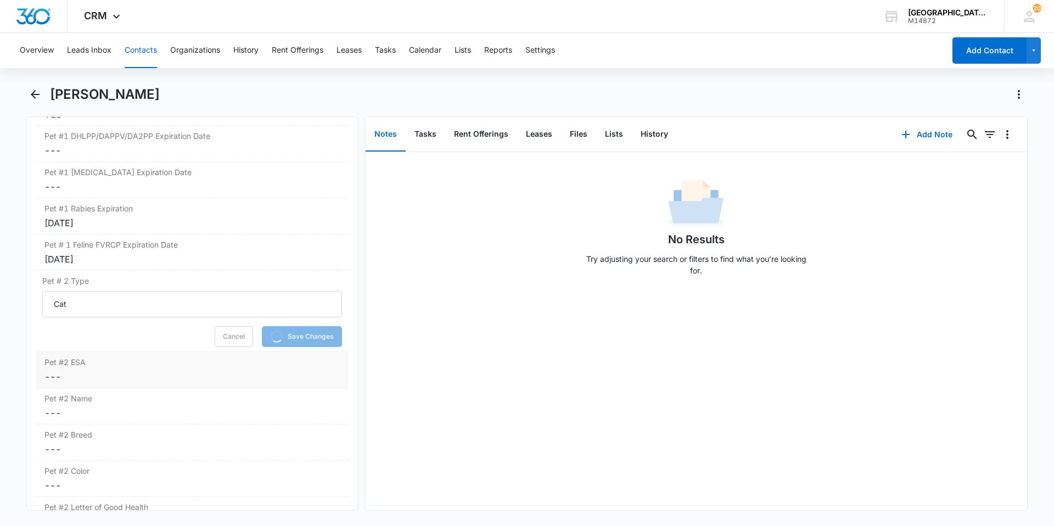
click at [163, 365] on label "Pet #2 ESA" at bounding box center [191, 362] width 295 height 12
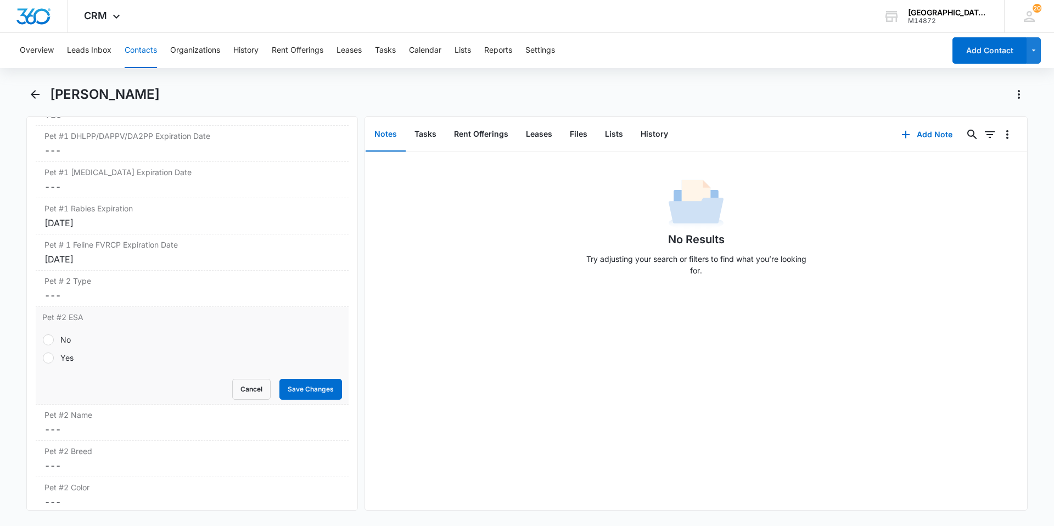
click at [53, 332] on div "No Yes" at bounding box center [192, 348] width 300 height 43
click at [54, 336] on label "No" at bounding box center [192, 340] width 300 height 12
click at [43, 339] on input "No" at bounding box center [42, 339] width 1 height 1
radio input "true"
click at [303, 382] on button "Save Changes" at bounding box center [310, 389] width 63 height 21
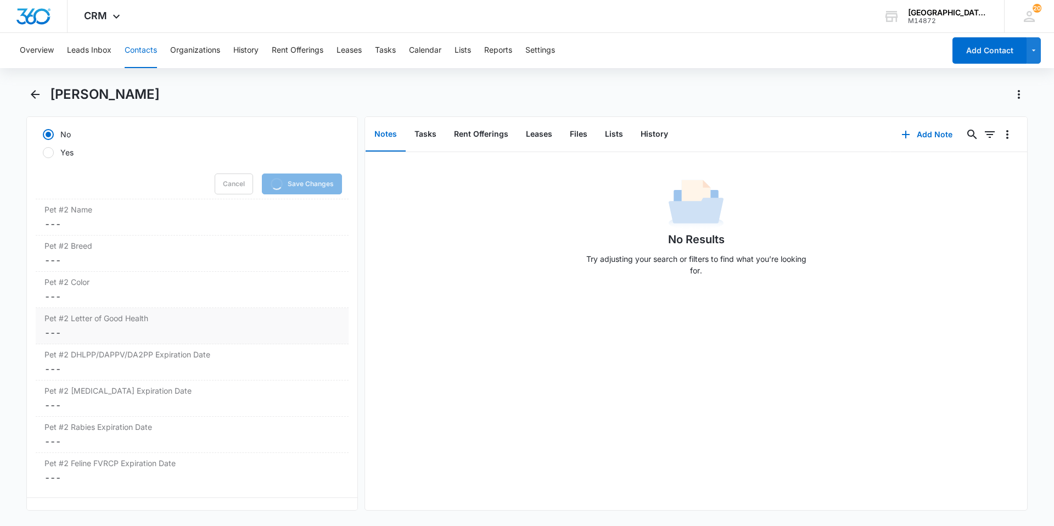
scroll to position [1922, 0]
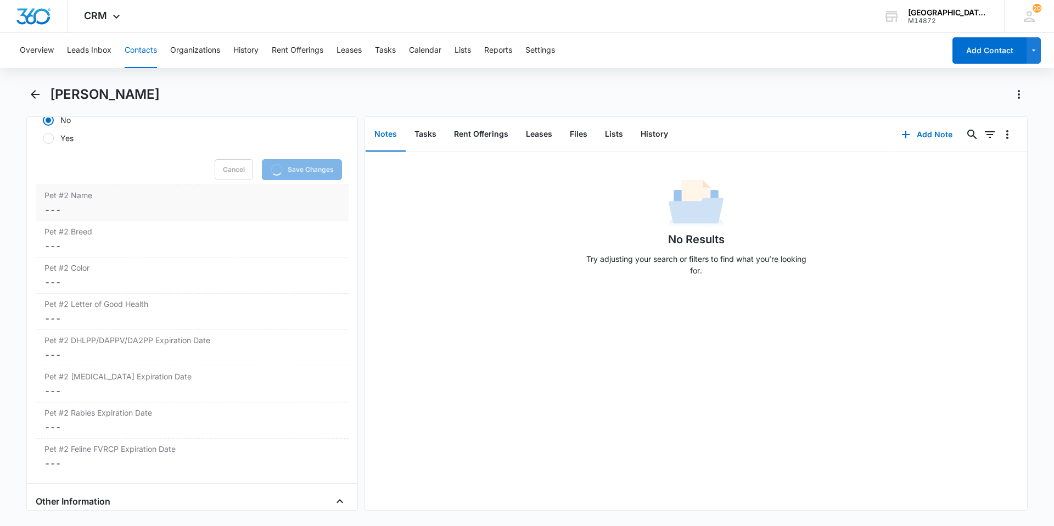
click at [98, 210] on dd "Cancel Save Changes ---" at bounding box center [191, 209] width 295 height 13
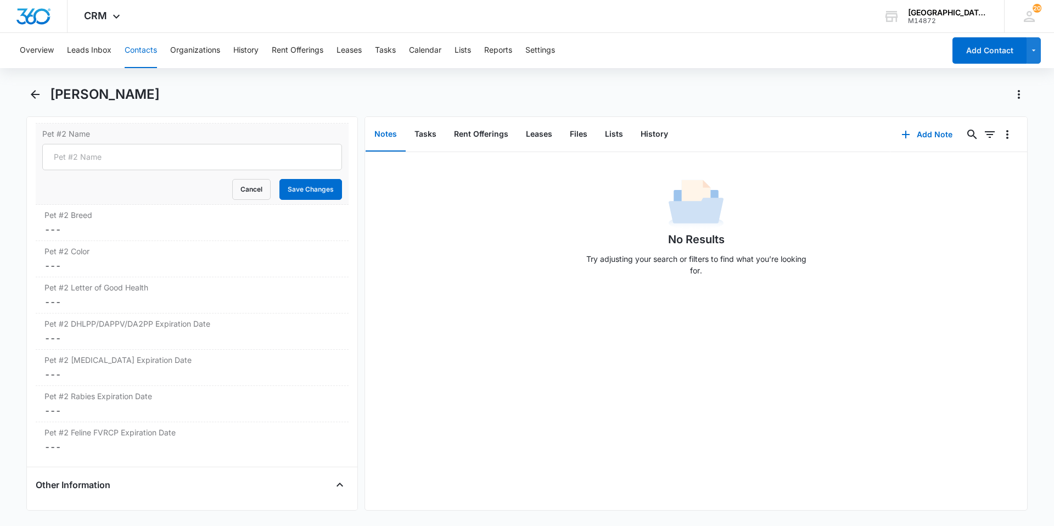
click at [98, 205] on div "Pet #2 Name Cancel Save Changes" at bounding box center [192, 164] width 313 height 81
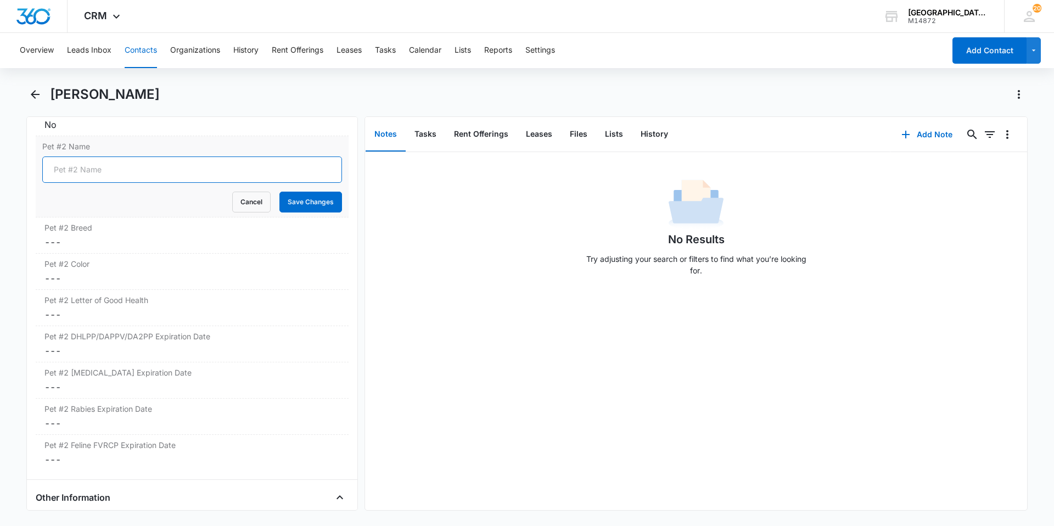
click at [98, 177] on input "Pet #2 Name" at bounding box center [192, 169] width 300 height 26
type input "Princess"
click at [279, 192] on button "Save Changes" at bounding box center [310, 202] width 63 height 21
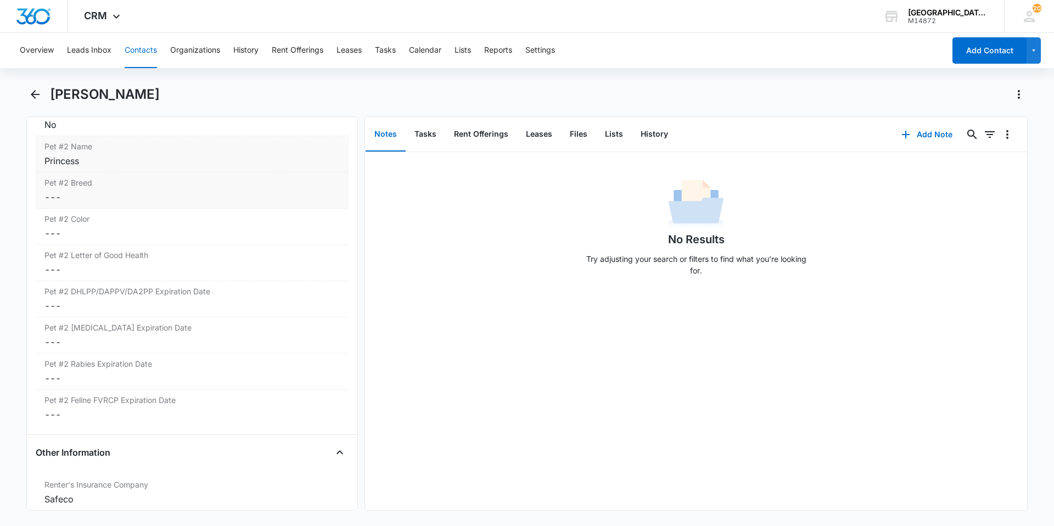
click at [100, 186] on label "Pet #2 Breed" at bounding box center [191, 183] width 295 height 12
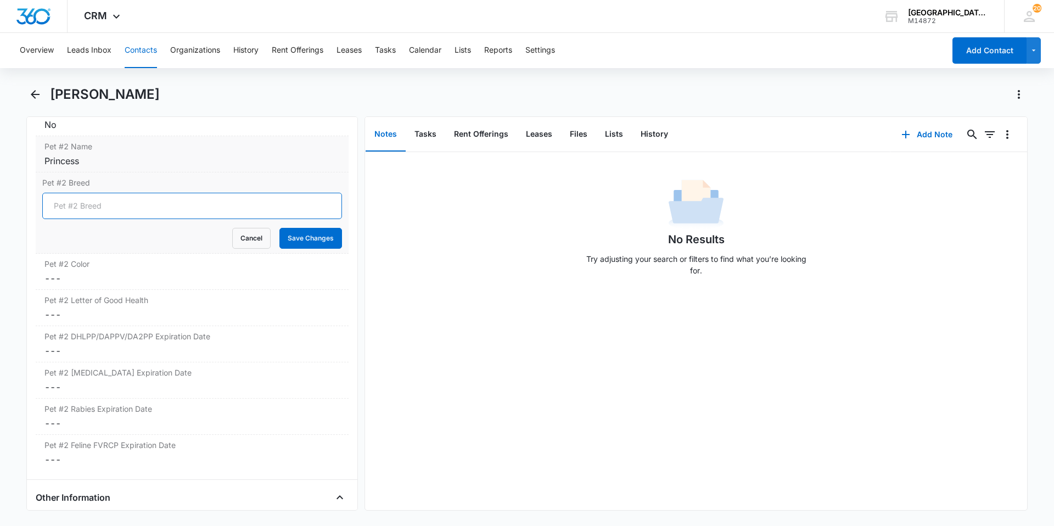
click at [99, 199] on input "Pet #2 Breed" at bounding box center [192, 206] width 300 height 26
type input "Tabby"
click at [279, 228] on button "Save Changes" at bounding box center [310, 238] width 63 height 21
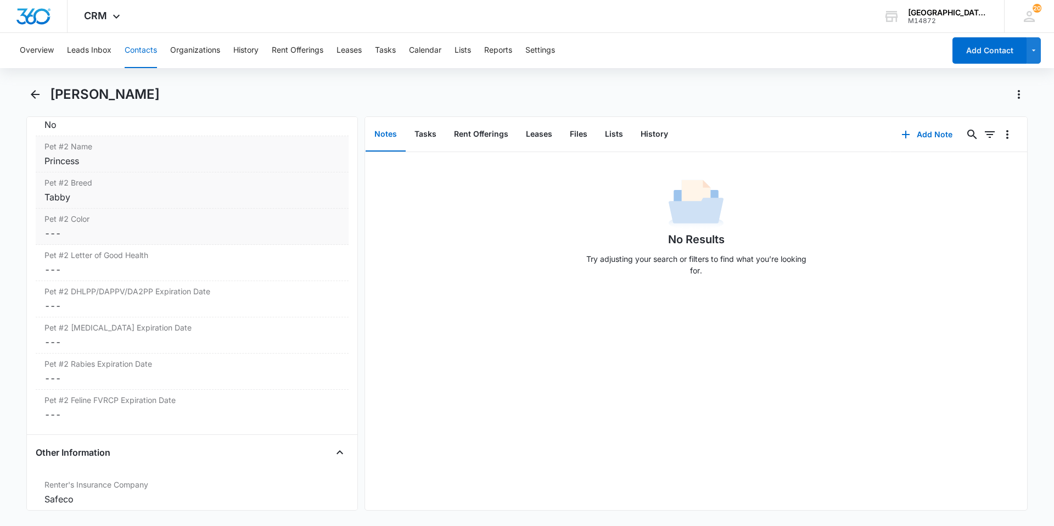
click at [99, 235] on dd "Cancel Save Changes ---" at bounding box center [191, 233] width 295 height 13
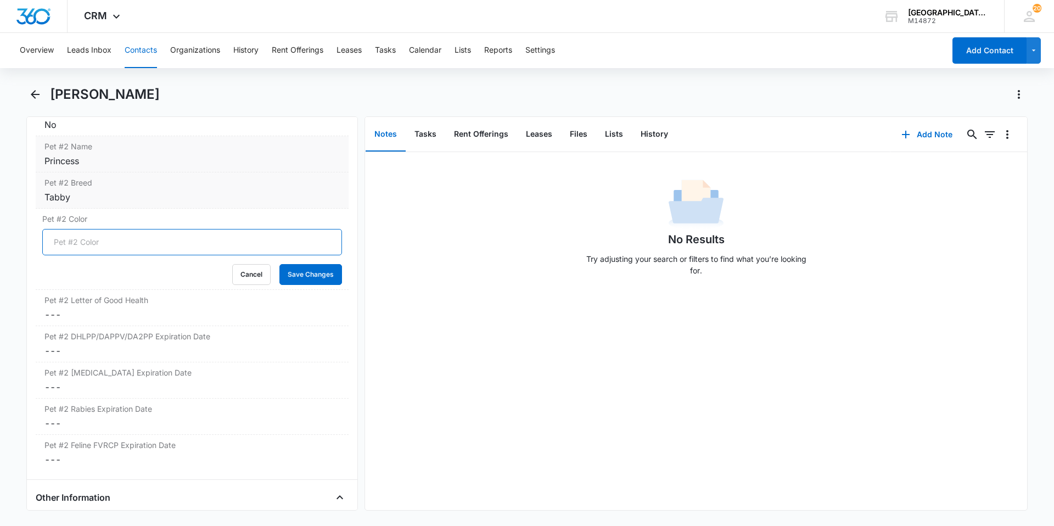
click at [99, 237] on input "Pet #2 Color" at bounding box center [192, 242] width 300 height 26
type input "Grey"
click at [279, 264] on button "Save Changes" at bounding box center [310, 274] width 63 height 21
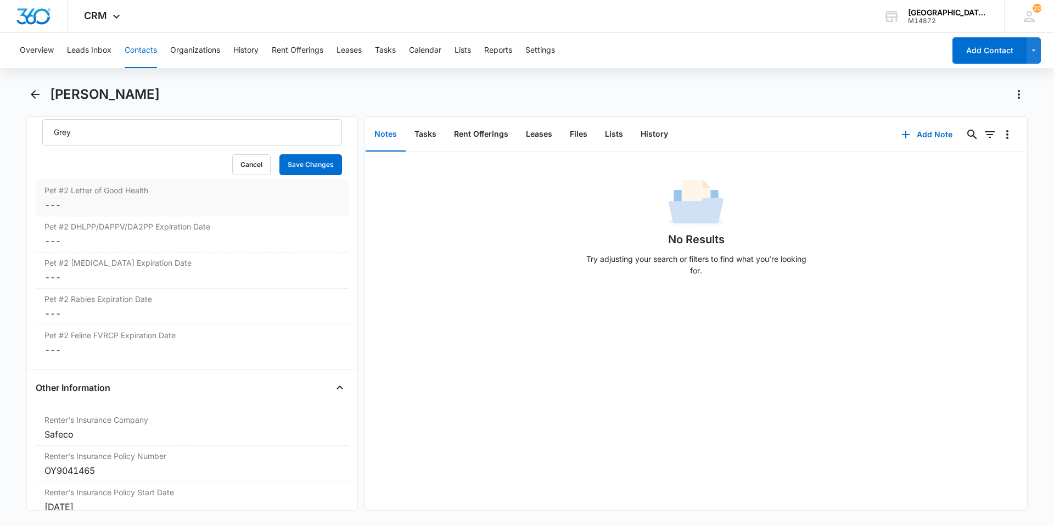
click at [118, 203] on dd "Cancel Save Changes ---" at bounding box center [191, 204] width 295 height 13
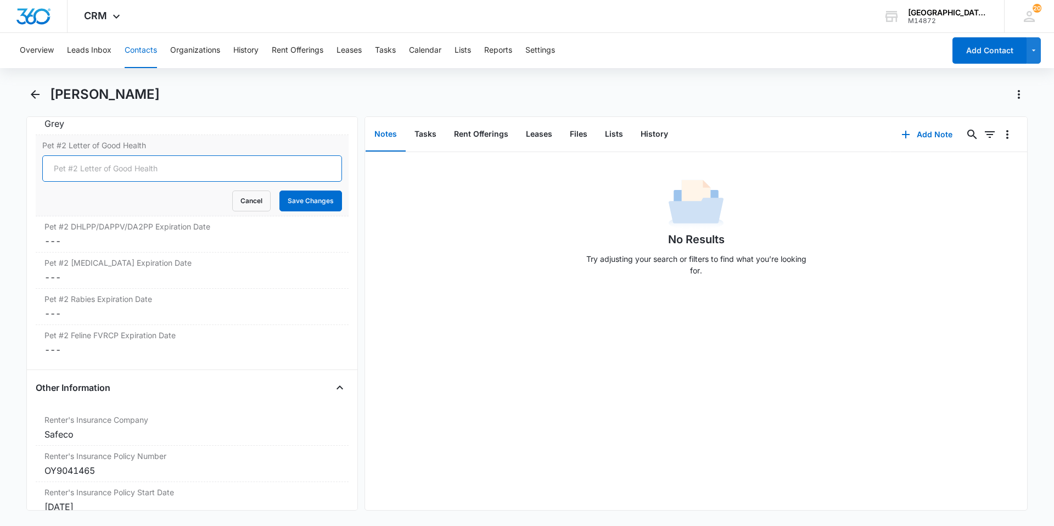
drag, startPoint x: 124, startPoint y: 183, endPoint x: 124, endPoint y: 177, distance: 5.5
click at [124, 177] on input "Pet #2 Letter of Good Health" at bounding box center [192, 168] width 300 height 26
type input "yes"
click at [288, 208] on button "Save Changes" at bounding box center [310, 201] width 63 height 21
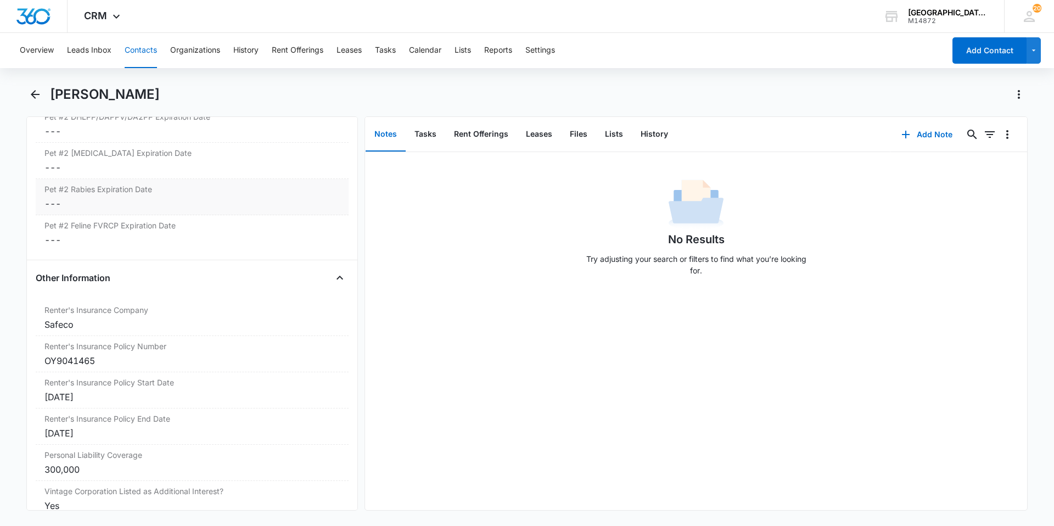
scroll to position [2084, 0]
click at [124, 201] on dd "Cancel Save Changes ---" at bounding box center [191, 203] width 295 height 13
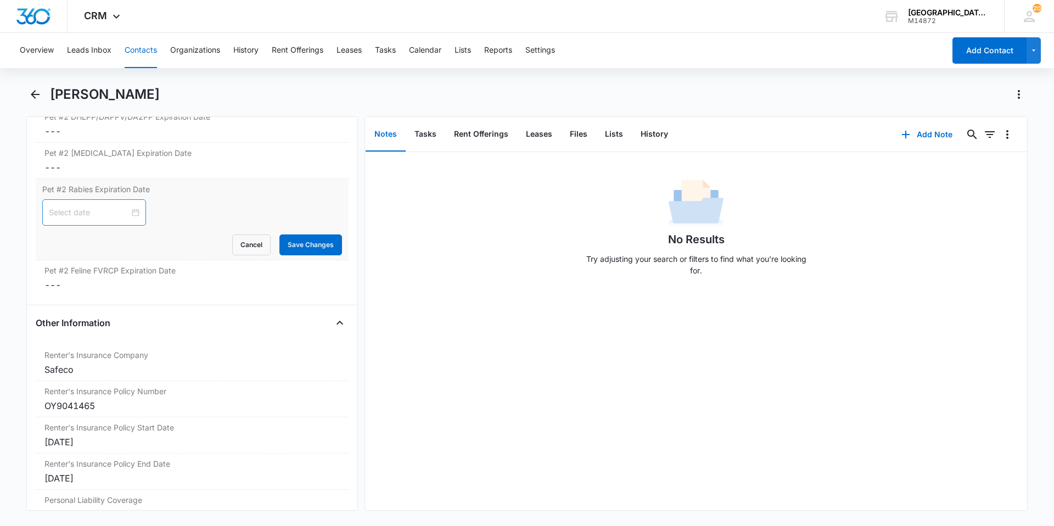
click at [128, 216] on div at bounding box center [94, 212] width 91 height 12
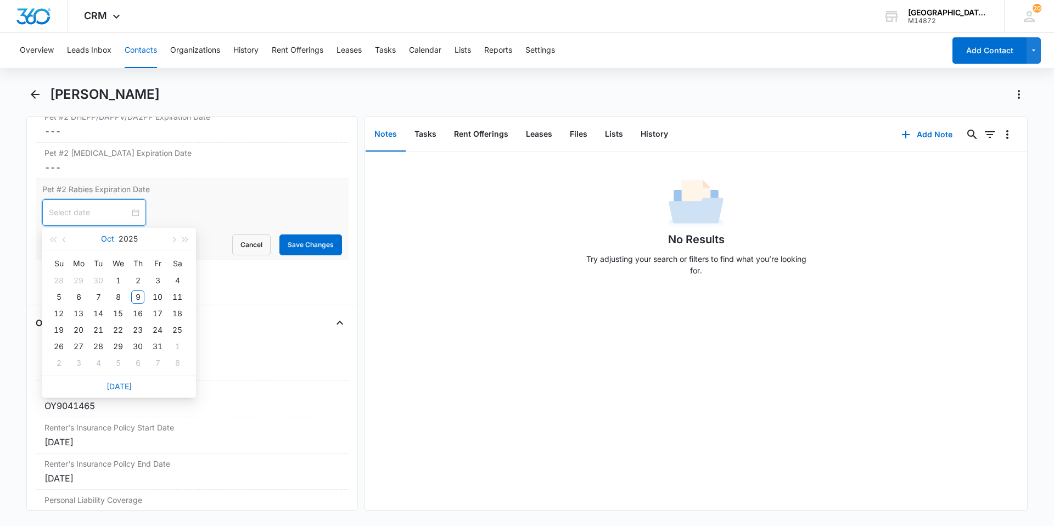
click at [108, 238] on button "Oct" at bounding box center [107, 239] width 13 height 22
click at [157, 273] on div "Mar" at bounding box center [167, 268] width 33 height 13
type input "[DATE]"
click at [130, 237] on button "2025" at bounding box center [128, 239] width 19 height 22
click at [122, 334] on td "2026" at bounding box center [119, 341] width 48 height 36
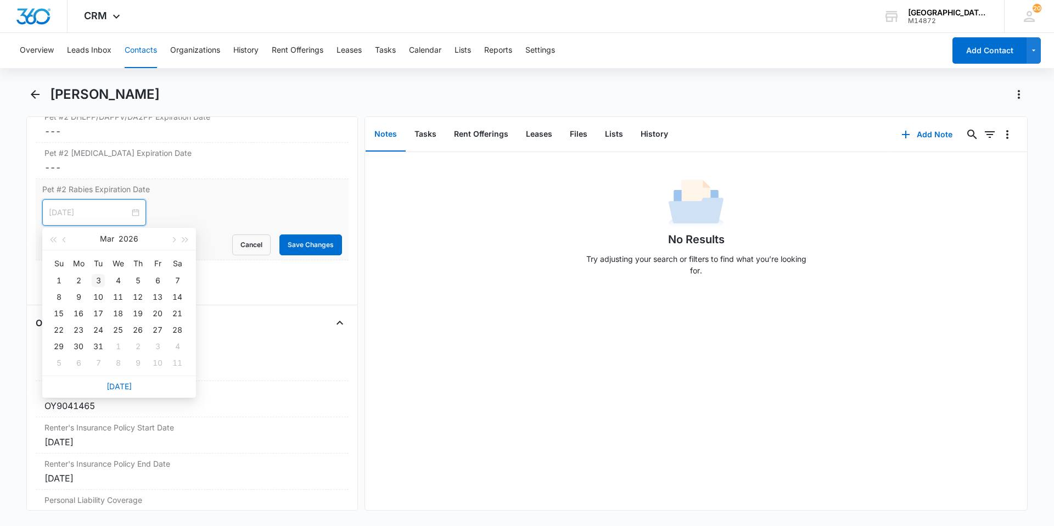
click at [102, 279] on div "3" at bounding box center [98, 280] width 13 height 13
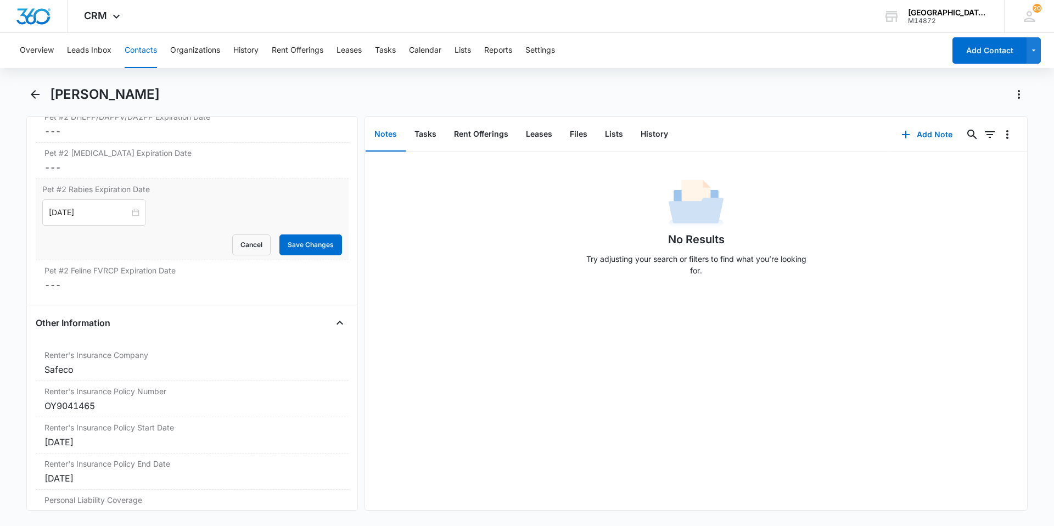
click at [102, 279] on dd "Cancel Save Changes ---" at bounding box center [191, 284] width 295 height 13
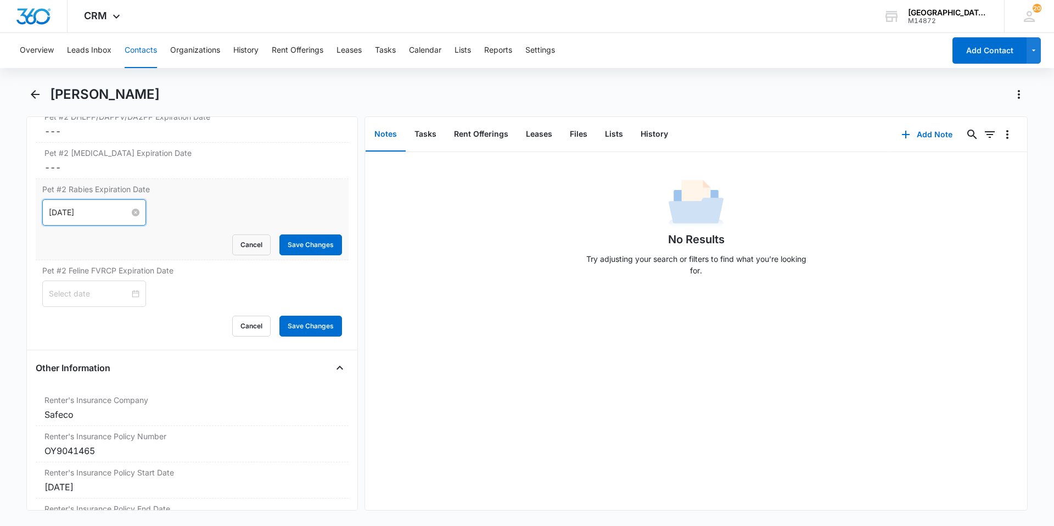
click at [70, 214] on input "[DATE]" at bounding box center [89, 212] width 81 height 12
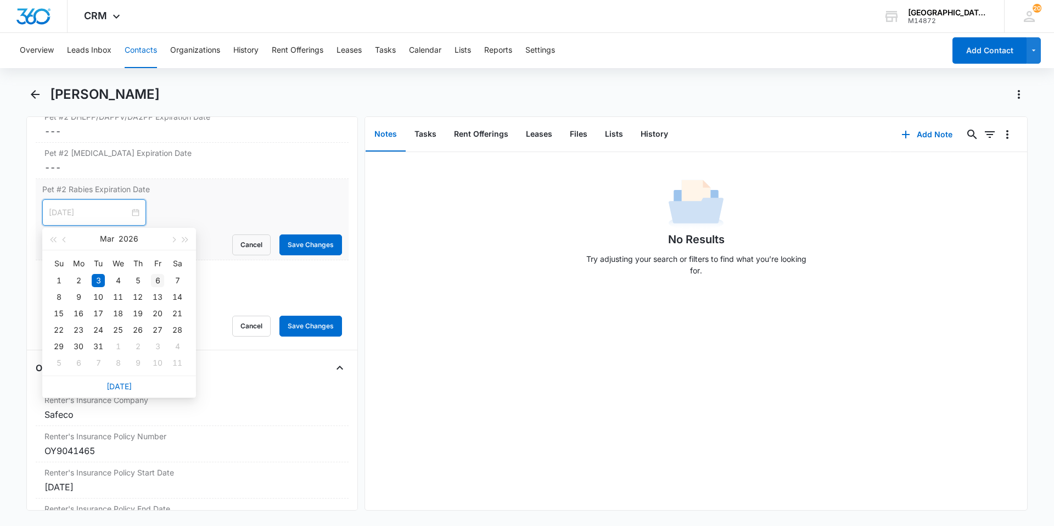
type input "[DATE]"
click at [155, 277] on div "6" at bounding box center [157, 280] width 13 height 13
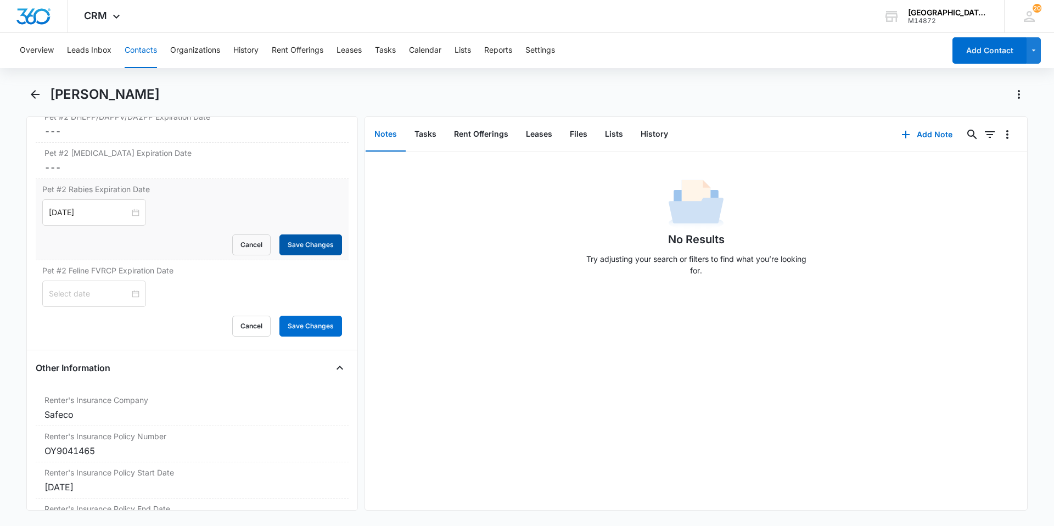
click at [317, 240] on button "Save Changes" at bounding box center [310, 244] width 63 height 21
click at [119, 304] on div at bounding box center [94, 294] width 104 height 26
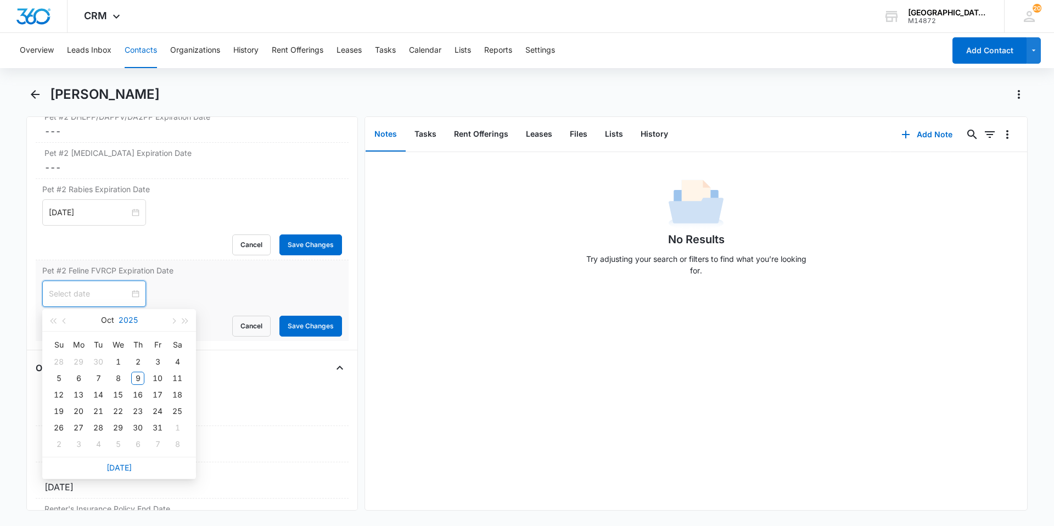
click at [130, 318] on button "2025" at bounding box center [128, 320] width 19 height 22
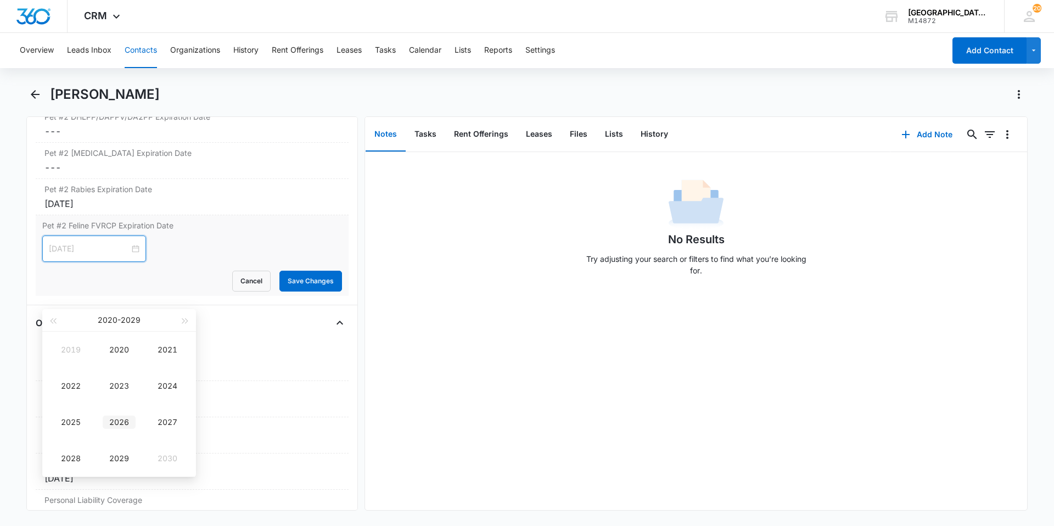
click at [112, 417] on div "2026" at bounding box center [119, 422] width 33 height 13
type input "[DATE]"
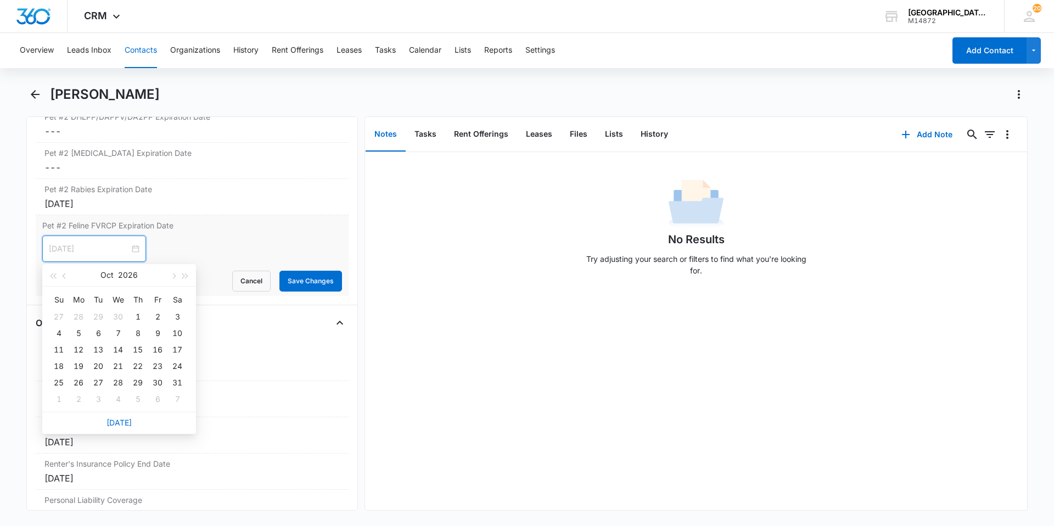
type input "[DATE]"
click at [98, 280] on div "[DATE]" at bounding box center [119, 275] width 96 height 22
click at [100, 278] on div "[DATE]" at bounding box center [119, 275] width 96 height 22
click at [102, 278] on button "Oct" at bounding box center [106, 275] width 13 height 22
click at [158, 313] on td "Mar" at bounding box center [167, 305] width 48 height 36
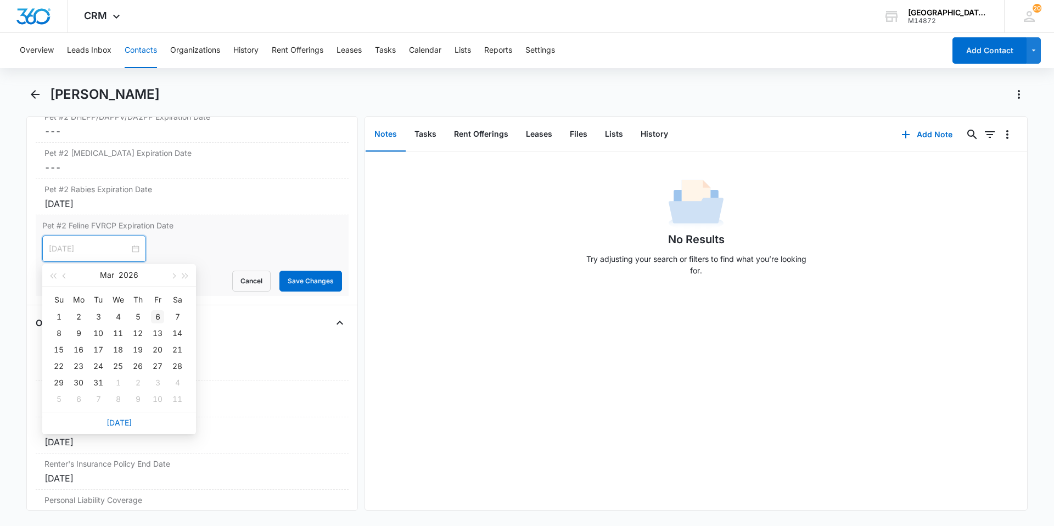
type input "[DATE]"
click at [160, 316] on div "6" at bounding box center [157, 316] width 13 height 13
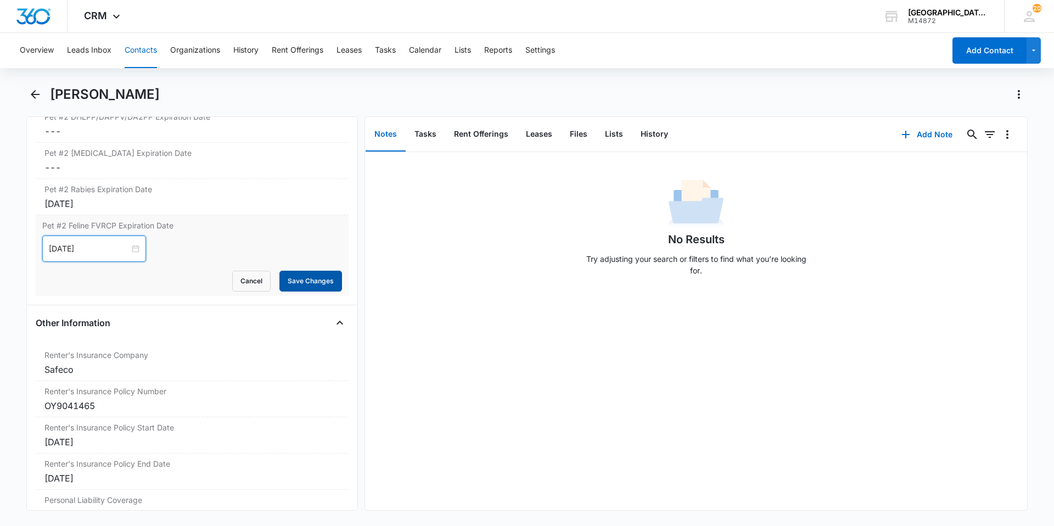
click at [281, 284] on button "Save Changes" at bounding box center [310, 281] width 63 height 21
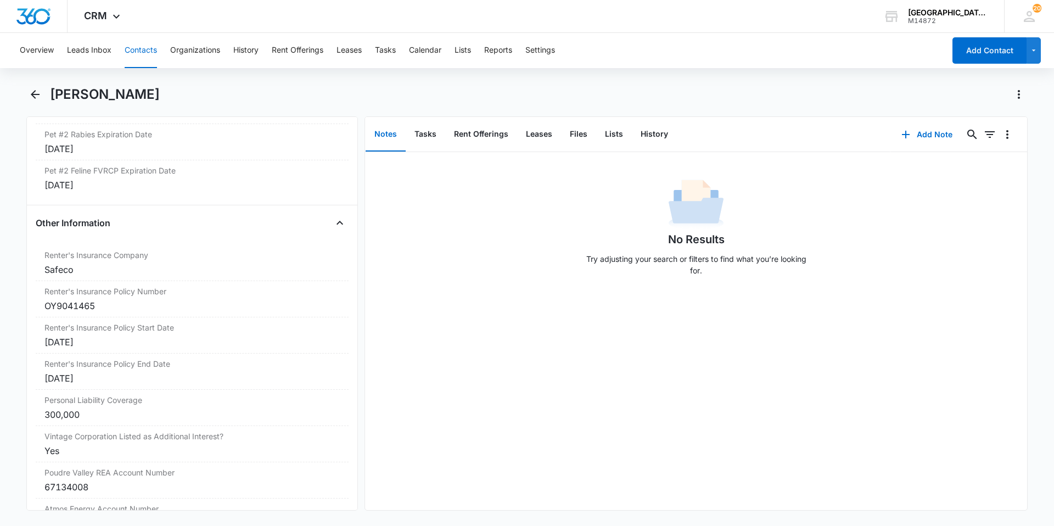
click at [37, 108] on div "[PERSON_NAME]" at bounding box center [526, 101] width 1001 height 31
click at [40, 97] on icon "Back" at bounding box center [35, 94] width 13 height 13
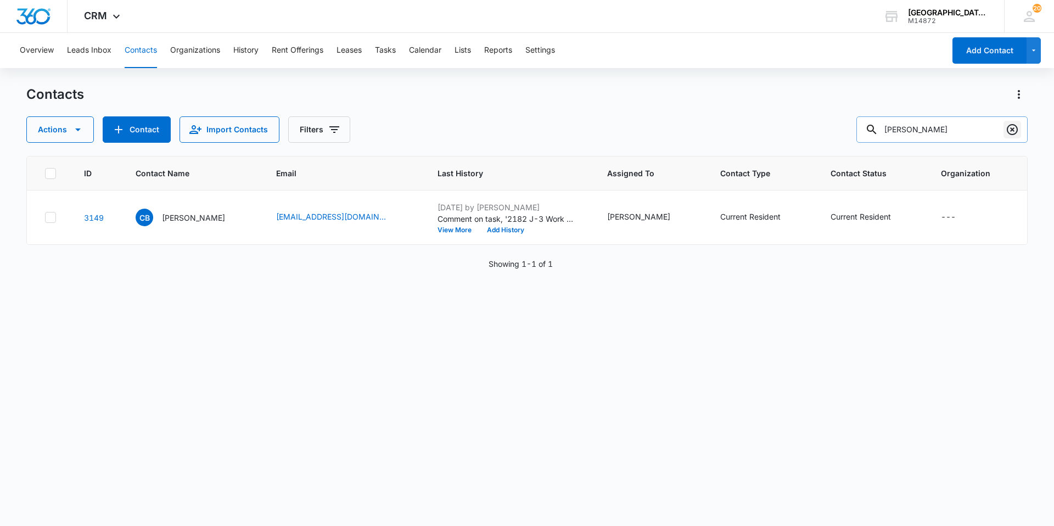
click at [1004, 131] on button "Clear" at bounding box center [1013, 130] width 18 height 18
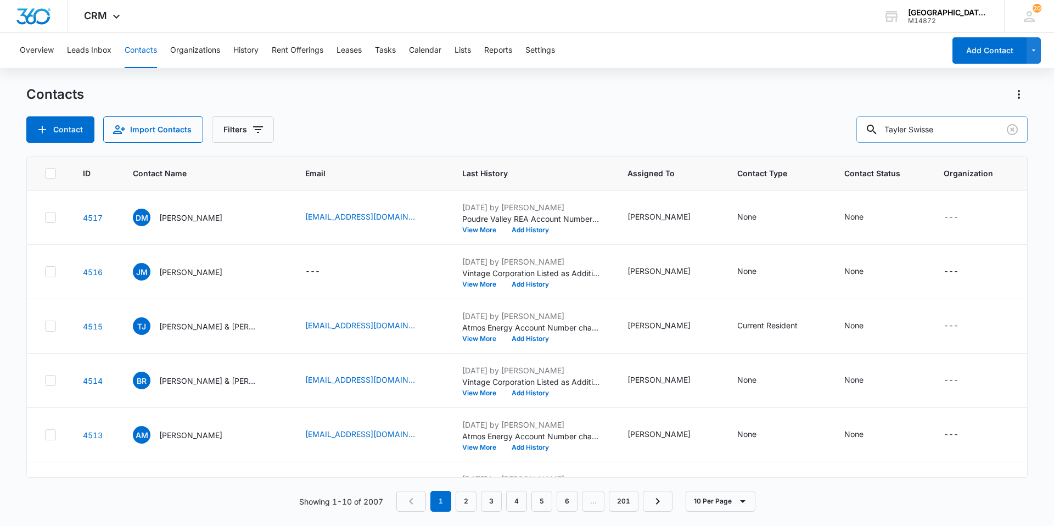
type input "Tayler Swisse"
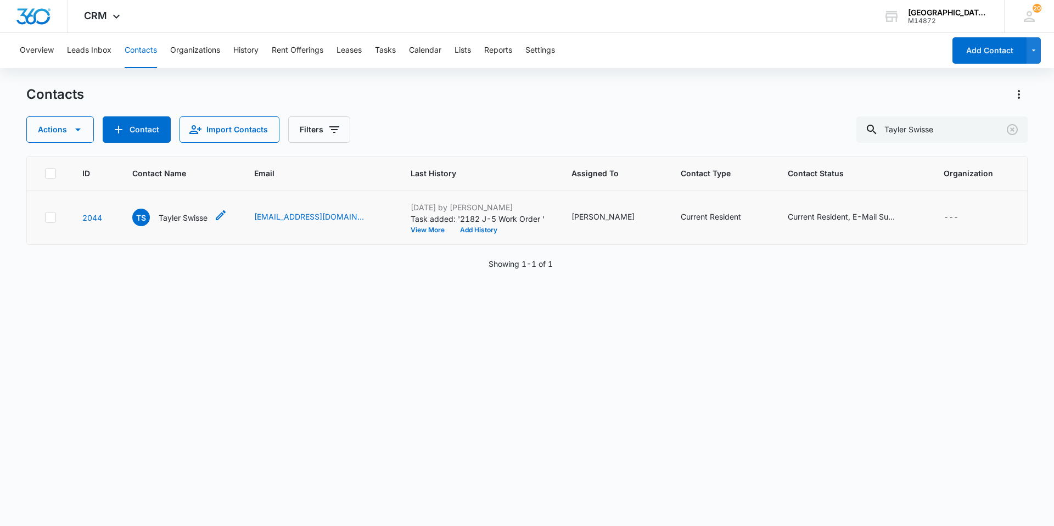
click at [185, 209] on div "[PERSON_NAME] Swisse" at bounding box center [169, 218] width 75 height 18
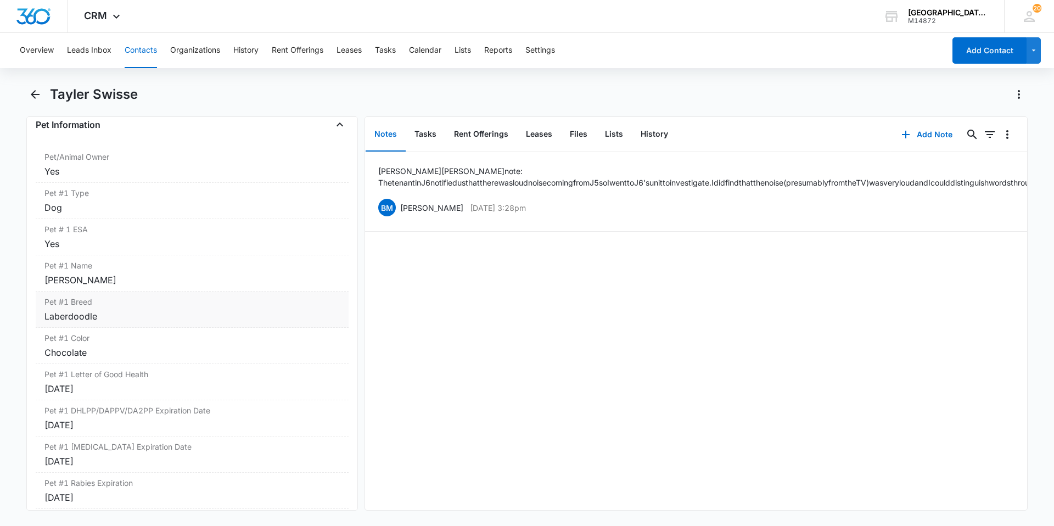
scroll to position [1482, 0]
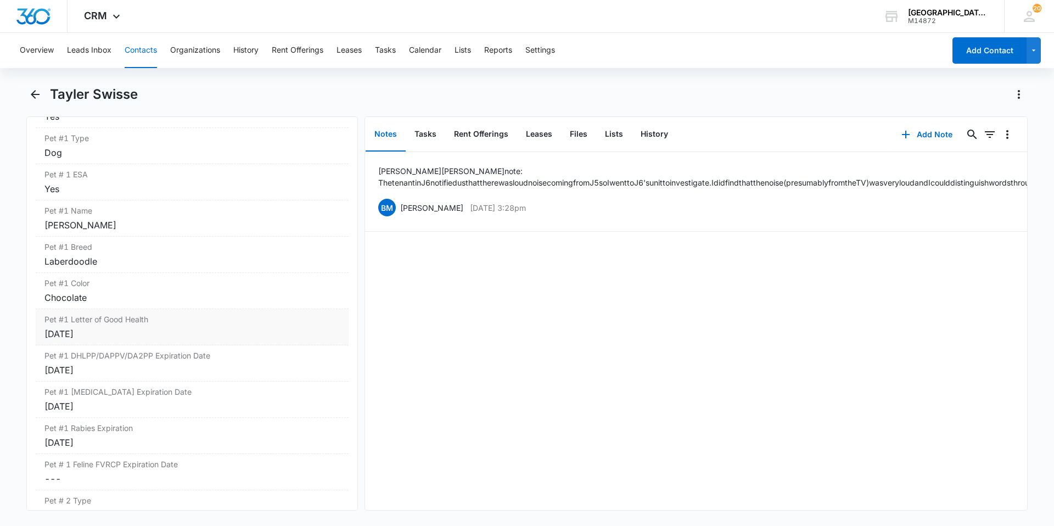
click at [148, 333] on div "[DATE]" at bounding box center [191, 333] width 295 height 13
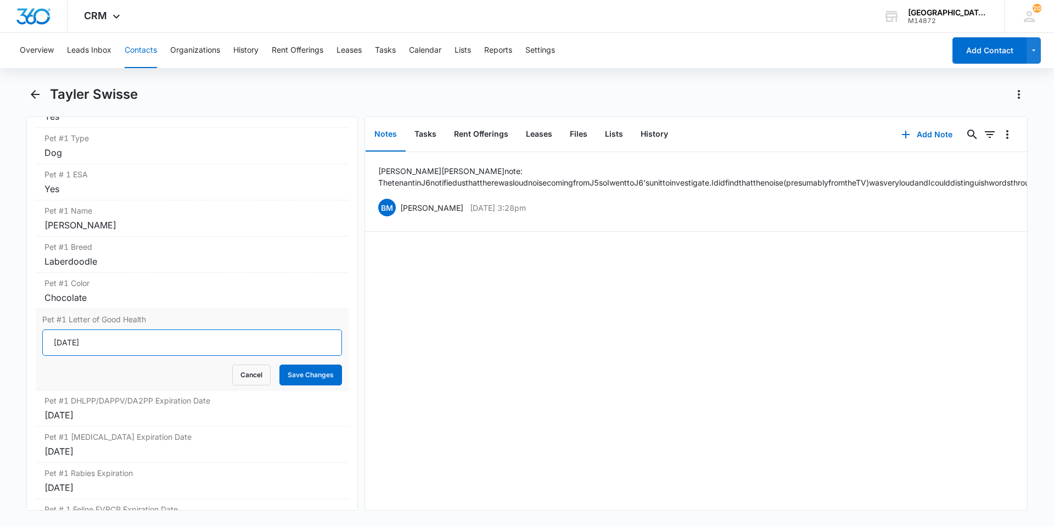
click at [150, 337] on input "[DATE]" at bounding box center [192, 342] width 300 height 26
type input "yes"
click at [279, 365] on button "Save Changes" at bounding box center [310, 375] width 63 height 21
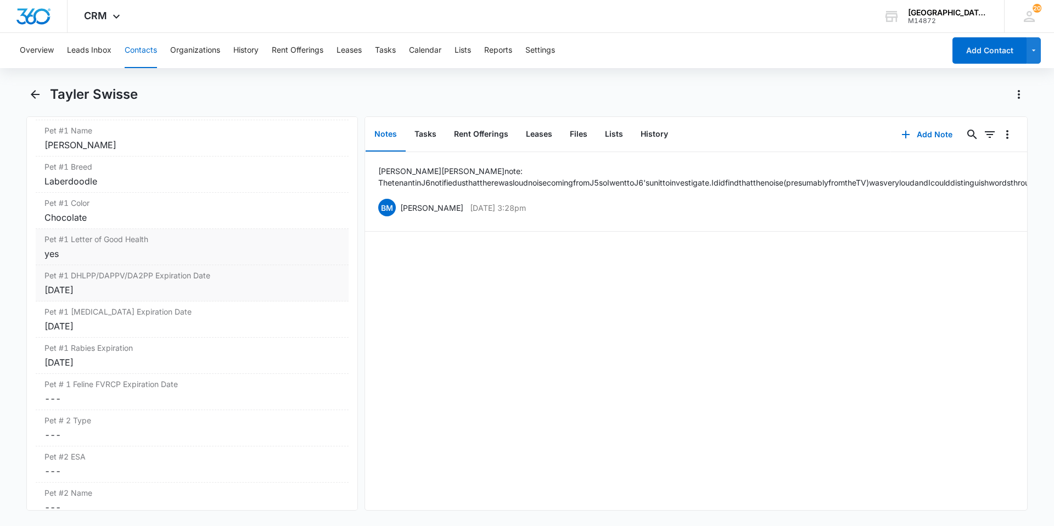
scroll to position [1592, 0]
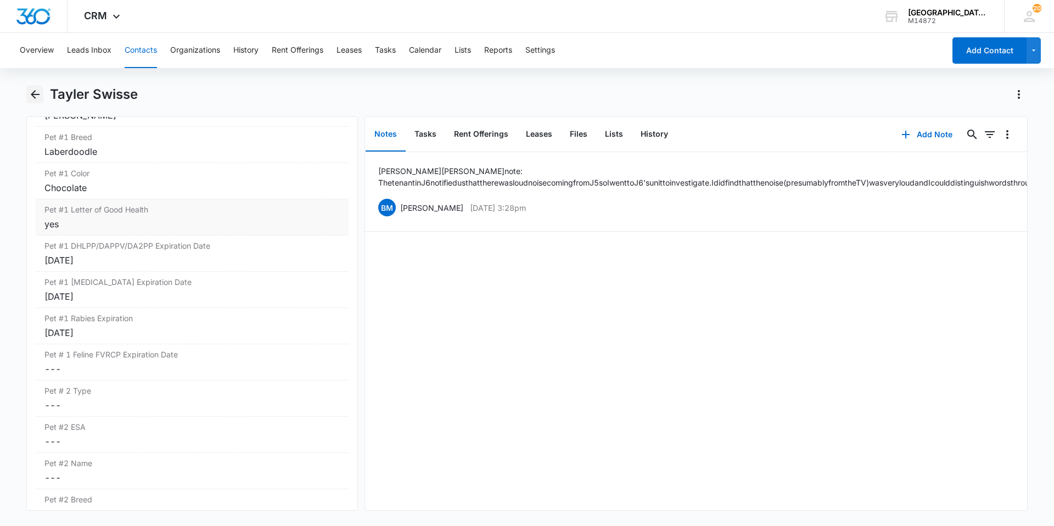
click at [32, 89] on icon "Back" at bounding box center [35, 94] width 13 height 13
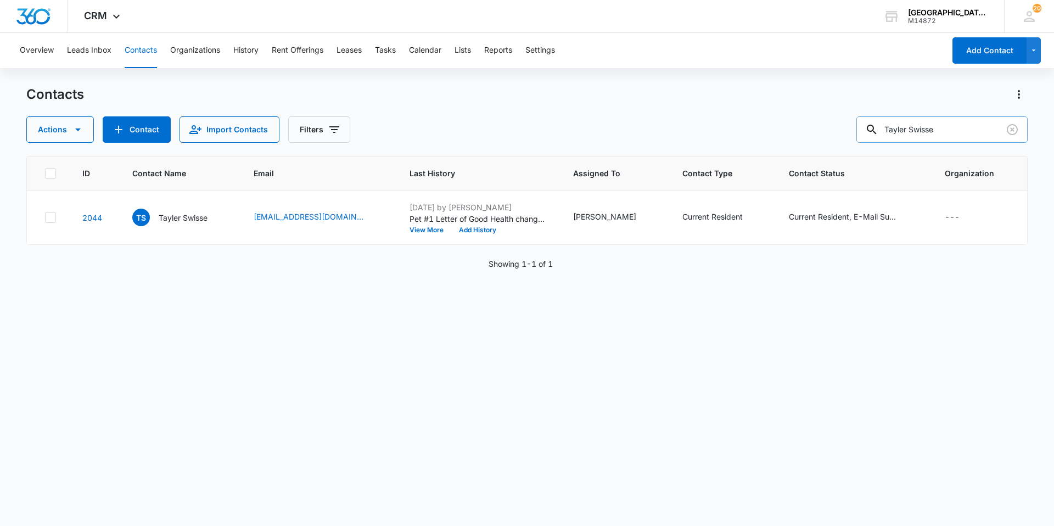
click at [970, 127] on input "Tayler Swisse" at bounding box center [941, 129] width 171 height 26
type input "[PERSON_NAME]"
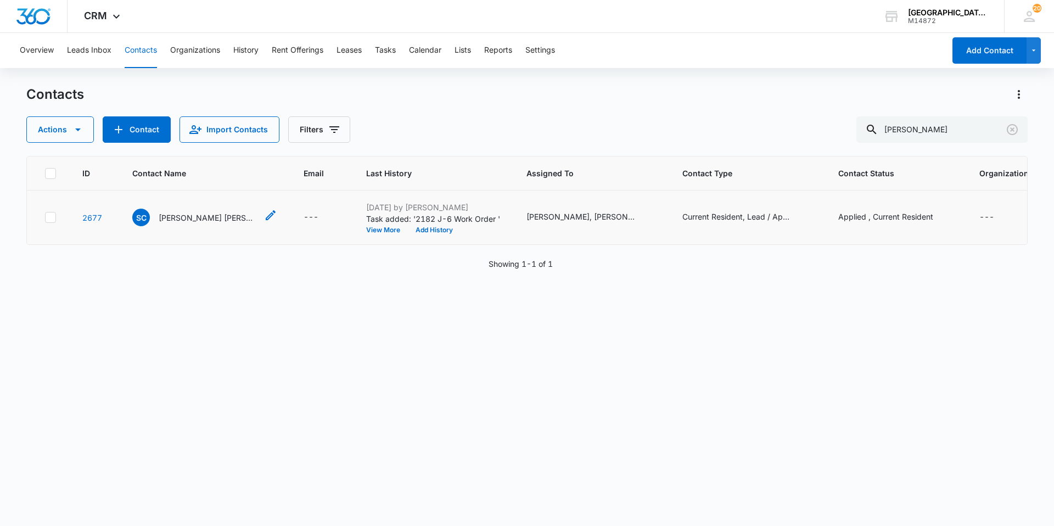
click at [216, 223] on div "SC [PERSON_NAME] [PERSON_NAME]" at bounding box center [194, 218] width 125 height 18
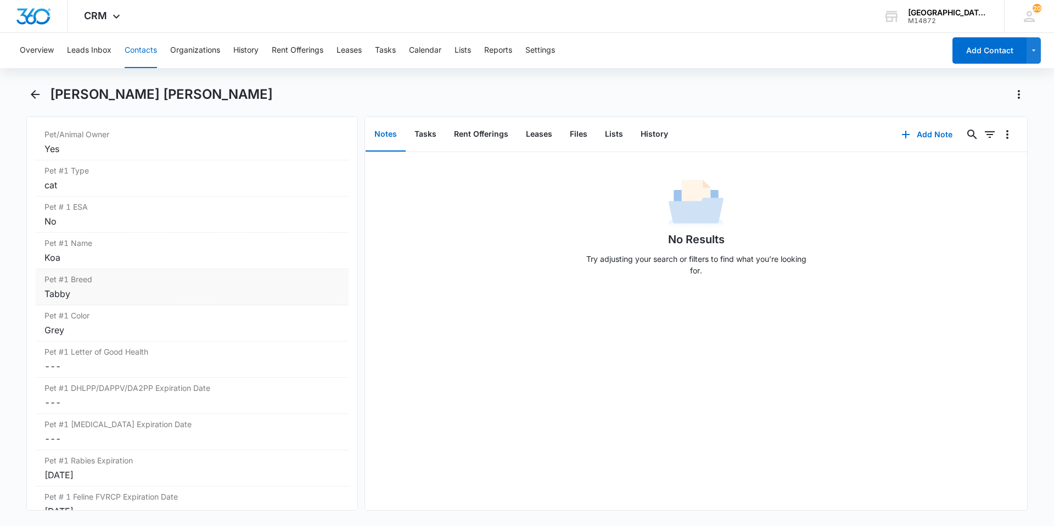
scroll to position [1482, 0]
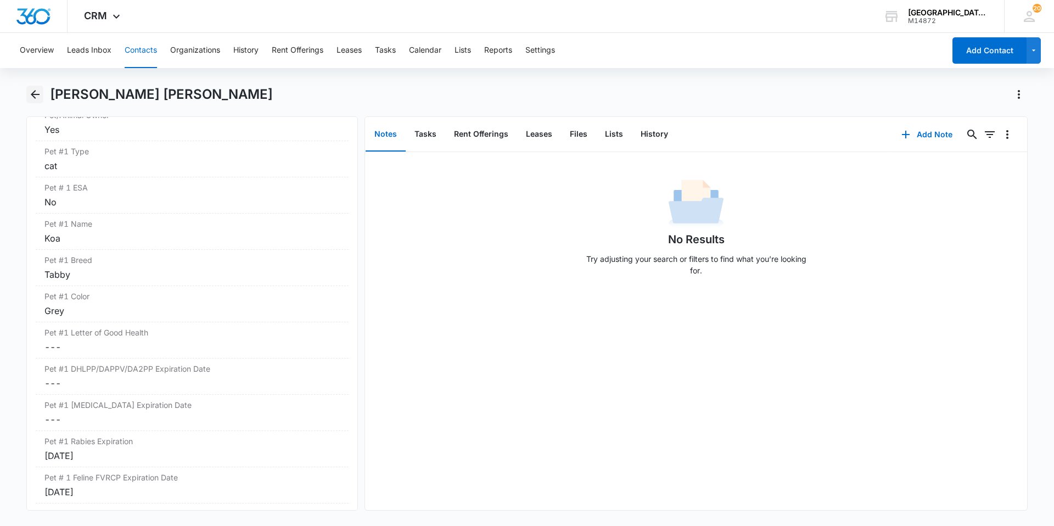
click at [40, 94] on icon "Back" at bounding box center [35, 94] width 13 height 13
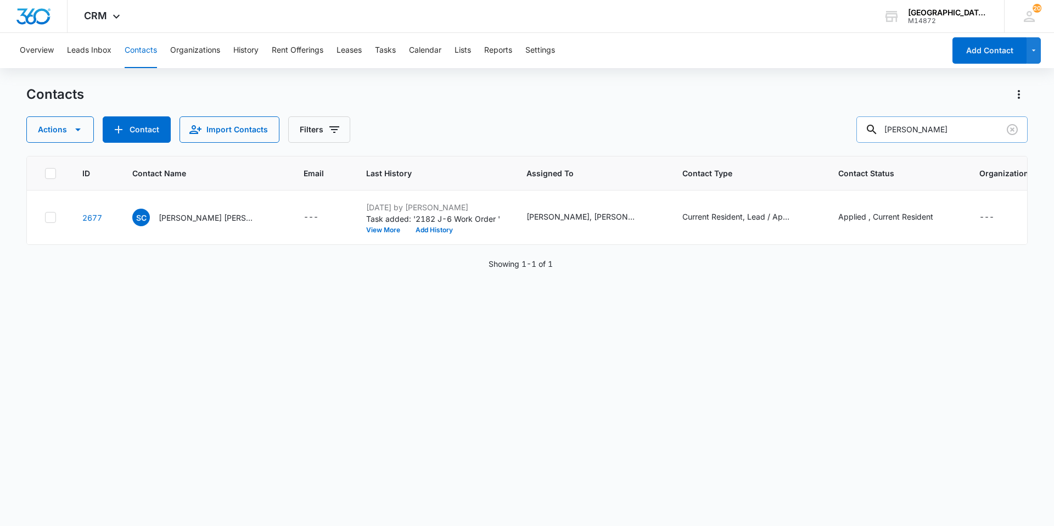
click at [975, 128] on input "[PERSON_NAME]" at bounding box center [941, 129] width 171 height 26
type input "[PERSON_NAME]"
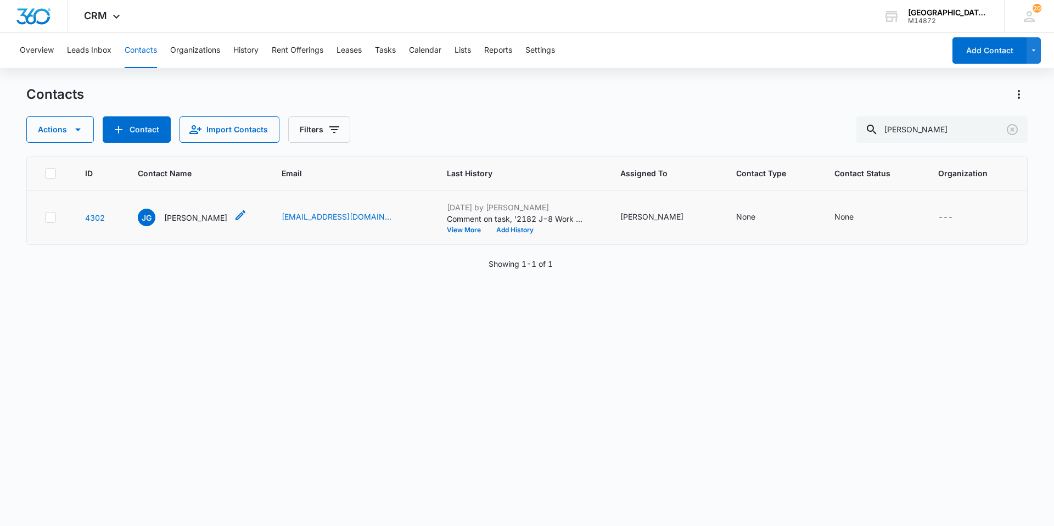
click at [193, 217] on p "[PERSON_NAME]" at bounding box center [195, 218] width 63 height 12
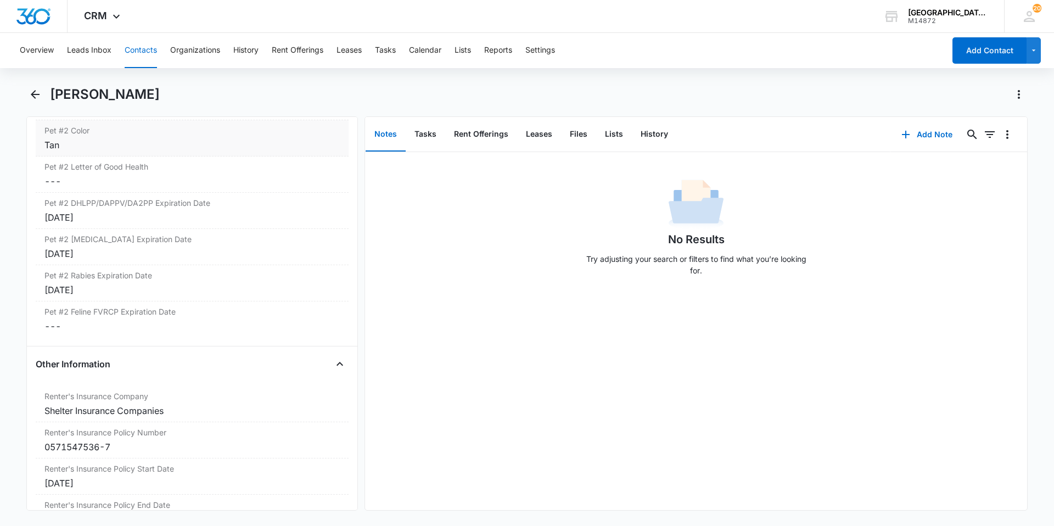
scroll to position [2031, 0]
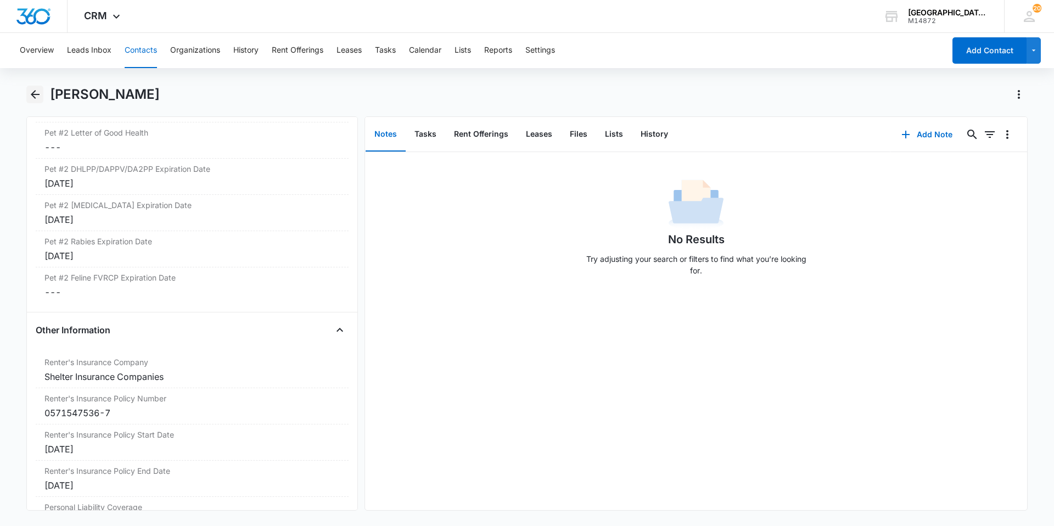
click at [33, 97] on icon "Back" at bounding box center [35, 94] width 9 height 9
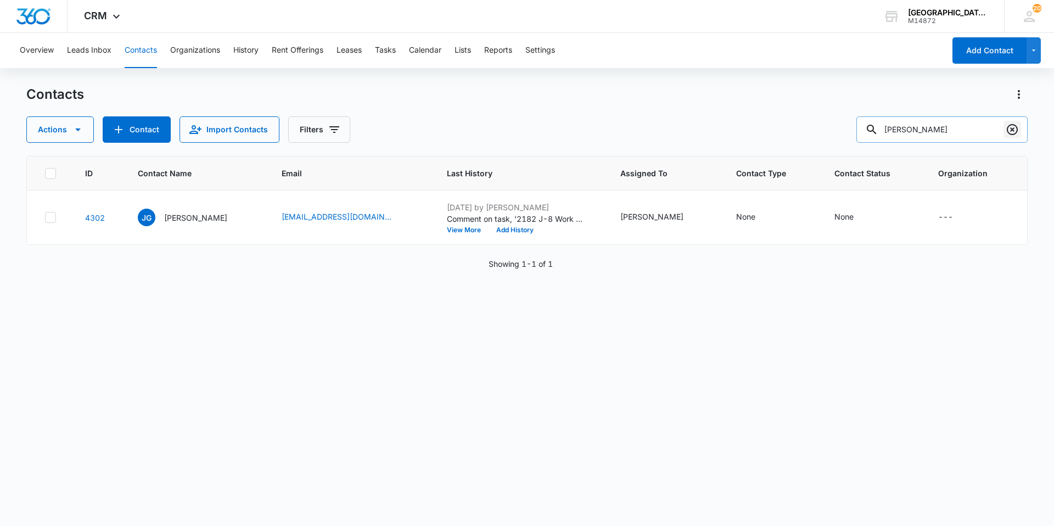
click at [1007, 135] on icon "Clear" at bounding box center [1012, 129] width 13 height 13
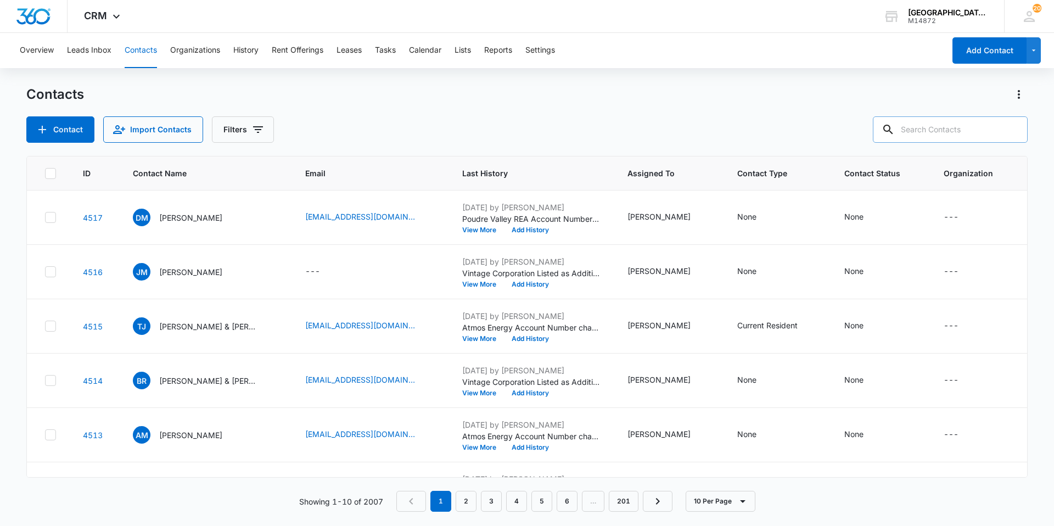
click at [986, 126] on input "text" at bounding box center [950, 129] width 155 height 26
click at [912, 140] on input "text" at bounding box center [950, 129] width 155 height 26
click at [950, 126] on input "text" at bounding box center [950, 129] width 155 height 26
type input "[PERSON_NAME]"
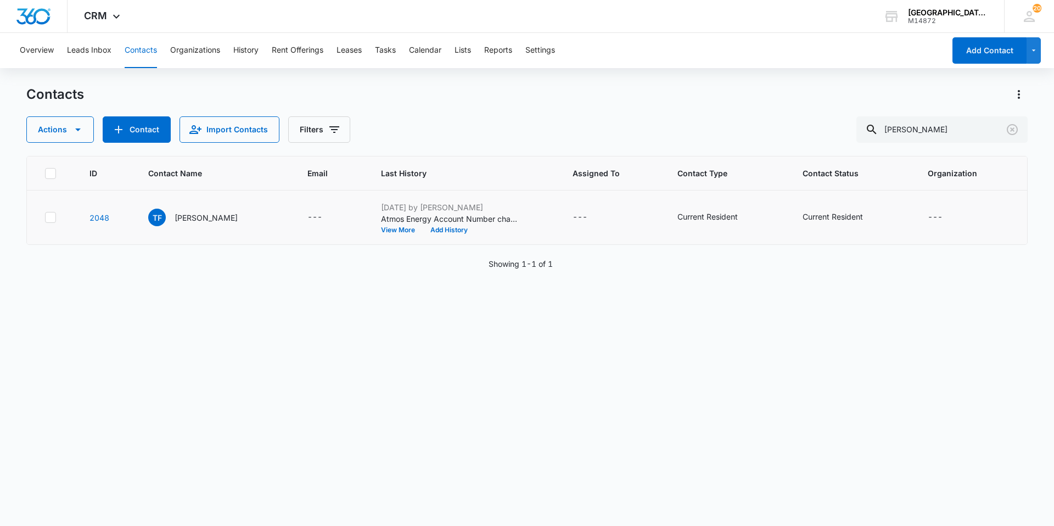
click at [205, 233] on td "TF [PERSON_NAME]" at bounding box center [214, 218] width 159 height 54
click at [200, 216] on p "[PERSON_NAME]" at bounding box center [206, 218] width 63 height 12
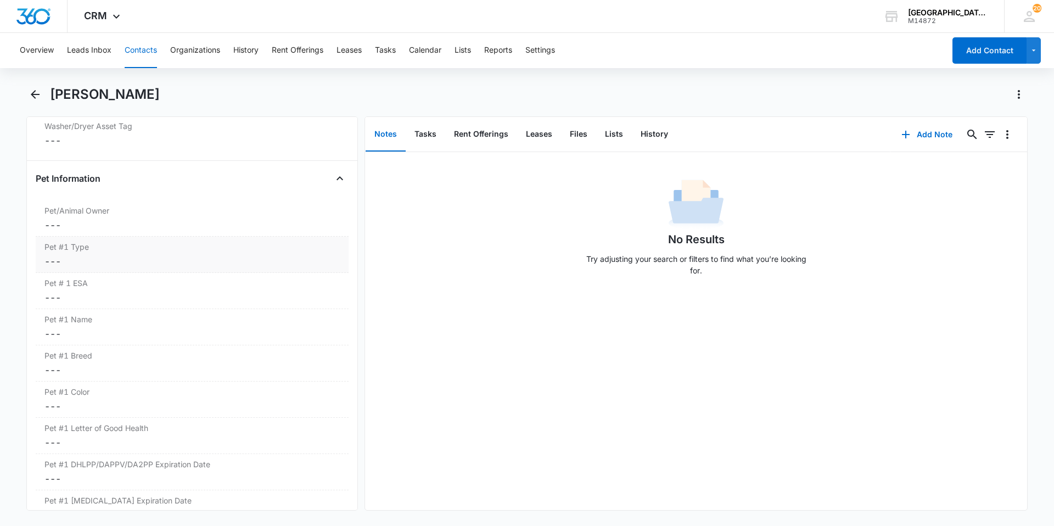
scroll to position [1373, 0]
click at [152, 233] on div "Pet/Animal Owner Cancel Save Changes ---" at bounding box center [192, 219] width 313 height 36
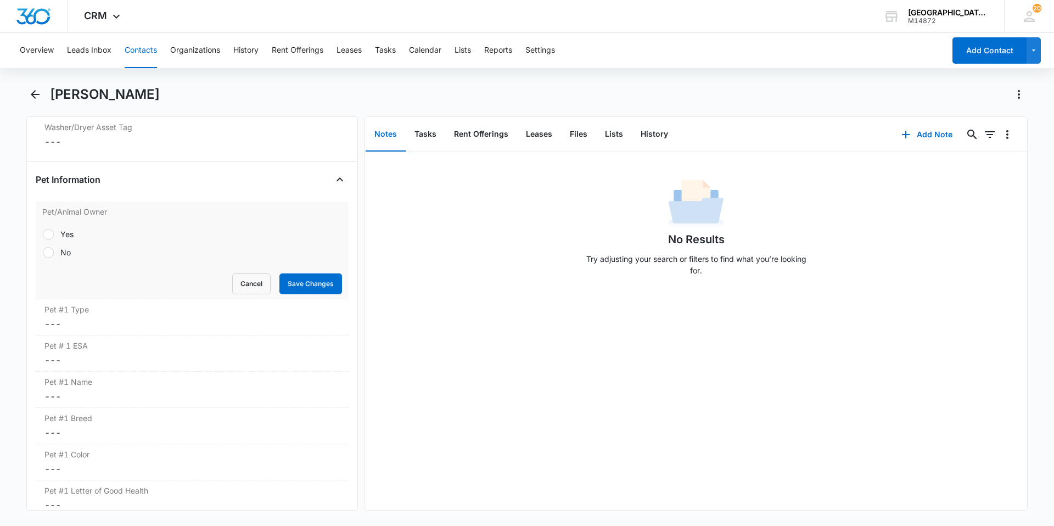
click at [62, 240] on div "Yes No" at bounding box center [192, 243] width 300 height 30
click at [63, 239] on div "Yes" at bounding box center [66, 234] width 13 height 12
click at [43, 234] on input "Yes" at bounding box center [42, 234] width 1 height 1
radio input "true"
click at [329, 280] on button "Save Changes" at bounding box center [310, 283] width 63 height 21
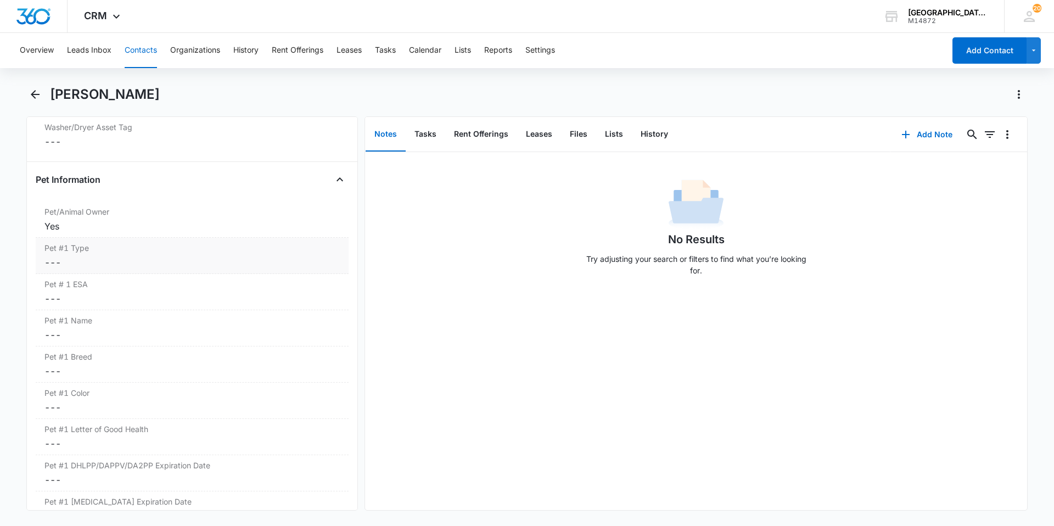
click at [130, 265] on dd "Cancel Save Changes ---" at bounding box center [191, 262] width 295 height 13
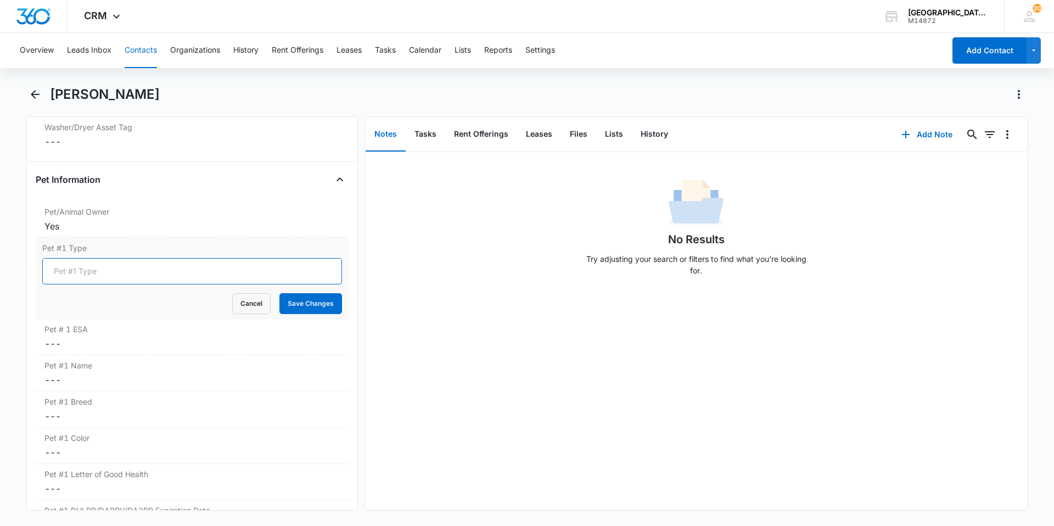
click at [128, 276] on input "Pet #1 Type" at bounding box center [192, 271] width 300 height 26
type input "Cat"
click at [116, 265] on input "Cat" at bounding box center [192, 271] width 300 height 26
click at [115, 265] on input "Cat" at bounding box center [192, 271] width 300 height 26
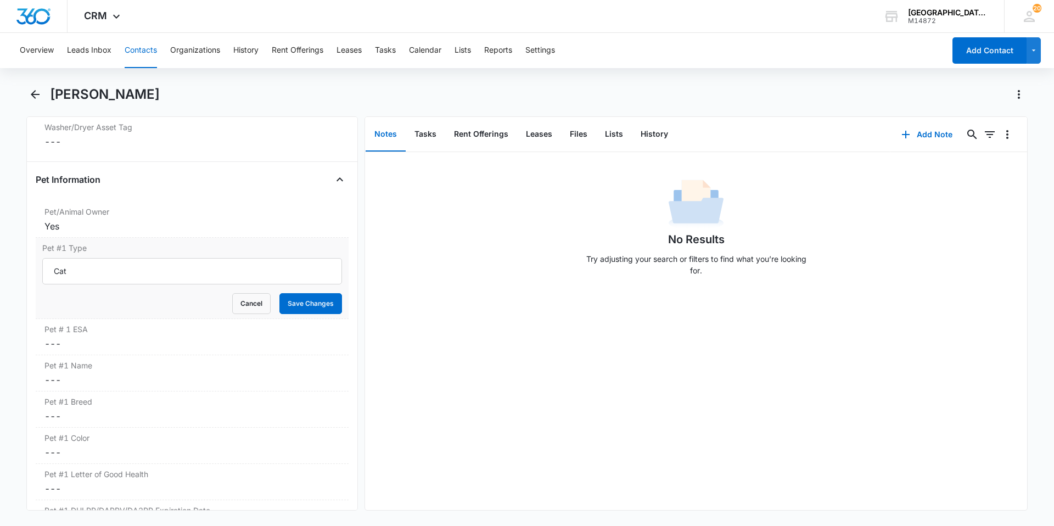
click at [183, 284] on form "Cat Cancel Save Changes" at bounding box center [192, 286] width 300 height 56
click at [282, 298] on button "Save Changes" at bounding box center [310, 303] width 63 height 21
click at [167, 333] on label "Pet # 1 ESA" at bounding box center [191, 329] width 295 height 12
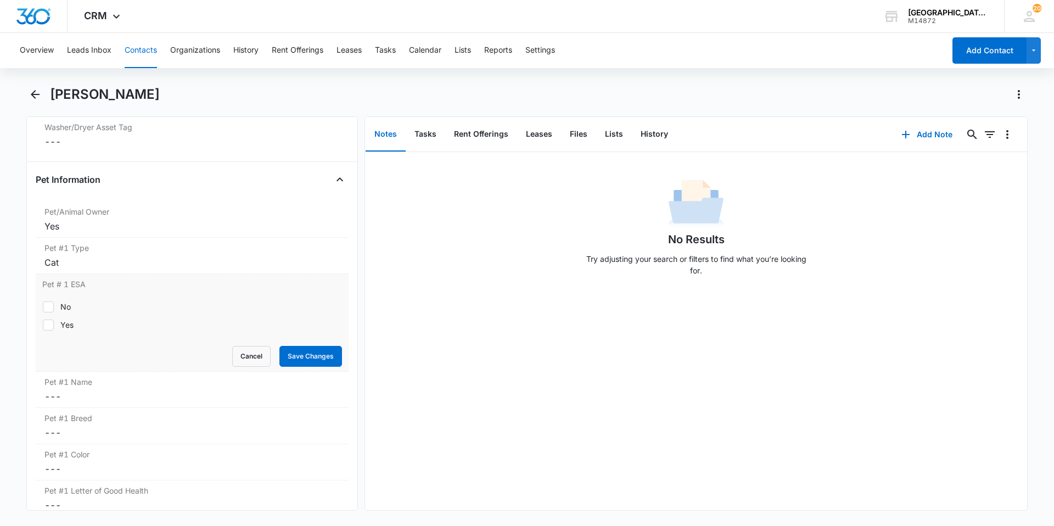
click at [67, 310] on div "No" at bounding box center [65, 307] width 10 height 12
click at [43, 307] on input "No" at bounding box center [42, 306] width 1 height 1
checkbox input "true"
click at [285, 355] on button "Save Changes" at bounding box center [310, 356] width 63 height 21
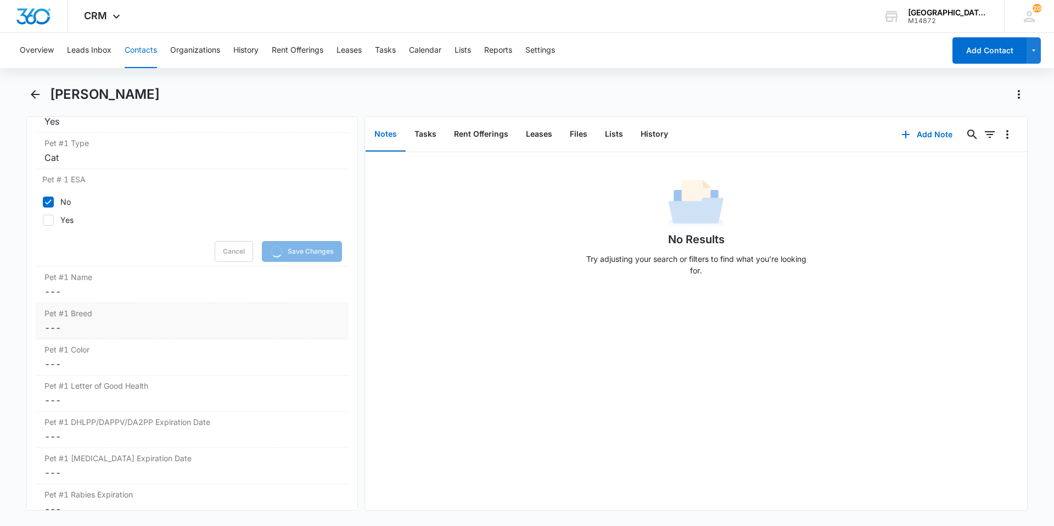
scroll to position [1482, 0]
click at [132, 290] on dd "Cancel Save Changes ---" at bounding box center [191, 286] width 295 height 13
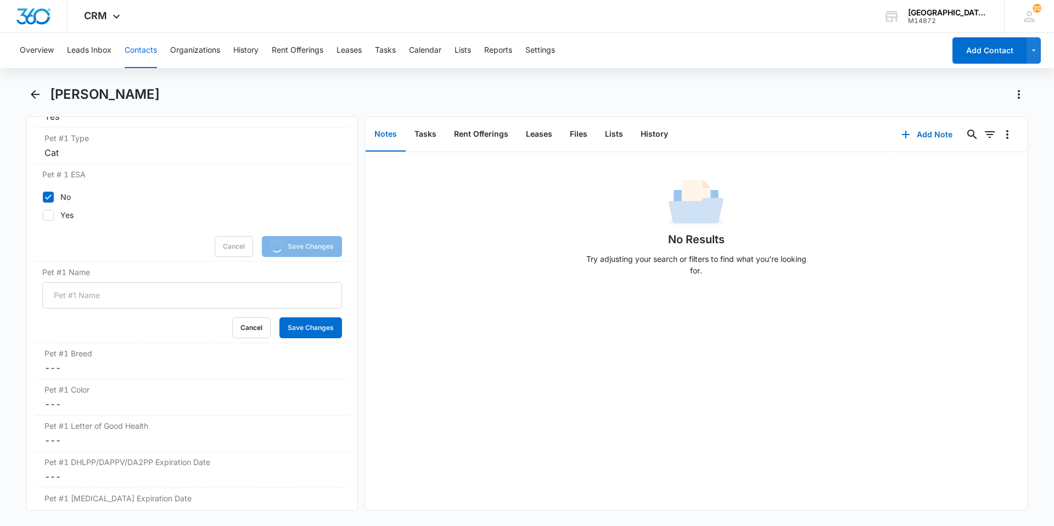
click at [132, 294] on input "Pet #1 Name" at bounding box center [192, 295] width 300 height 26
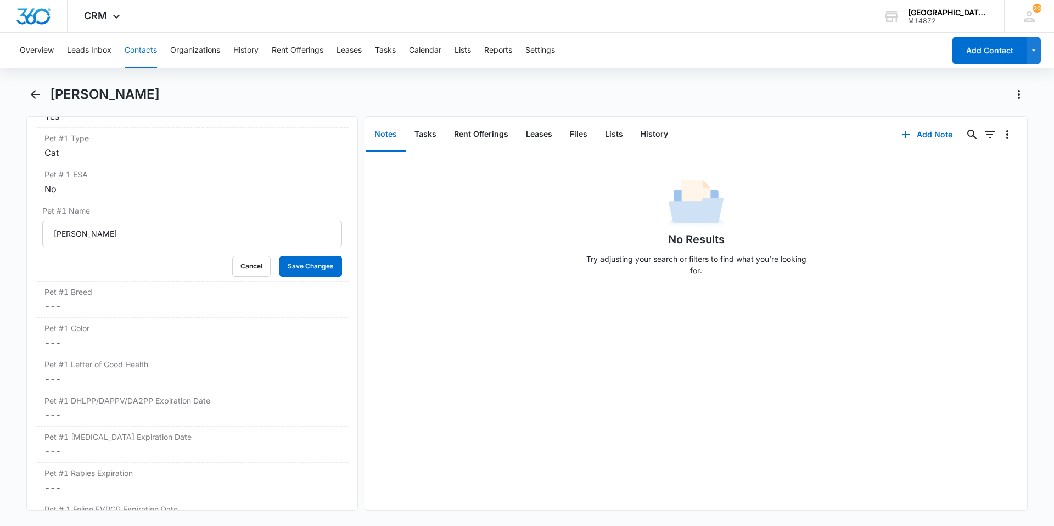
click at [279, 256] on button "Save Changes" at bounding box center [310, 266] width 63 height 21
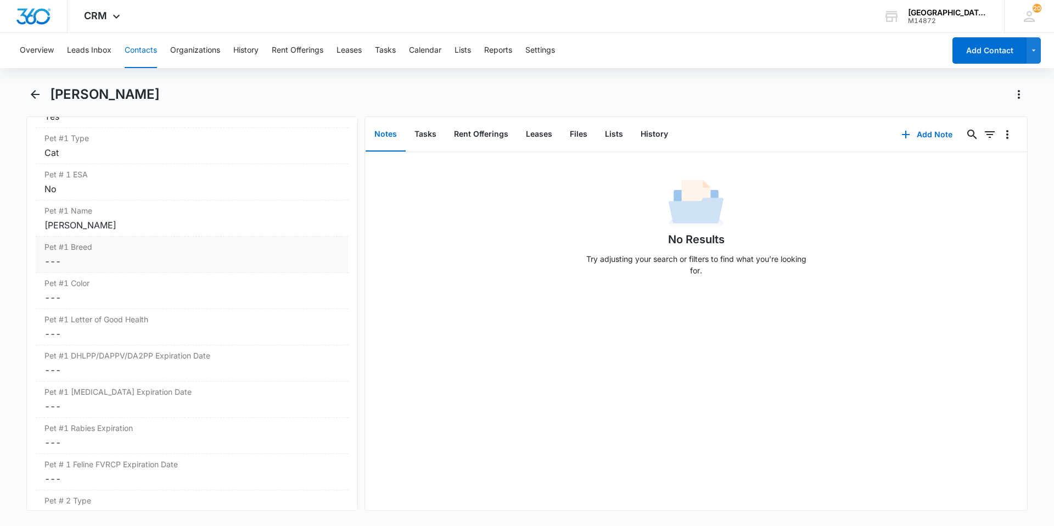
click at [136, 259] on dd "Cancel Save Changes ---" at bounding box center [191, 261] width 295 height 13
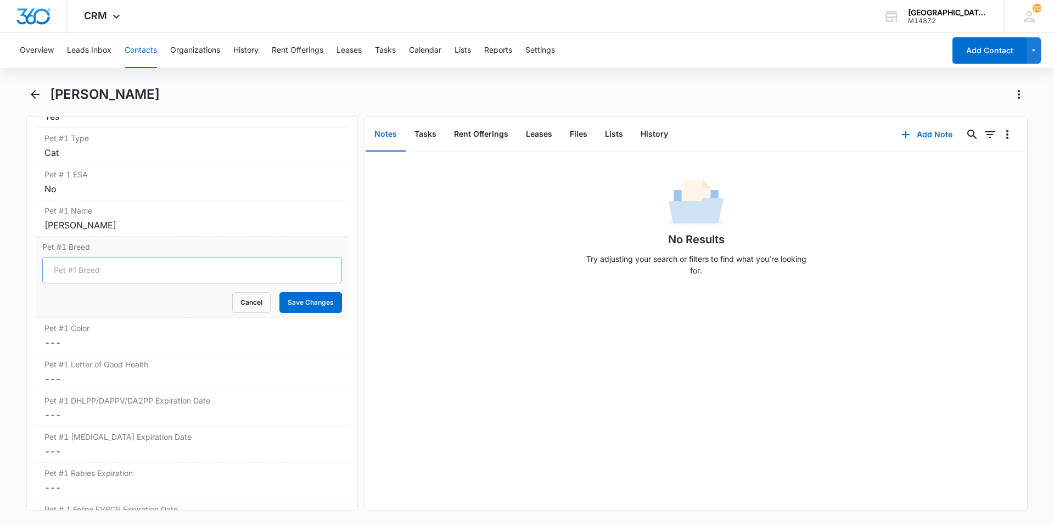
click at [131, 270] on input "Pet #1 Breed" at bounding box center [192, 270] width 300 height 26
click at [308, 298] on button "Save Changes" at bounding box center [310, 302] width 63 height 21
click at [225, 330] on label "Pet #1 Color" at bounding box center [191, 328] width 295 height 12
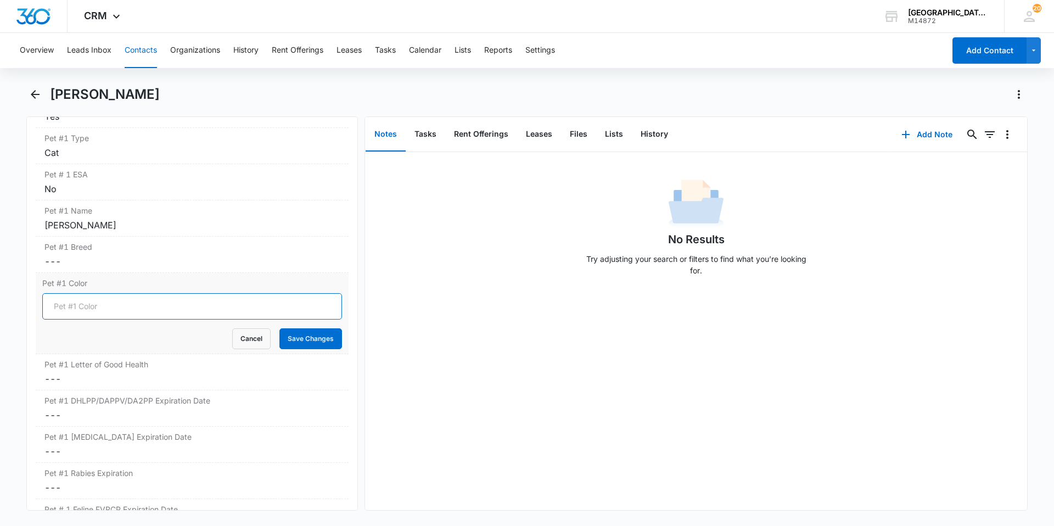
click at [192, 304] on input "Pet #1 Color" at bounding box center [192, 306] width 300 height 26
click at [279, 328] on button "Save Changes" at bounding box center [310, 338] width 63 height 21
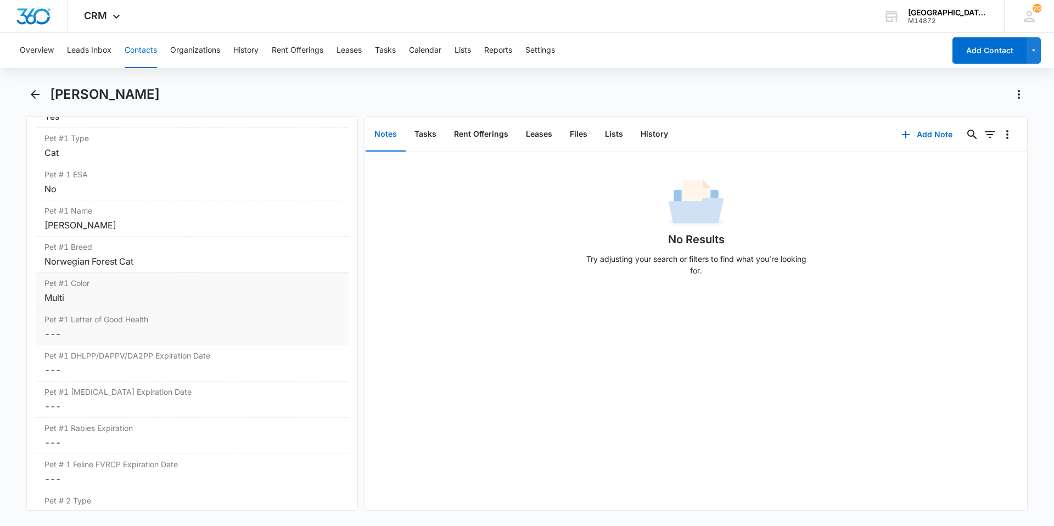
click at [179, 329] on dd "Cancel Save Changes ---" at bounding box center [191, 333] width 295 height 13
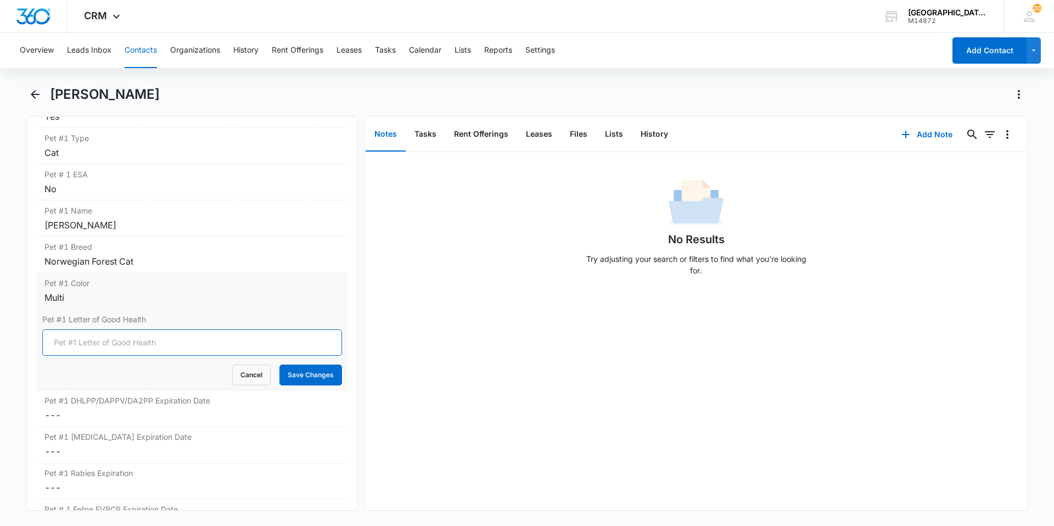
click at [171, 339] on input "Pet #1 Letter of Good Health" at bounding box center [192, 342] width 300 height 26
click at [299, 367] on button "Save Changes" at bounding box center [310, 375] width 63 height 21
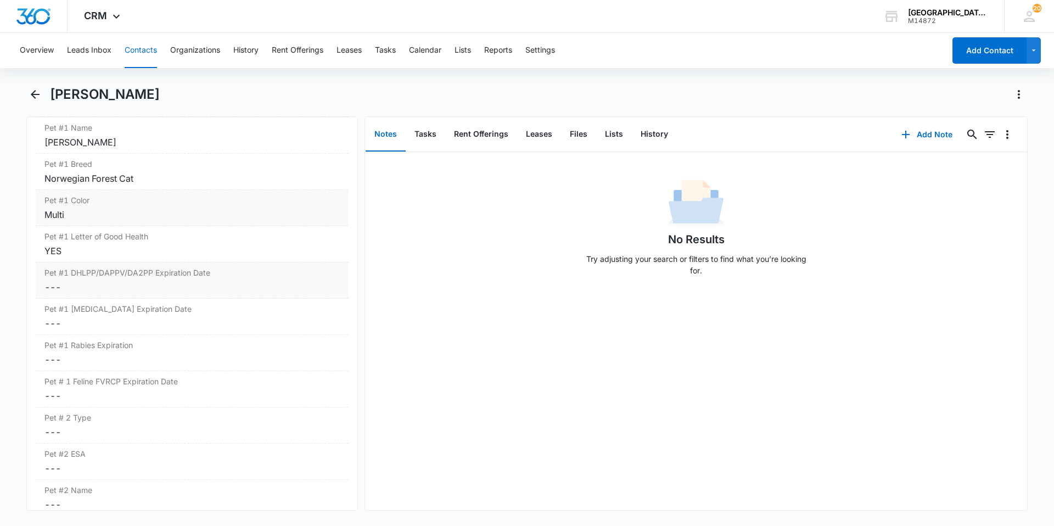
scroll to position [1592, 0]
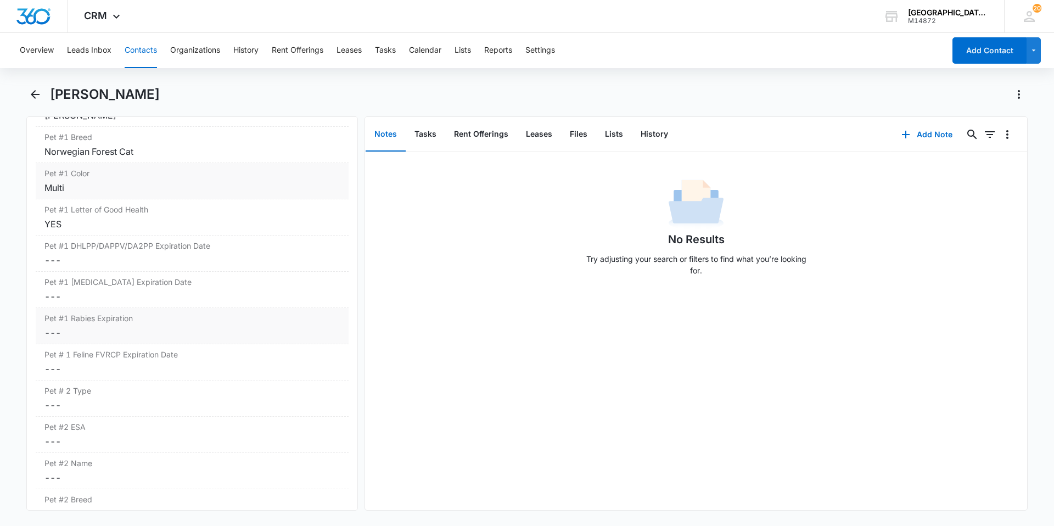
click at [180, 321] on label "Pet #1 Rabies Expiration" at bounding box center [191, 318] width 295 height 12
click at [132, 345] on div at bounding box center [94, 341] width 91 height 12
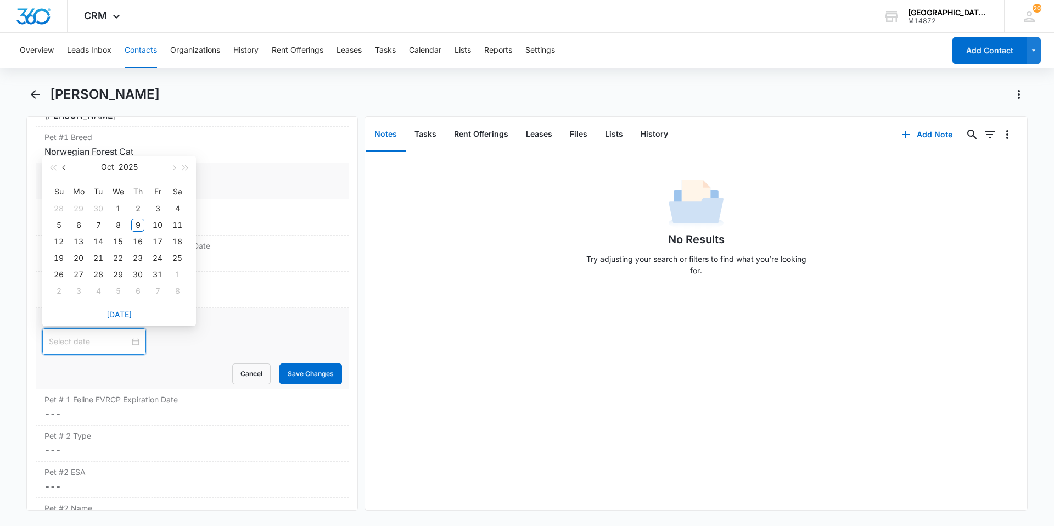
click at [66, 171] on button "button" at bounding box center [65, 167] width 12 height 22
click at [123, 237] on div "17" at bounding box center [117, 241] width 13 height 13
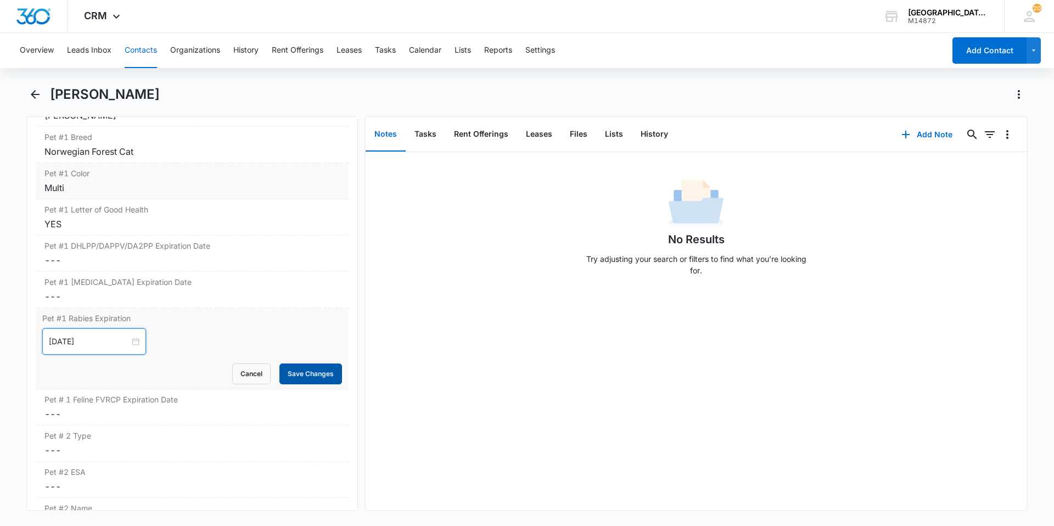
click at [294, 367] on button "Save Changes" at bounding box center [310, 373] width 63 height 21
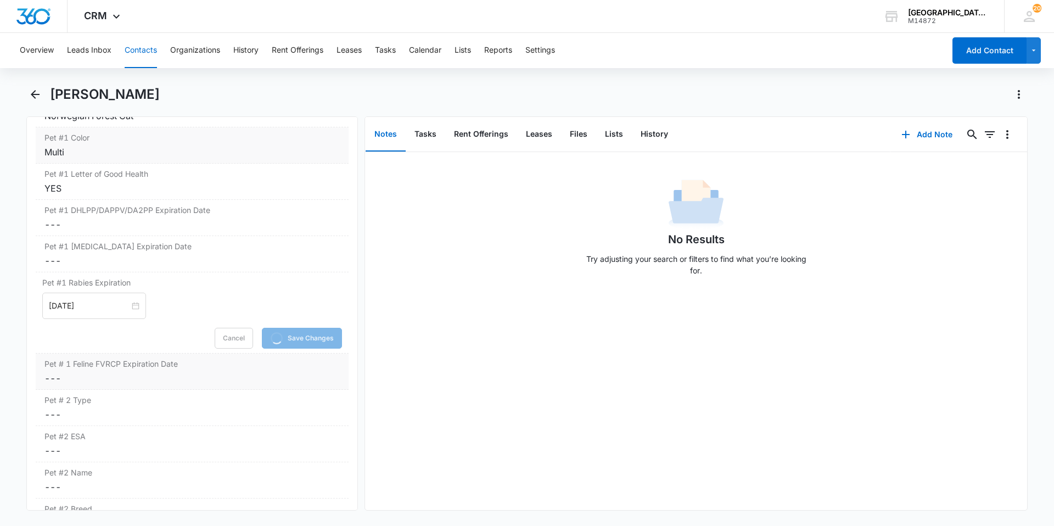
scroll to position [1702, 0]
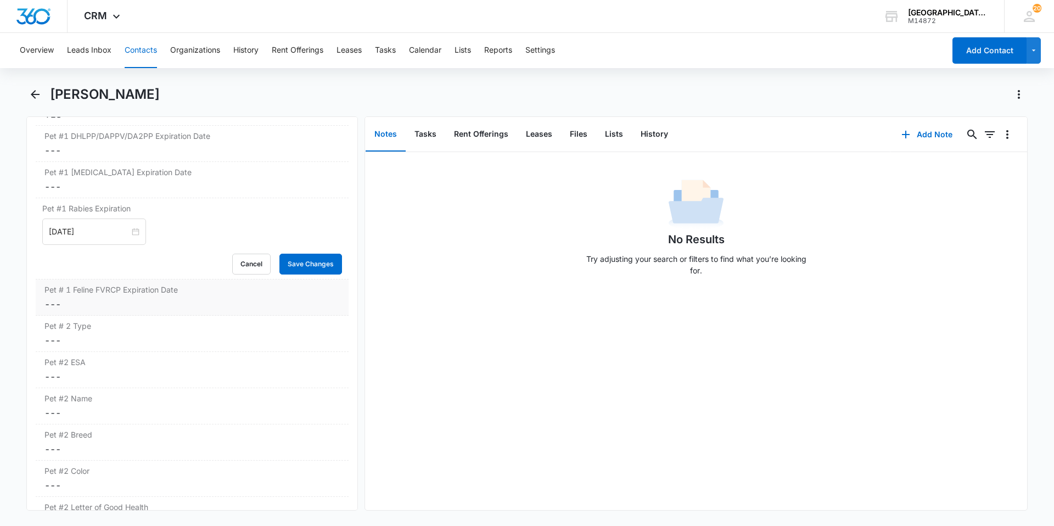
click at [93, 298] on dd "Cancel Save Changes ---" at bounding box center [191, 304] width 295 height 13
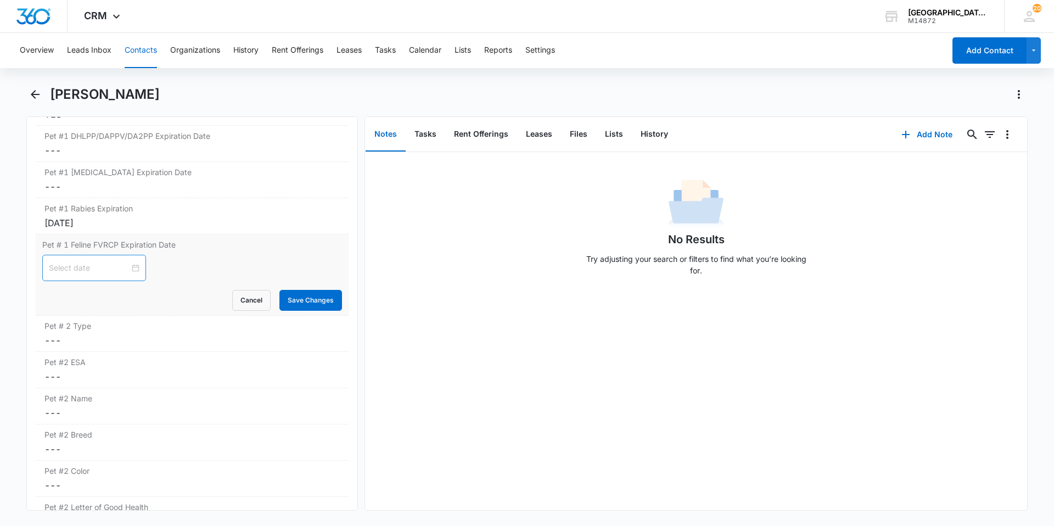
click at [127, 268] on div at bounding box center [94, 268] width 91 height 12
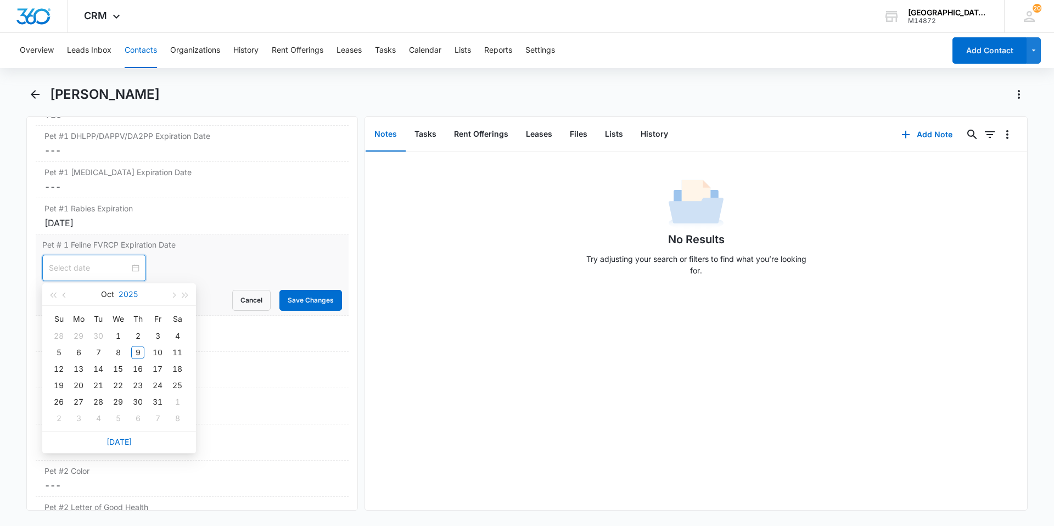
click at [133, 300] on button "2025" at bounding box center [128, 294] width 19 height 22
click at [121, 390] on div "2026" at bounding box center [119, 396] width 33 height 13
click at [107, 296] on button "Oct" at bounding box center [106, 294] width 13 height 22
click at [77, 321] on div "Jan" at bounding box center [70, 323] width 33 height 13
click at [173, 381] on div "24" at bounding box center [177, 385] width 13 height 13
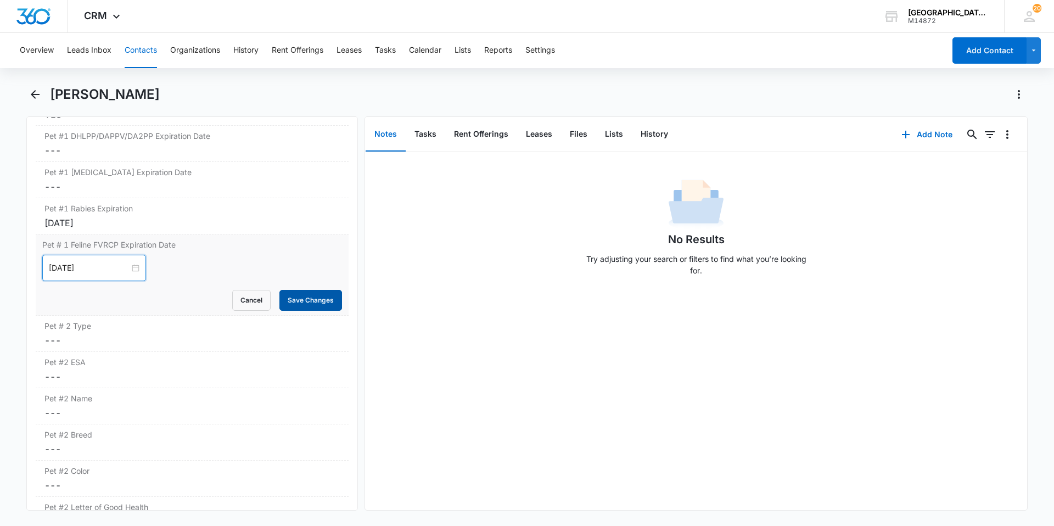
click at [292, 308] on button "Save Changes" at bounding box center [310, 300] width 63 height 21
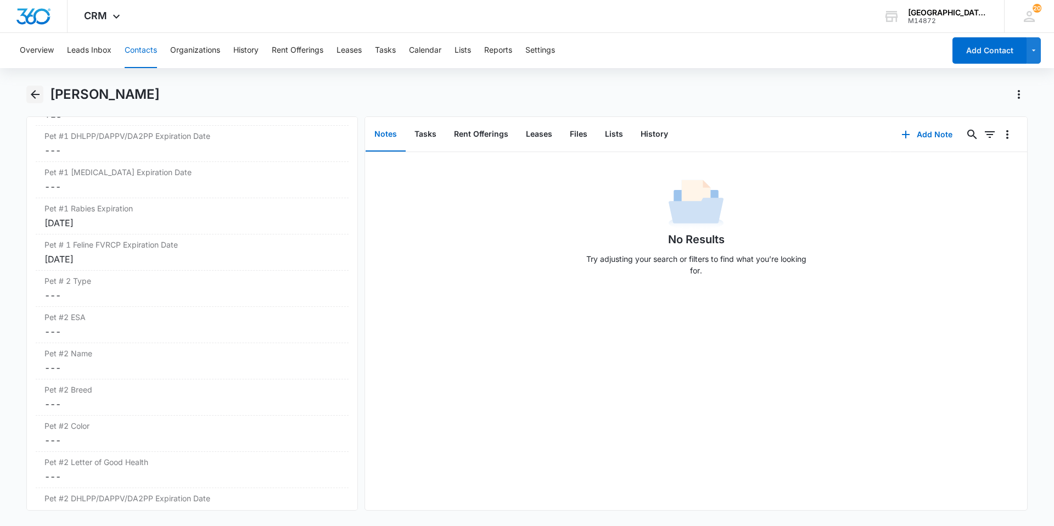
click at [32, 93] on icon "Back" at bounding box center [35, 94] width 9 height 9
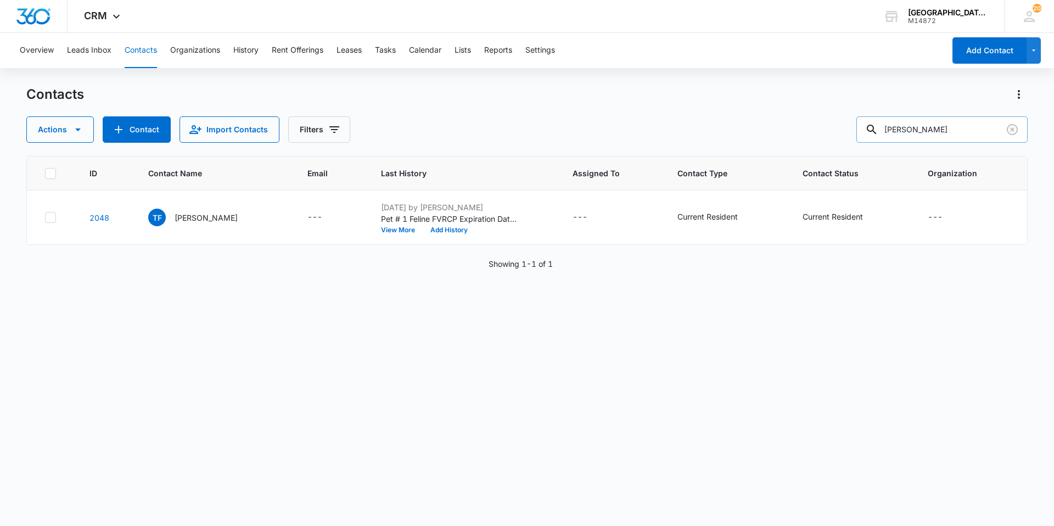
click at [904, 131] on input "[PERSON_NAME]" at bounding box center [941, 129] width 171 height 26
click at [906, 130] on input "[PERSON_NAME]" at bounding box center [941, 129] width 171 height 26
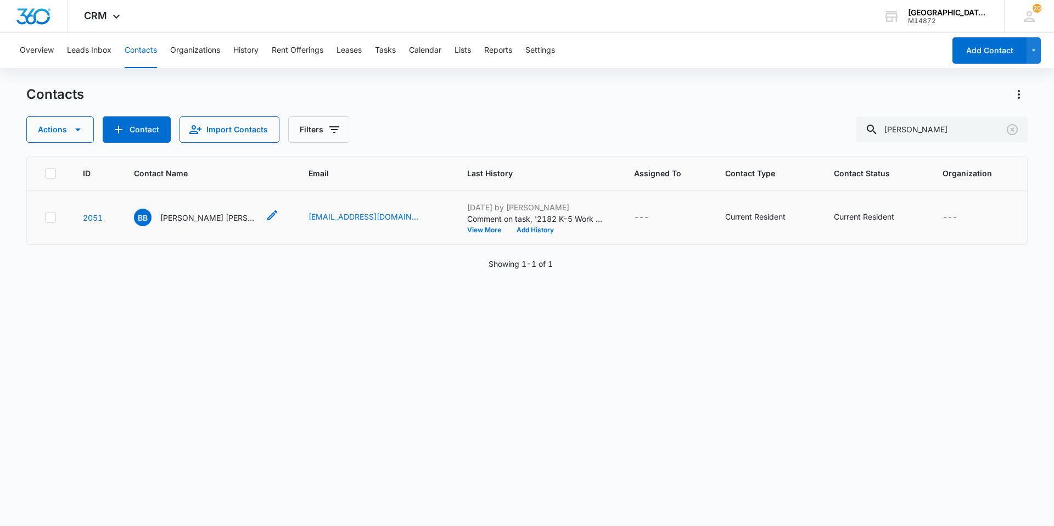
click at [191, 214] on p "[PERSON_NAME] [PERSON_NAME]" at bounding box center [209, 218] width 99 height 12
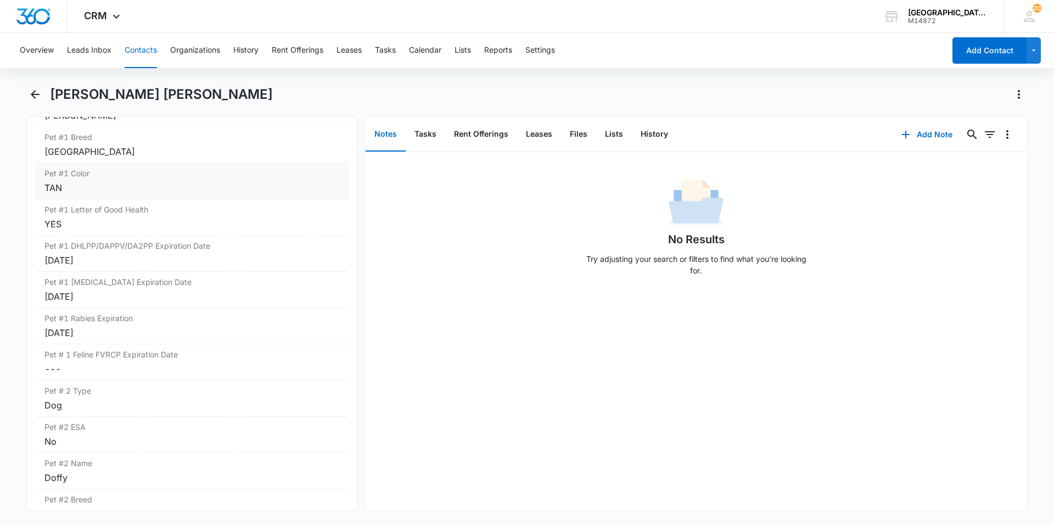
scroll to position [1647, 0]
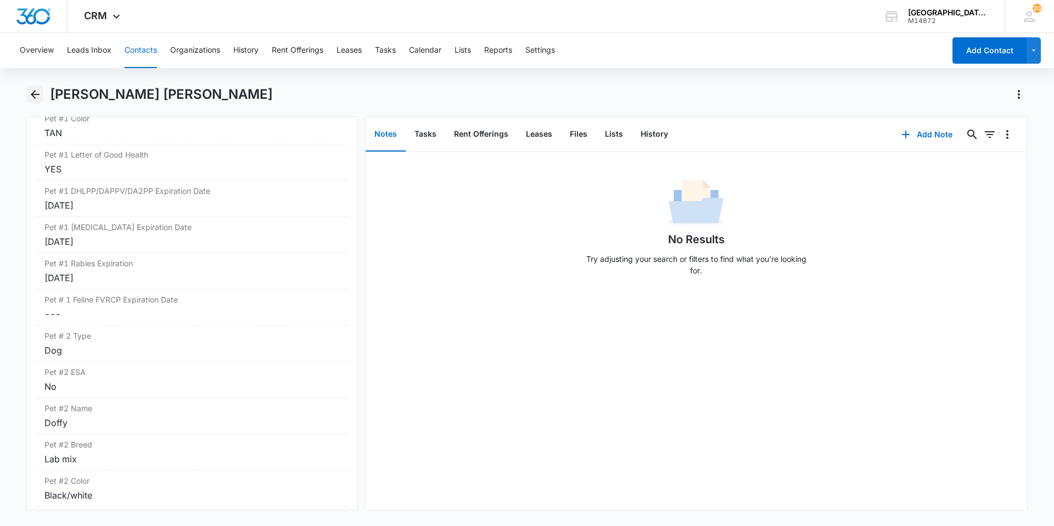
click at [31, 86] on button "Back" at bounding box center [34, 95] width 17 height 18
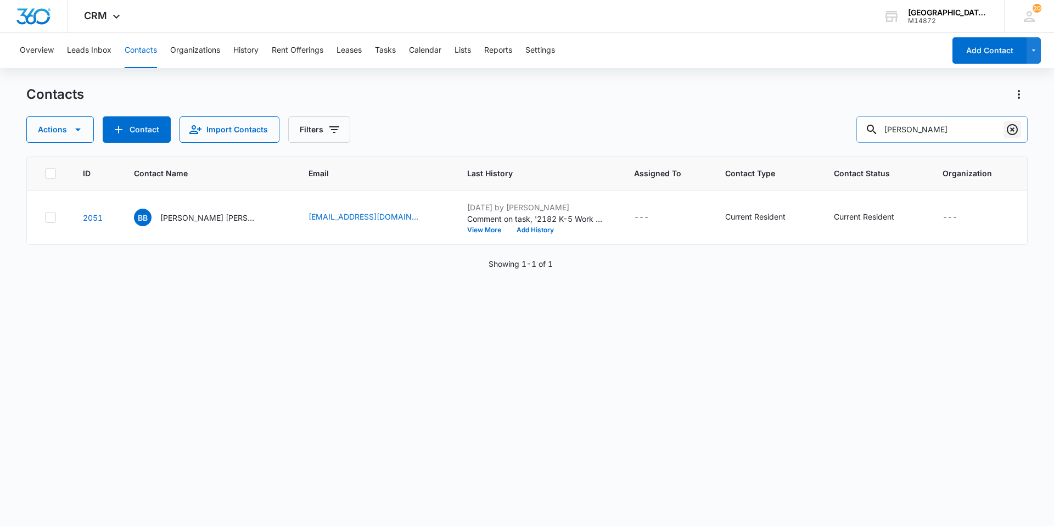
click at [1006, 130] on icon "Clear" at bounding box center [1012, 129] width 13 height 13
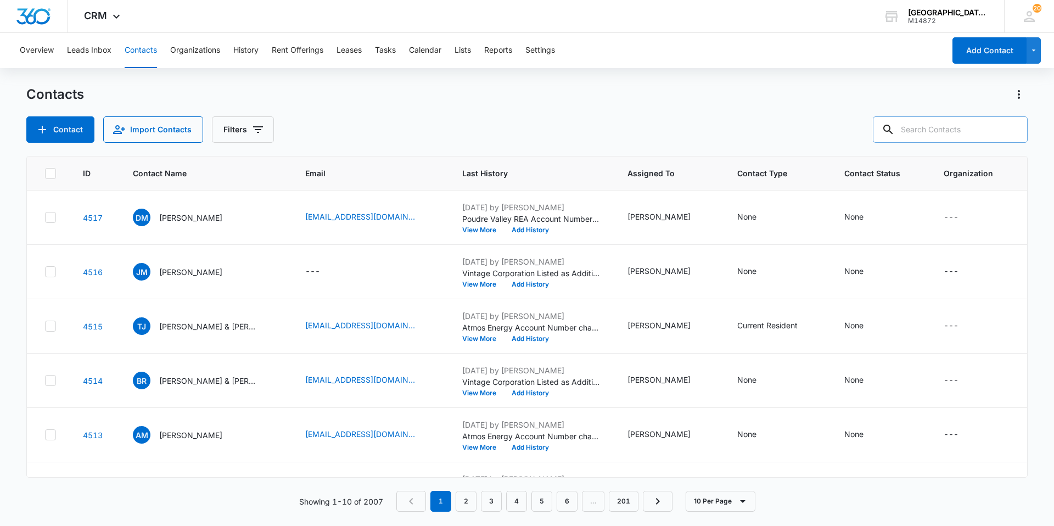
click at [917, 133] on input "text" at bounding box center [950, 129] width 155 height 26
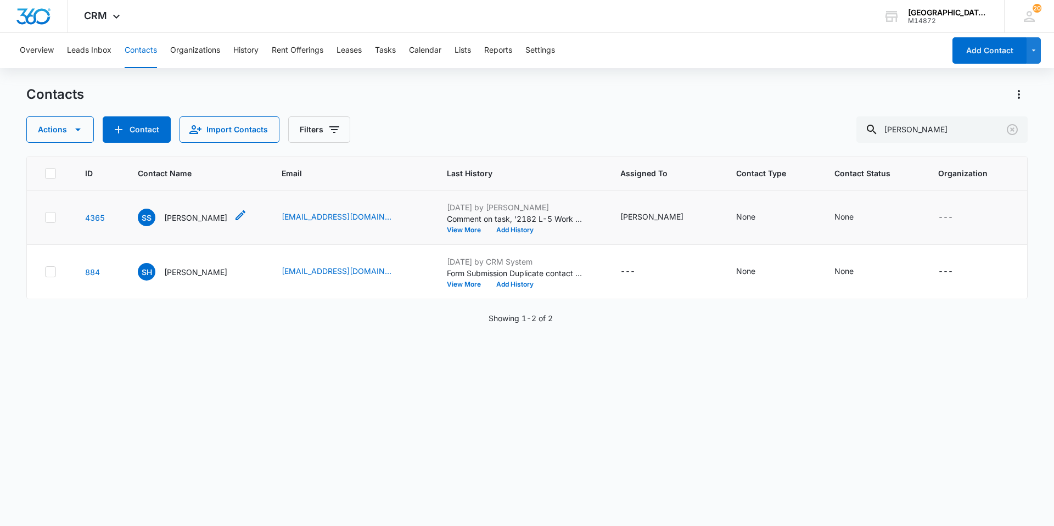
click at [189, 214] on p "[PERSON_NAME]" at bounding box center [195, 218] width 63 height 12
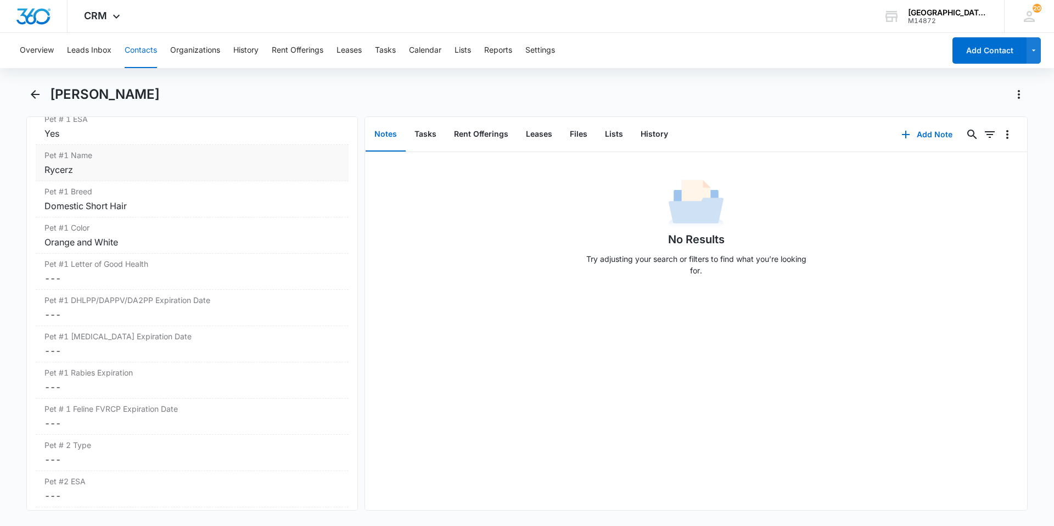
scroll to position [1537, 0]
click at [38, 98] on icon "Back" at bounding box center [35, 94] width 13 height 13
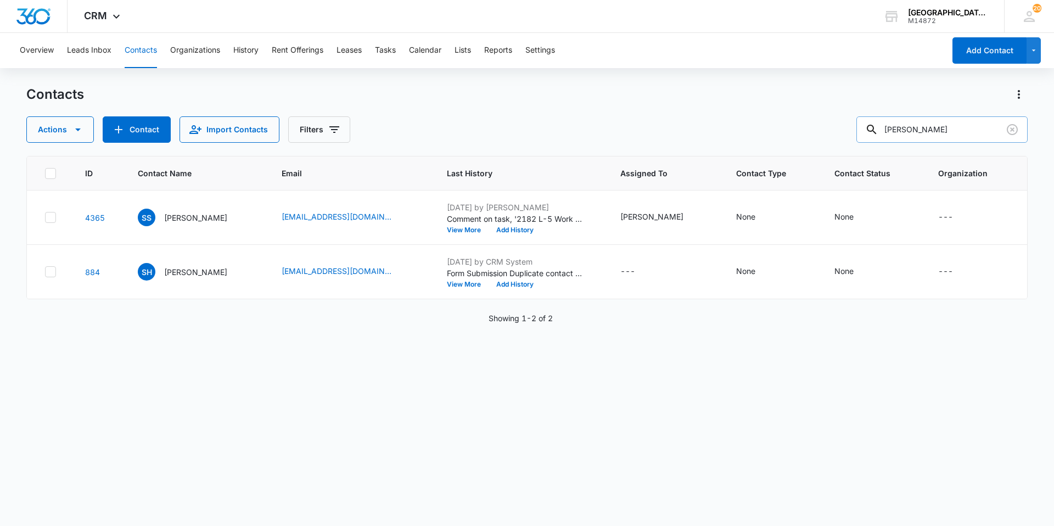
click at [982, 124] on input "[PERSON_NAME]" at bounding box center [941, 129] width 171 height 26
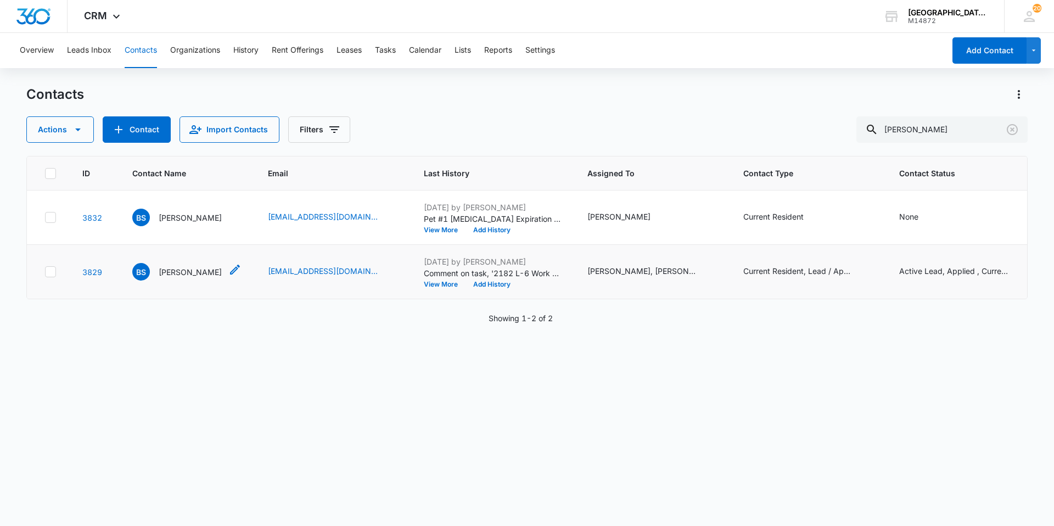
click at [178, 270] on p "[PERSON_NAME]" at bounding box center [190, 272] width 63 height 12
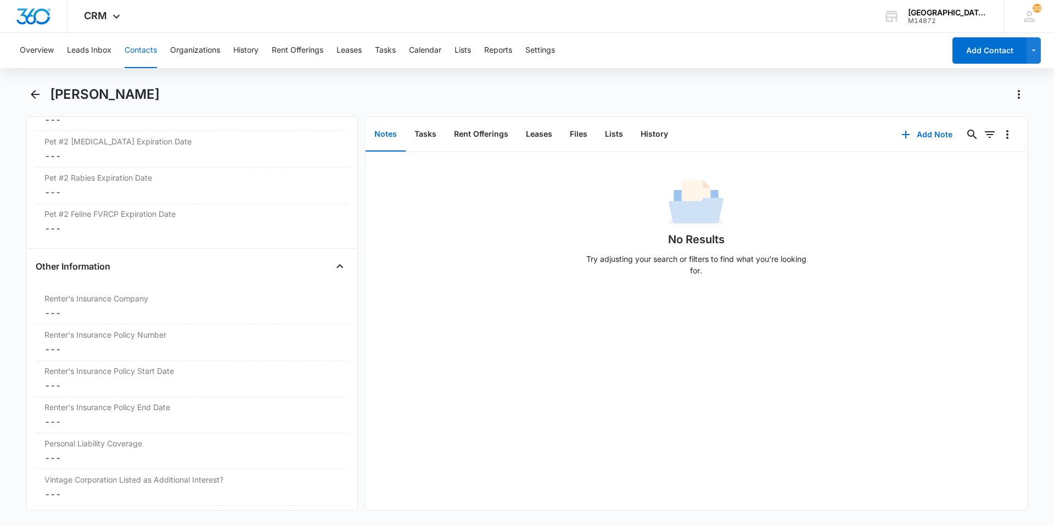
scroll to position [2141, 0]
click at [34, 94] on icon "Back" at bounding box center [35, 94] width 9 height 9
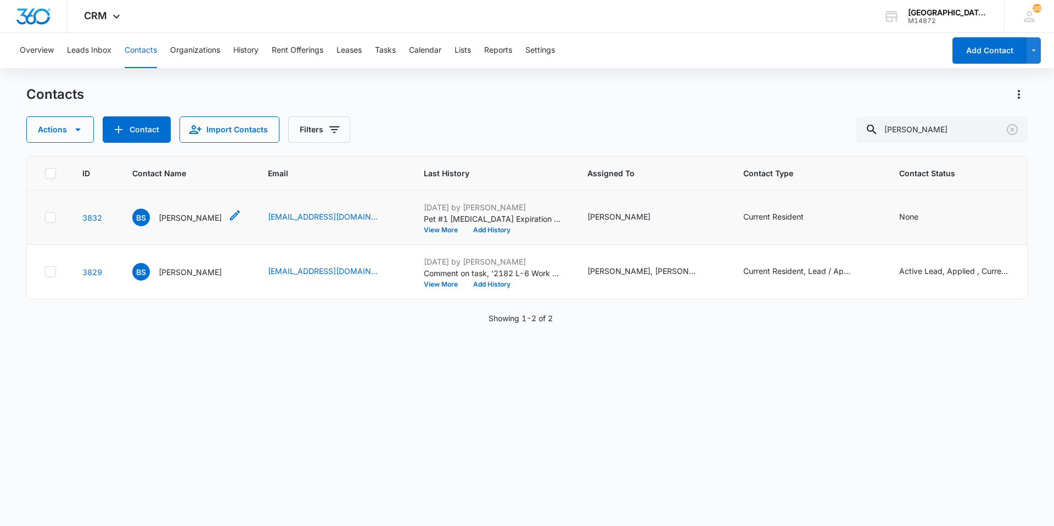
click at [170, 221] on p "[PERSON_NAME]" at bounding box center [190, 218] width 63 height 12
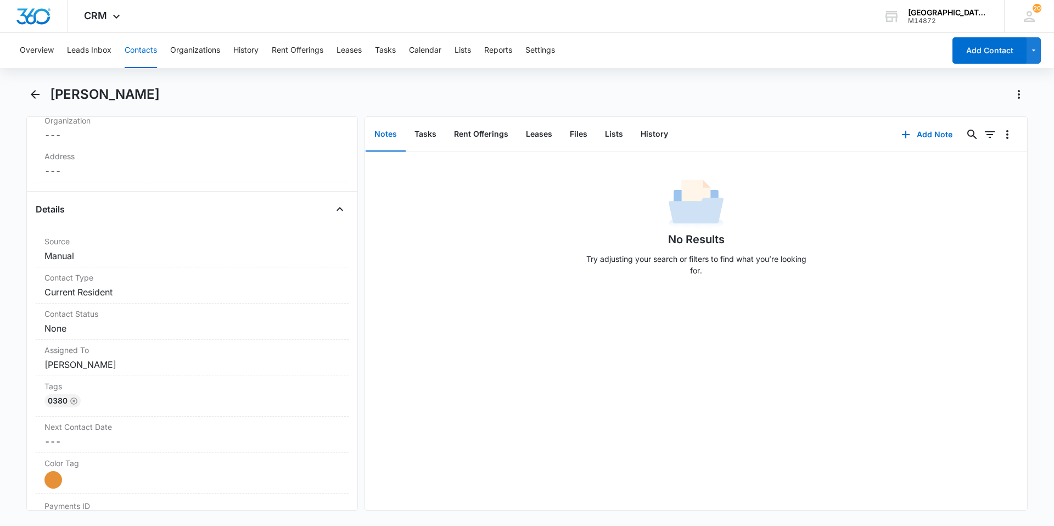
scroll to position [329, 0]
click at [41, 91] on icon "Back" at bounding box center [35, 94] width 13 height 13
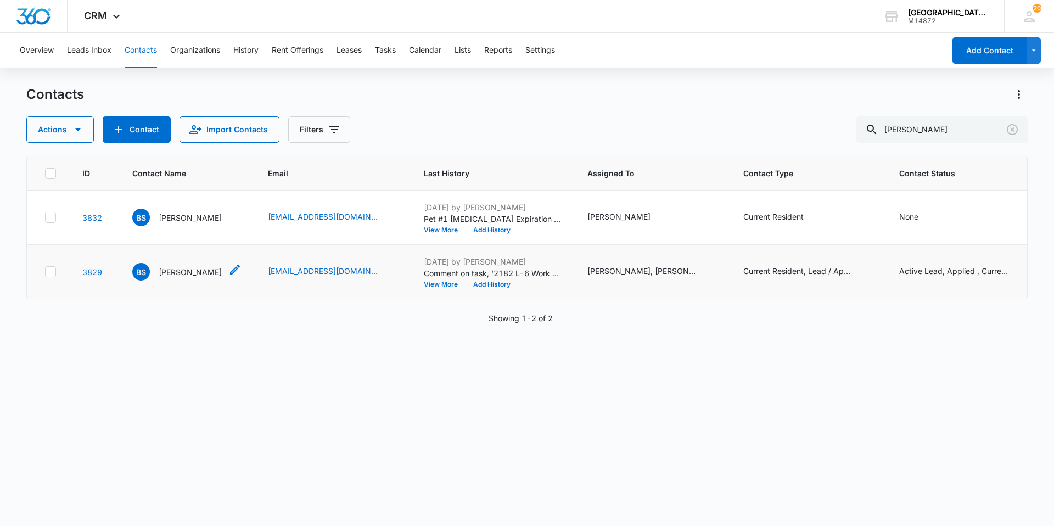
click at [155, 269] on div "BS [PERSON_NAME]" at bounding box center [176, 272] width 89 height 18
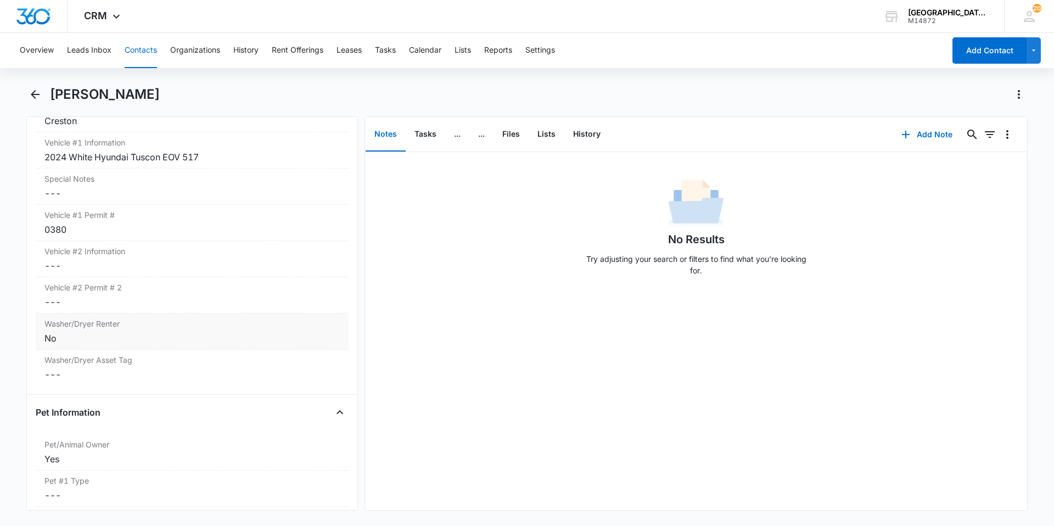
scroll to position [1263, 0]
click at [178, 379] on dd "Cancel Save Changes ---" at bounding box center [191, 385] width 295 height 13
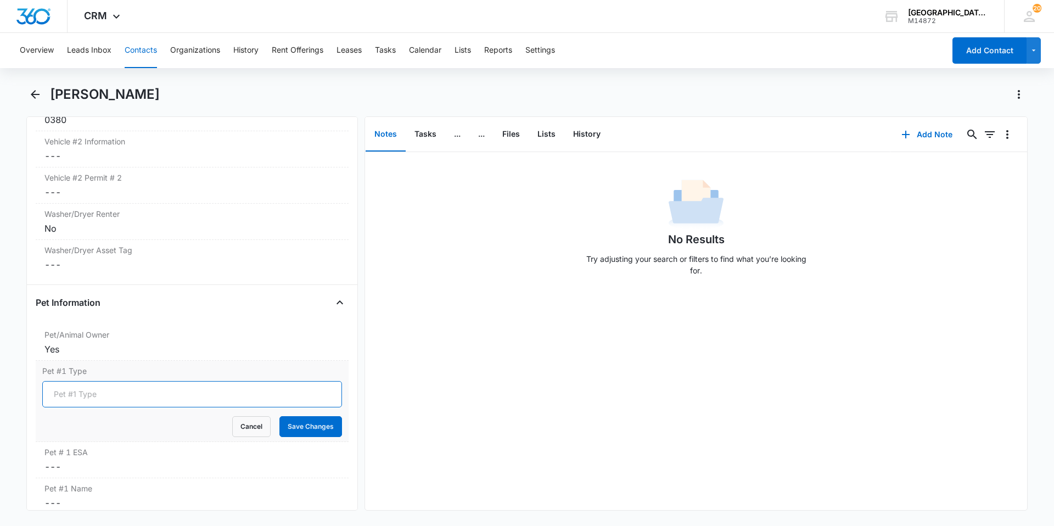
click at [158, 381] on input "Pet #1 Type" at bounding box center [192, 394] width 300 height 26
click at [279, 416] on button "Save Changes" at bounding box center [310, 426] width 63 height 21
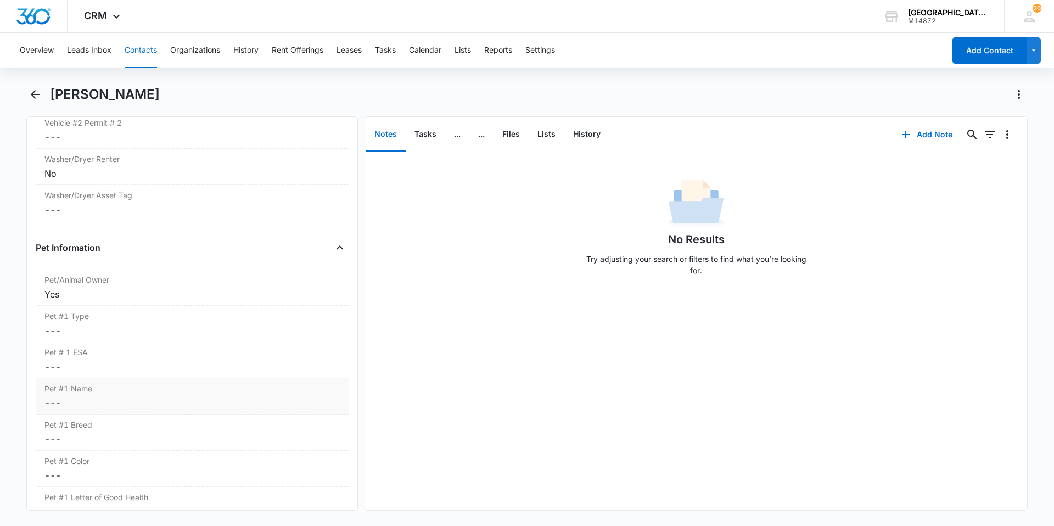
click at [122, 383] on label "Pet #1 Name" at bounding box center [191, 389] width 295 height 12
click at [117, 360] on dd "Cancel Save Changes ---" at bounding box center [191, 366] width 295 height 13
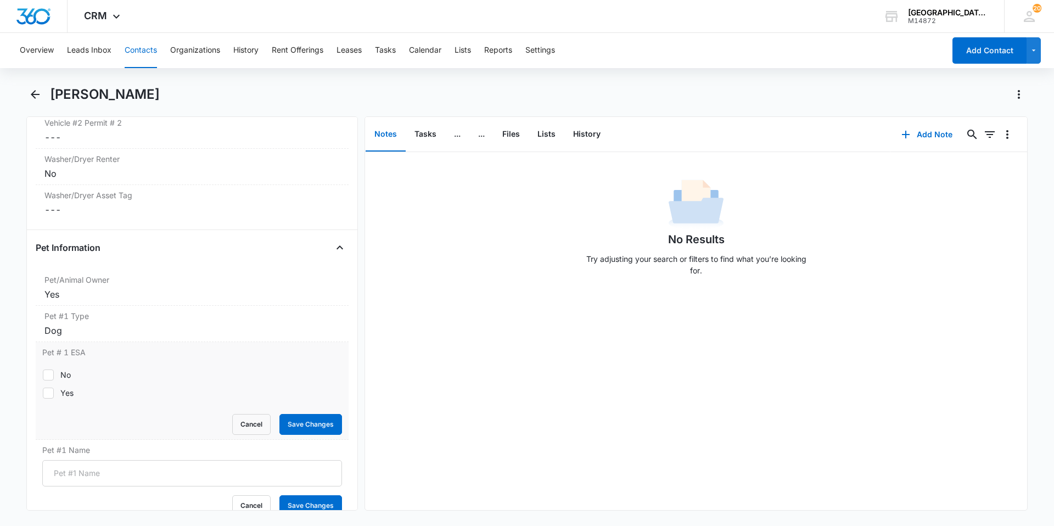
click at [69, 369] on div "No" at bounding box center [65, 375] width 10 height 12
click at [43, 374] on input "No" at bounding box center [42, 374] width 1 height 1
click at [306, 414] on button "Save Changes" at bounding box center [310, 424] width 63 height 21
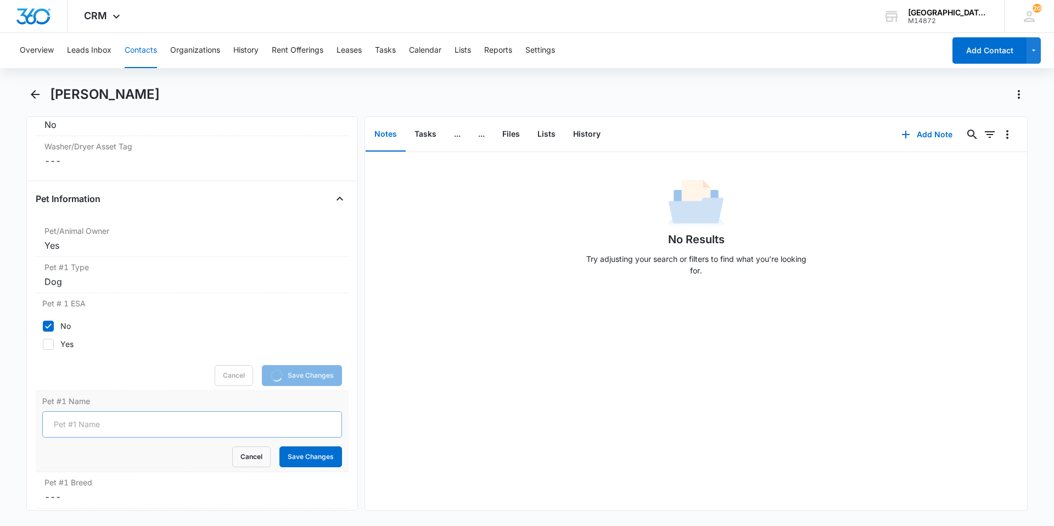
scroll to position [1427, 0]
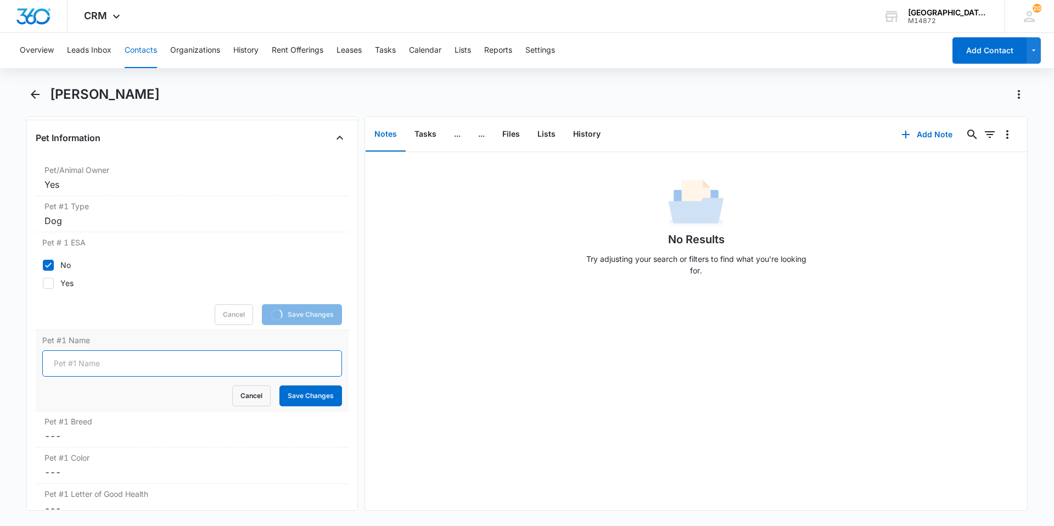
click at [153, 350] on input "Pet #1 Name" at bounding box center [192, 363] width 300 height 26
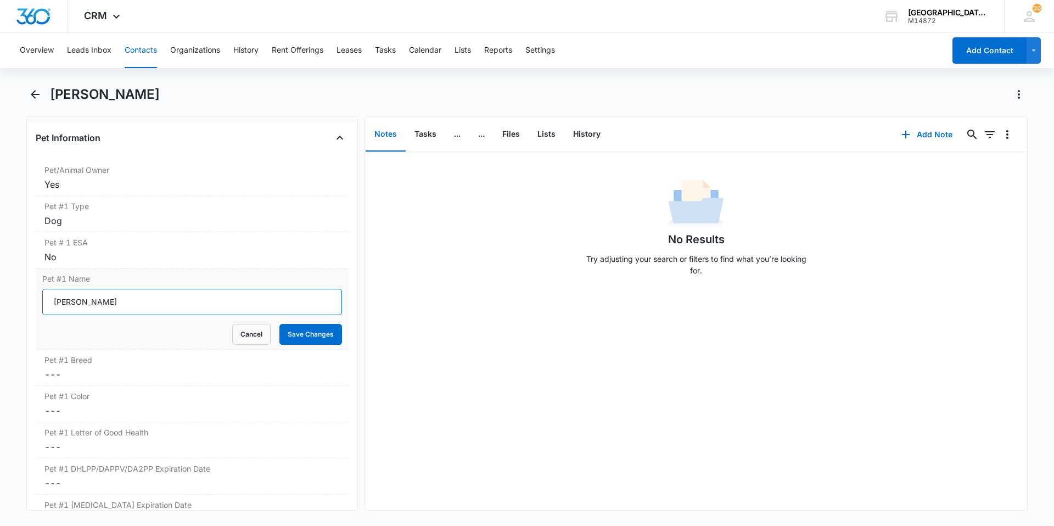
click at [279, 324] on button "Save Changes" at bounding box center [310, 334] width 63 height 21
click at [153, 354] on label "Pet #1 Breed" at bounding box center [191, 360] width 295 height 12
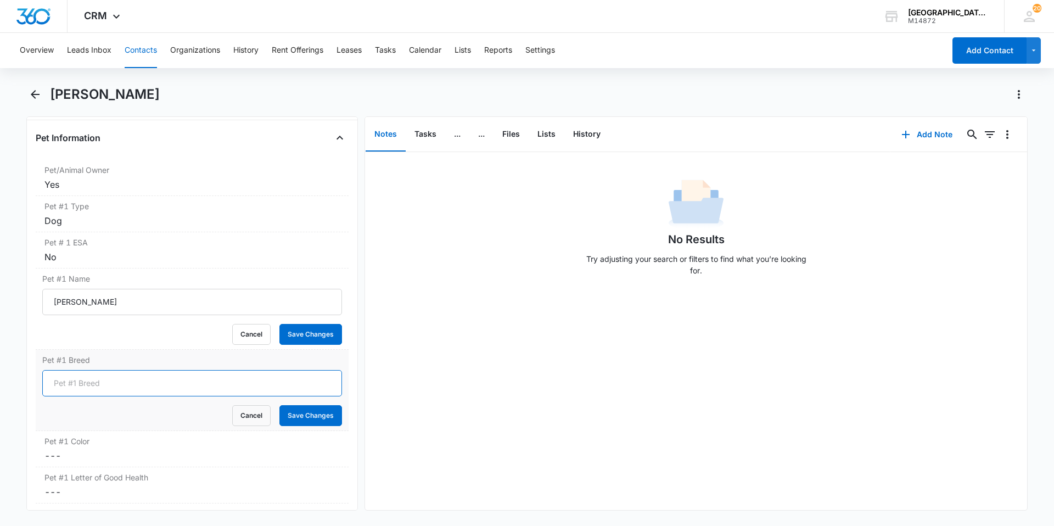
click at [149, 370] on input "Pet #1 Breed" at bounding box center [192, 383] width 300 height 26
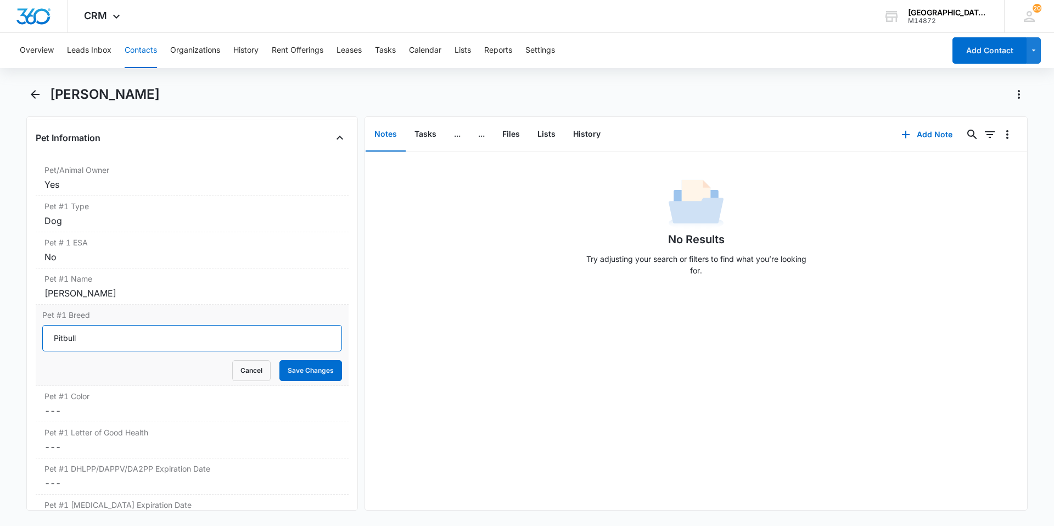
click at [279, 360] on button "Save Changes" at bounding box center [310, 370] width 63 height 21
click at [256, 404] on dd "Cancel Save Changes ---" at bounding box center [191, 410] width 295 height 13
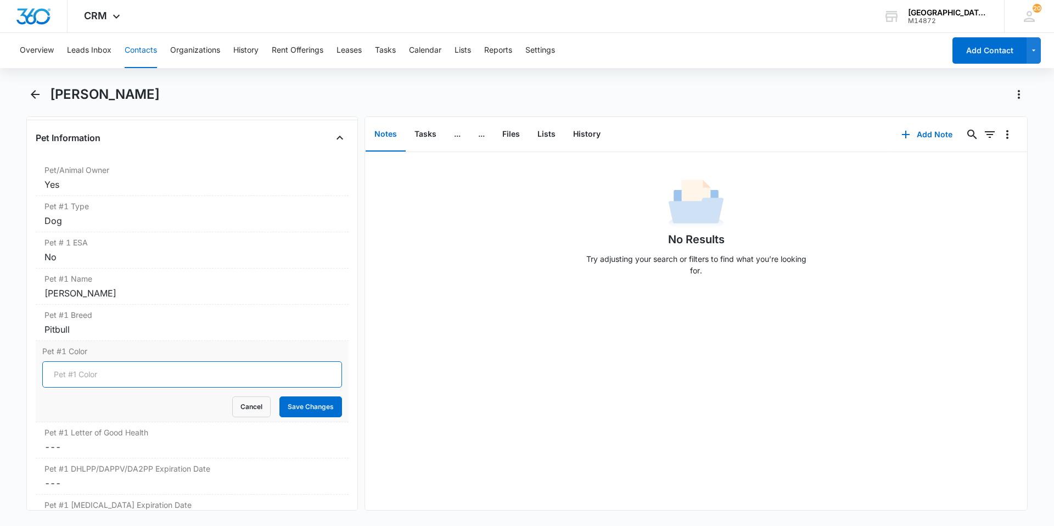
click at [159, 362] on input "Pet #1 Color" at bounding box center [192, 374] width 300 height 26
click at [279, 396] on button "Save Changes" at bounding box center [310, 406] width 63 height 21
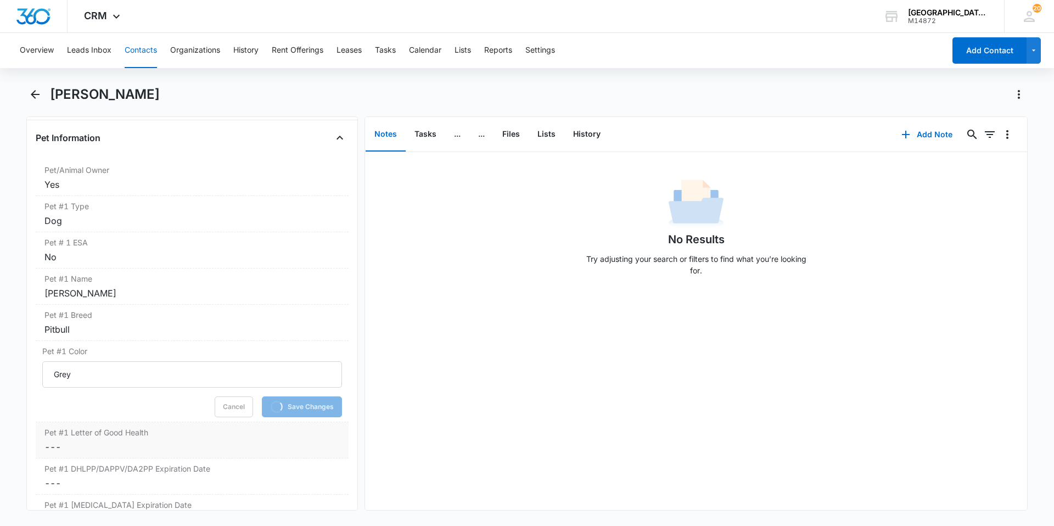
click at [278, 440] on dd "Cancel Save Changes ---" at bounding box center [191, 446] width 295 height 13
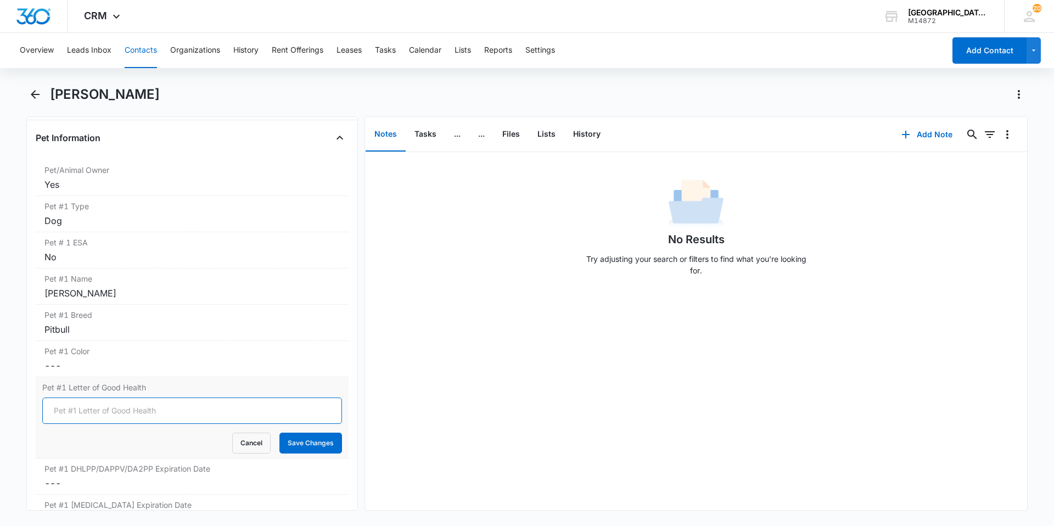
click at [164, 398] on input "Pet #1 Letter of Good Health" at bounding box center [192, 411] width 300 height 26
click at [288, 438] on button "Save Changes" at bounding box center [310, 443] width 63 height 21
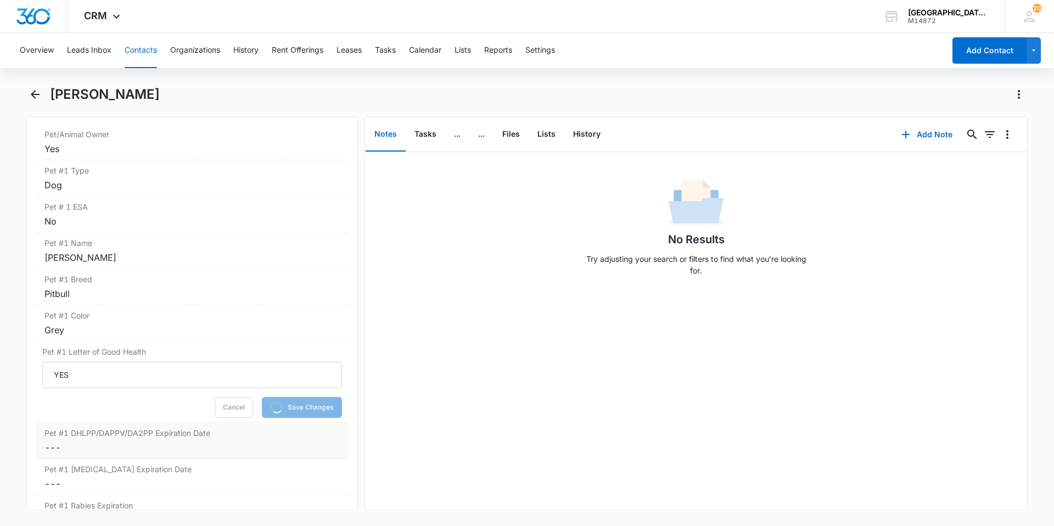
scroll to position [1482, 0]
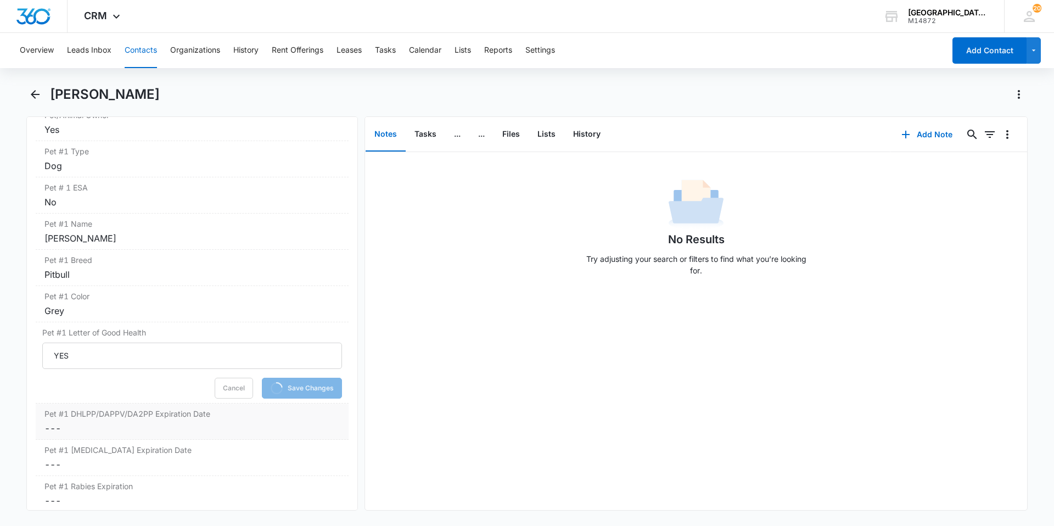
click at [53, 422] on dd "Cancel Save Changes ---" at bounding box center [191, 428] width 295 height 13
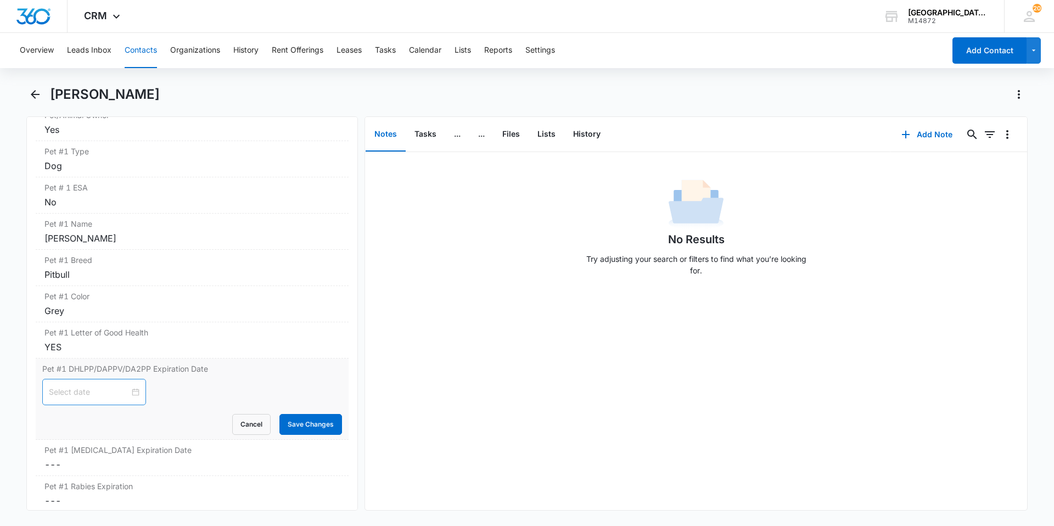
click at [130, 386] on div at bounding box center [94, 392] width 91 height 12
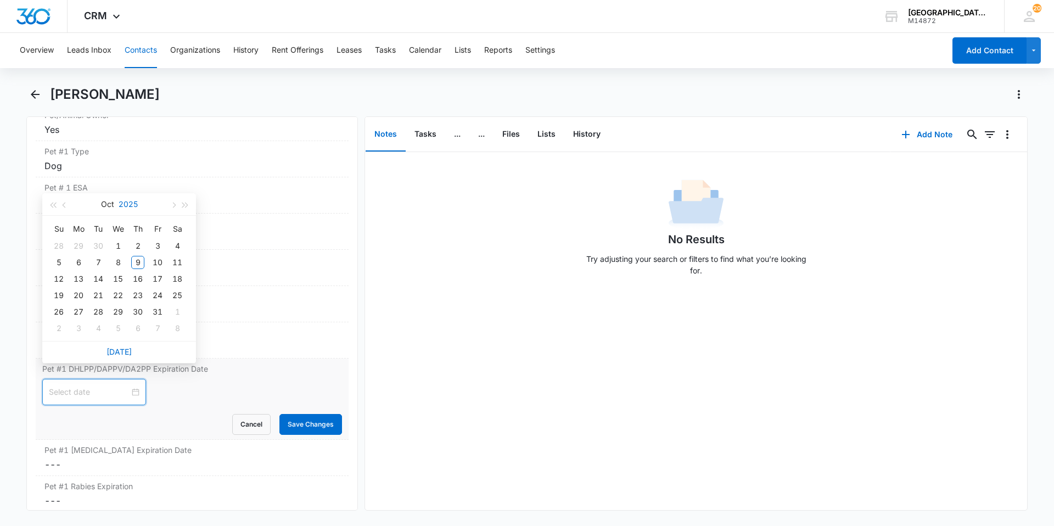
click at [133, 203] on button "2025" at bounding box center [128, 204] width 19 height 22
click at [125, 307] on div "2026" at bounding box center [119, 308] width 33 height 13
click at [107, 206] on button "Oct" at bounding box center [106, 204] width 13 height 22
click at [112, 306] on div "Aug" at bounding box center [119, 308] width 33 height 13
click at [138, 306] on div "27" at bounding box center [137, 311] width 13 height 13
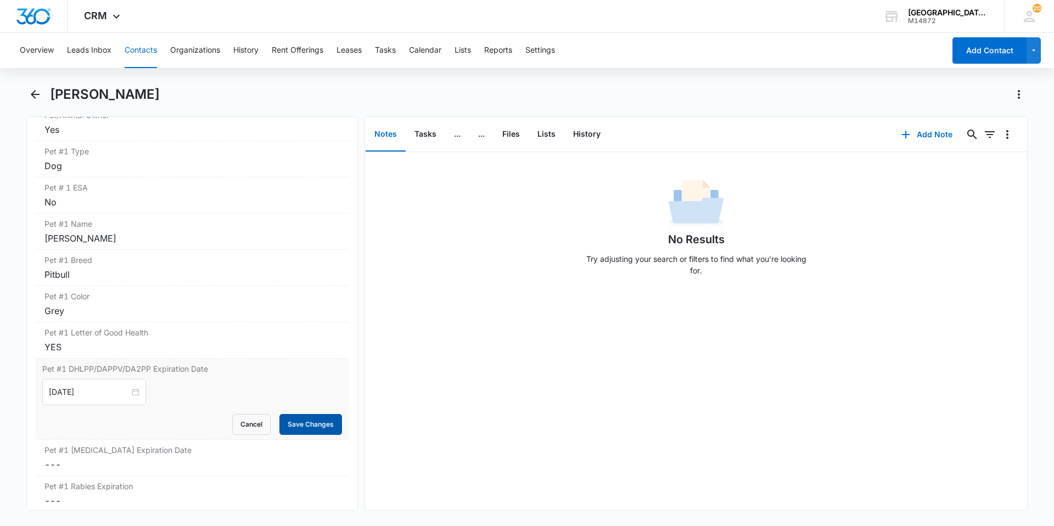
click at [292, 415] on button "Save Changes" at bounding box center [310, 424] width 63 height 21
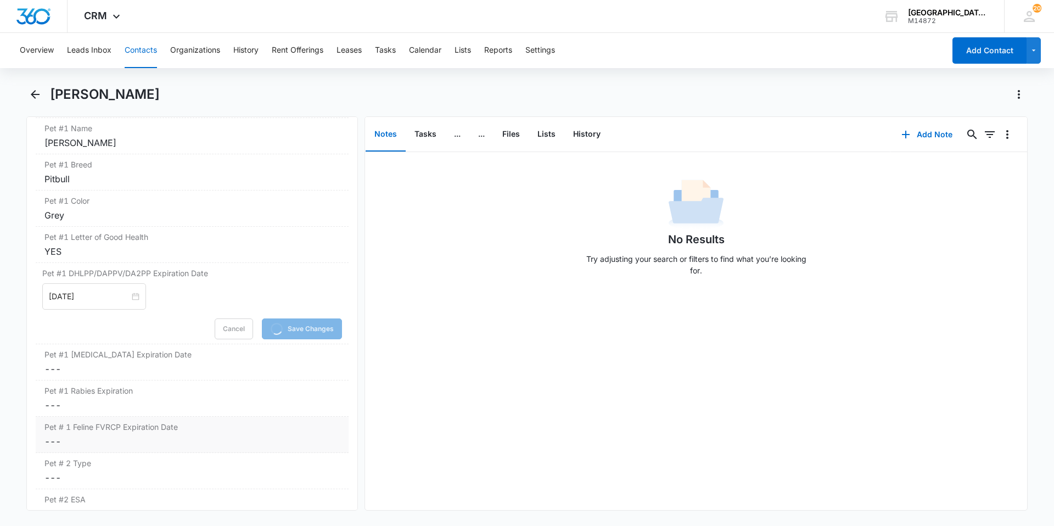
scroll to position [1592, 0]
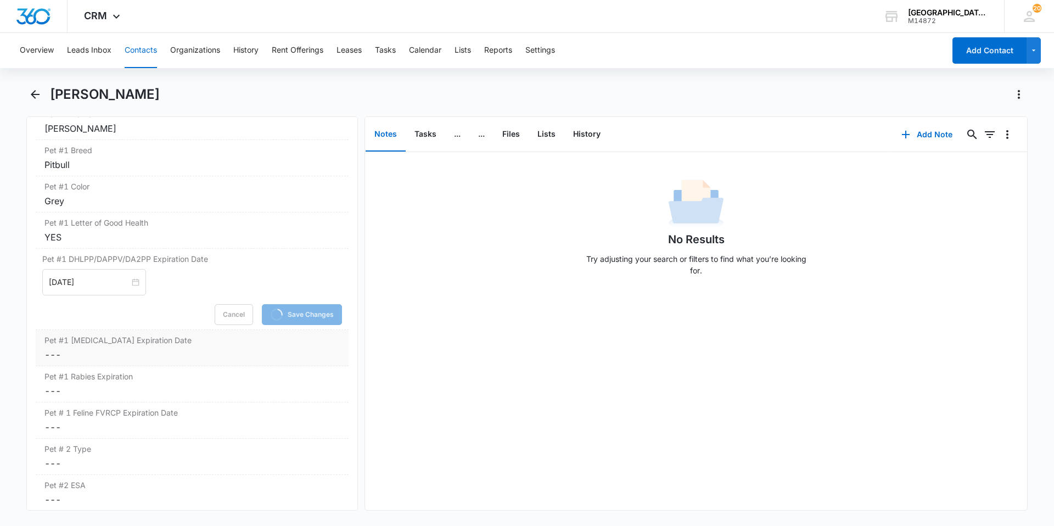
click at [153, 333] on div "Pet #1 [MEDICAL_DATA] Expiration Date Cancel Save Changes ---" at bounding box center [192, 348] width 313 height 36
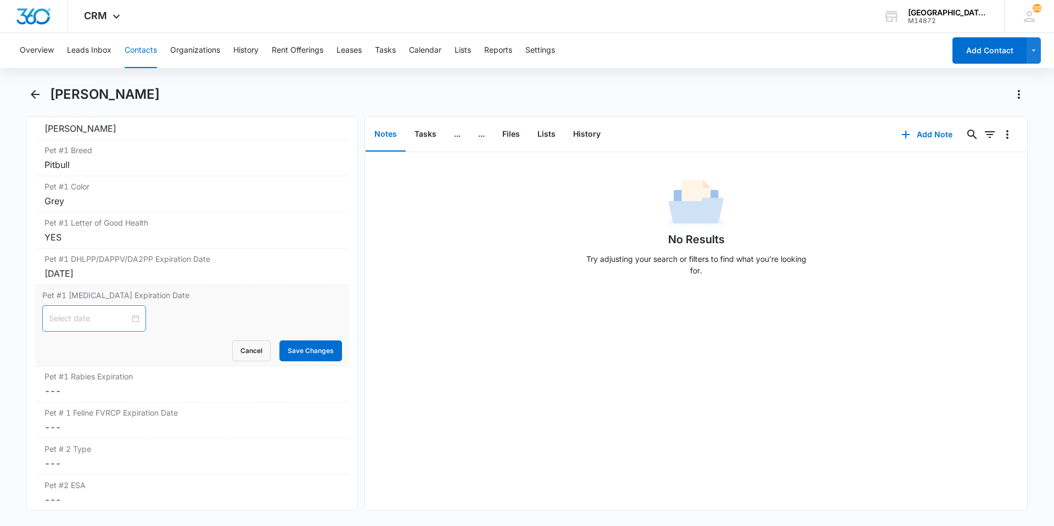
click at [130, 312] on div at bounding box center [94, 318] width 91 height 12
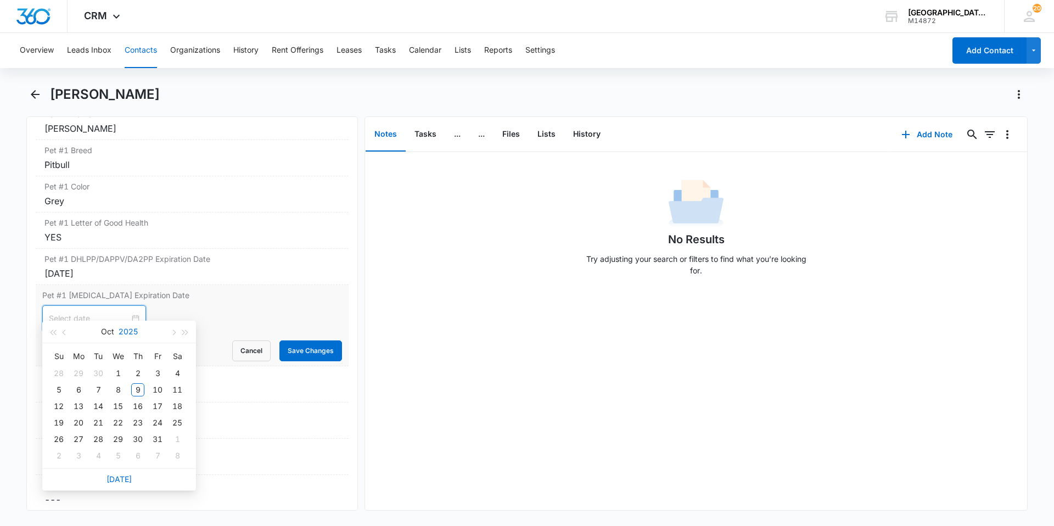
click at [124, 326] on button "2025" at bounding box center [128, 332] width 19 height 22
click at [119, 431] on div "2026" at bounding box center [119, 433] width 33 height 13
click at [114, 333] on div "[DATE]" at bounding box center [119, 332] width 96 height 22
click at [108, 333] on button "Oct" at bounding box center [106, 332] width 13 height 22
click at [154, 396] on div "Jun" at bounding box center [167, 397] width 33 height 13
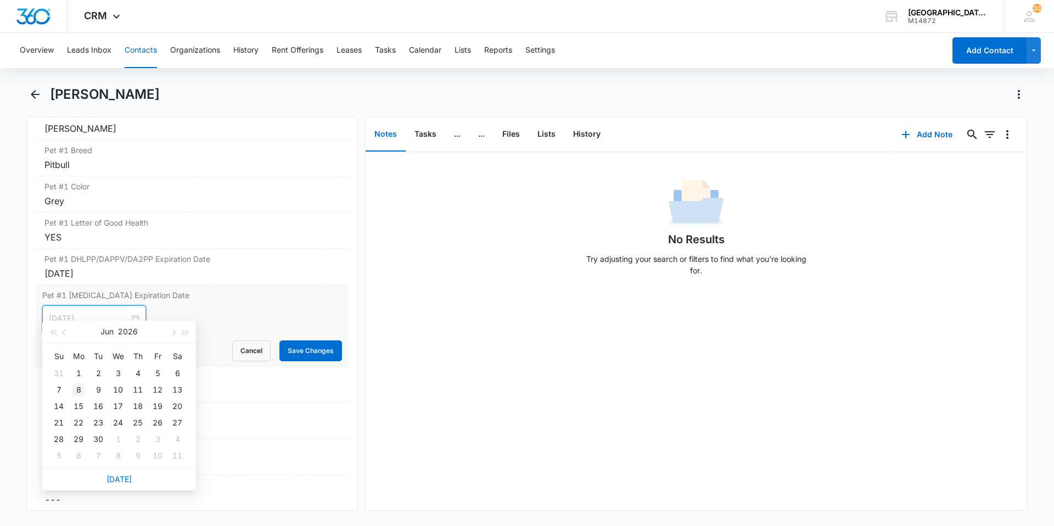
click at [80, 388] on div "8" at bounding box center [78, 389] width 13 height 13
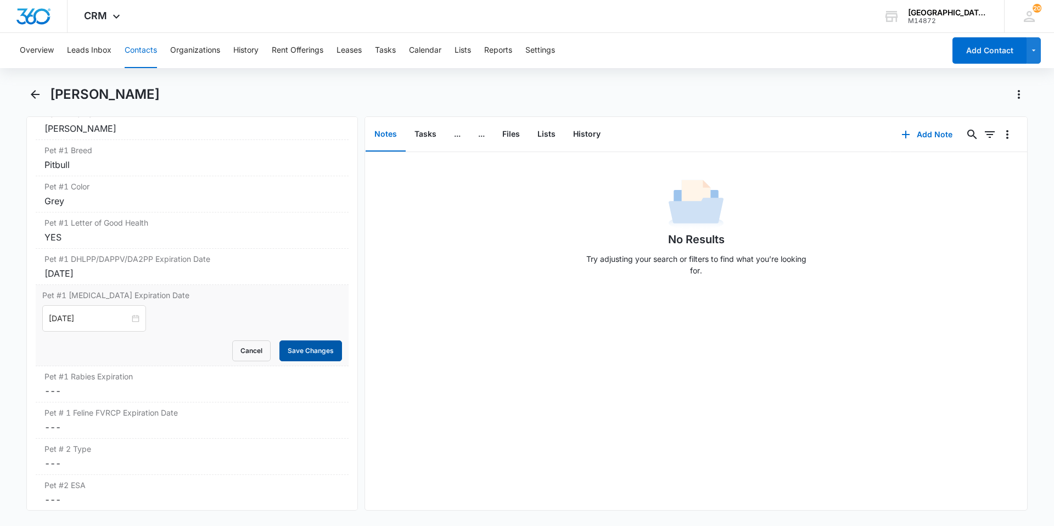
click at [279, 343] on button "Save Changes" at bounding box center [310, 350] width 63 height 21
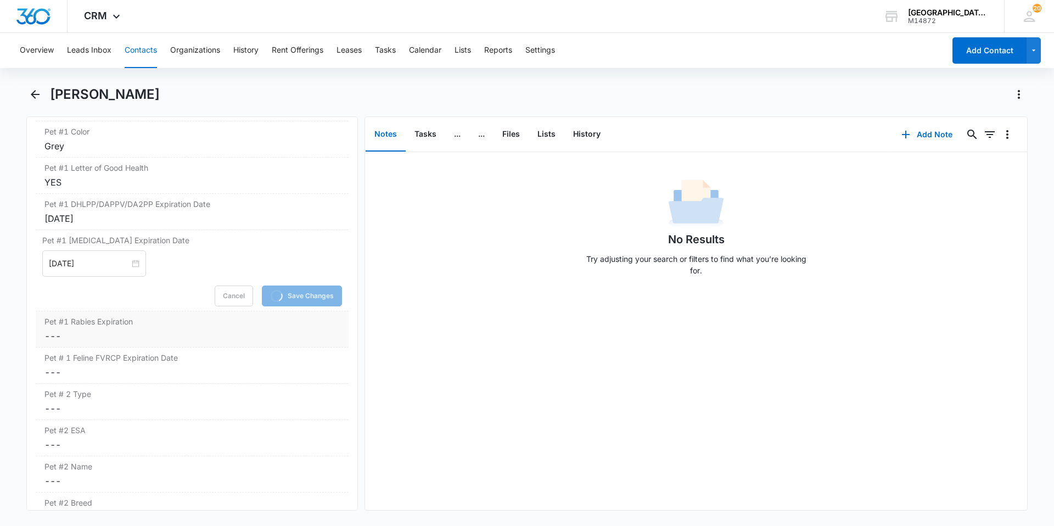
click at [121, 329] on dd "Cancel Save Changes ---" at bounding box center [191, 335] width 295 height 13
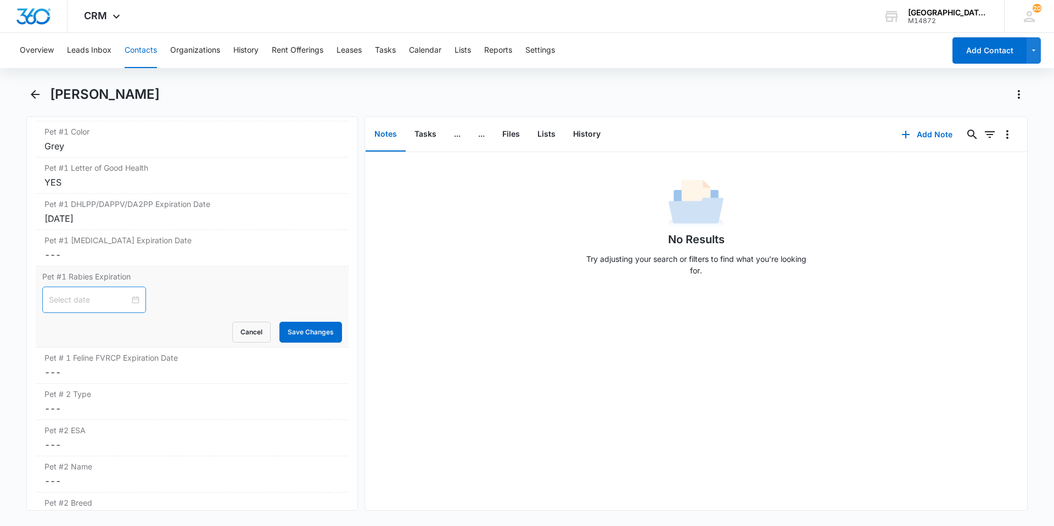
click at [122, 294] on input at bounding box center [89, 300] width 81 height 12
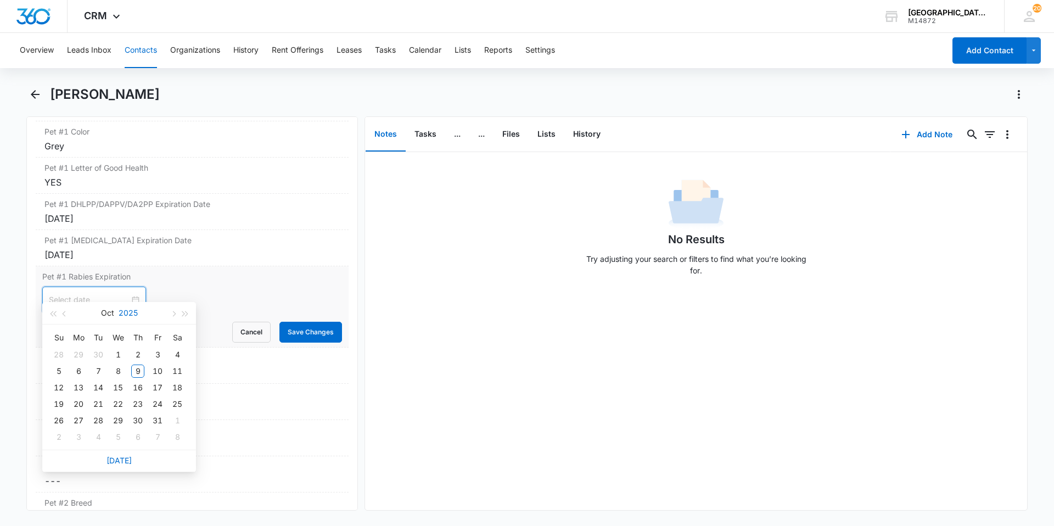
click at [131, 312] on button "2025" at bounding box center [128, 313] width 19 height 22
click at [167, 419] on div "2027" at bounding box center [167, 414] width 33 height 13
click at [100, 317] on div "[DATE]" at bounding box center [119, 313] width 96 height 22
click at [104, 313] on button "Oct" at bounding box center [107, 313] width 13 height 22
click at [159, 339] on div "Mar" at bounding box center [167, 342] width 33 height 13
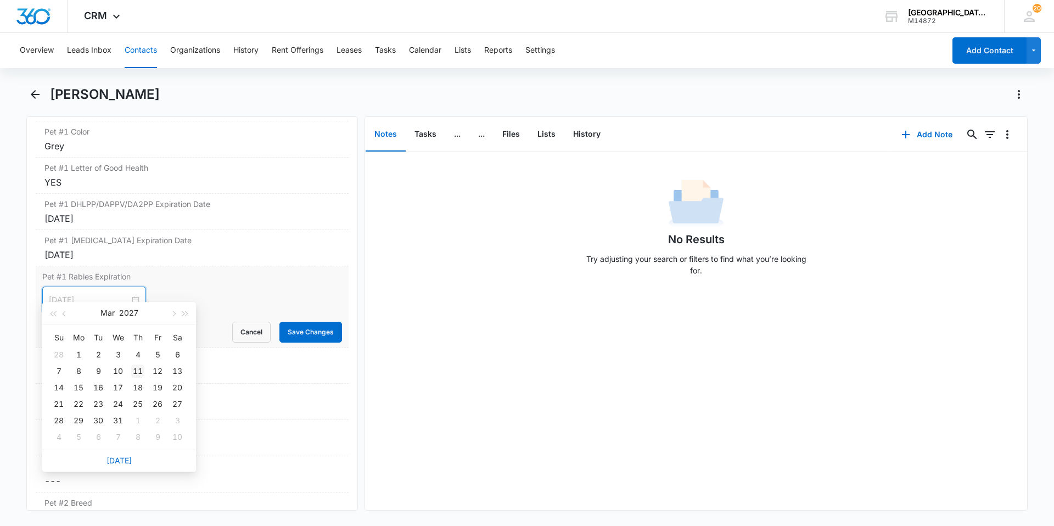
click at [140, 368] on div "11" at bounding box center [137, 371] width 13 height 13
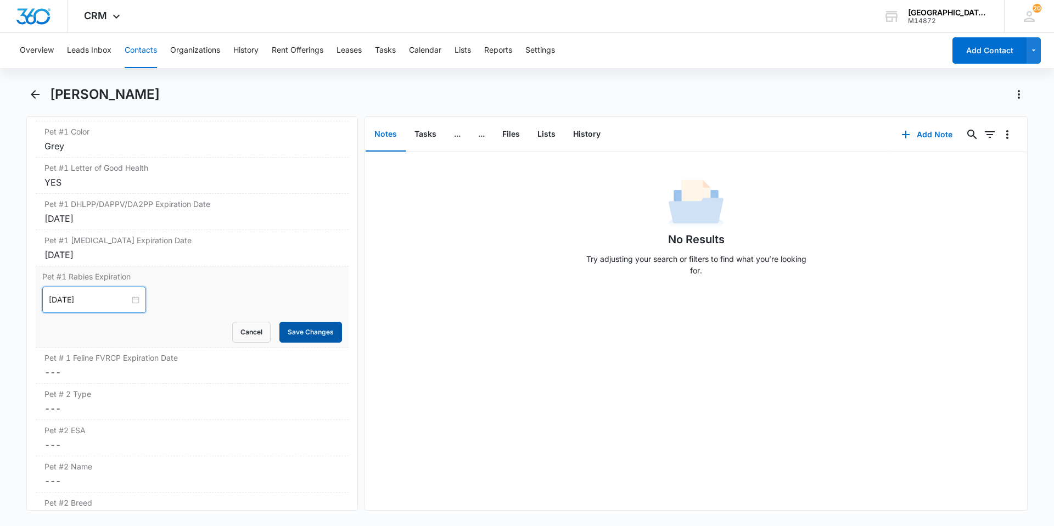
click at [289, 322] on button "Save Changes" at bounding box center [310, 332] width 63 height 21
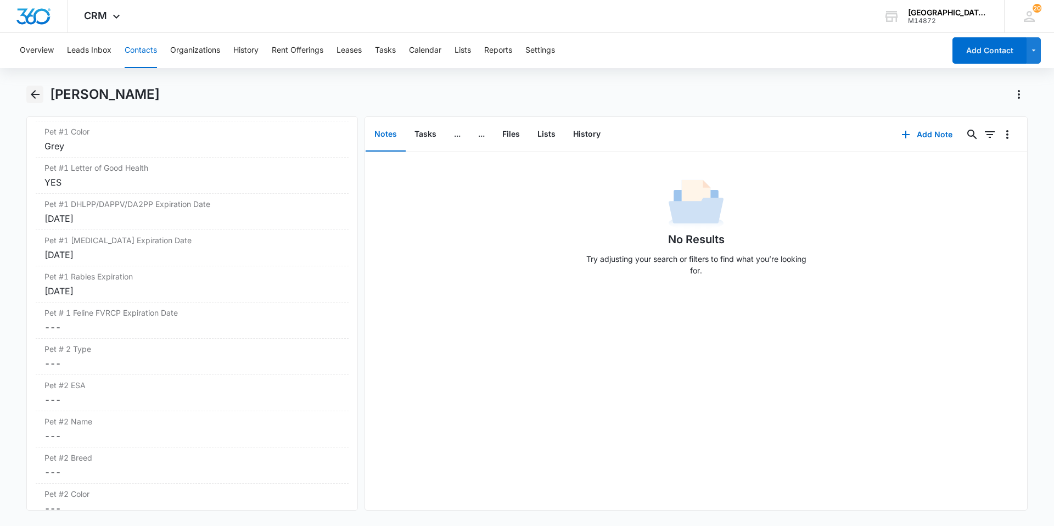
click at [35, 97] on icon "Back" at bounding box center [35, 94] width 13 height 13
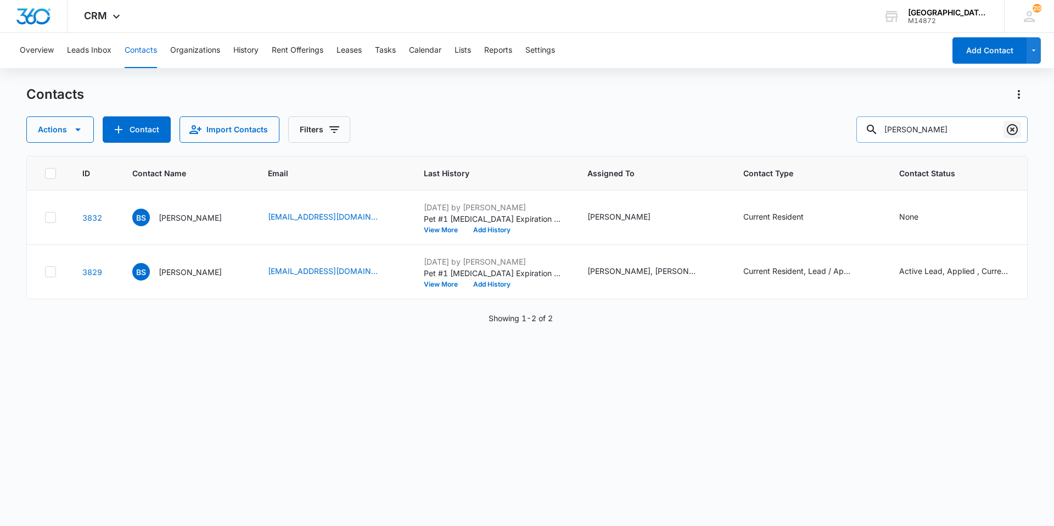
click at [1011, 131] on icon "Clear" at bounding box center [1012, 129] width 11 height 11
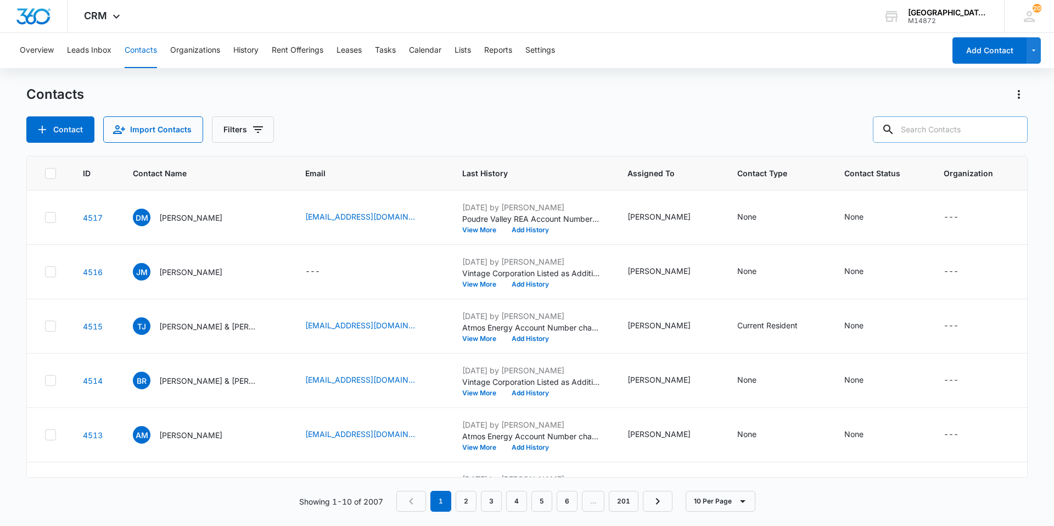
click at [920, 135] on input "text" at bounding box center [950, 129] width 155 height 26
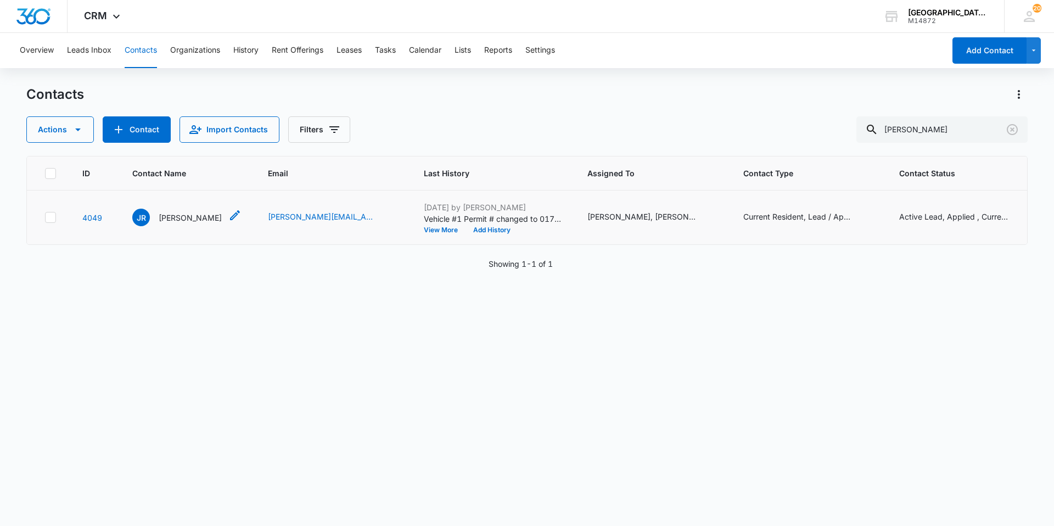
click at [151, 226] on div "JR [PERSON_NAME]" at bounding box center [176, 218] width 89 height 18
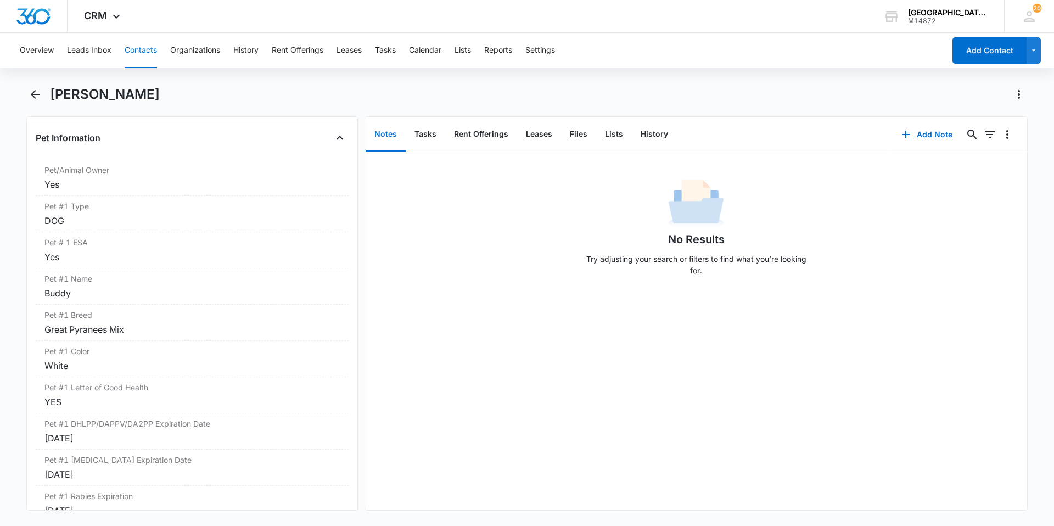
scroll to position [1482, 0]
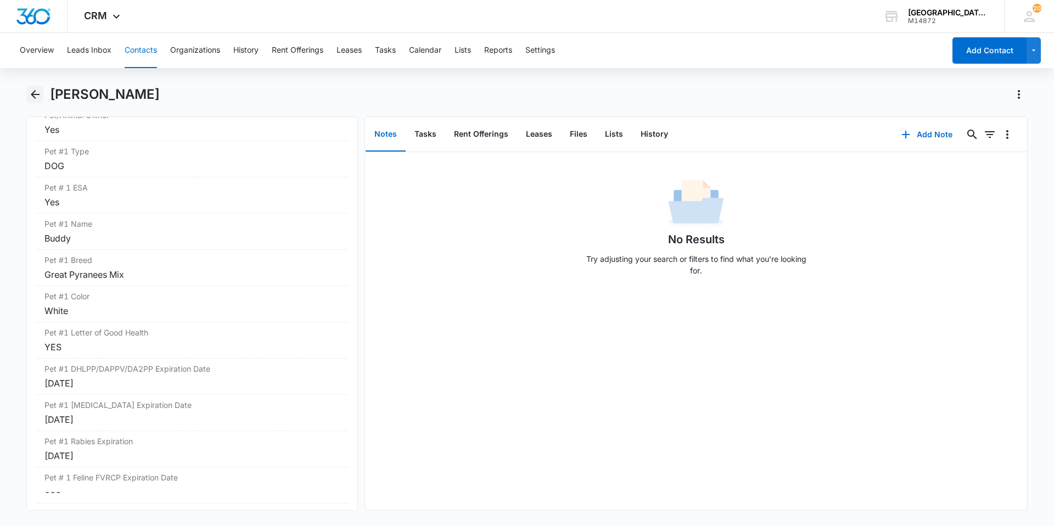
click at [40, 100] on icon "Back" at bounding box center [35, 94] width 13 height 13
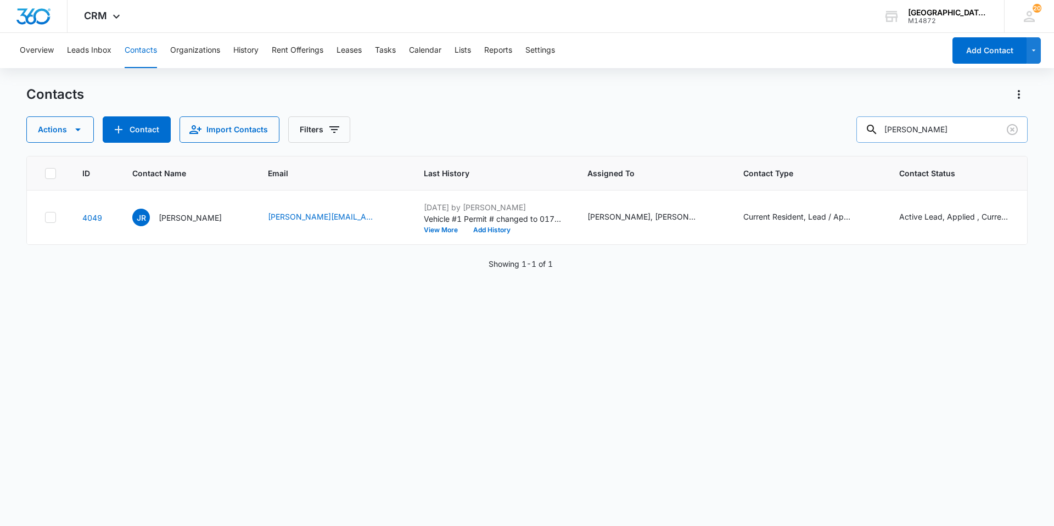
click at [939, 128] on input "[PERSON_NAME]" at bounding box center [941, 129] width 171 height 26
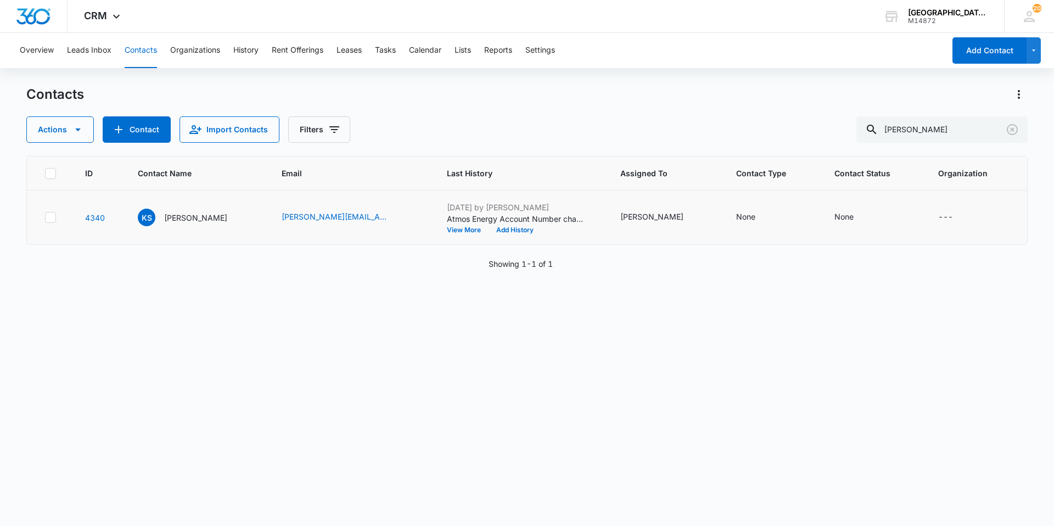
click at [189, 203] on td "KS [PERSON_NAME]" at bounding box center [197, 218] width 144 height 54
click at [184, 213] on p "[PERSON_NAME]" at bounding box center [195, 218] width 63 height 12
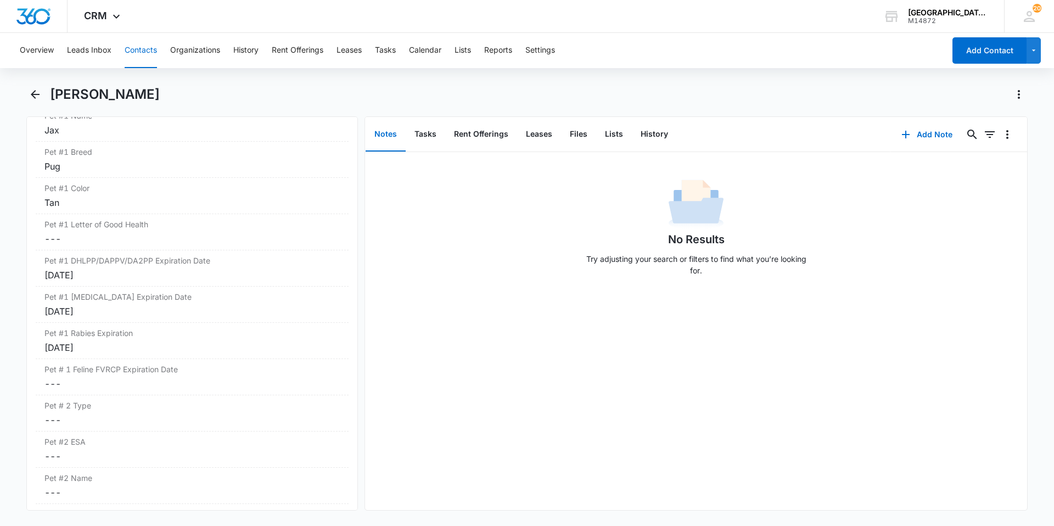
scroll to position [1592, 0]
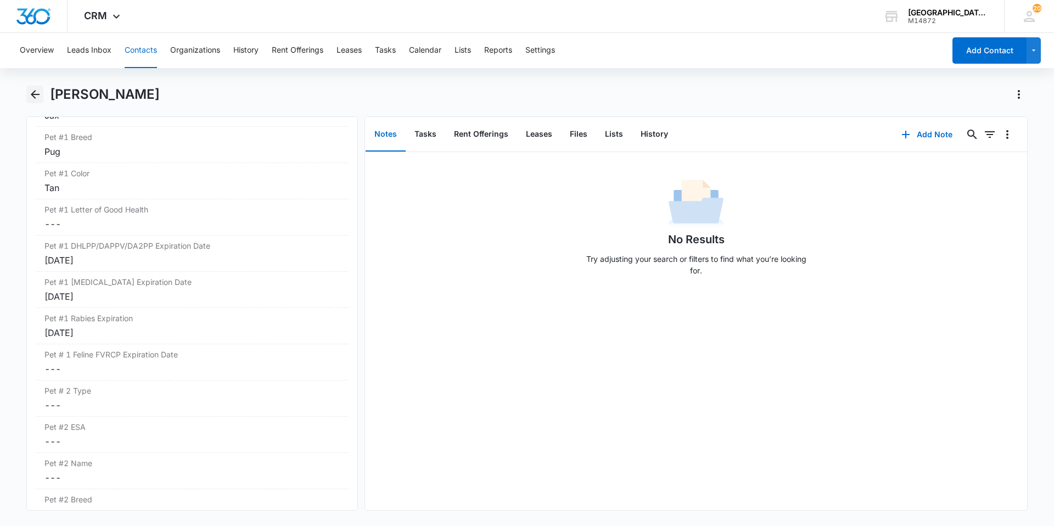
click at [40, 100] on icon "Back" at bounding box center [35, 94] width 13 height 13
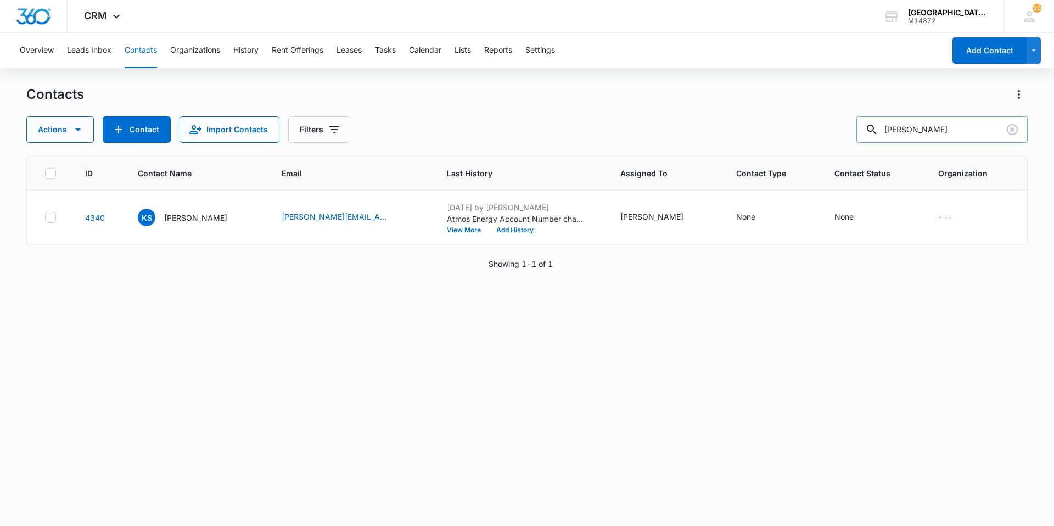
click at [954, 140] on input "[PERSON_NAME]" at bounding box center [941, 129] width 171 height 26
click at [1009, 134] on icon "Clear" at bounding box center [1012, 129] width 11 height 11
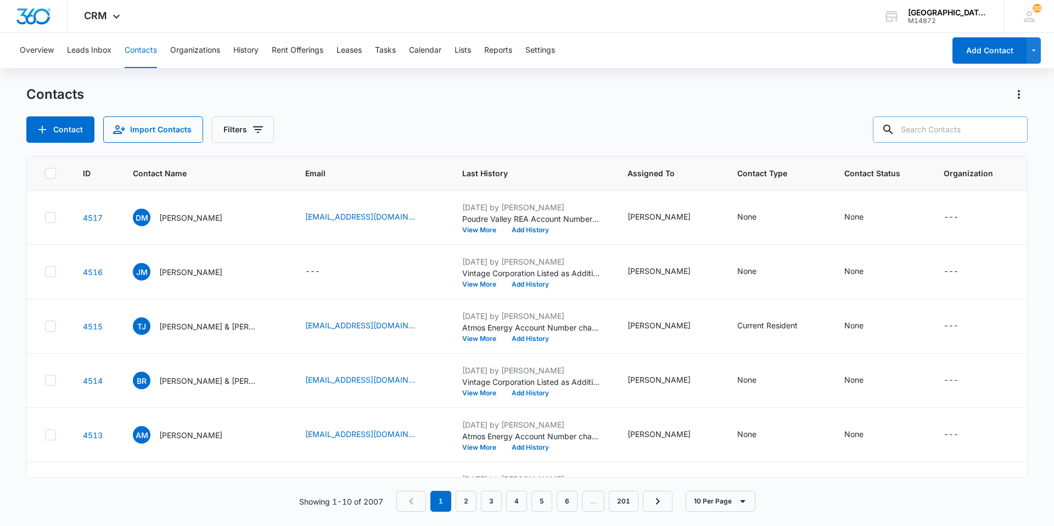
click at [1003, 139] on input "text" at bounding box center [950, 129] width 155 height 26
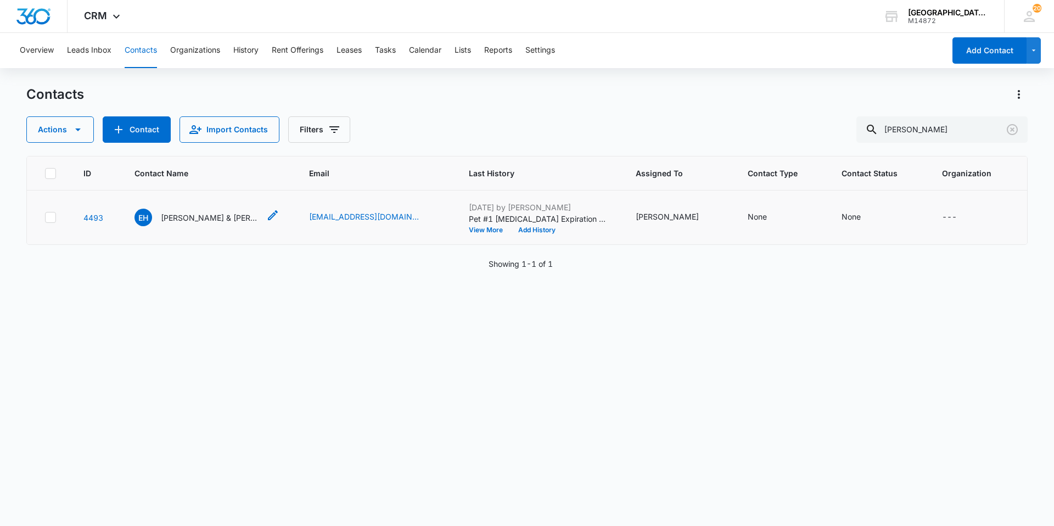
click at [186, 209] on div "EH [PERSON_NAME] & [PERSON_NAME]" at bounding box center [197, 218] width 125 height 18
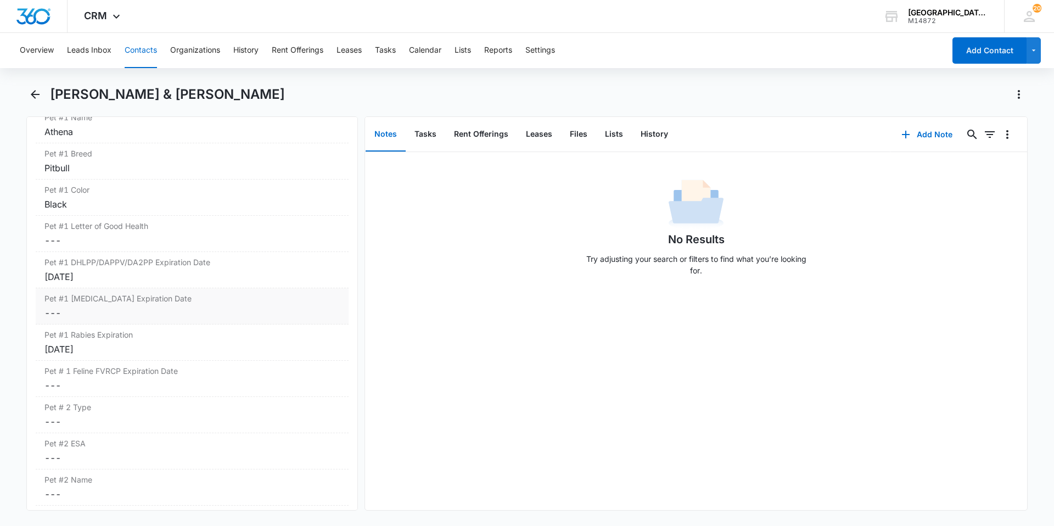
scroll to position [1592, 0]
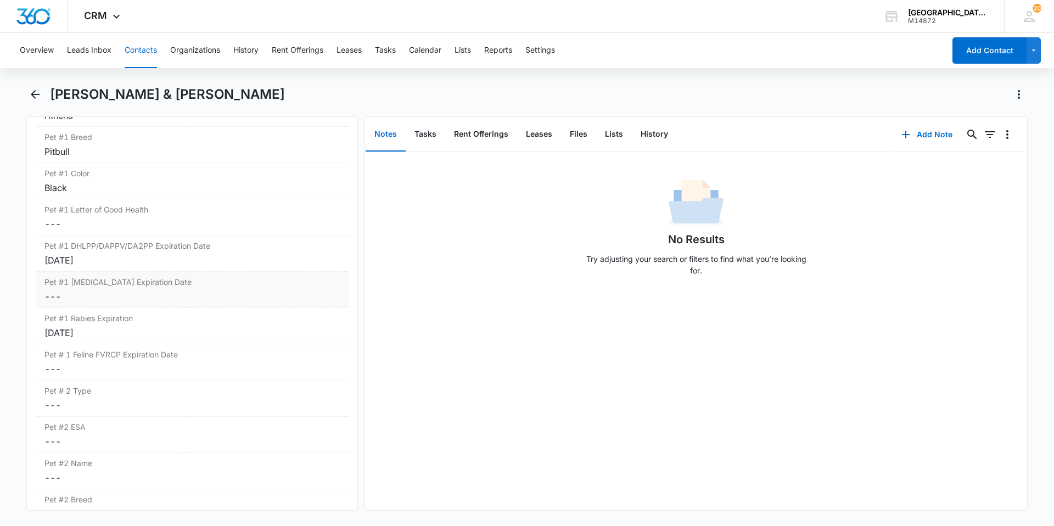
click at [173, 295] on dd "Cancel Save Changes ---" at bounding box center [191, 296] width 295 height 13
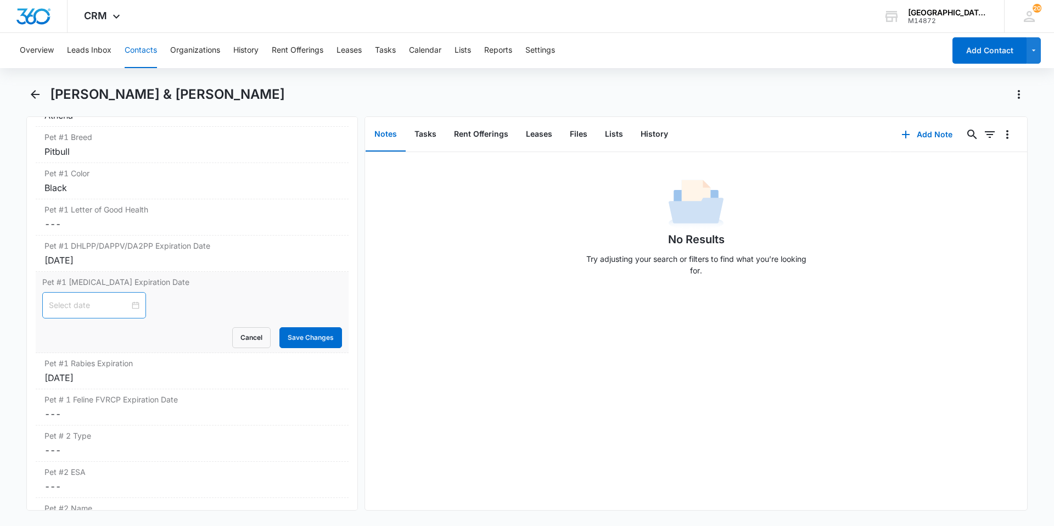
click at [131, 308] on div at bounding box center [94, 305] width 91 height 12
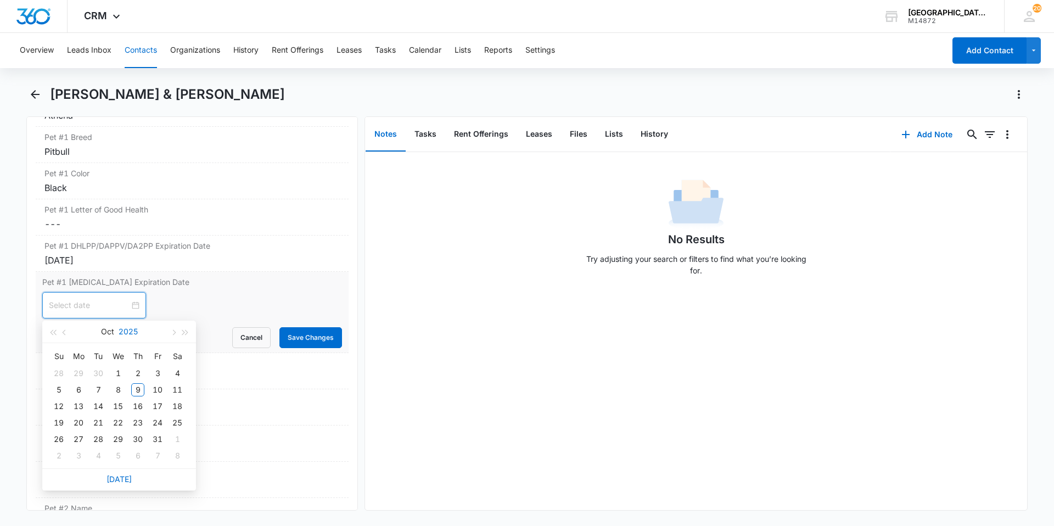
click at [131, 332] on button "2025" at bounding box center [128, 332] width 19 height 22
click at [110, 428] on div "2026" at bounding box center [119, 433] width 33 height 13
click at [63, 333] on span "button" at bounding box center [65, 332] width 5 height 5
click at [107, 423] on td "22" at bounding box center [98, 423] width 20 height 16
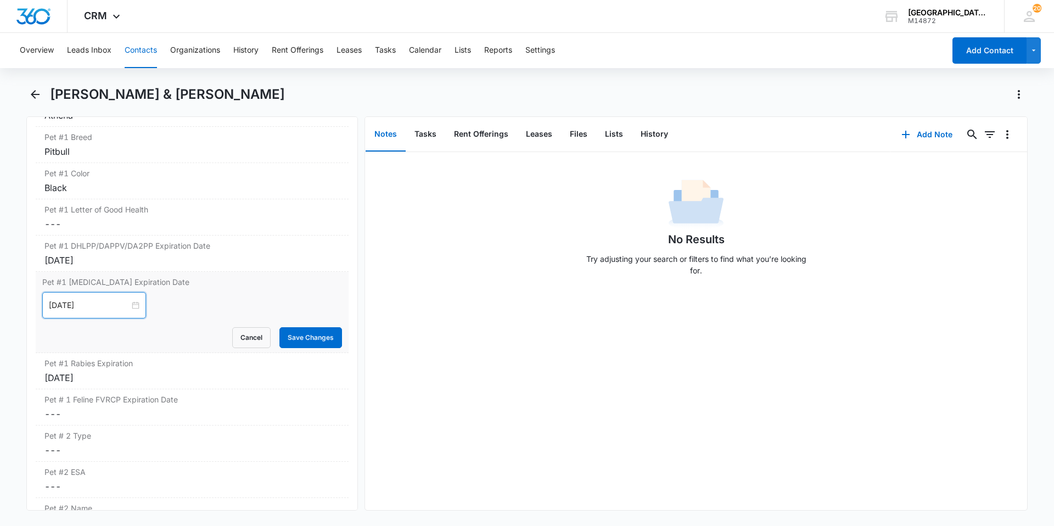
click at [87, 312] on div "[DATE]" at bounding box center [94, 305] width 104 height 26
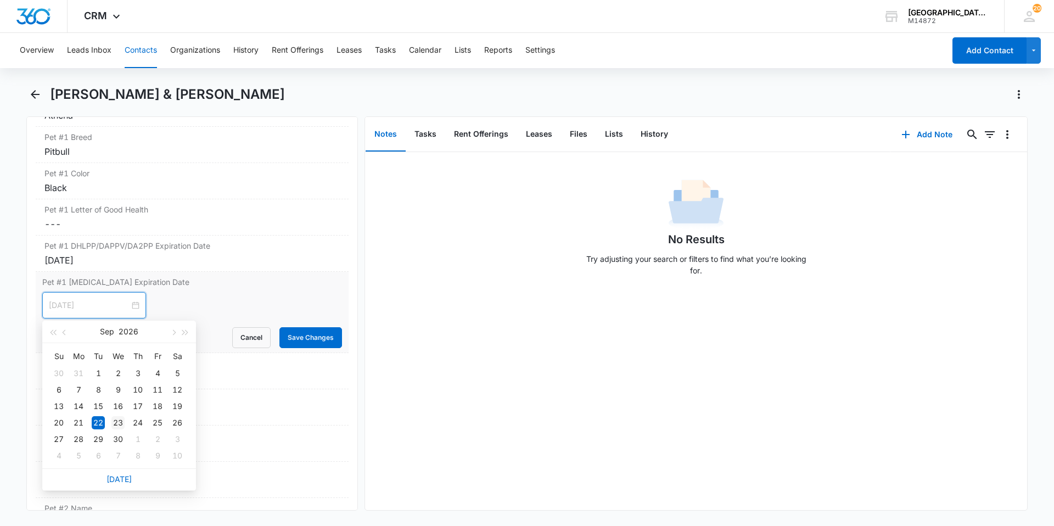
click at [113, 425] on div "23" at bounding box center [117, 422] width 13 height 13
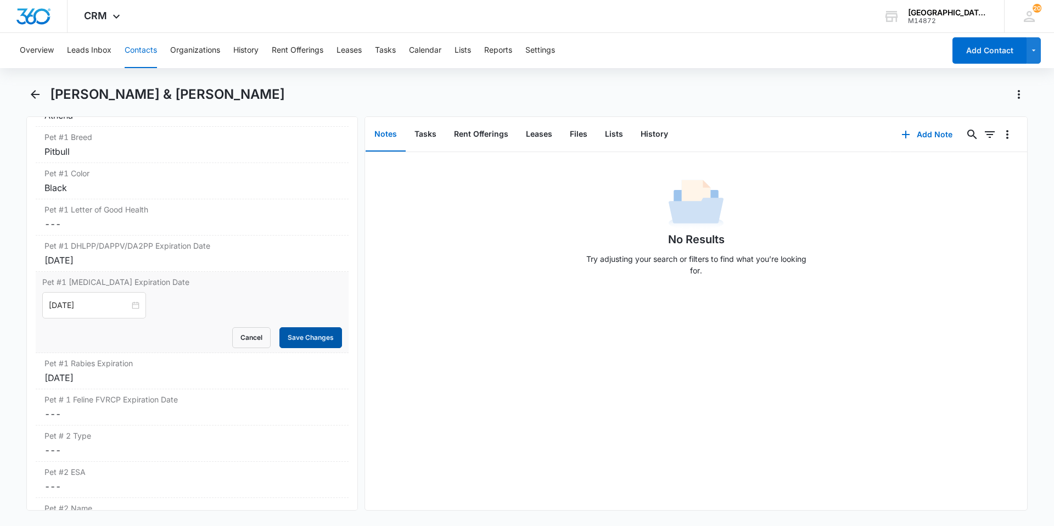
click at [283, 345] on button "Save Changes" at bounding box center [310, 337] width 63 height 21
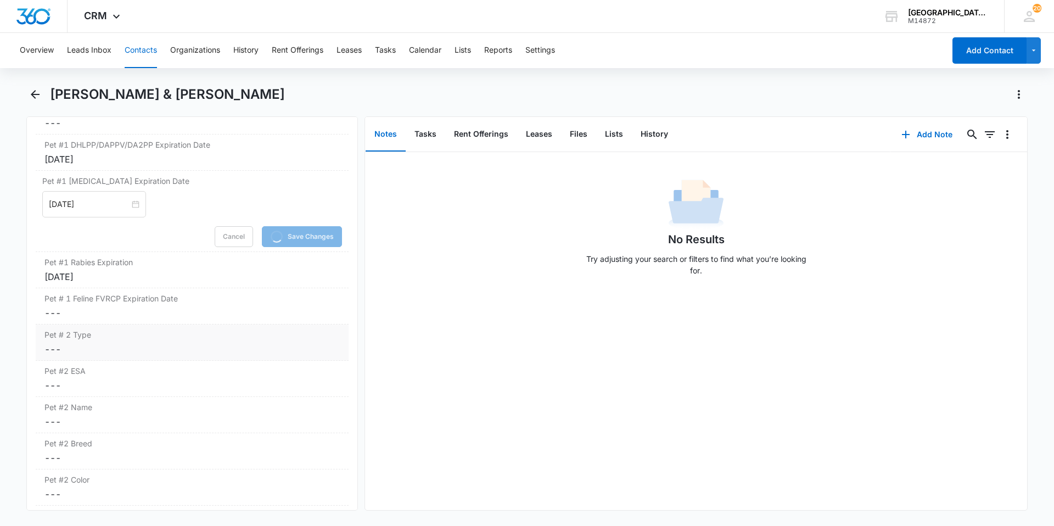
scroll to position [1702, 0]
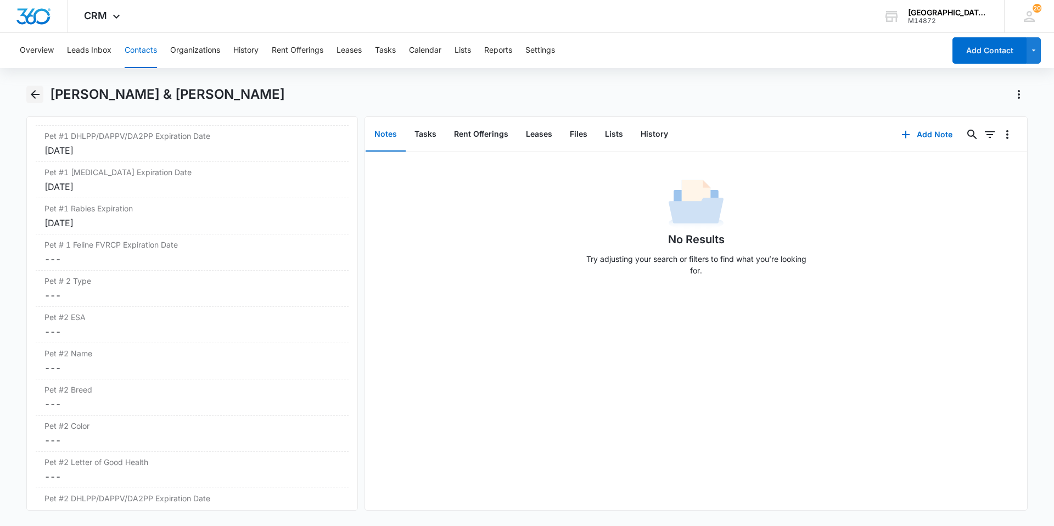
click at [38, 95] on icon "Back" at bounding box center [35, 94] width 9 height 9
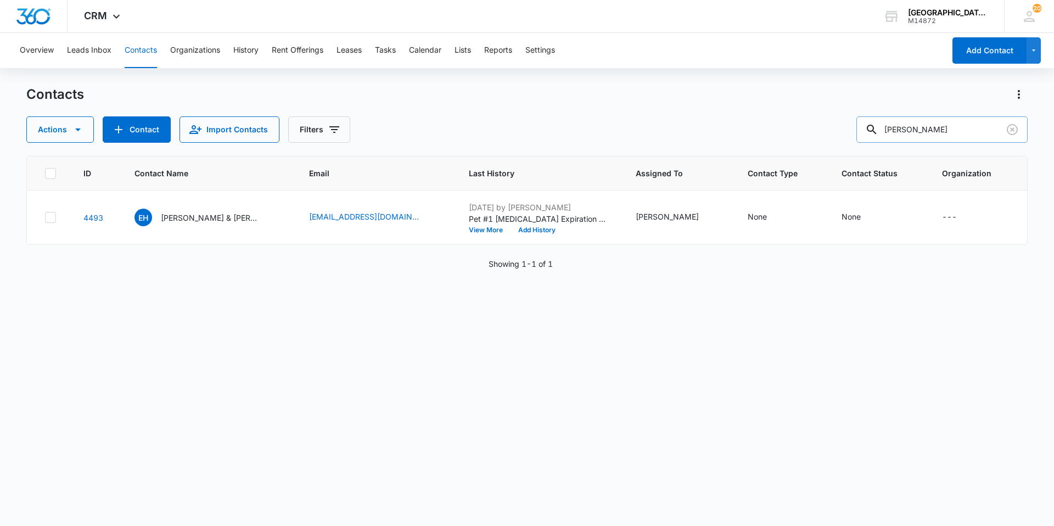
click at [914, 138] on input "[PERSON_NAME]" at bounding box center [941, 129] width 171 height 26
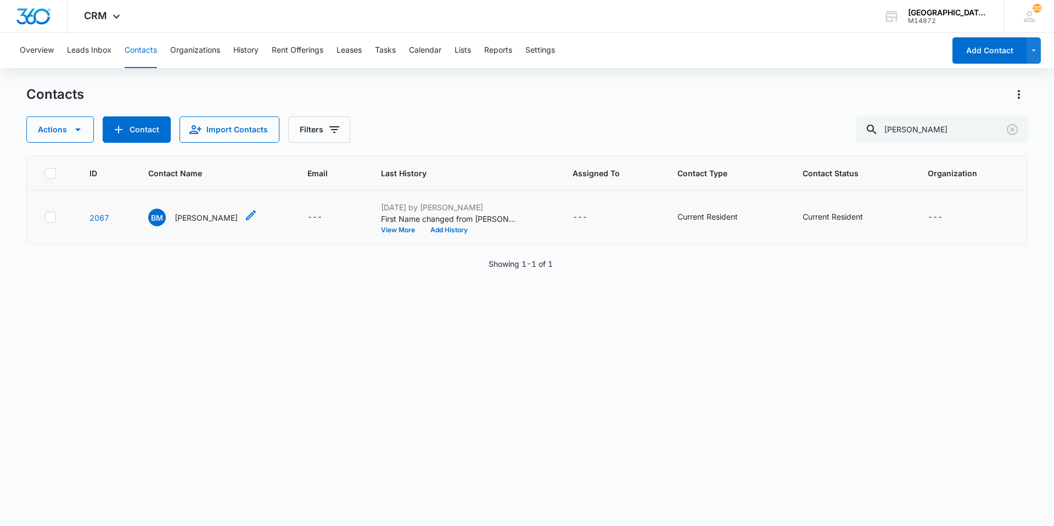
click at [200, 221] on p "[PERSON_NAME]" at bounding box center [206, 218] width 63 height 12
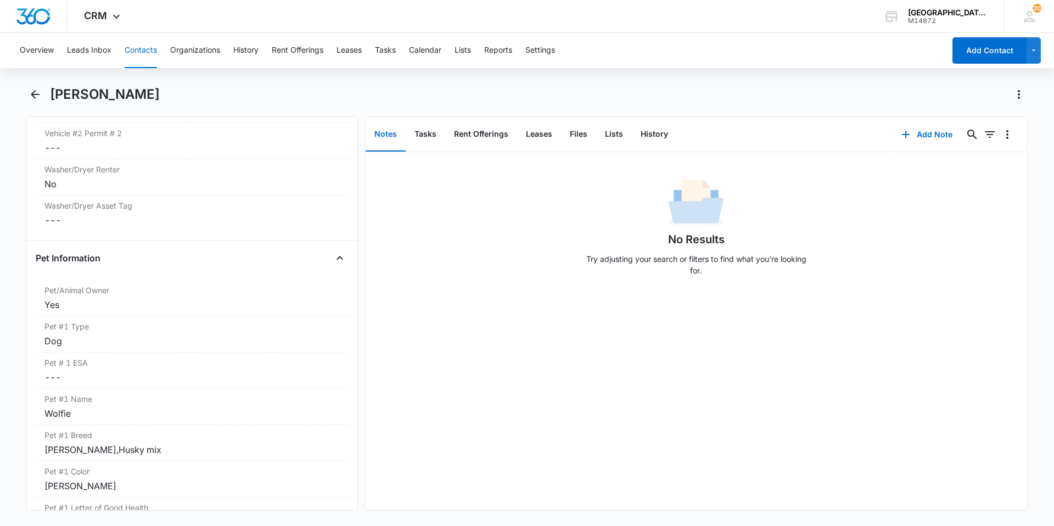
scroll to position [1373, 0]
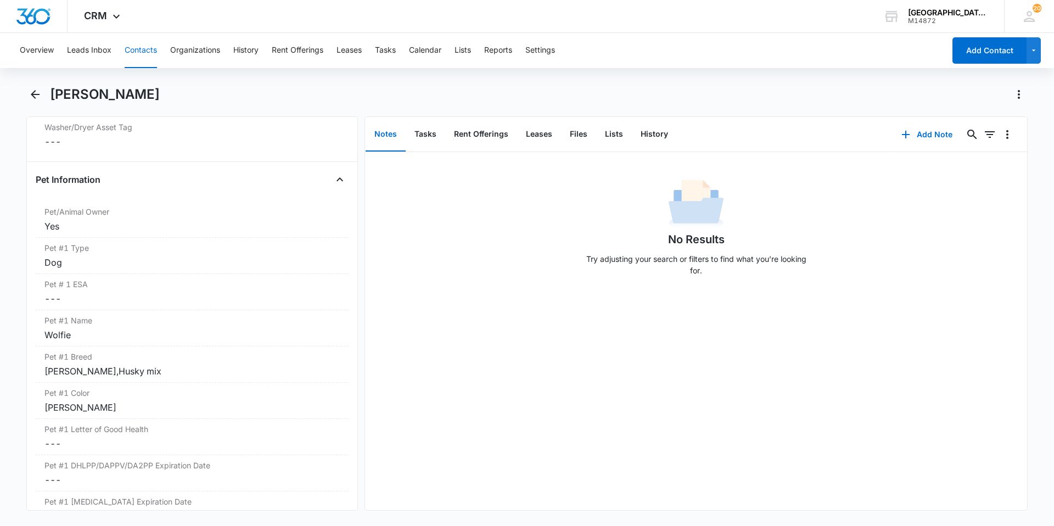
click at [249, 293] on dd "Cancel Save Changes ---" at bounding box center [191, 298] width 295 height 13
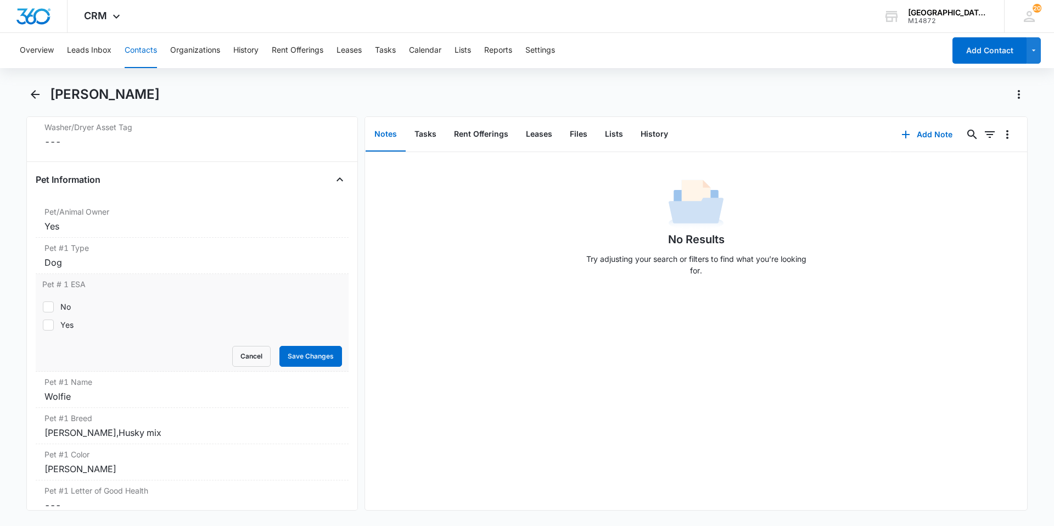
click at [134, 312] on label "No" at bounding box center [192, 307] width 300 height 12
click at [43, 307] on input "No" at bounding box center [42, 306] width 1 height 1
click at [293, 354] on button "Save Changes" at bounding box center [310, 356] width 63 height 21
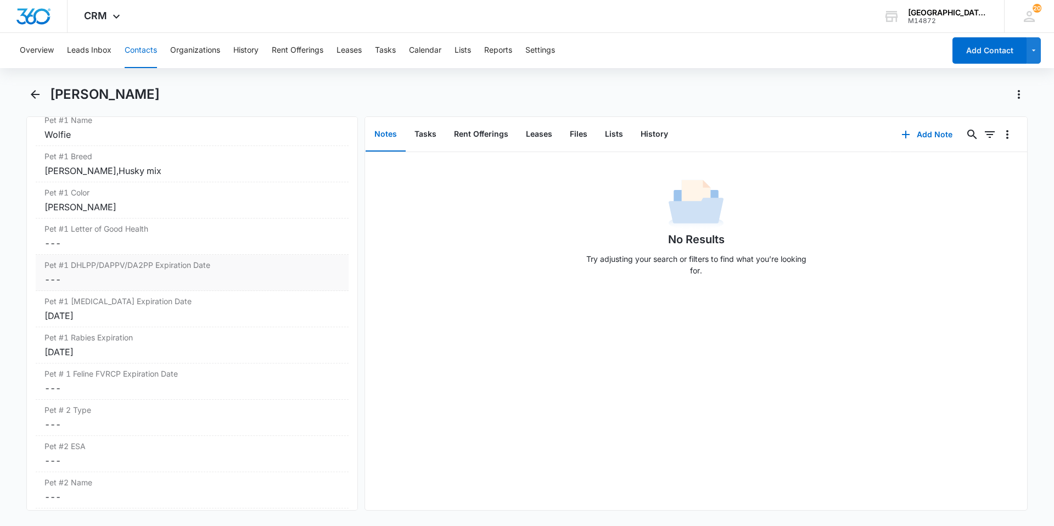
scroll to position [1592, 0]
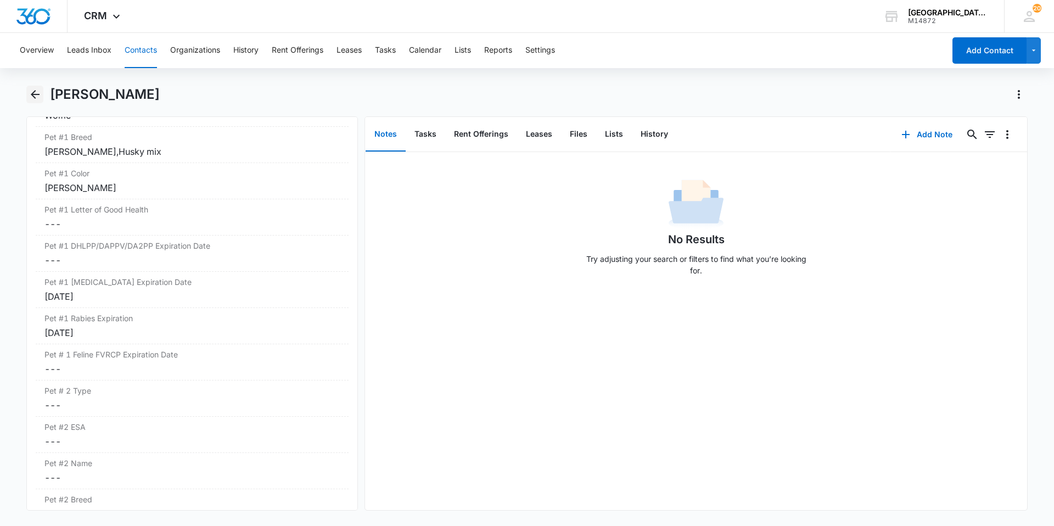
click at [36, 98] on icon "Back" at bounding box center [35, 94] width 13 height 13
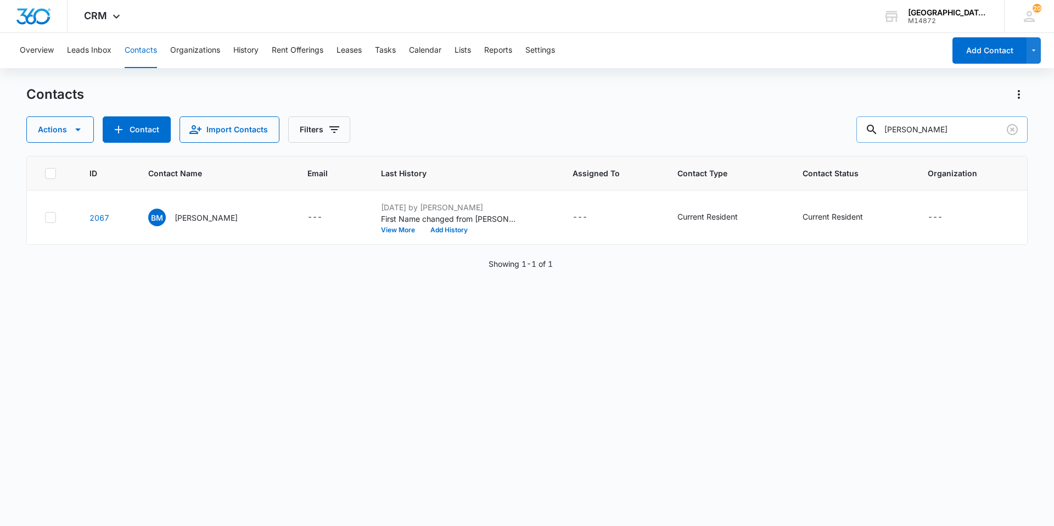
click at [943, 125] on input "[PERSON_NAME]" at bounding box center [941, 129] width 171 height 26
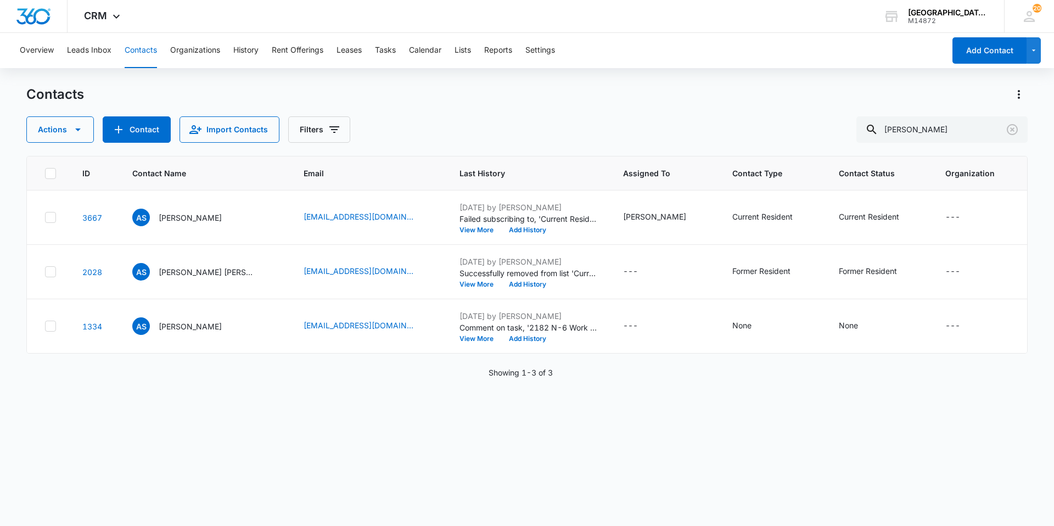
click at [699, 97] on div "Contacts" at bounding box center [526, 95] width 1001 height 18
click at [188, 328] on p "[PERSON_NAME]" at bounding box center [190, 327] width 63 height 12
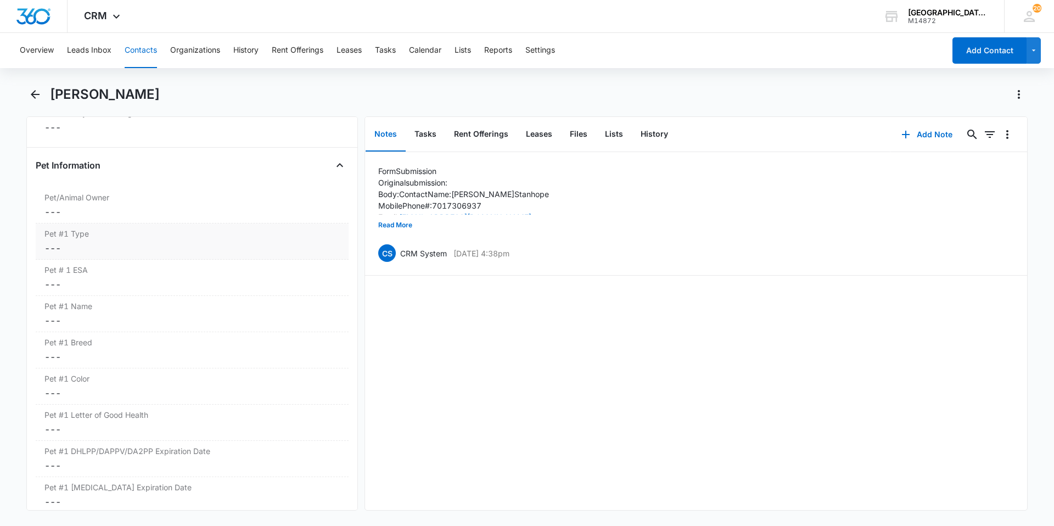
scroll to position [1373, 0]
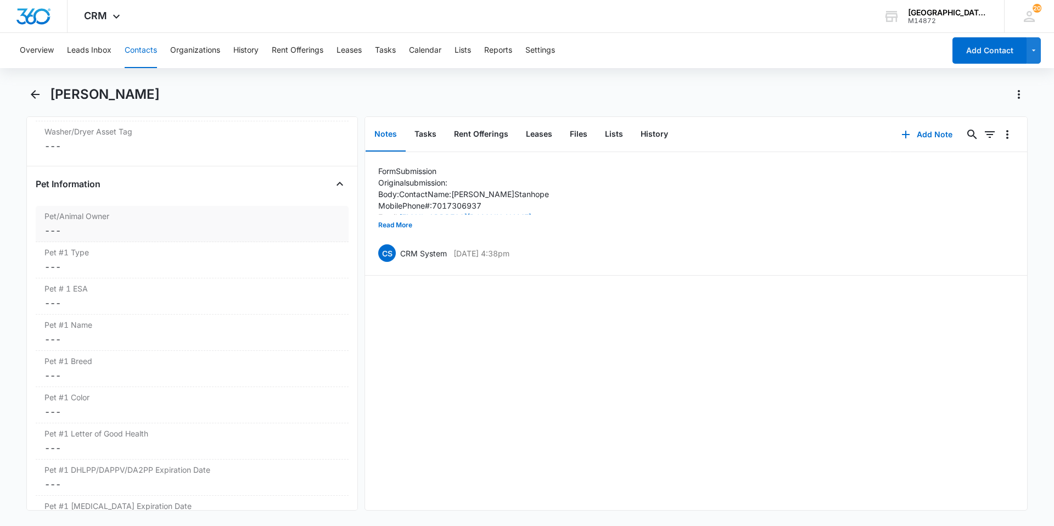
click at [208, 218] on label "Pet/Animal Owner" at bounding box center [191, 216] width 295 height 12
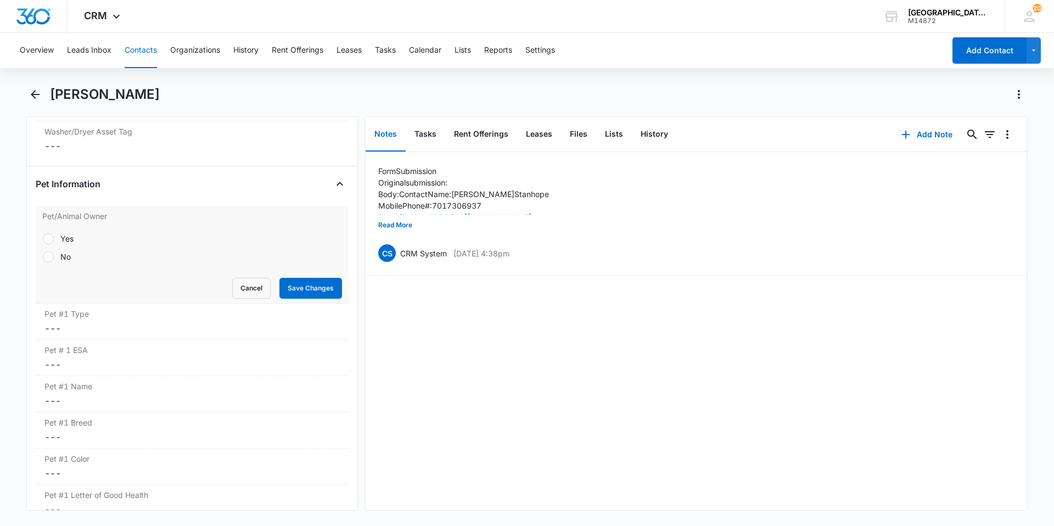
click at [51, 240] on div at bounding box center [48, 238] width 11 height 11
click at [43, 239] on input "Yes" at bounding box center [42, 238] width 1 height 1
click at [294, 290] on button "Save Changes" at bounding box center [310, 288] width 63 height 21
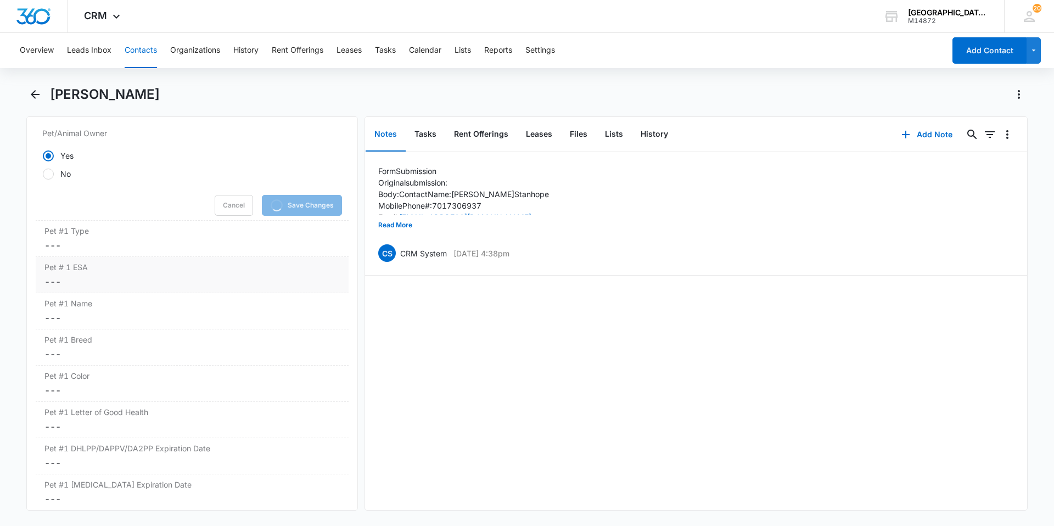
scroll to position [1482, 0]
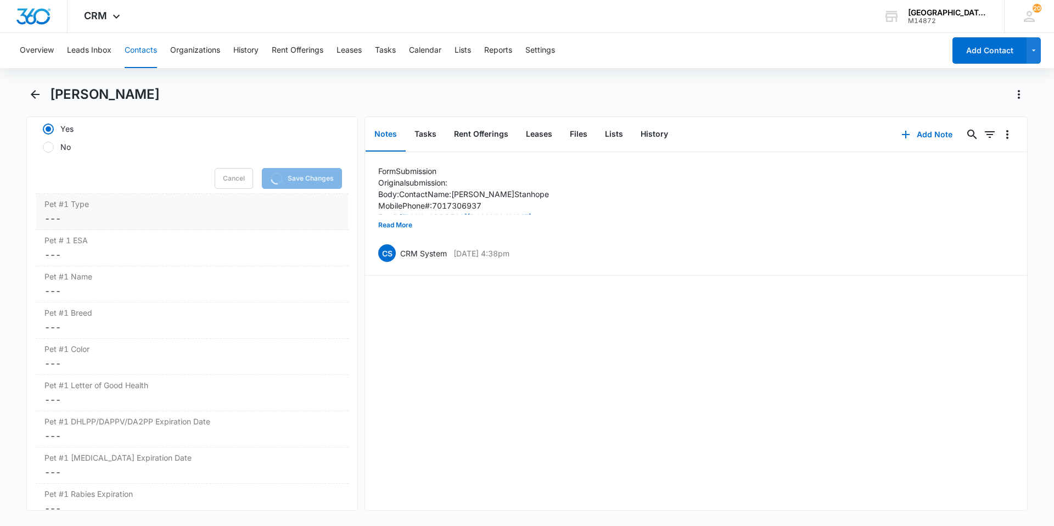
click at [139, 223] on dd "Cancel Save Changes ---" at bounding box center [191, 218] width 295 height 13
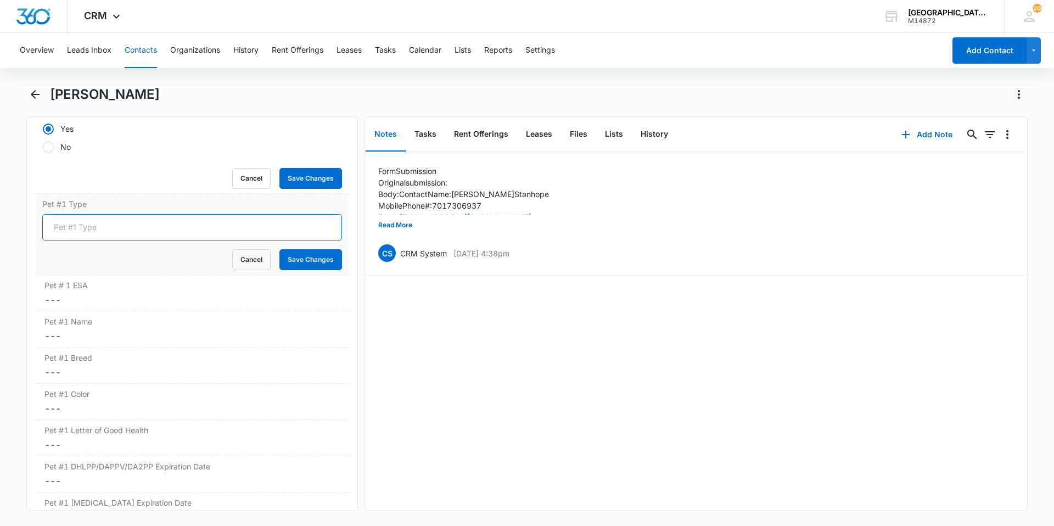
click at [100, 227] on input "Pet #1 Type" at bounding box center [192, 227] width 300 height 26
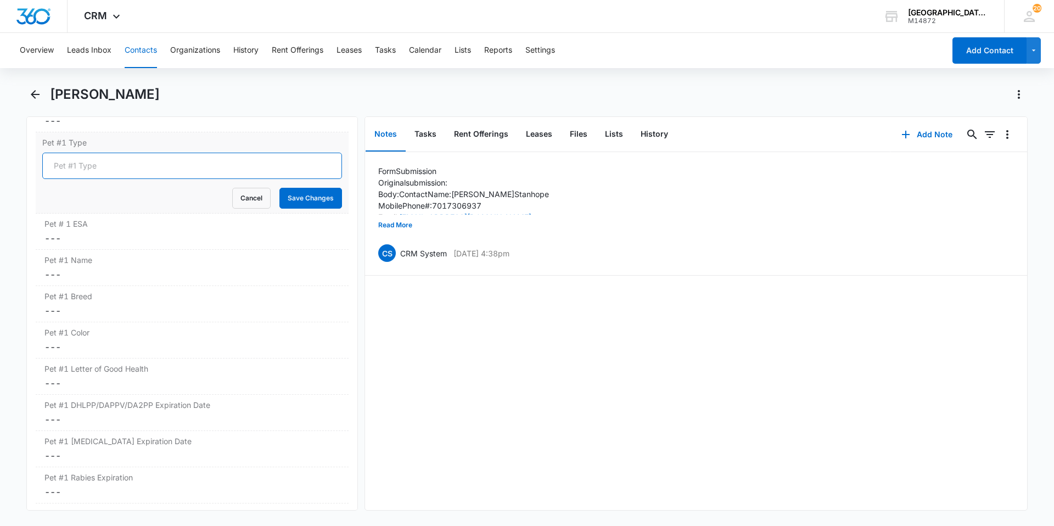
scroll to position [1476, 0]
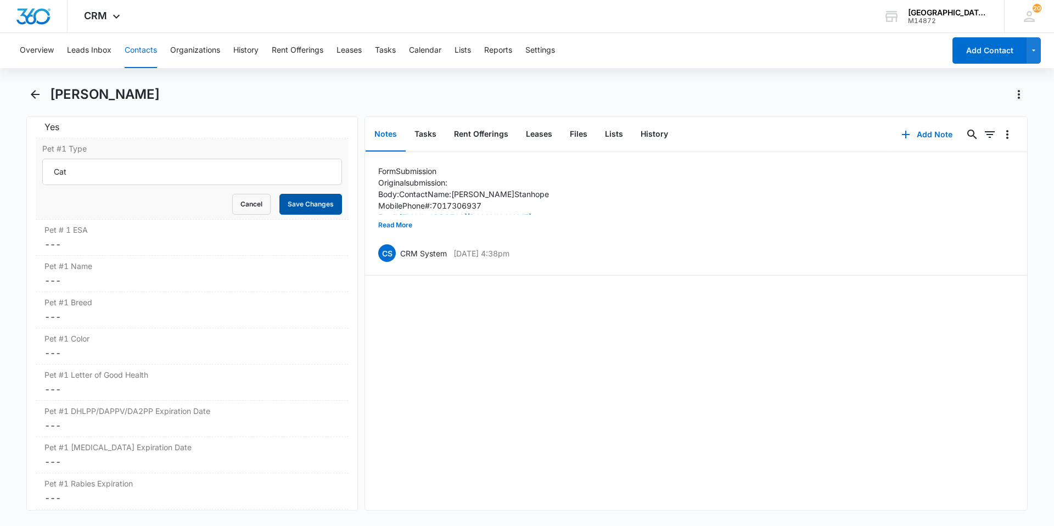
click at [296, 197] on button "Save Changes" at bounding box center [310, 204] width 63 height 21
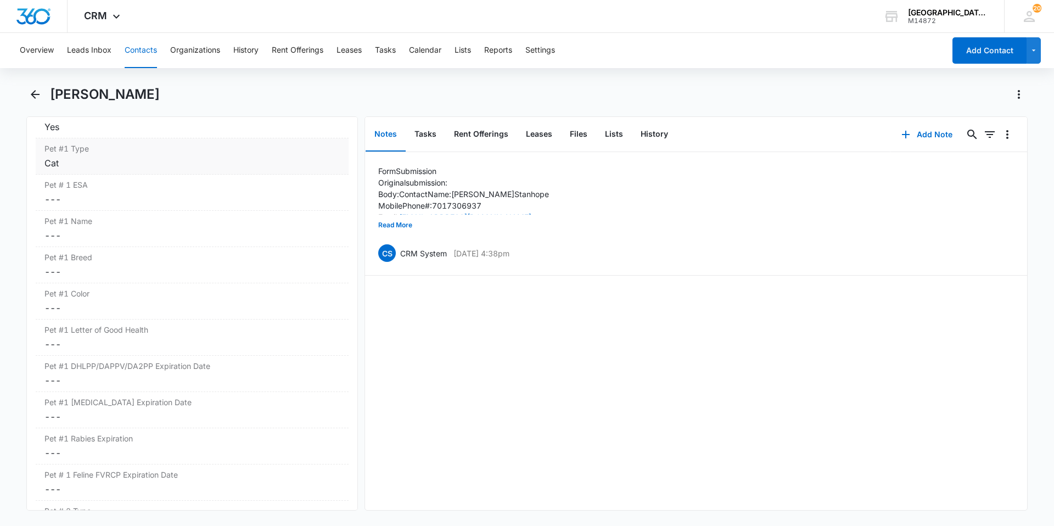
click at [107, 203] on dd "Cancel Save Changes ---" at bounding box center [191, 199] width 295 height 13
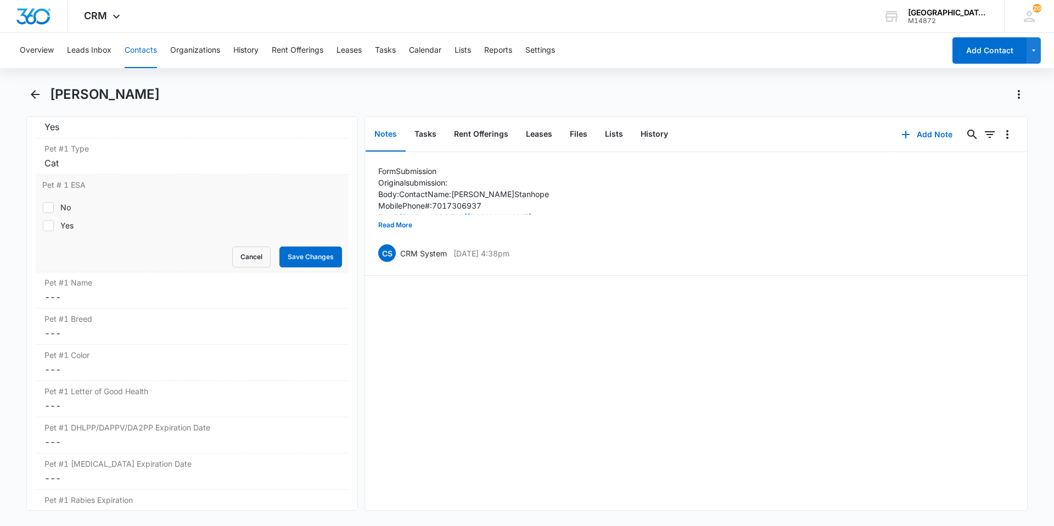
click at [56, 199] on div "No Yes" at bounding box center [192, 216] width 300 height 43
click at [61, 204] on div "No" at bounding box center [65, 207] width 10 height 12
click at [43, 207] on input "No" at bounding box center [42, 207] width 1 height 1
click at [285, 249] on button "Save Changes" at bounding box center [310, 257] width 63 height 21
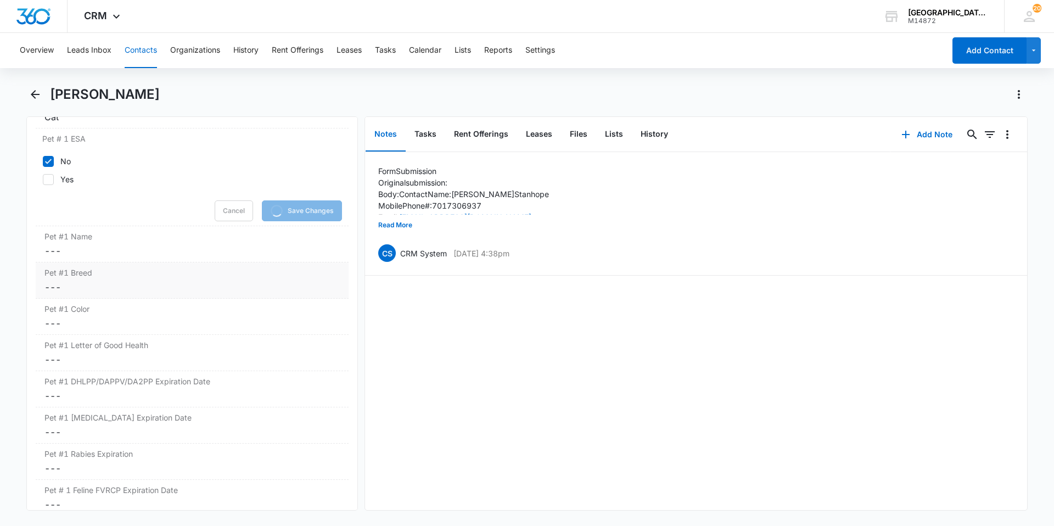
scroll to position [1586, 0]
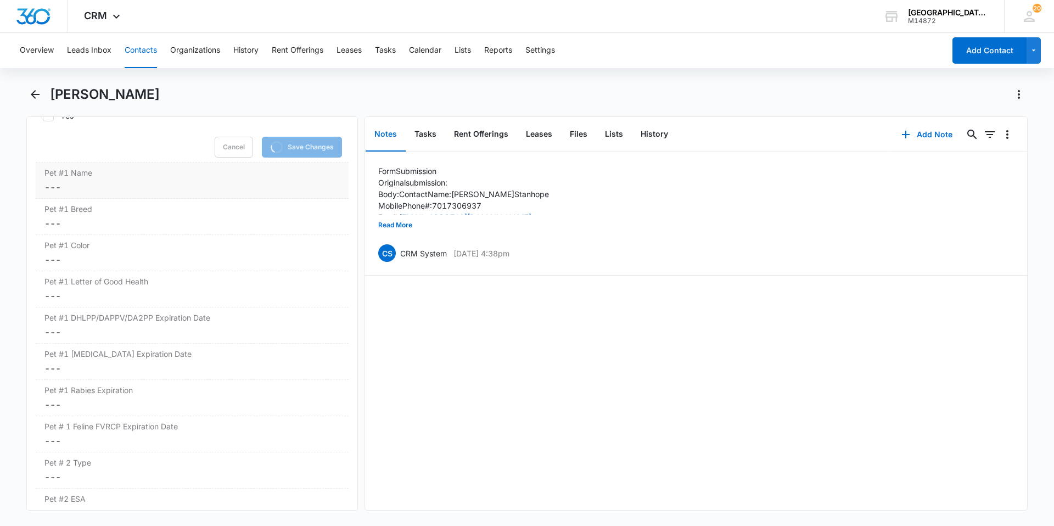
click at [128, 191] on dd "Cancel Save Changes ---" at bounding box center [191, 187] width 295 height 13
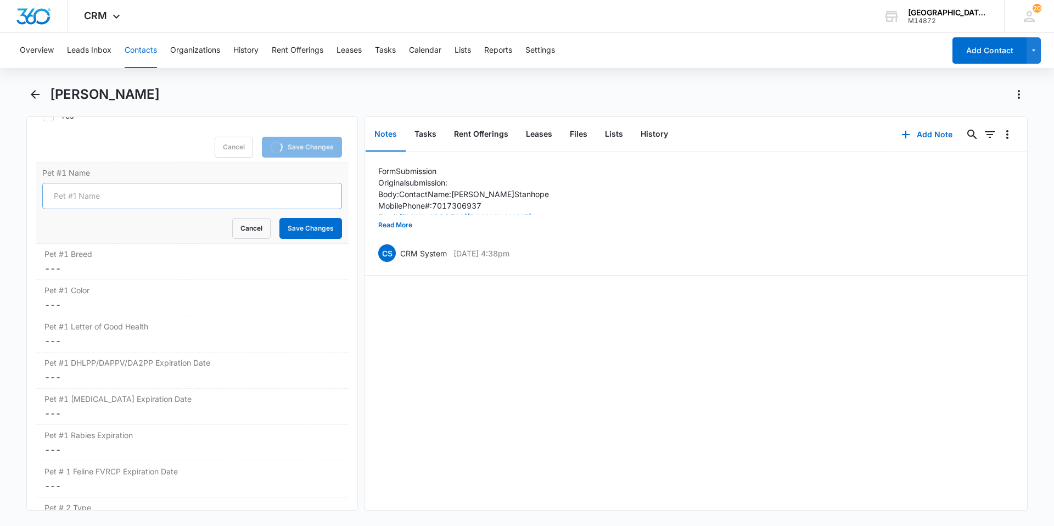
click at [120, 195] on input "Pet #1 Name" at bounding box center [192, 196] width 300 height 26
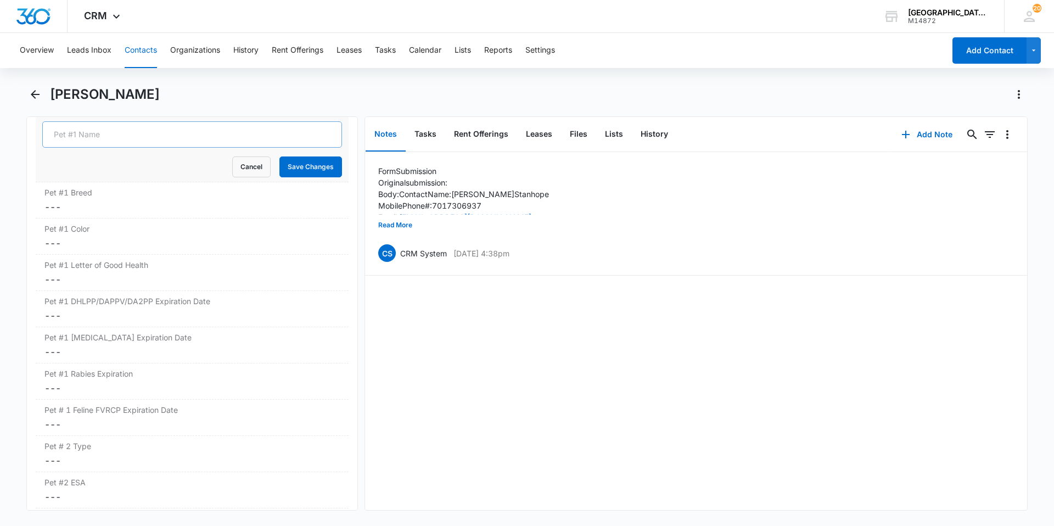
click at [136, 137] on input "Pet #1 Name" at bounding box center [192, 134] width 300 height 26
click at [279, 156] on button "Save Changes" at bounding box center [310, 166] width 63 height 21
click at [130, 206] on dd "Cancel Save Changes ---" at bounding box center [191, 206] width 295 height 13
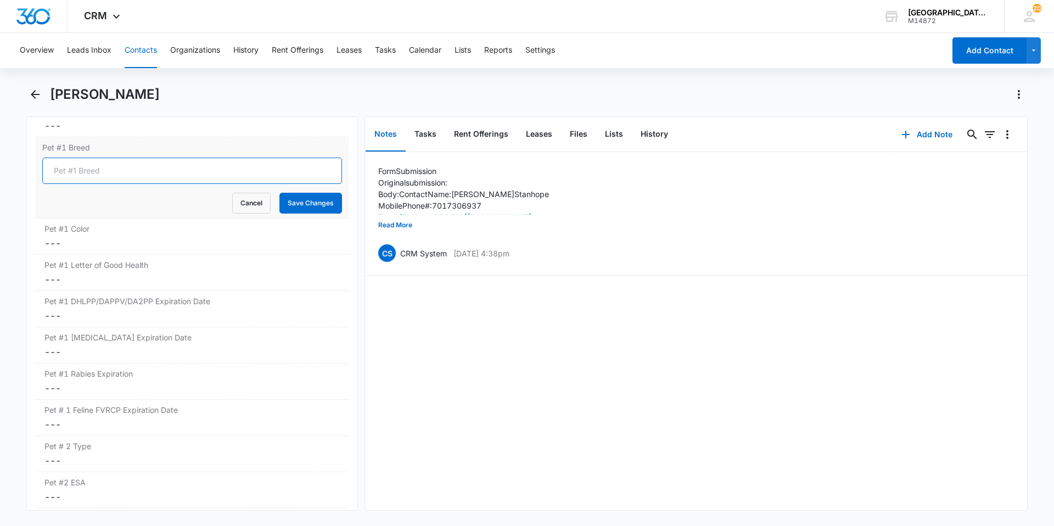
click at [130, 164] on input "Pet #1 Breed" at bounding box center [192, 171] width 300 height 26
click at [331, 204] on button "Save Changes" at bounding box center [310, 203] width 63 height 21
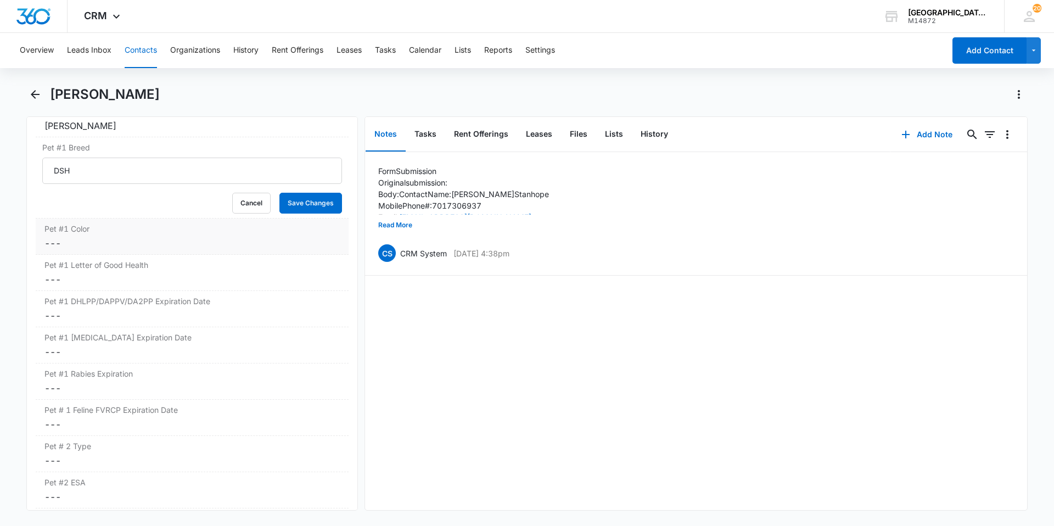
click at [233, 237] on dd "Cancel Save Changes ---" at bounding box center [191, 243] width 295 height 13
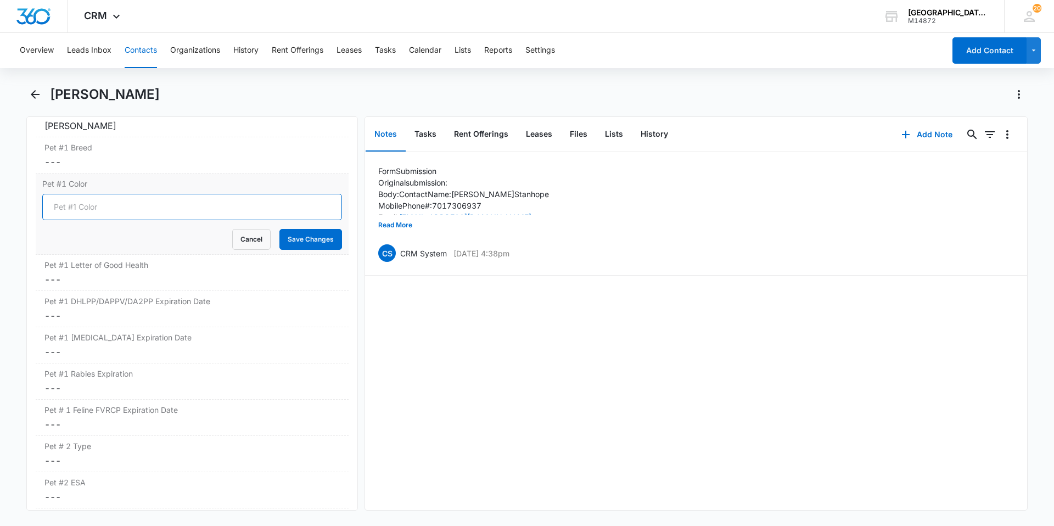
click at [194, 214] on input "Pet #1 Color" at bounding box center [192, 207] width 300 height 26
click at [279, 229] on button "Save Changes" at bounding box center [310, 239] width 63 height 21
click at [206, 274] on dd "Cancel Save Changes ---" at bounding box center [191, 279] width 295 height 13
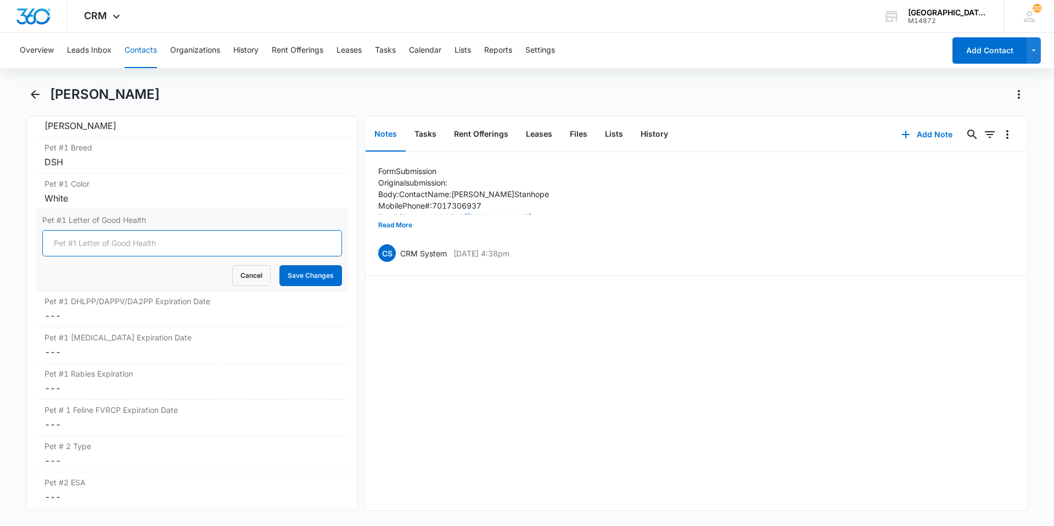
click at [165, 249] on input "Pet #1 Letter of Good Health" at bounding box center [192, 243] width 300 height 26
click at [286, 281] on button "Save Changes" at bounding box center [310, 275] width 63 height 21
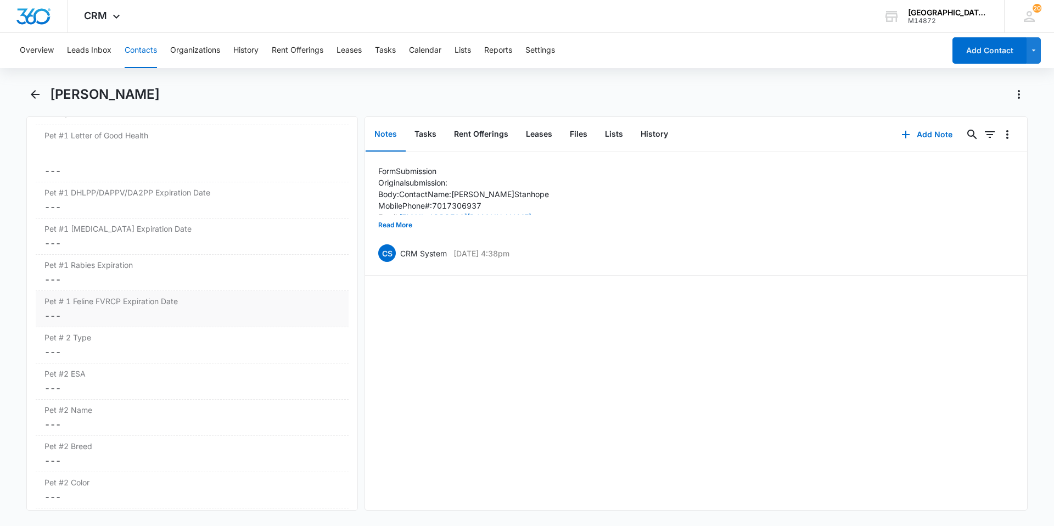
scroll to position [1696, 0]
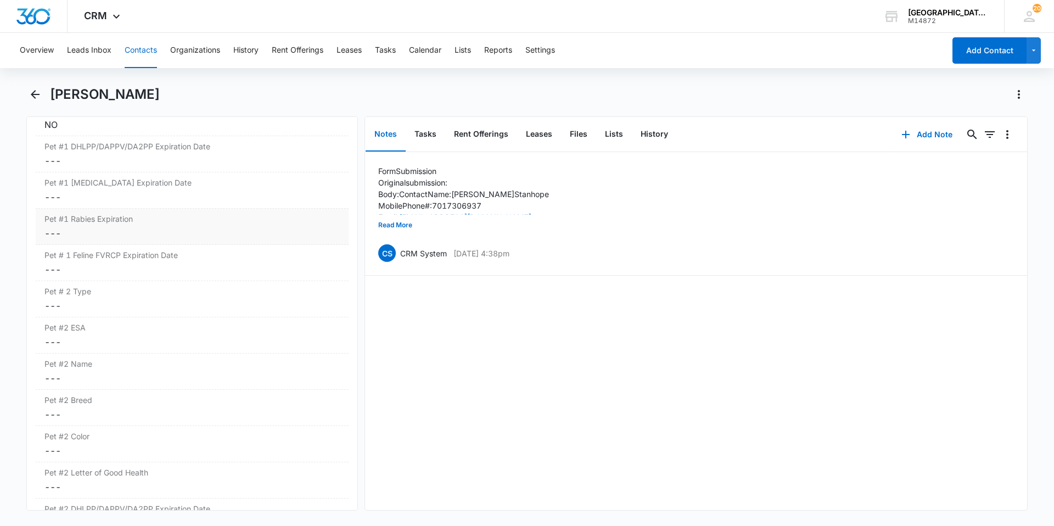
click at [144, 221] on label "Pet #1 Rabies Expiration" at bounding box center [191, 219] width 295 height 12
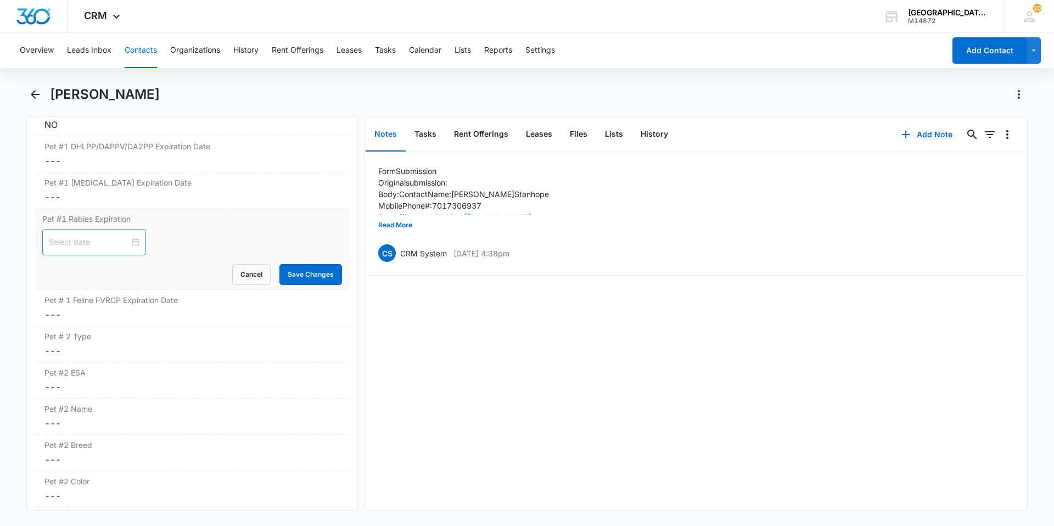
click at [122, 236] on div at bounding box center [94, 242] width 104 height 26
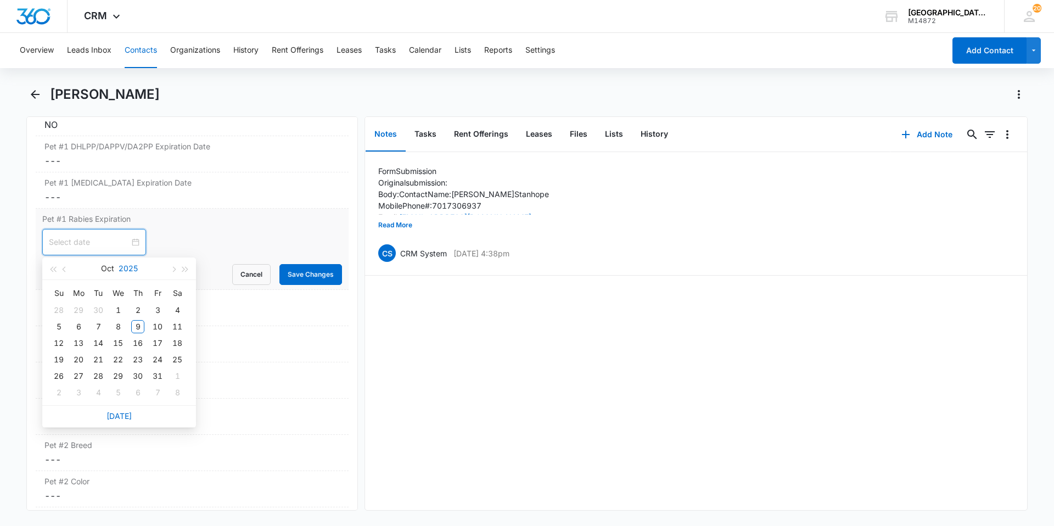
click at [130, 269] on button "2025" at bounding box center [128, 268] width 19 height 22
click at [164, 369] on div "2027" at bounding box center [167, 370] width 33 height 13
click at [104, 277] on button "Oct" at bounding box center [107, 268] width 13 height 22
click at [121, 366] on div "Aug" at bounding box center [119, 370] width 33 height 13
click at [103, 331] on div "10" at bounding box center [98, 326] width 13 height 13
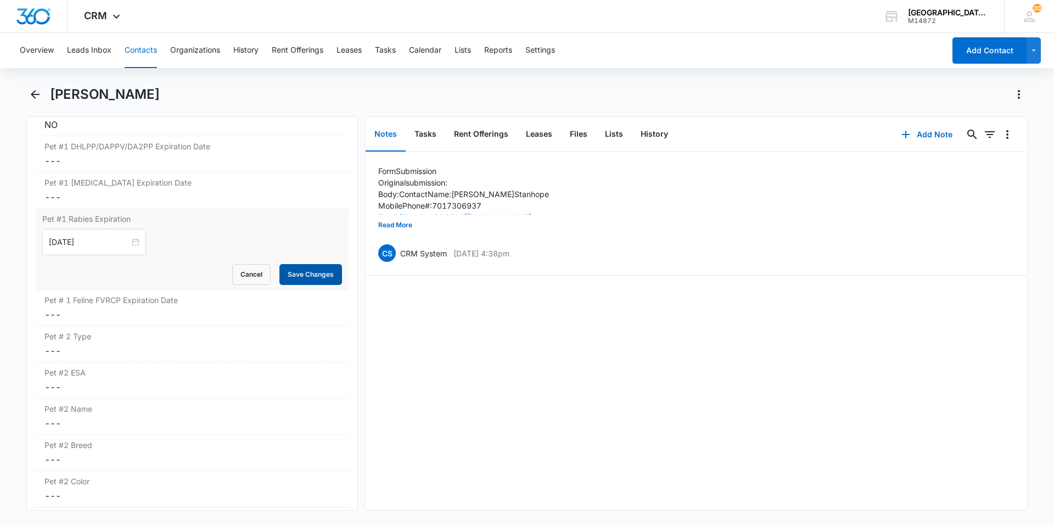
click at [289, 275] on button "Save Changes" at bounding box center [310, 274] width 63 height 21
click at [190, 303] on label "Pet # 1 Feline FVRCP Expiration Date" at bounding box center [191, 300] width 295 height 12
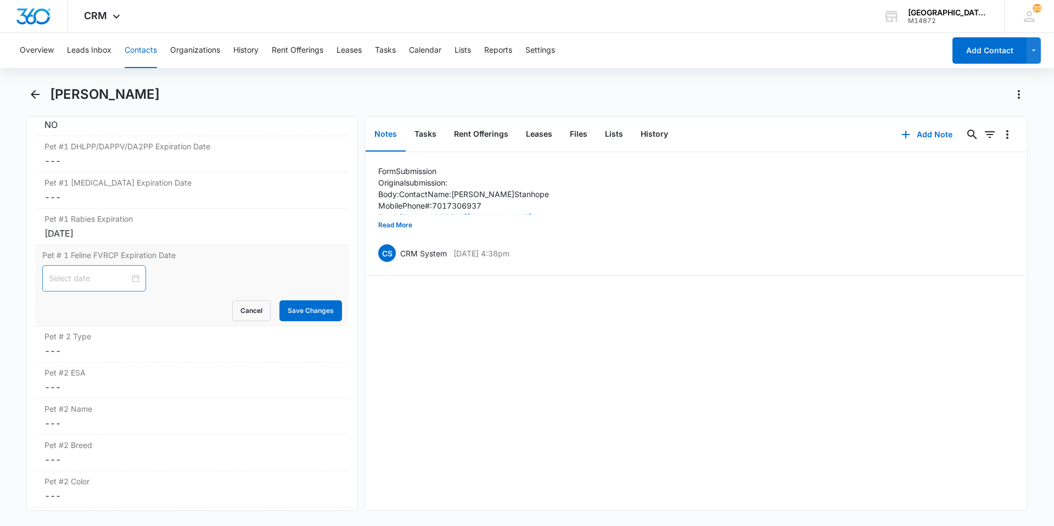
click at [127, 283] on div at bounding box center [94, 278] width 91 height 12
click at [131, 307] on button "2025" at bounding box center [128, 305] width 19 height 22
click at [169, 410] on div "2027" at bounding box center [167, 406] width 33 height 13
click at [110, 301] on button "Oct" at bounding box center [107, 305] width 13 height 22
click at [117, 402] on div "Aug" at bounding box center [119, 406] width 33 height 13
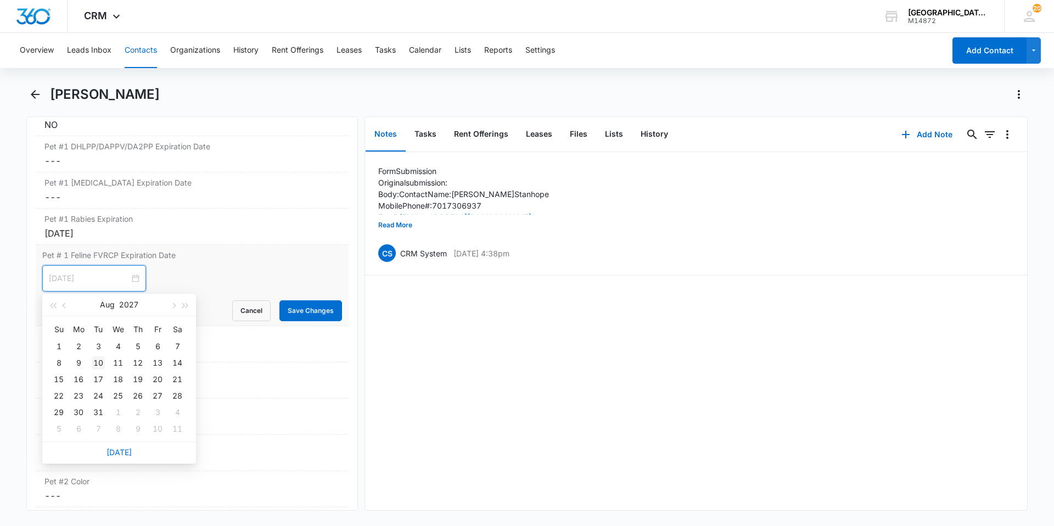
click at [98, 365] on div "10" at bounding box center [98, 362] width 13 height 13
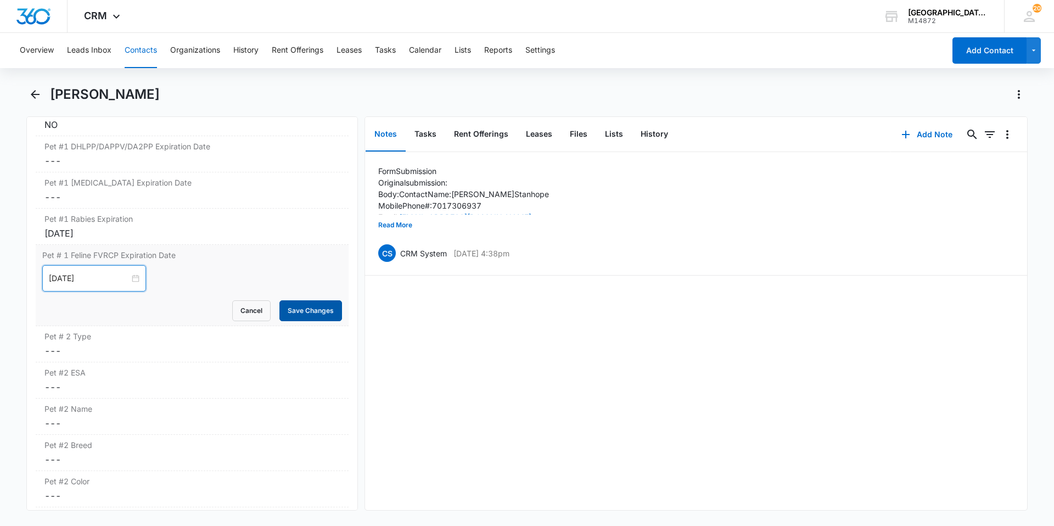
click at [300, 315] on button "Save Changes" at bounding box center [310, 310] width 63 height 21
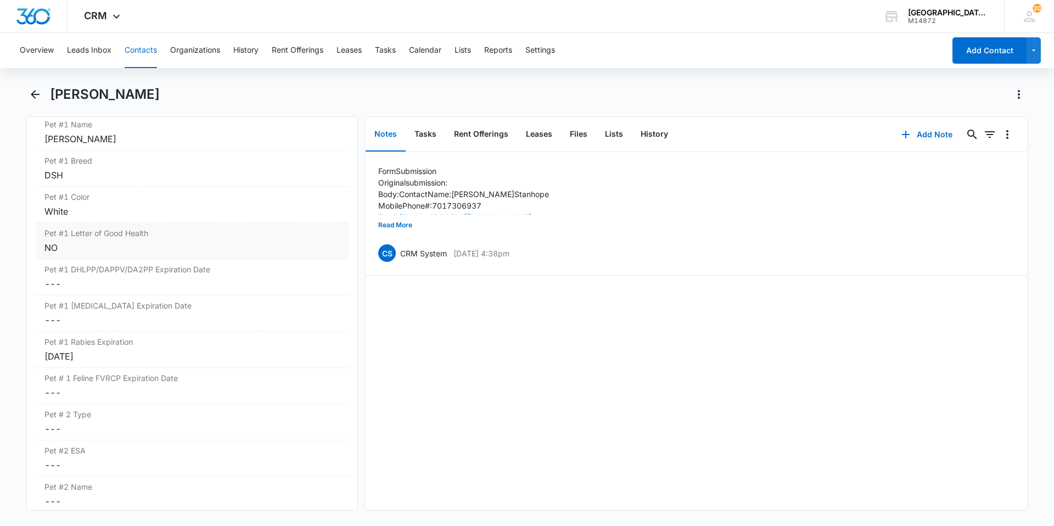
scroll to position [1531, 0]
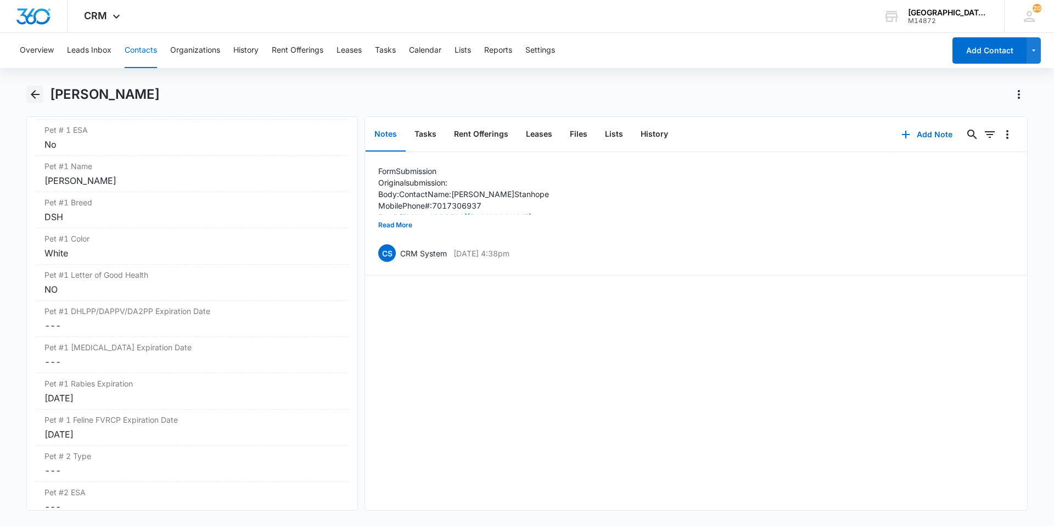
click at [32, 98] on icon "Back" at bounding box center [35, 94] width 13 height 13
